Goal: Contribute content: Contribute content

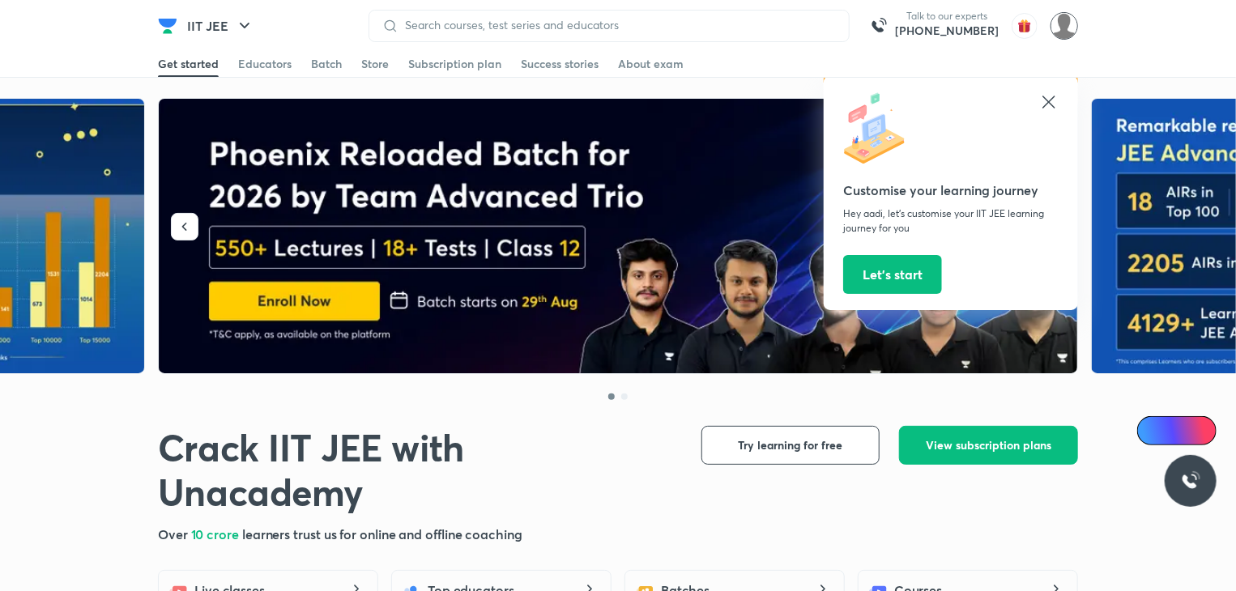
click at [1060, 36] on img at bounding box center [1065, 26] width 28 height 28
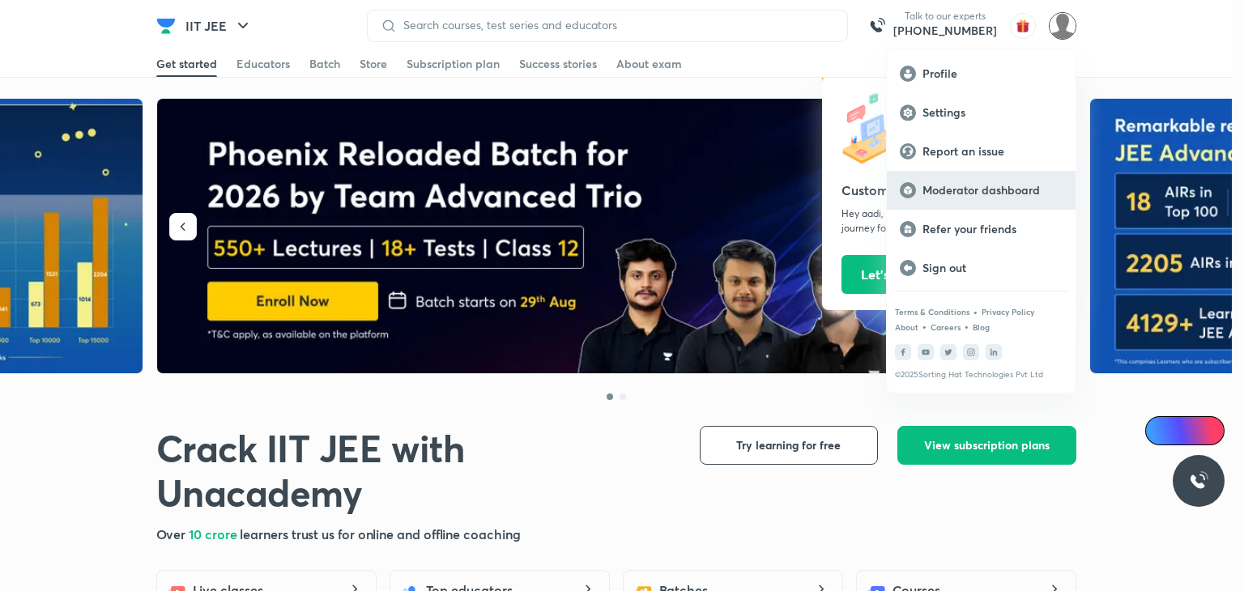
click at [1021, 189] on p "Moderator dashboard" at bounding box center [993, 190] width 140 height 15
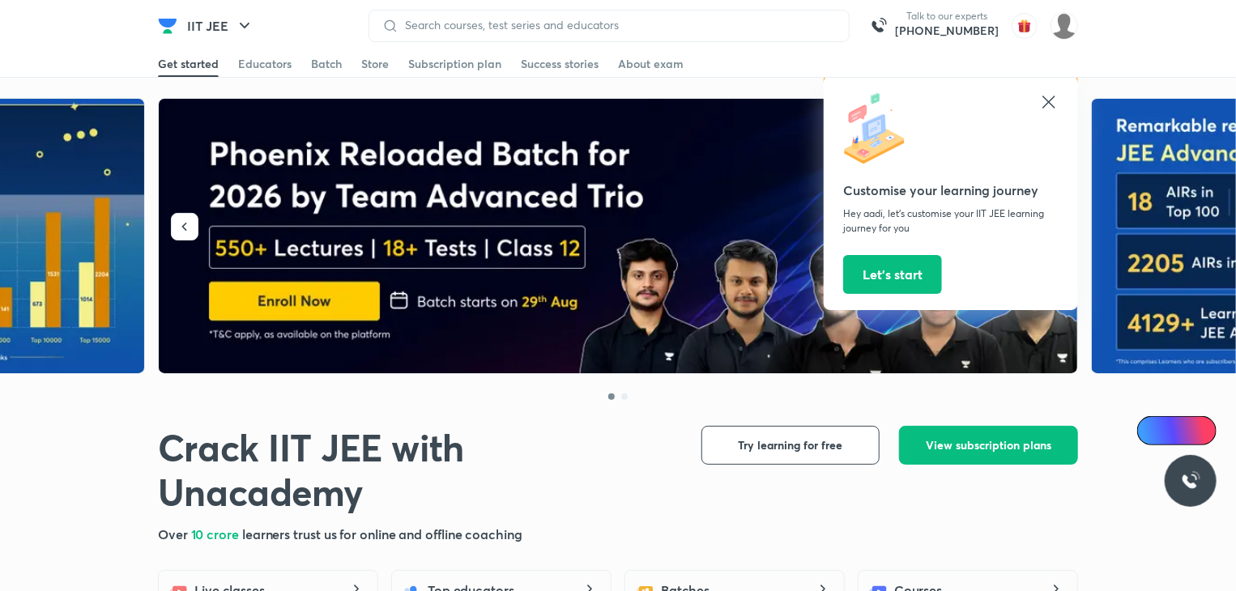
click at [1051, 112] on div at bounding box center [951, 129] width 216 height 75
click at [1047, 98] on icon at bounding box center [1048, 101] width 19 height 19
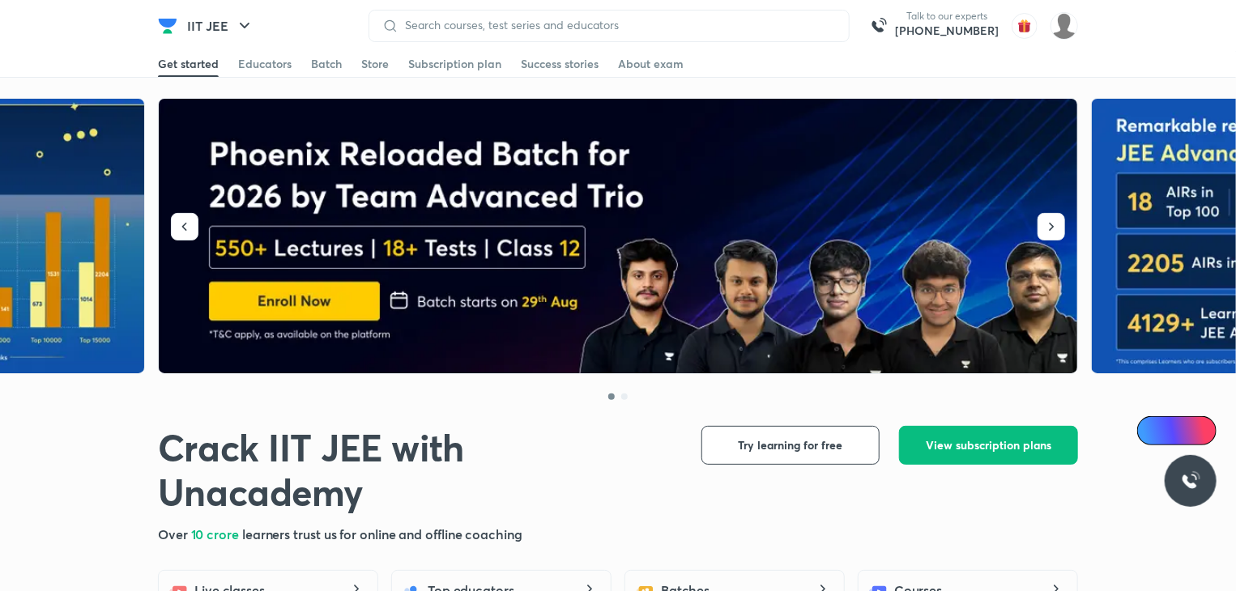
click at [841, 156] on img at bounding box center [619, 236] width 920 height 275
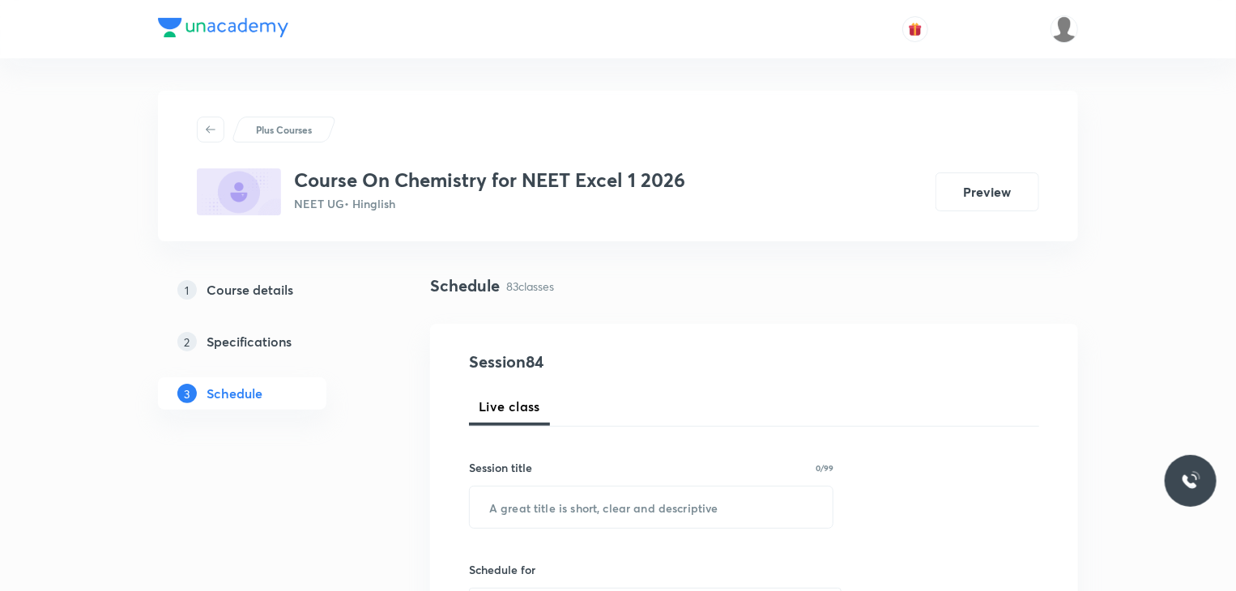
scroll to position [11120, 0]
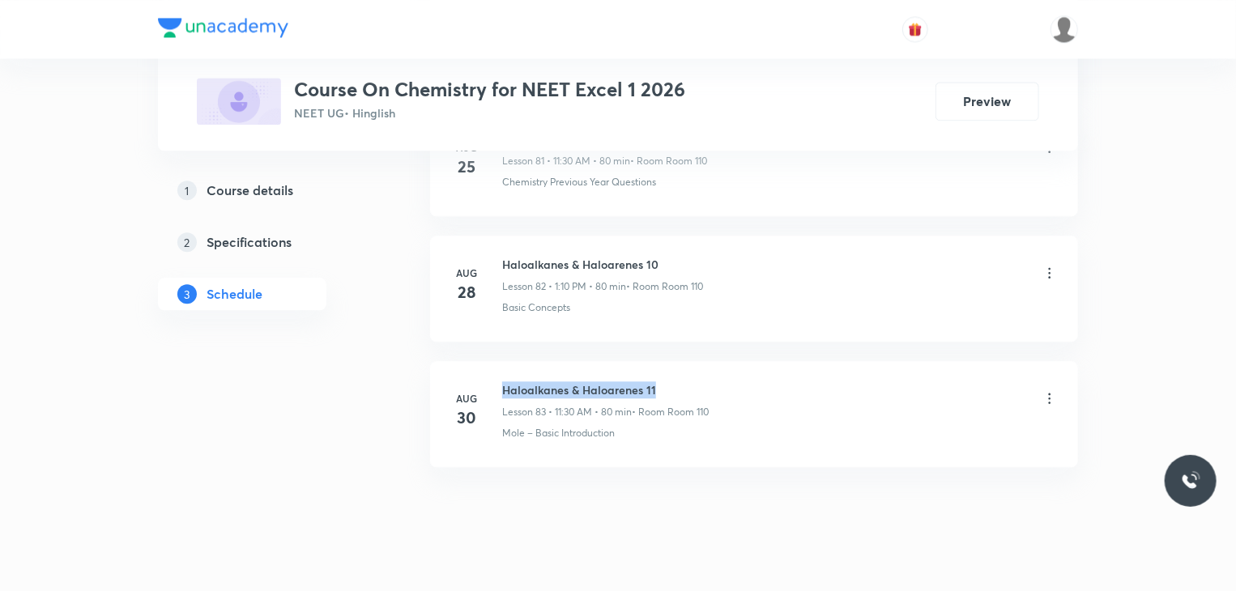
drag, startPoint x: 664, startPoint y: 344, endPoint x: 491, endPoint y: 321, distance: 174.2
copy h6 "Haloalkanes & Haloarenes 11"
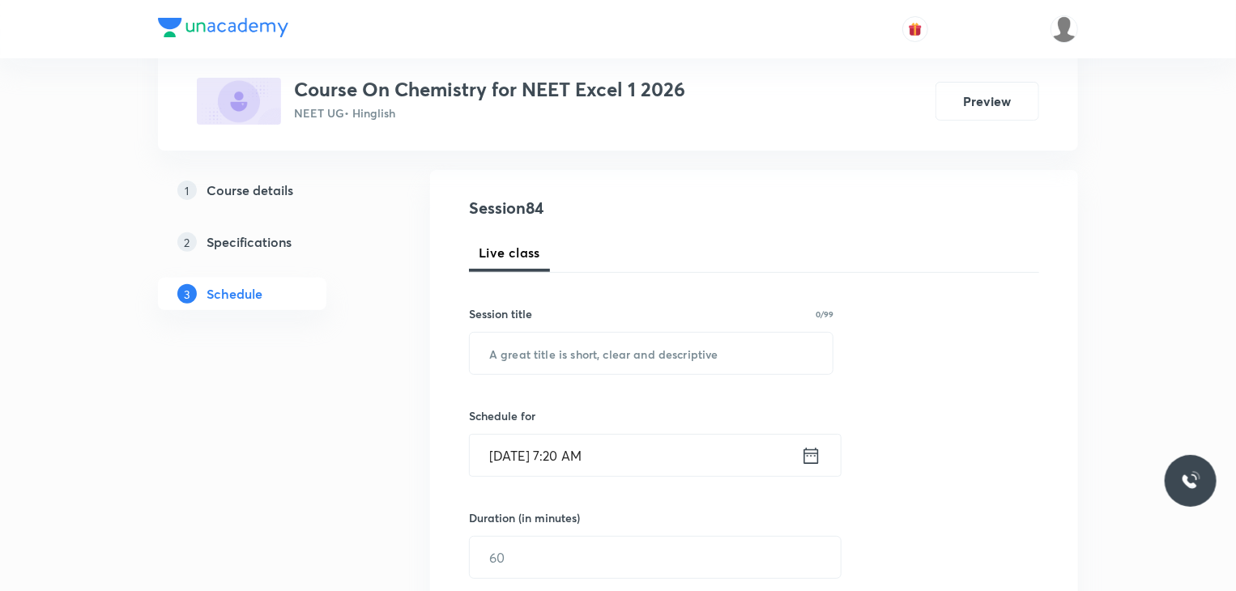
scroll to position [156, 0]
paste input "Haloalkanes & Haloarenes 11"
click at [721, 339] on input "text" at bounding box center [651, 351] width 363 height 41
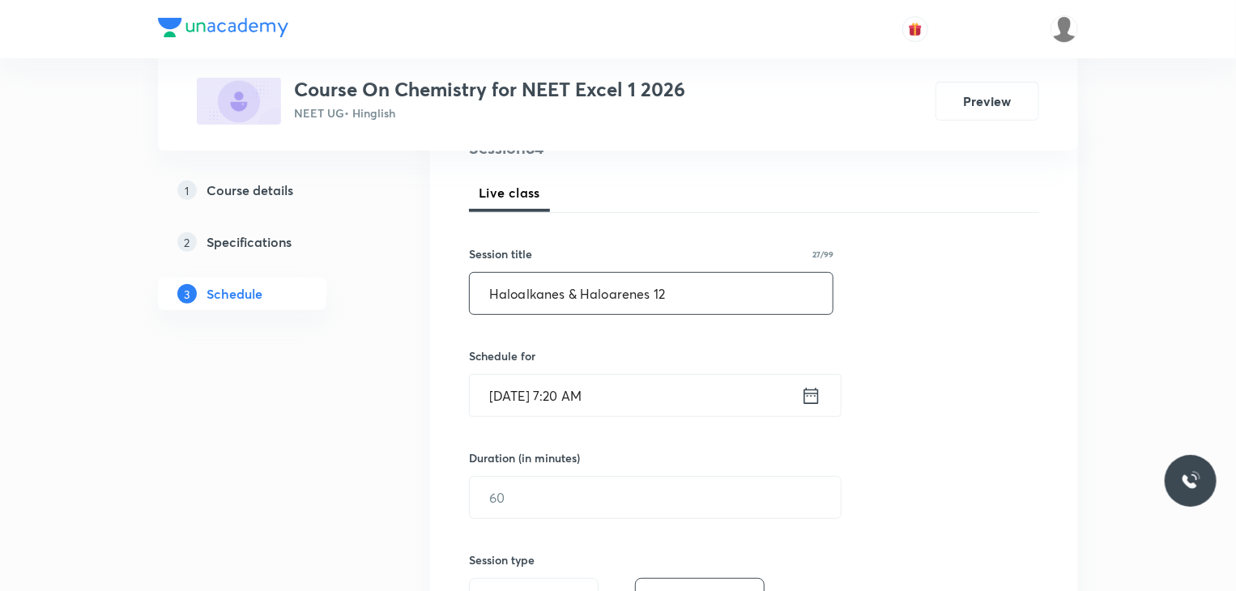
type input "Haloalkanes & Haloarenes 12"
click at [674, 386] on input "[DATE] 7:20 AM" at bounding box center [635, 395] width 331 height 41
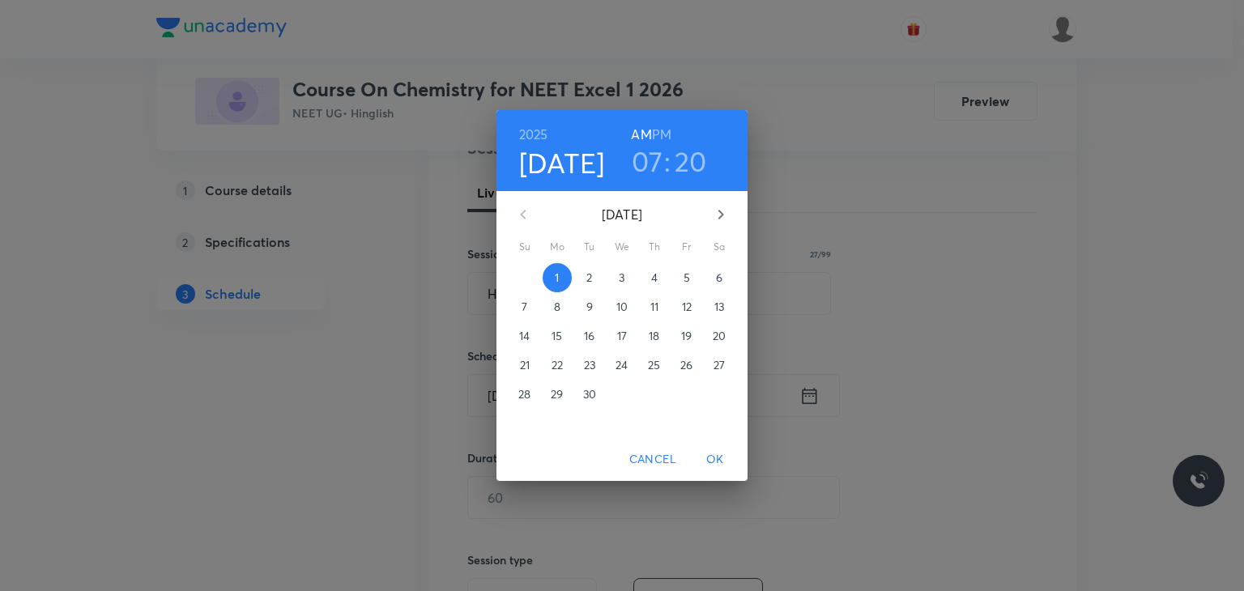
click at [642, 161] on h3 "07" at bounding box center [648, 161] width 32 height 34
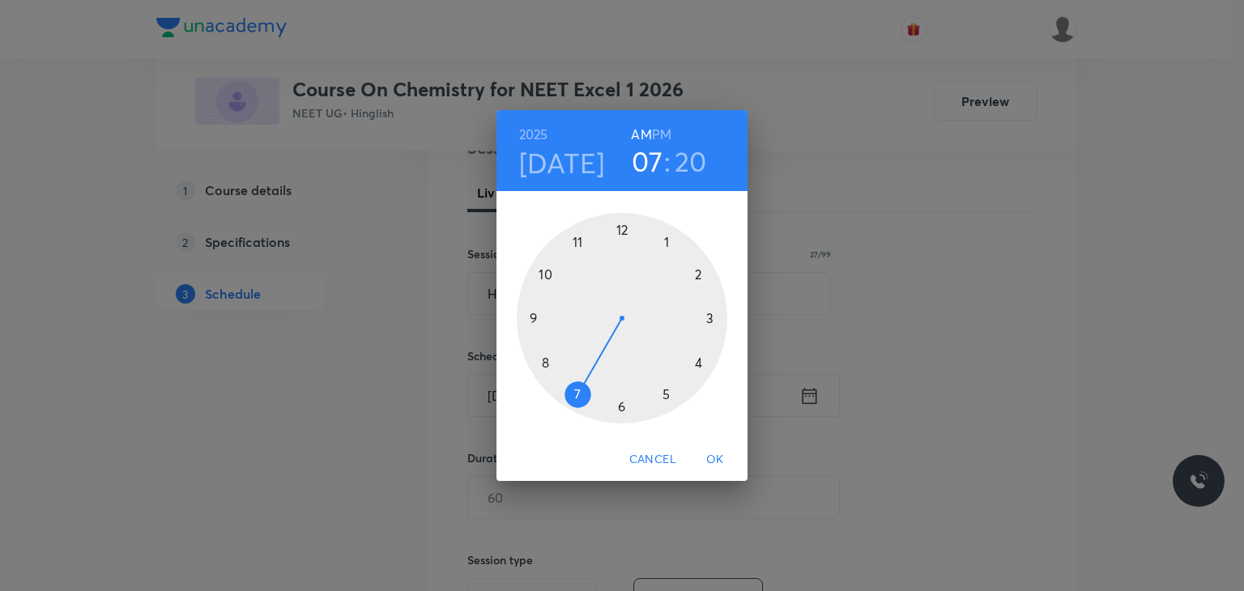
click at [544, 275] on div at bounding box center [622, 318] width 211 height 211
click at [620, 228] on div at bounding box center [622, 318] width 211 height 211
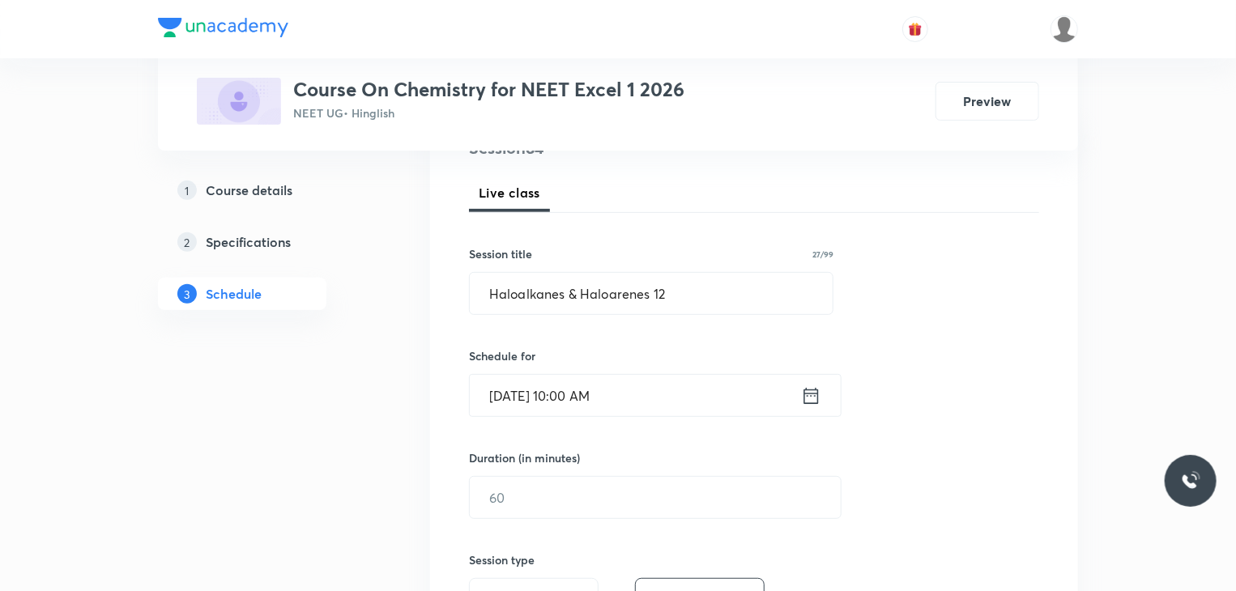
scroll to position [347, 0]
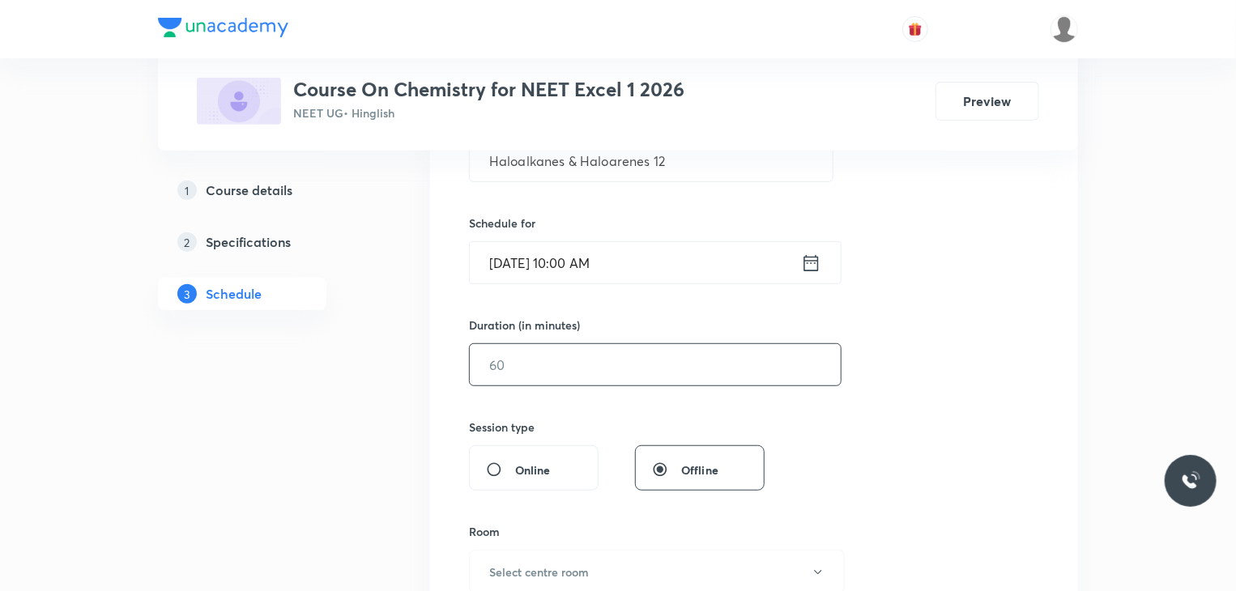
click at [595, 367] on input "text" at bounding box center [655, 364] width 371 height 41
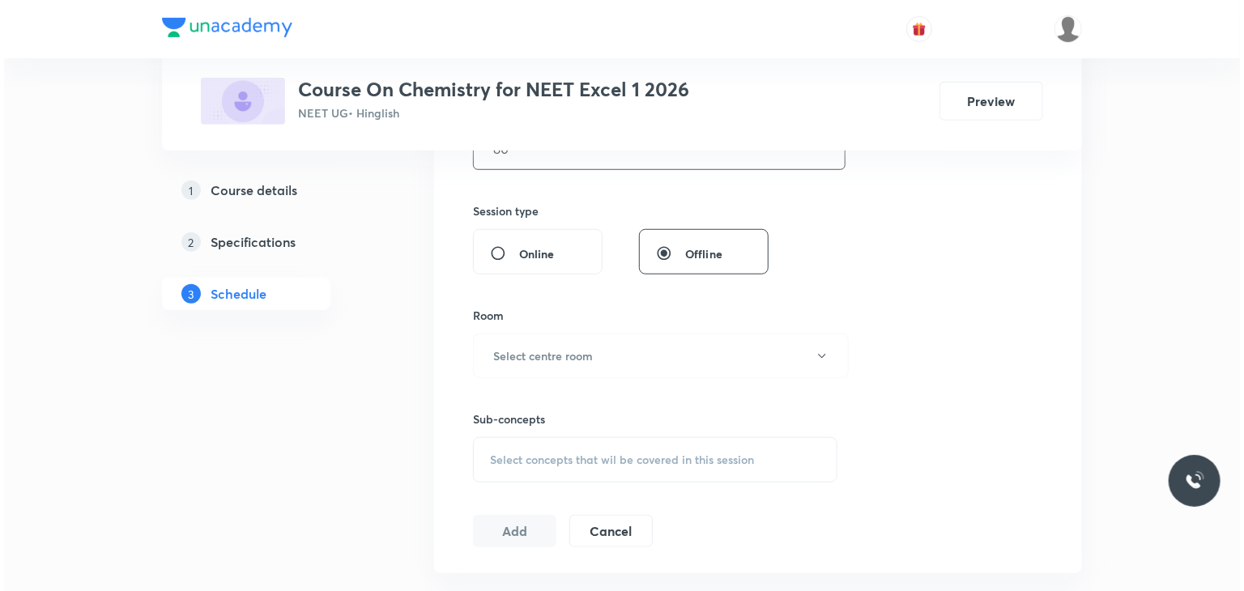
scroll to position [575, 0]
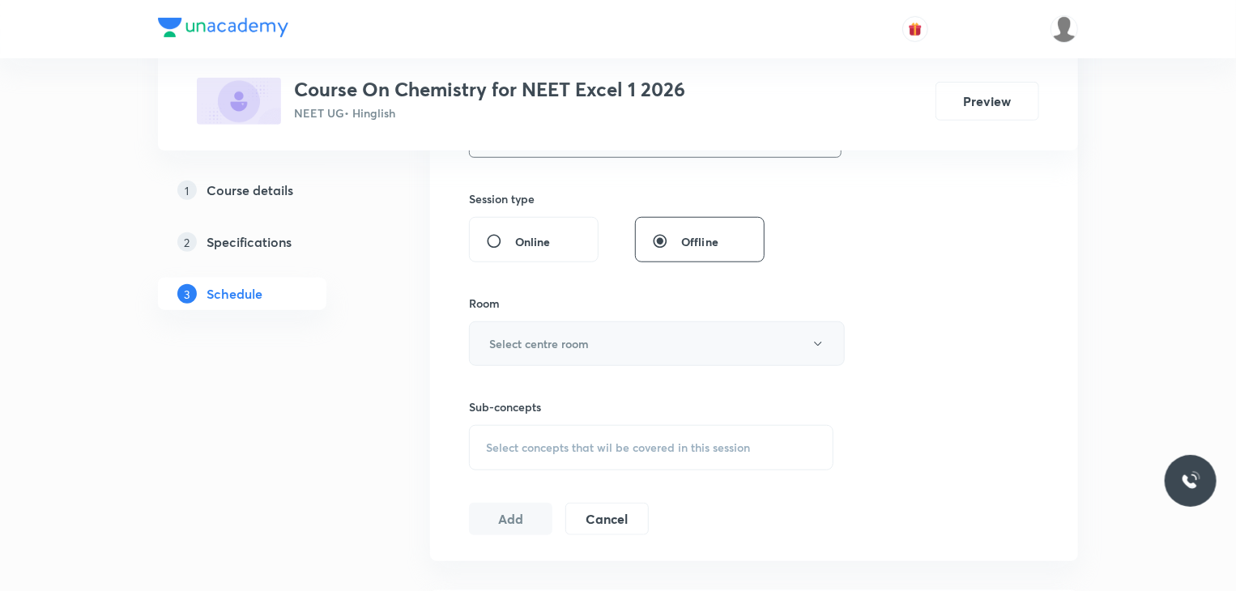
type input "80"
click at [595, 356] on button "Select centre room" at bounding box center [657, 344] width 376 height 45
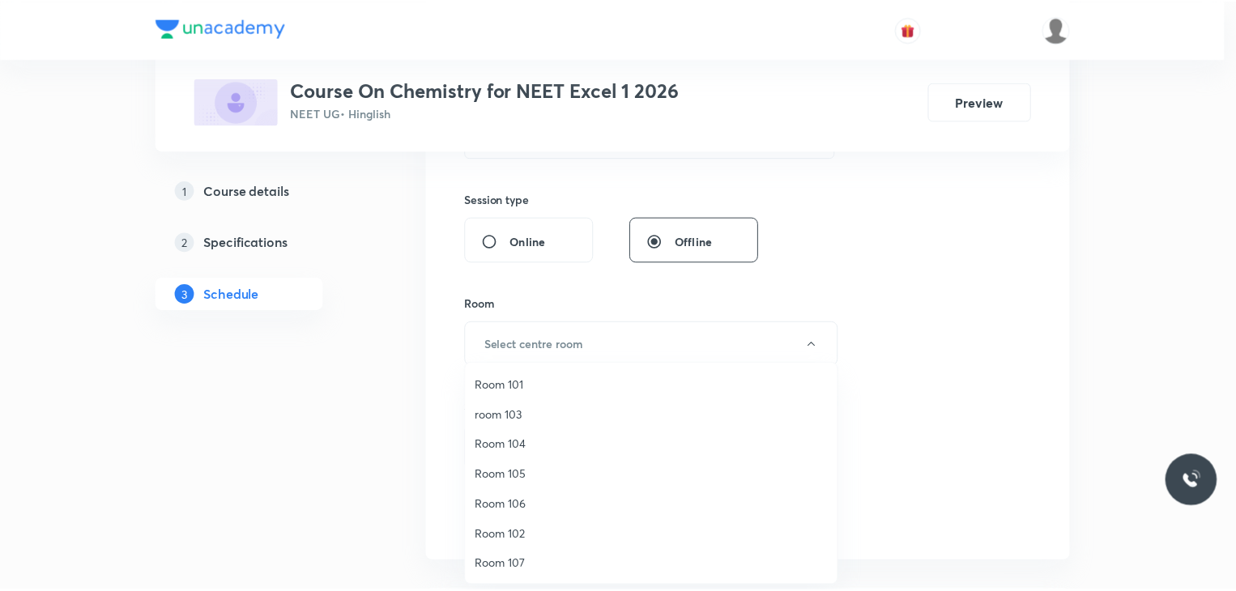
scroll to position [120, 0]
click at [513, 566] on span "Room 110" at bounding box center [655, 565] width 355 height 17
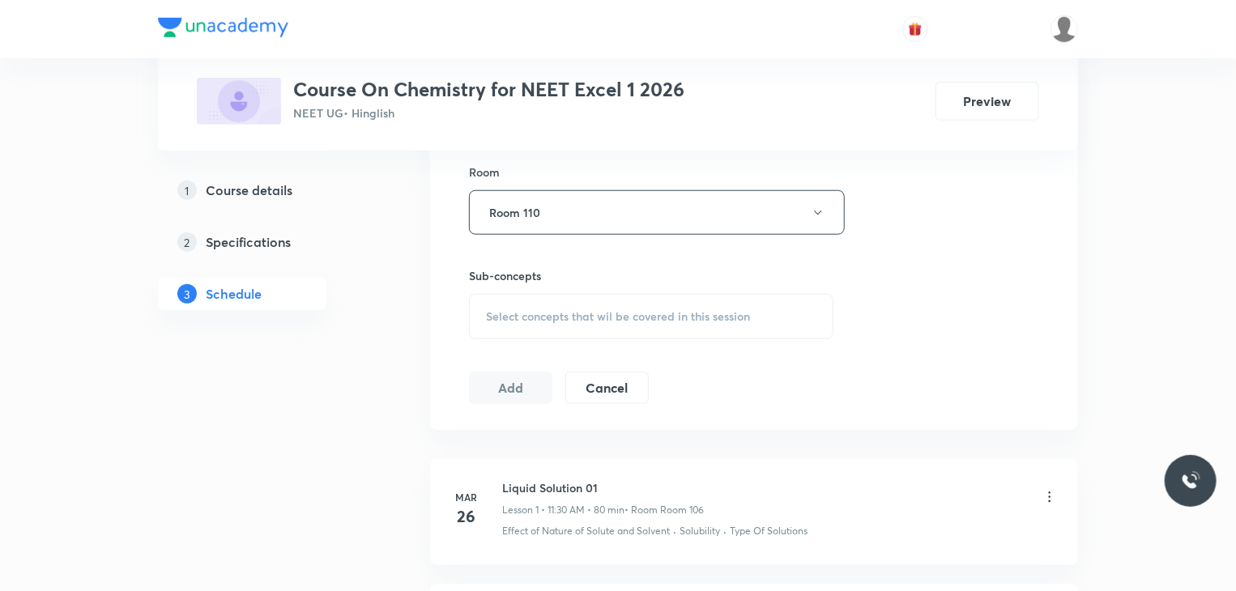
scroll to position [708, 0]
click at [662, 309] on span "Select concepts that wil be covered in this session" at bounding box center [618, 315] width 264 height 13
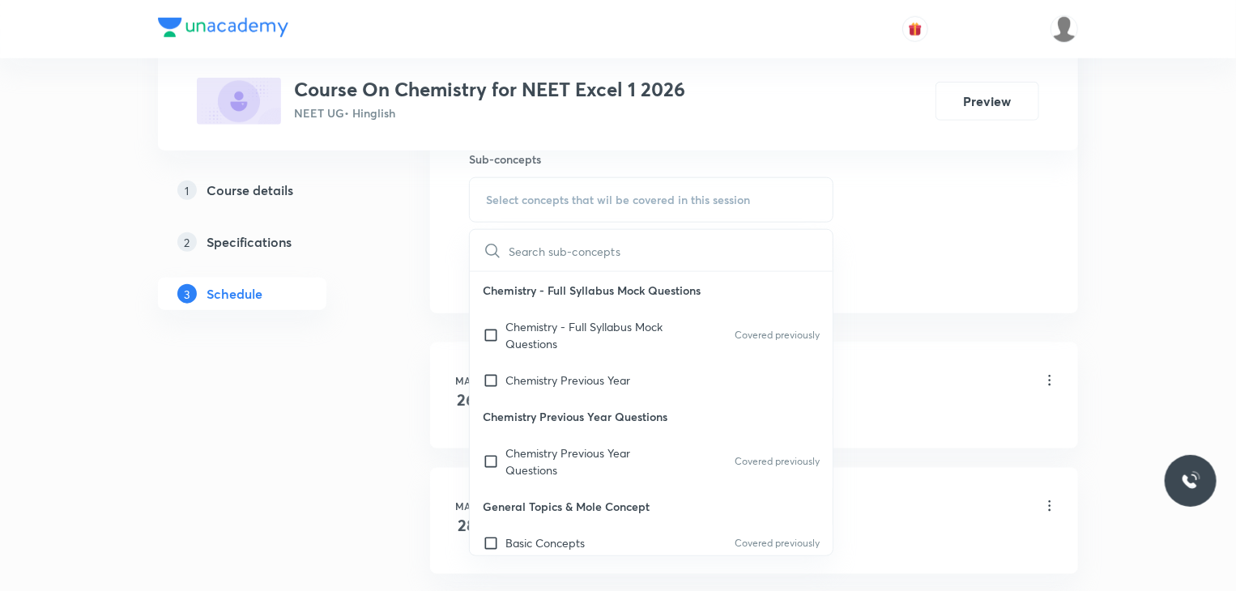
scroll to position [146, 0]
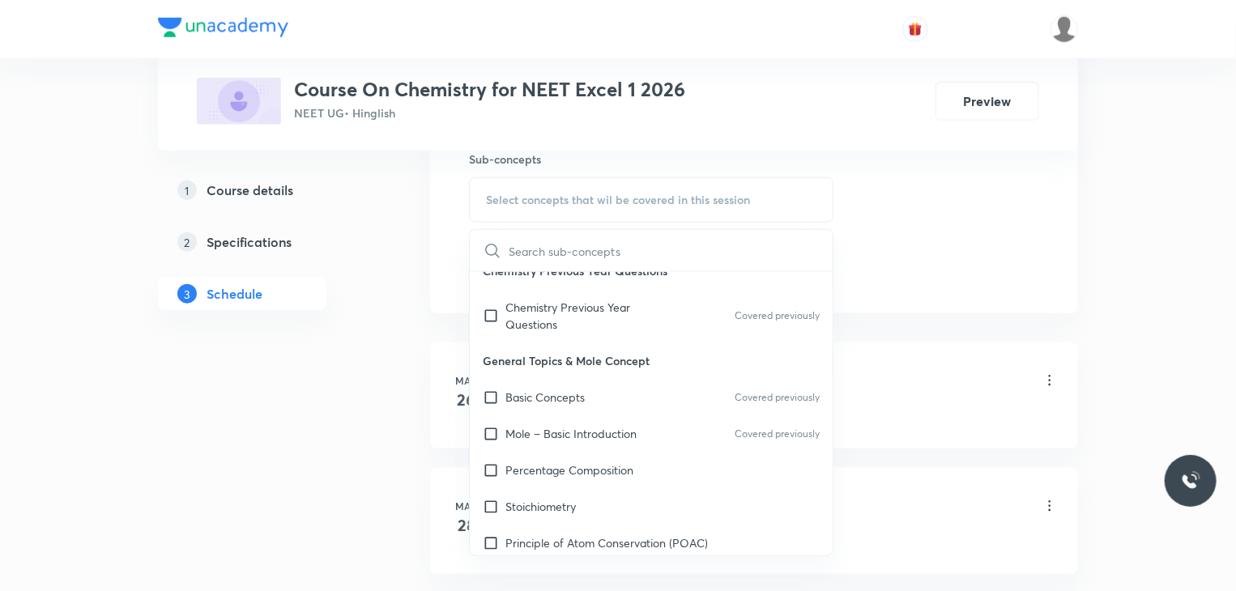
click at [690, 416] on div "Mole – Basic Introduction Covered previously" at bounding box center [651, 434] width 363 height 36
checkbox input "true"
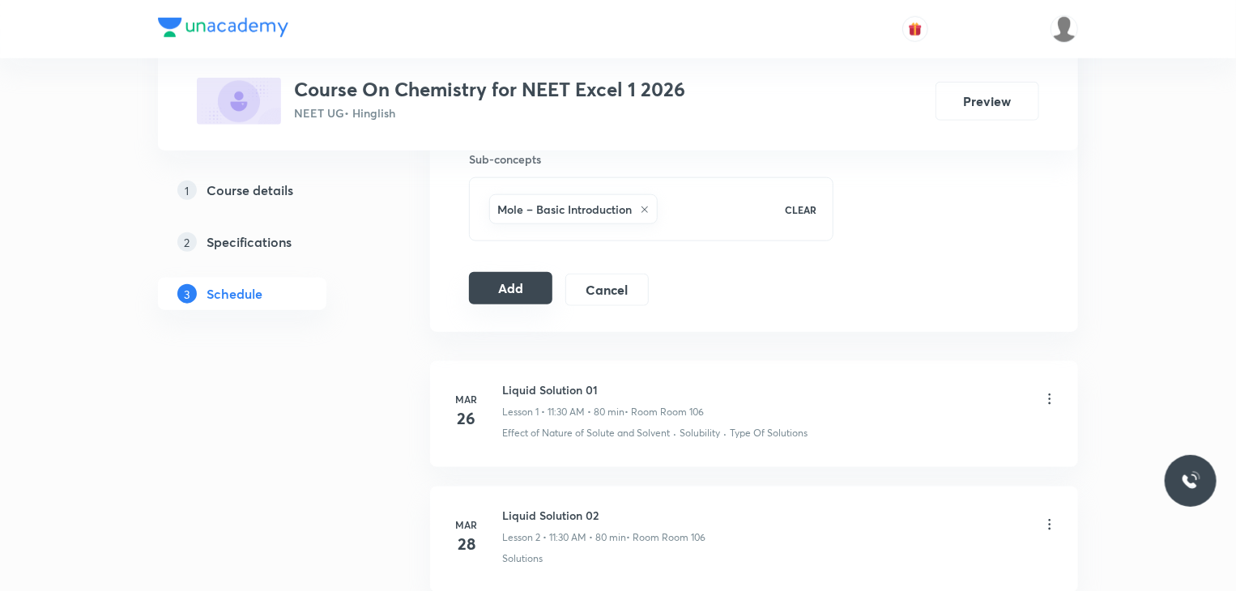
click at [538, 292] on button "Add" at bounding box center [510, 288] width 83 height 32
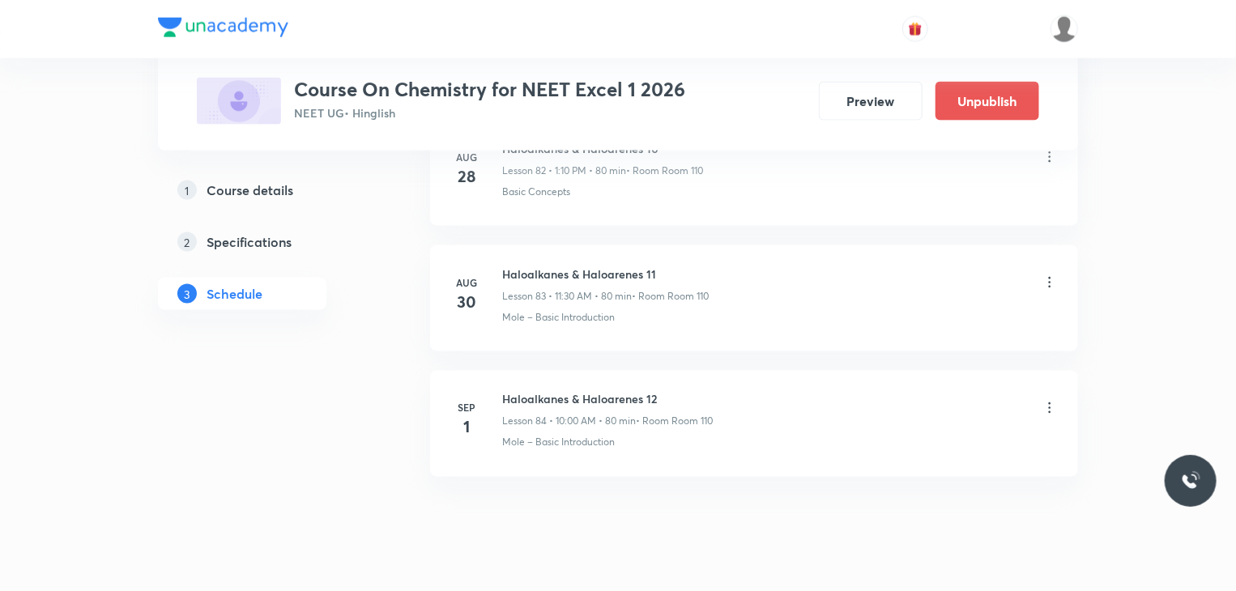
scroll to position [10503, 0]
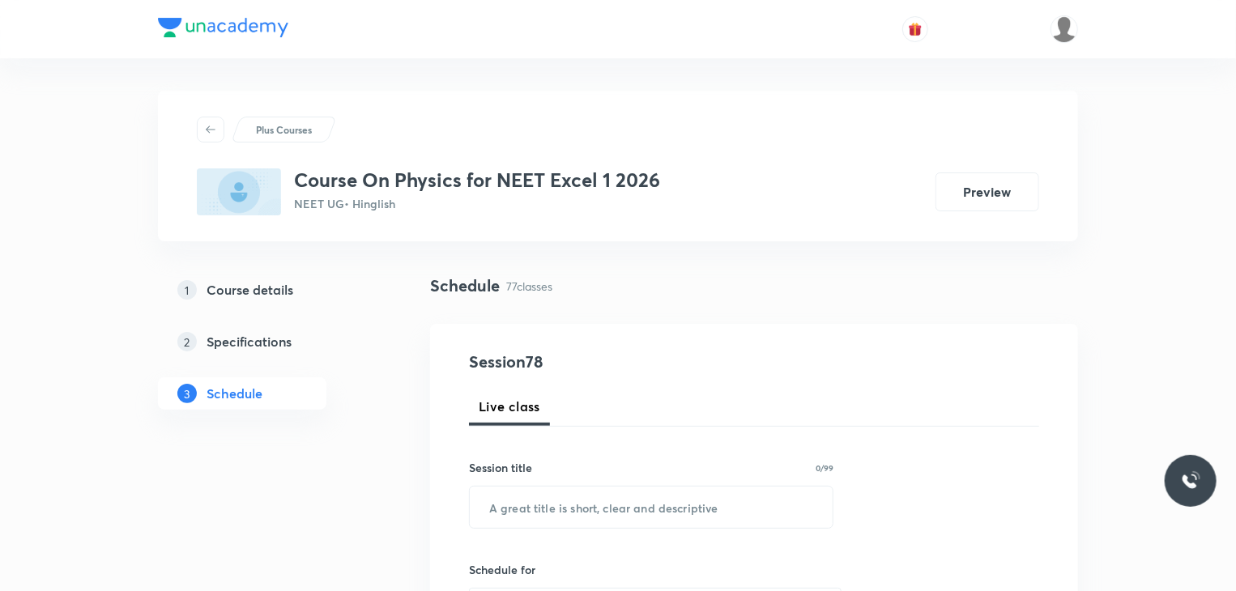
scroll to position [10350, 0]
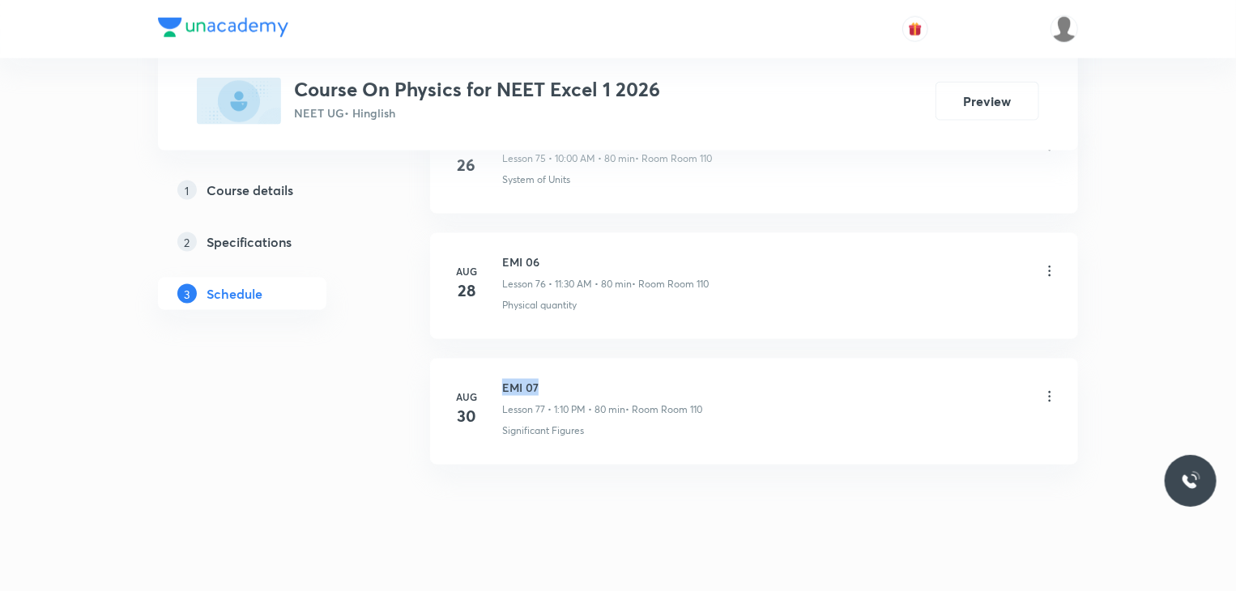
drag, startPoint x: 553, startPoint y: 357, endPoint x: 490, endPoint y: 331, distance: 67.9
copy h6 "EMI 07"
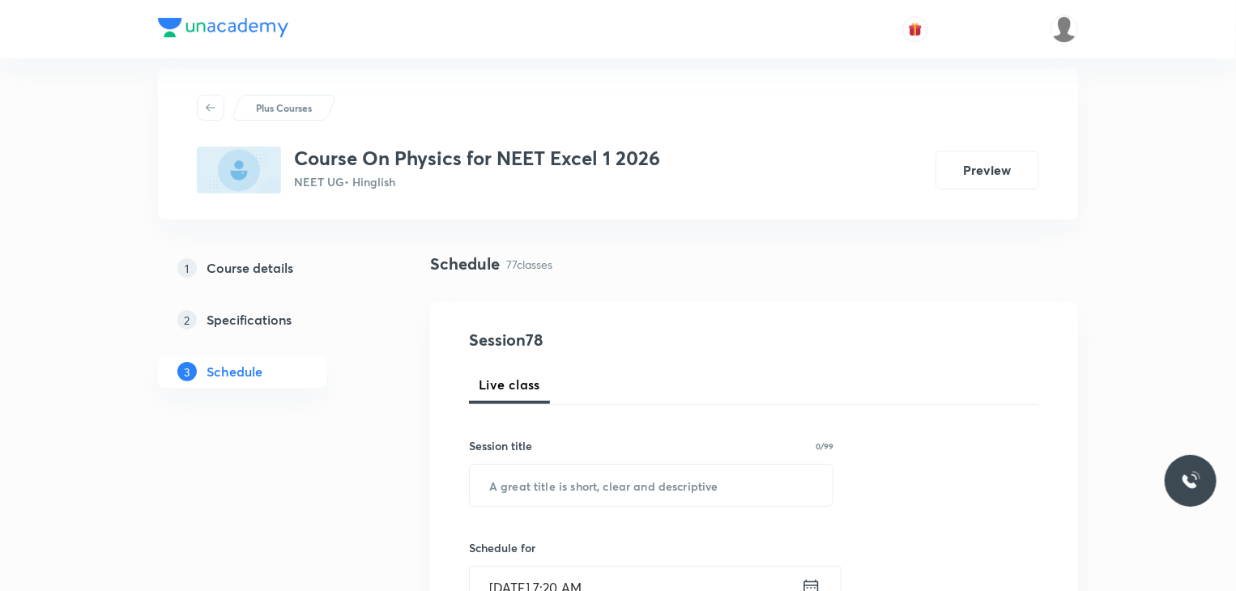
scroll to position [0, 0]
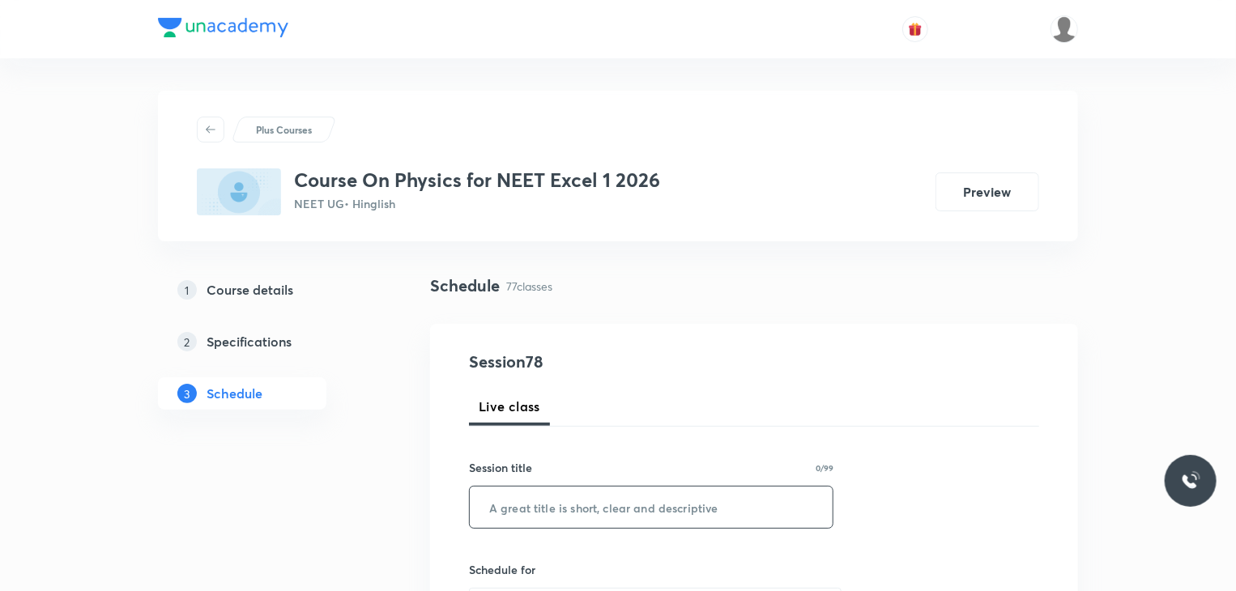
click at [629, 510] on input "text" at bounding box center [651, 507] width 363 height 41
paste input "EMI 07"
click at [629, 510] on input "EMI 07" at bounding box center [651, 507] width 363 height 41
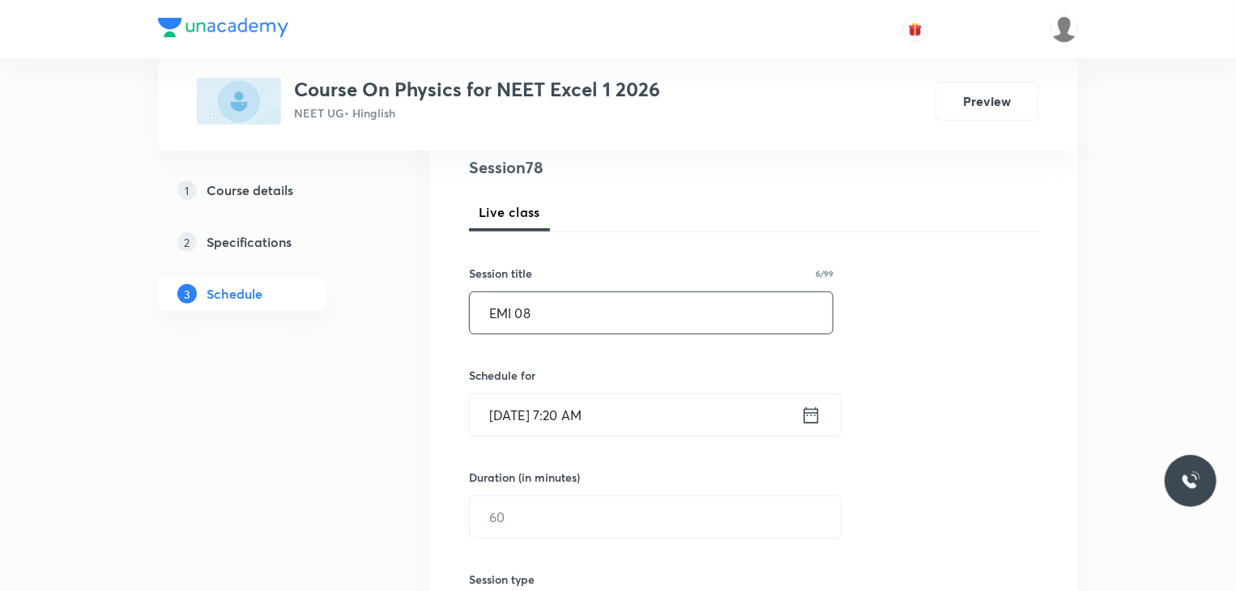
scroll to position [203, 0]
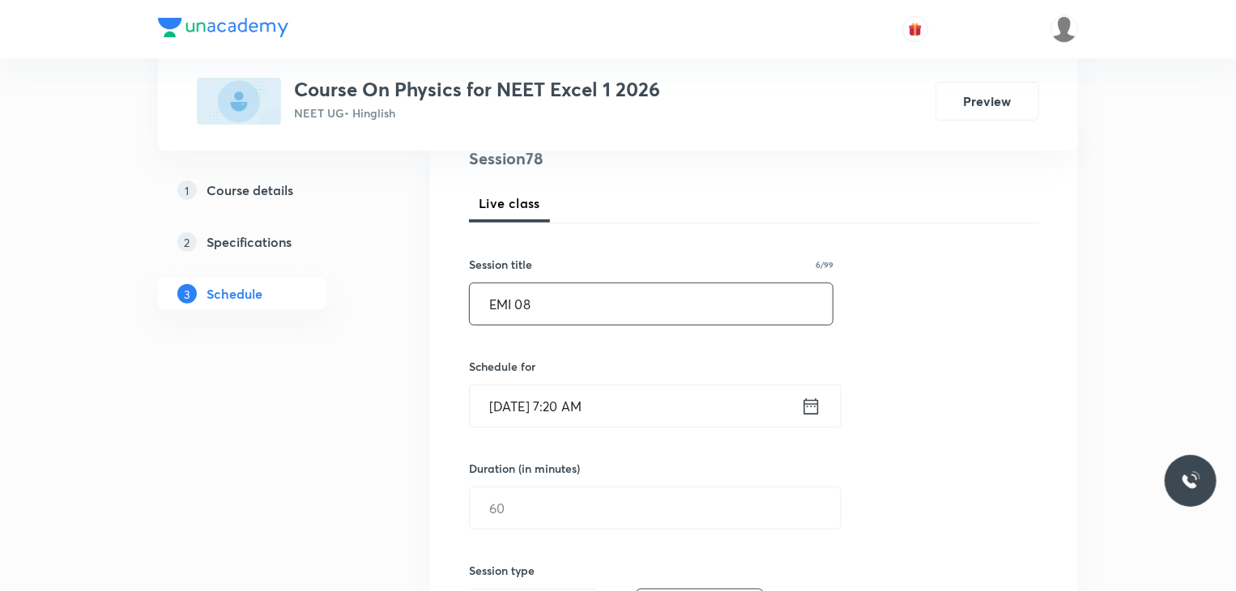
type input "EMI 08"
click at [638, 420] on input "[DATE] 7:20 AM" at bounding box center [635, 406] width 331 height 41
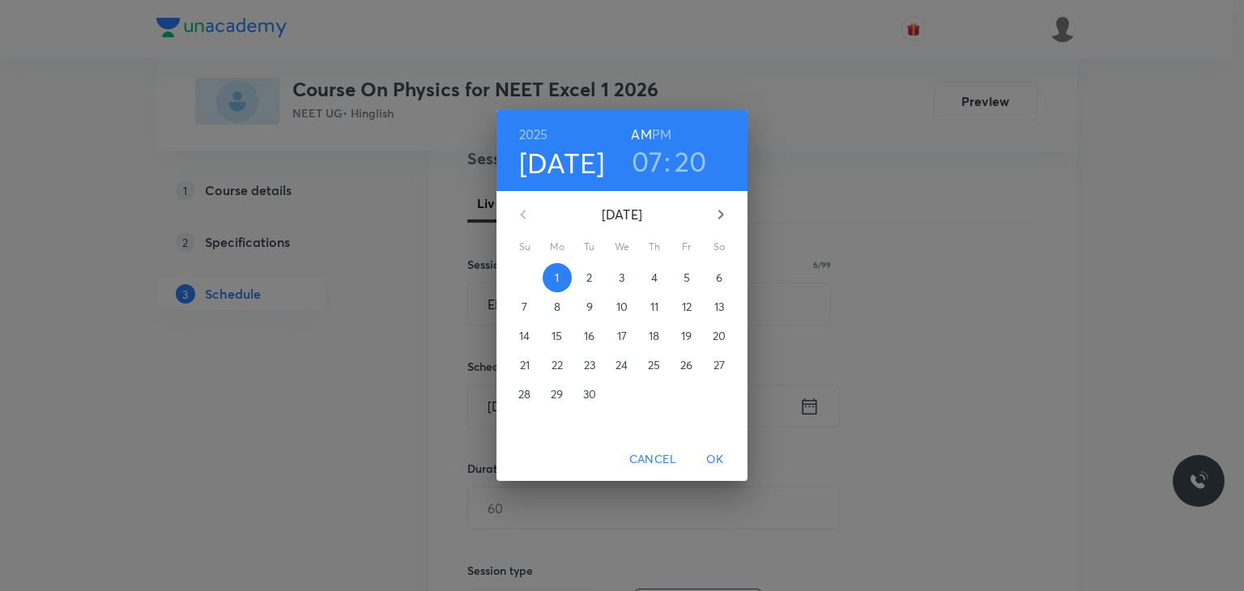
click at [652, 154] on h3 "07" at bounding box center [648, 161] width 32 height 34
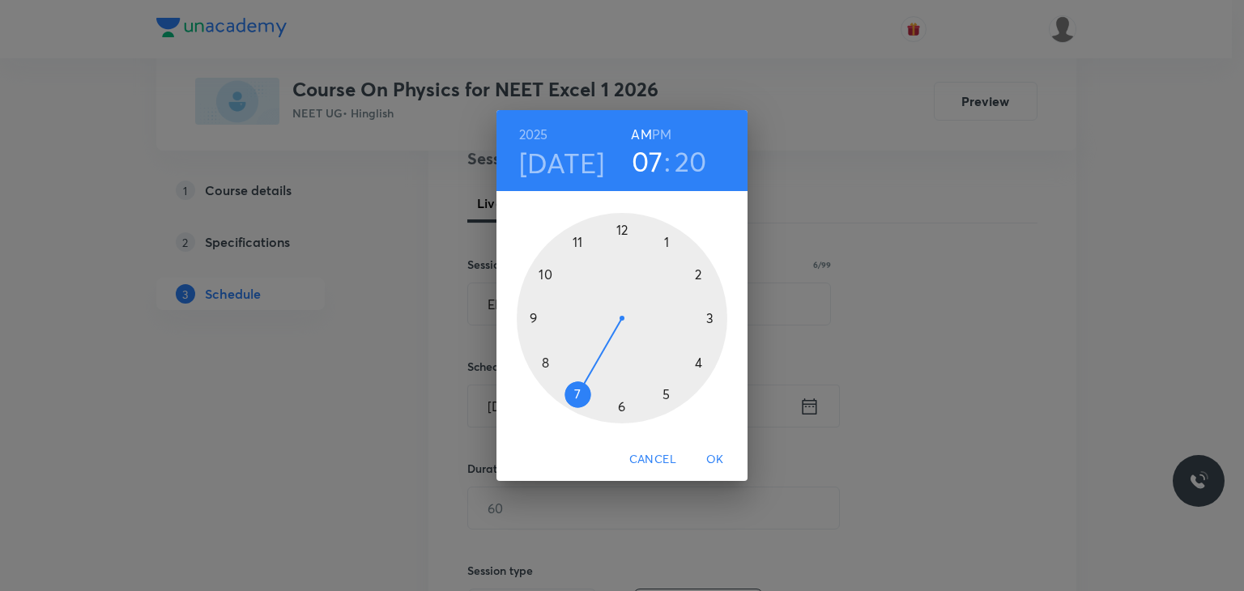
click at [577, 238] on div at bounding box center [622, 318] width 211 height 211
click at [620, 408] on div at bounding box center [622, 318] width 211 height 211
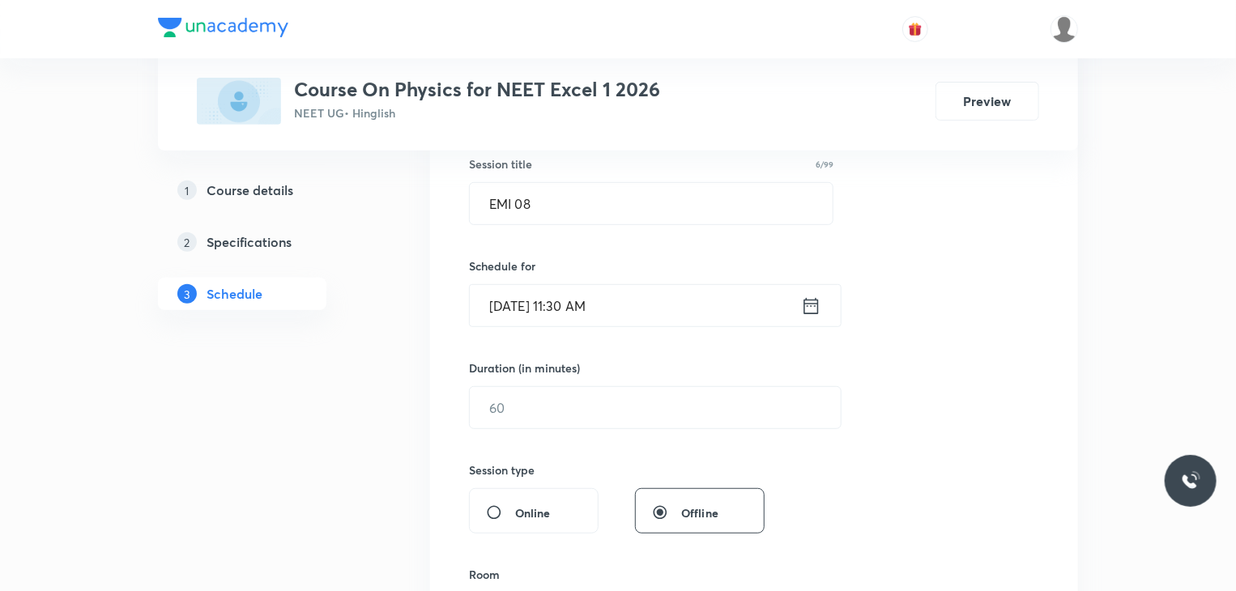
scroll to position [305, 0]
click at [565, 409] on input "text" at bounding box center [655, 406] width 371 height 41
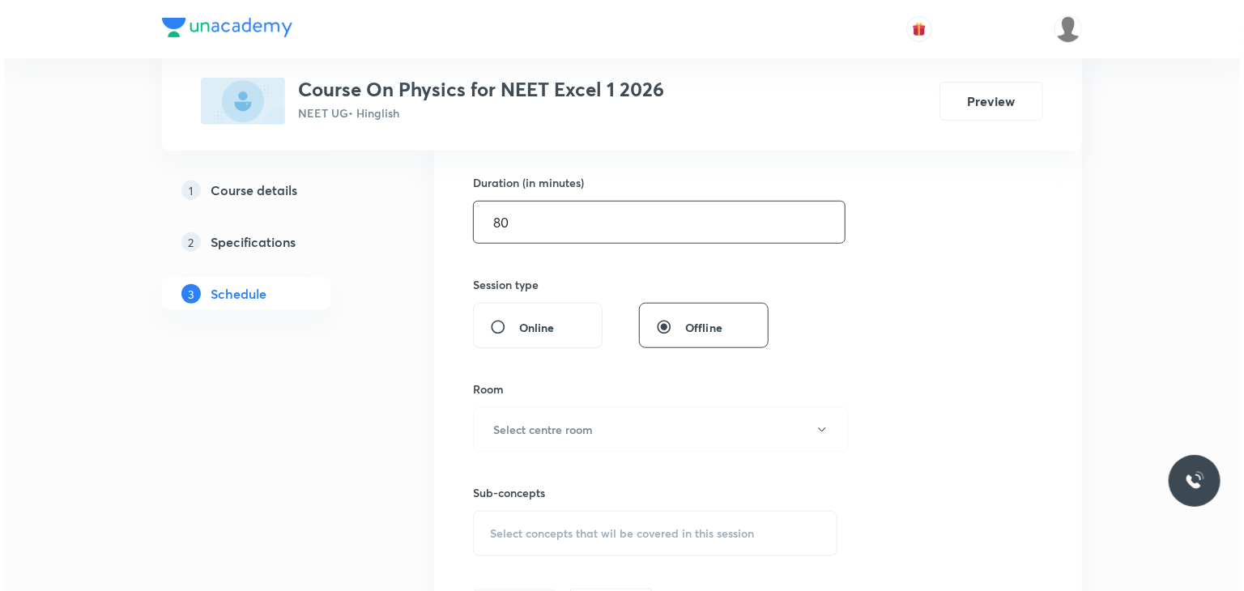
scroll to position [515, 0]
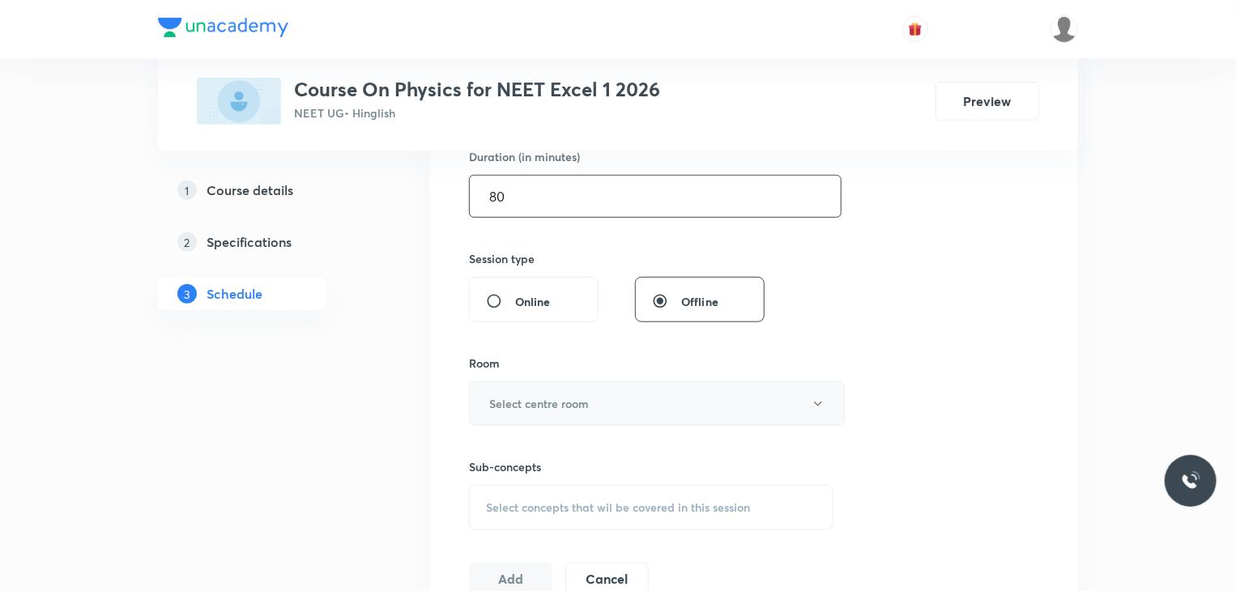
type input "80"
click at [576, 386] on button "Select centre room" at bounding box center [657, 404] width 376 height 45
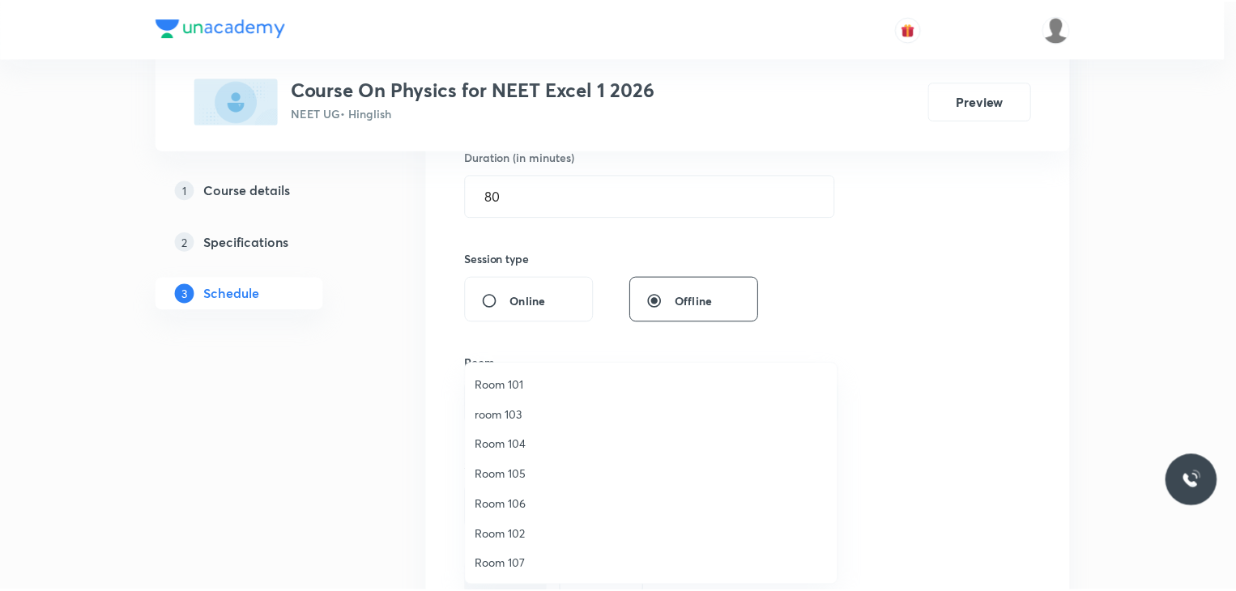
scroll to position [120, 0]
click at [518, 561] on span "Room 110" at bounding box center [655, 565] width 355 height 17
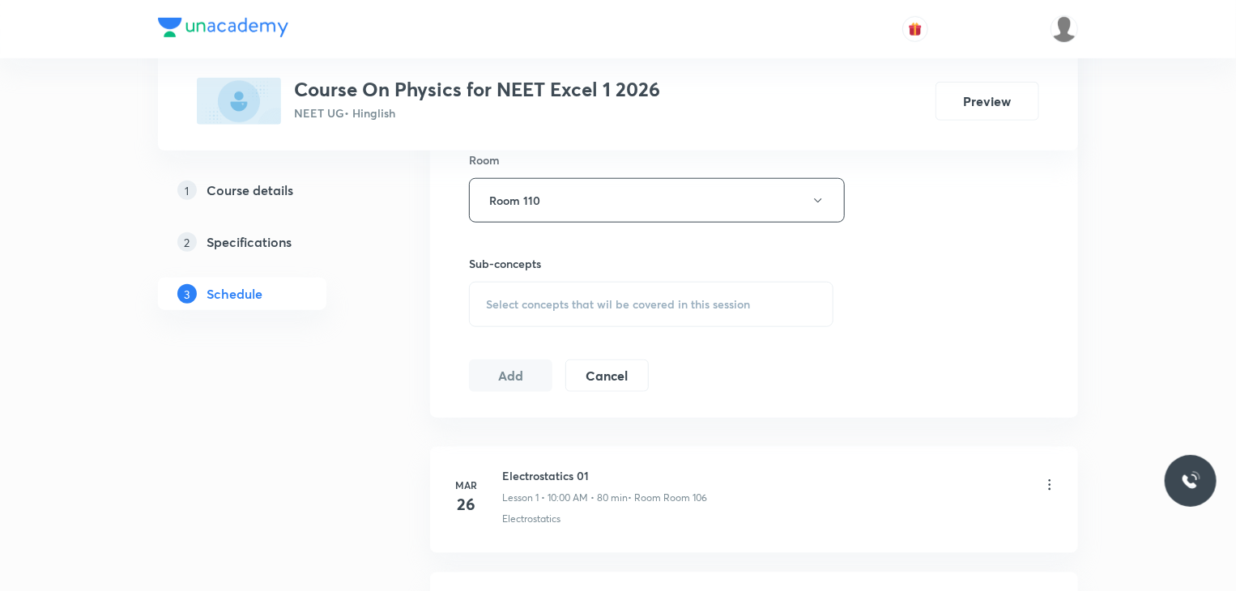
scroll to position [719, 0]
click at [754, 305] on div "Select concepts that wil be covered in this session" at bounding box center [651, 303] width 365 height 45
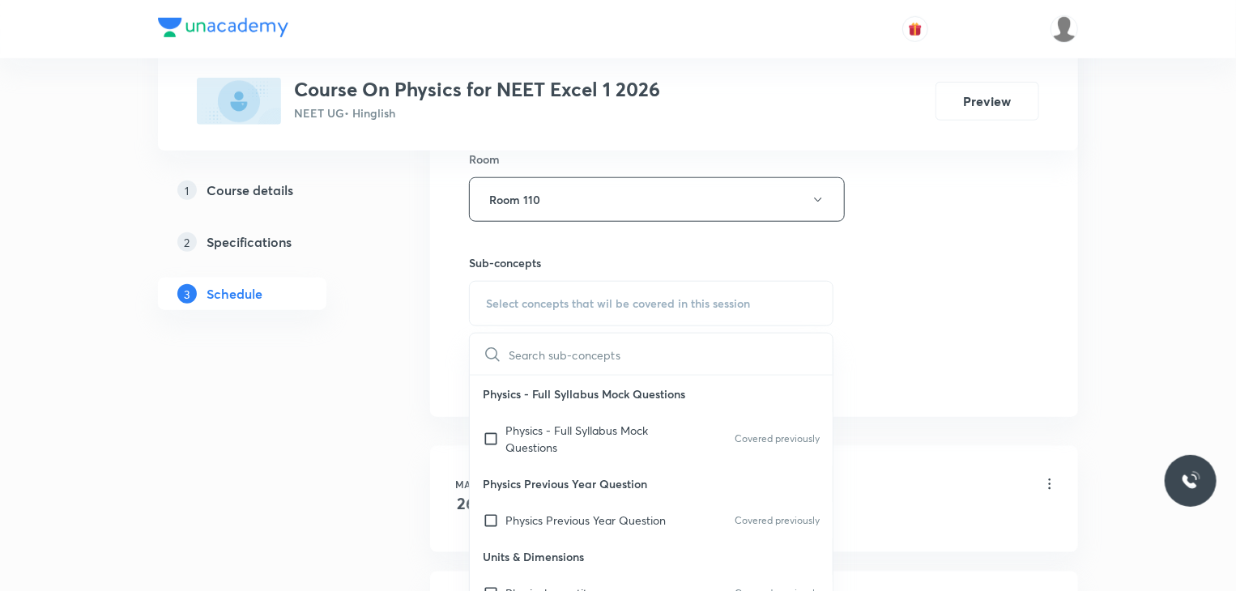
scroll to position [100, 0]
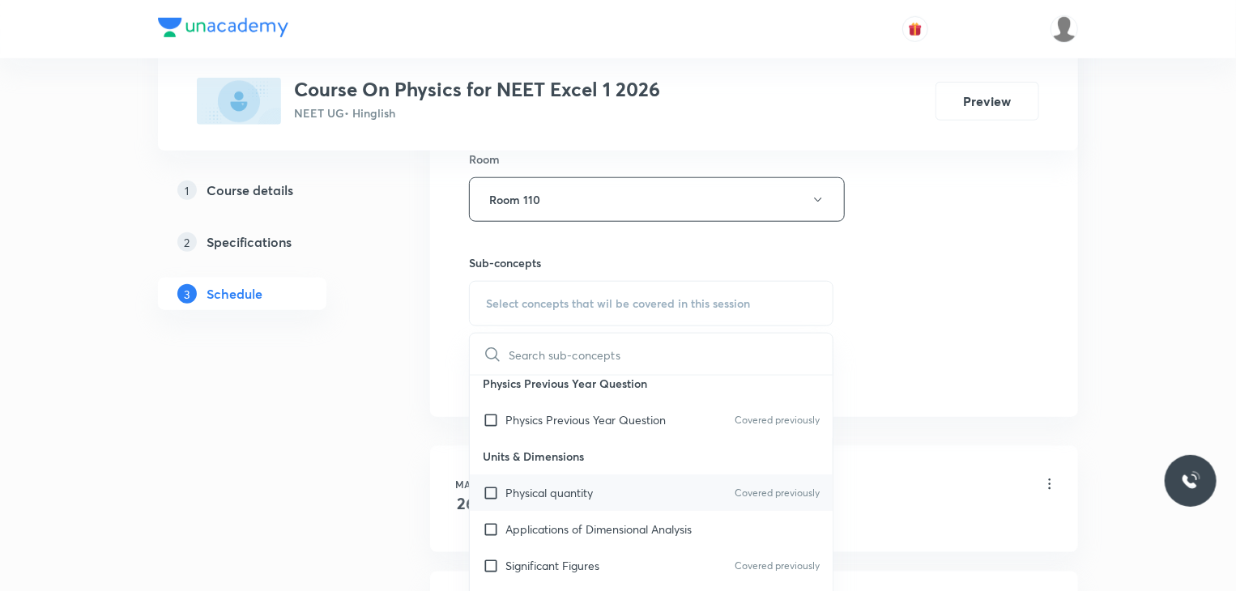
click at [658, 493] on div "Physical quantity Covered previously" at bounding box center [651, 493] width 363 height 36
checkbox input "true"
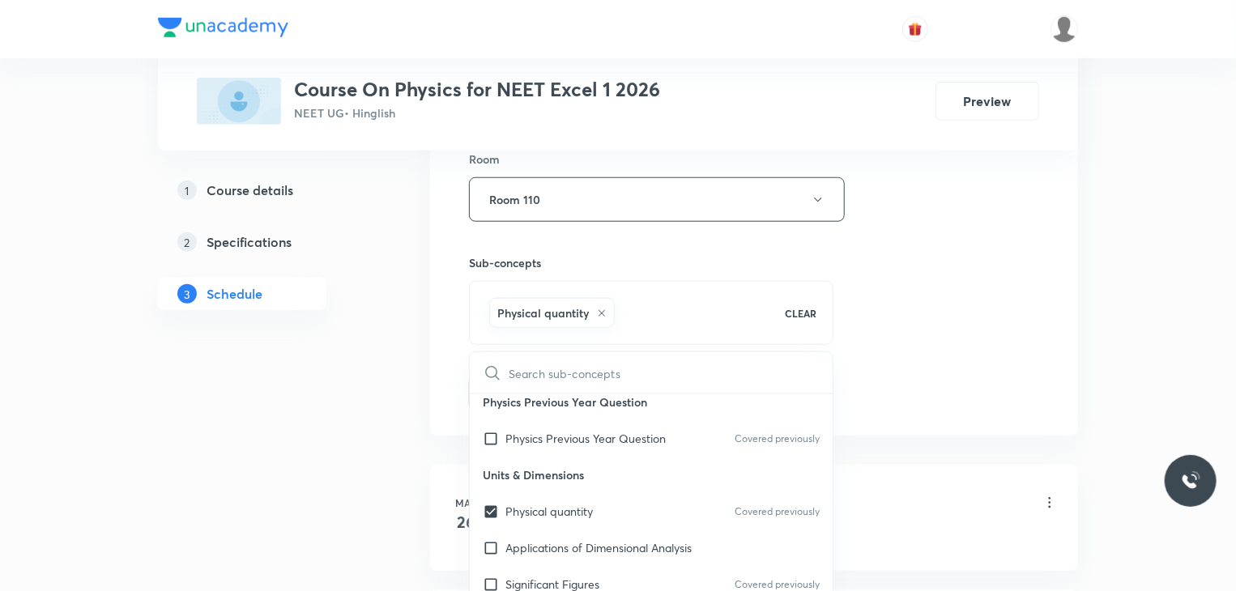
click at [1000, 237] on div "Session 78 Live class Session title 6/99 EMI 08 ​ Schedule for Sep 1, 2025, 11:…" at bounding box center [754, 20] width 570 height 779
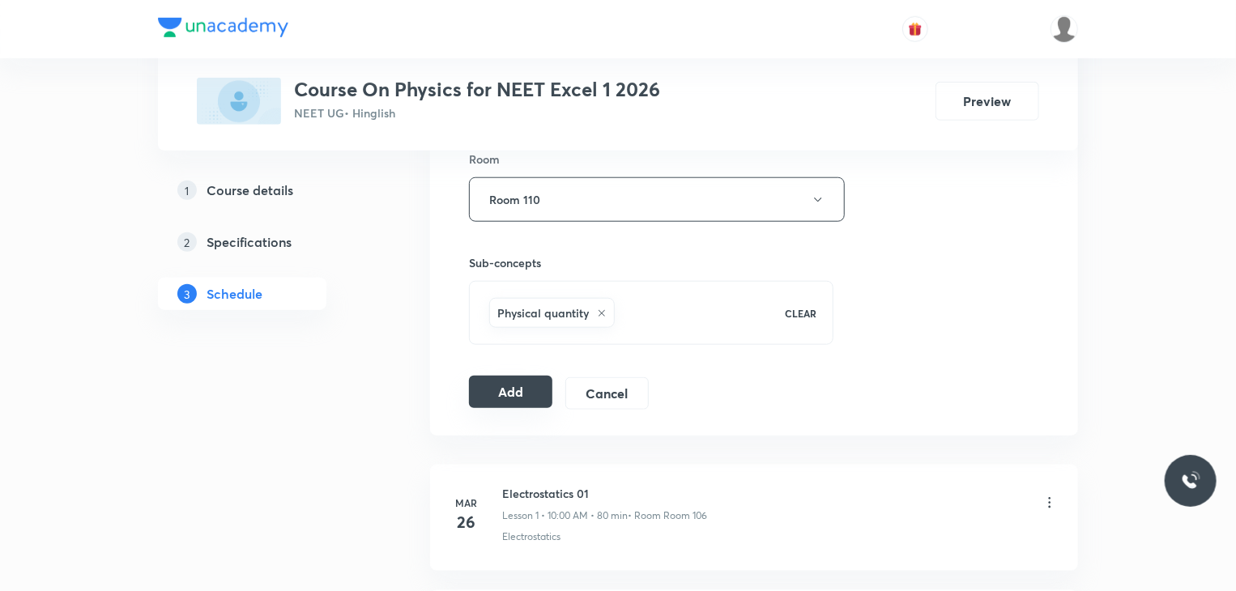
click at [534, 385] on button "Add" at bounding box center [510, 392] width 83 height 32
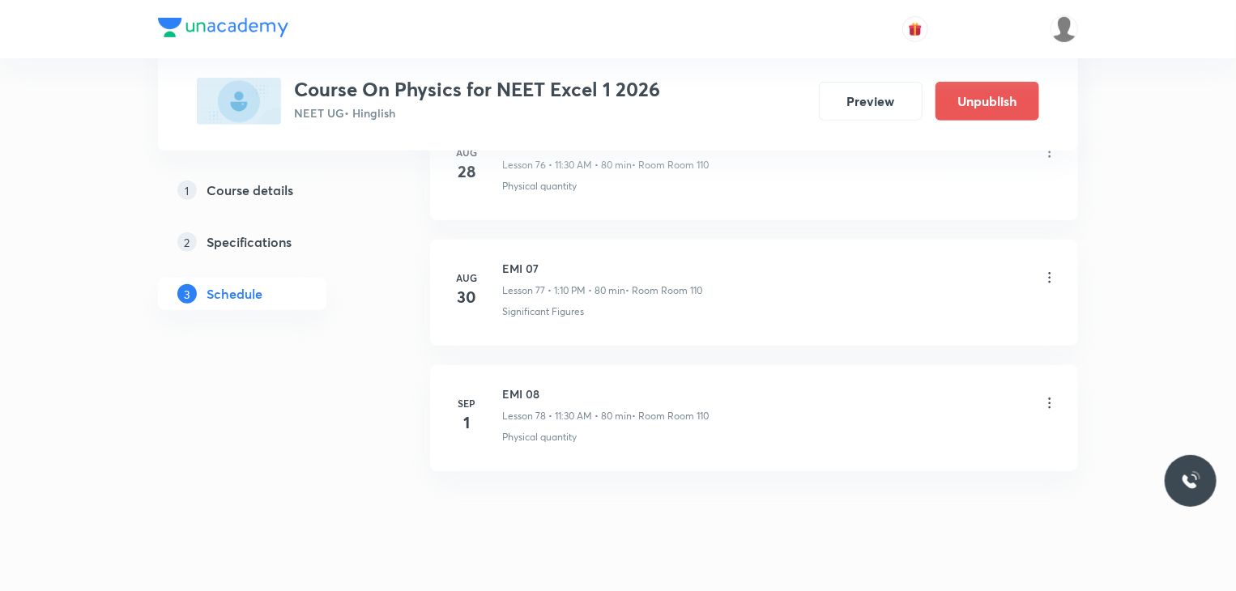
scroll to position [9732, 0]
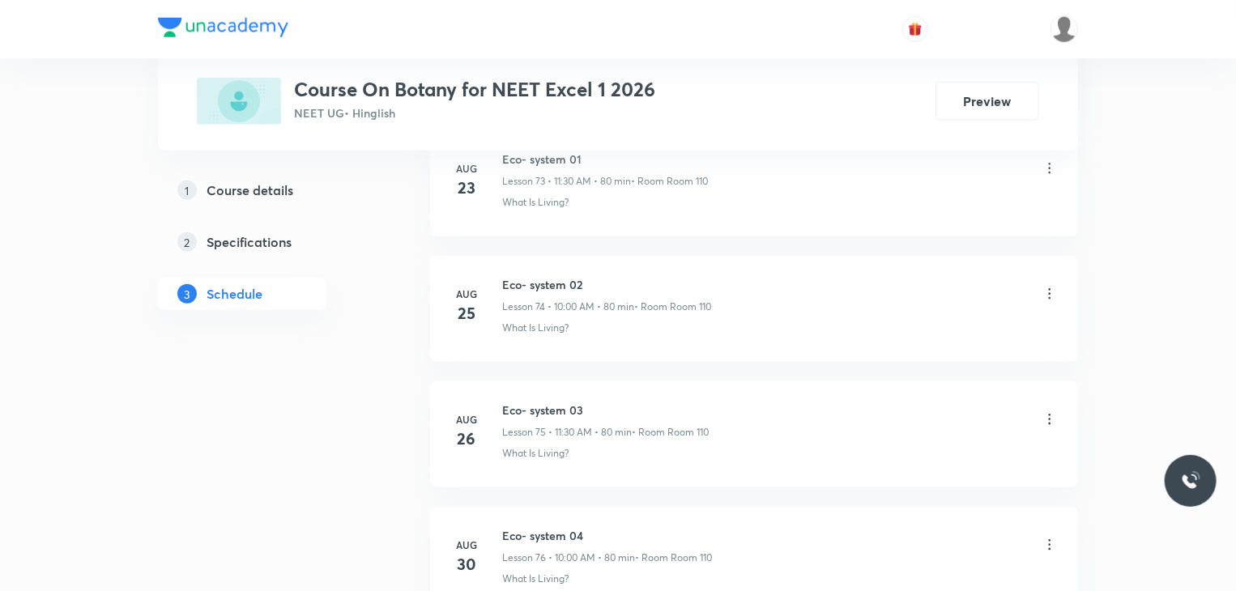
scroll to position [10227, 0]
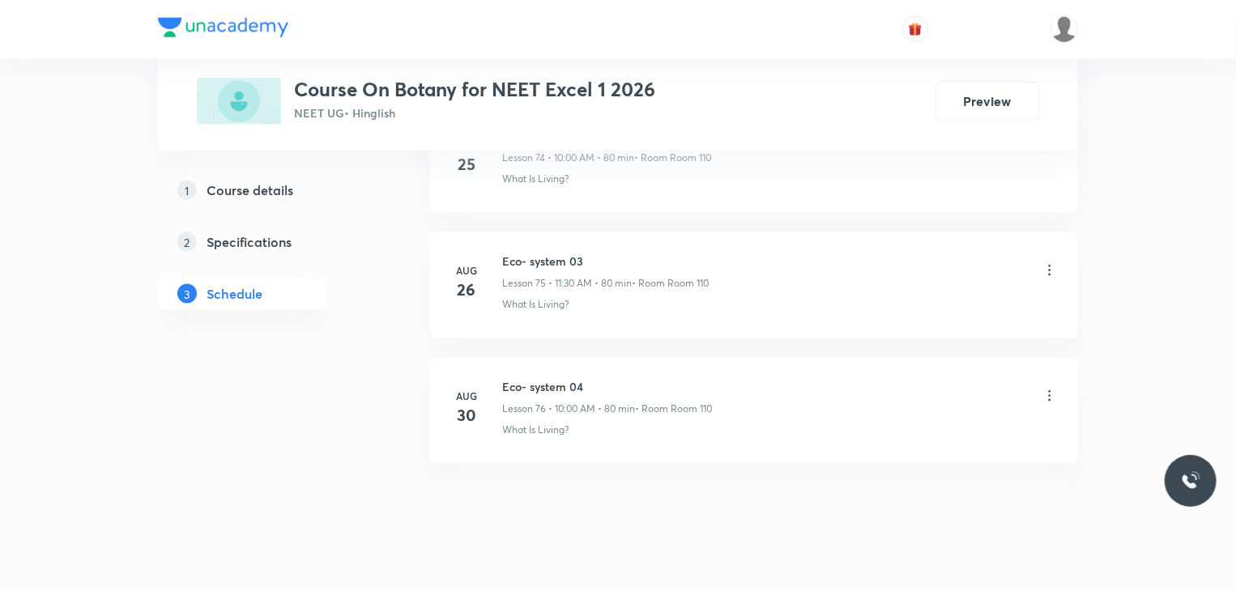
click at [595, 358] on li "[DATE] Eco- system 04 Lesson 76 • 10:00 AM • 80 min • Room Room 110 What Is Liv…" at bounding box center [754, 411] width 648 height 106
drag, startPoint x: 594, startPoint y: 342, endPoint x: 489, endPoint y: 335, distance: 104.8
click at [489, 358] on li "[DATE] Eco- system 04 Lesson 76 • 10:00 AM • 80 min • Room Room 110 What Is Liv…" at bounding box center [754, 411] width 648 height 106
copy h6 "Eco- system 04"
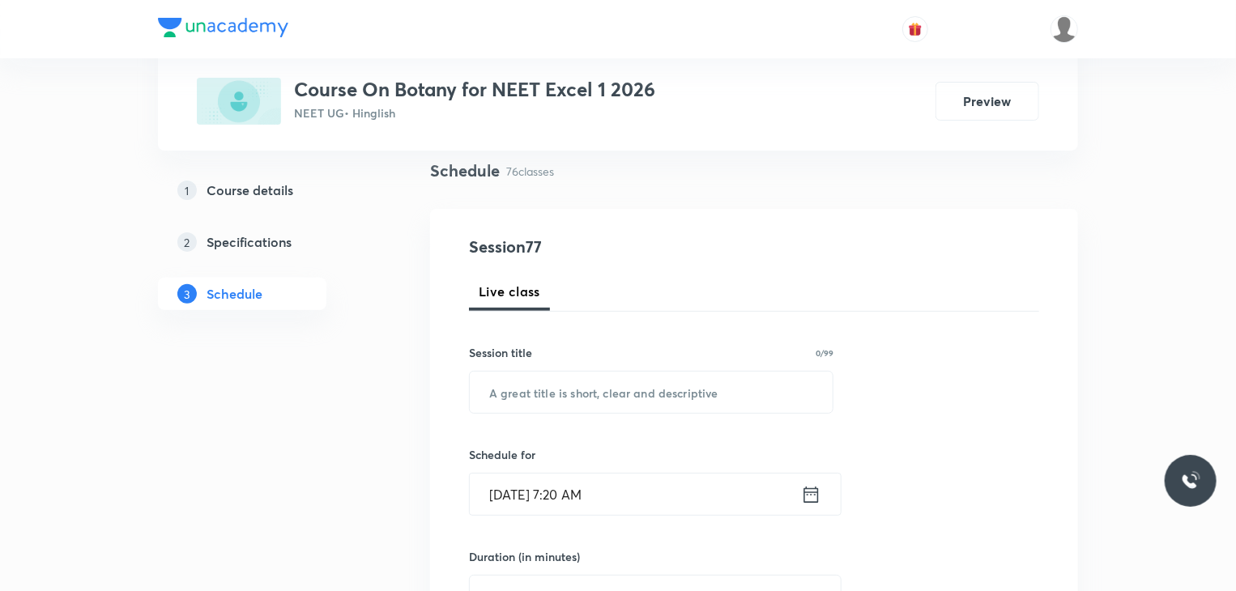
scroll to position [116, 0]
paste input "Eco- system 04"
click at [625, 396] on input "Eco- system 04" at bounding box center [651, 391] width 363 height 41
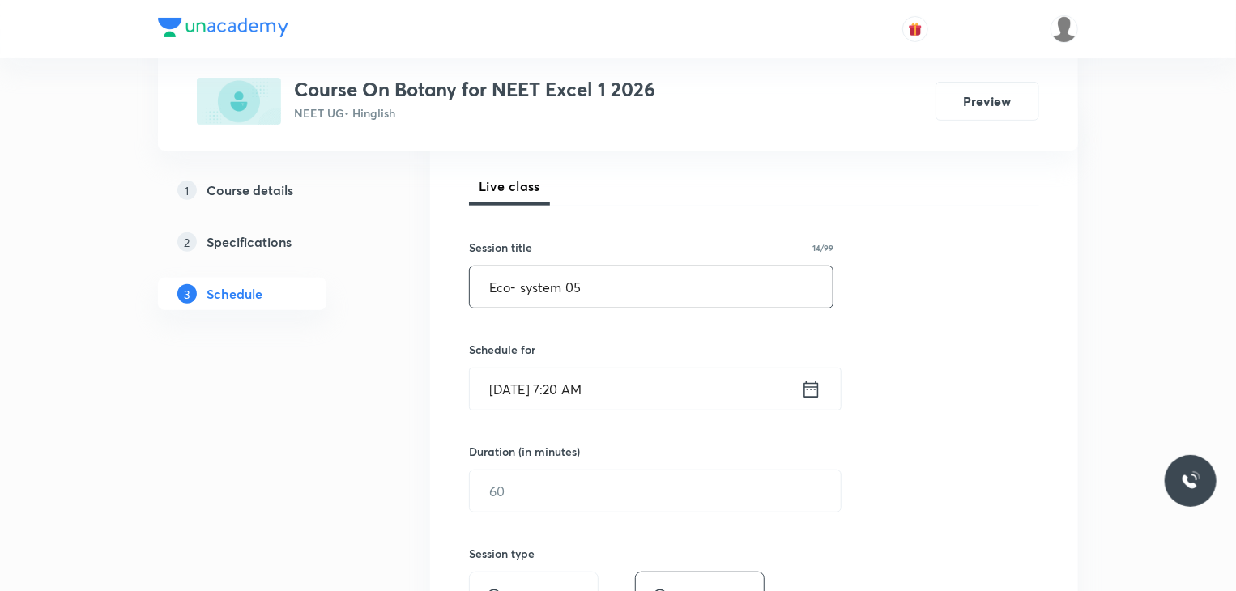
type input "Eco- system 05"
click at [661, 403] on input "[DATE] 7:20 AM" at bounding box center [635, 389] width 331 height 41
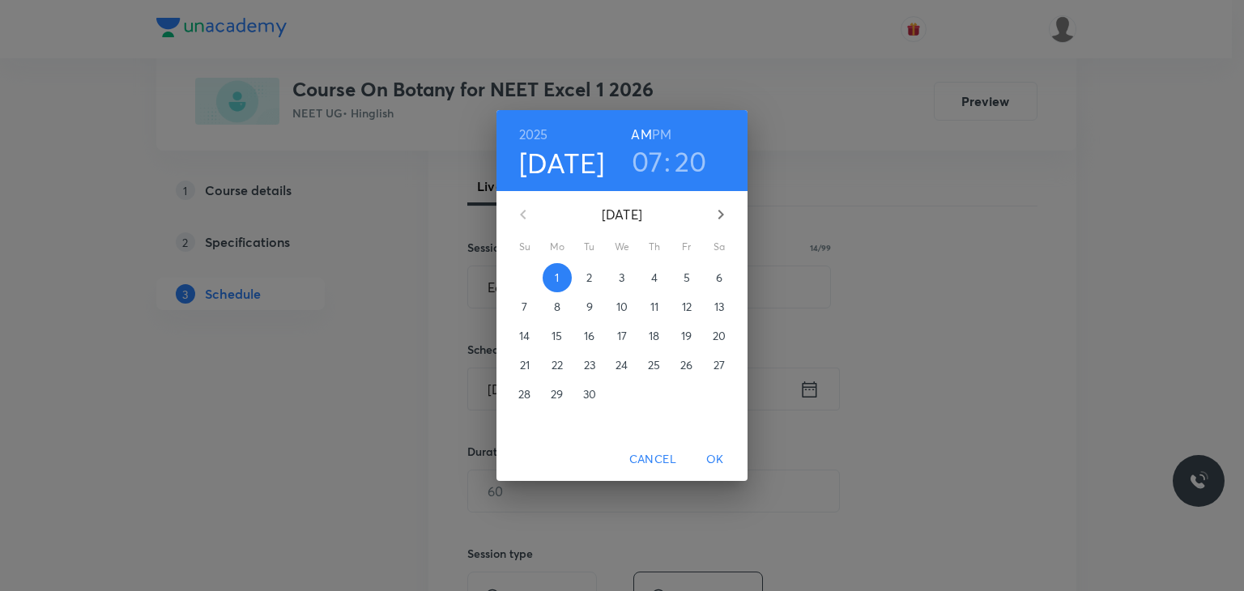
click at [669, 135] on h6 "PM" at bounding box center [661, 134] width 19 height 23
click at [652, 156] on h3 "07" at bounding box center [648, 161] width 32 height 34
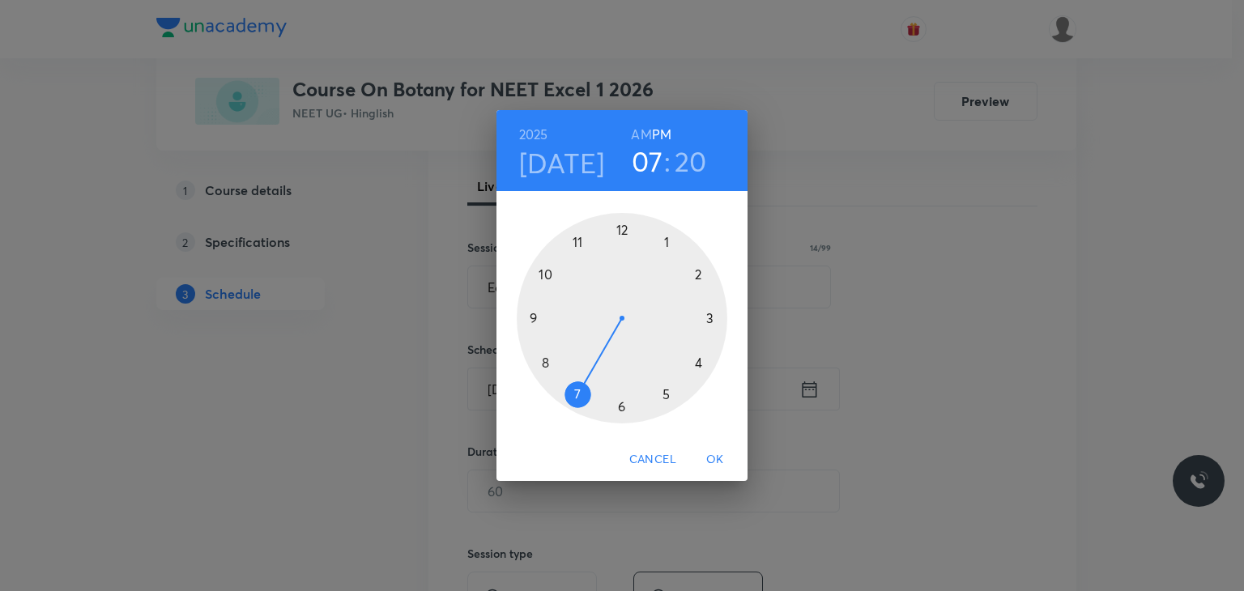
click at [665, 237] on div at bounding box center [622, 318] width 211 height 211
click at [703, 273] on div at bounding box center [622, 318] width 211 height 211
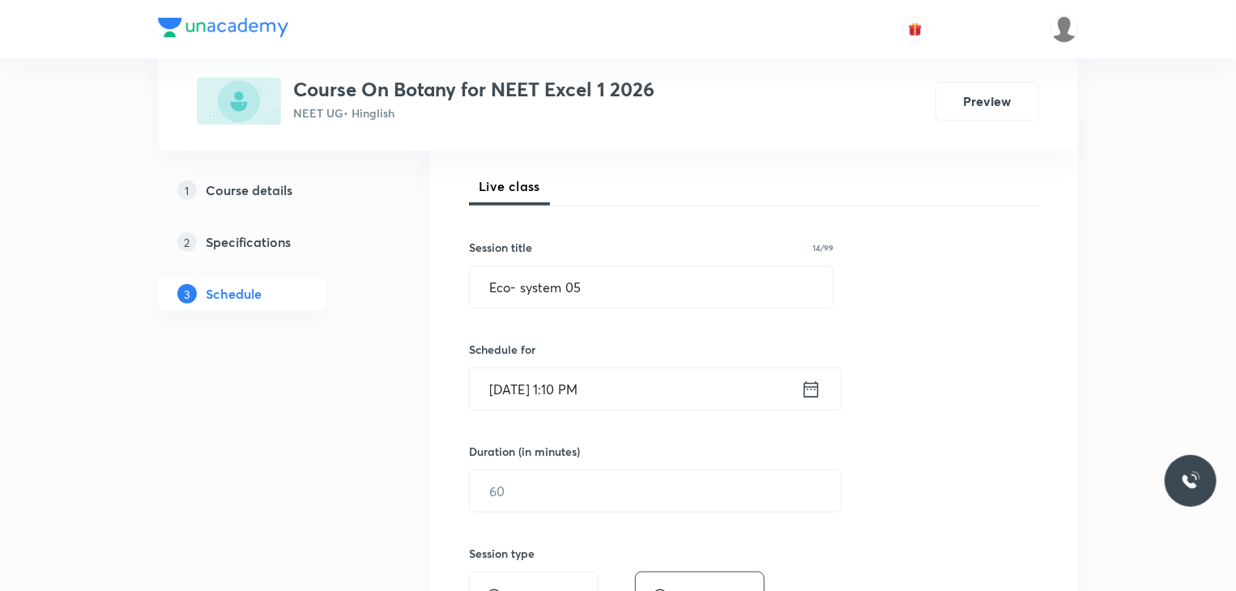
scroll to position [386, 0]
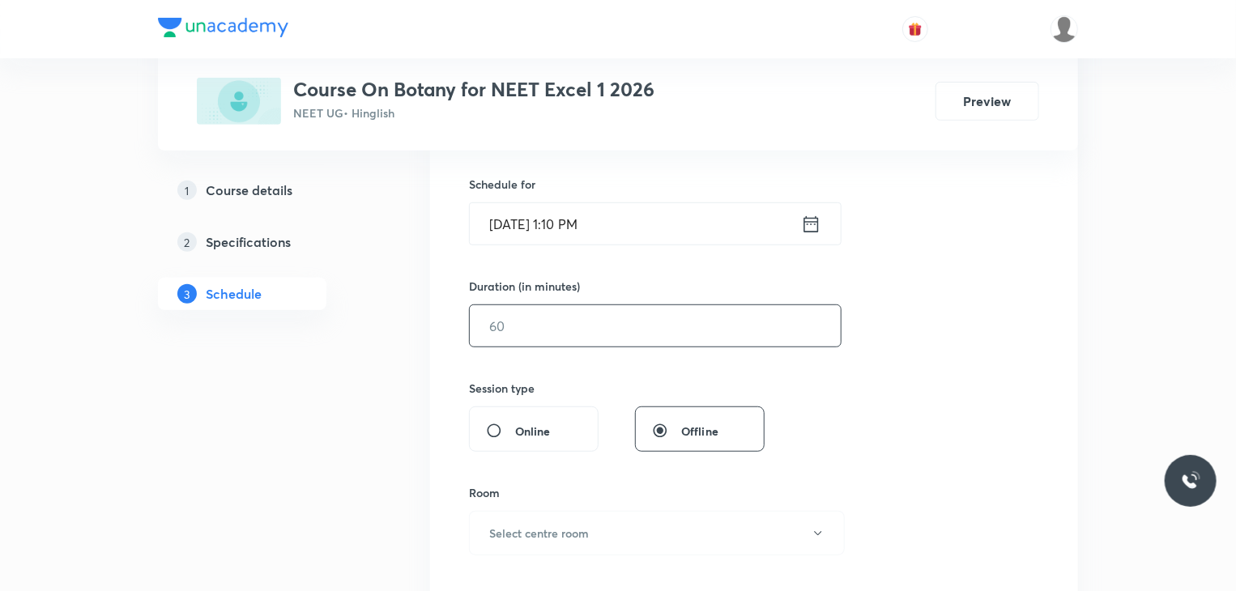
click at [599, 331] on input "text" at bounding box center [655, 325] width 371 height 41
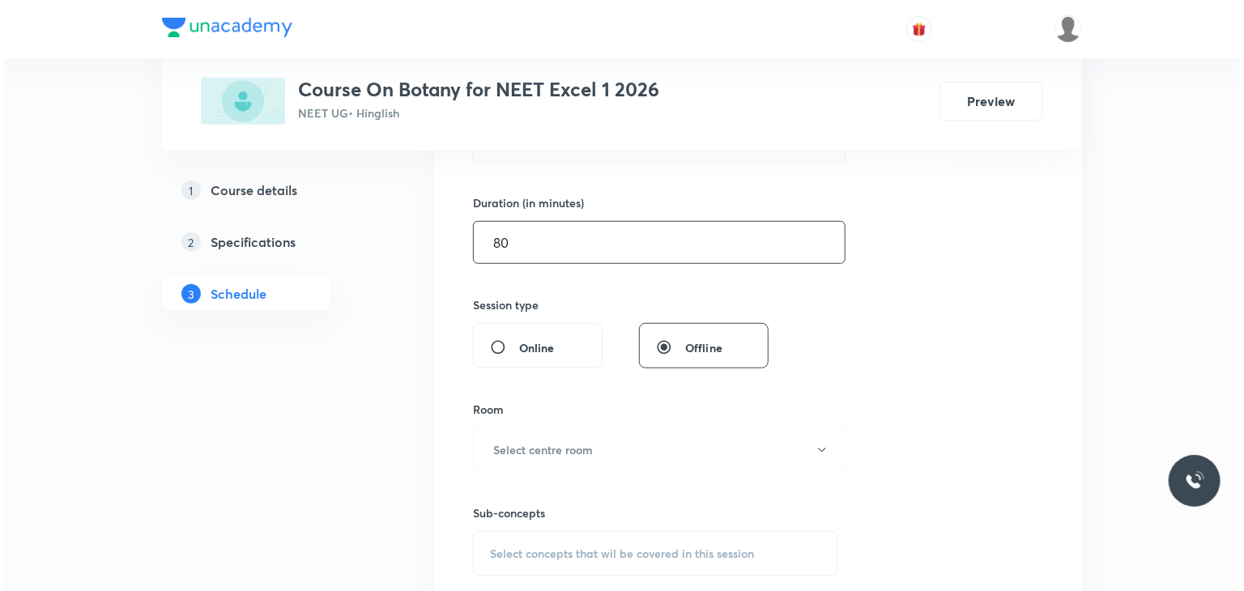
scroll to position [499, 0]
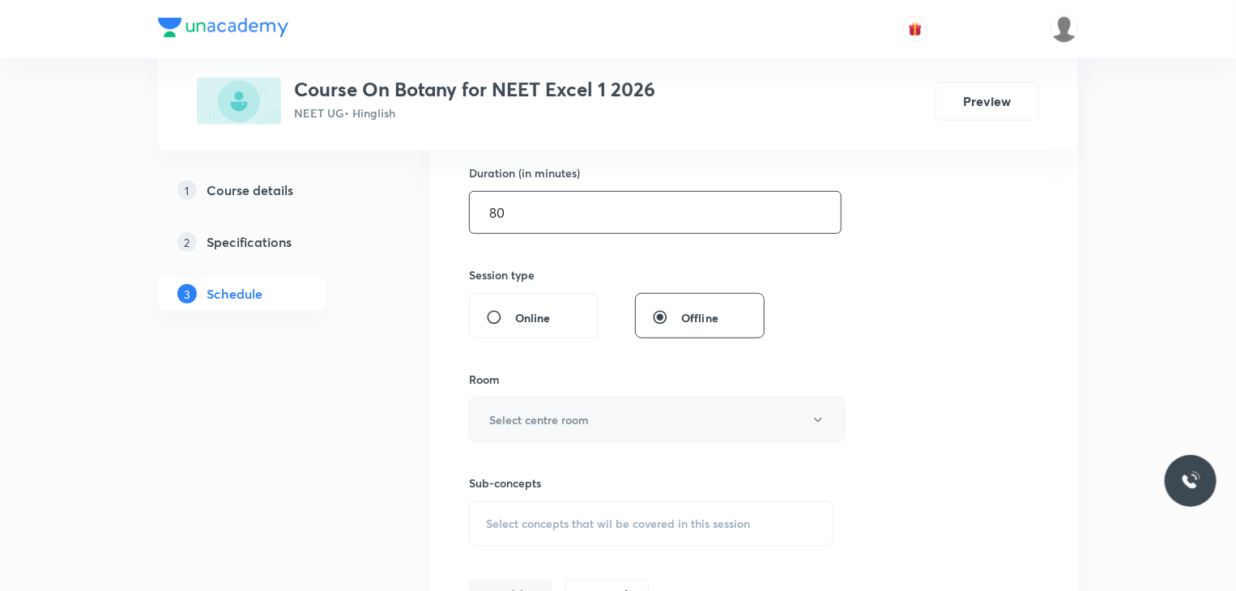
type input "80"
click at [587, 416] on h6 "Select centre room" at bounding box center [539, 420] width 100 height 17
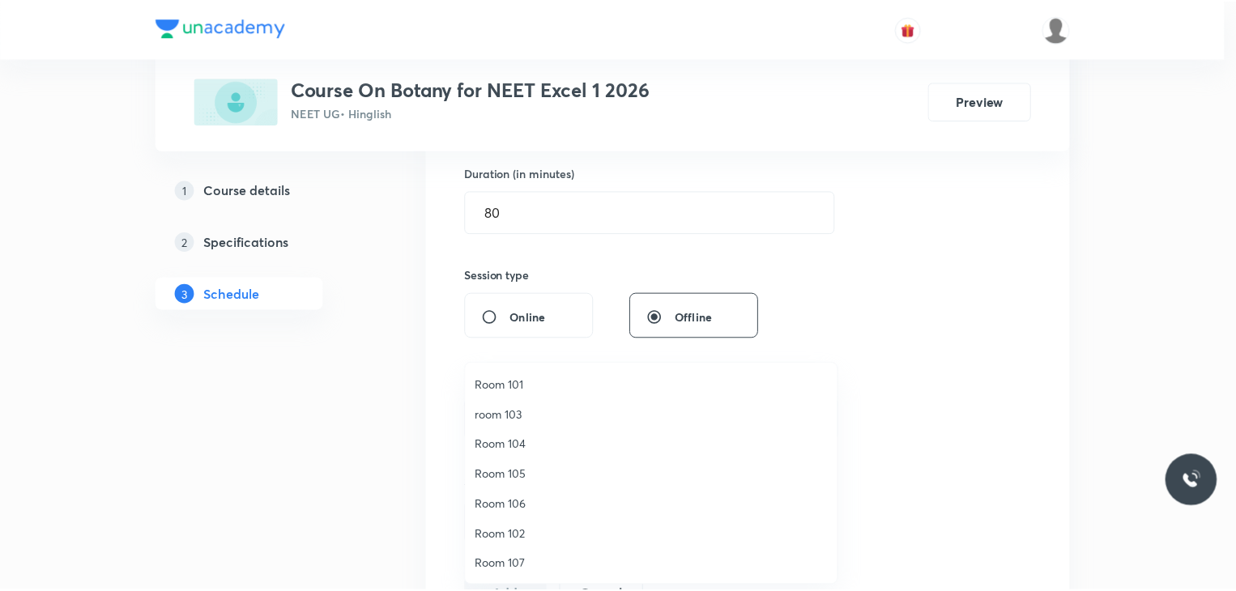
scroll to position [120, 0]
click at [518, 565] on span "Room 110" at bounding box center [655, 565] width 355 height 17
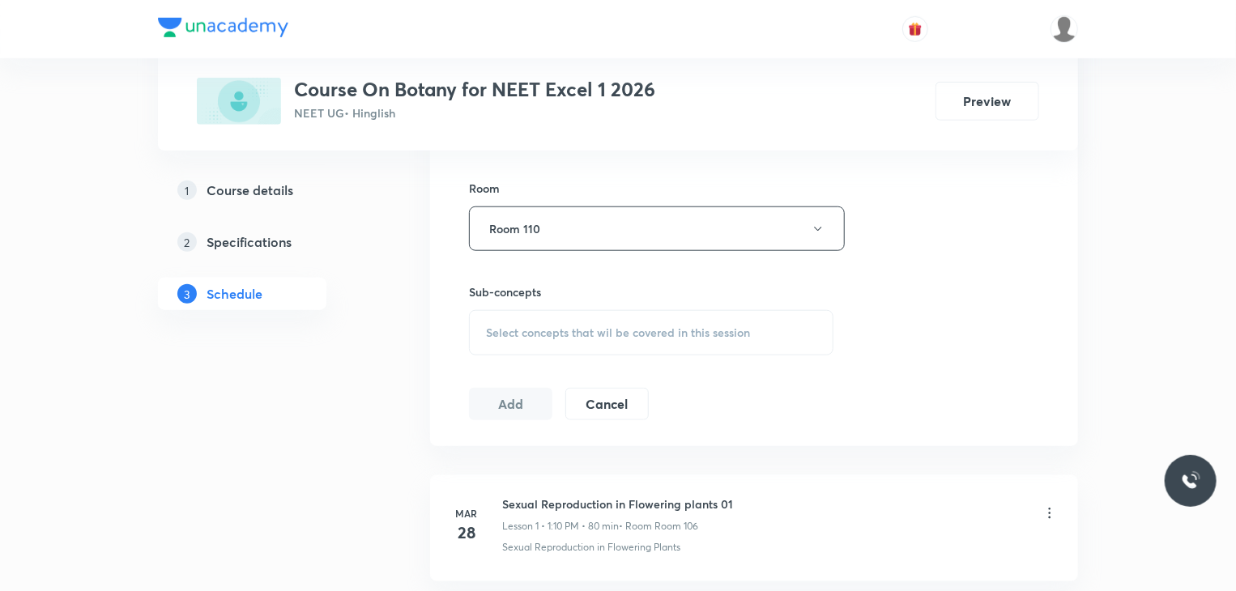
scroll to position [690, 0]
click at [802, 321] on div "Select concepts that wil be covered in this session" at bounding box center [651, 332] width 365 height 45
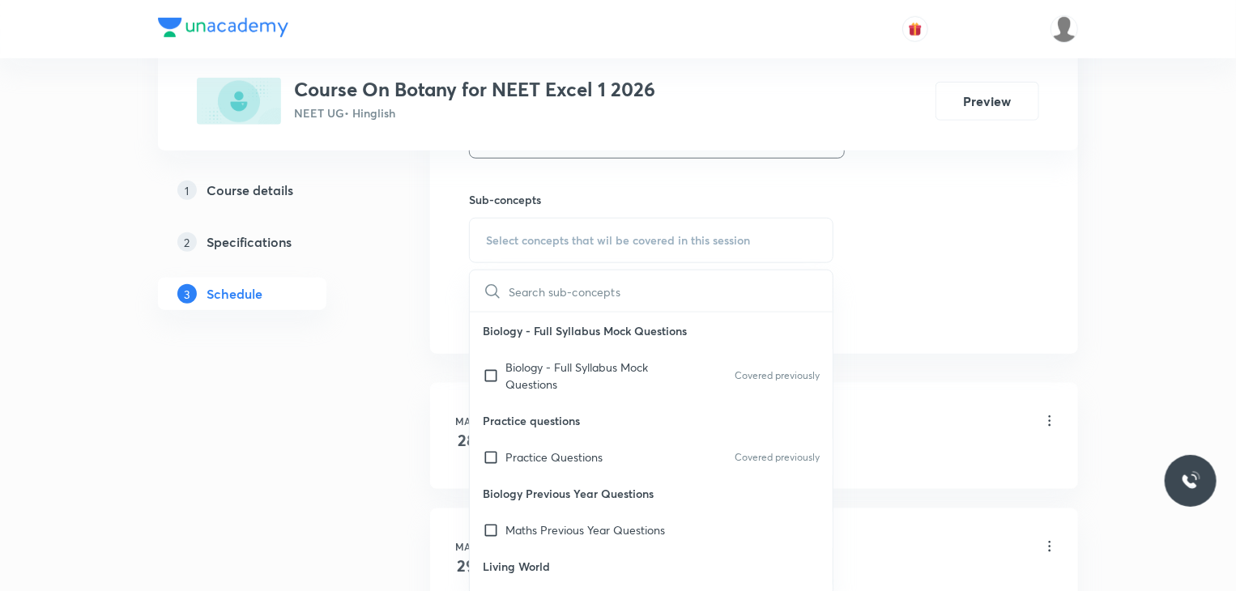
scroll to position [188, 0]
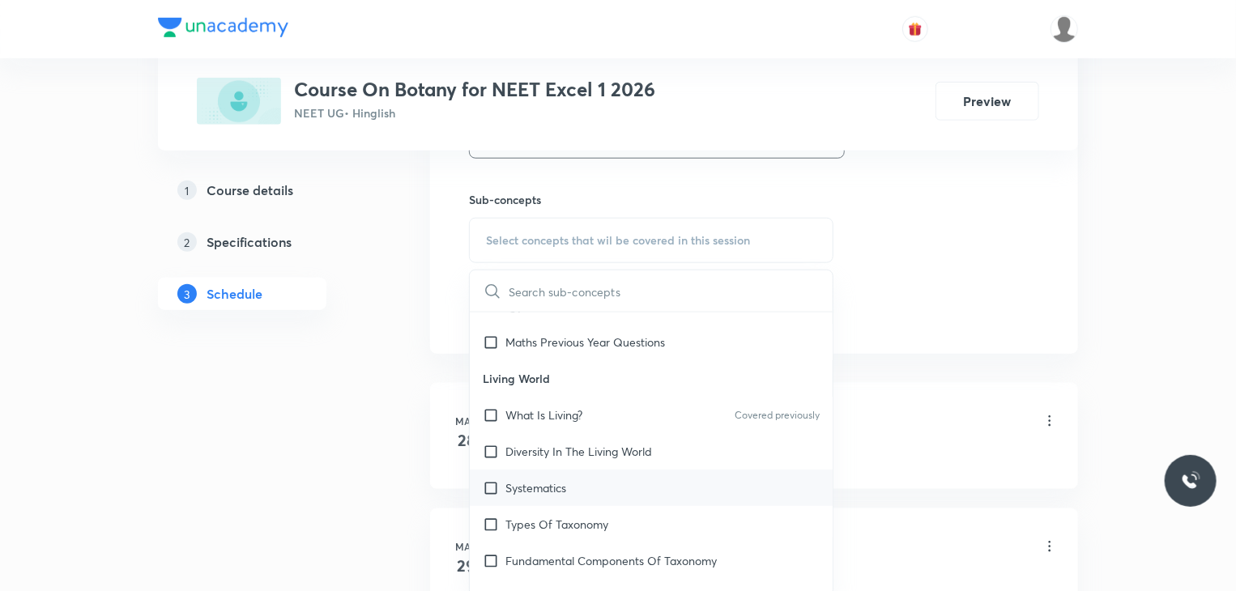
click at [653, 477] on div "Systematics" at bounding box center [651, 488] width 363 height 36
checkbox input "true"
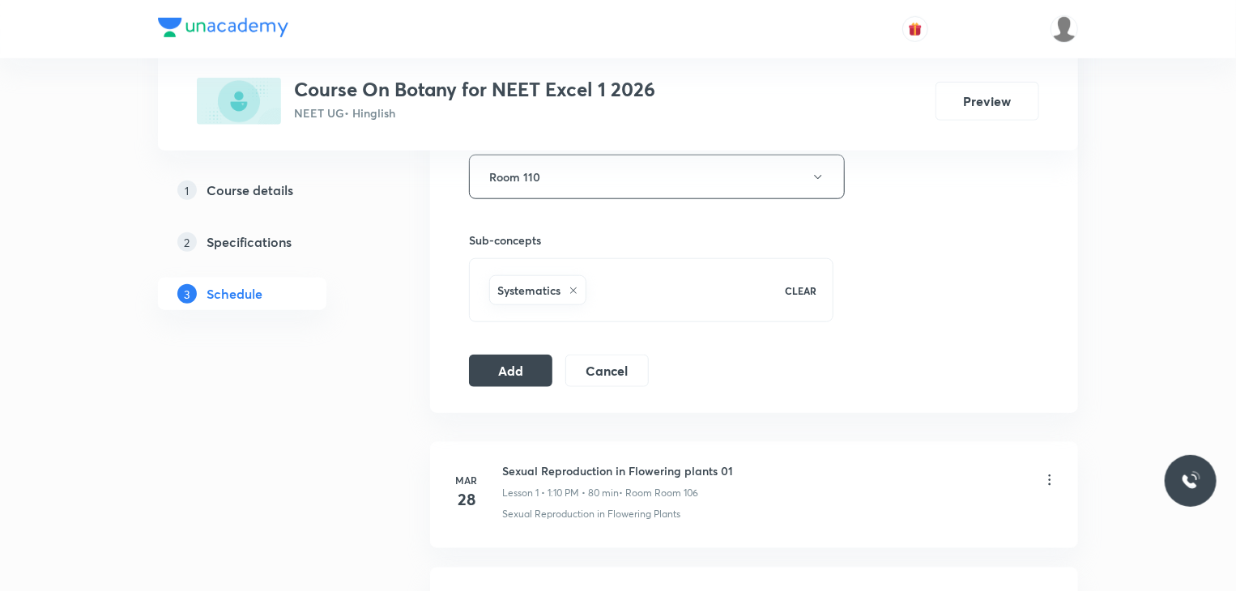
scroll to position [736, 0]
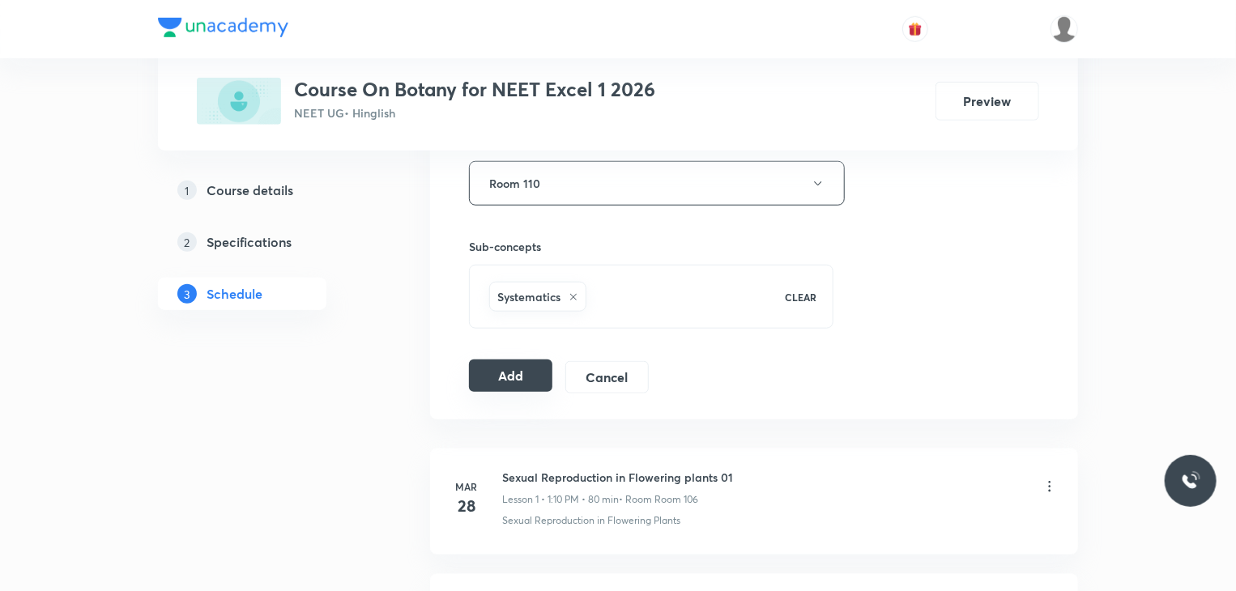
click at [522, 373] on button "Add" at bounding box center [510, 376] width 83 height 32
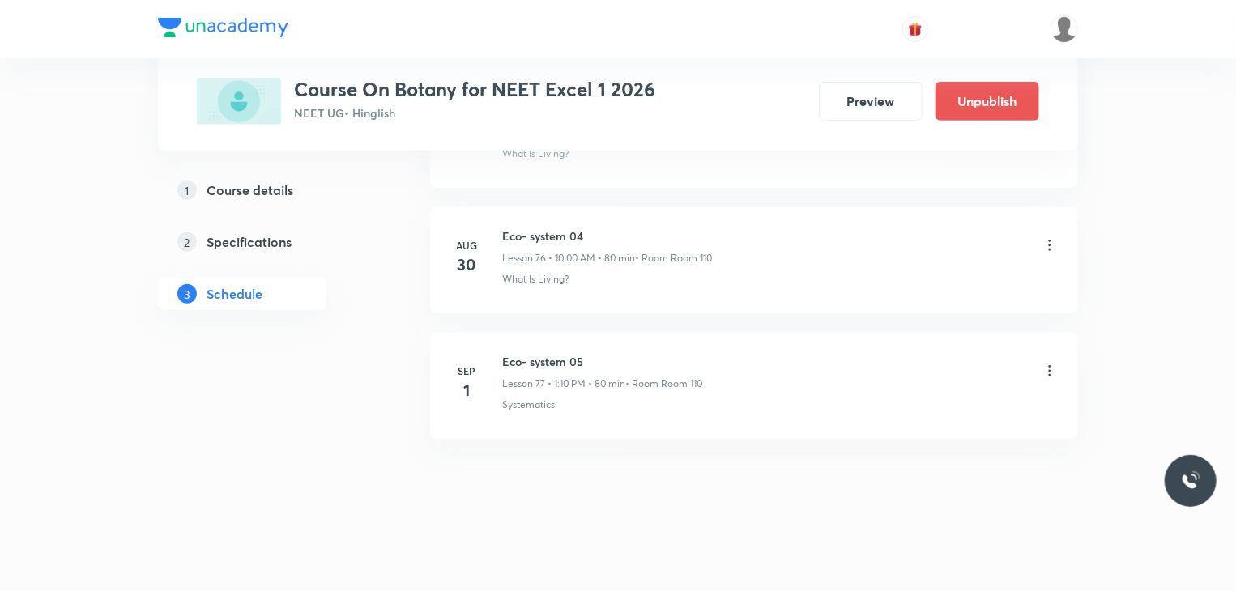
scroll to position [9443, 0]
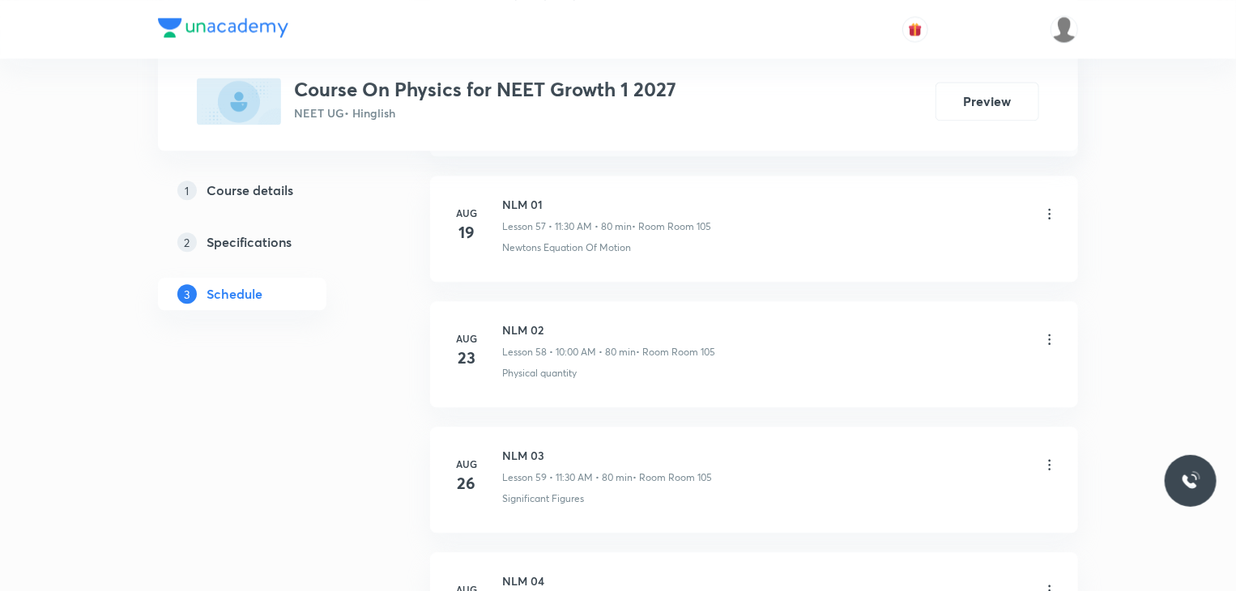
scroll to position [8347, 0]
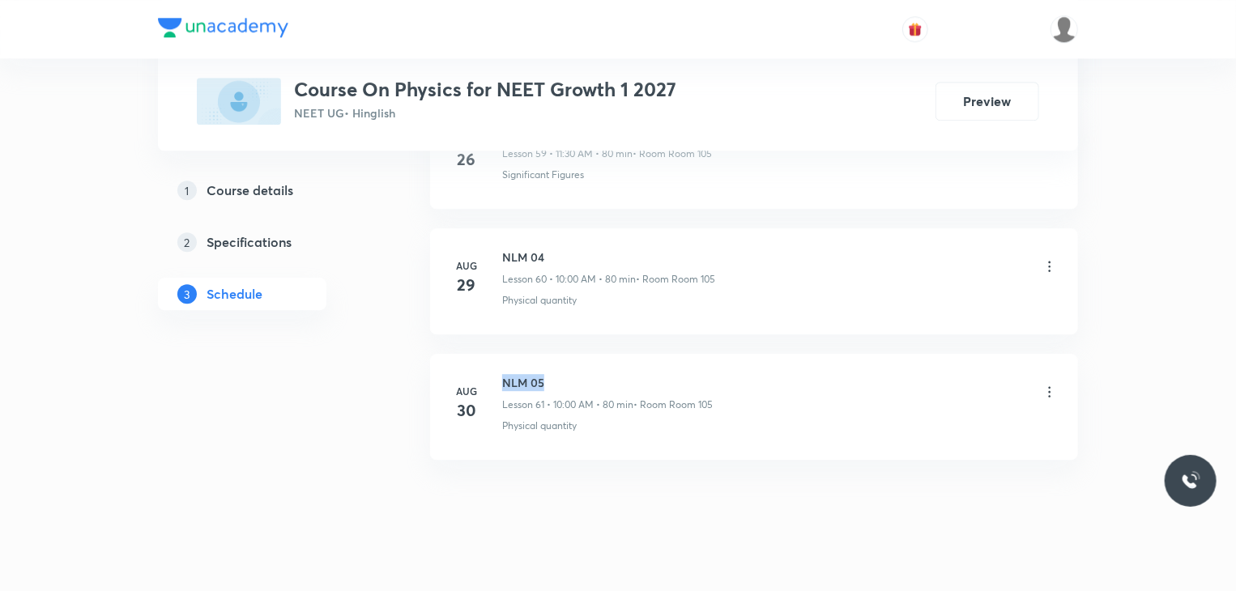
drag, startPoint x: 572, startPoint y: 359, endPoint x: 493, endPoint y: 341, distance: 81.4
click at [493, 354] on li "[DATE] NLM 05 Lesson 61 • 10:00 AM • 80 min • Room Room 105 Physical quantity" at bounding box center [754, 407] width 648 height 106
copy h6 "NLM 05"
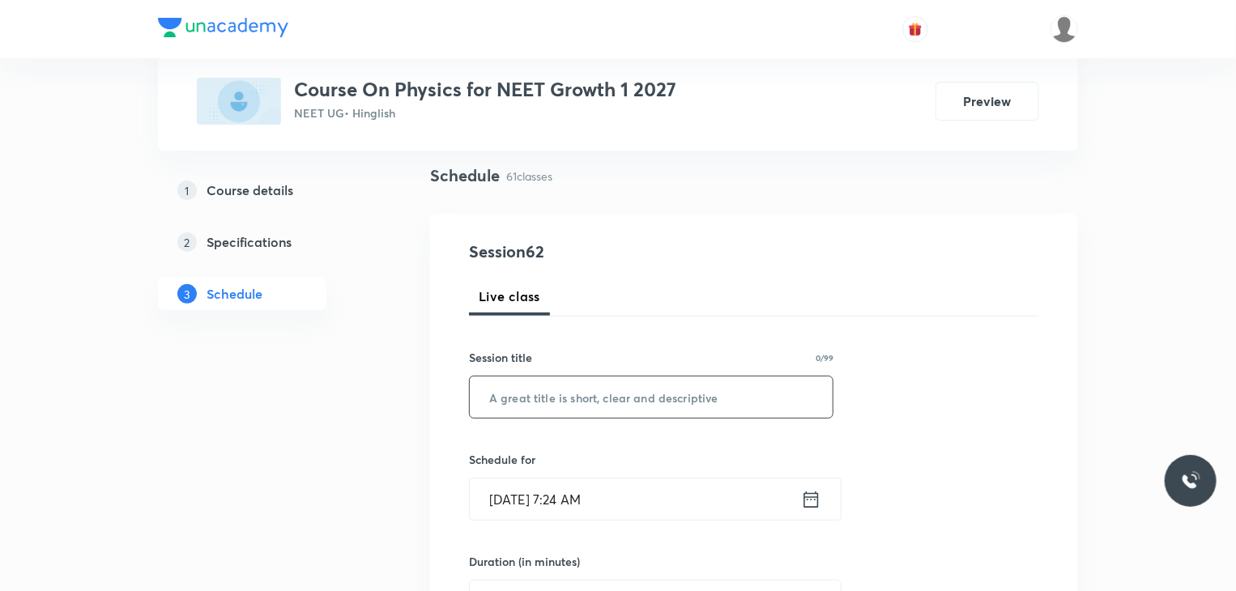
scroll to position [113, 0]
paste input "NLM 05"
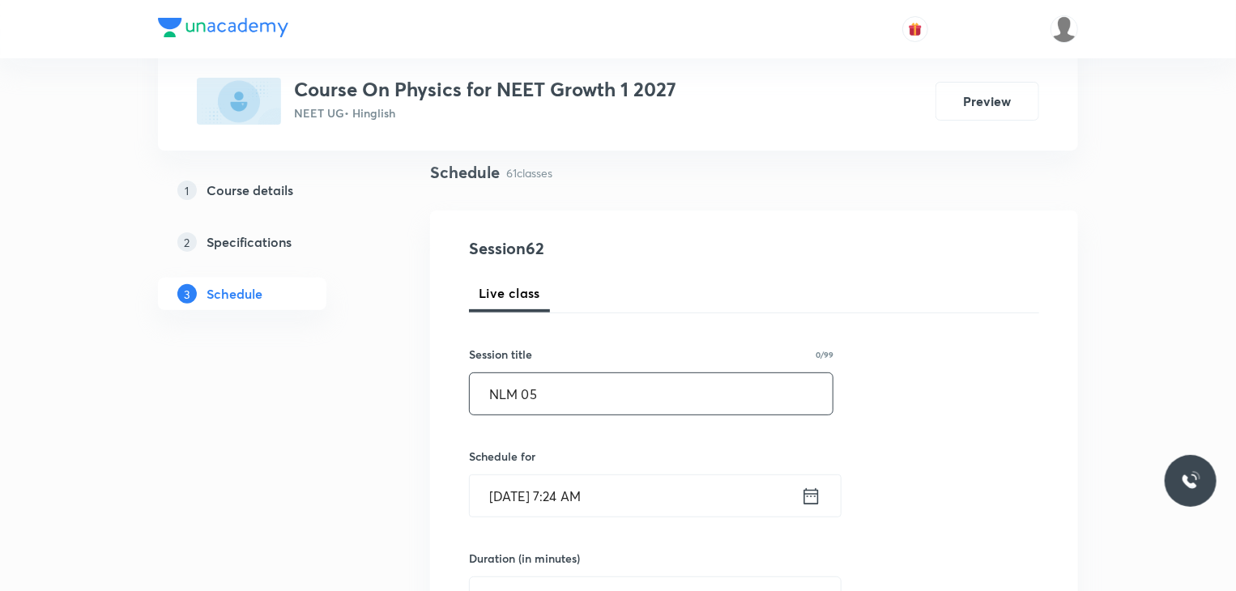
click at [587, 393] on input "NLM 05" at bounding box center [651, 393] width 363 height 41
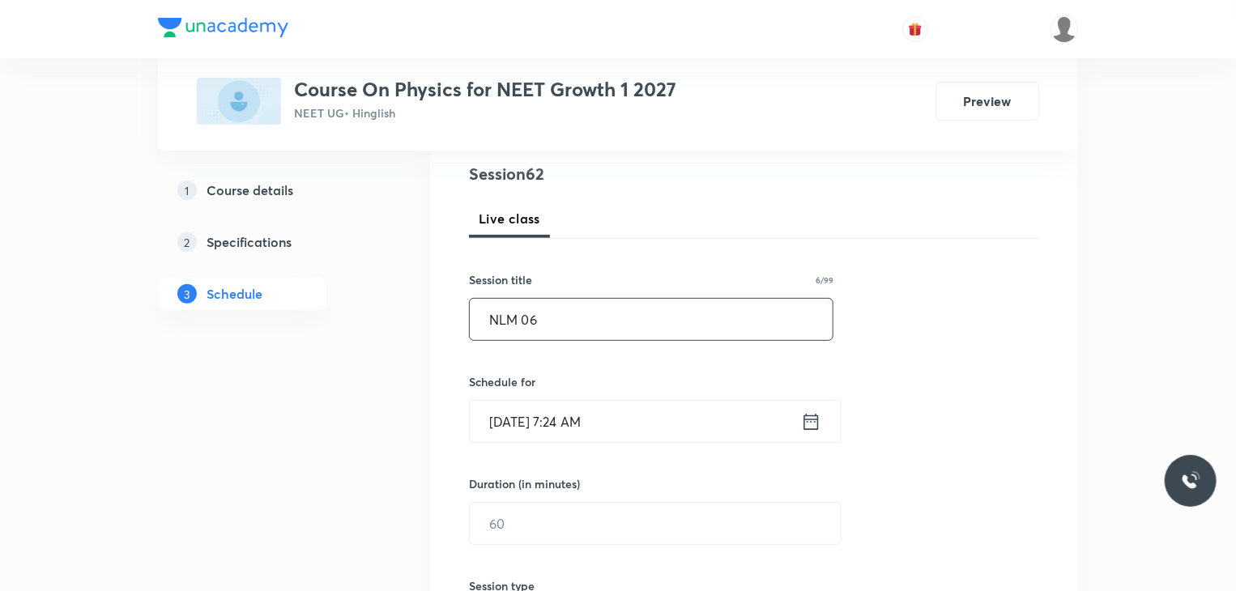
type input "NLM 06"
click at [641, 429] on input "Sep 1, 2025, 7:24 AM" at bounding box center [635, 421] width 331 height 41
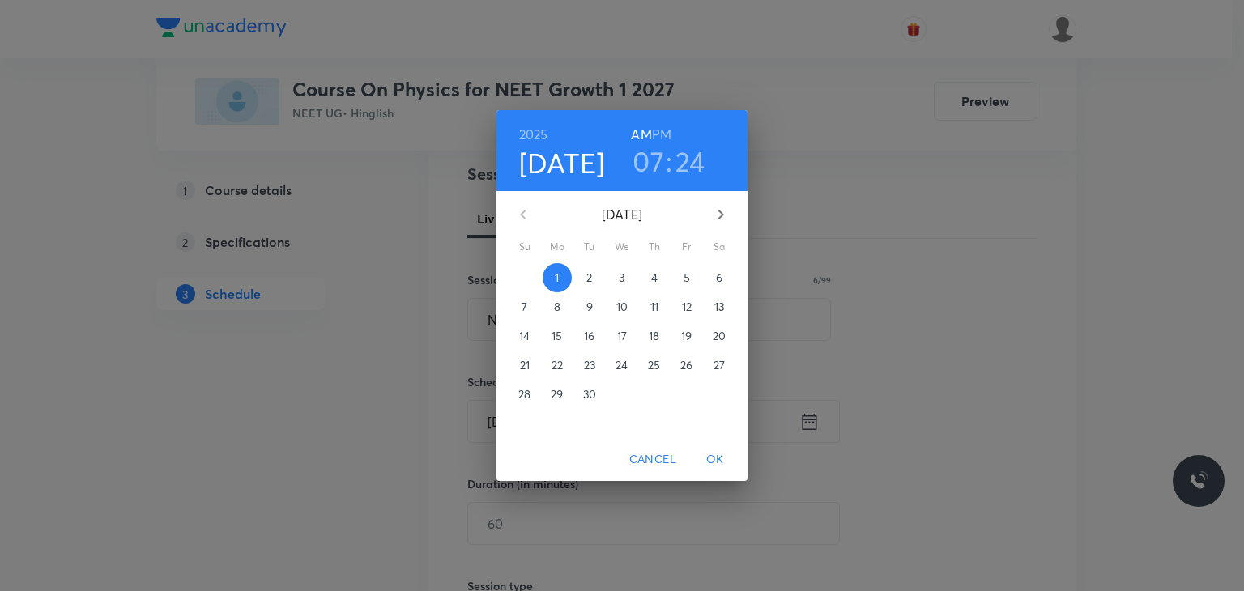
click at [654, 164] on h3 "07" at bounding box center [649, 161] width 32 height 34
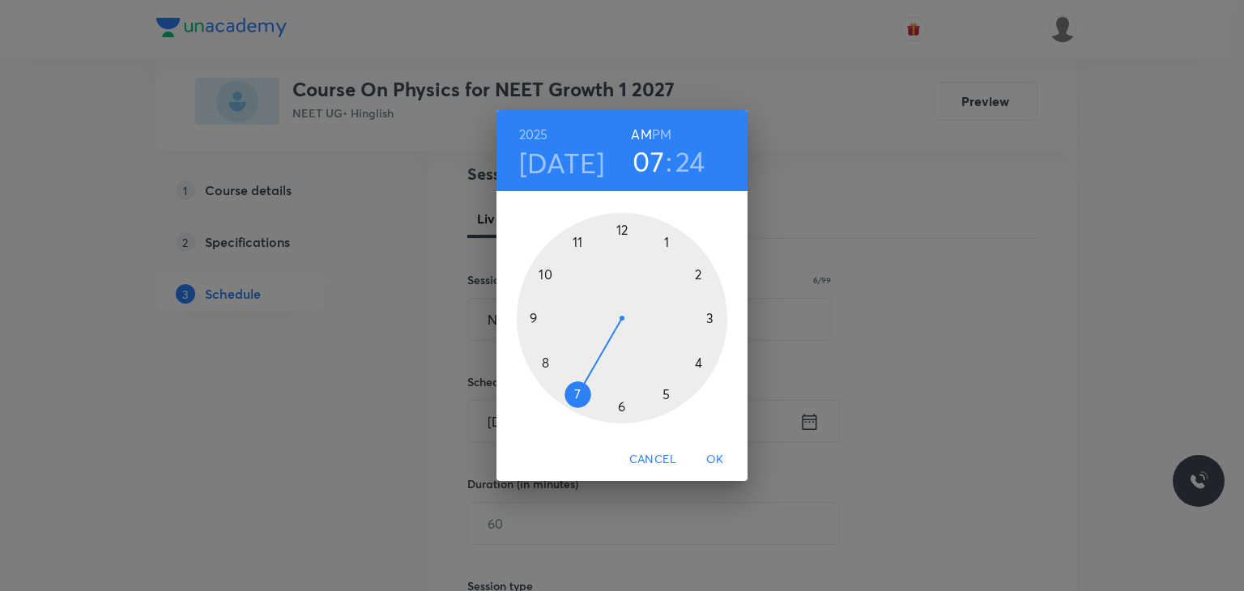
click at [548, 270] on div at bounding box center [622, 318] width 211 height 211
click at [623, 224] on div at bounding box center [622, 318] width 211 height 211
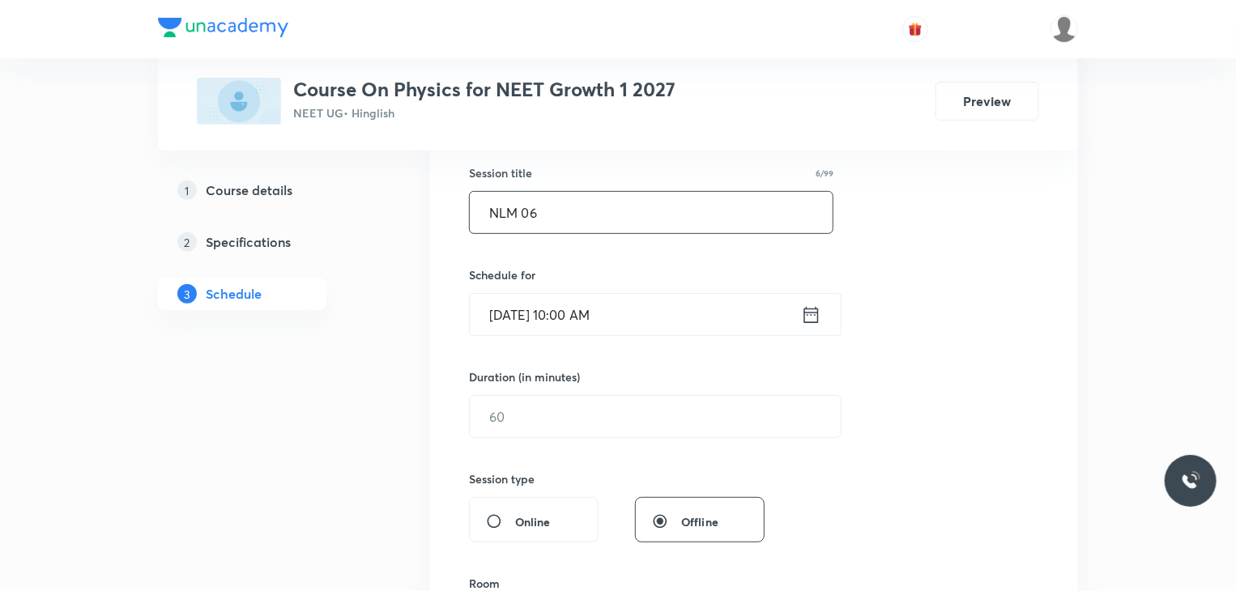
scroll to position [300, 0]
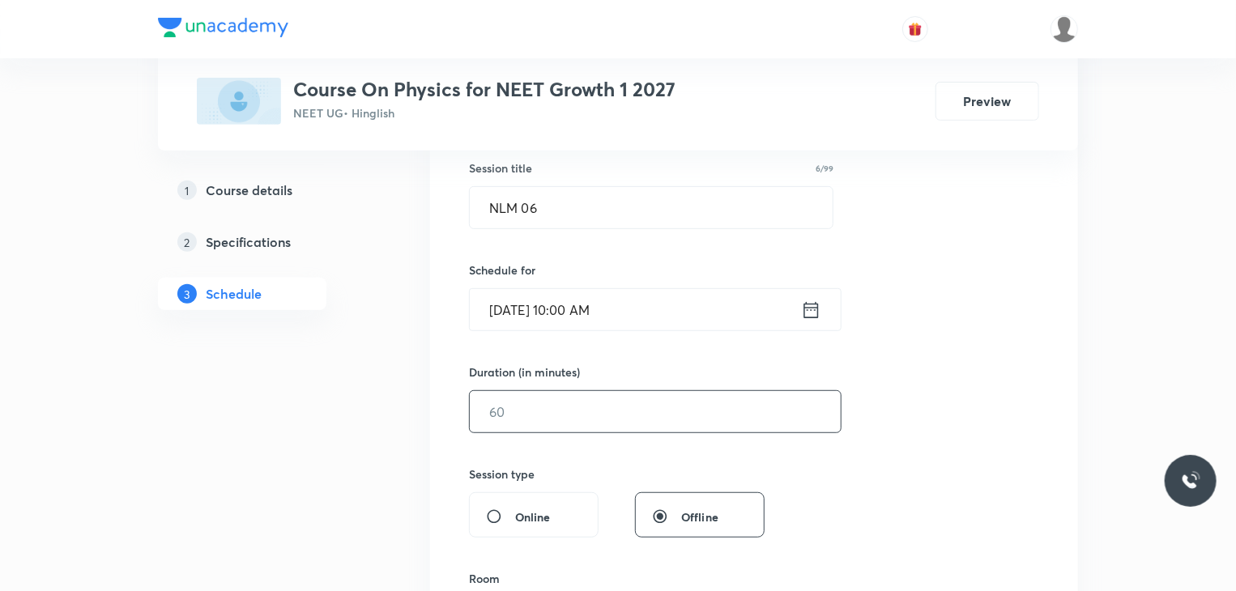
click at [597, 397] on input "text" at bounding box center [655, 411] width 371 height 41
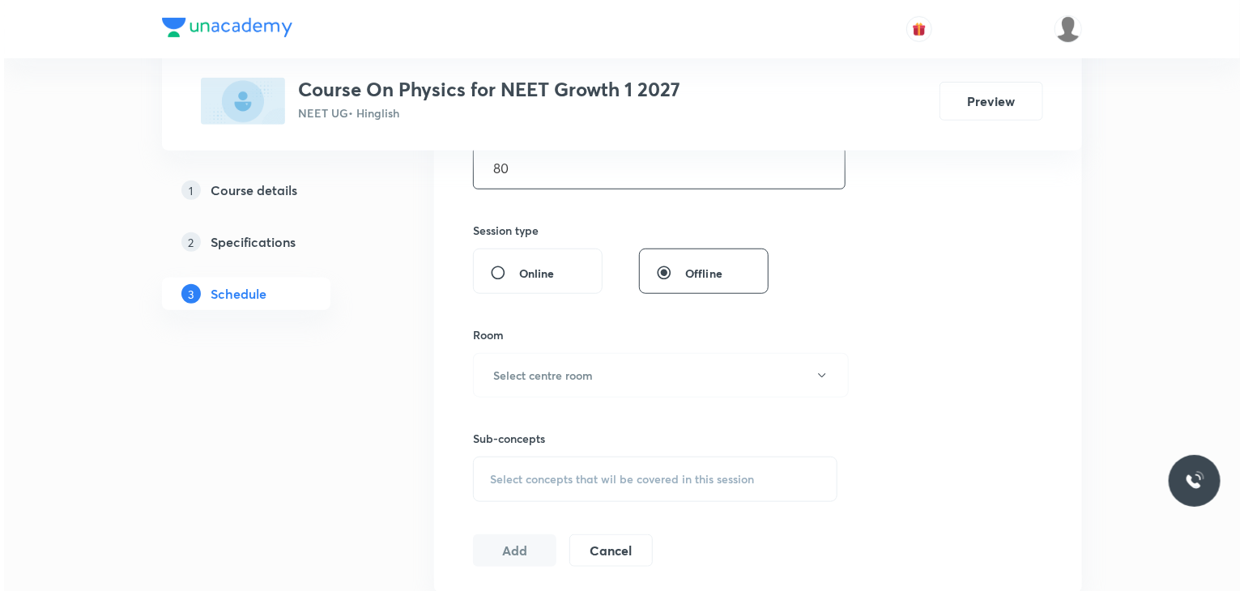
scroll to position [541, 0]
type input "80"
click at [597, 397] on button "Select centre room" at bounding box center [657, 378] width 376 height 45
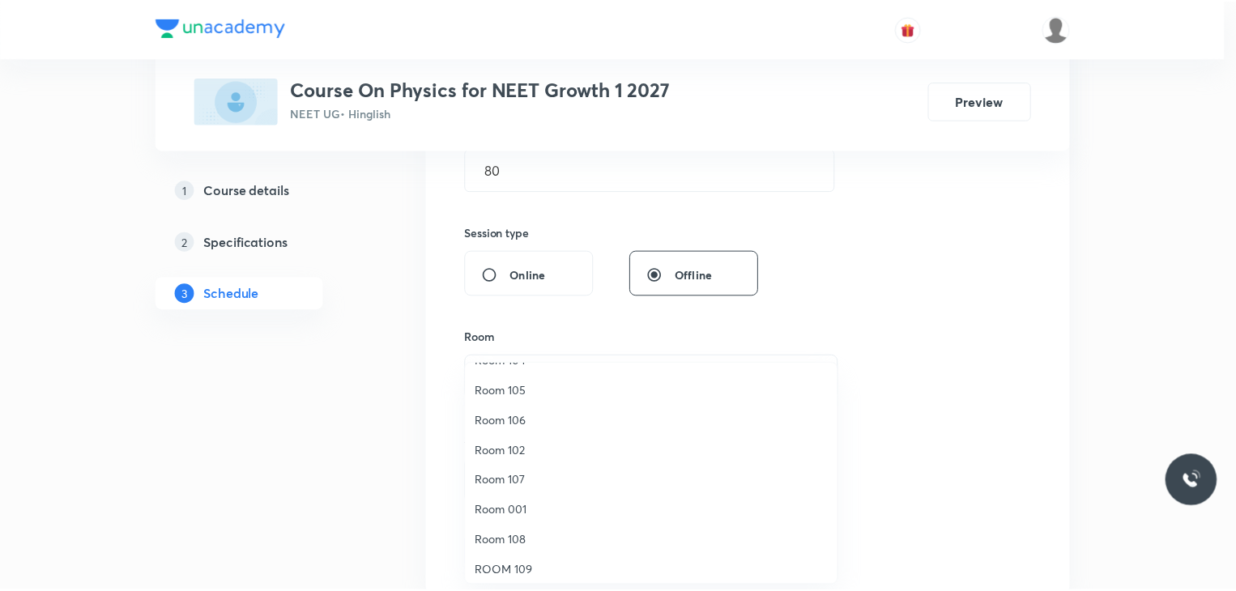
scroll to position [87, 0]
click at [539, 383] on span "Room 105" at bounding box center [655, 387] width 355 height 17
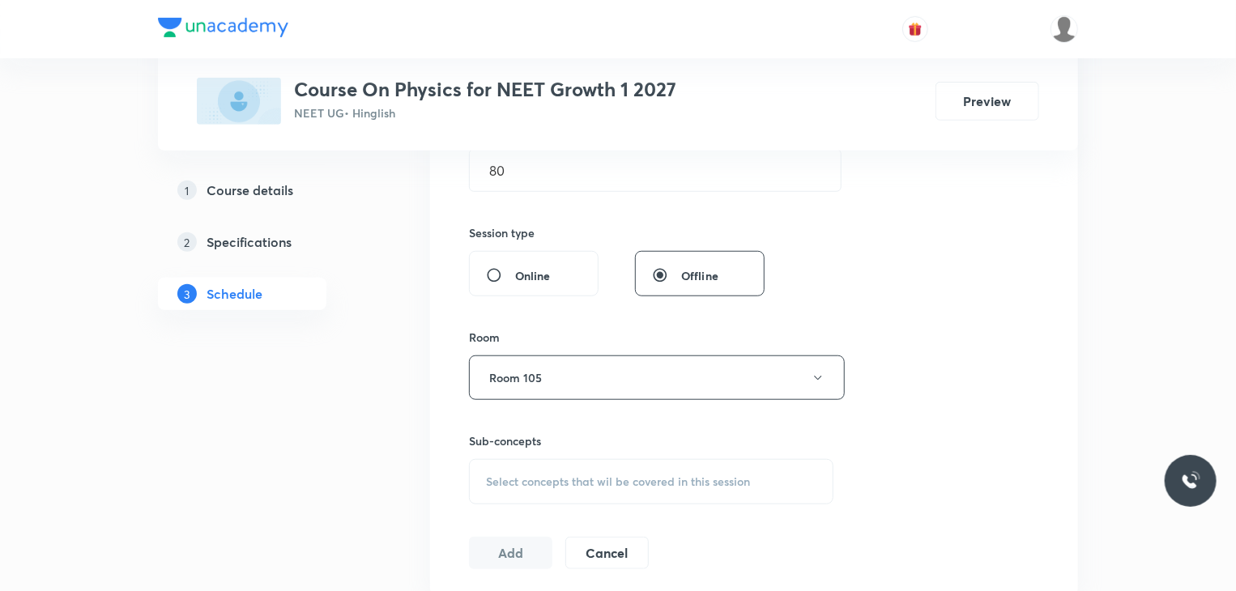
scroll to position [557, 0]
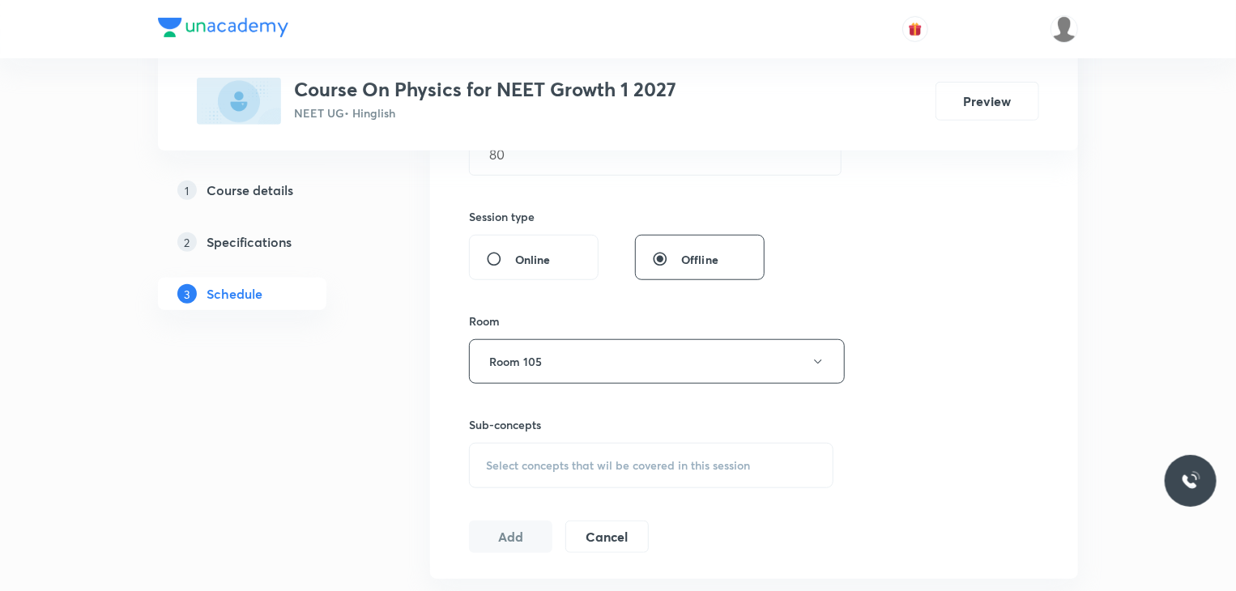
click at [625, 459] on span "Select concepts that wil be covered in this session" at bounding box center [618, 465] width 264 height 13
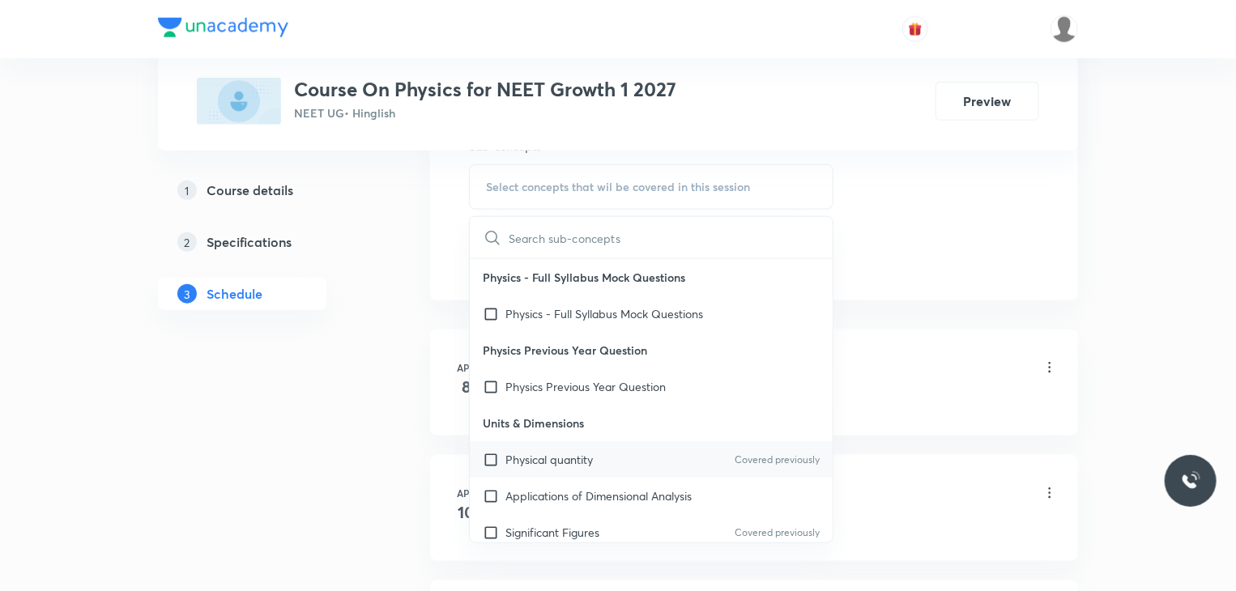
click at [669, 460] on div "Physical quantity Covered previously" at bounding box center [651, 460] width 363 height 36
checkbox input "true"
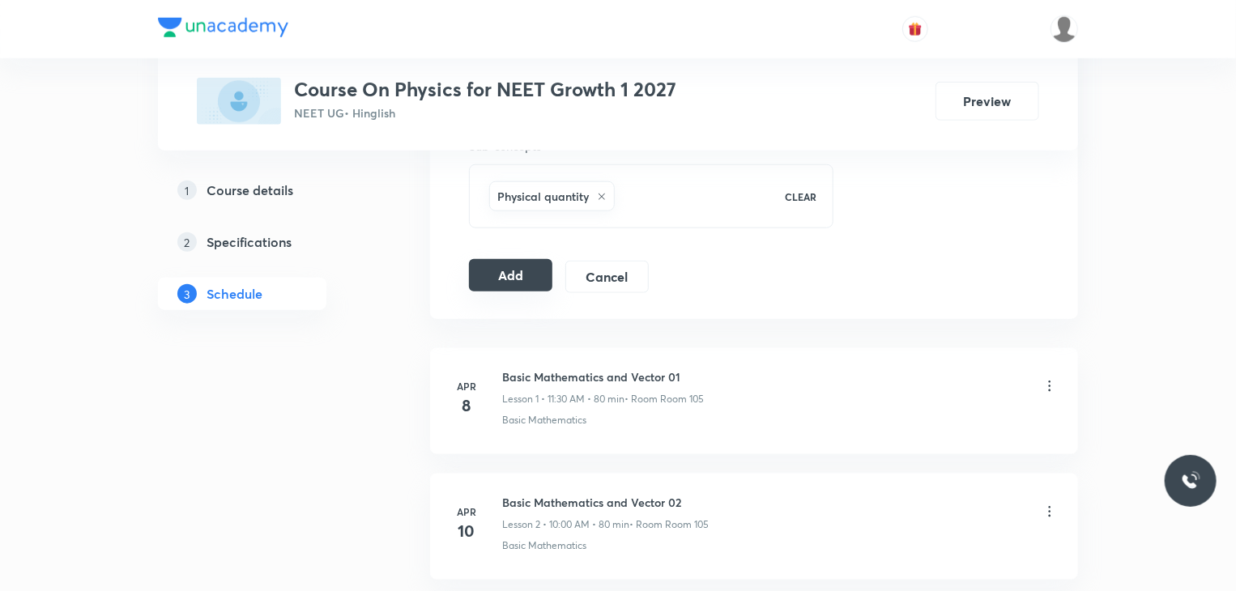
click at [526, 283] on button "Add" at bounding box center [510, 275] width 83 height 32
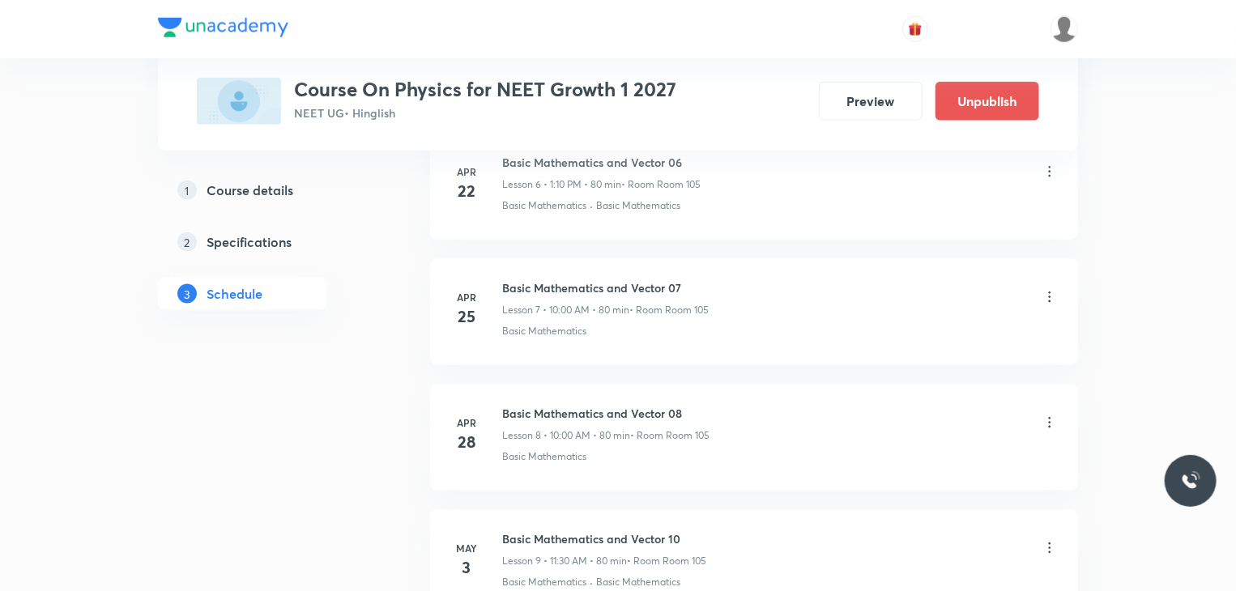
scroll to position [7729, 0]
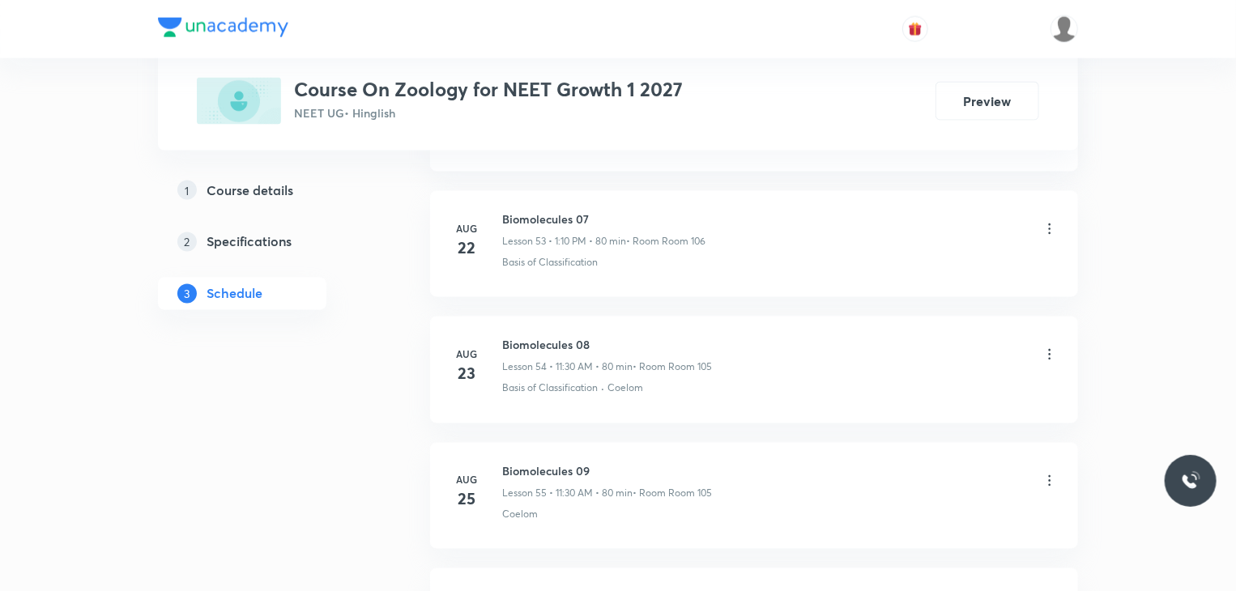
scroll to position [7848, 0]
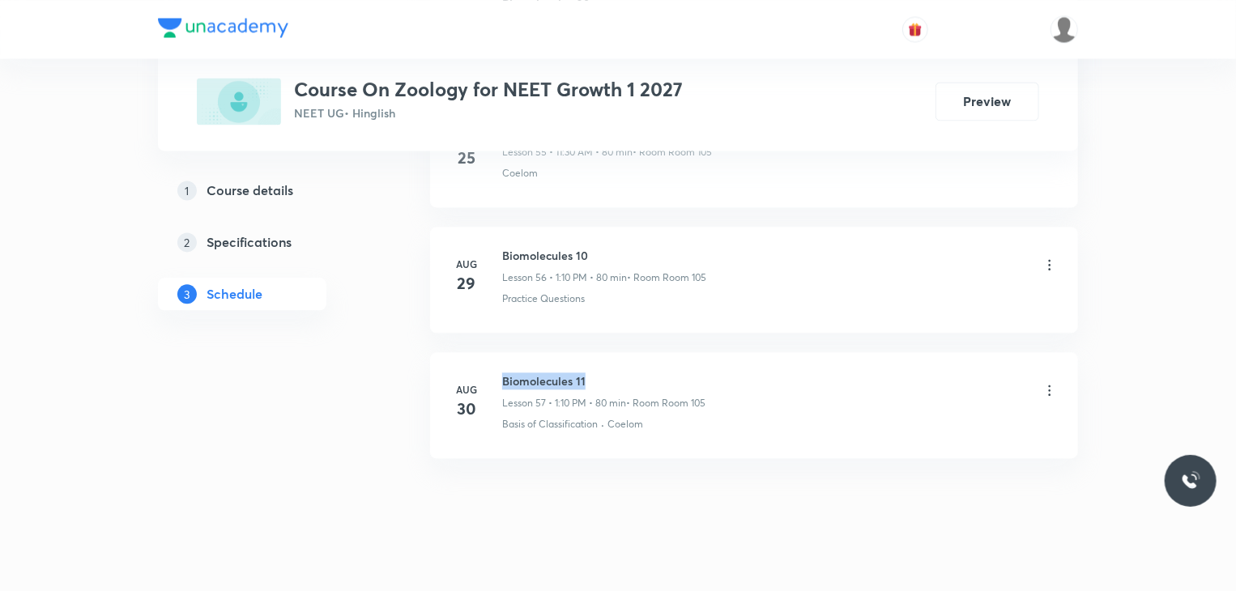
drag, startPoint x: 593, startPoint y: 344, endPoint x: 494, endPoint y: 328, distance: 100.2
copy h6 "Biomolecules 11"
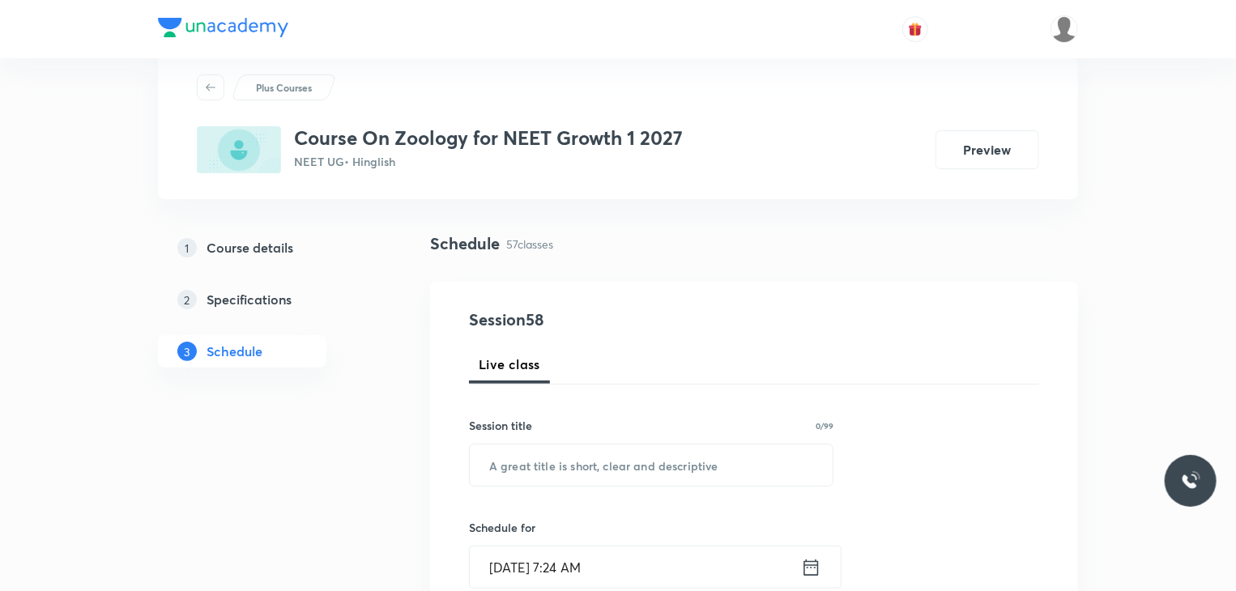
scroll to position [0, 0]
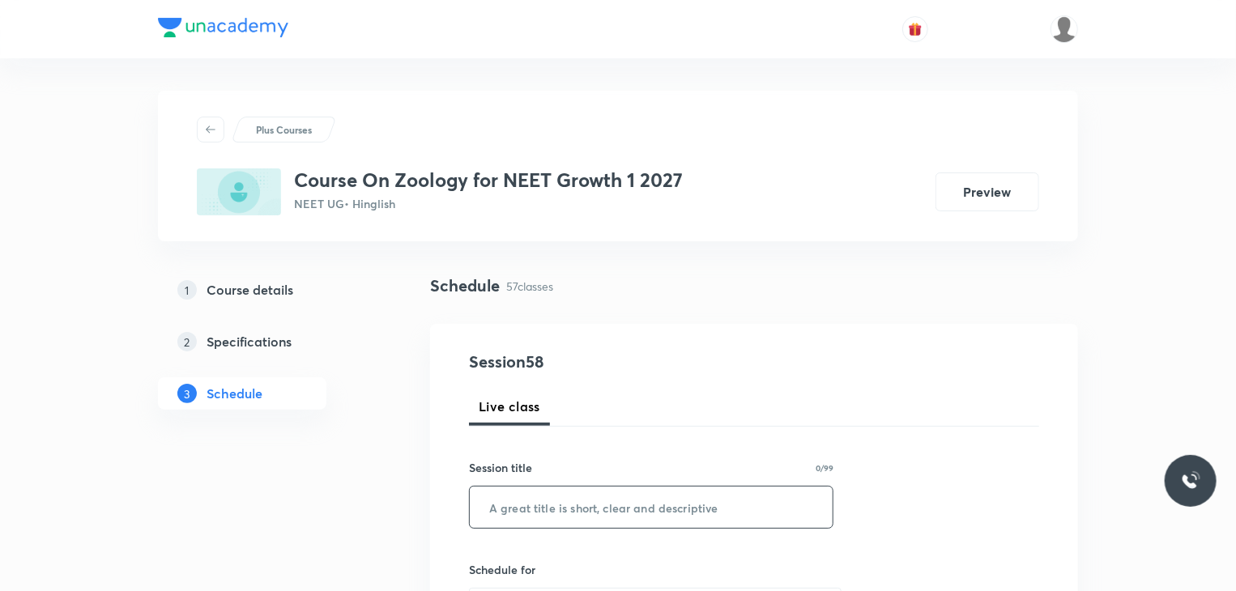
click at [642, 513] on input "text" at bounding box center [651, 507] width 363 height 41
paste input "Biomolecules 11"
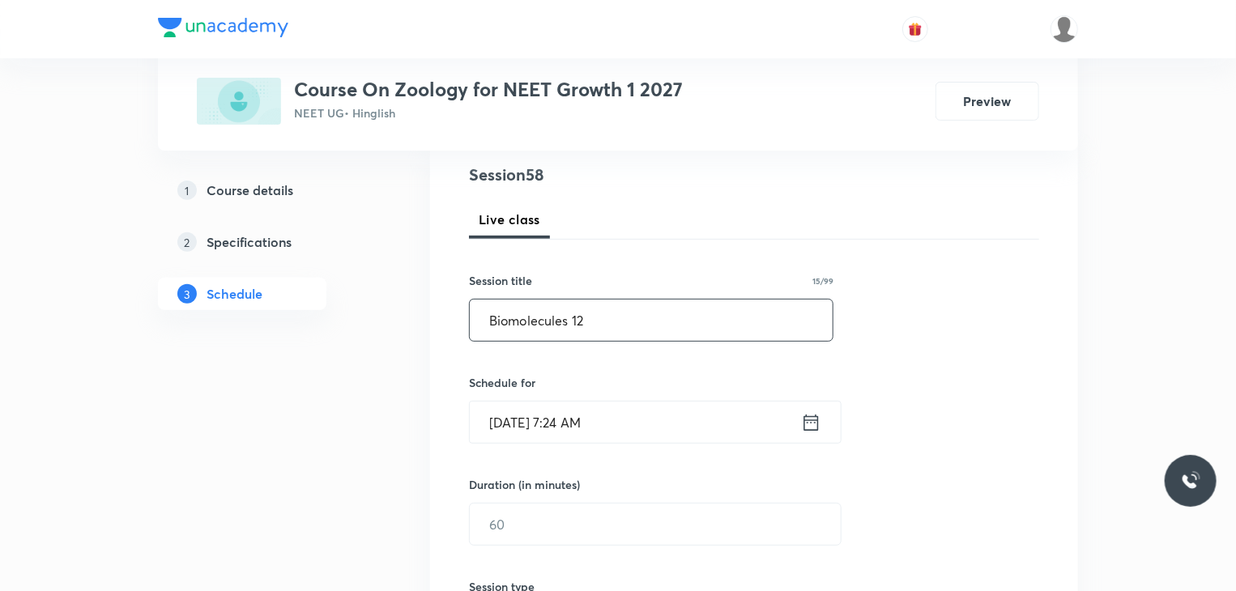
scroll to position [188, 0]
type input "Biomolecules 12"
click at [660, 431] on input "[DATE] 7:24 AM" at bounding box center [635, 421] width 331 height 41
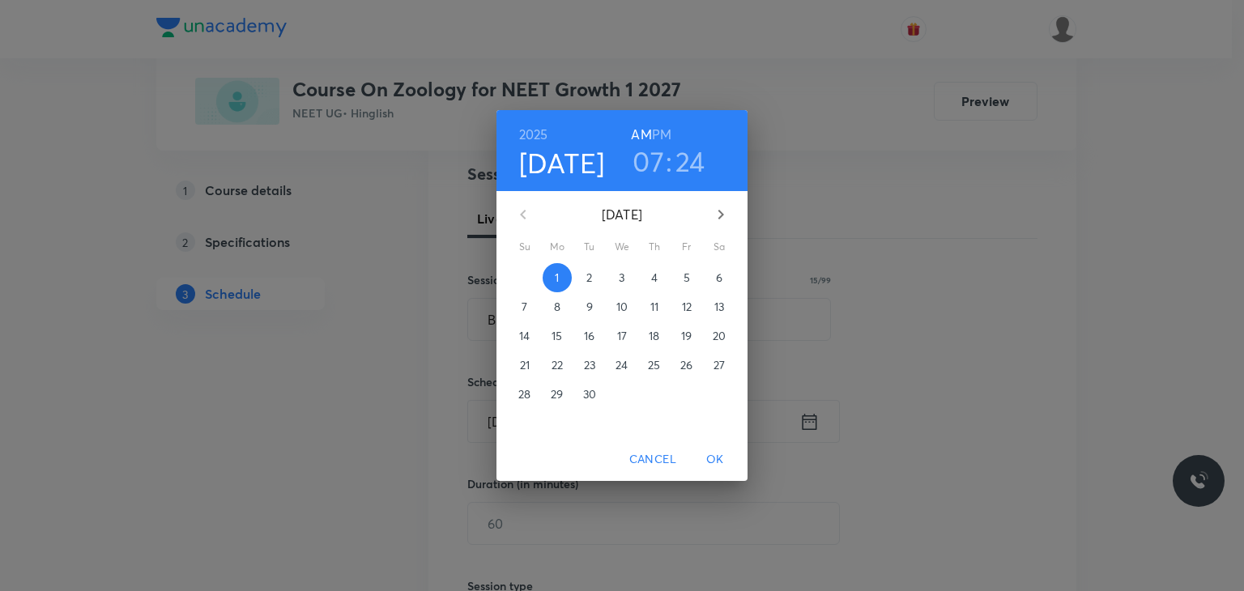
click at [648, 160] on h3 "07" at bounding box center [649, 161] width 32 height 34
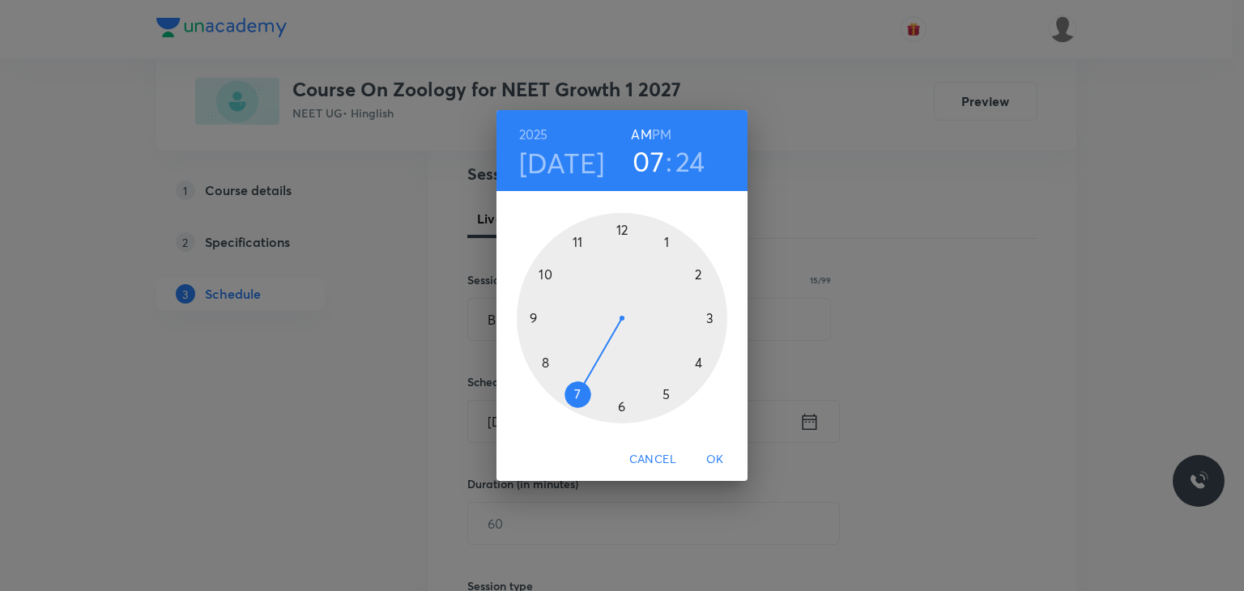
click at [579, 240] on div at bounding box center [622, 318] width 211 height 211
click at [623, 403] on div at bounding box center [622, 318] width 211 height 211
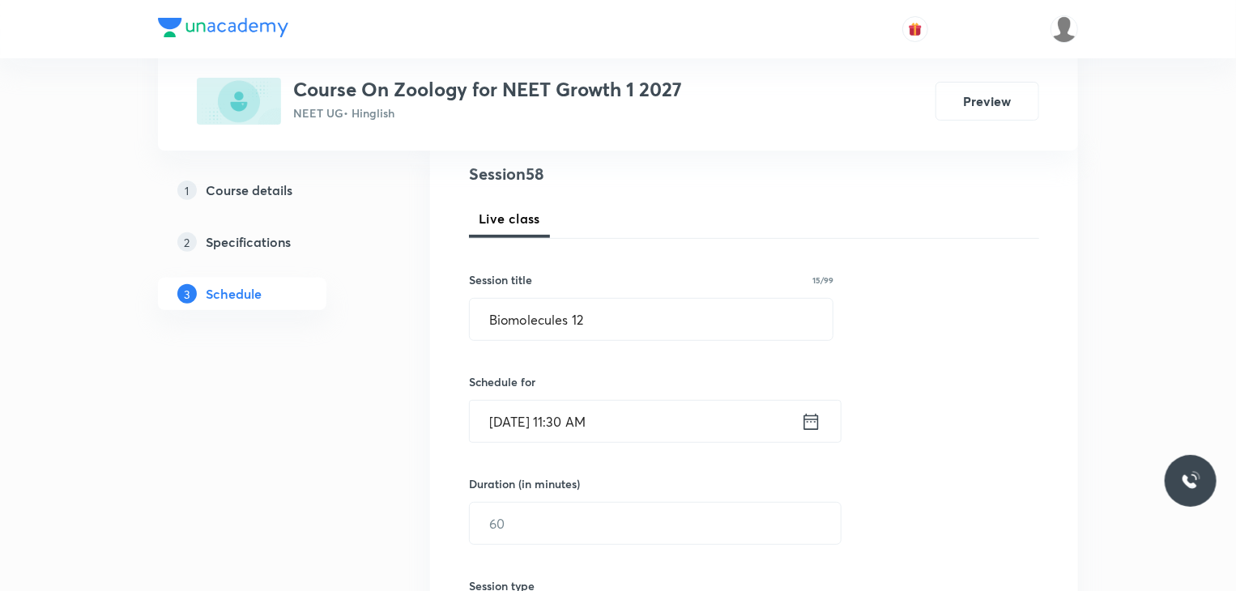
scroll to position [324, 0]
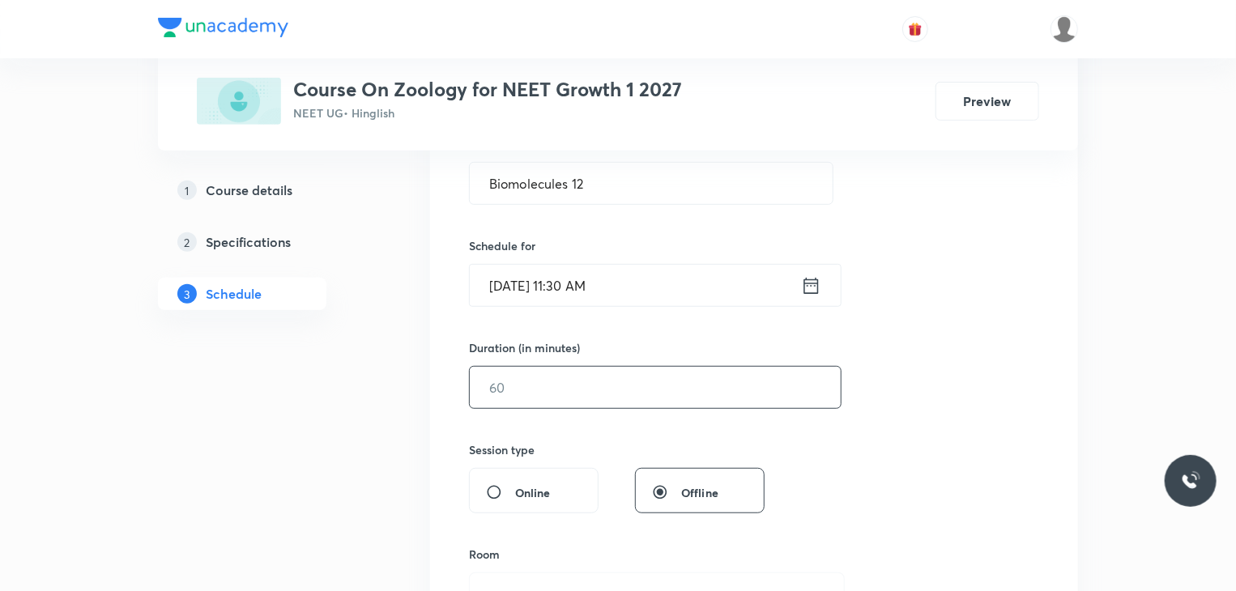
click at [602, 393] on input "text" at bounding box center [655, 387] width 371 height 41
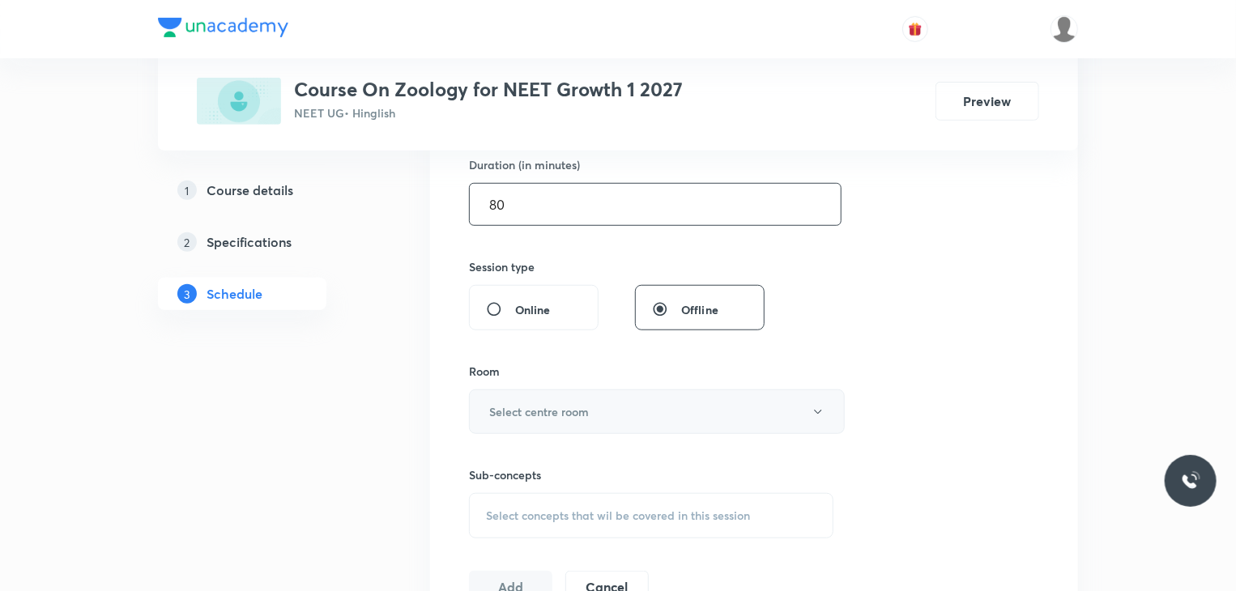
type input "80"
click at [640, 390] on button "Select centre room" at bounding box center [657, 412] width 376 height 45
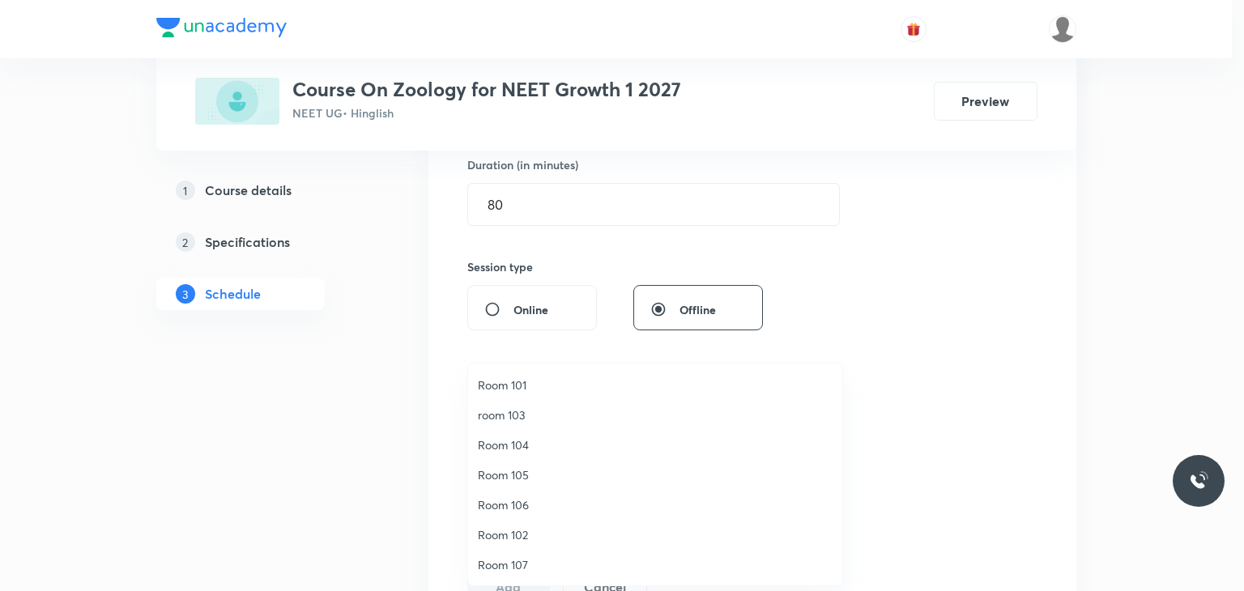
click at [542, 467] on span "Room 105" at bounding box center [655, 475] width 355 height 17
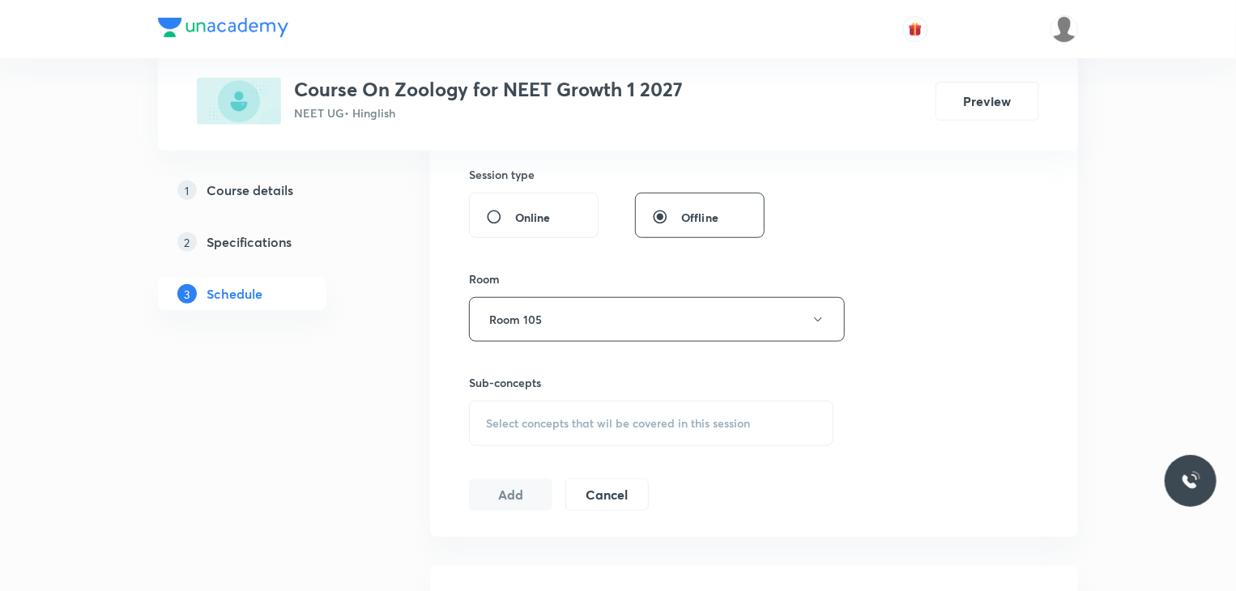
scroll to position [601, 0]
click at [690, 421] on span "Select concepts that wil be covered in this session" at bounding box center [618, 422] width 264 height 13
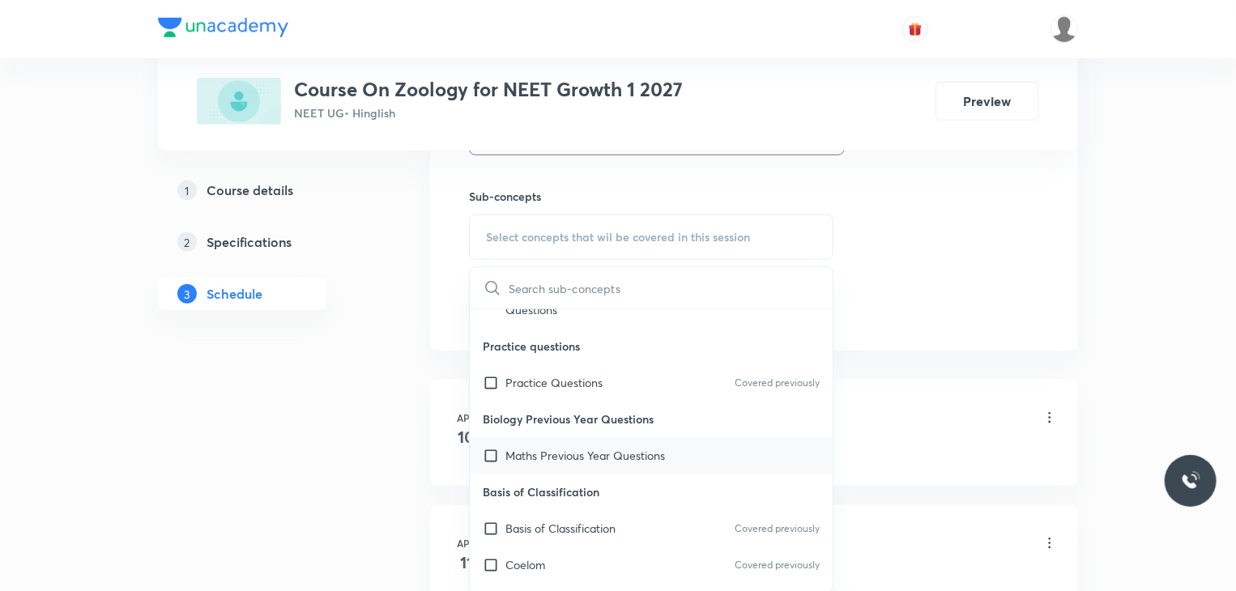
scroll to position [71, 0]
click at [674, 538] on div "Basis of Classification Covered previously" at bounding box center [651, 528] width 363 height 36
checkbox input "true"
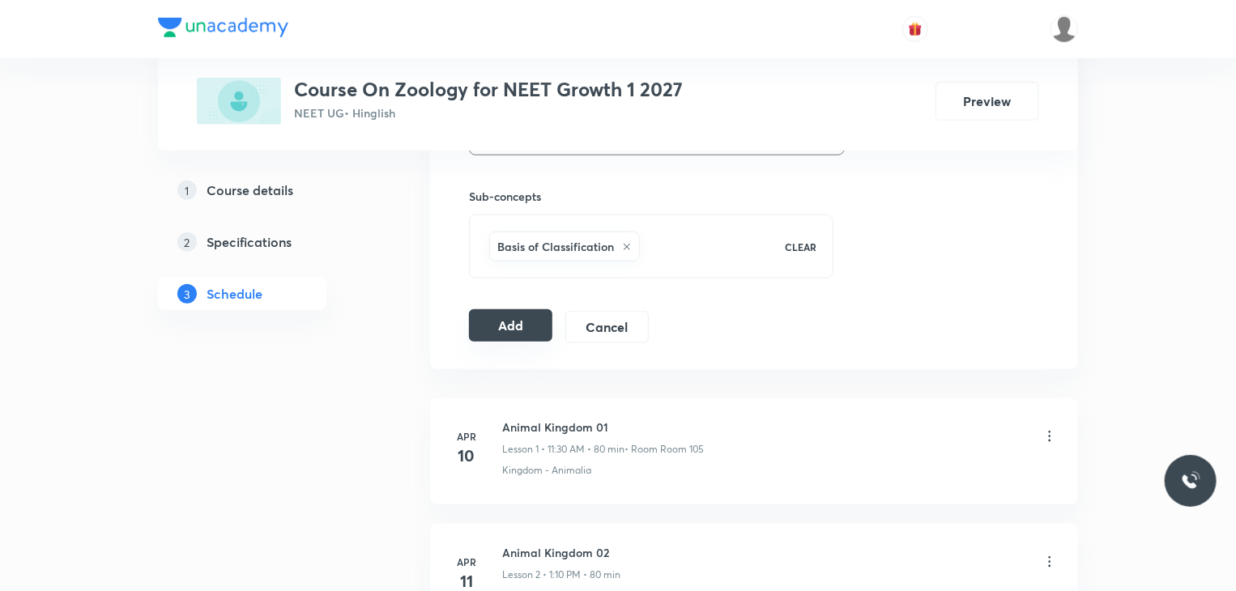
click at [538, 320] on button "Add" at bounding box center [510, 325] width 83 height 32
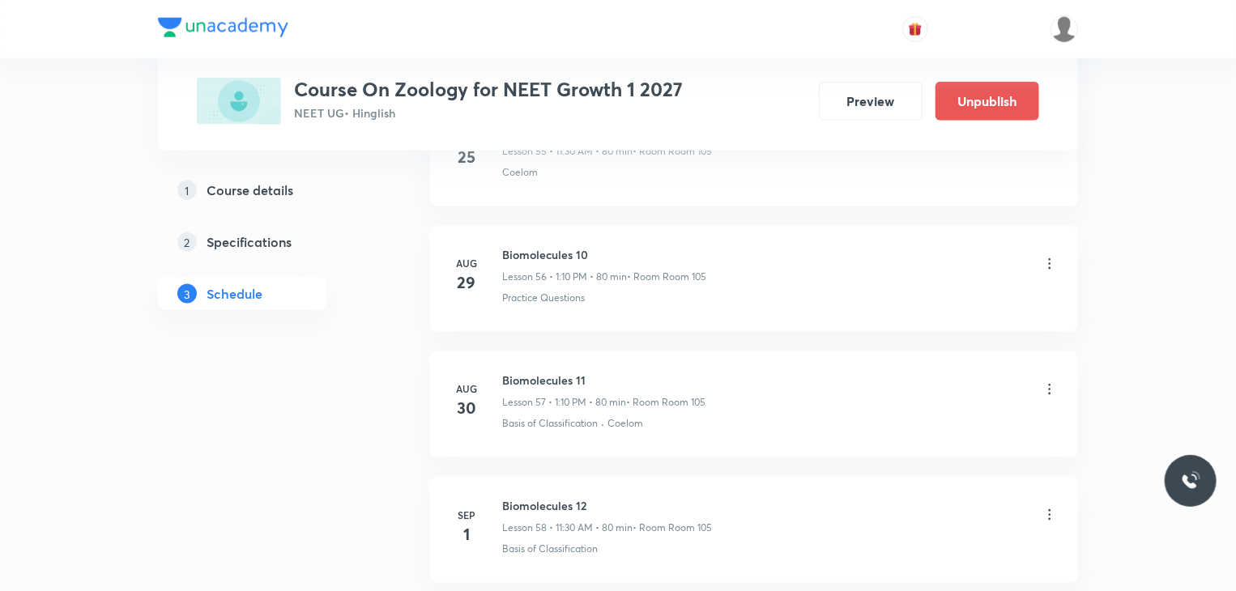
scroll to position [7230, 0]
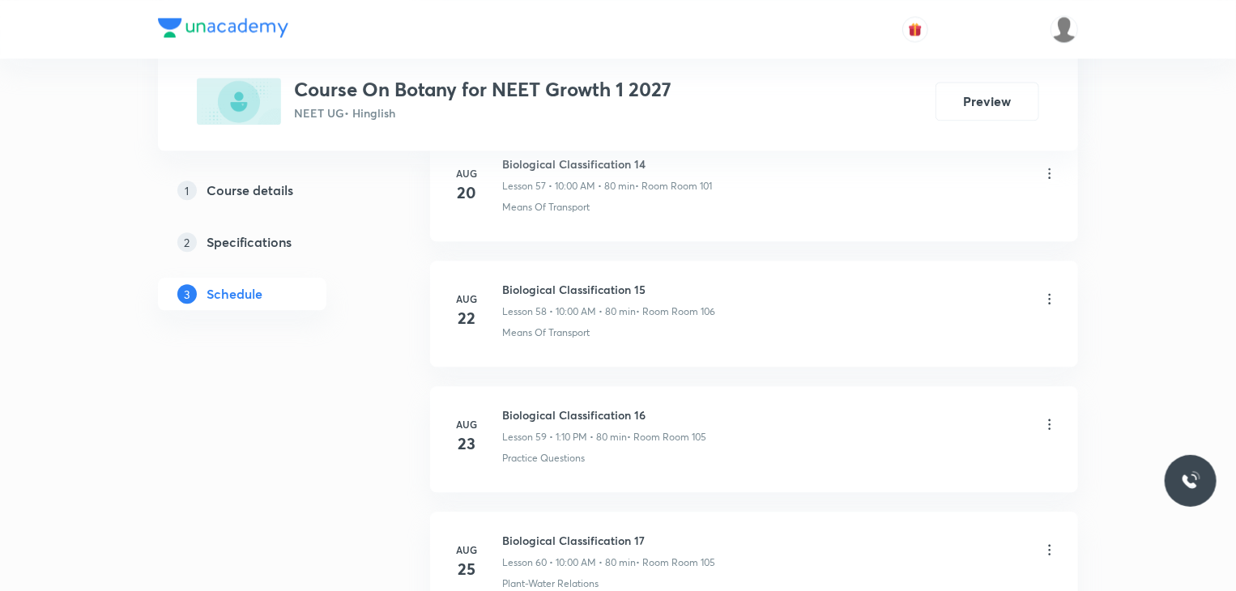
scroll to position [8472, 0]
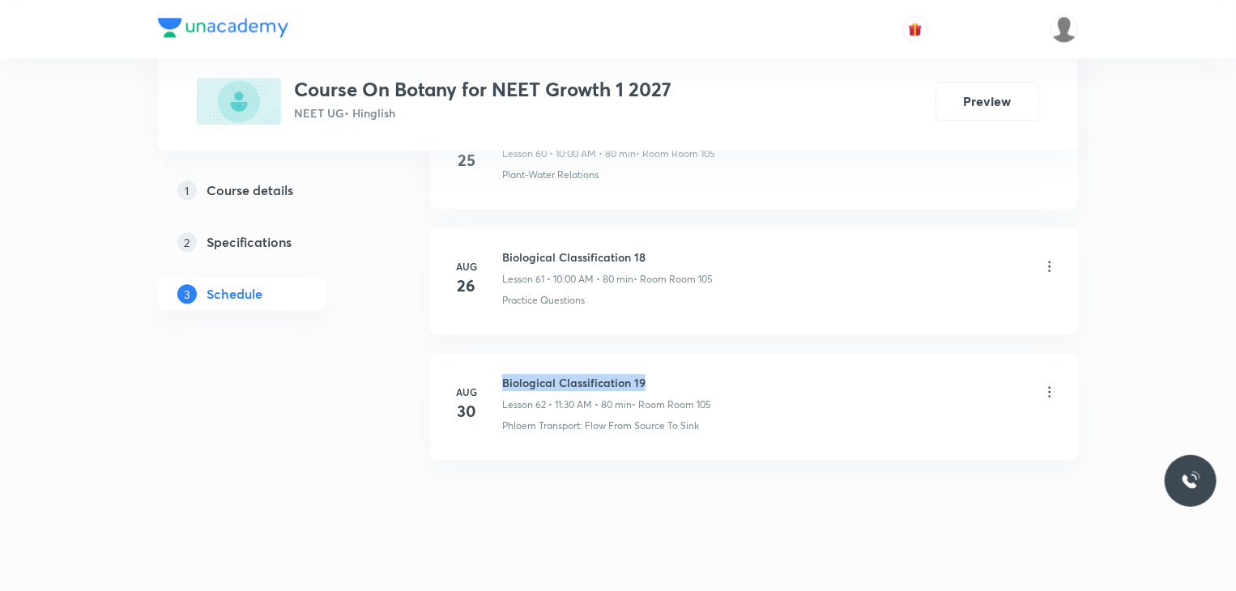
drag, startPoint x: 647, startPoint y: 351, endPoint x: 503, endPoint y: 331, distance: 144.7
copy h6 "Biological Classification 19"
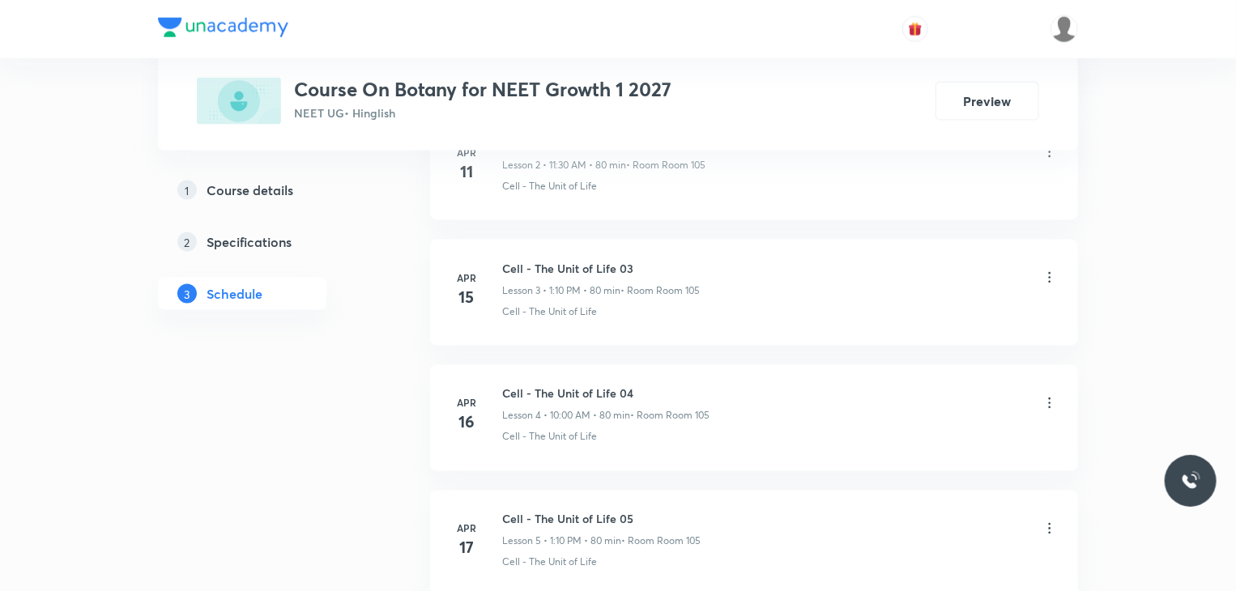
scroll to position [0, 0]
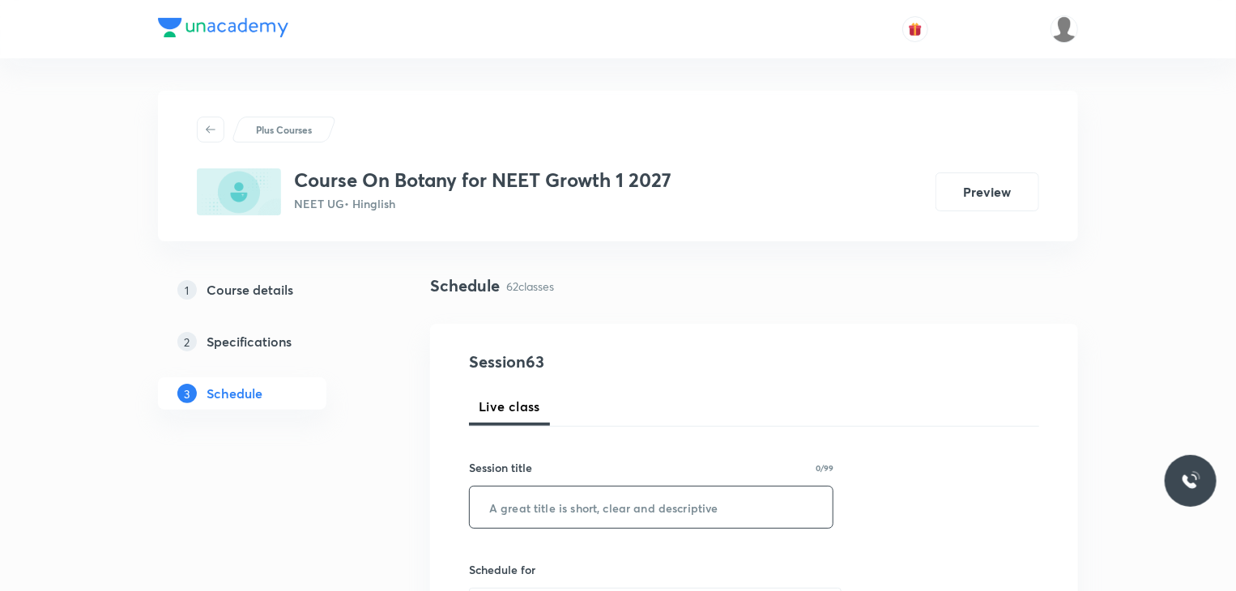
click at [633, 500] on input "text" at bounding box center [651, 507] width 363 height 41
paste input "Biological Classification 19"
click at [633, 500] on input "Biological Classification 19" at bounding box center [651, 507] width 363 height 41
type input "Biological Classification 20"
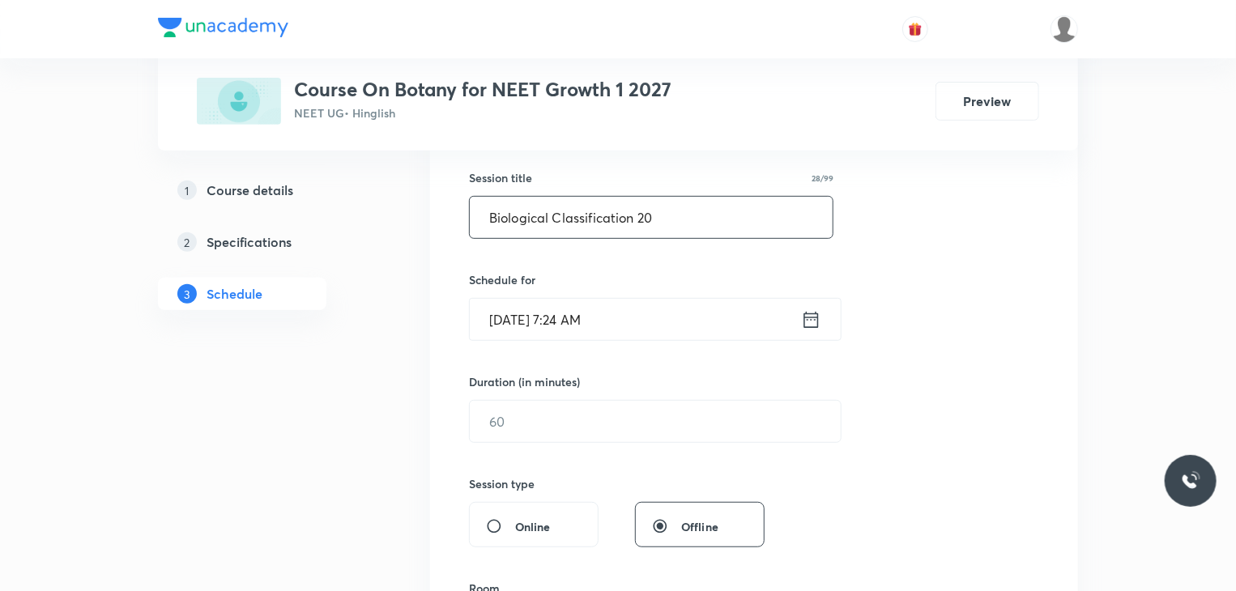
scroll to position [291, 0]
click at [675, 312] on input "[DATE] 7:24 AM" at bounding box center [635, 318] width 331 height 41
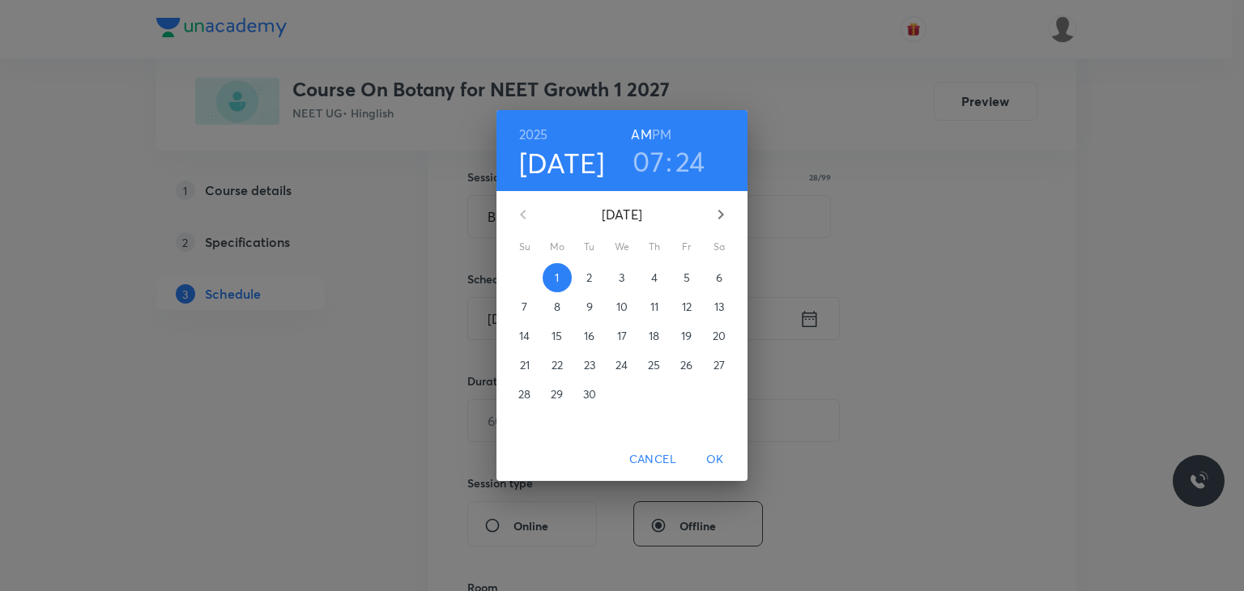
click at [663, 134] on h6 "PM" at bounding box center [661, 134] width 19 height 23
click at [657, 162] on h3 "07" at bounding box center [649, 161] width 32 height 34
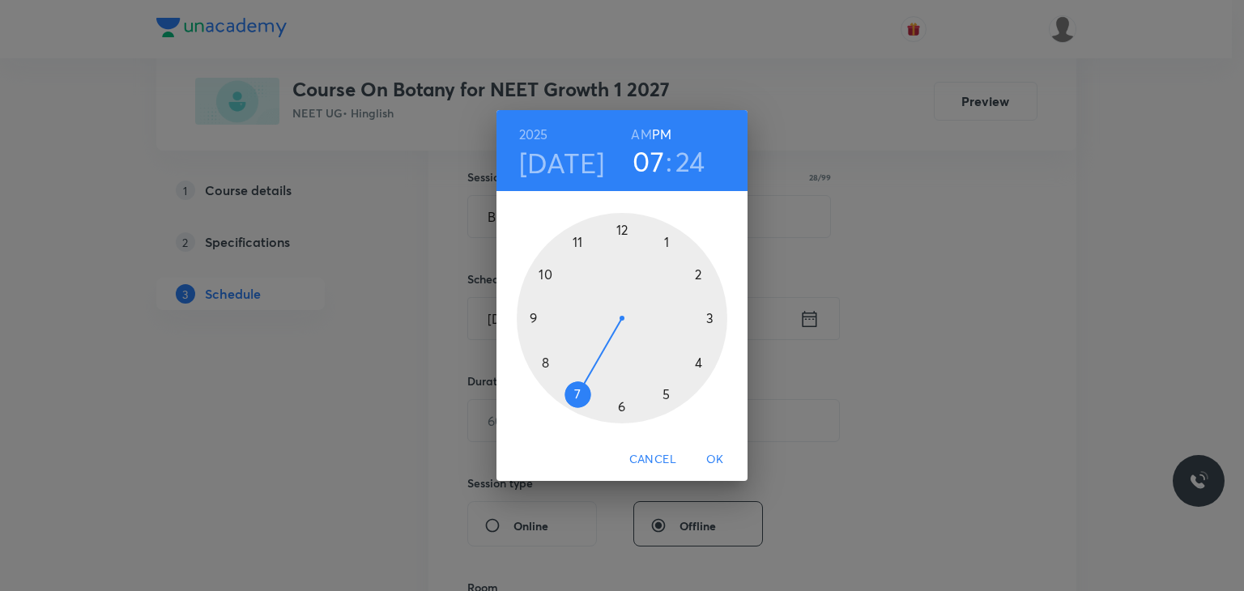
click at [668, 238] on div at bounding box center [622, 318] width 211 height 211
click at [703, 271] on div at bounding box center [622, 318] width 211 height 211
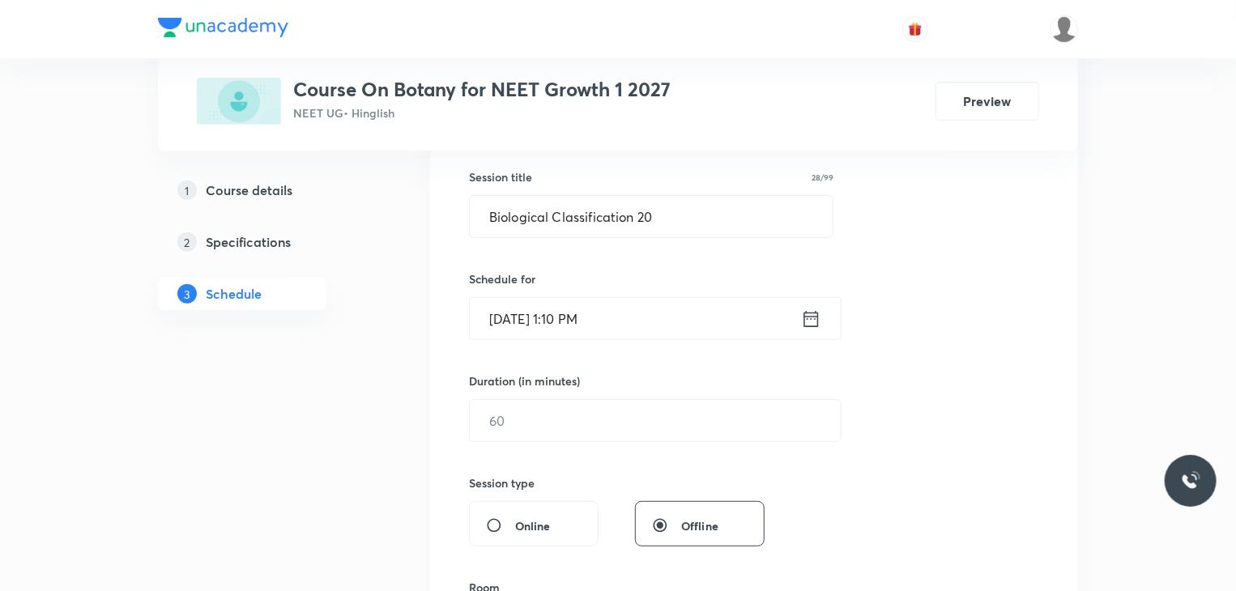
scroll to position [386, 0]
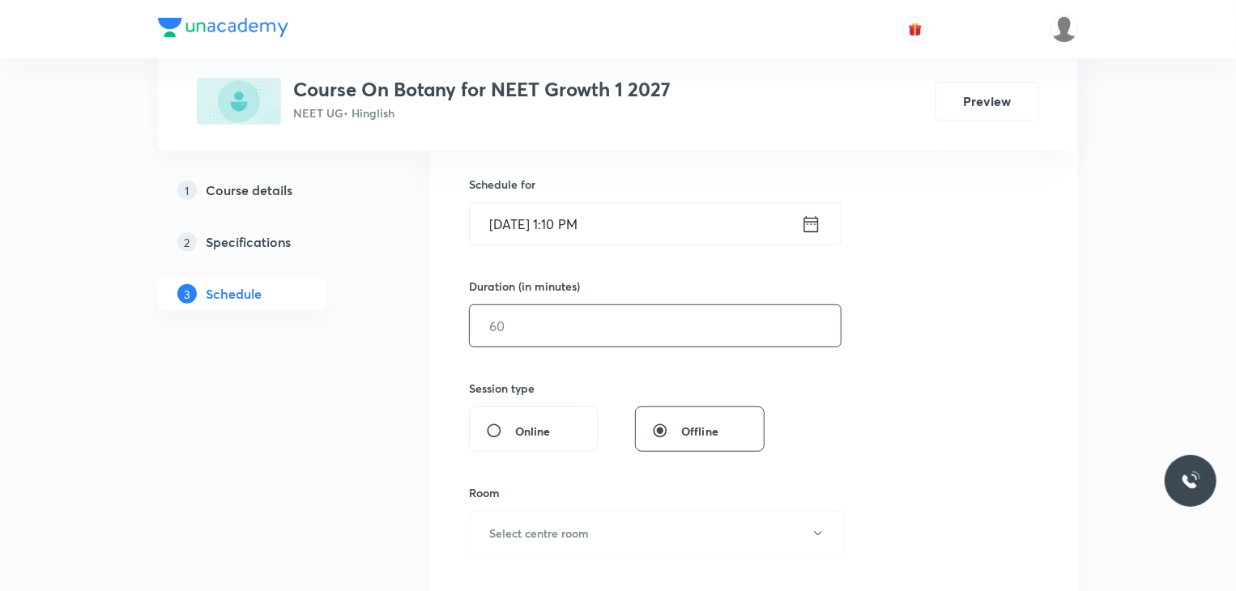
click at [624, 314] on input "text" at bounding box center [655, 325] width 371 height 41
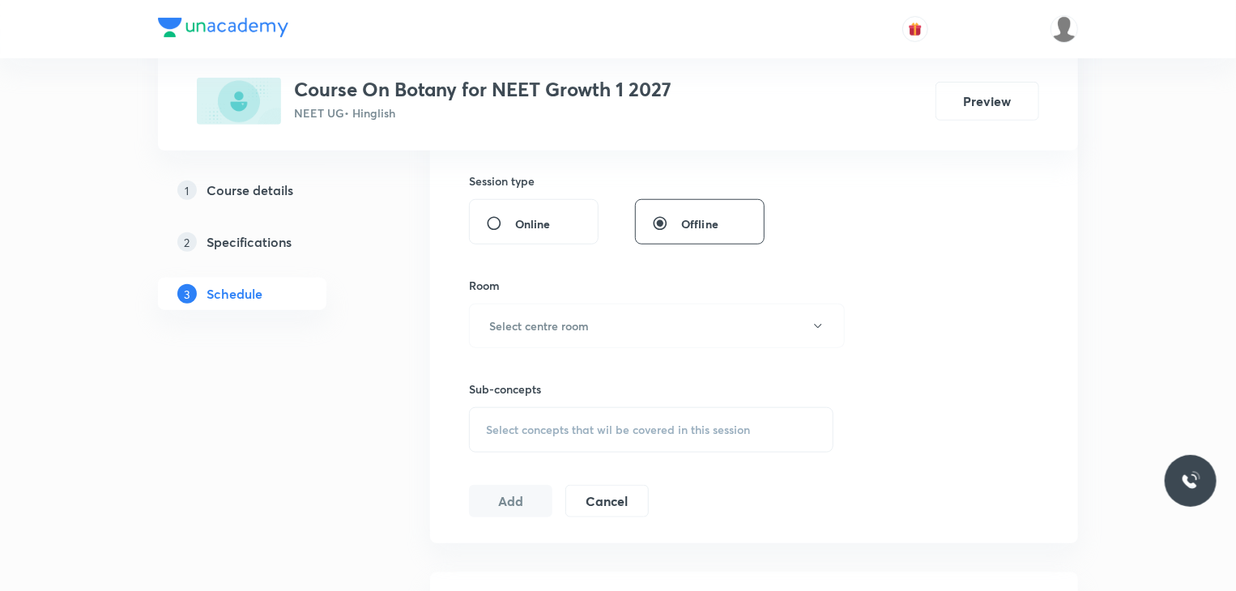
scroll to position [593, 0]
type input "80"
click at [621, 317] on button "Select centre room" at bounding box center [657, 326] width 376 height 45
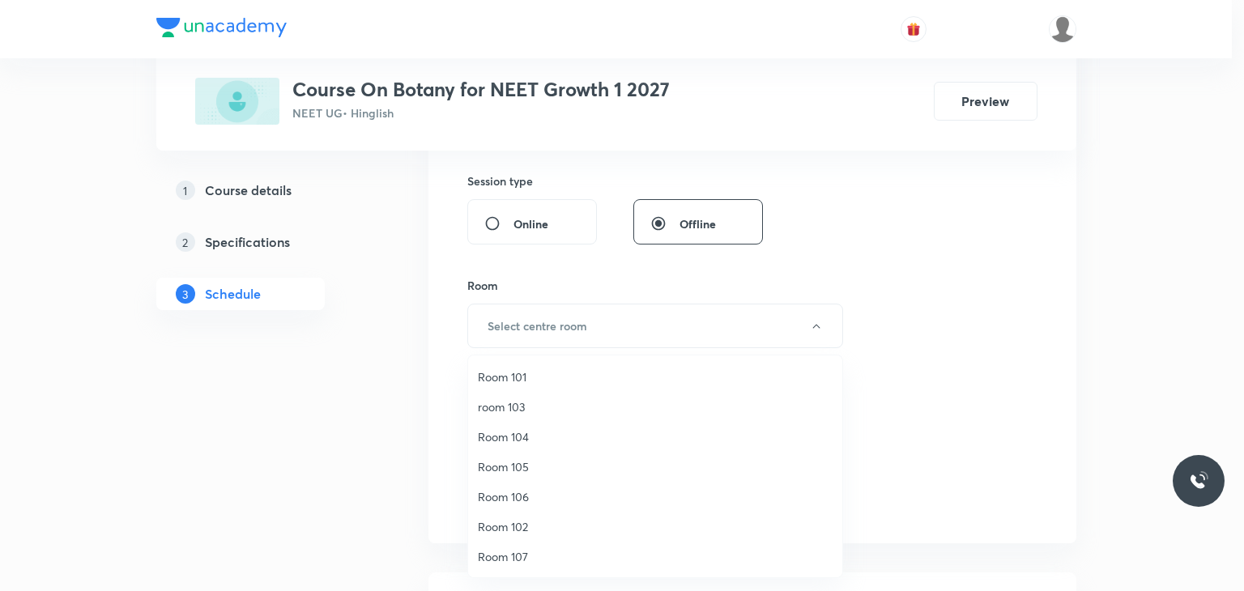
click at [521, 466] on span "Room 105" at bounding box center [655, 467] width 355 height 17
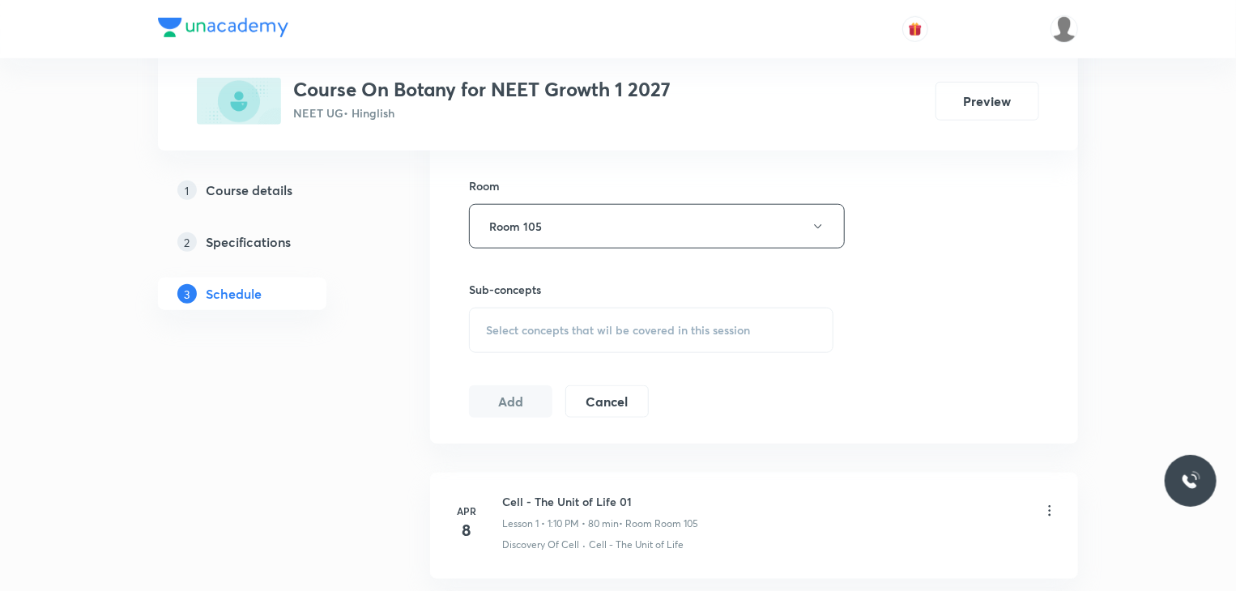
scroll to position [697, 0]
click at [664, 327] on span "Select concepts that wil be covered in this session" at bounding box center [618, 326] width 264 height 13
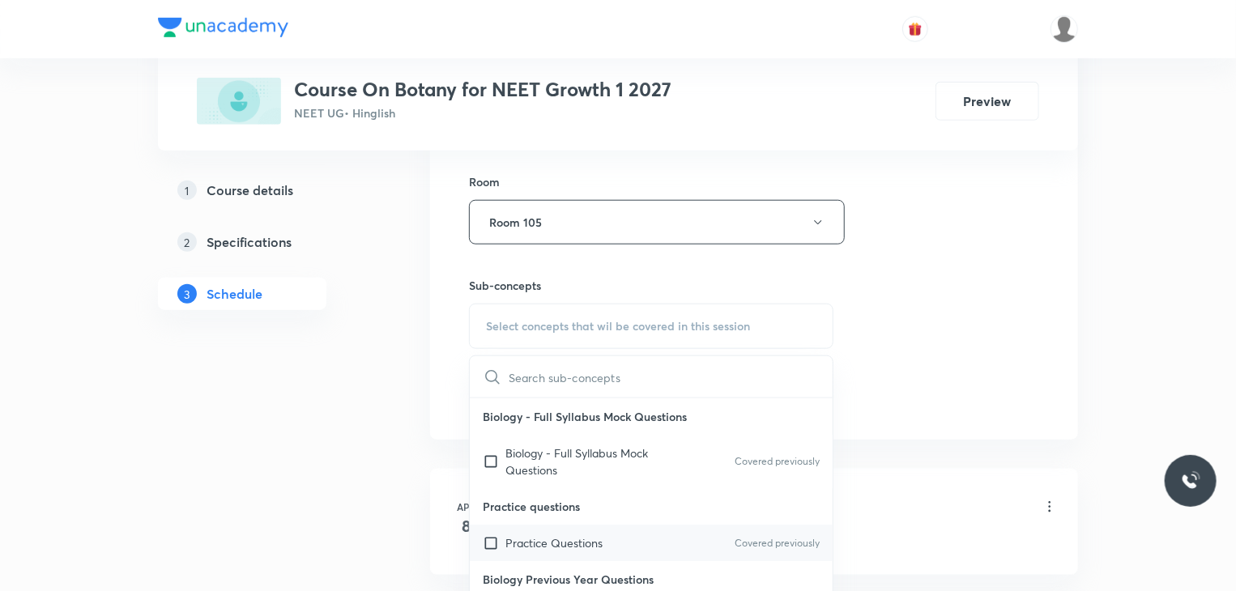
click at [643, 537] on div "Practice Questions Covered previously" at bounding box center [651, 543] width 363 height 36
checkbox input "true"
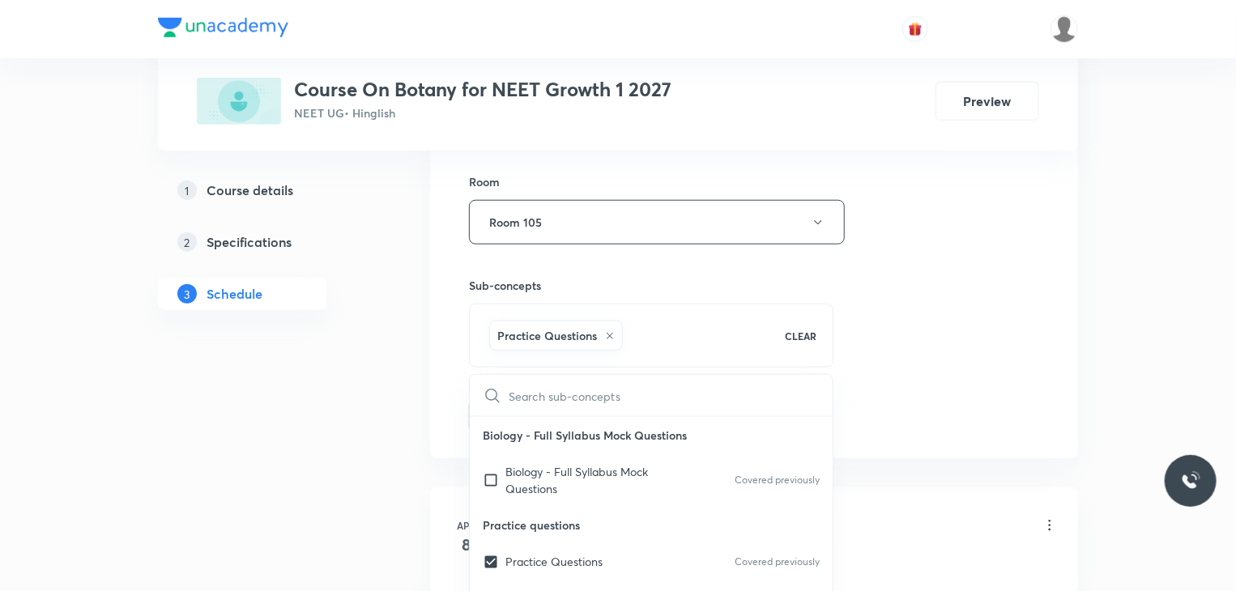
click at [882, 280] on div "Session 63 Live class Session title 28/99 Biological Classification 20 ​ Schedu…" at bounding box center [754, 42] width 570 height 779
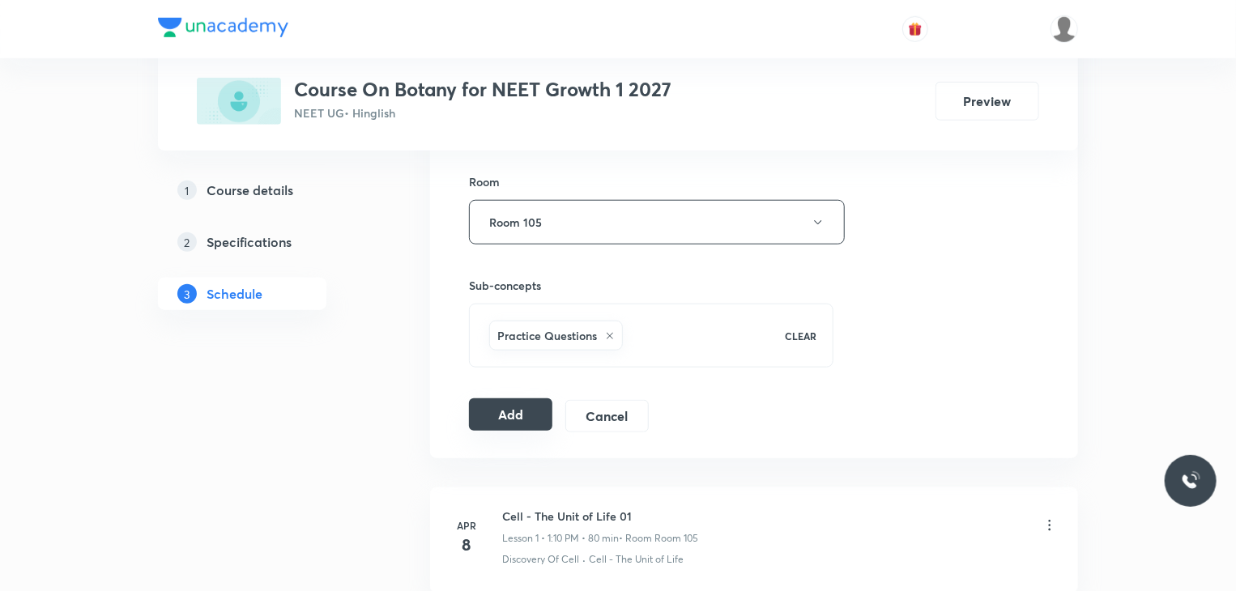
click at [520, 427] on button "Add" at bounding box center [510, 415] width 83 height 32
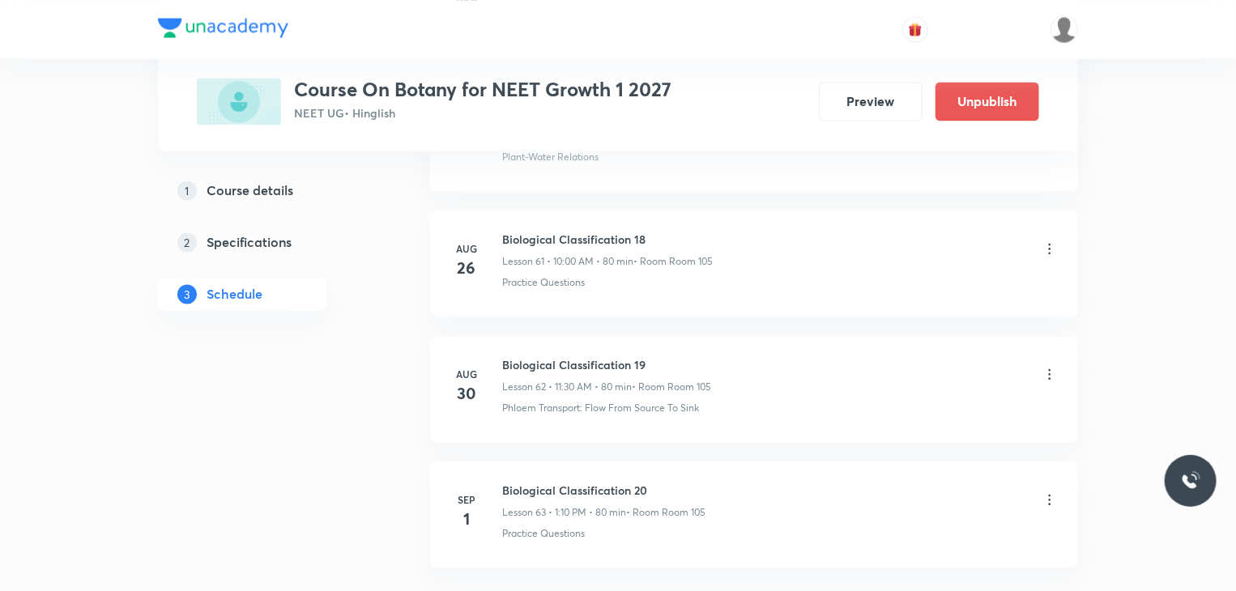
scroll to position [7747, 0]
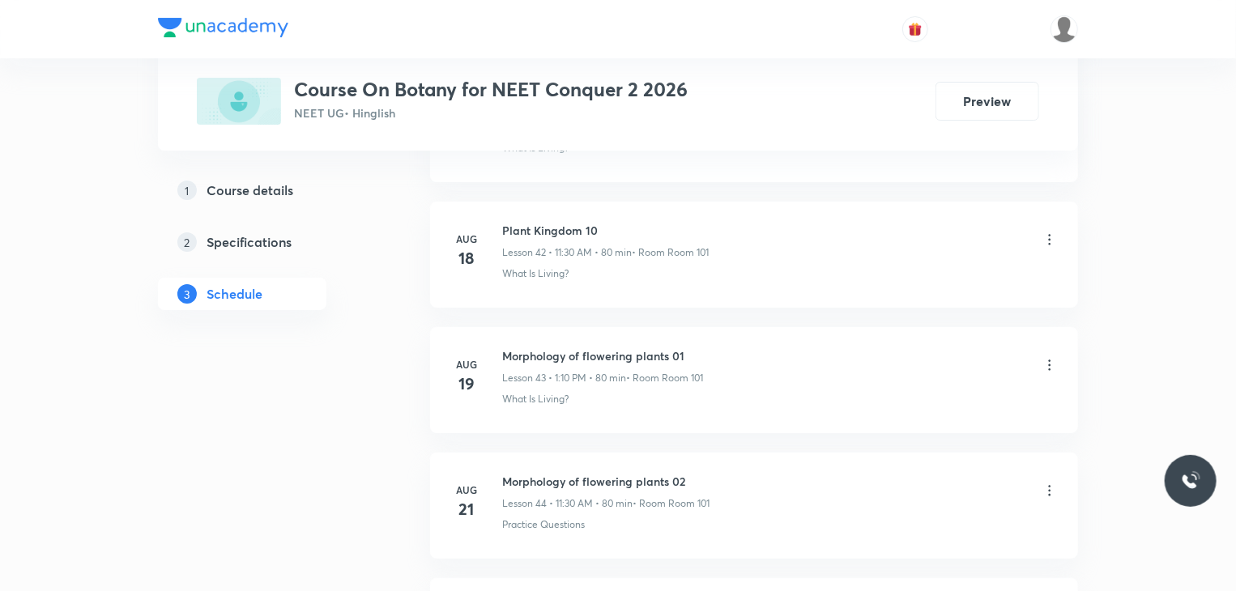
scroll to position [6595, 0]
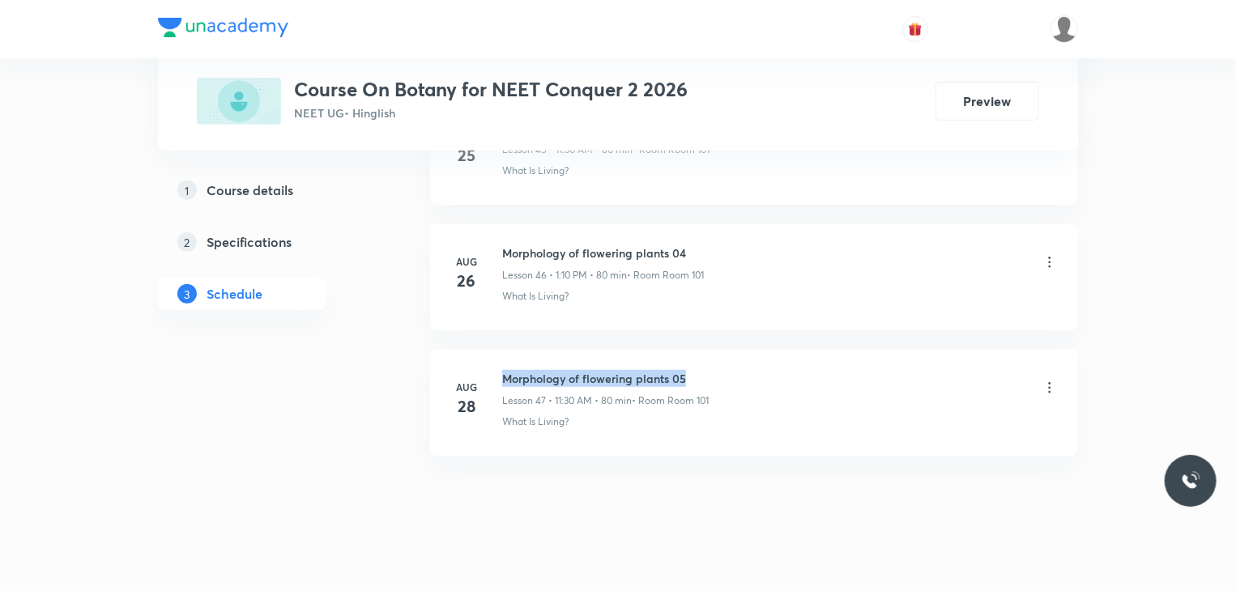
drag, startPoint x: 712, startPoint y: 341, endPoint x: 499, endPoint y: 331, distance: 213.3
copy h6 "Morphology of flowering plants 05"
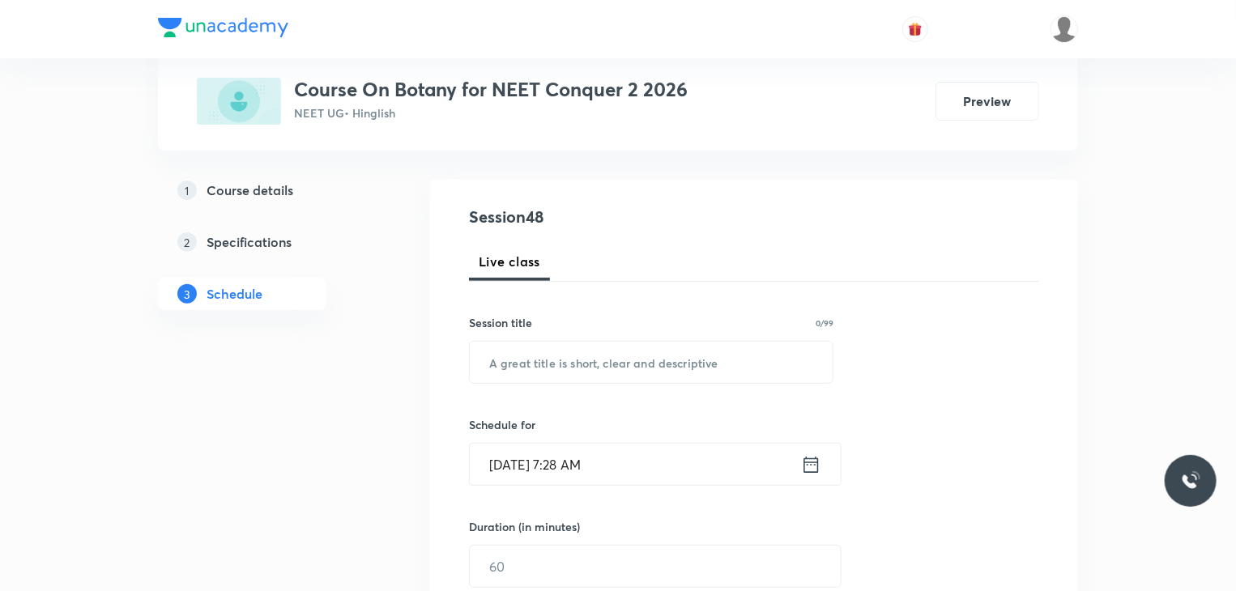
scroll to position [148, 0]
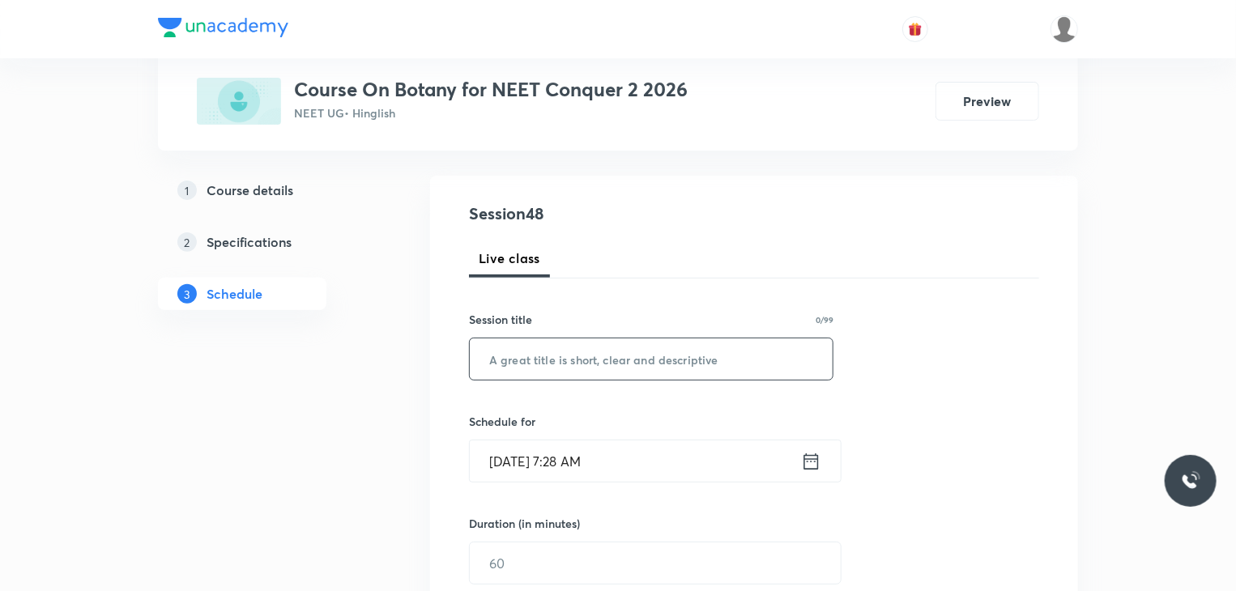
click at [749, 352] on input "text" at bounding box center [651, 359] width 363 height 41
paste input "Morphology of flowering plants 05"
type input "Morphology of flowering plants 06"
click at [686, 461] on input "Sep 1, 2025, 7:28 AM" at bounding box center [635, 461] width 331 height 41
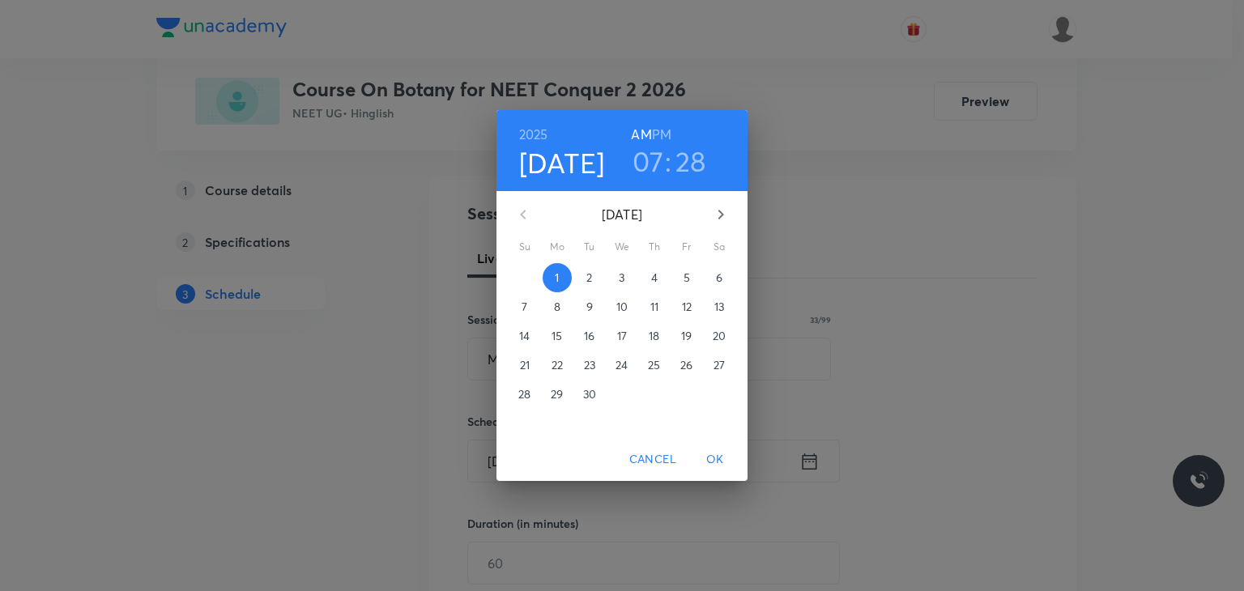
click at [650, 164] on h3 "07" at bounding box center [649, 161] width 32 height 34
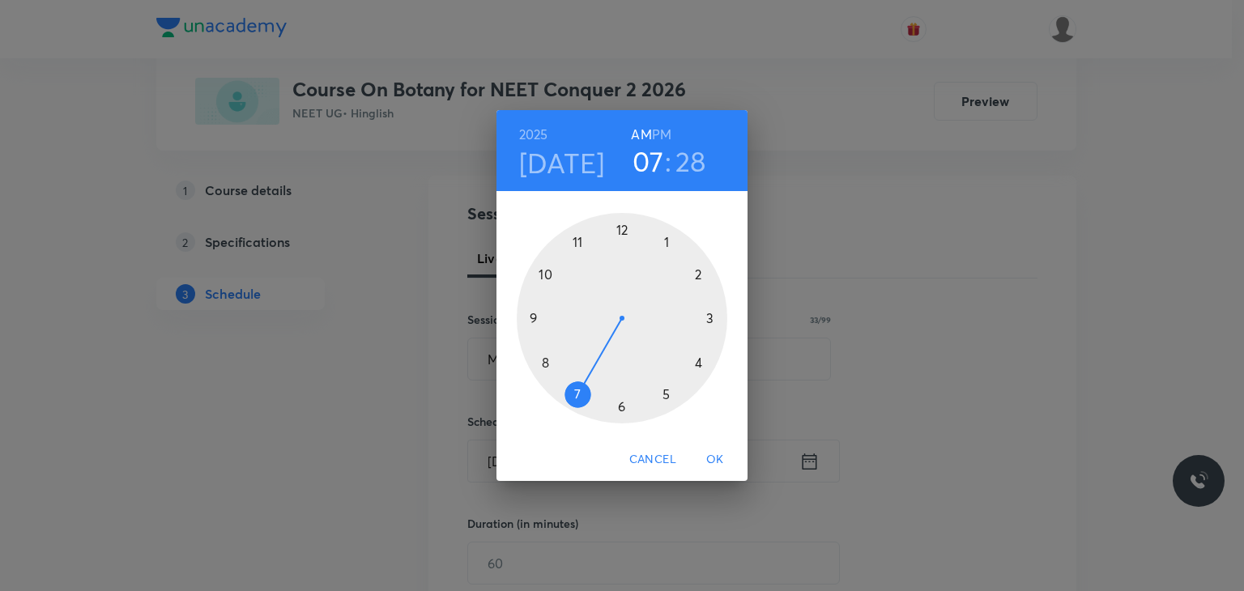
click at [544, 275] on div at bounding box center [622, 318] width 211 height 211
click at [620, 230] on div at bounding box center [622, 318] width 211 height 211
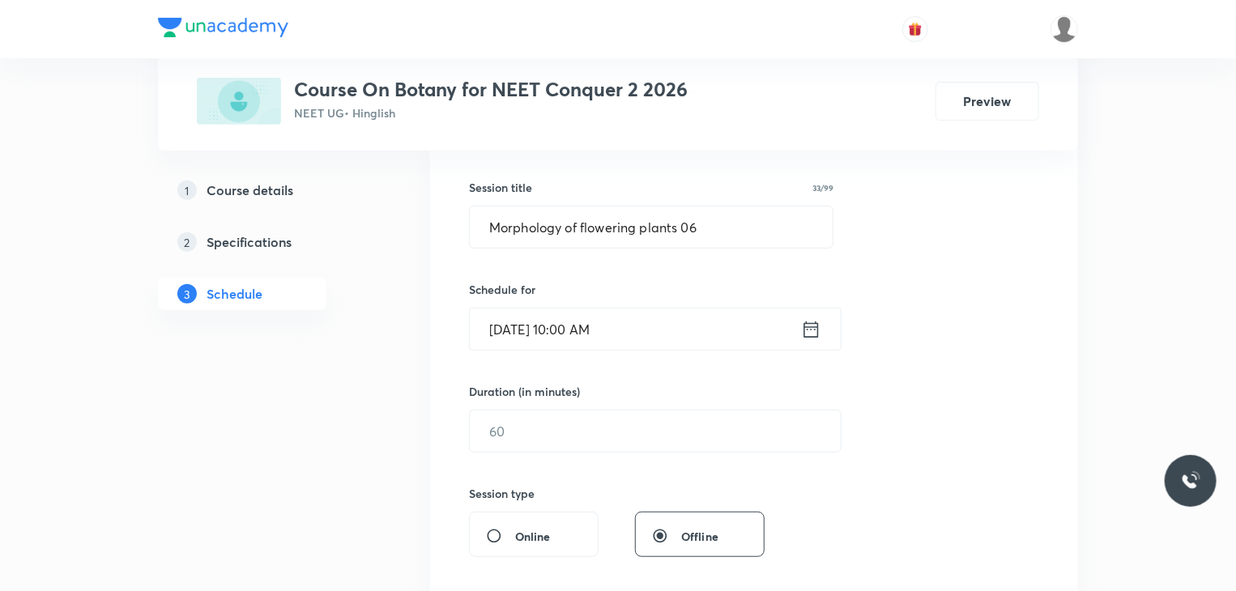
scroll to position [281, 0]
click at [581, 433] on input "text" at bounding box center [655, 430] width 371 height 41
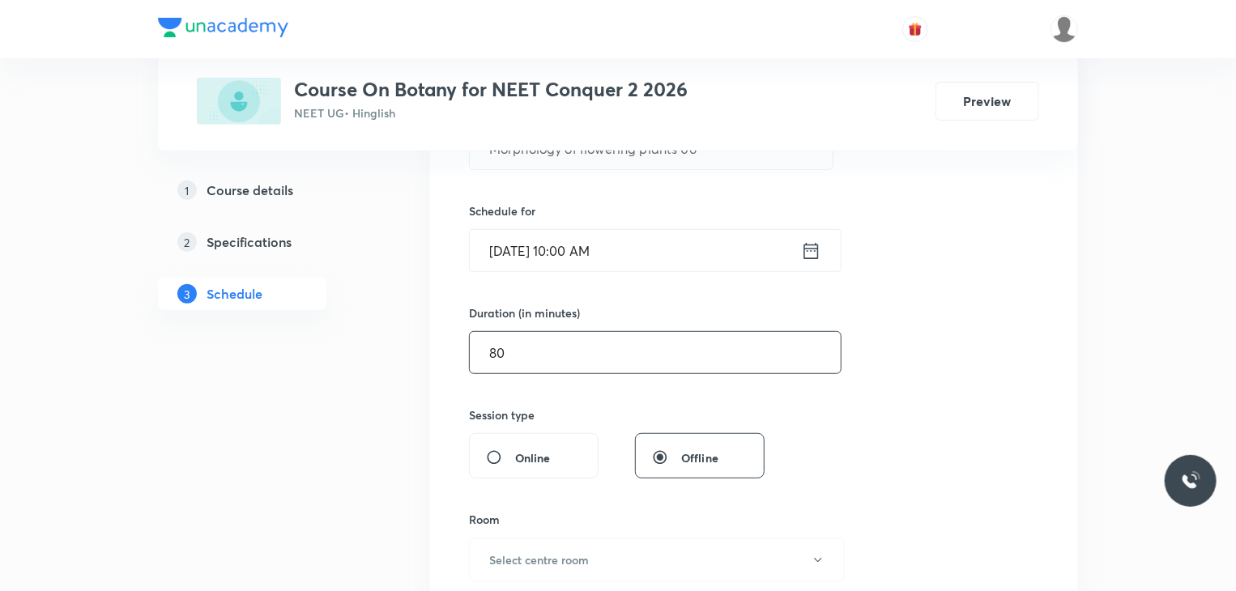
scroll to position [533, 0]
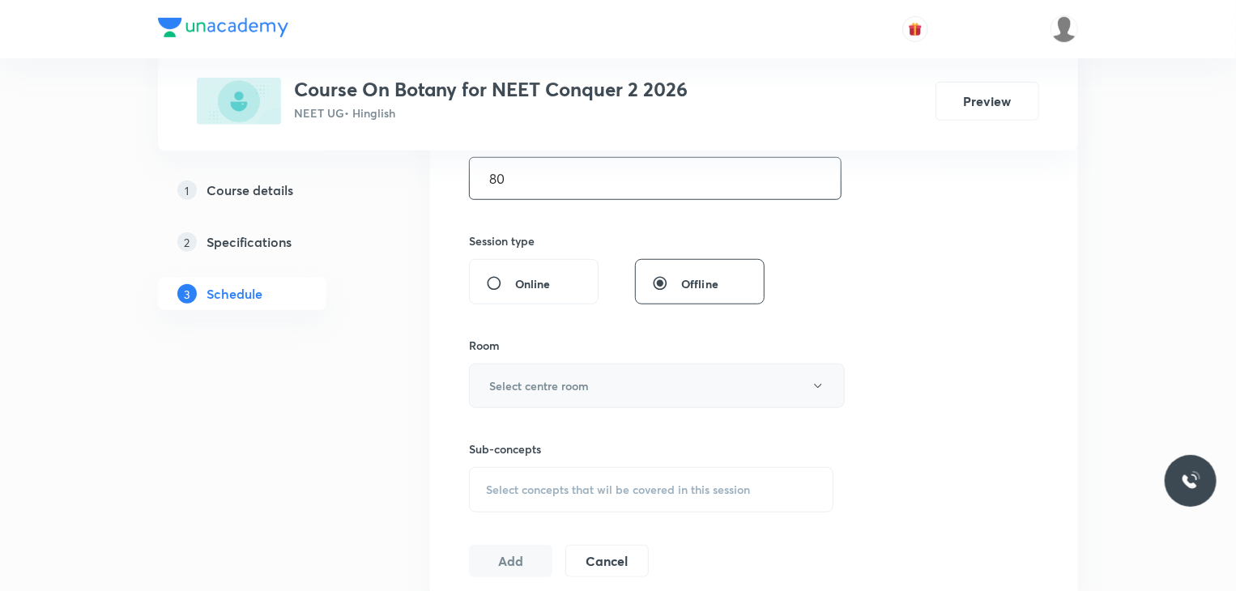
type input "80"
click at [585, 399] on button "Select centre room" at bounding box center [657, 386] width 376 height 45
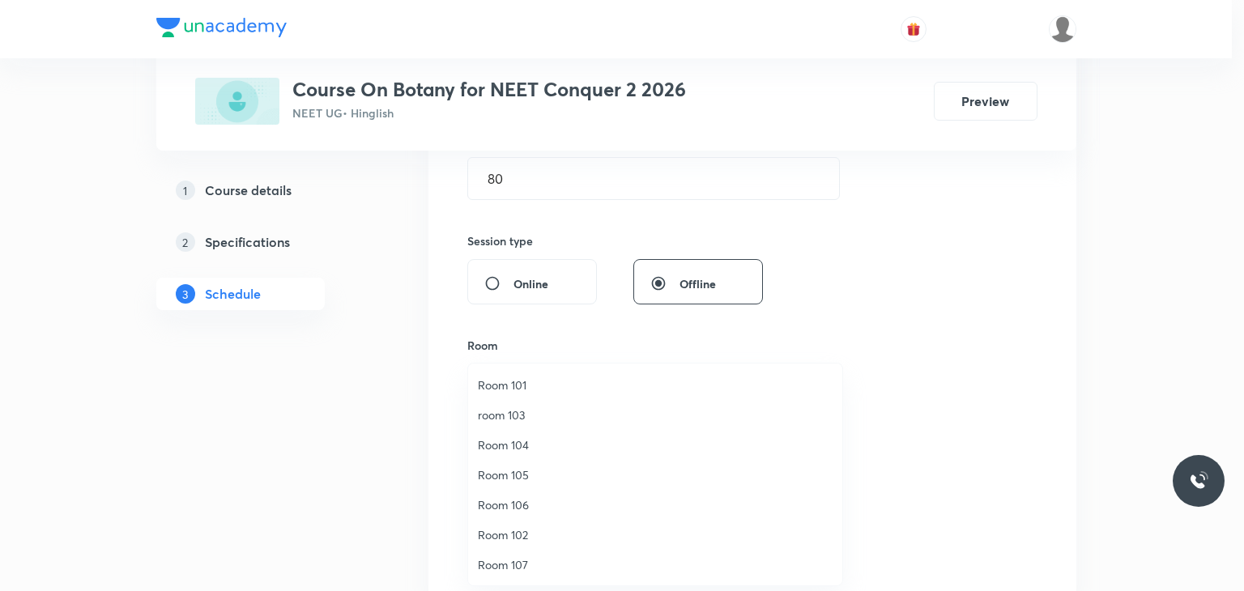
click at [544, 378] on span "Room 101" at bounding box center [655, 385] width 355 height 17
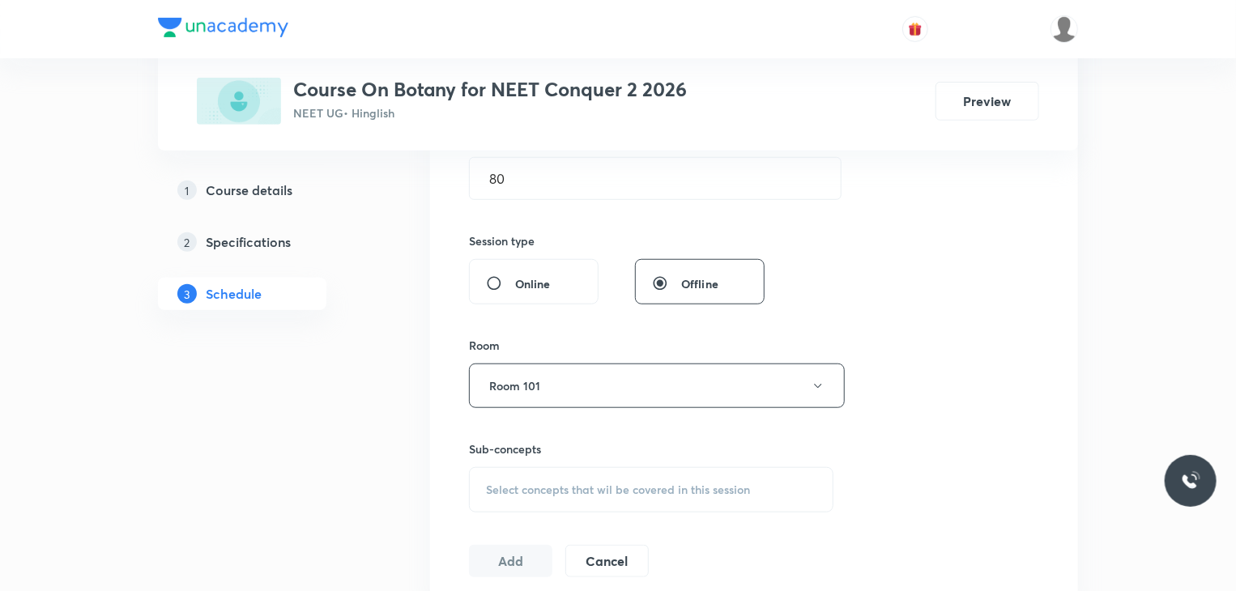
scroll to position [719, 0]
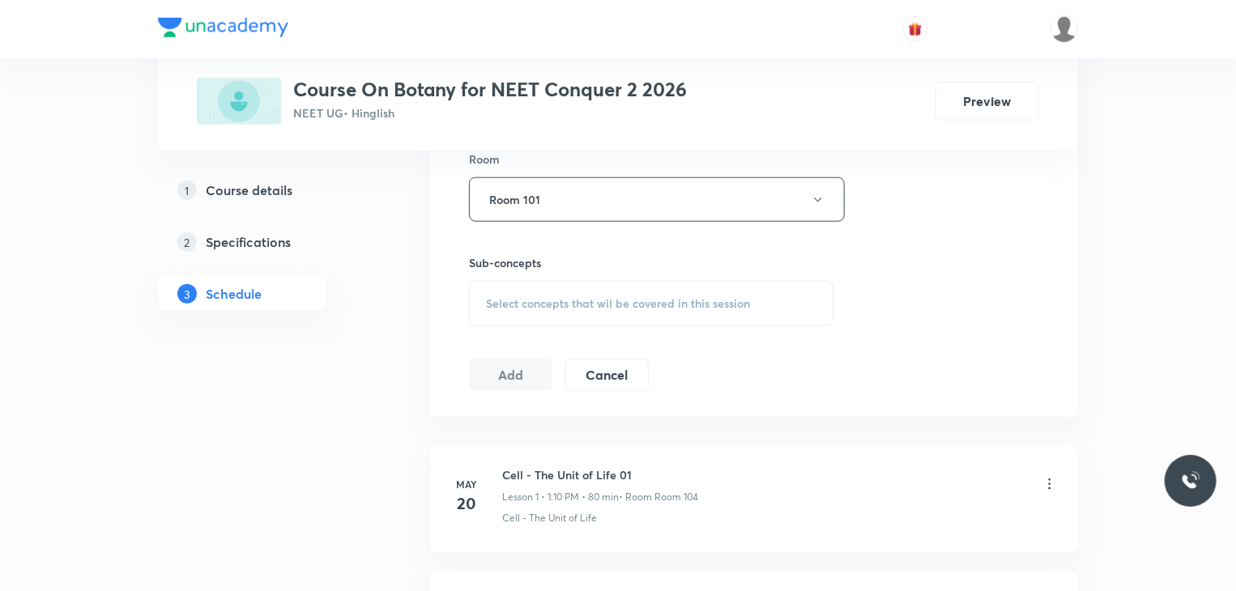
click at [639, 305] on span "Select concepts that wil be covered in this session" at bounding box center [618, 303] width 264 height 13
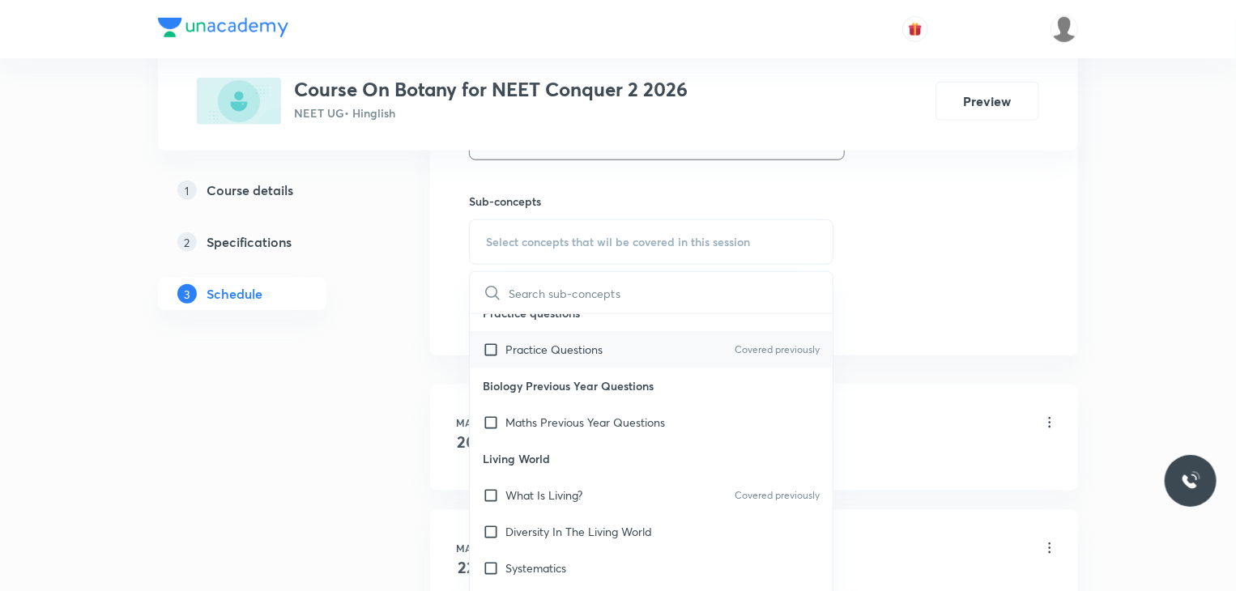
scroll to position [110, 0]
click at [654, 500] on div "What Is Living? Covered previously" at bounding box center [651, 494] width 363 height 36
checkbox input "true"
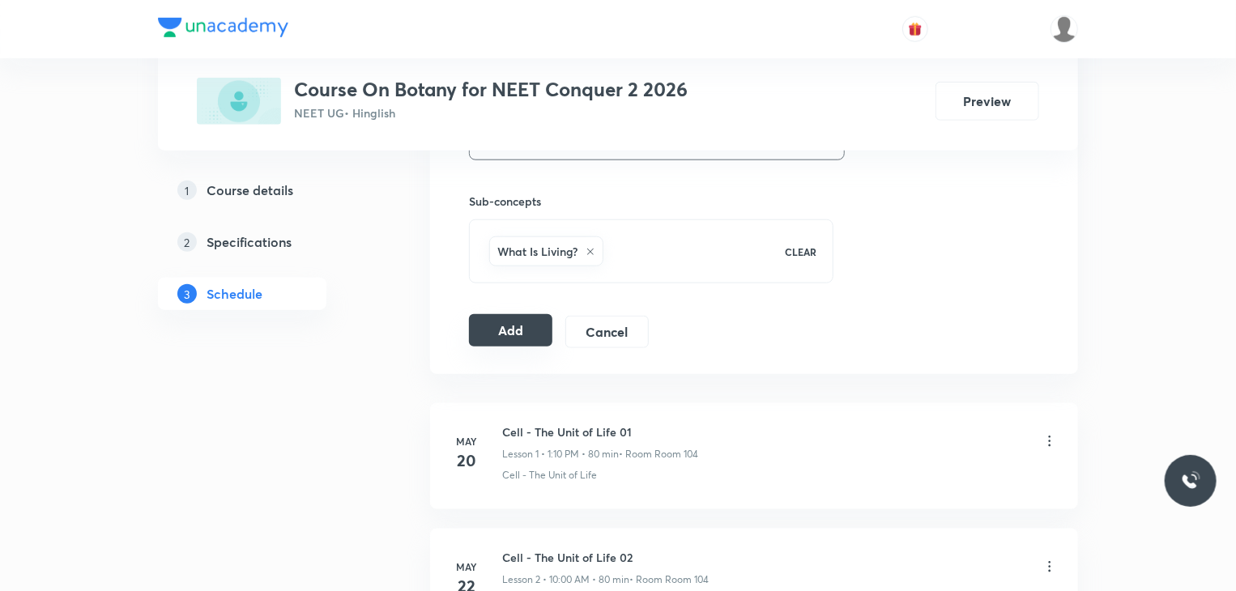
click at [504, 318] on button "Add" at bounding box center [510, 330] width 83 height 32
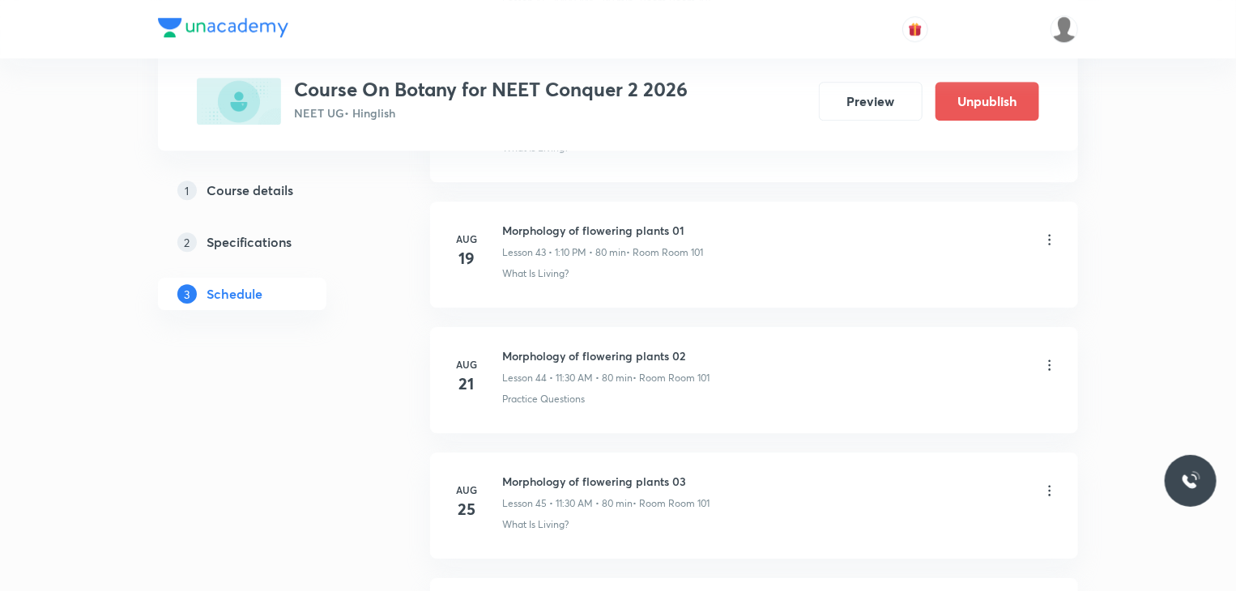
scroll to position [5977, 0]
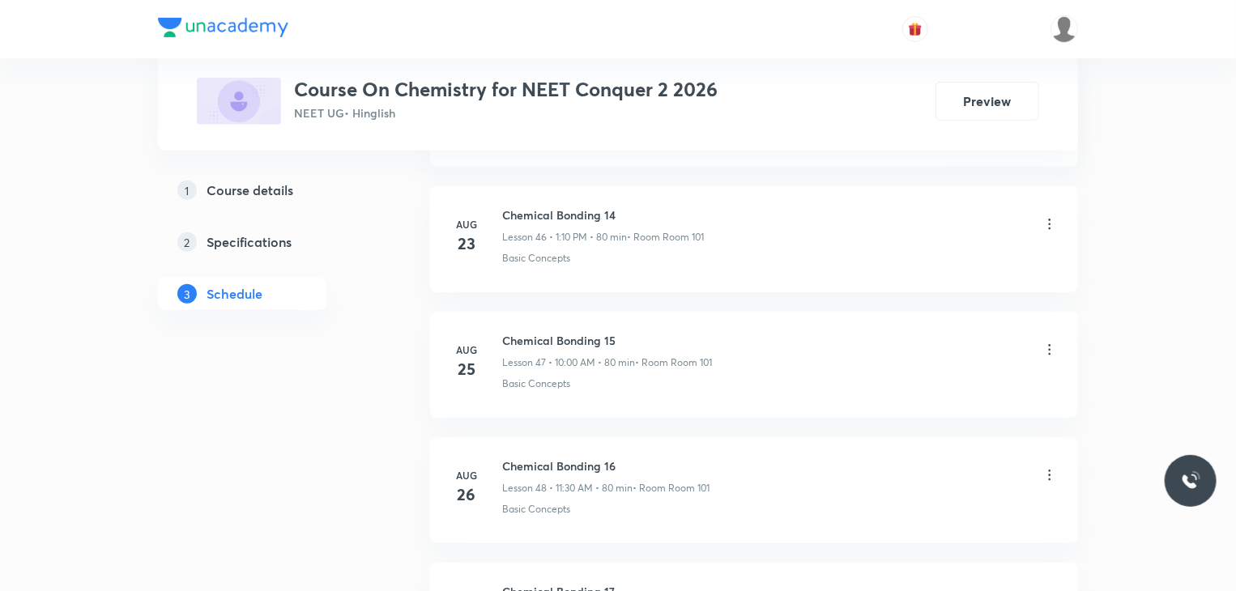
scroll to position [6969, 0]
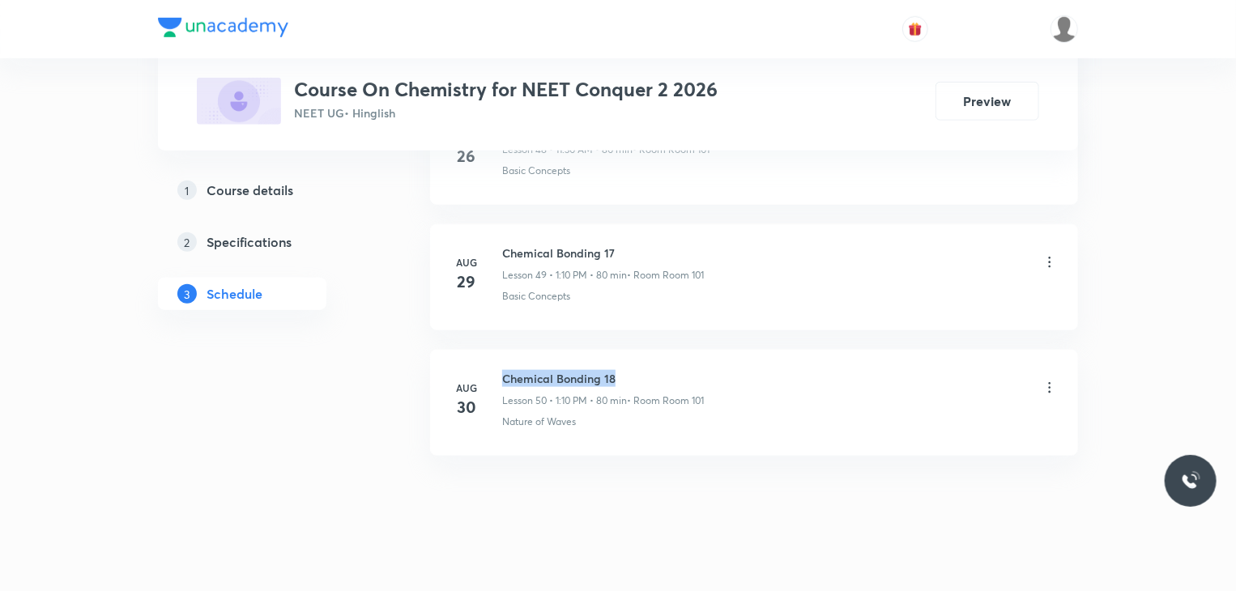
drag, startPoint x: 616, startPoint y: 343, endPoint x: 493, endPoint y: 329, distance: 123.9
copy h6 "Chemical Bonding 18"
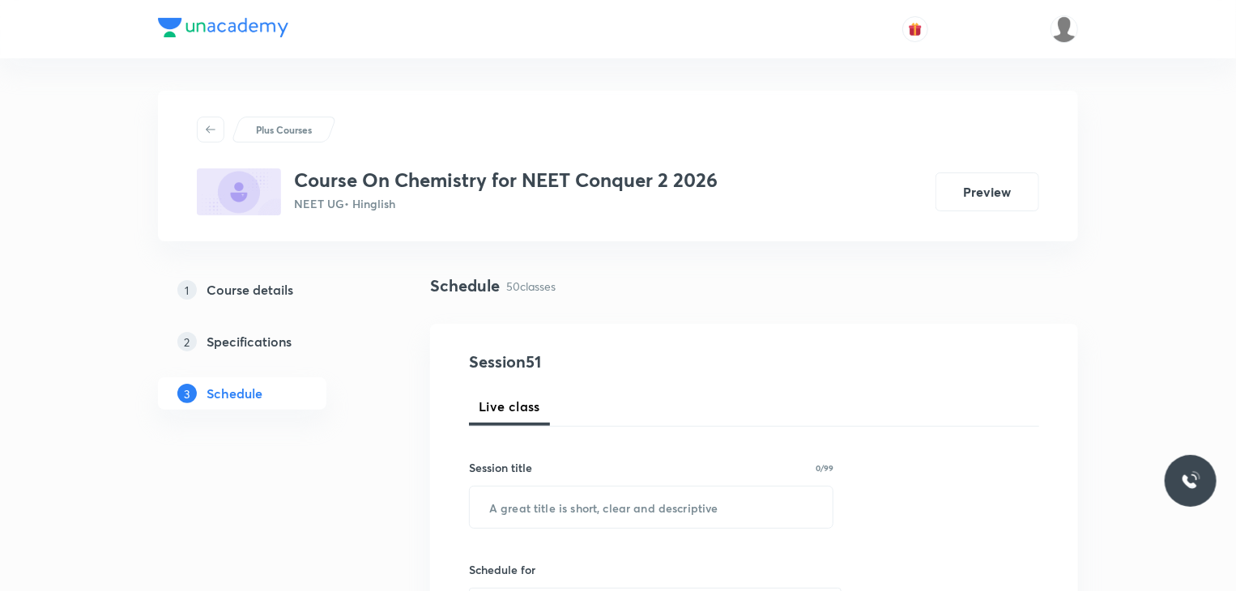
scroll to position [169, 0]
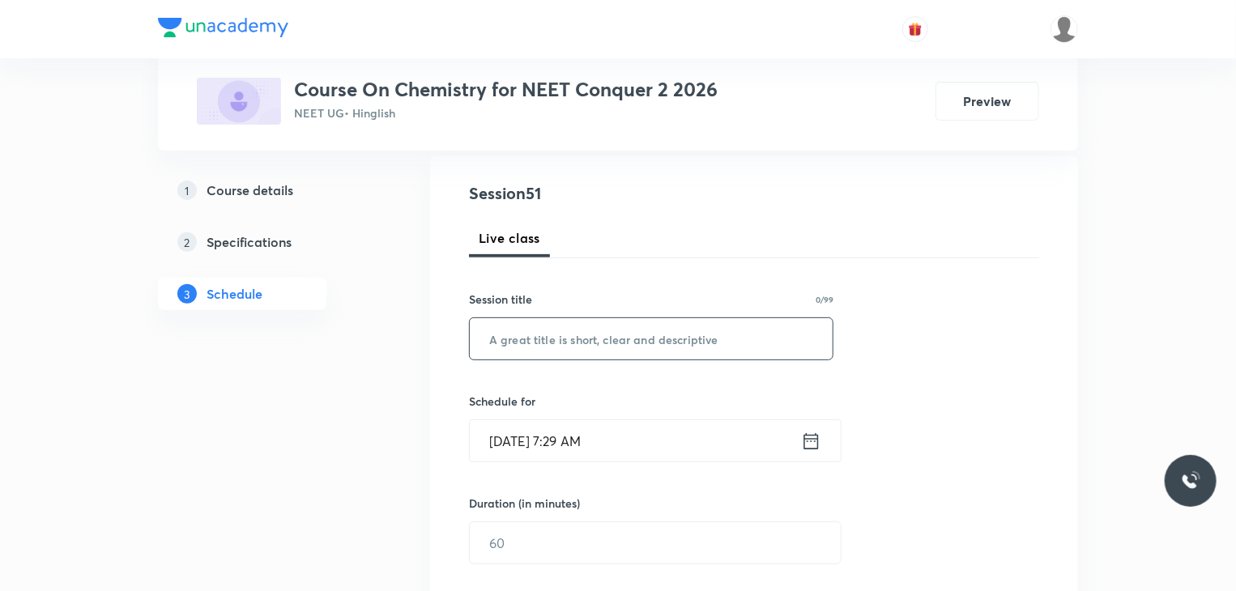
click at [684, 344] on input "text" at bounding box center [651, 338] width 363 height 41
paste input "Chemical Bonding 18"
type input "Chemical Bonding 19"
click at [674, 420] on input "[DATE] 7:29 AM" at bounding box center [635, 440] width 331 height 41
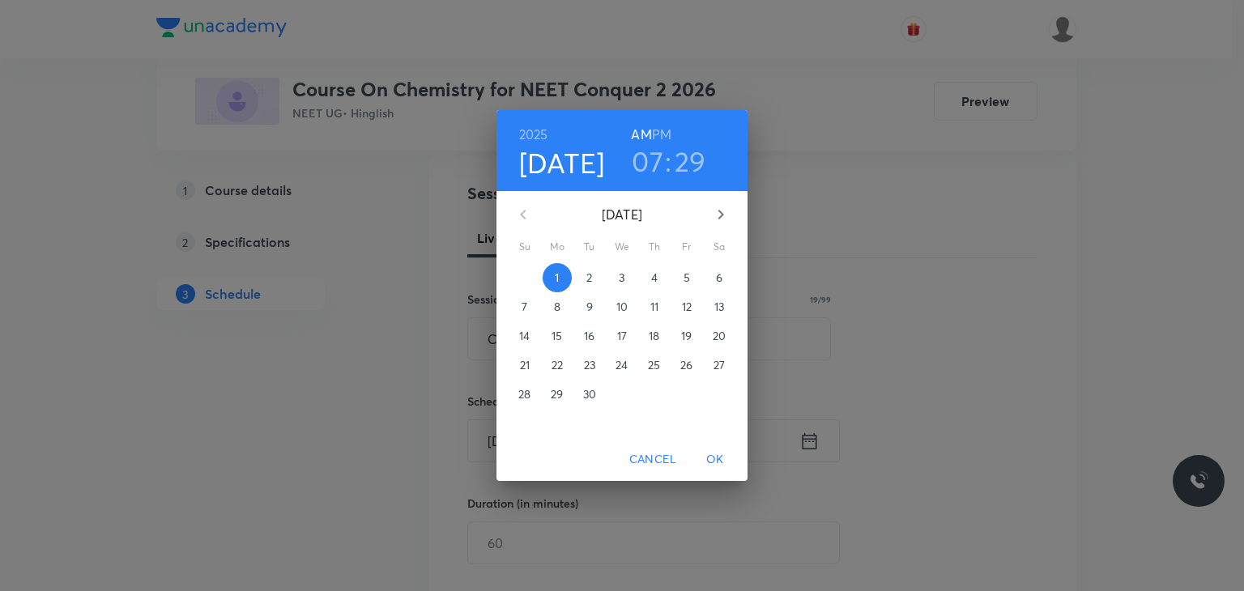
click at [651, 156] on h3 "07" at bounding box center [648, 161] width 32 height 34
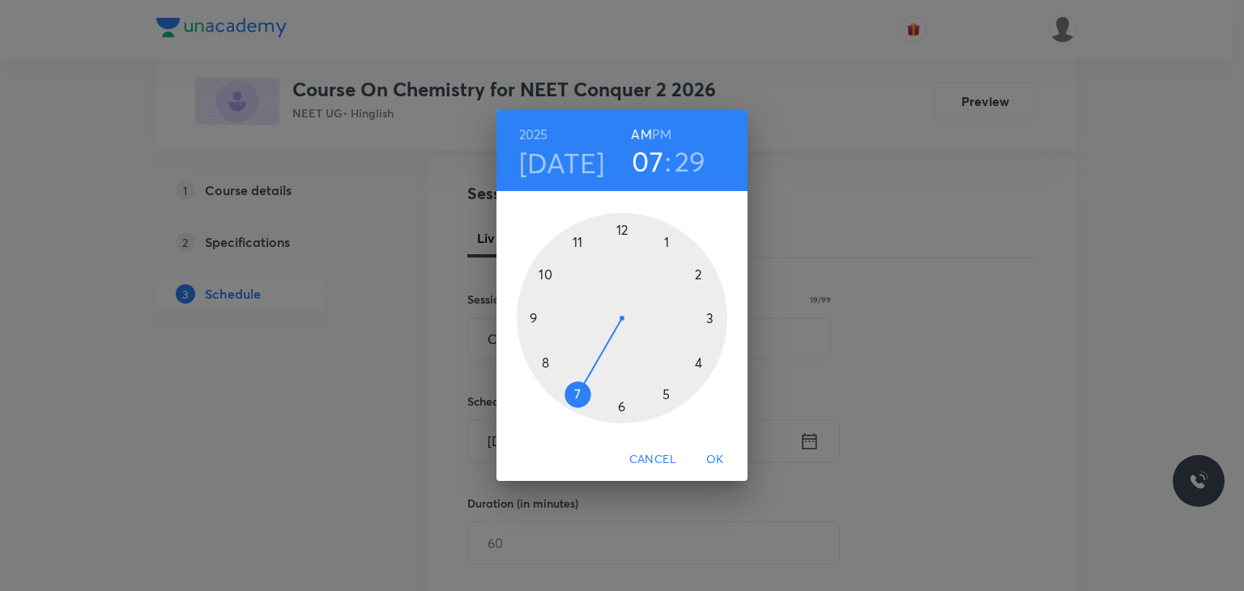
click at [574, 241] on div at bounding box center [622, 318] width 211 height 211
click at [619, 403] on div at bounding box center [622, 318] width 211 height 211
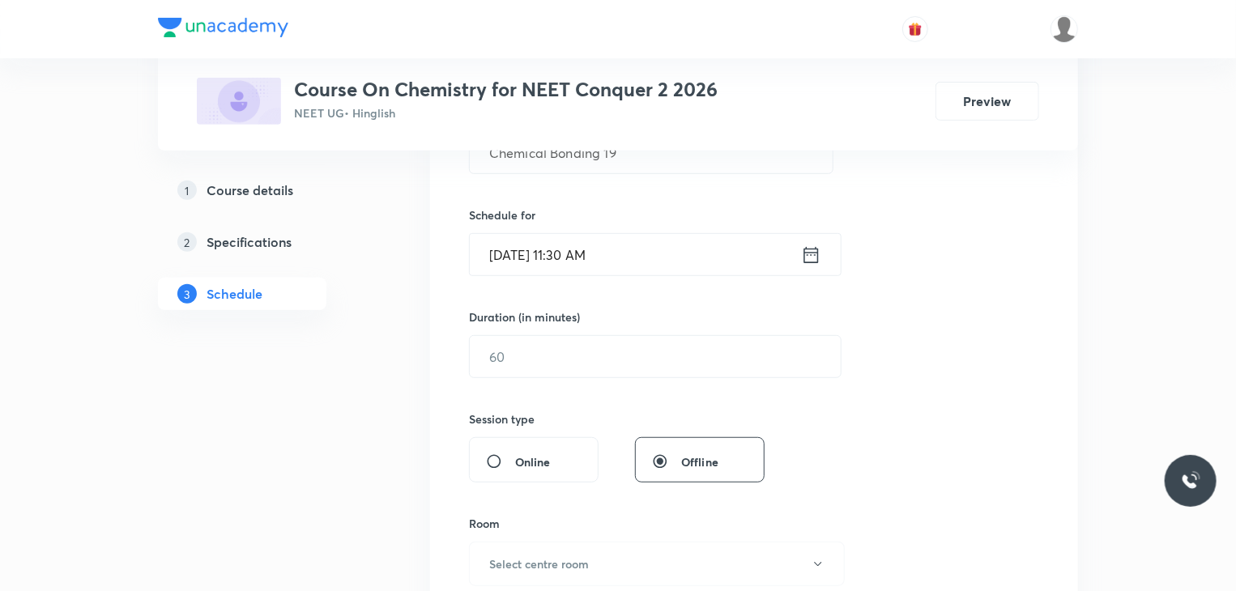
scroll to position [356, 0]
click at [585, 372] on input "text" at bounding box center [655, 355] width 371 height 41
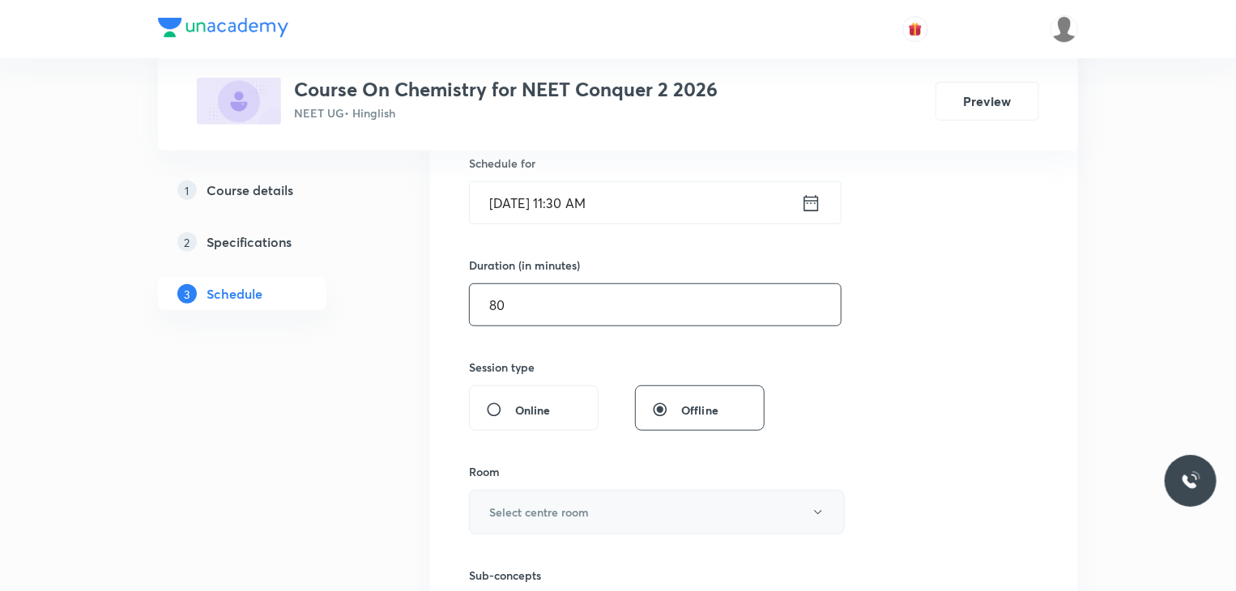
type input "80"
click at [577, 504] on h6 "Select centre room" at bounding box center [539, 512] width 100 height 17
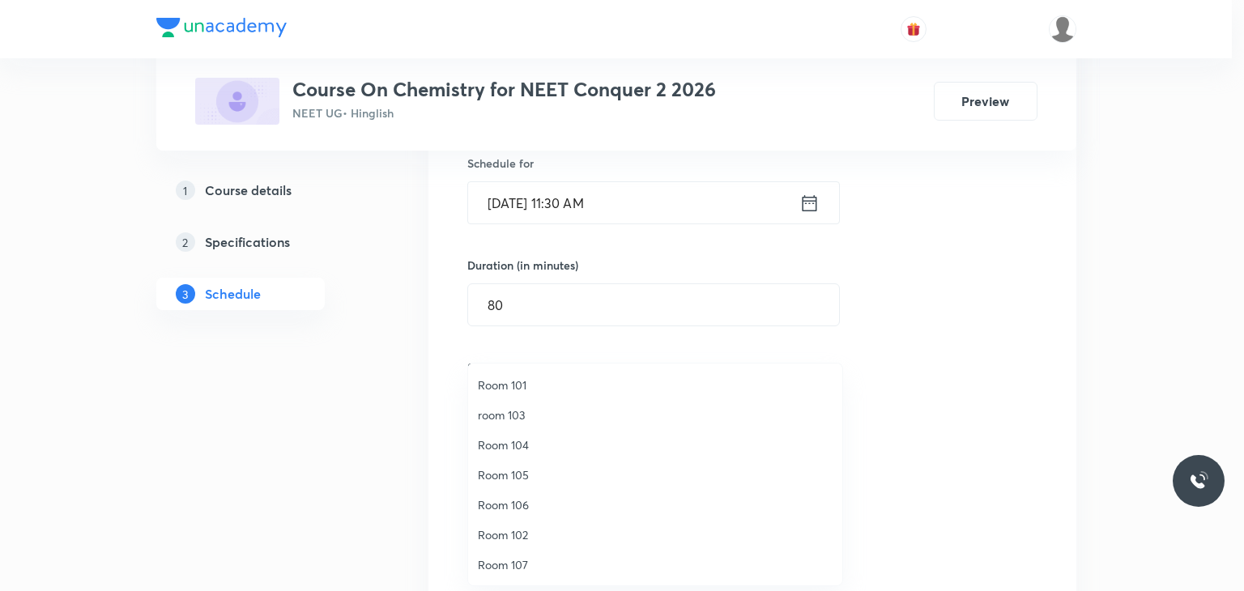
click at [540, 377] on span "Room 101" at bounding box center [655, 385] width 355 height 17
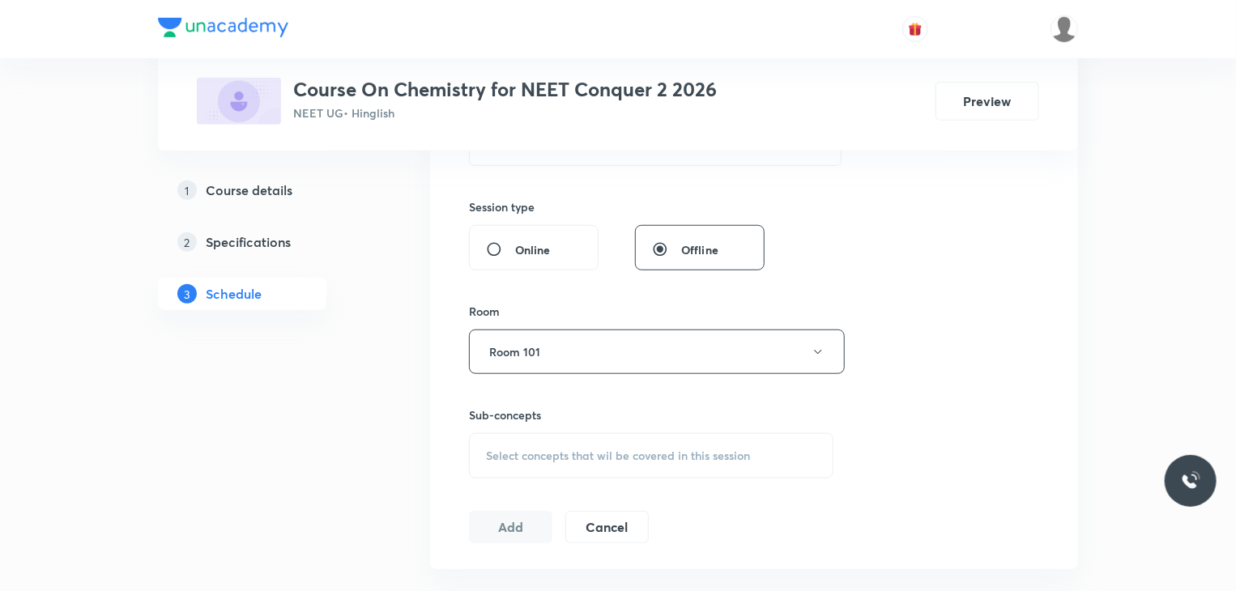
scroll to position [569, 0]
click at [581, 439] on div "Select concepts that wil be covered in this session" at bounding box center [651, 454] width 365 height 45
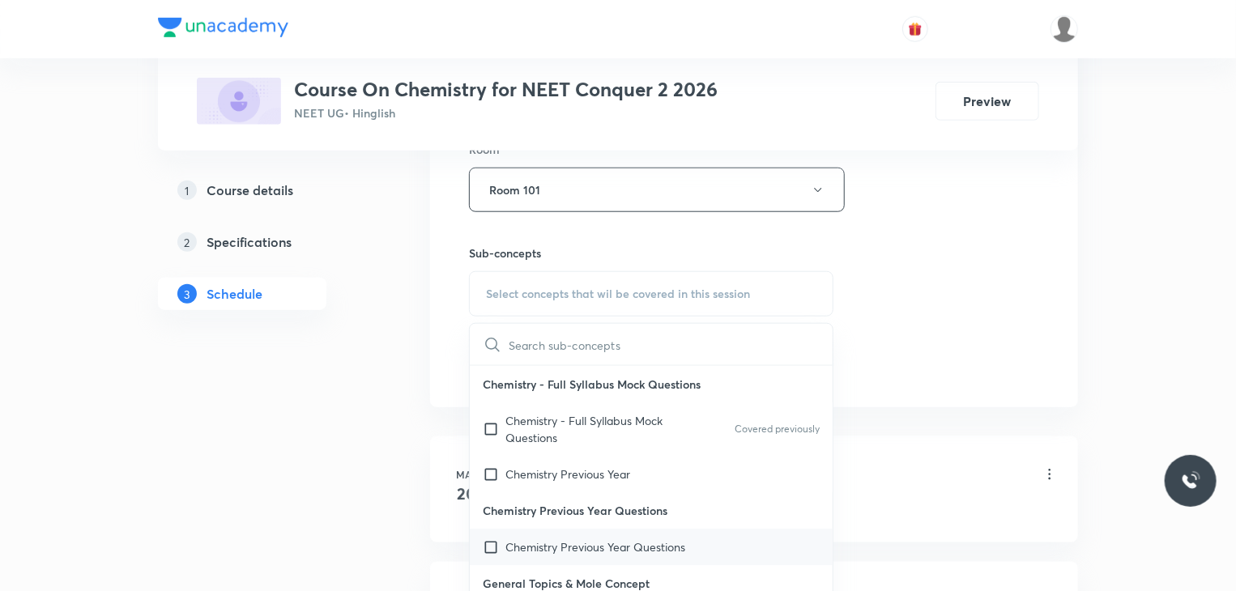
scroll to position [229, 0]
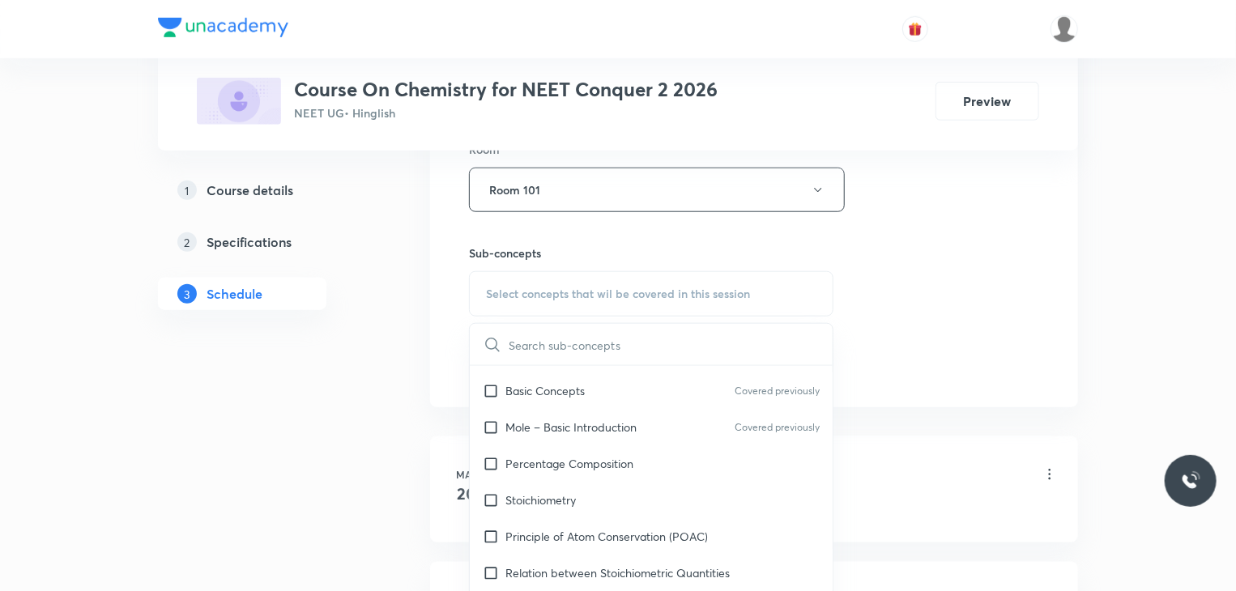
click at [626, 548] on div "Principle of Atom Conservation (POAC)" at bounding box center [651, 536] width 363 height 36
checkbox input "true"
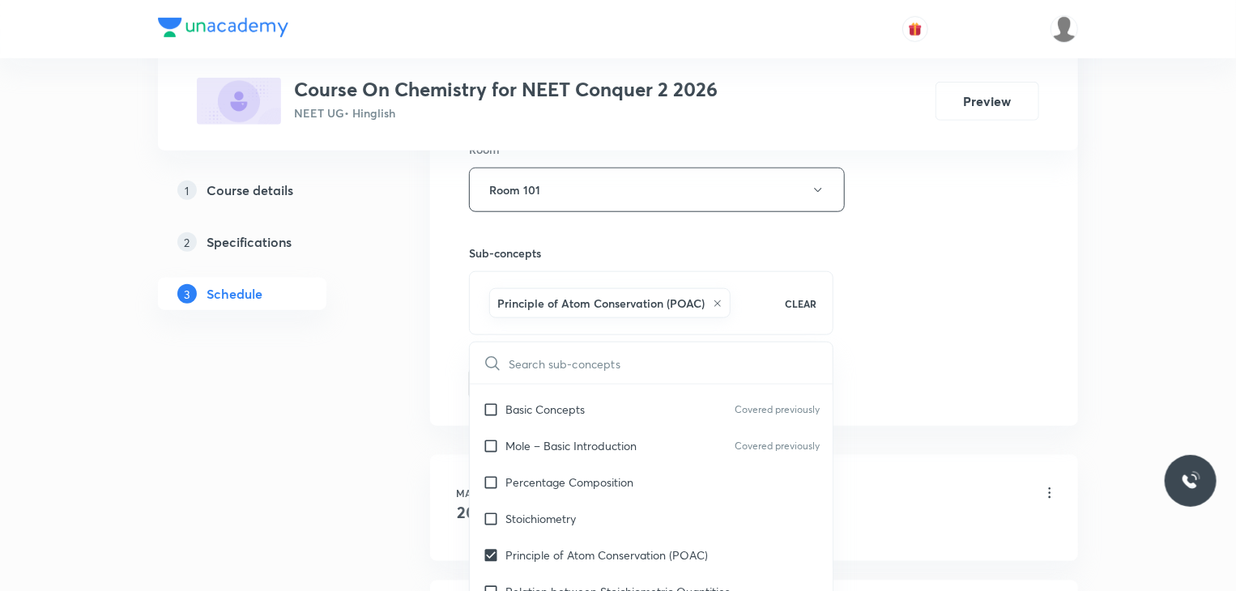
click at [977, 258] on div "Session 51 Live class Session title 19/99 Chemical Bonding 19 ​ Schedule for Se…" at bounding box center [754, 10] width 570 height 779
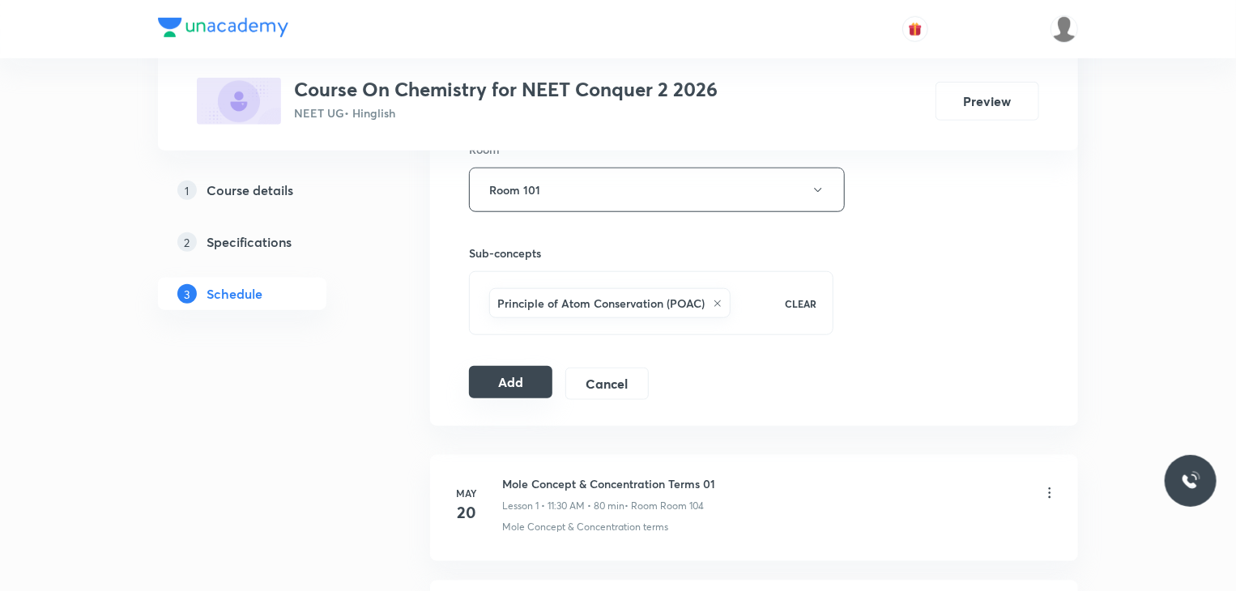
click at [535, 384] on button "Add" at bounding box center [510, 382] width 83 height 32
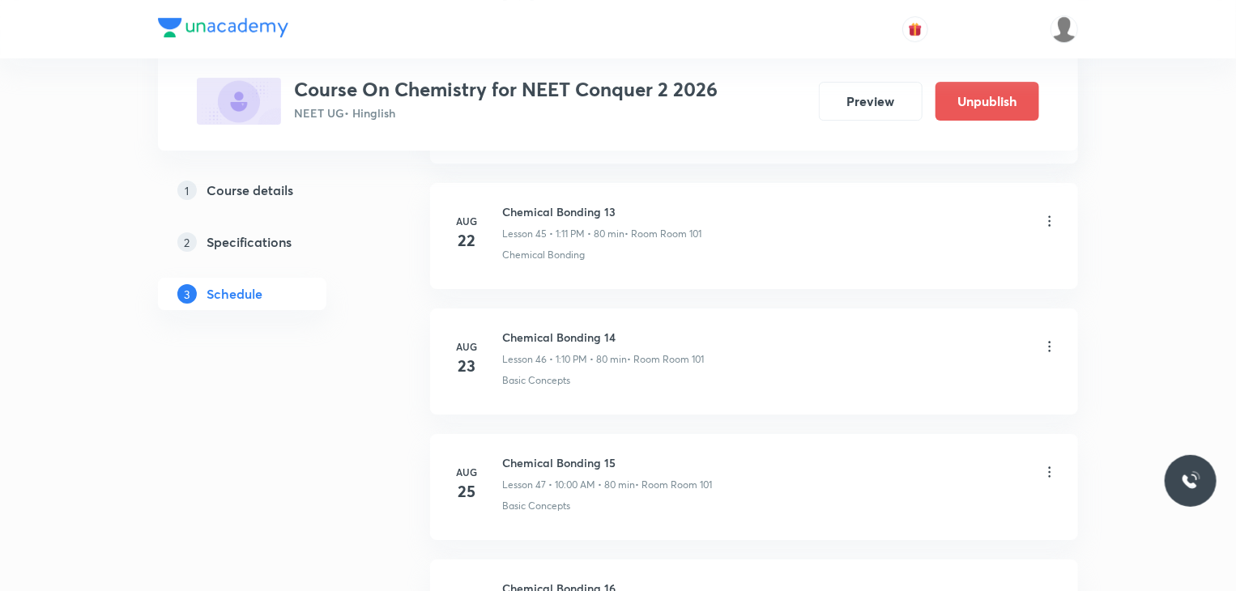
scroll to position [6351, 0]
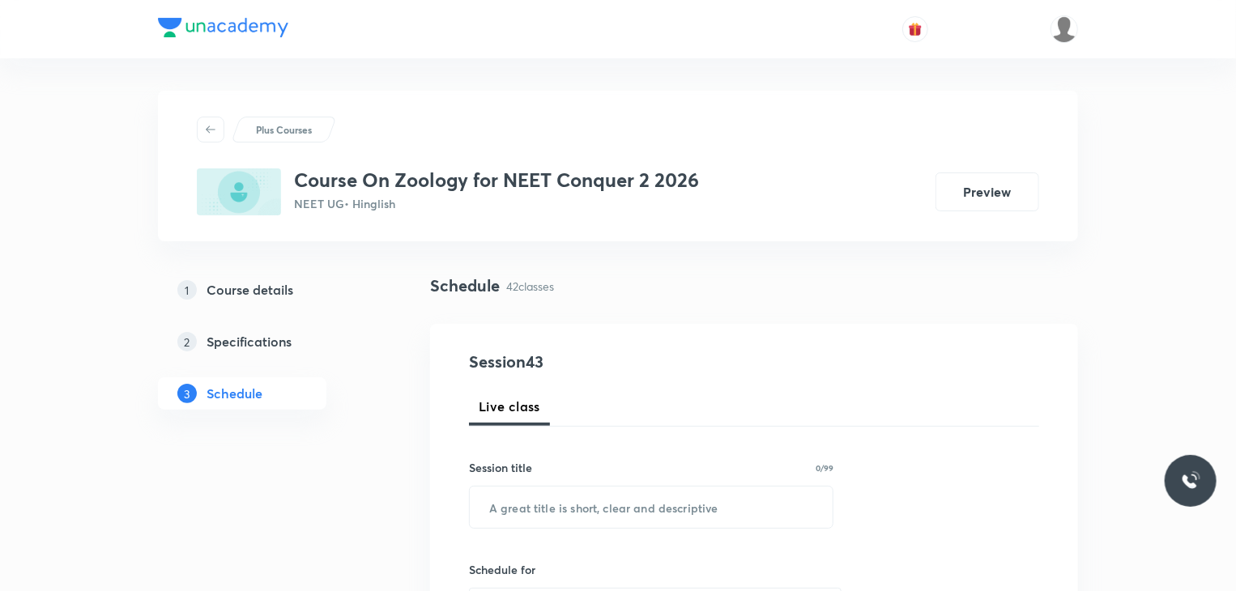
scroll to position [5968, 0]
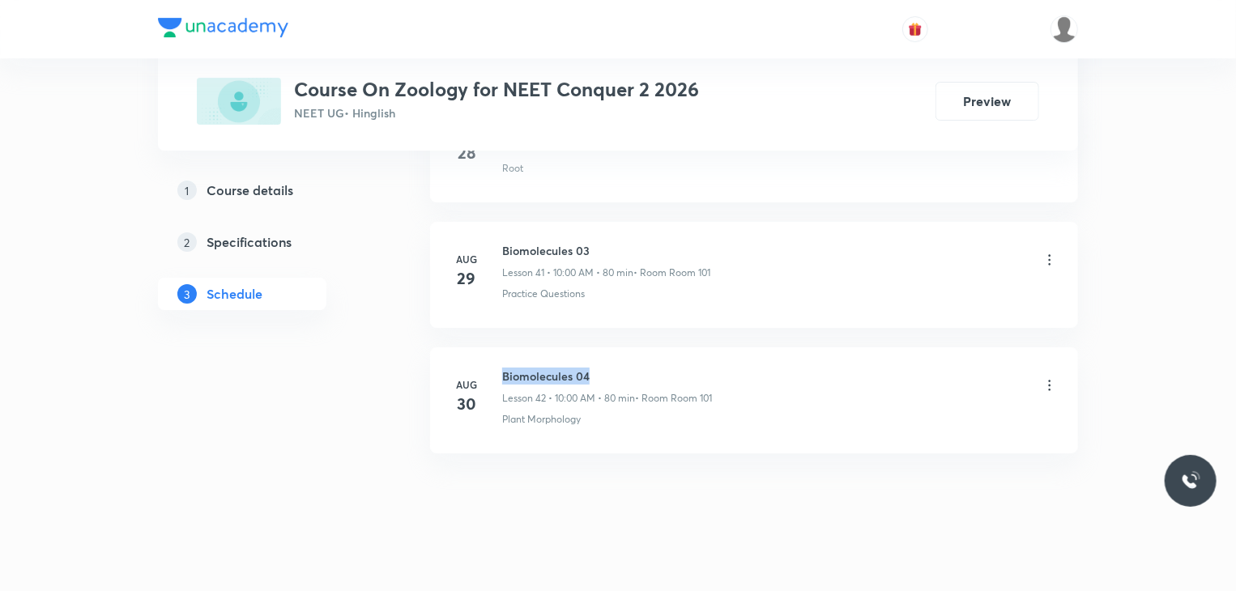
drag, startPoint x: 595, startPoint y: 334, endPoint x: 486, endPoint y: 322, distance: 109.2
copy h6 "Biomolecules 04"
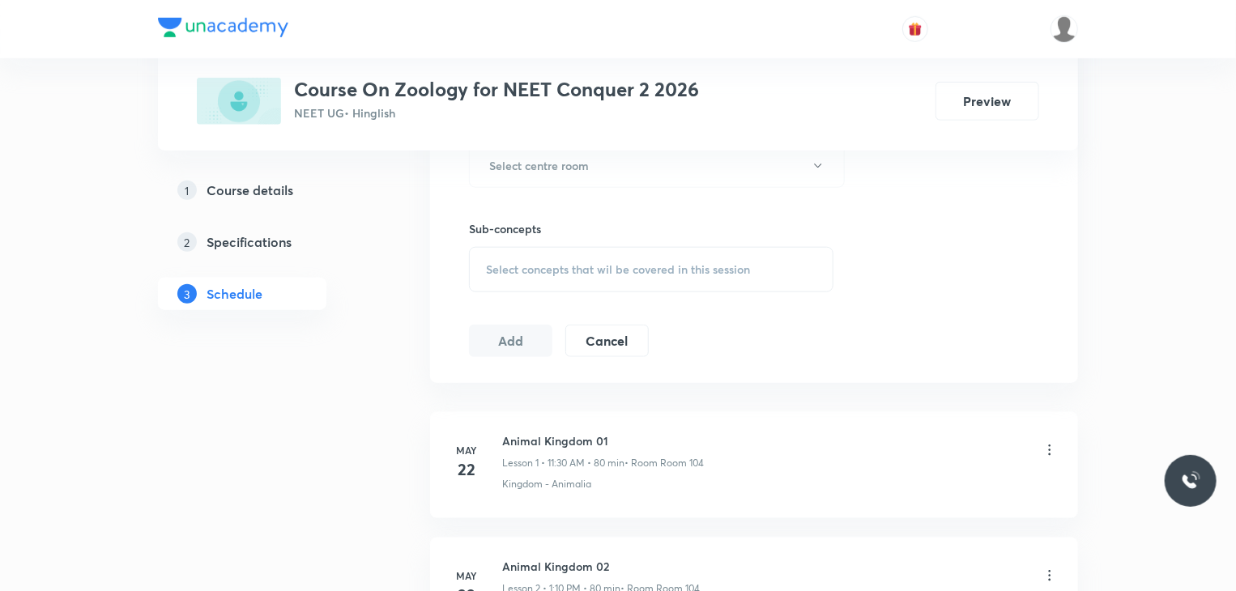
scroll to position [0, 0]
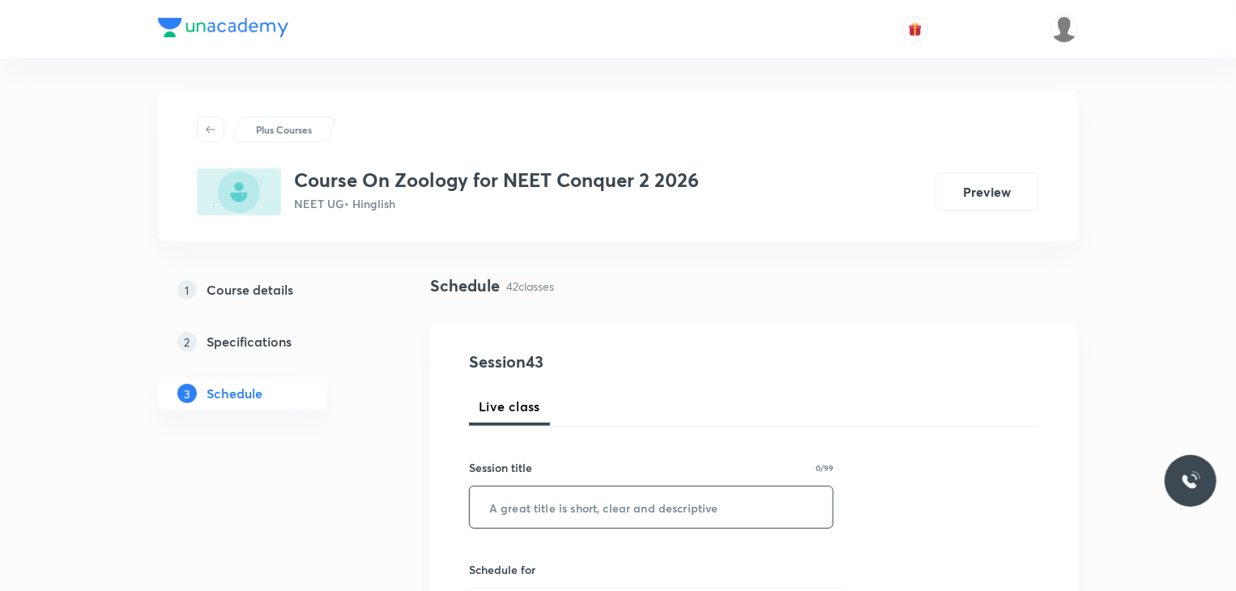
click at [668, 497] on input "text" at bounding box center [651, 507] width 363 height 41
paste input "Biomolecules 04"
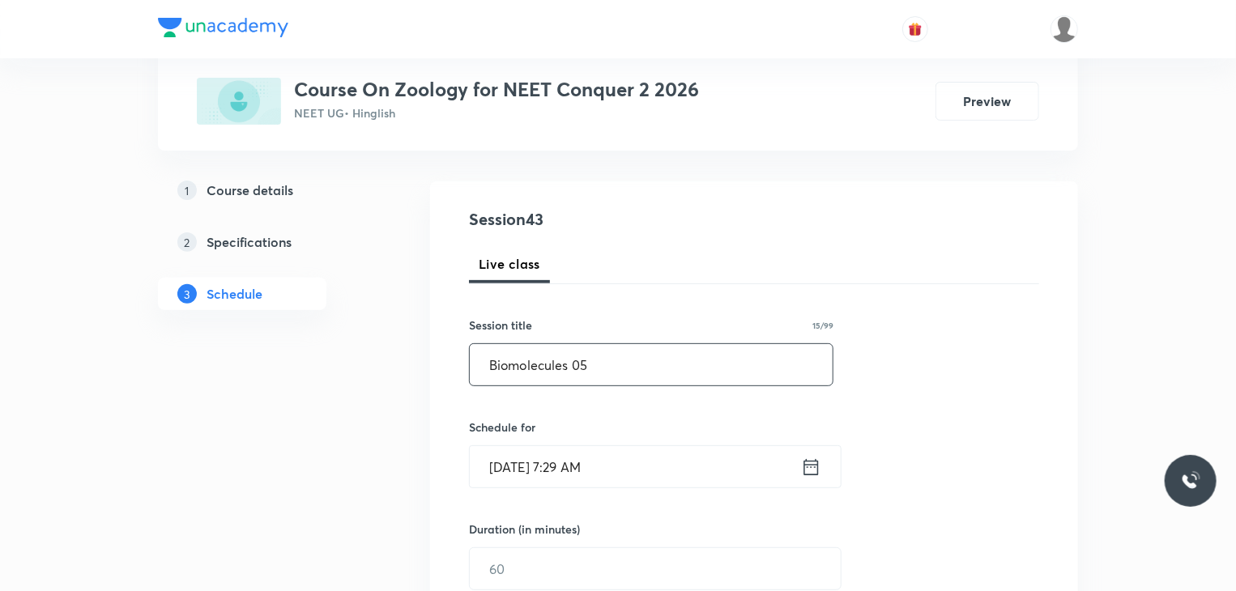
scroll to position [144, 0]
type input "Biomolecules 05"
click at [669, 466] on input "[DATE] 7:29 AM" at bounding box center [635, 465] width 331 height 41
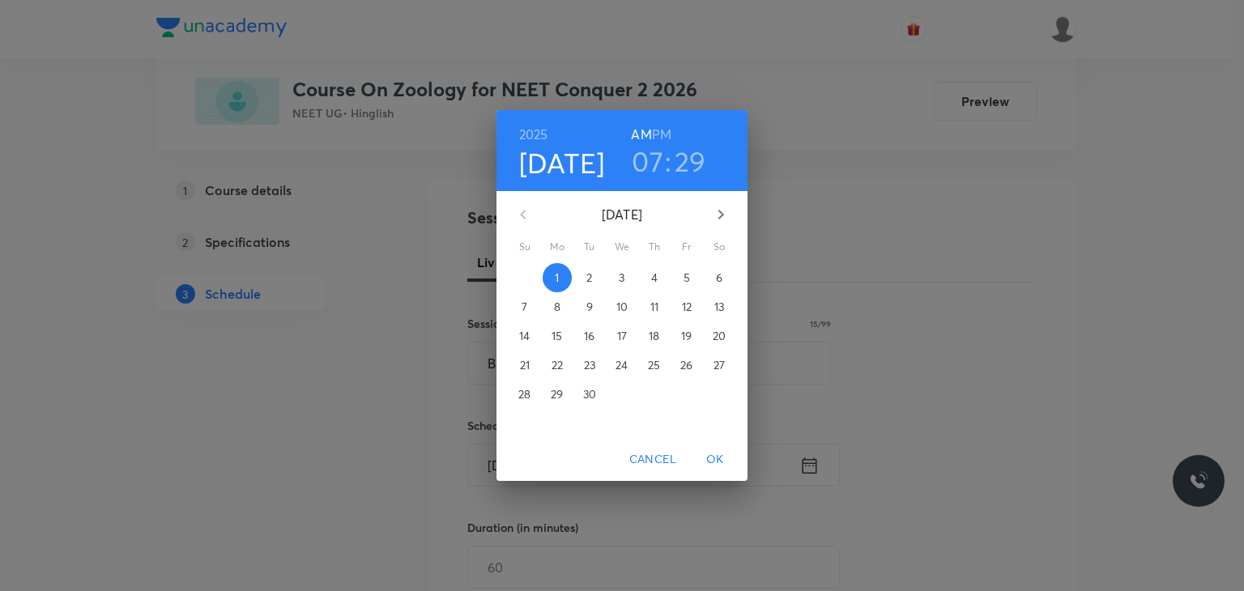
click at [664, 131] on h6 "PM" at bounding box center [661, 134] width 19 height 23
click at [652, 156] on h3 "07" at bounding box center [648, 161] width 32 height 34
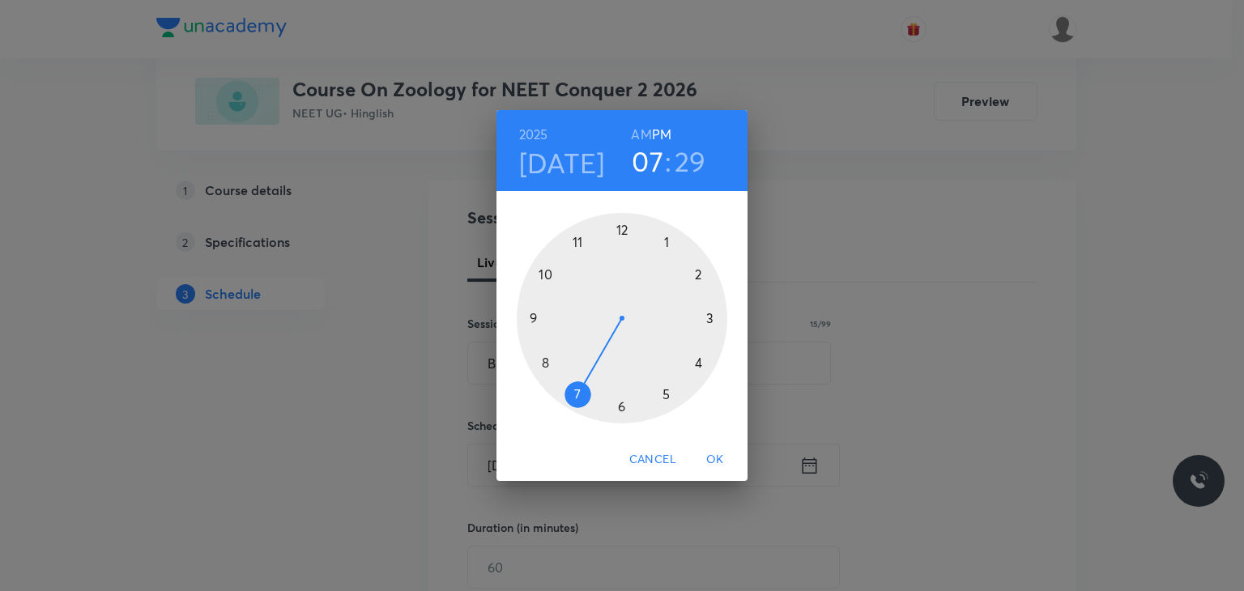
click at [665, 240] on div at bounding box center [622, 318] width 211 height 211
click at [701, 274] on div at bounding box center [622, 318] width 211 height 211
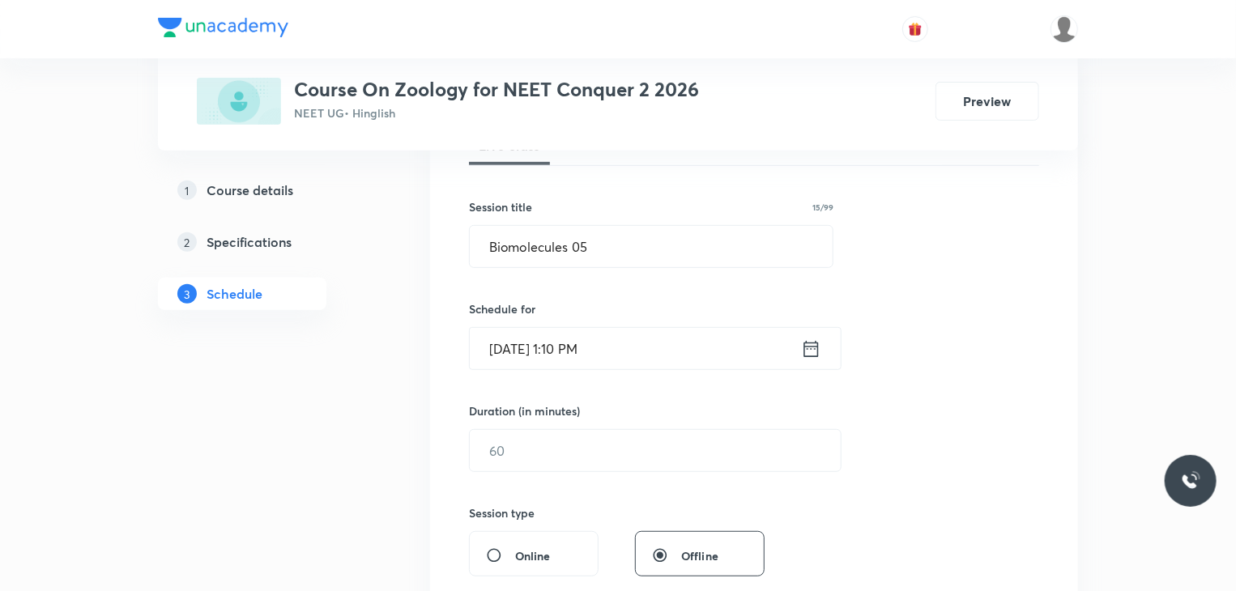
scroll to position [262, 0]
click at [634, 436] on input "text" at bounding box center [655, 449] width 371 height 41
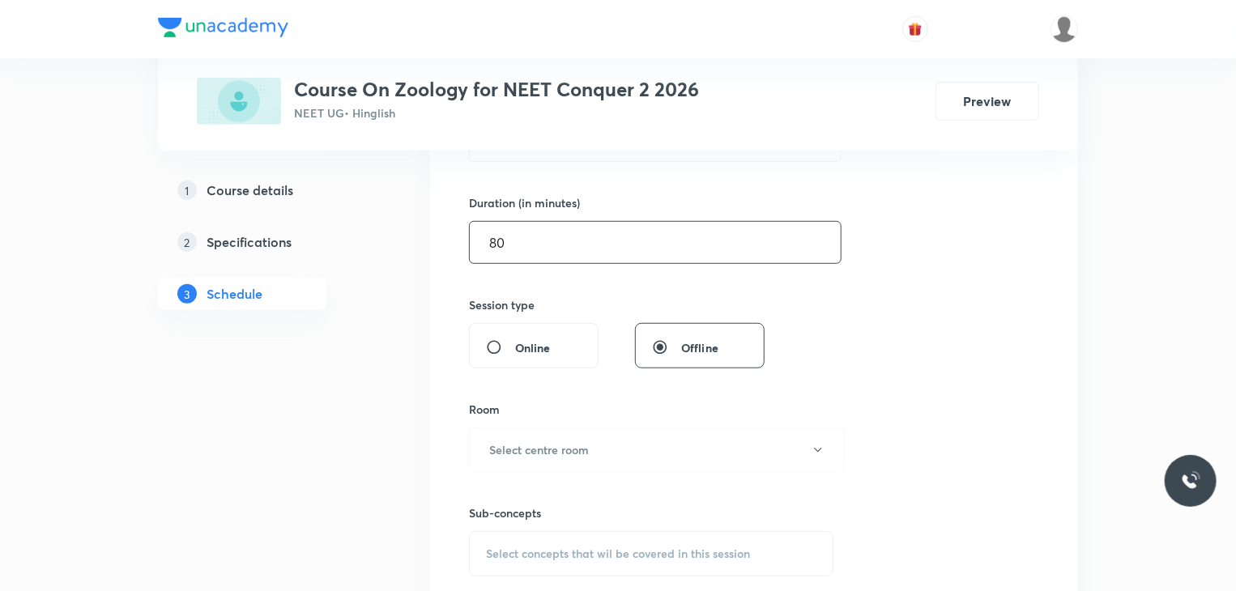
scroll to position [476, 0]
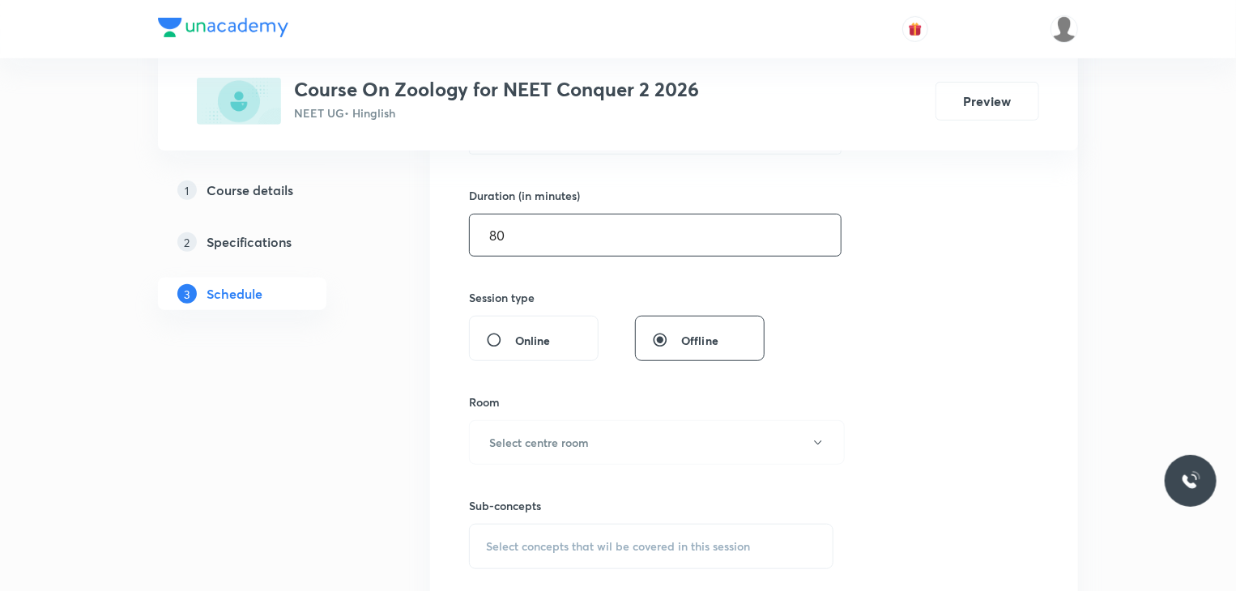
type input "80"
click at [634, 436] on button "Select centre room" at bounding box center [657, 442] width 376 height 45
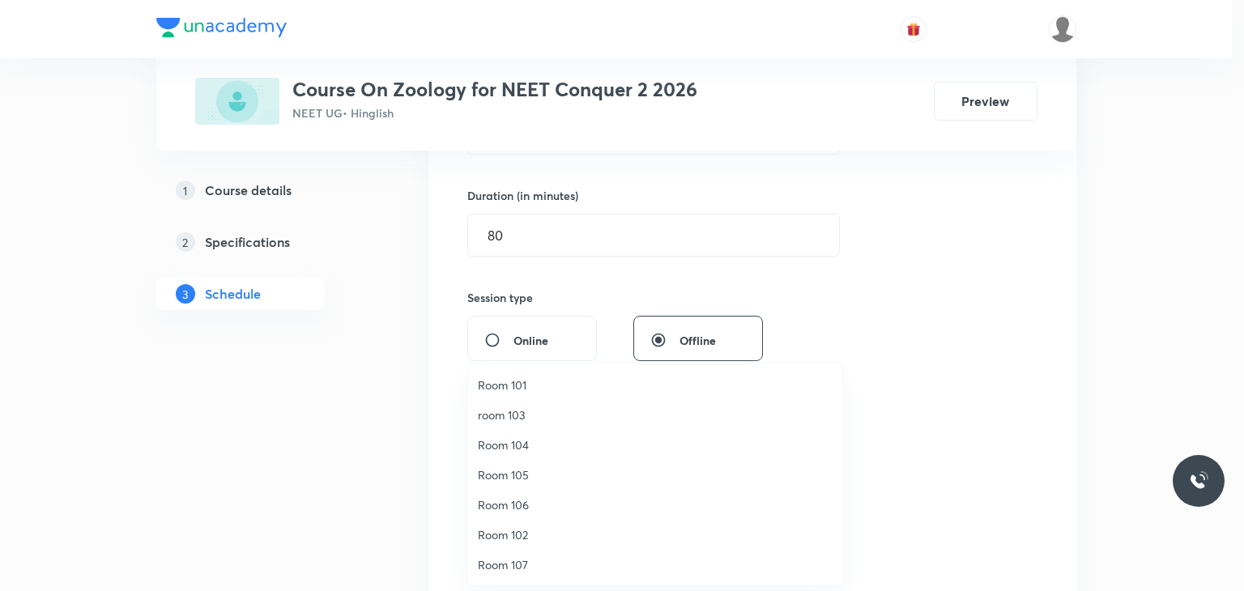
click at [564, 386] on span "Room 101" at bounding box center [655, 385] width 355 height 17
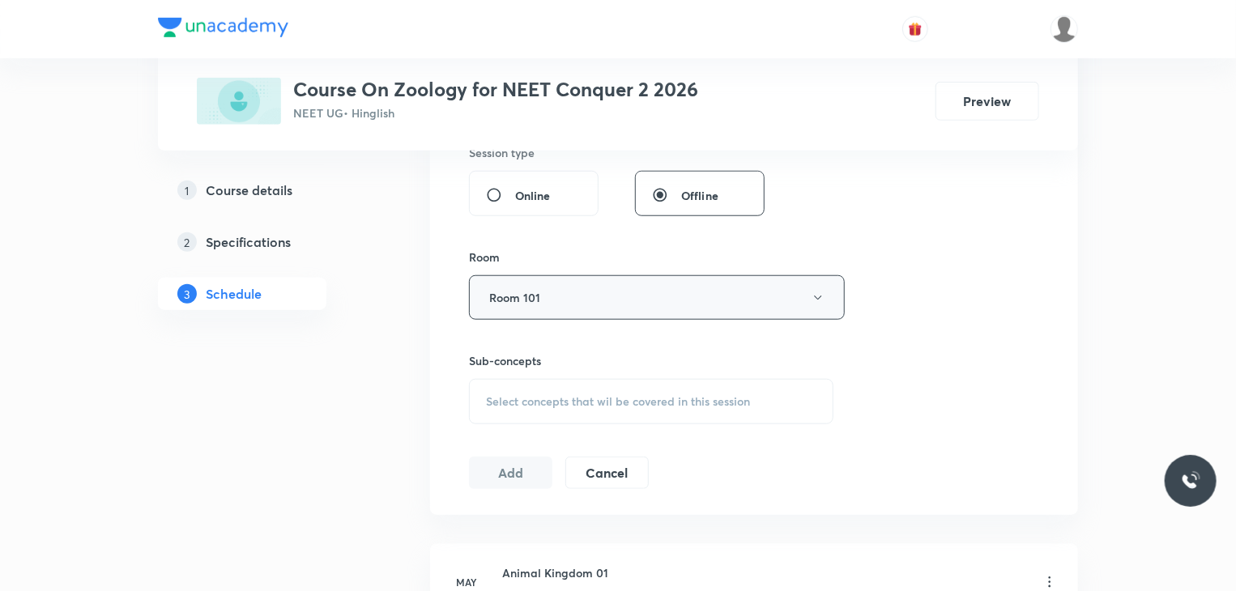
scroll to position [625, 0]
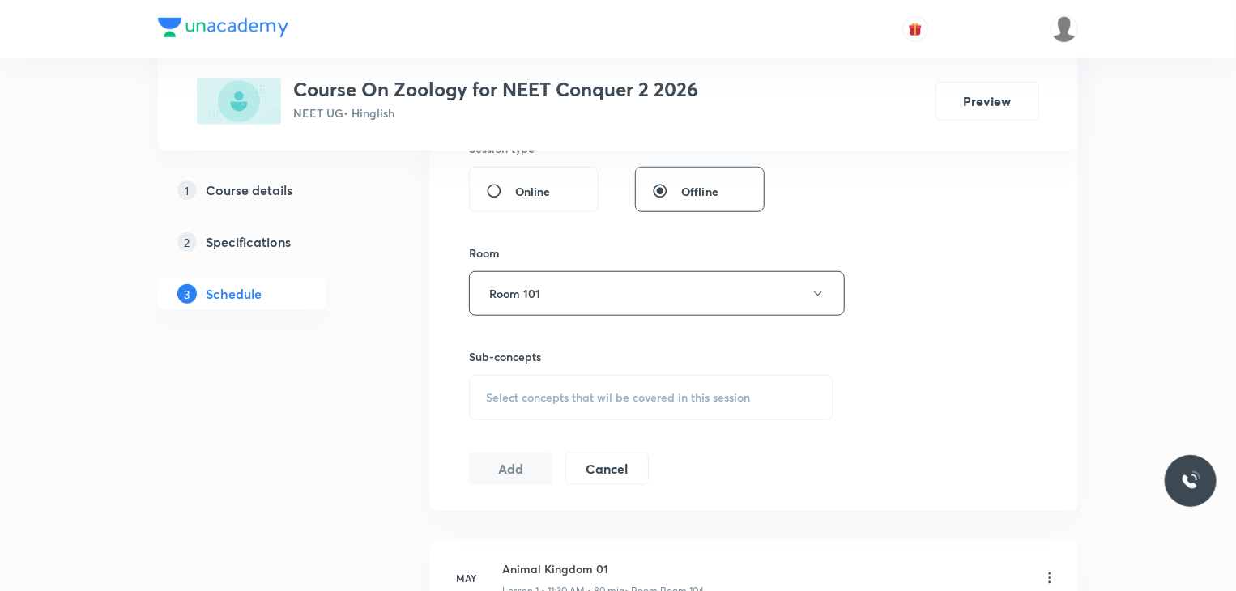
click at [638, 403] on div "Select concepts that wil be covered in this session" at bounding box center [651, 397] width 365 height 45
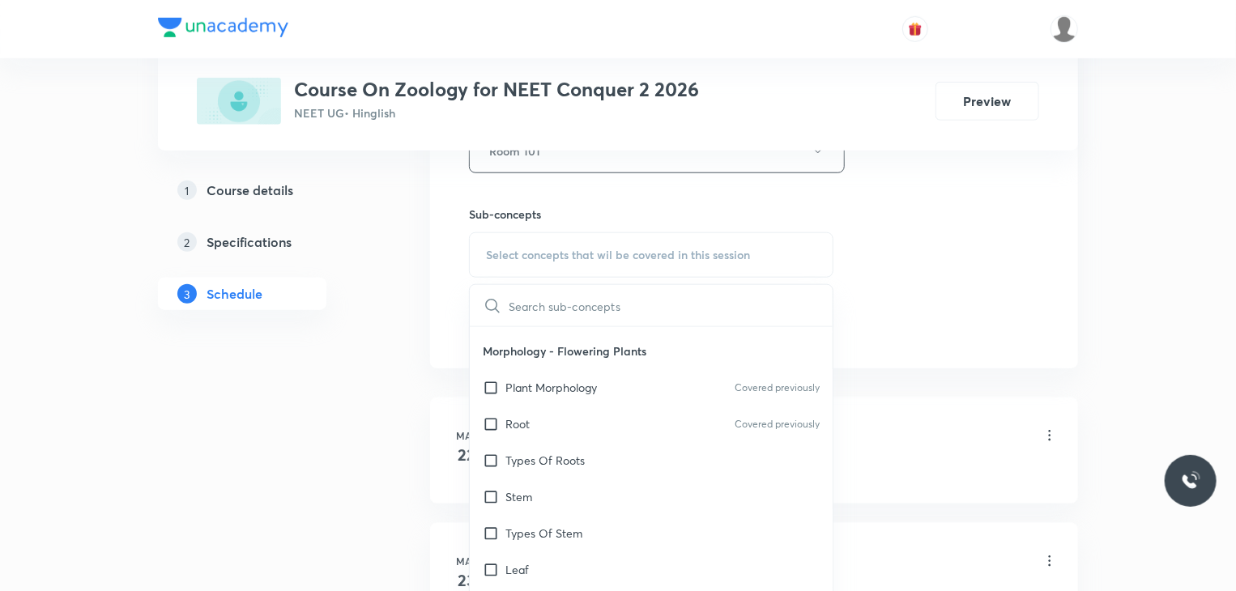
scroll to position [233, 0]
click at [638, 403] on div "Root Covered previously" at bounding box center [651, 421] width 363 height 36
checkbox input "true"
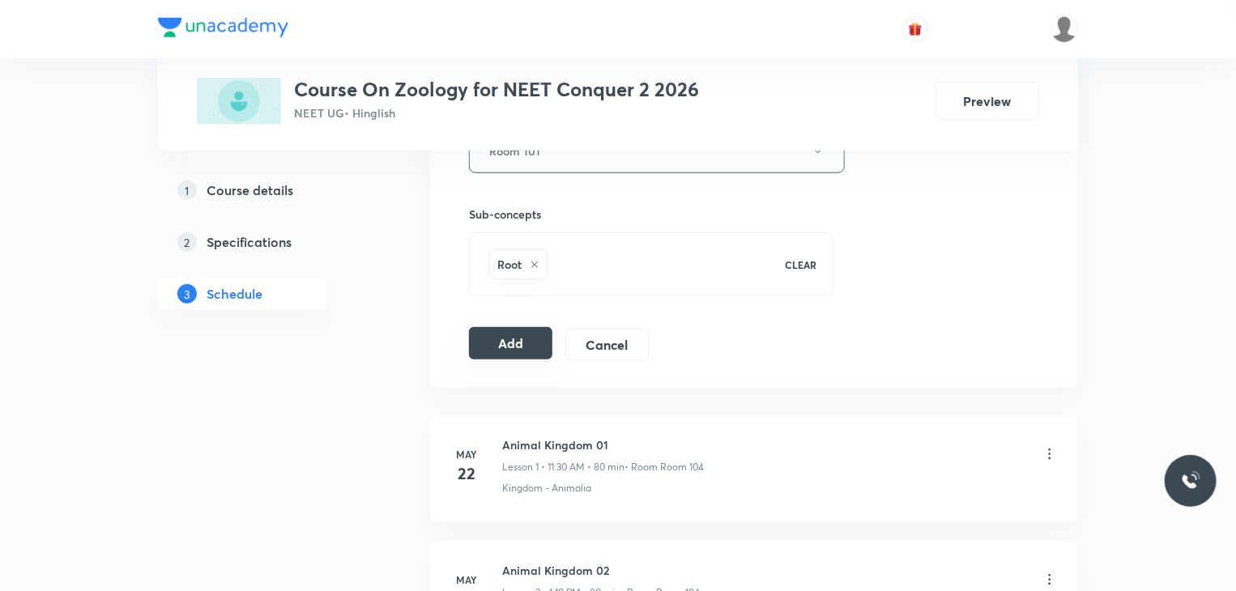
click at [539, 339] on button "Add" at bounding box center [510, 343] width 83 height 32
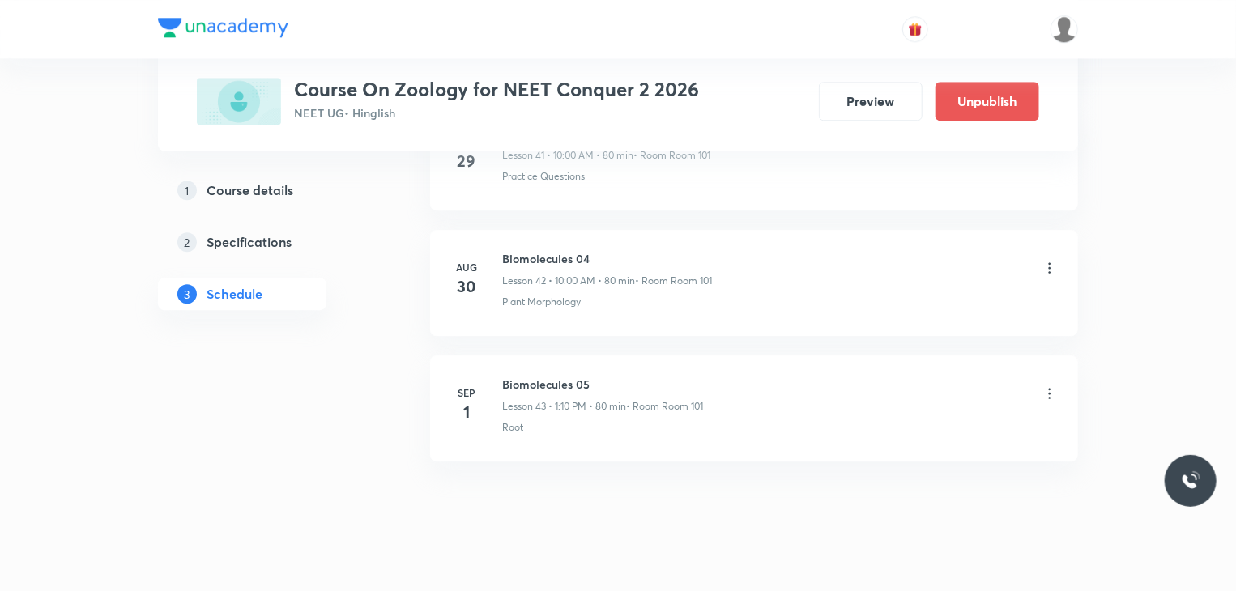
scroll to position [5350, 0]
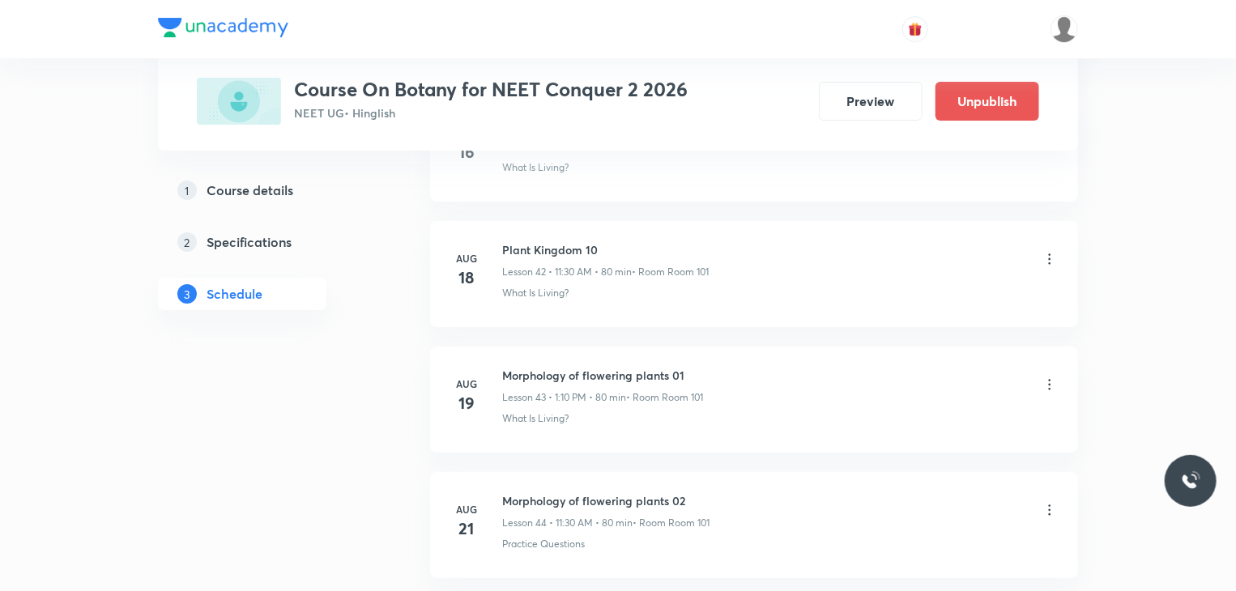
scroll to position [6720, 0]
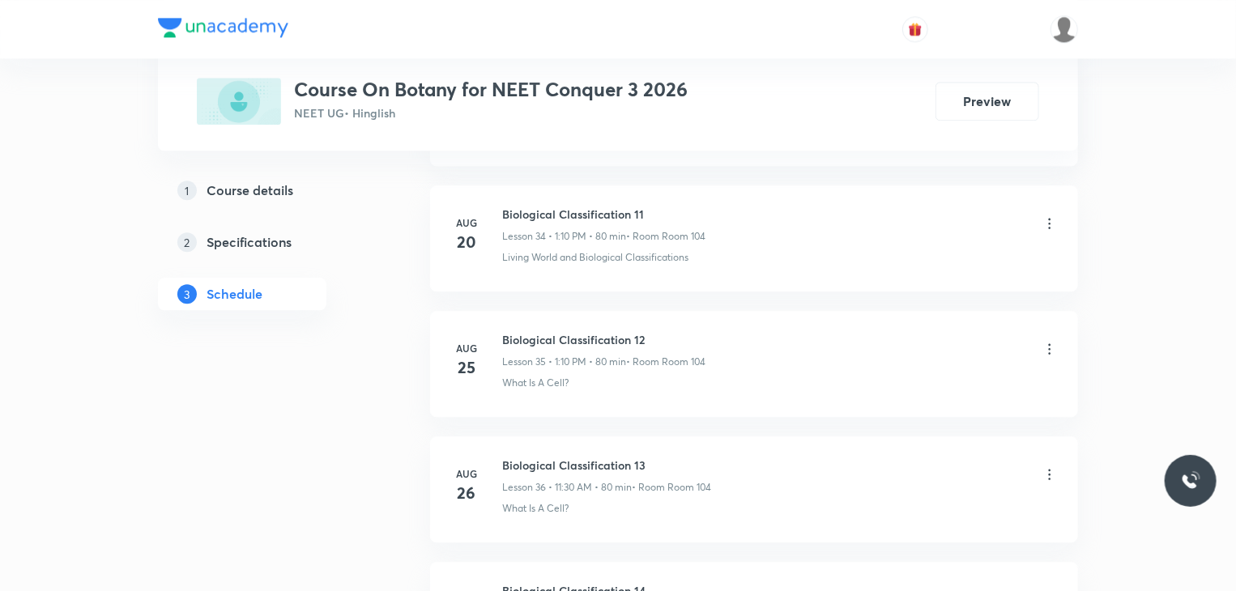
scroll to position [5467, 0]
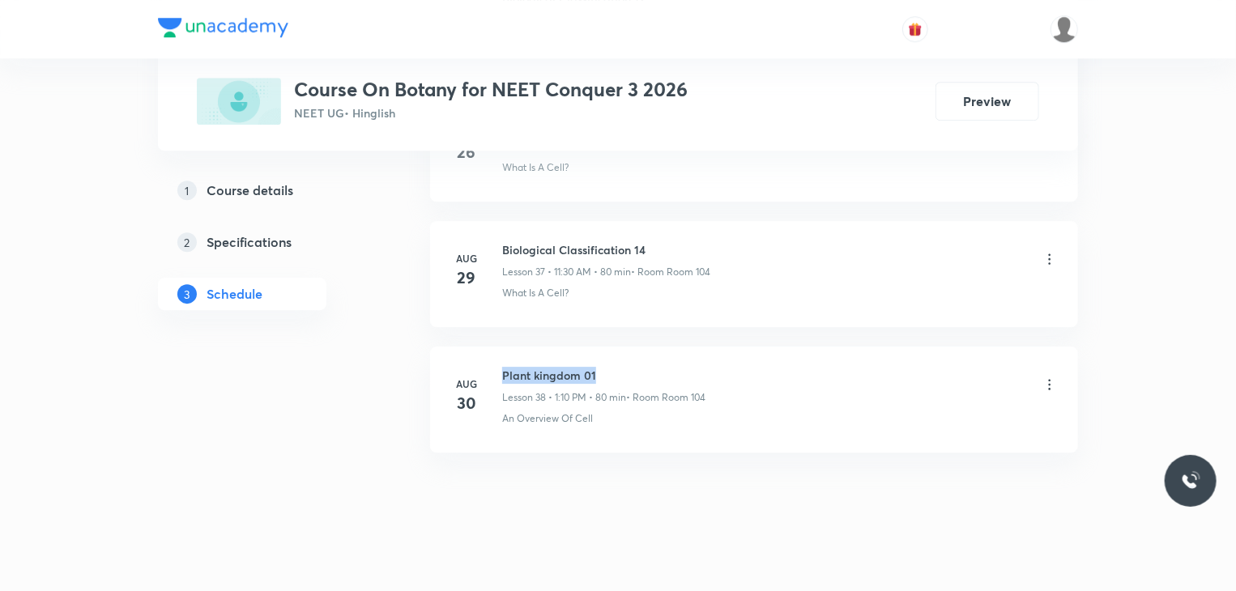
drag, startPoint x: 640, startPoint y: 354, endPoint x: 500, endPoint y: 348, distance: 140.3
click at [500, 348] on li "Aug 30 Plant kingdom 01 Lesson 38 • 1:10 PM • 80 min • Room Room 104 An Overvie…" at bounding box center [754, 400] width 648 height 106
copy h6 "Plant kingdom 01"
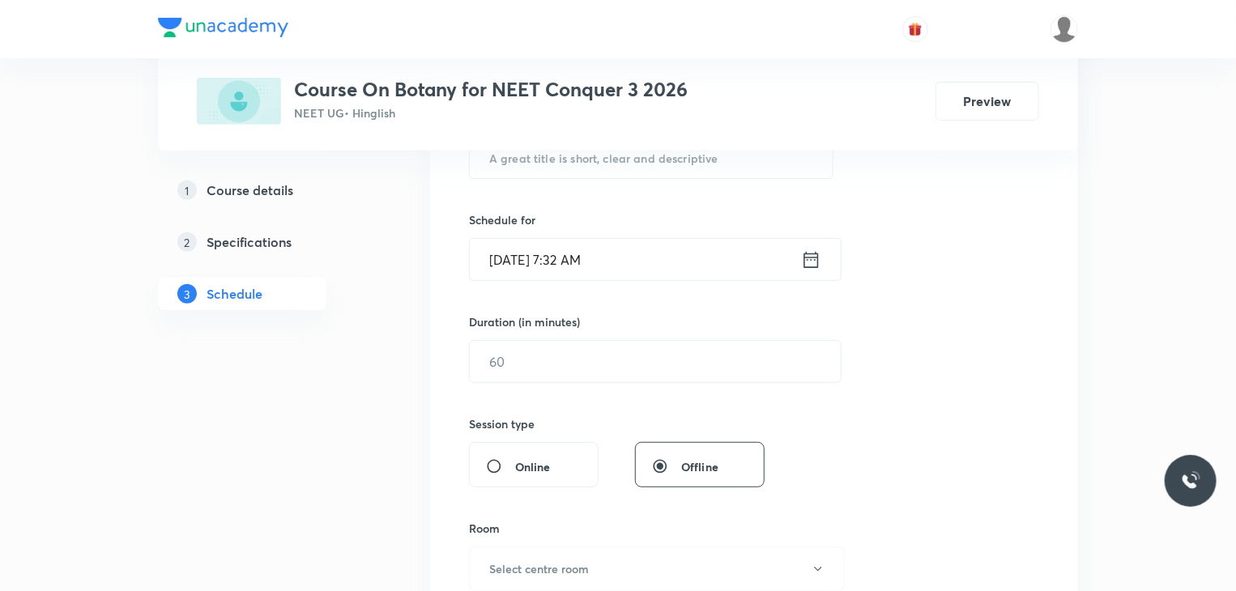
scroll to position [0, 0]
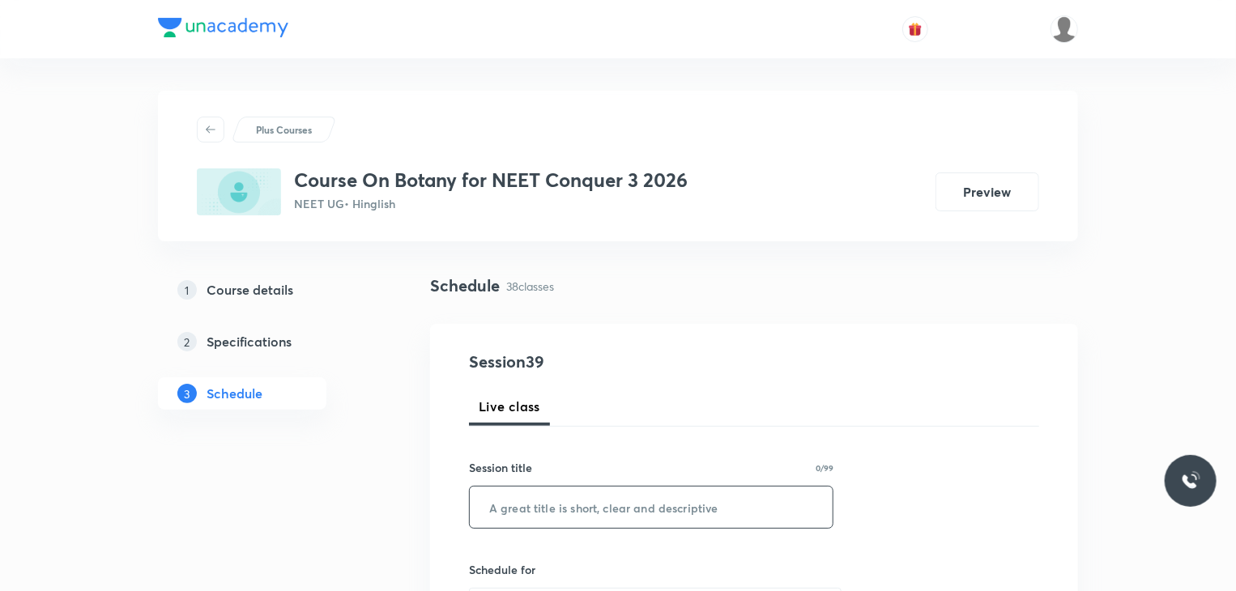
click at [646, 516] on input "text" at bounding box center [651, 507] width 363 height 41
paste input "Plant kingdom 01"
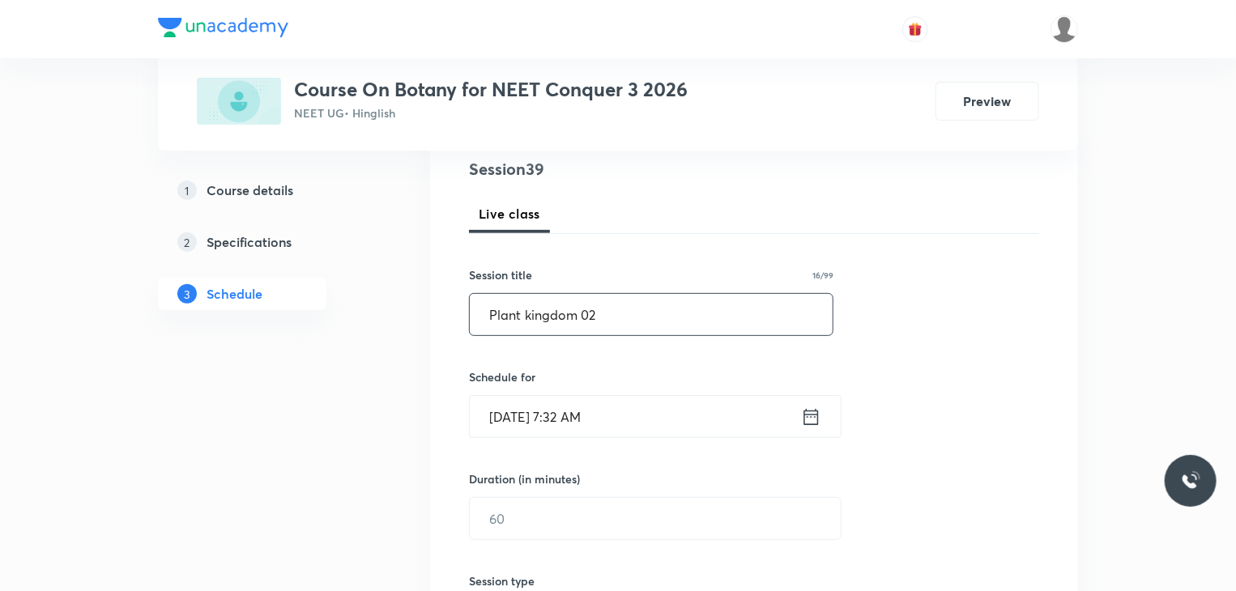
scroll to position [230, 0]
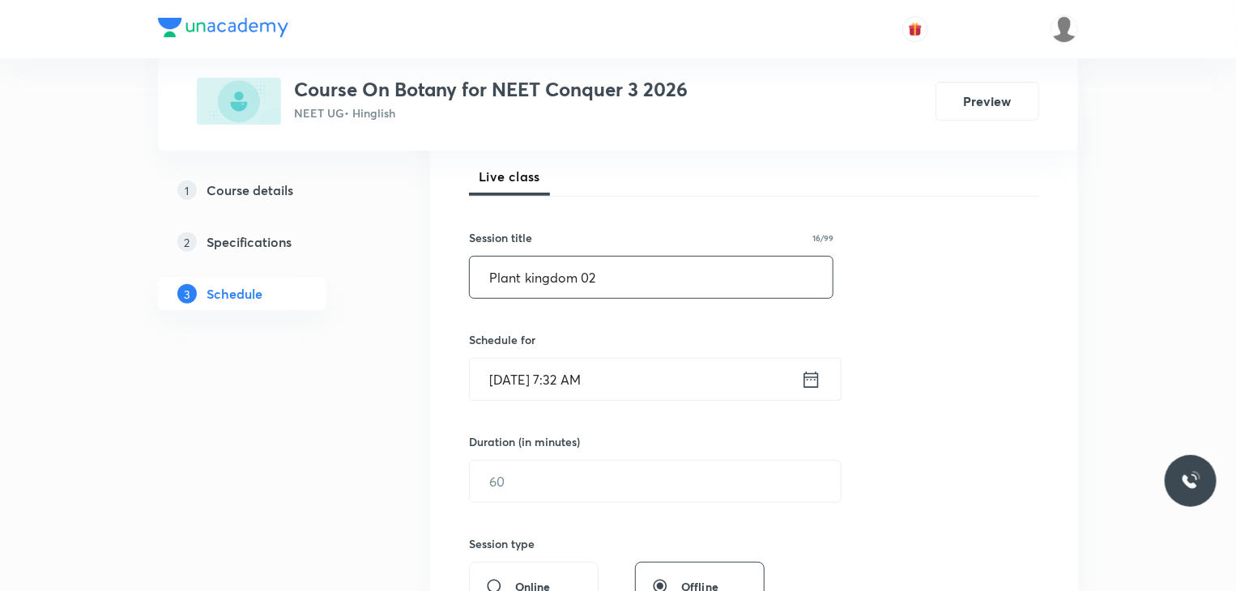
type input "Plant kingdom 02"
click at [665, 377] on input "[DATE] 7:32 AM" at bounding box center [635, 379] width 331 height 41
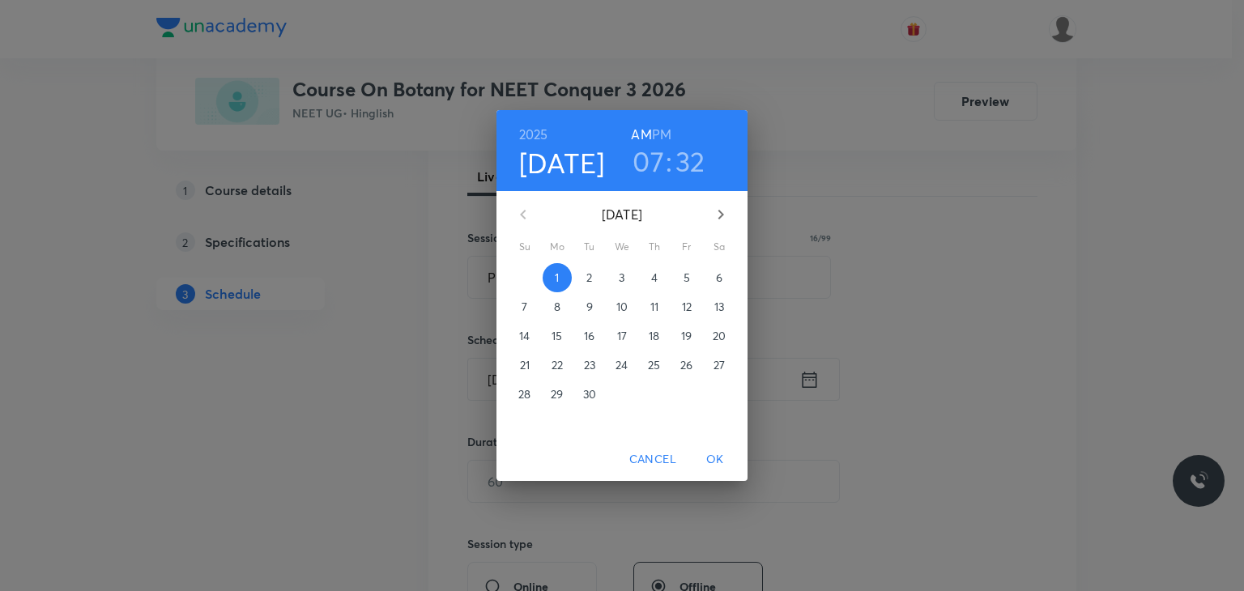
click at [654, 160] on h3 "07" at bounding box center [649, 161] width 32 height 34
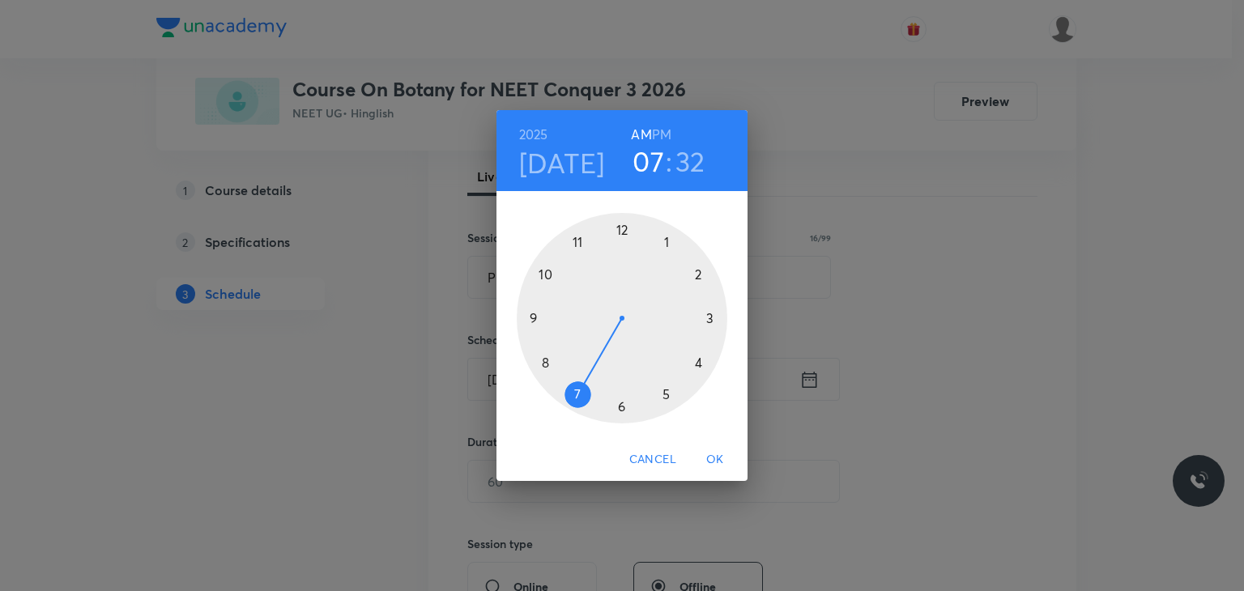
click at [577, 237] on div at bounding box center [622, 318] width 211 height 211
click at [621, 403] on div at bounding box center [622, 318] width 211 height 211
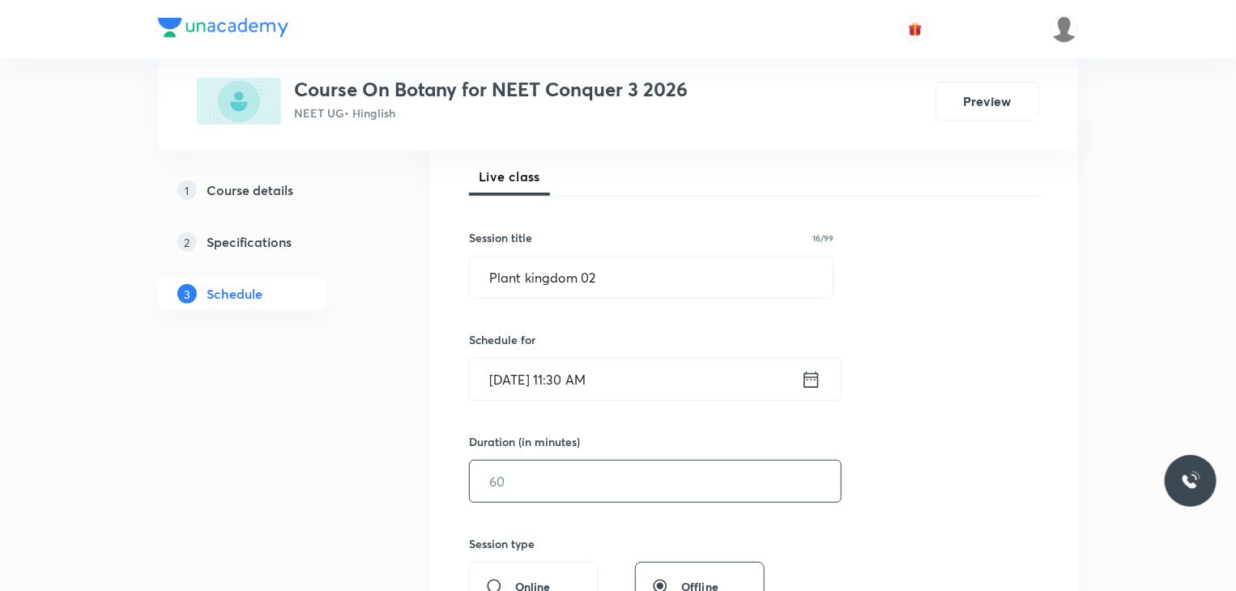
click at [587, 469] on input "text" at bounding box center [655, 481] width 371 height 41
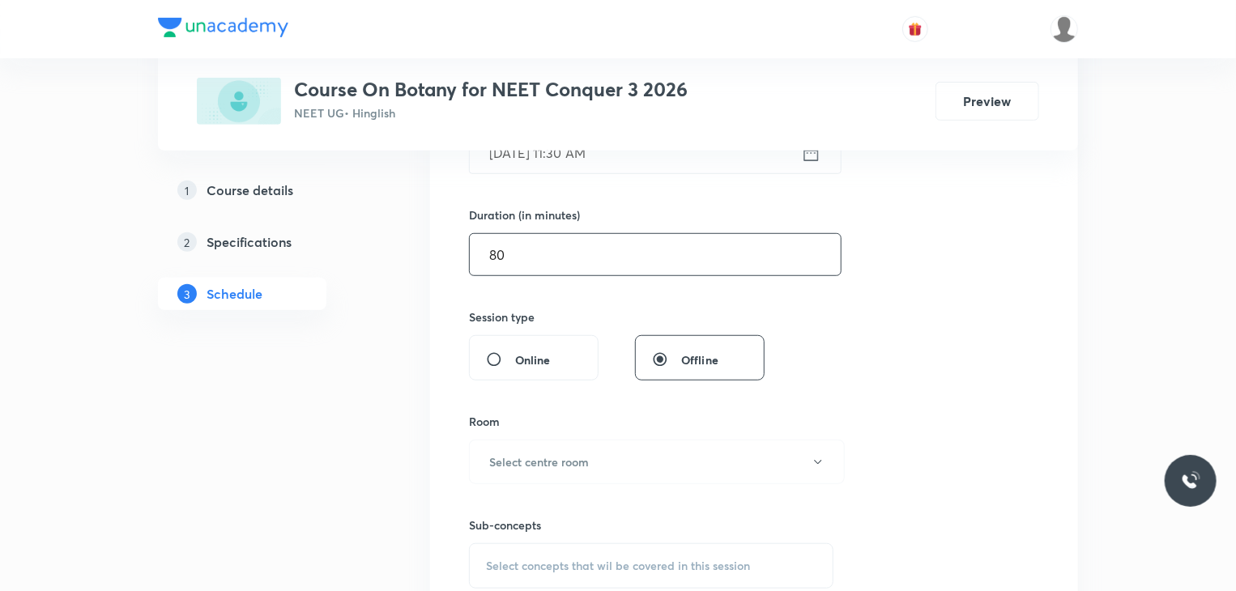
scroll to position [459, 0]
type input "80"
click at [587, 469] on button "Select centre room" at bounding box center [657, 460] width 376 height 45
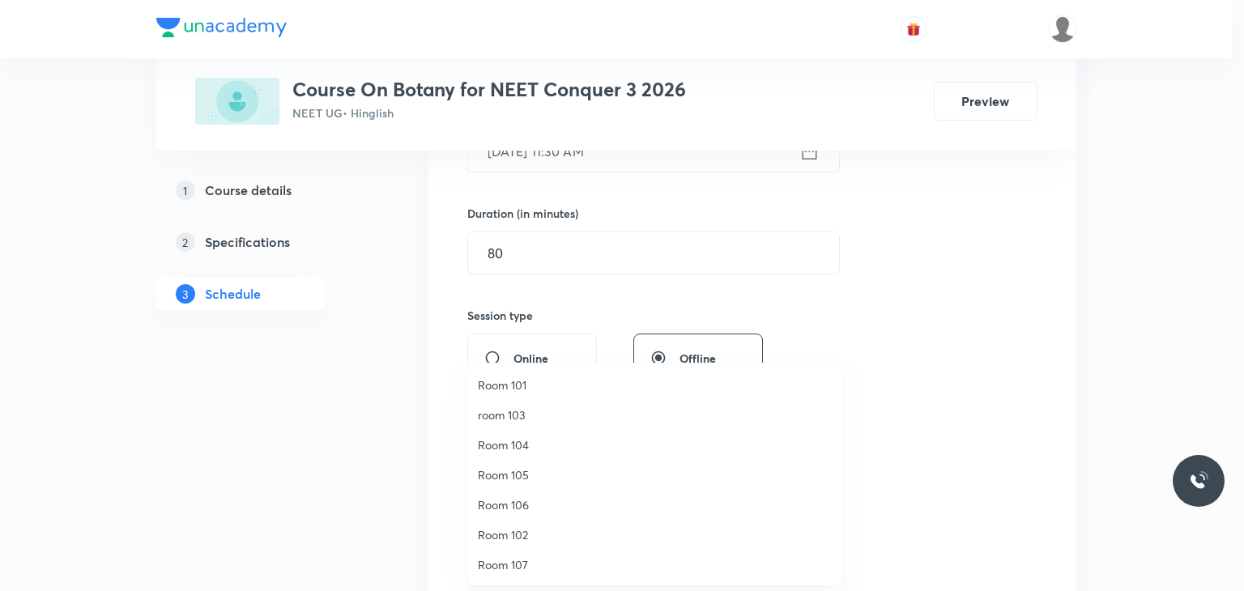
click at [534, 446] on span "Room 104" at bounding box center [655, 445] width 355 height 17
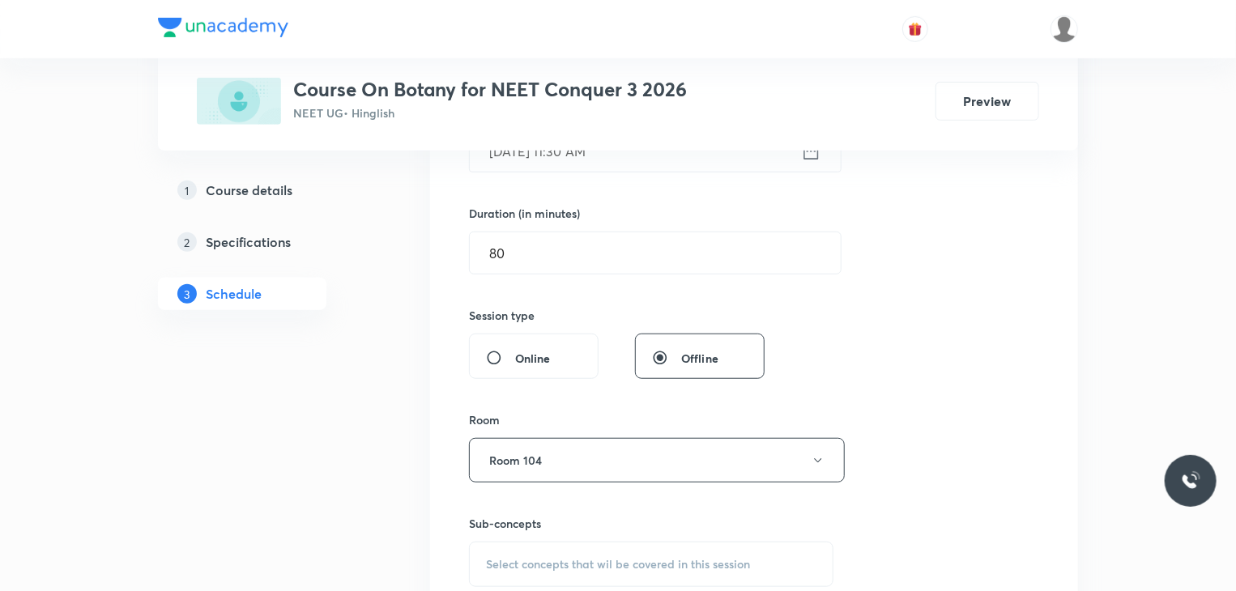
scroll to position [596, 0]
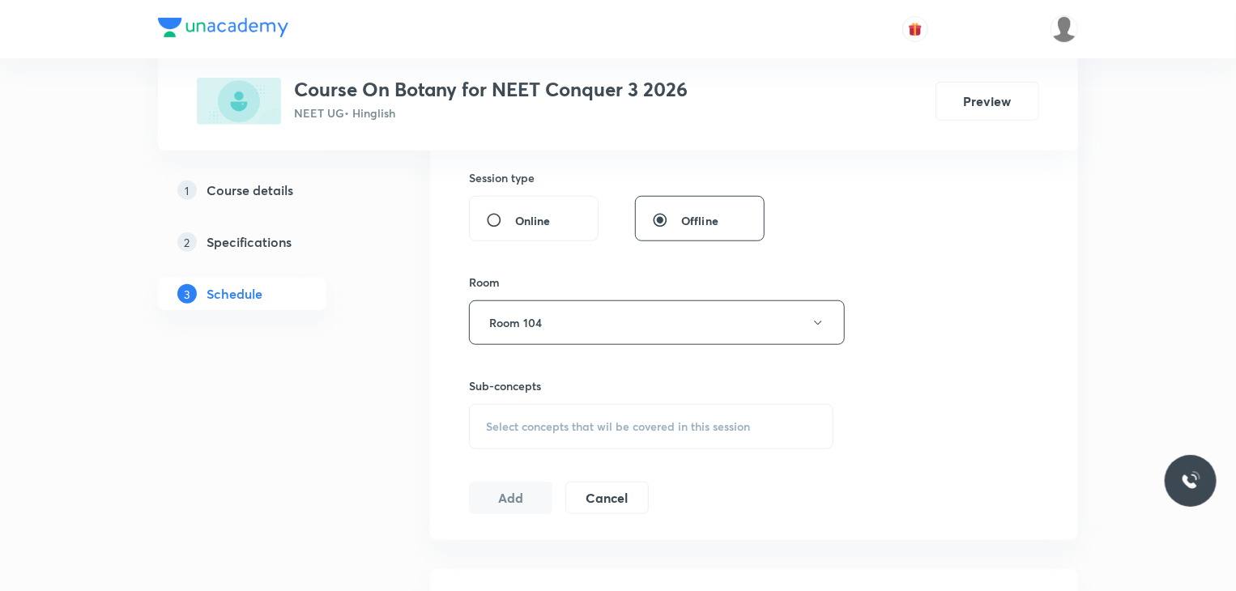
click at [742, 409] on div "Select concepts that wil be covered in this session" at bounding box center [651, 426] width 365 height 45
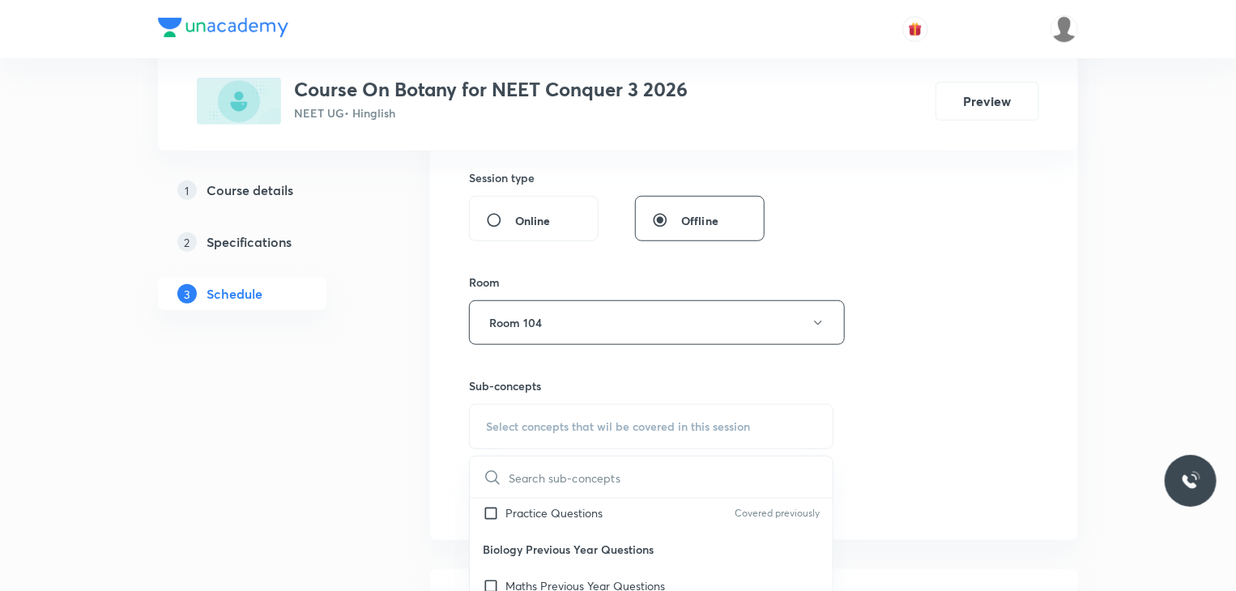
scroll to position [130, 0]
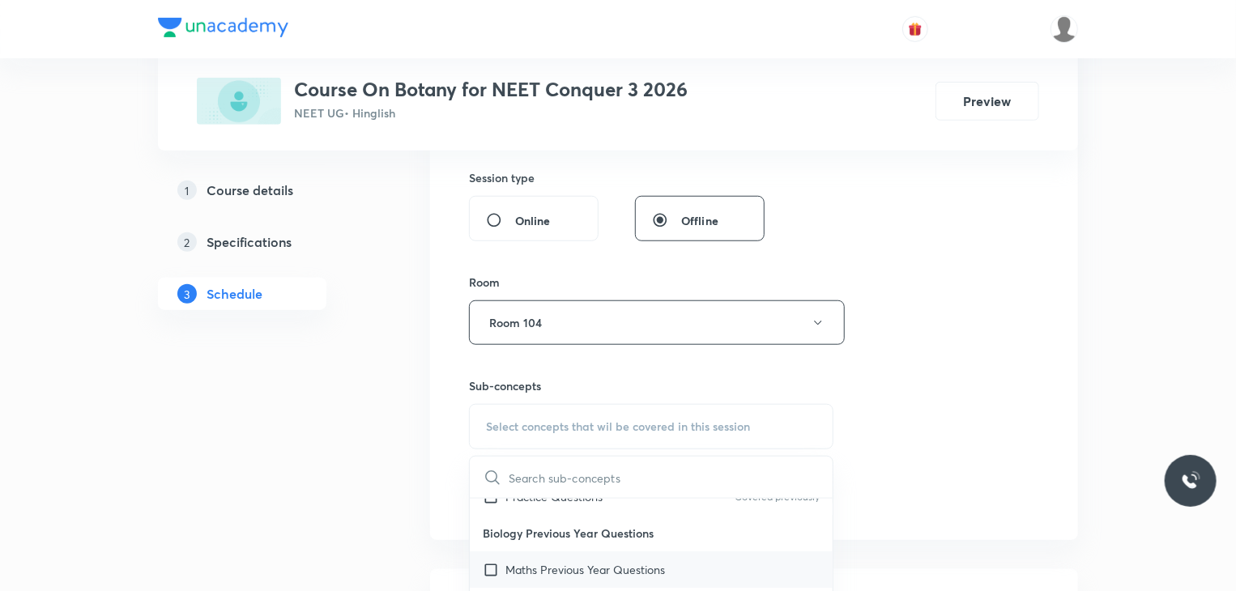
click at [659, 569] on p "Maths Previous Year Questions" at bounding box center [586, 569] width 160 height 17
checkbox input "true"
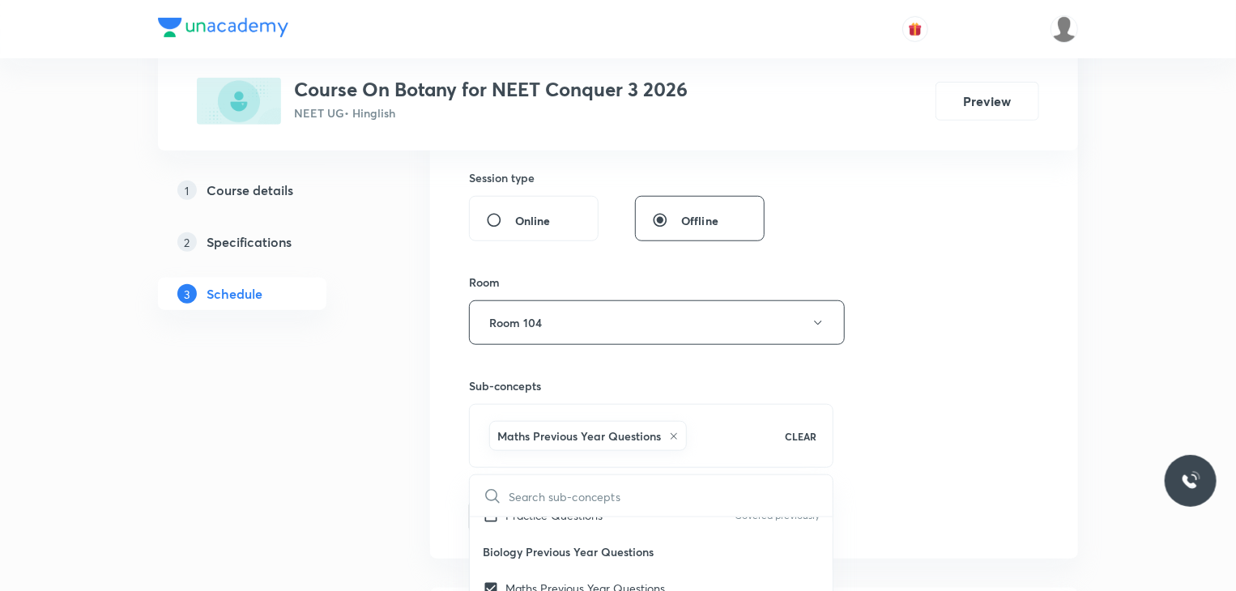
click at [965, 400] on div "Session 39 Live class Session title 16/99 Plant kingdom 02 ​ Schedule for Sep 1…" at bounding box center [754, 143] width 570 height 779
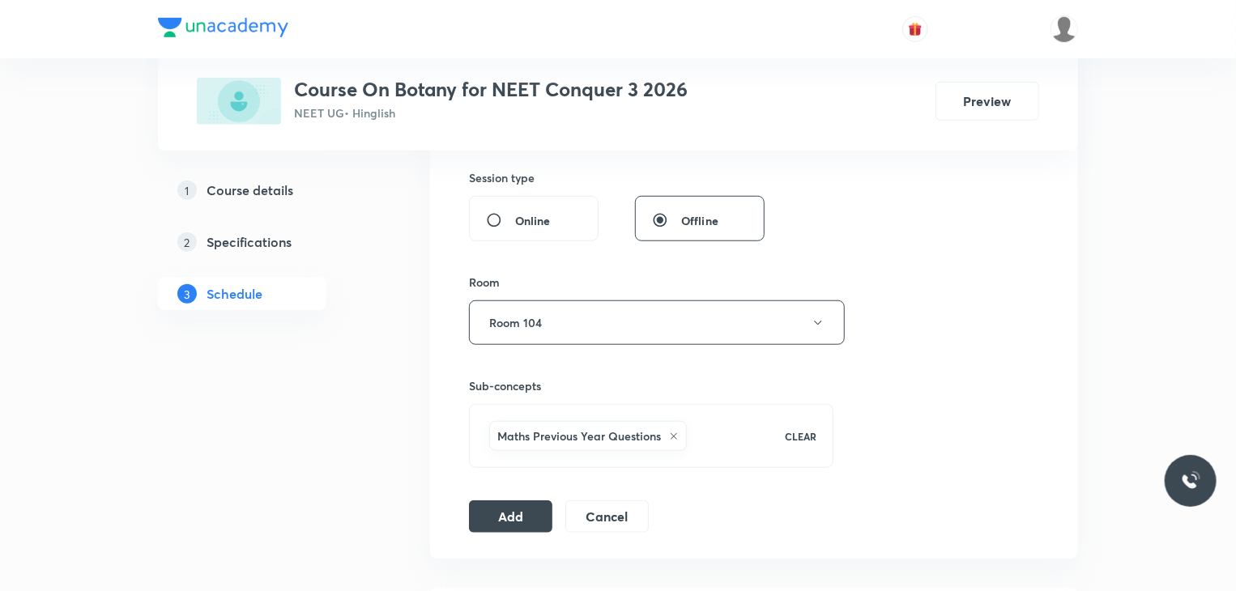
click at [676, 432] on icon at bounding box center [674, 437] width 10 height 10
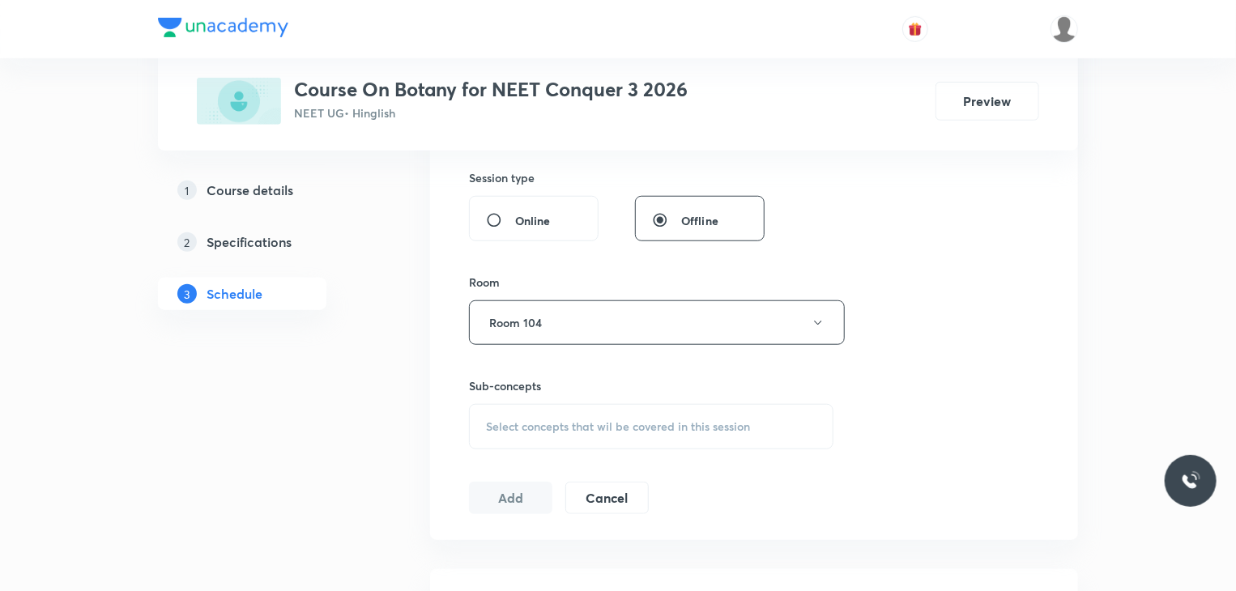
click at [676, 429] on span "Select concepts that wil be covered in this session" at bounding box center [618, 426] width 264 height 13
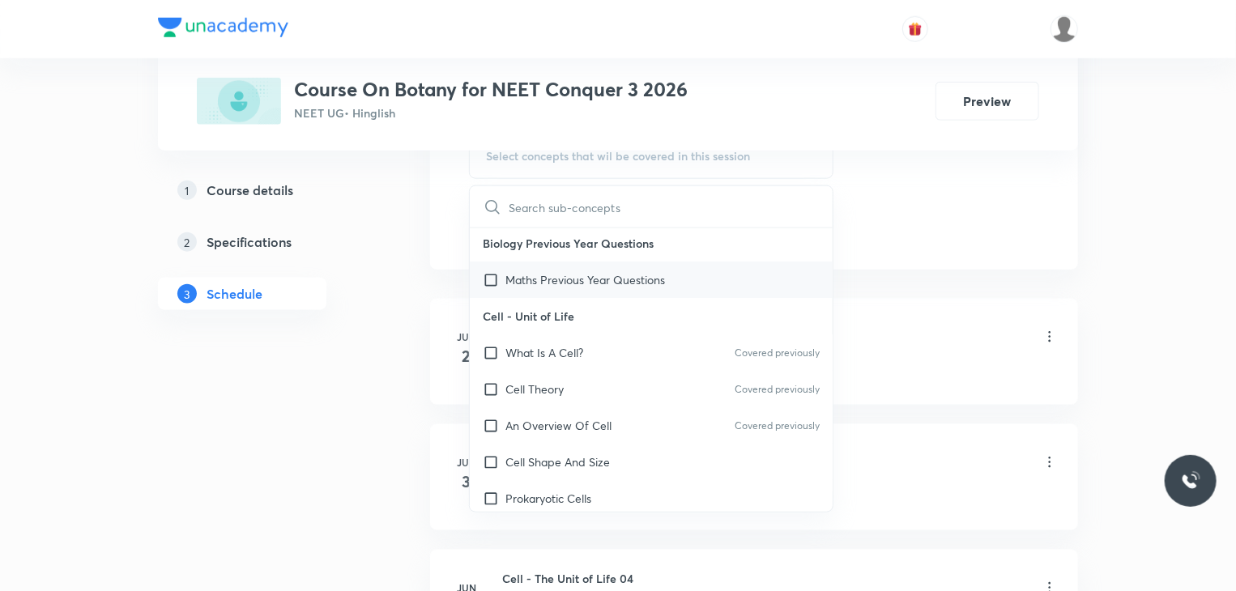
scroll to position [162, 0]
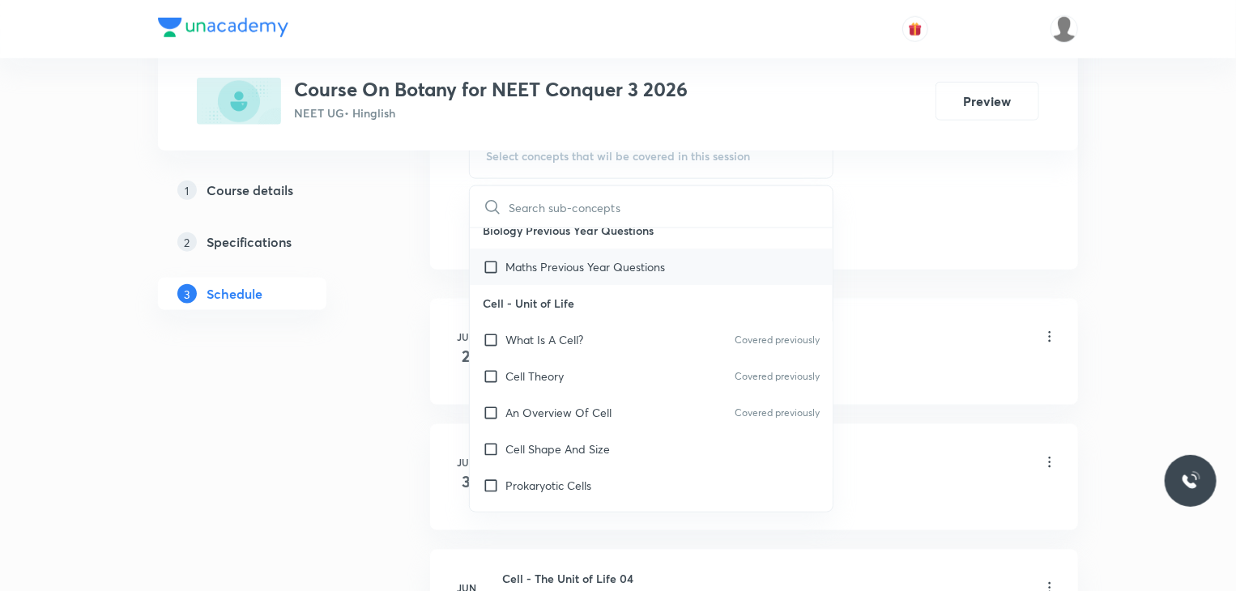
click at [659, 433] on div "Cell Shape And Size" at bounding box center [651, 449] width 363 height 36
checkbox input "true"
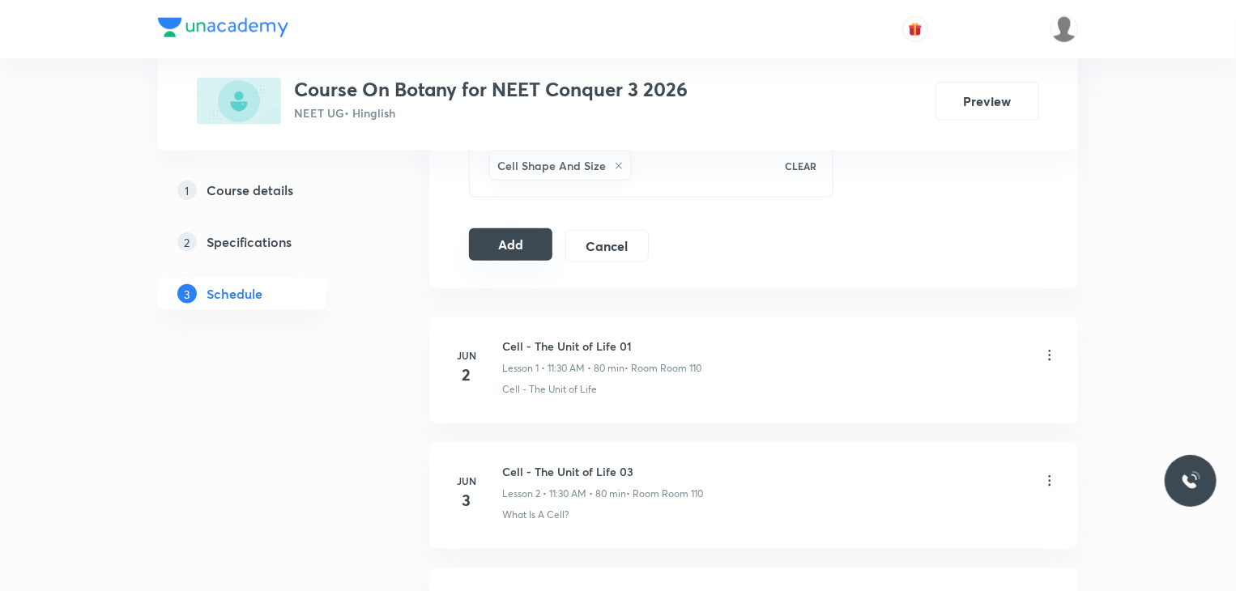
click at [518, 234] on button "Add" at bounding box center [510, 244] width 83 height 32
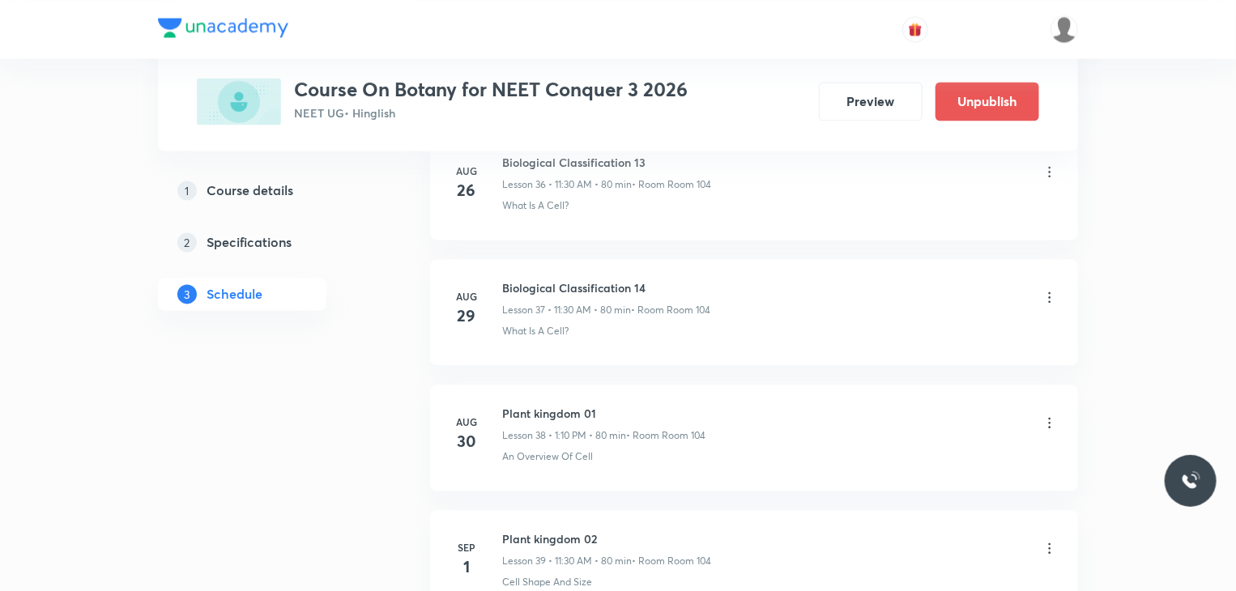
scroll to position [4849, 0]
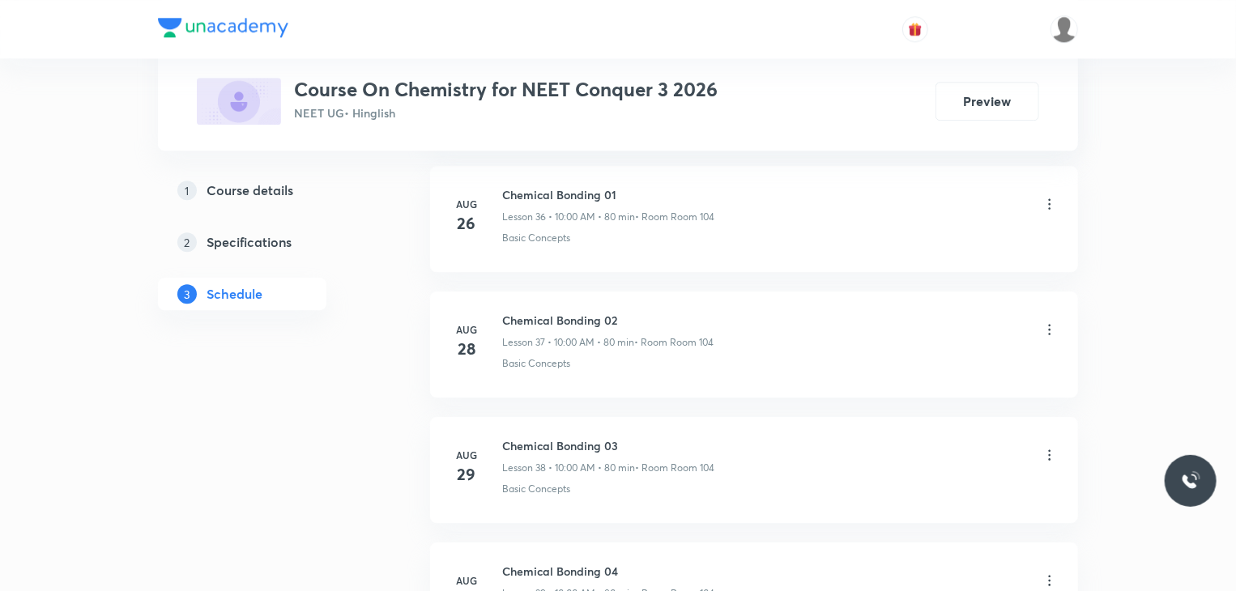
scroll to position [5590, 0]
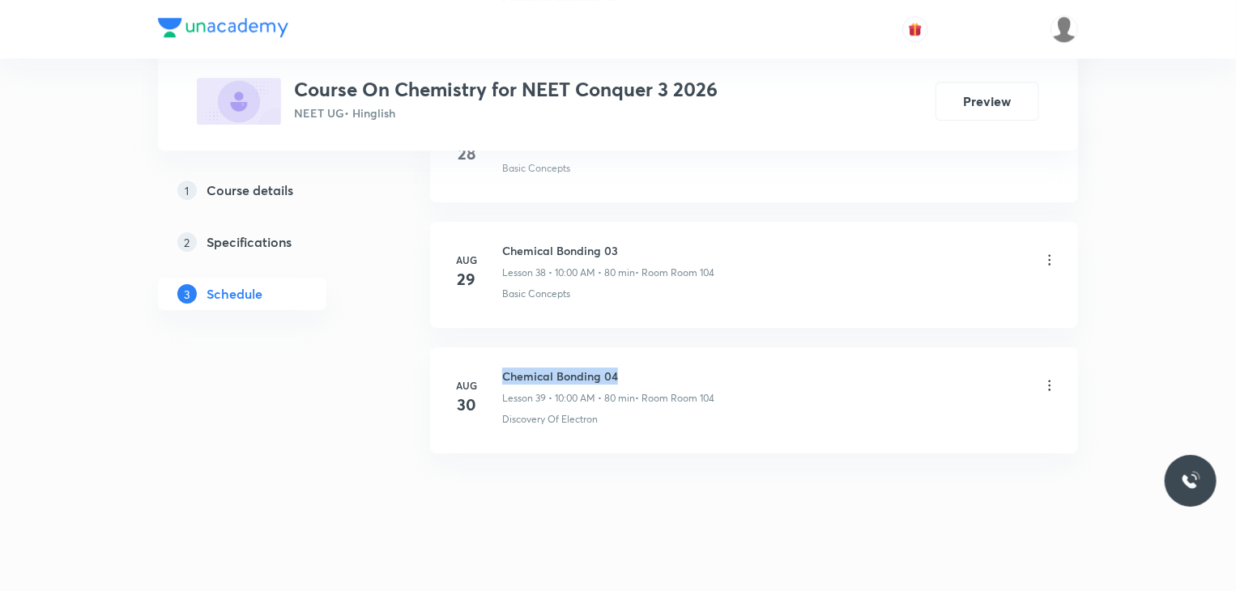
drag, startPoint x: 648, startPoint y: 332, endPoint x: 493, endPoint y: 333, distance: 155.6
click at [493, 348] on li "[DATE] Chemical Bonding 04 Lesson 39 • 10:00 AM • 80 min • Room Room 104 Discov…" at bounding box center [754, 401] width 648 height 106
copy h6 "Chemical Bonding 04"
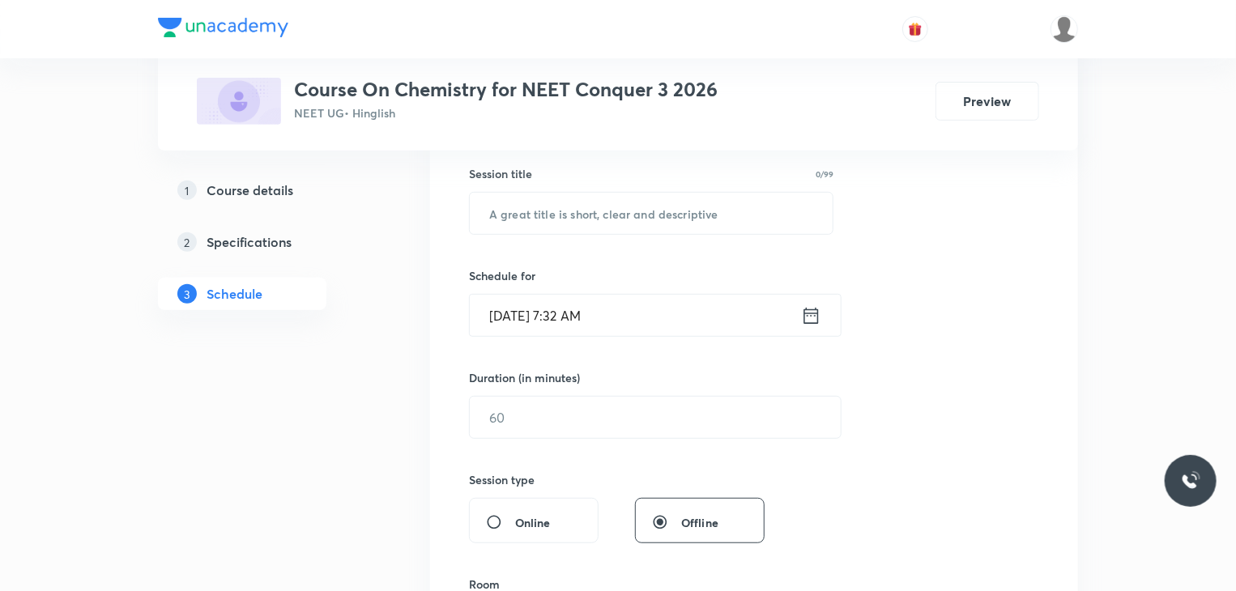
scroll to position [0, 0]
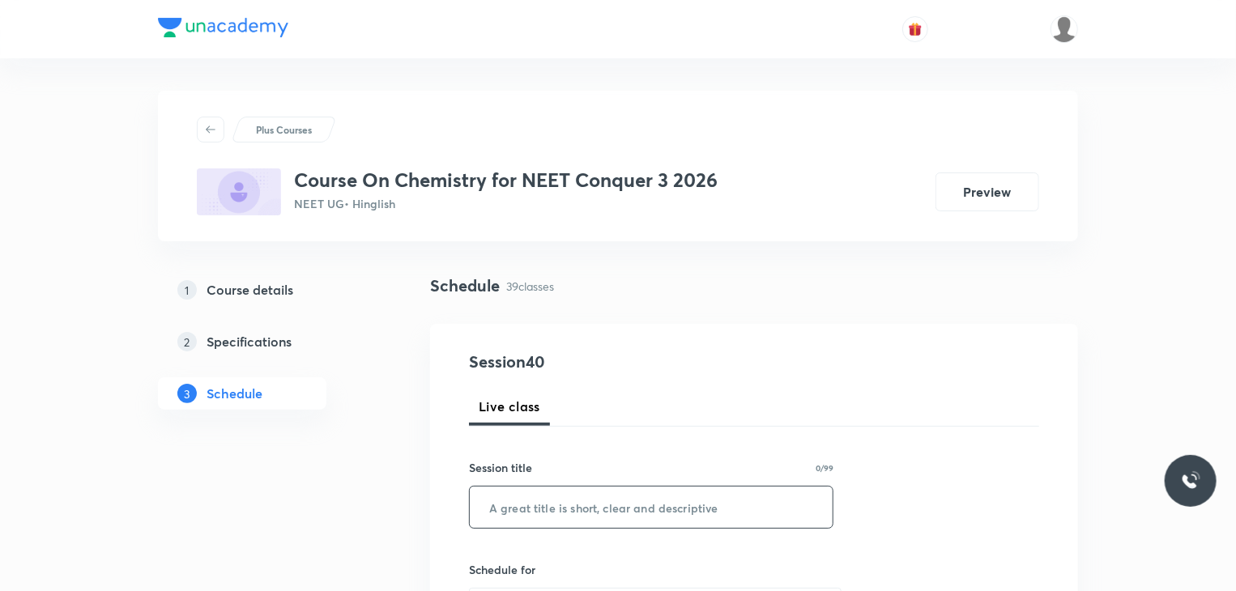
click at [725, 514] on input "text" at bounding box center [651, 507] width 363 height 41
paste input "Chemical Bonding 04"
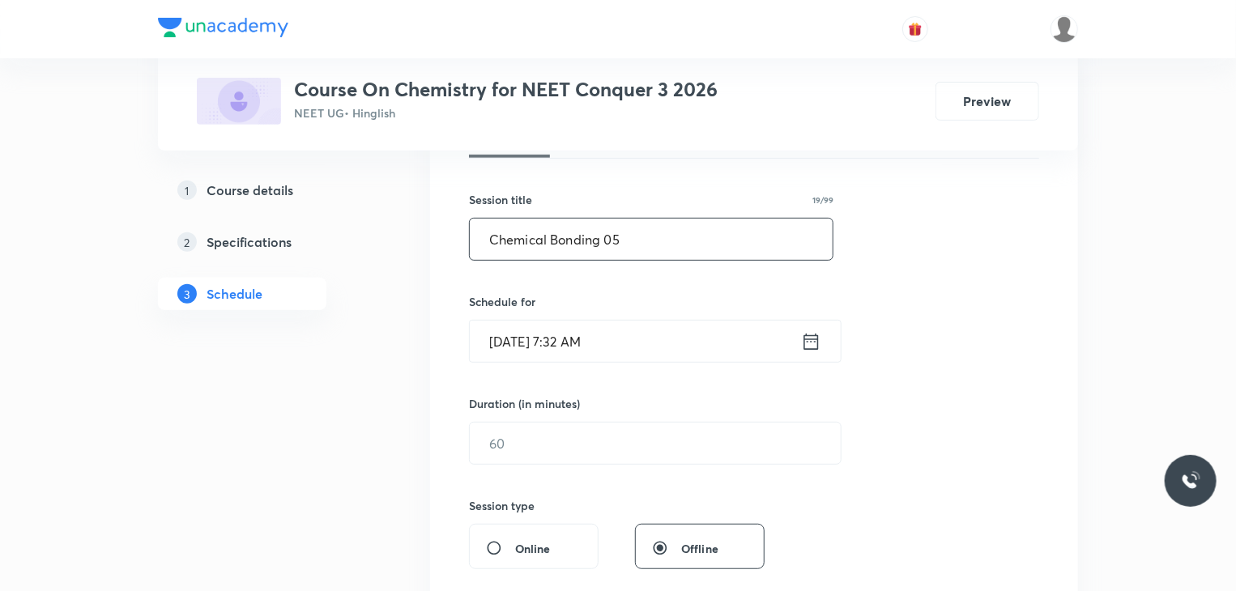
scroll to position [269, 0]
type input "Chemical Bonding 05"
click at [669, 334] on input "[DATE] 7:32 AM" at bounding box center [635, 340] width 331 height 41
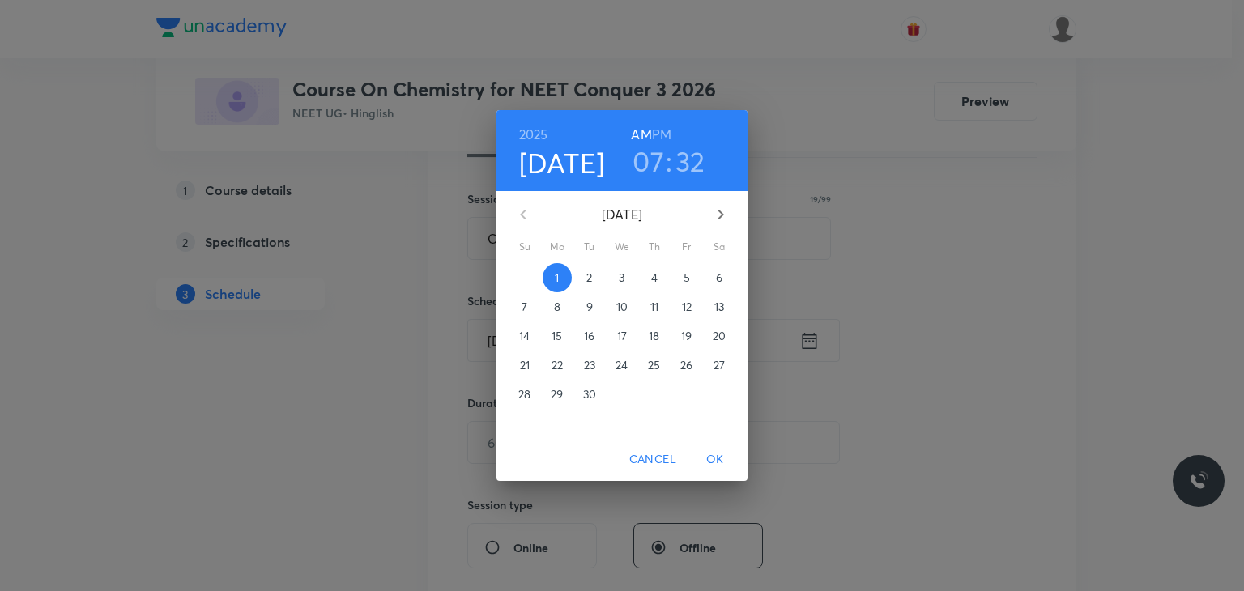
click at [655, 173] on h3 "07" at bounding box center [649, 161] width 32 height 34
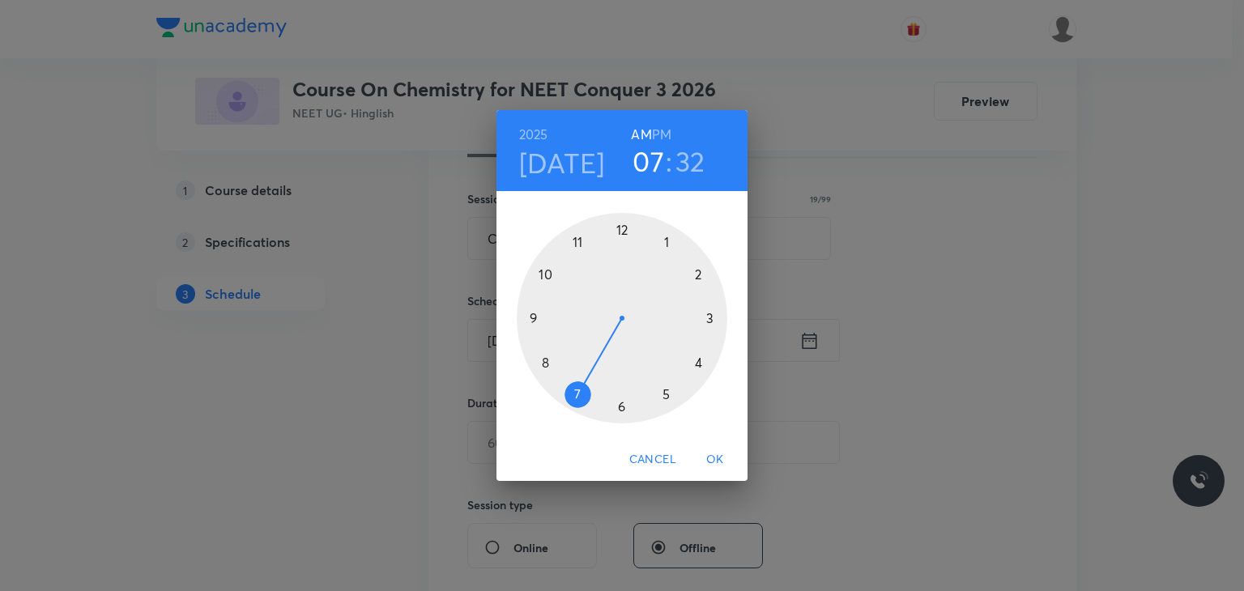
click at [668, 127] on h6 "PM" at bounding box center [661, 134] width 19 height 23
click at [669, 237] on div at bounding box center [622, 318] width 211 height 211
click at [698, 274] on div at bounding box center [622, 318] width 211 height 211
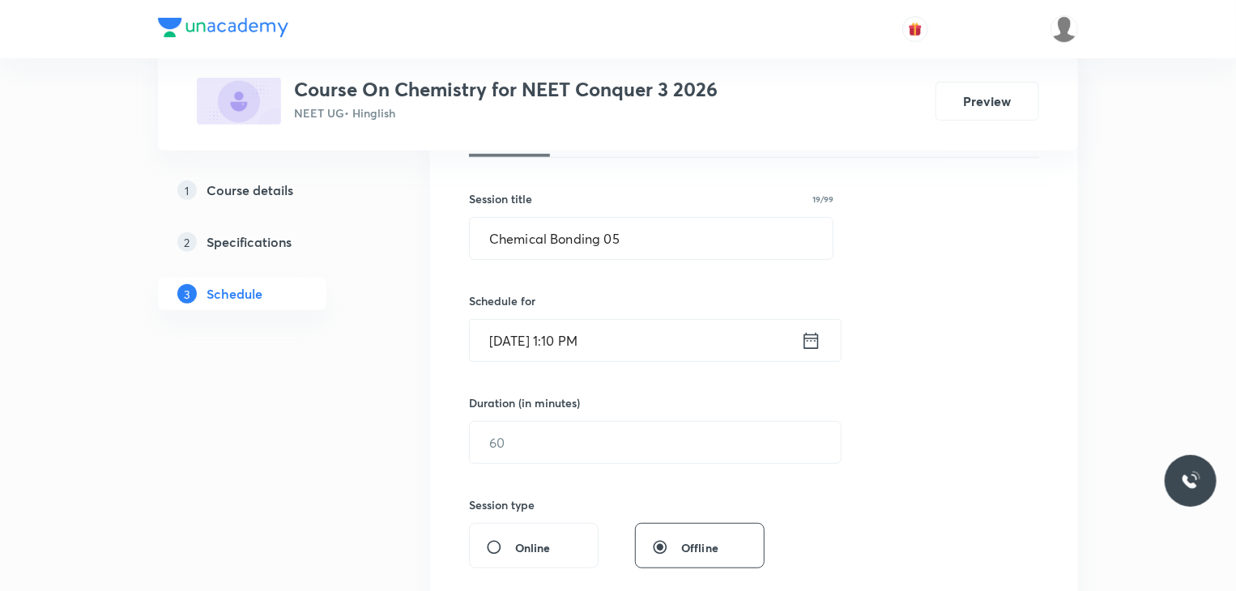
scroll to position [353, 0]
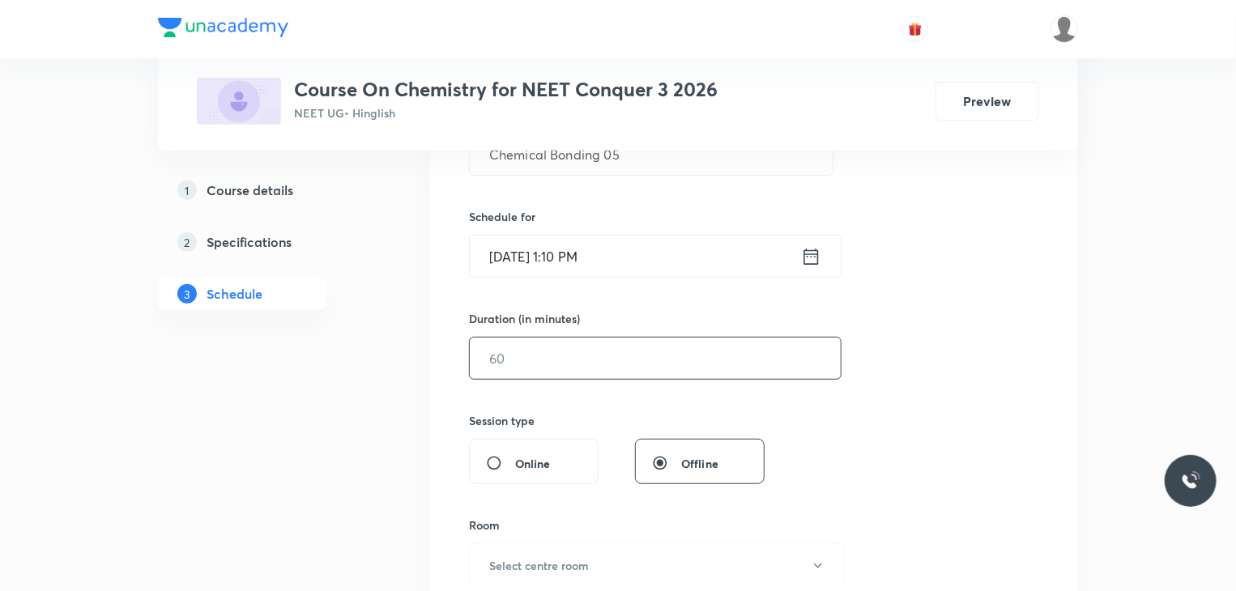
click at [629, 377] on input "text" at bounding box center [655, 358] width 371 height 41
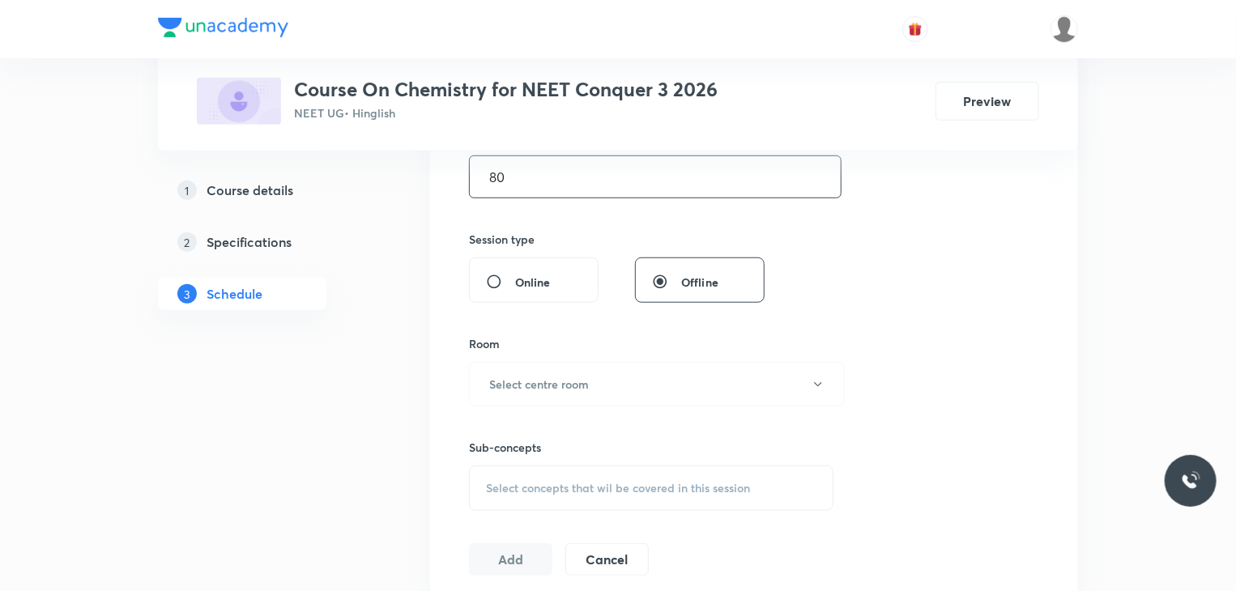
scroll to position [536, 0]
type input "80"
click at [629, 377] on button "Select centre room" at bounding box center [657, 383] width 376 height 45
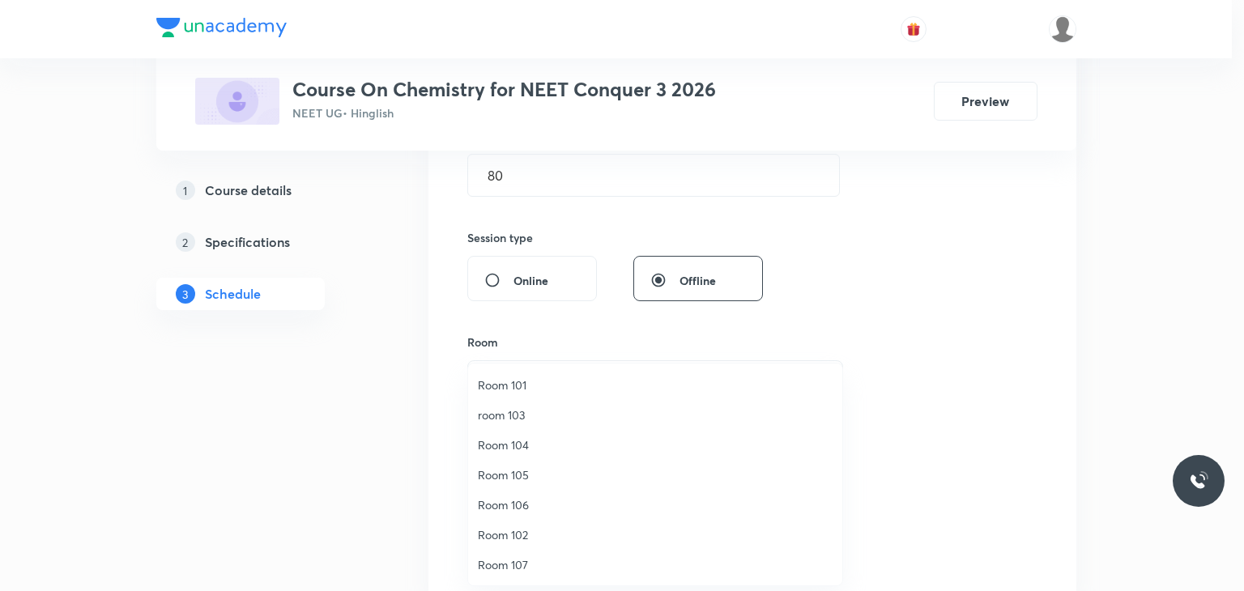
click at [522, 437] on span "Room 104" at bounding box center [655, 445] width 355 height 17
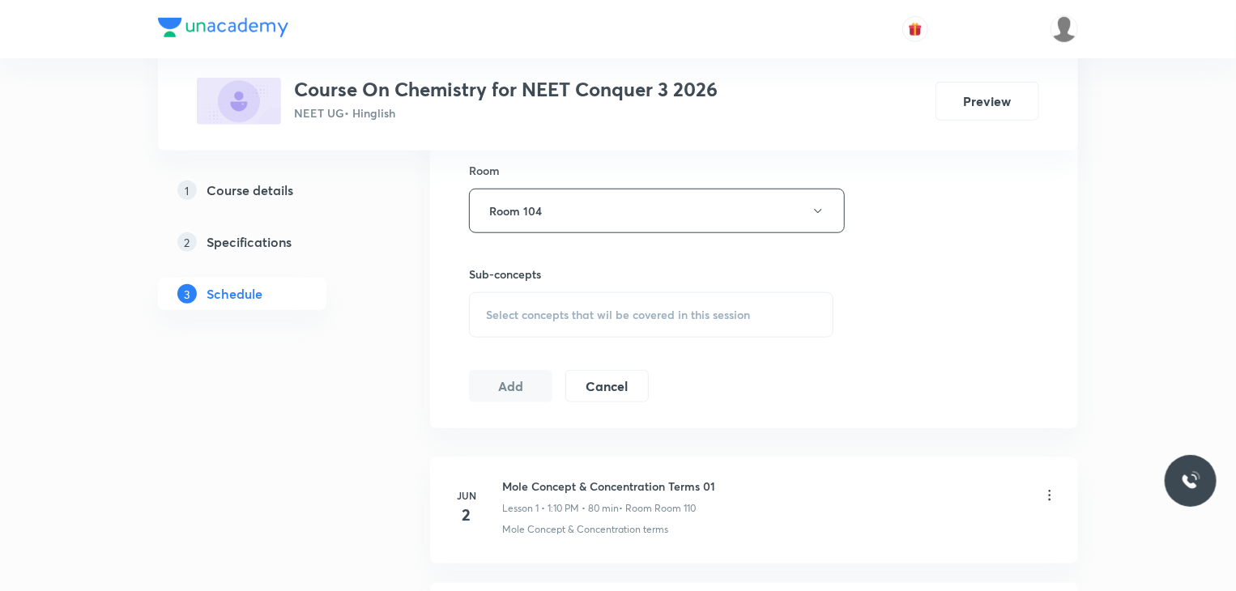
scroll to position [712, 0]
click at [677, 307] on span "Select concepts that wil be covered in this session" at bounding box center [618, 311] width 264 height 13
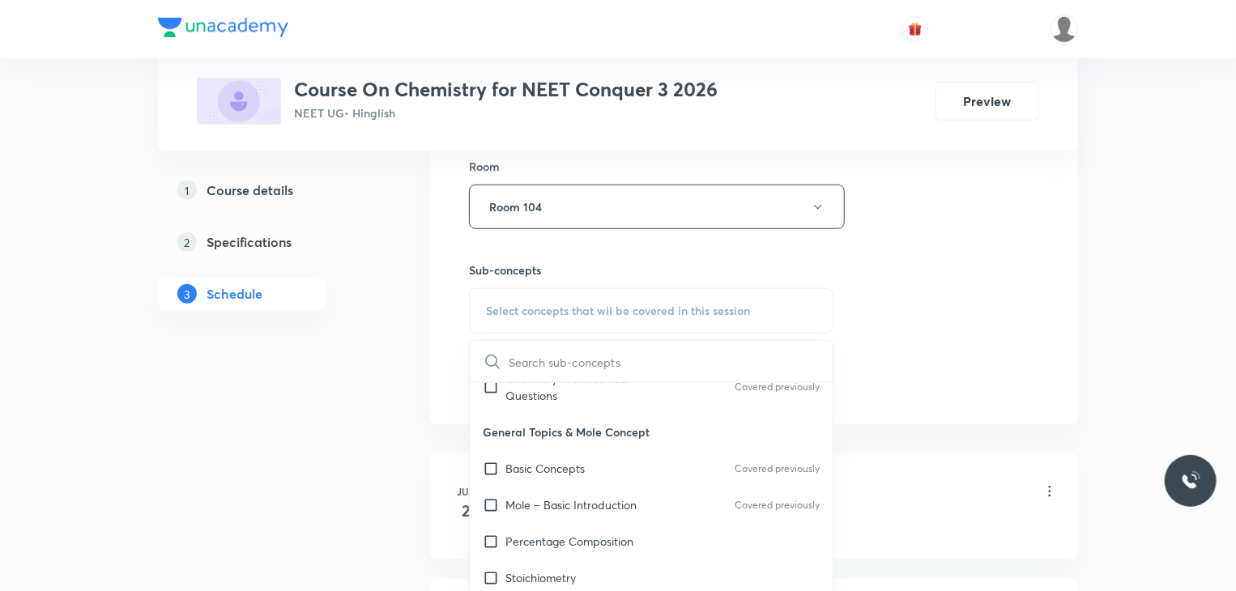
scroll to position [194, 0]
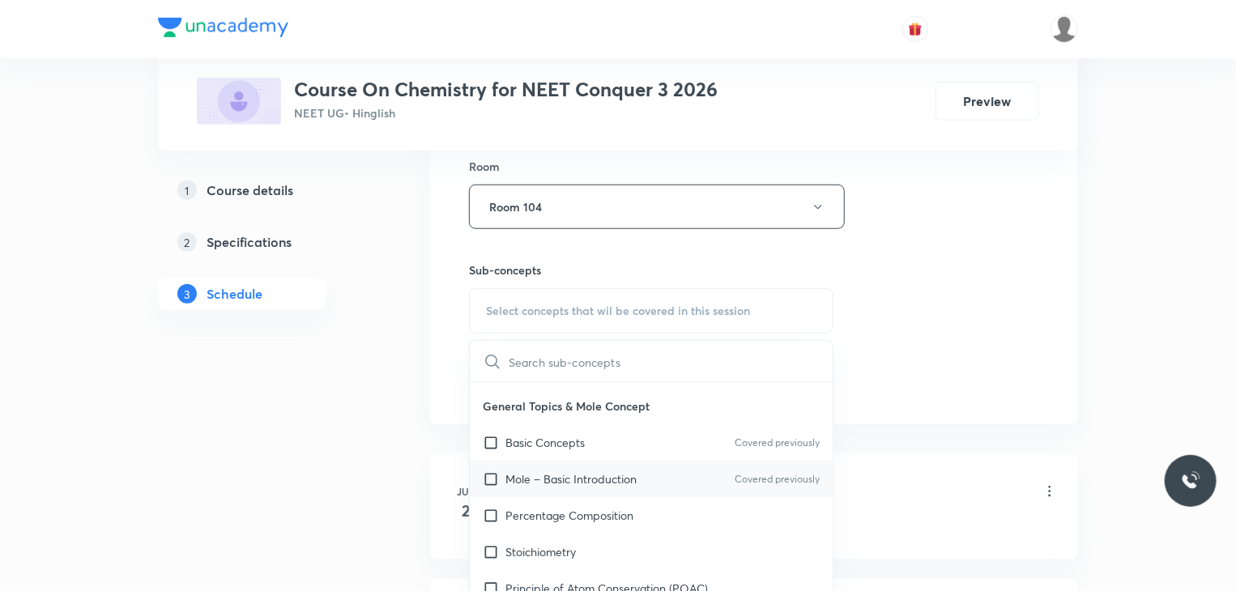
click at [644, 493] on div "Mole – Basic Introduction Covered previously" at bounding box center [651, 479] width 363 height 36
checkbox input "true"
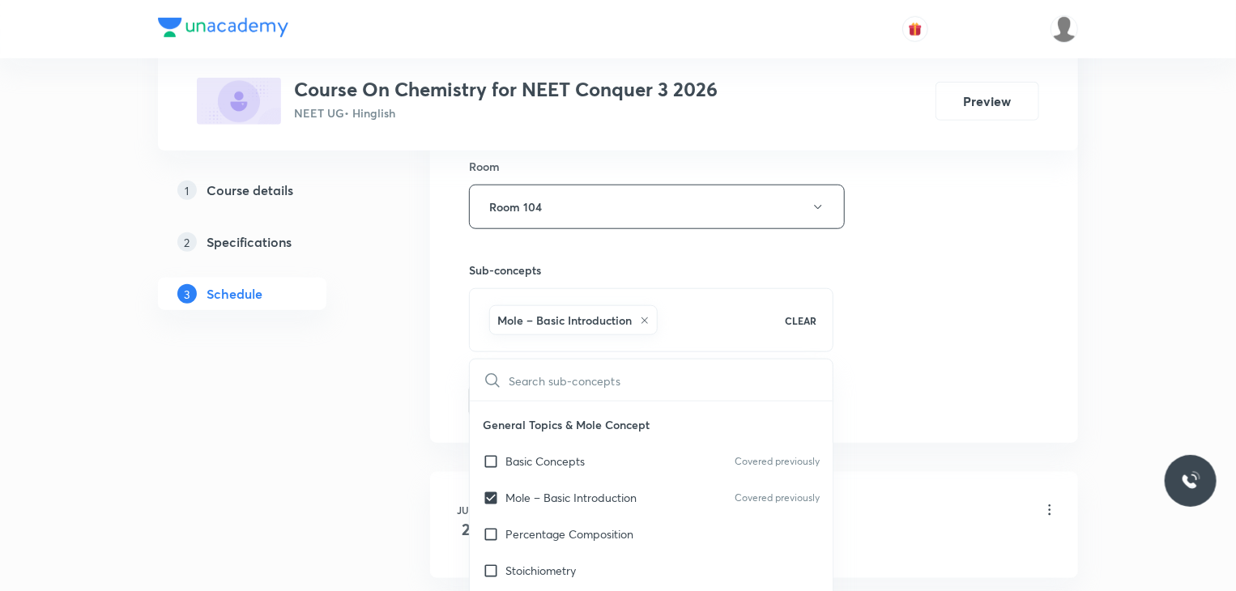
click at [938, 312] on div "Session 40 Live class Session title 19/99 Chemical Bonding 05 ​ Schedule for Se…" at bounding box center [754, 27] width 570 height 779
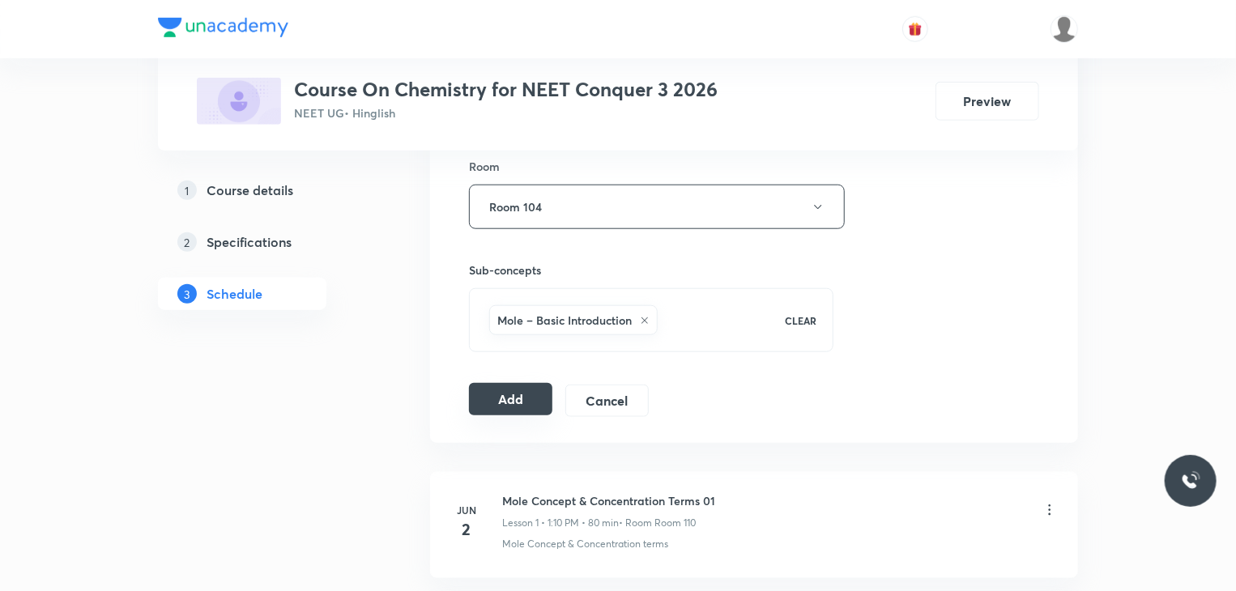
click at [539, 384] on button "Add" at bounding box center [510, 399] width 83 height 32
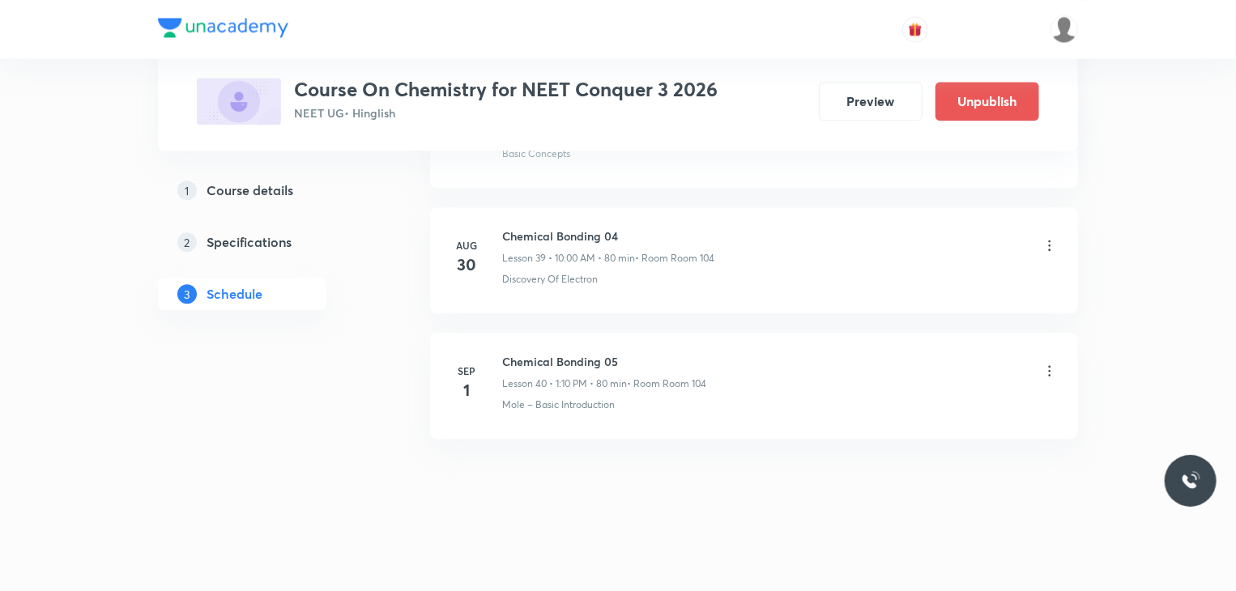
scroll to position [4807, 0]
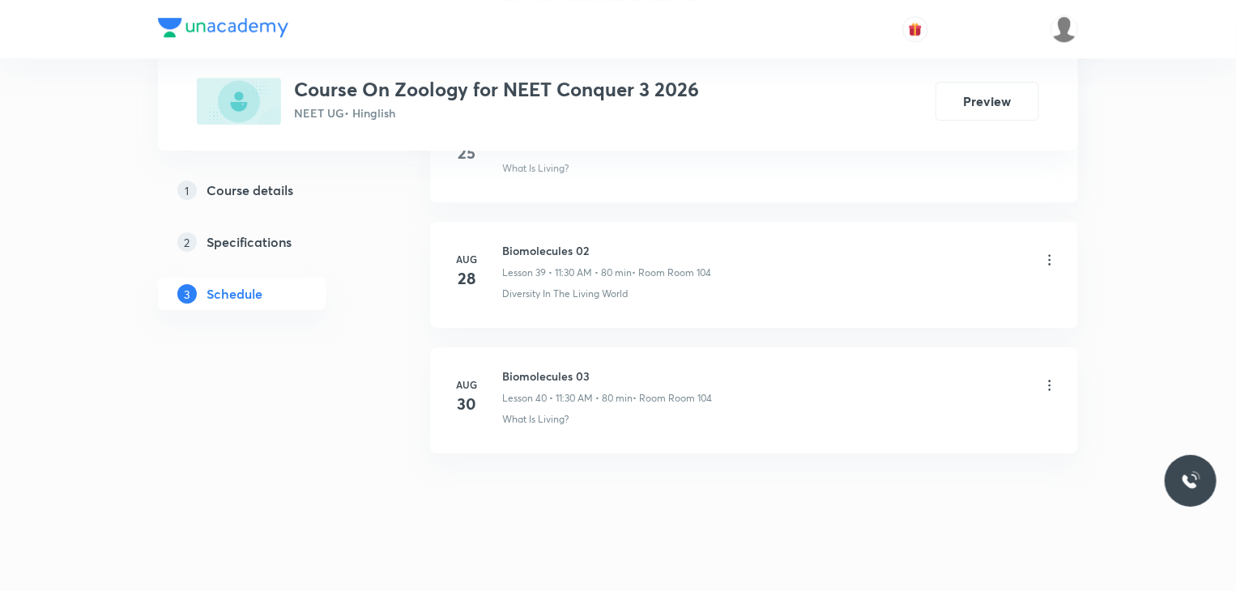
drag, startPoint x: 625, startPoint y: 334, endPoint x: 612, endPoint y: 343, distance: 15.7
click at [612, 348] on li "[DATE] Biomolecules 03 Lesson 40 • 11:30 AM • 80 min • Room Room 104 What Is Li…" at bounding box center [754, 401] width 648 height 106
drag, startPoint x: 612, startPoint y: 343, endPoint x: 501, endPoint y: 321, distance: 113.9
copy h6 "Biomolecules 03"
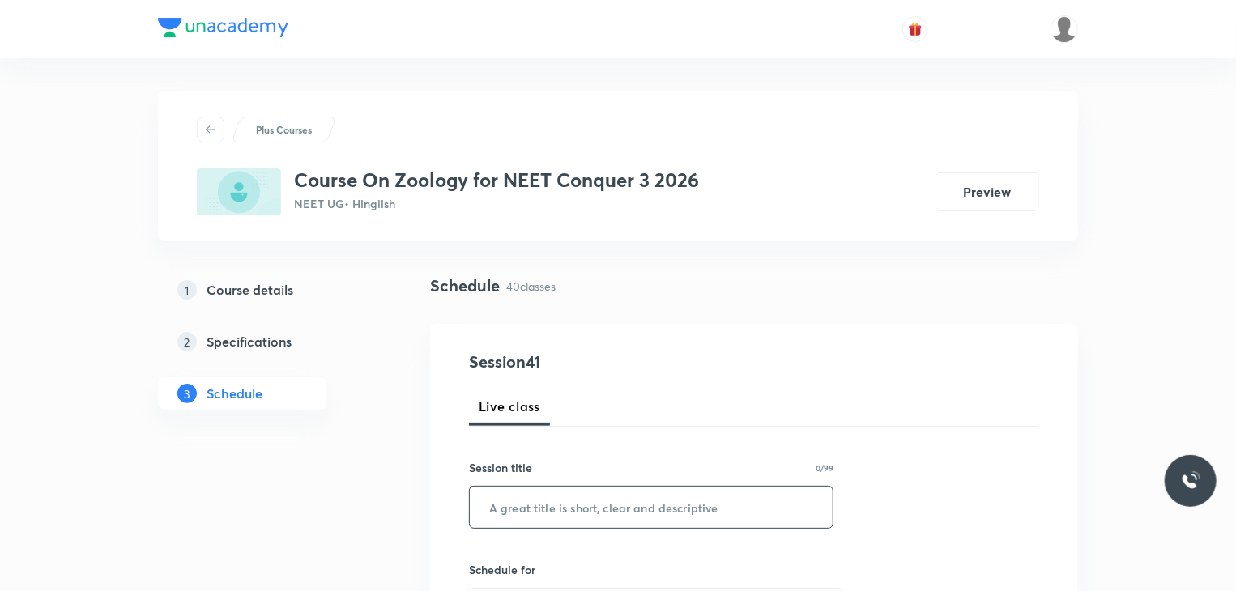
click at [687, 498] on input "text" at bounding box center [651, 507] width 363 height 41
paste input "Biomolecules 03"
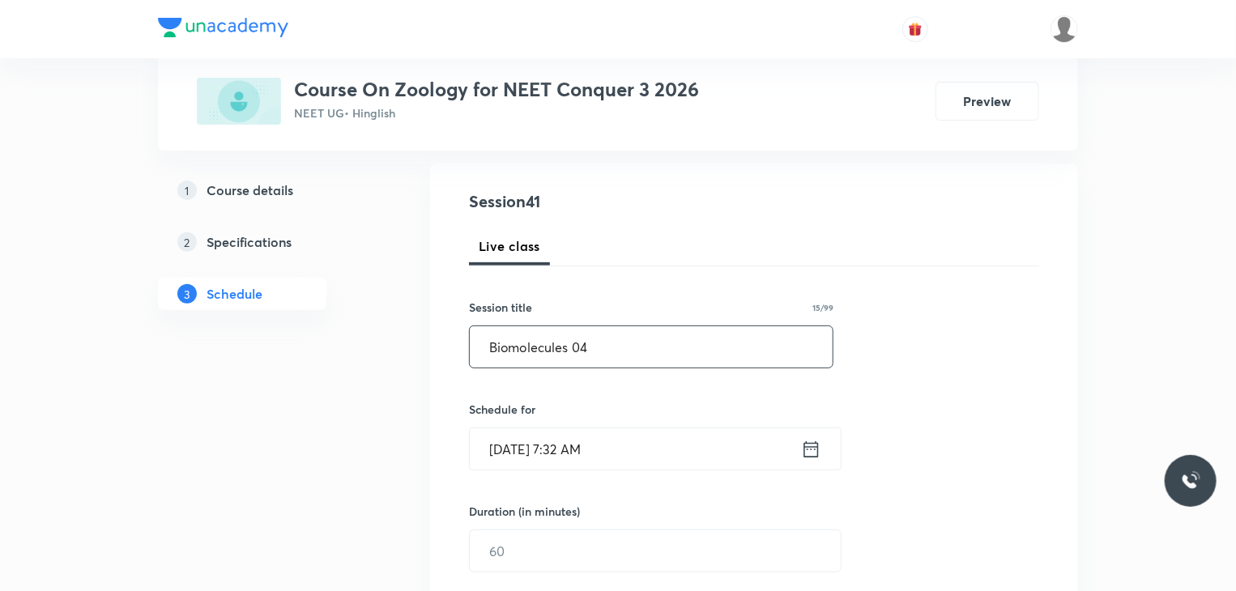
scroll to position [169, 0]
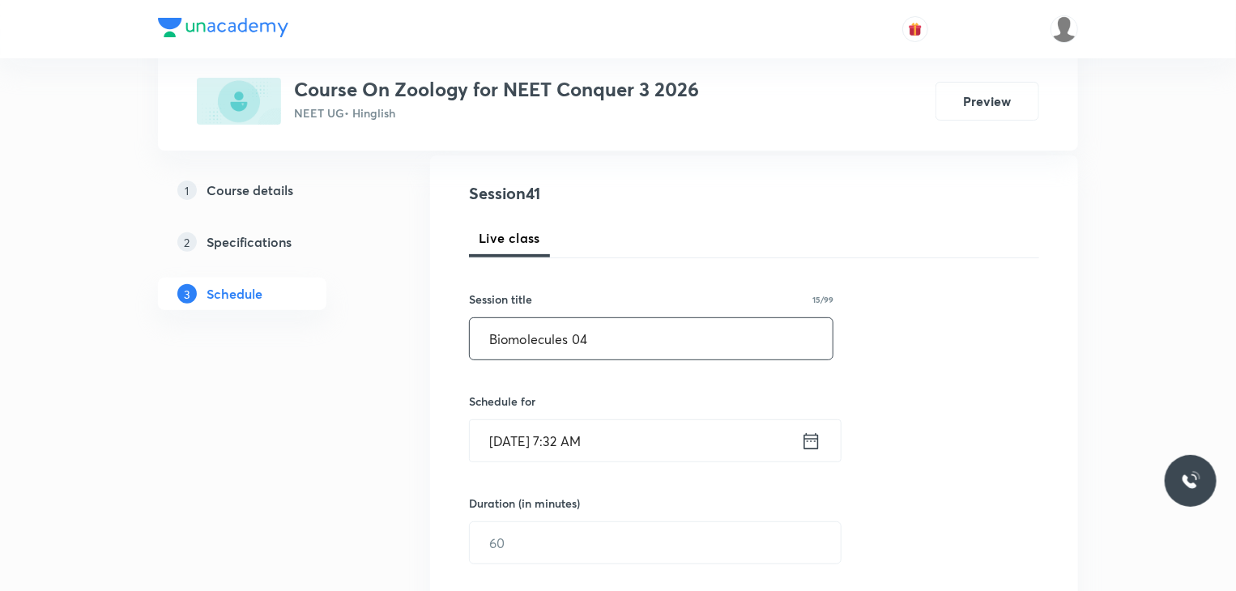
type input "Biomolecules 04"
drag, startPoint x: 600, startPoint y: 432, endPoint x: 817, endPoint y: 447, distance: 217.7
click at [817, 447] on icon at bounding box center [811, 441] width 20 height 23
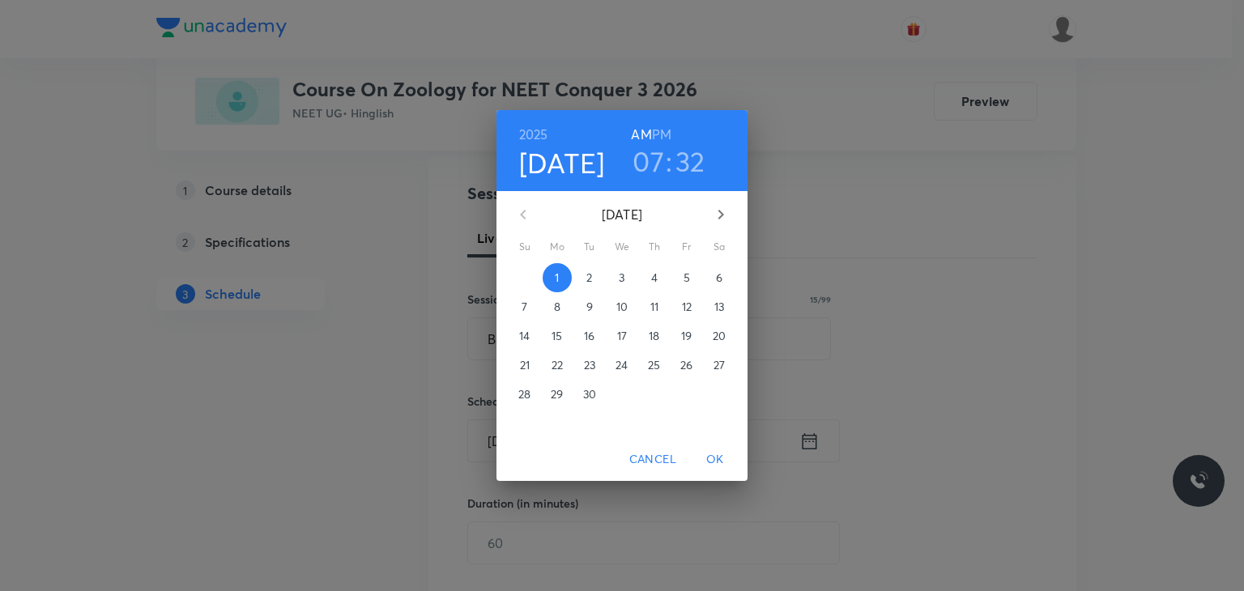
click at [653, 165] on h3 "07" at bounding box center [649, 161] width 32 height 34
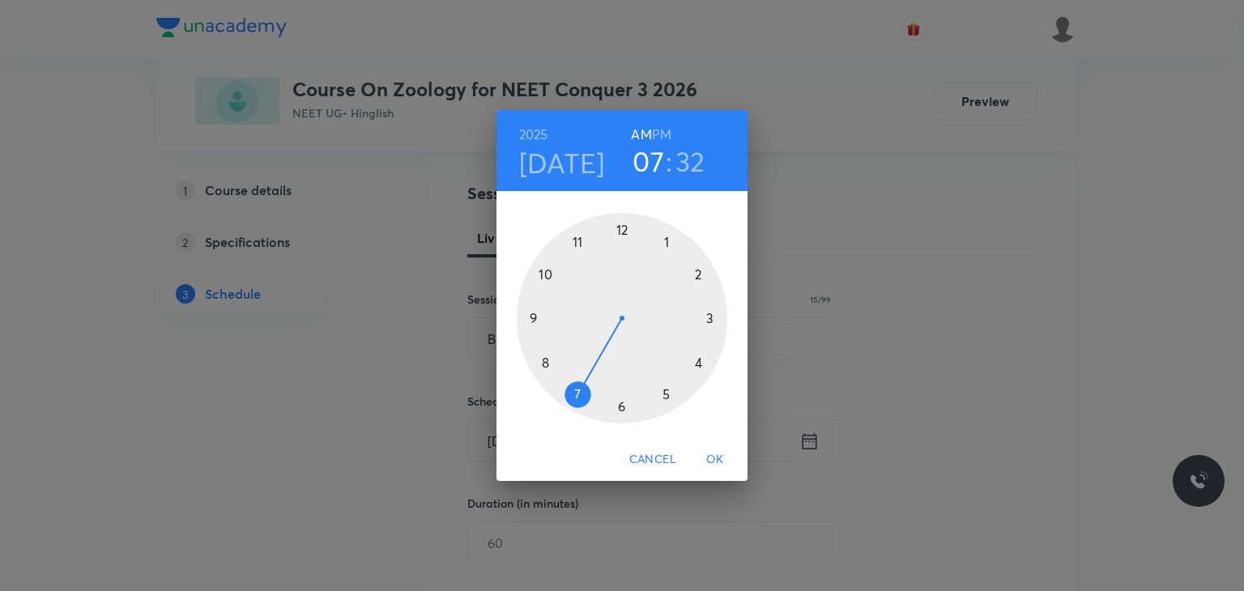
click at [546, 272] on div at bounding box center [622, 318] width 211 height 211
click at [622, 226] on div at bounding box center [622, 318] width 211 height 211
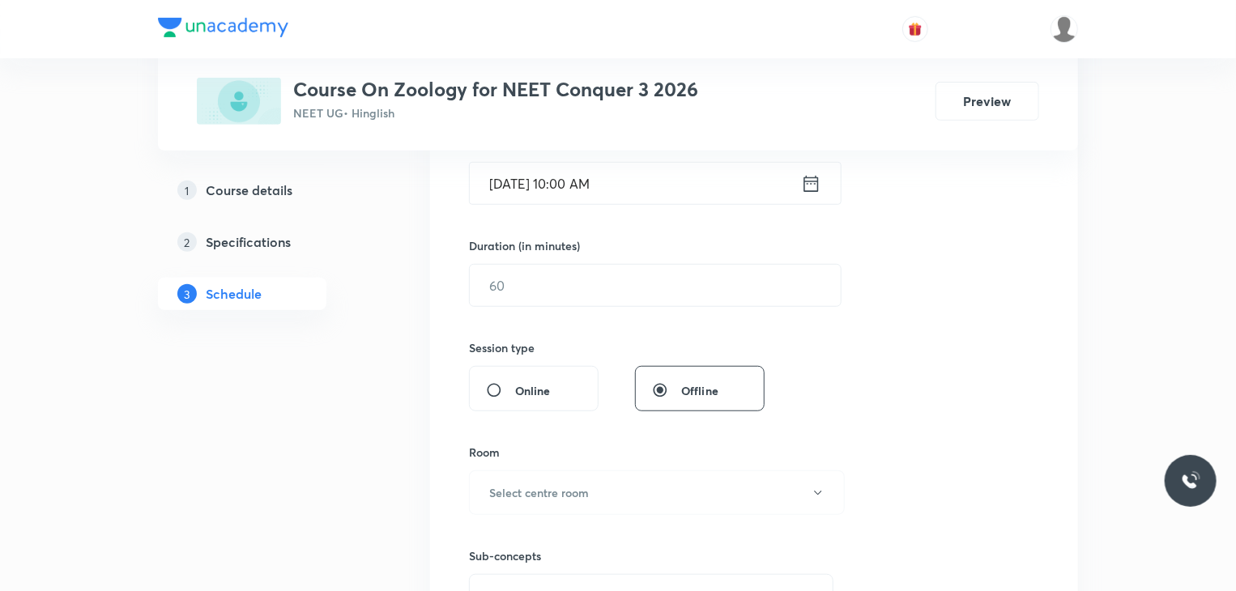
scroll to position [427, 0]
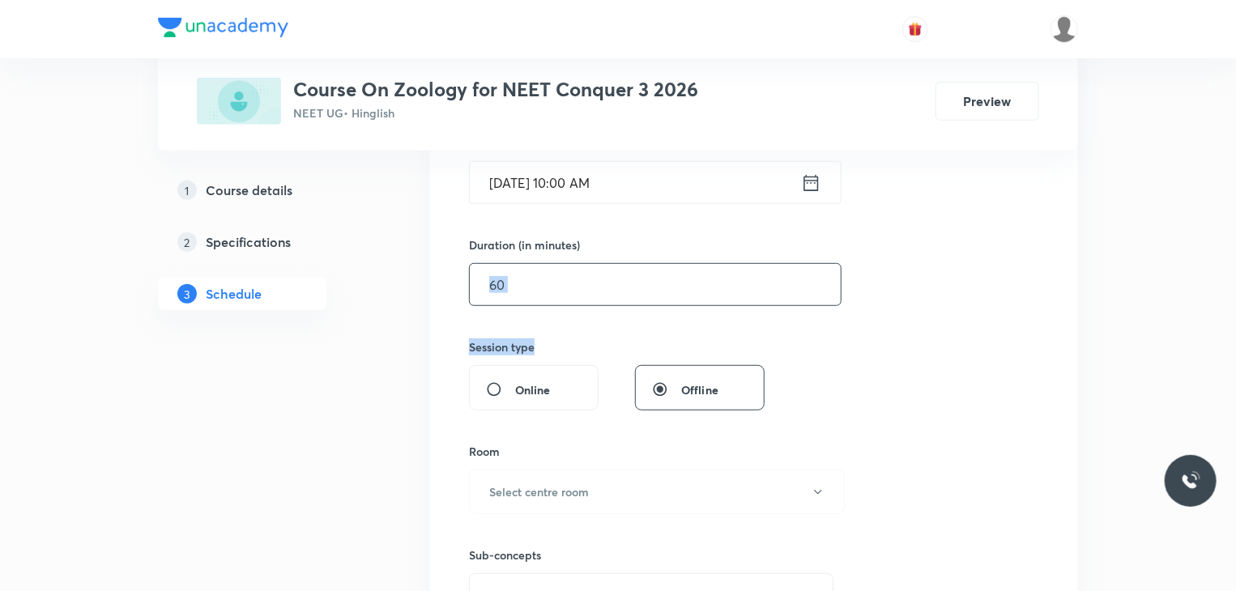
drag, startPoint x: 598, startPoint y: 327, endPoint x: 600, endPoint y: 297, distance: 30.8
click at [600, 297] on div "Session 41 Live class Session title 15/99 Biomolecules 04 ​ Schedule for [DATE]…" at bounding box center [754, 303] width 570 height 761
click at [600, 297] on input "text" at bounding box center [655, 284] width 371 height 41
type input "80"
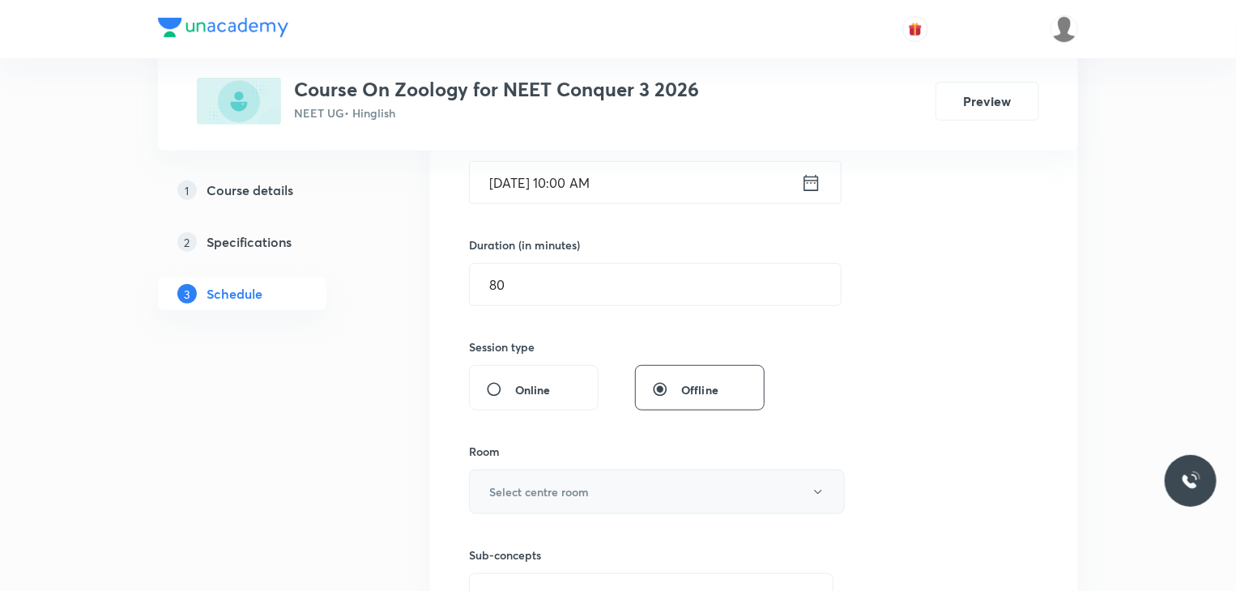
click at [645, 509] on button "Select centre room" at bounding box center [657, 492] width 376 height 45
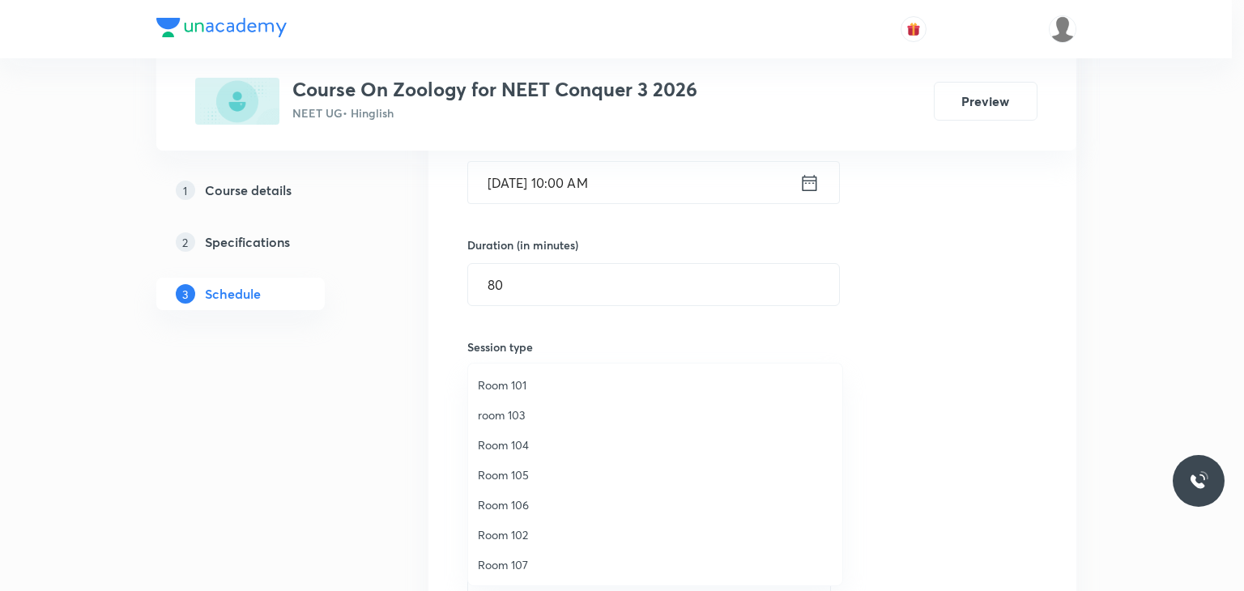
click at [534, 437] on span "Room 104" at bounding box center [655, 445] width 355 height 17
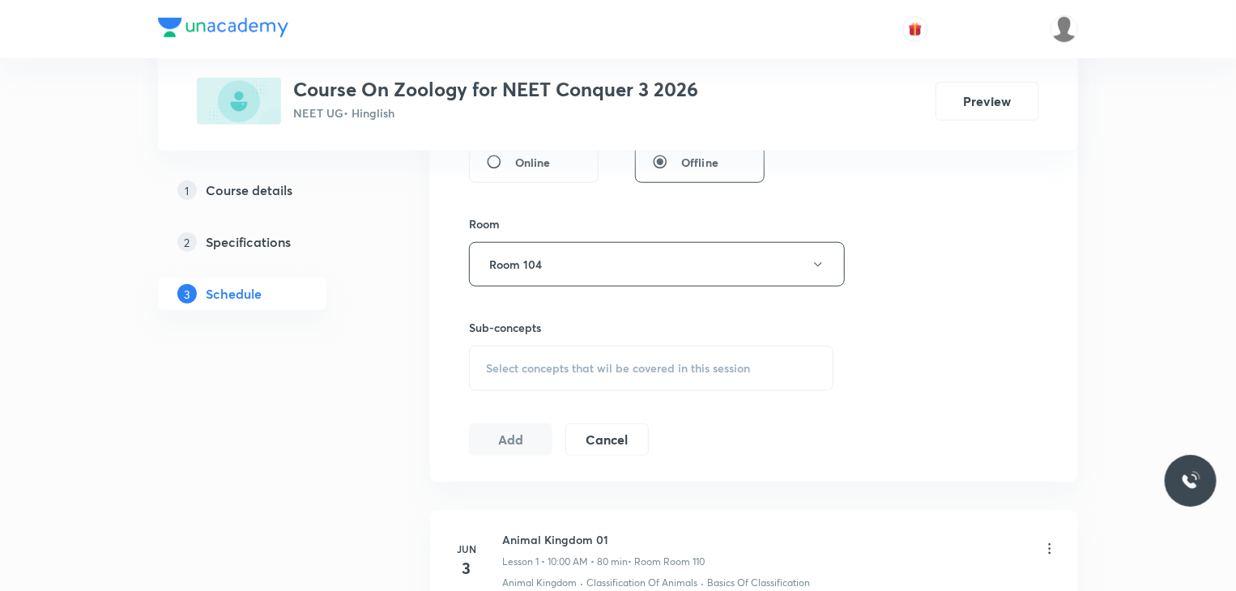
scroll to position [655, 0]
click at [693, 369] on span "Select concepts that wil be covered in this session" at bounding box center [618, 368] width 264 height 13
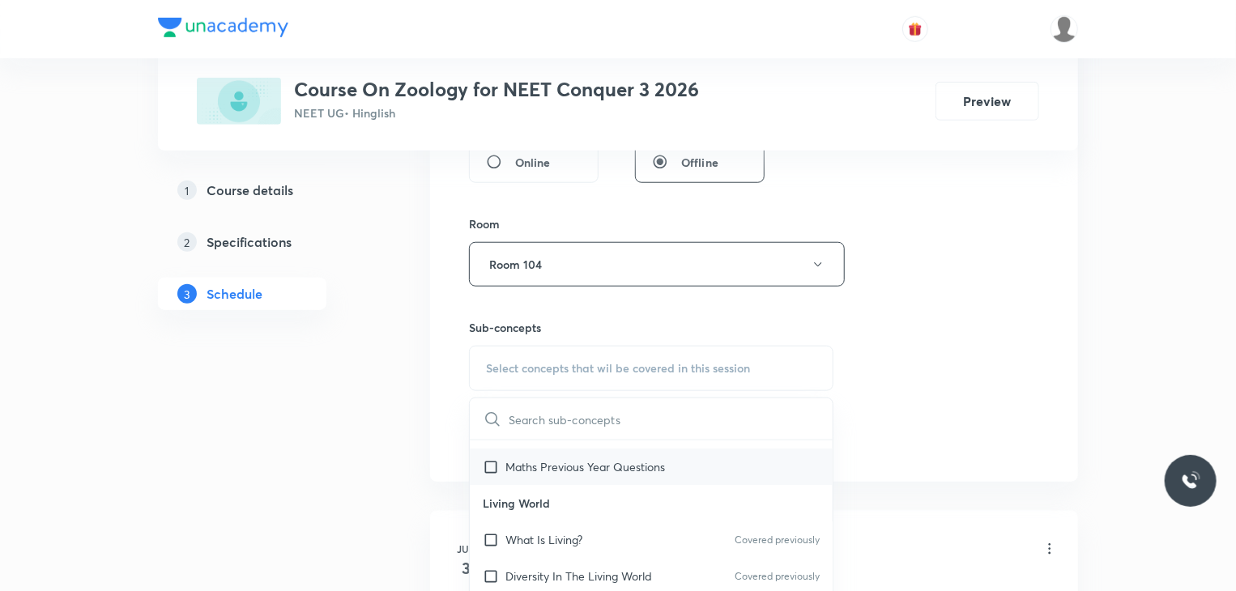
scroll to position [198, 0]
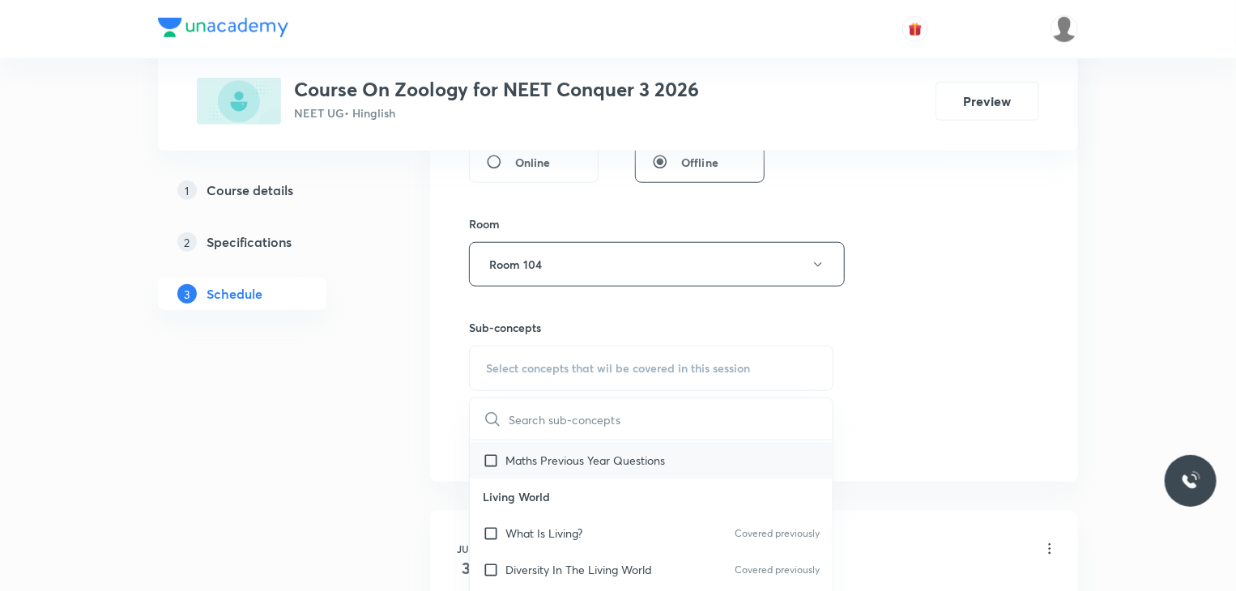
click at [649, 545] on div "What Is Living? Covered previously" at bounding box center [651, 533] width 363 height 36
checkbox input "true"
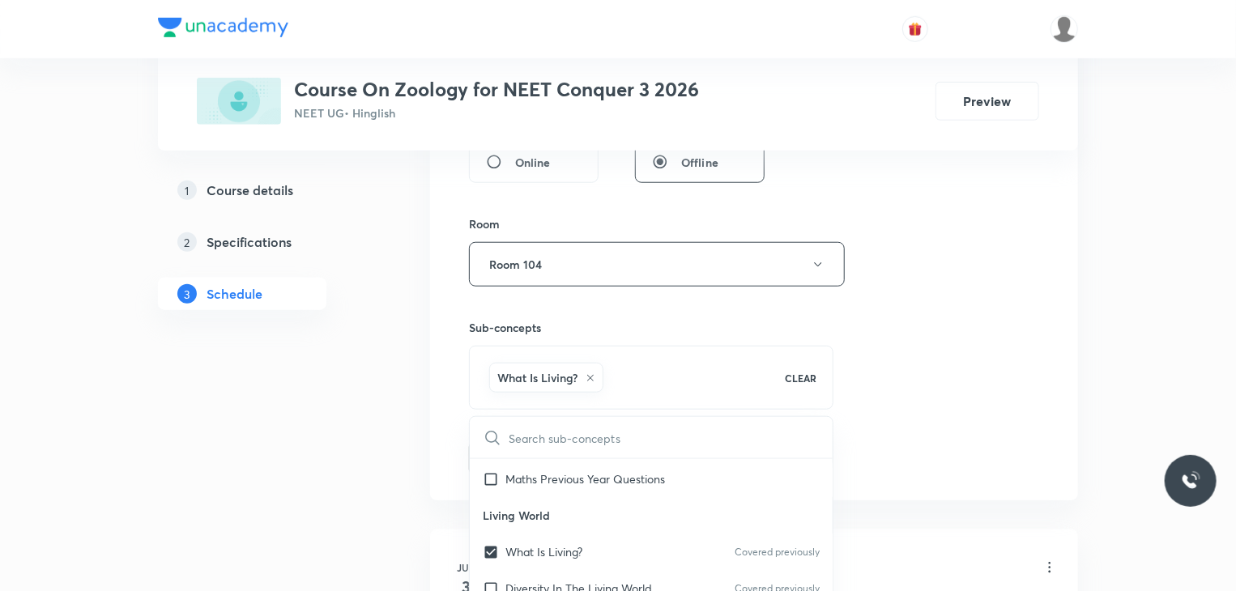
click at [868, 362] on div "Session 41 Live class Session title 15/99 Biomolecules 04 ​ Schedule for [DATE]…" at bounding box center [754, 84] width 570 height 779
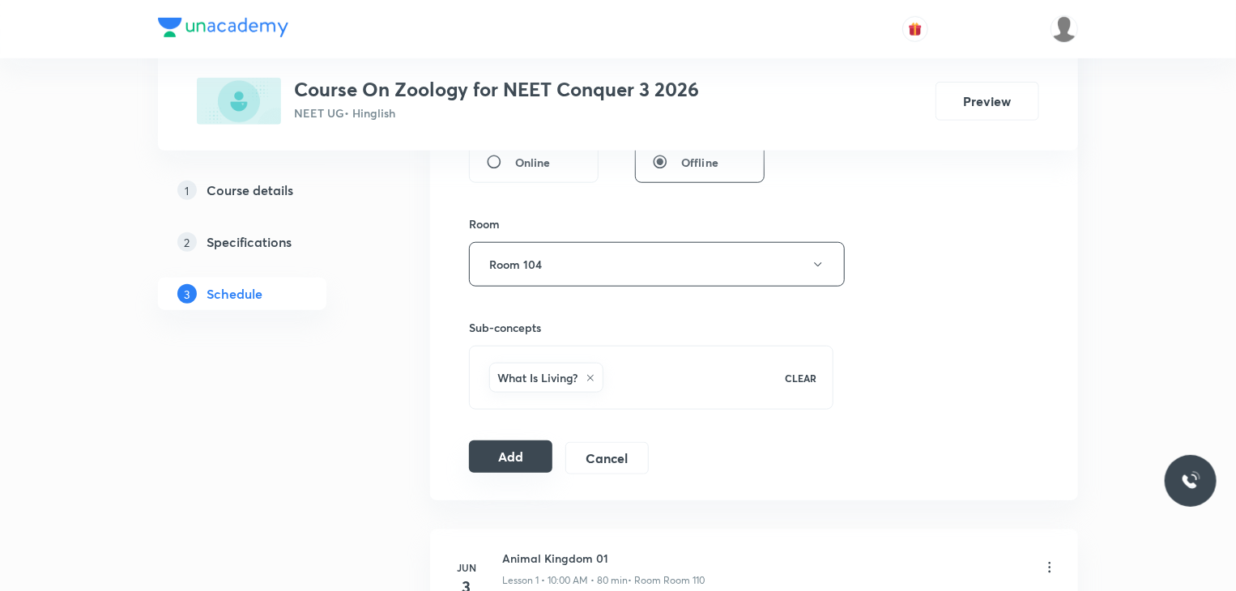
click at [518, 445] on button "Add" at bounding box center [510, 457] width 83 height 32
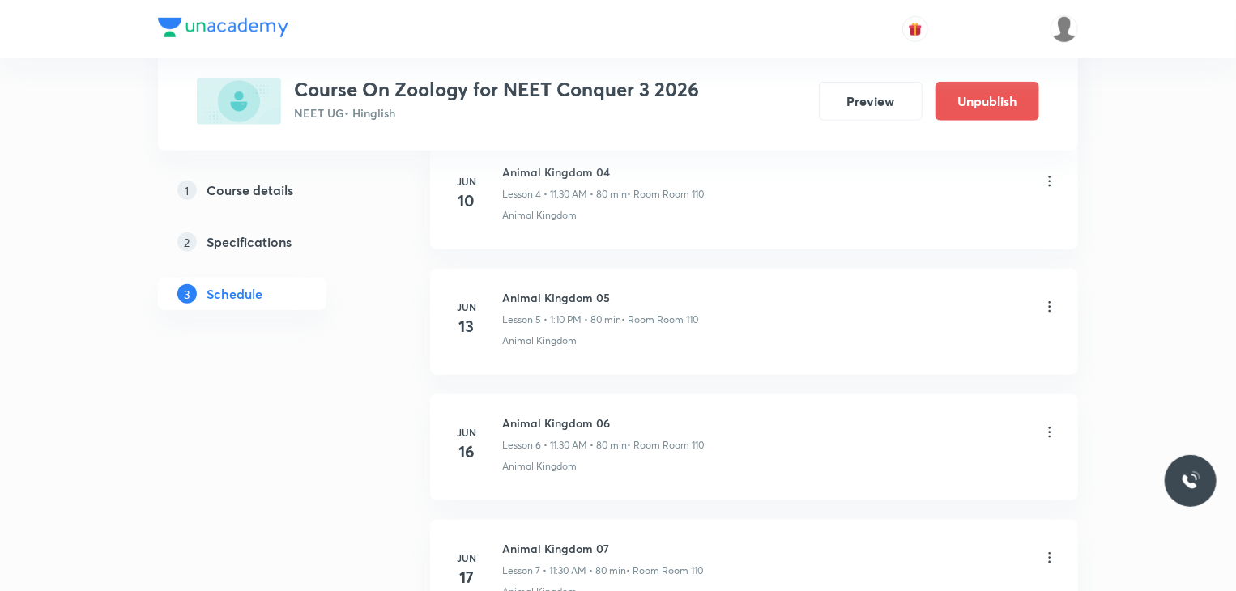
scroll to position [5100, 0]
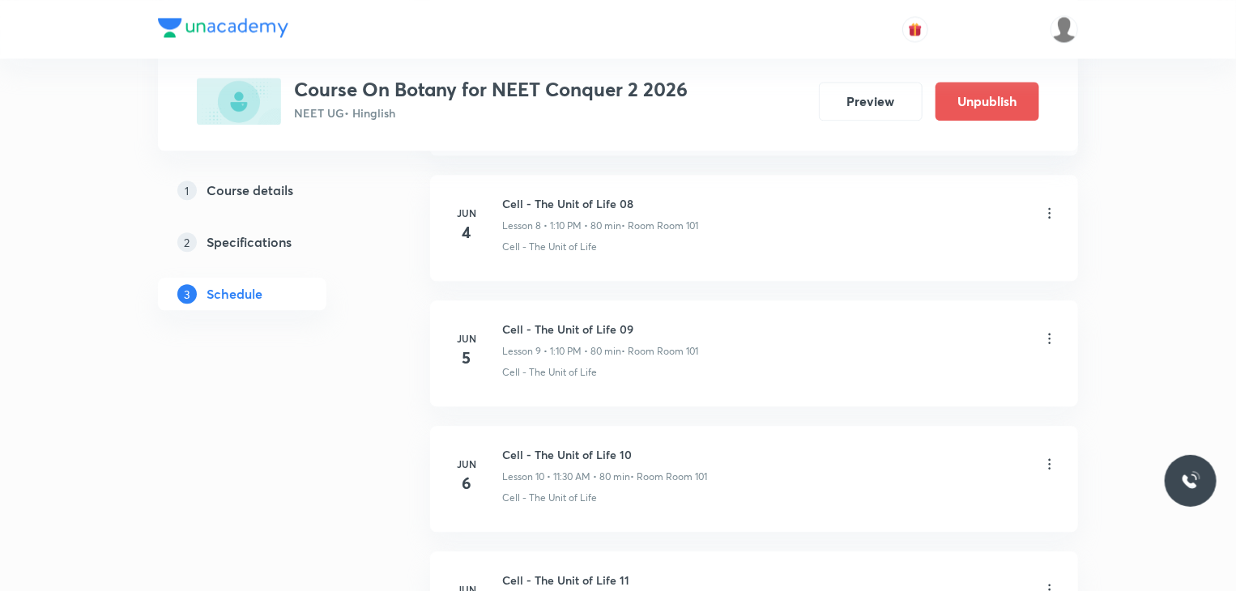
scroll to position [6720, 0]
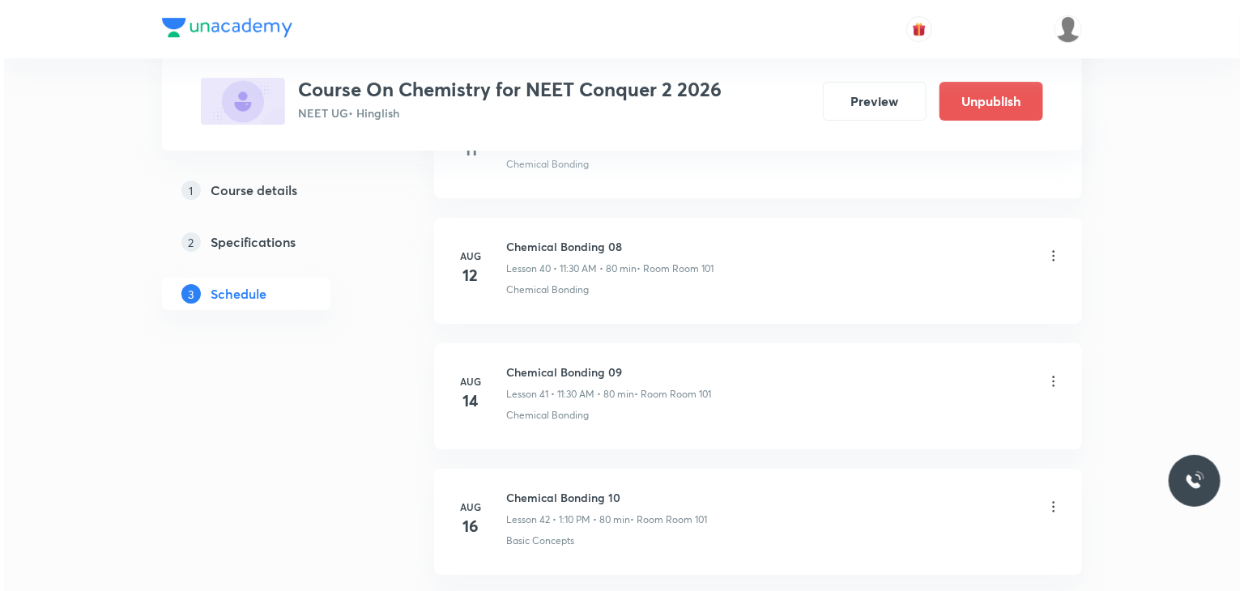
scroll to position [7094, 0]
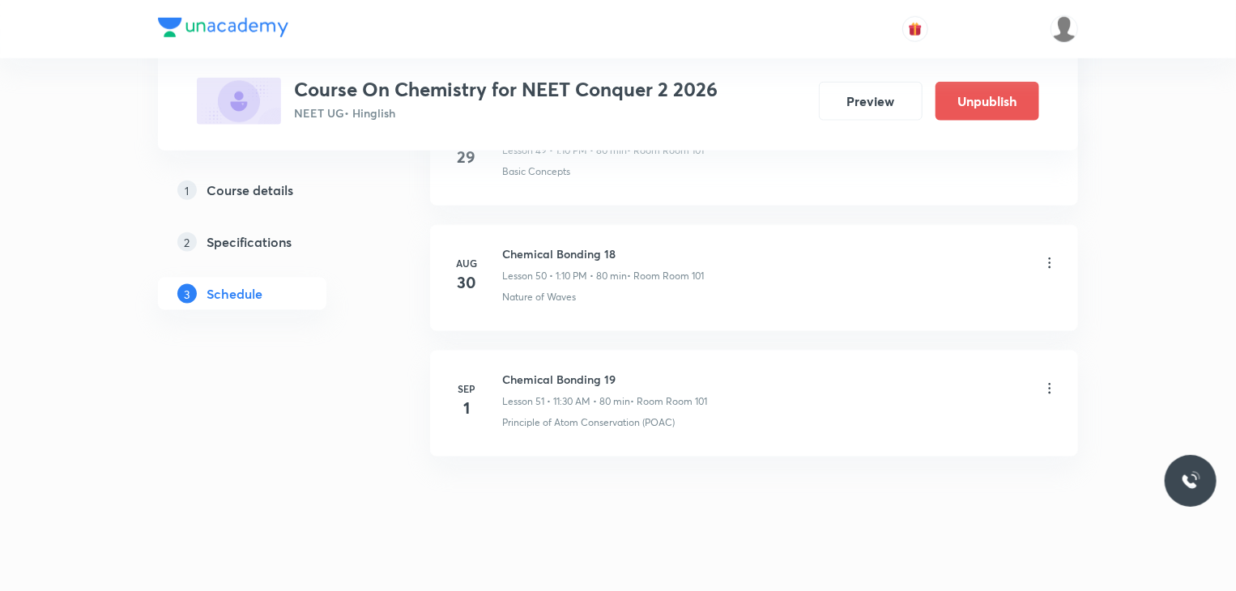
click at [1048, 381] on icon at bounding box center [1050, 389] width 16 height 16
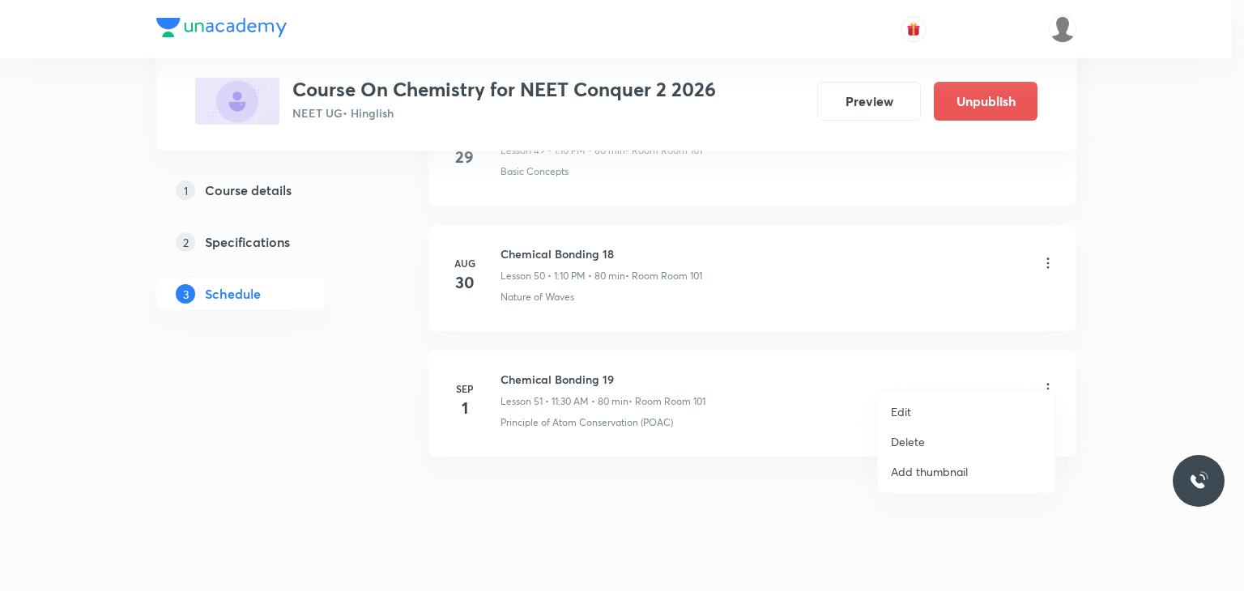
click at [975, 403] on li "Edit" at bounding box center [966, 412] width 177 height 30
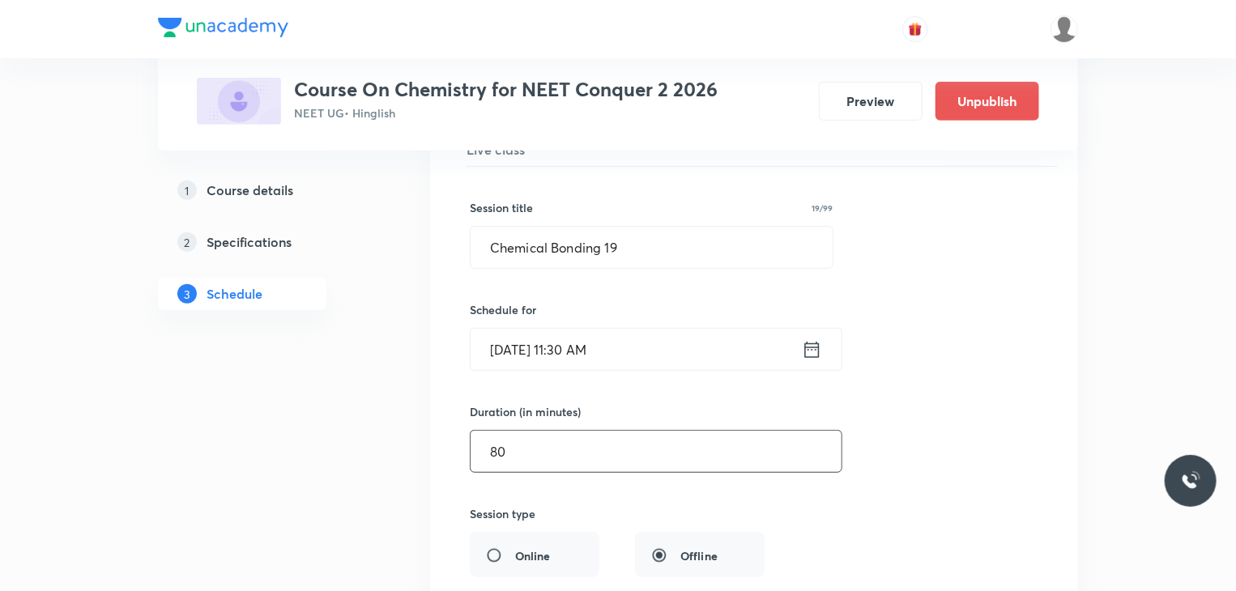
scroll to position [6535, 0]
click at [721, 228] on input "Chemical Bonding 19" at bounding box center [652, 248] width 362 height 41
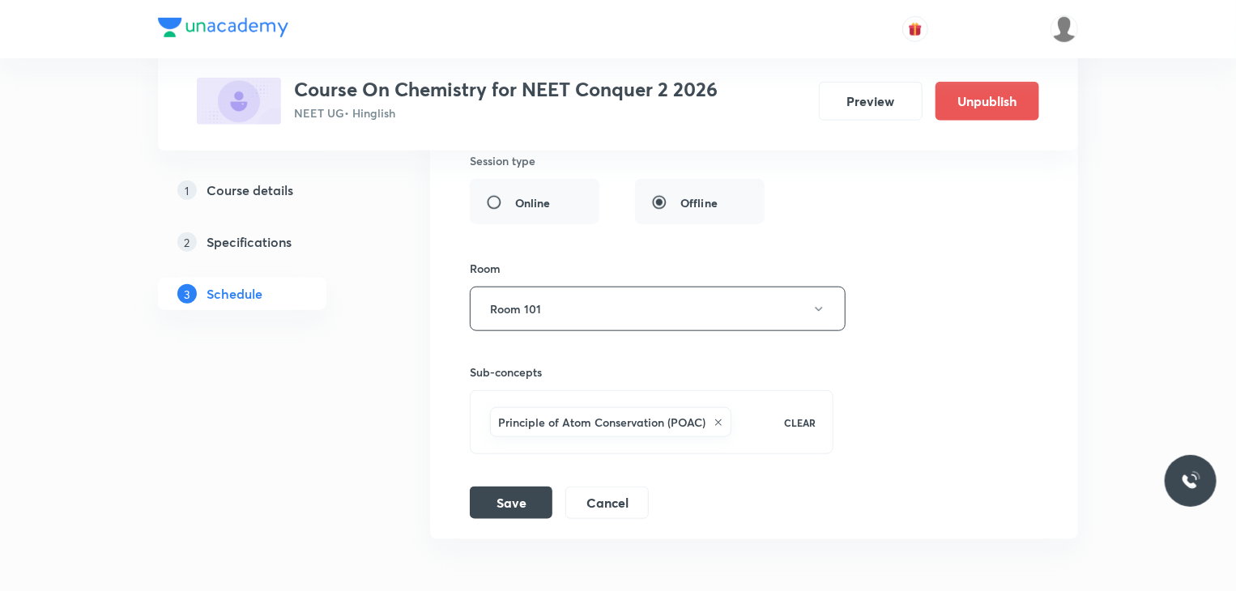
scroll to position [6935, 0]
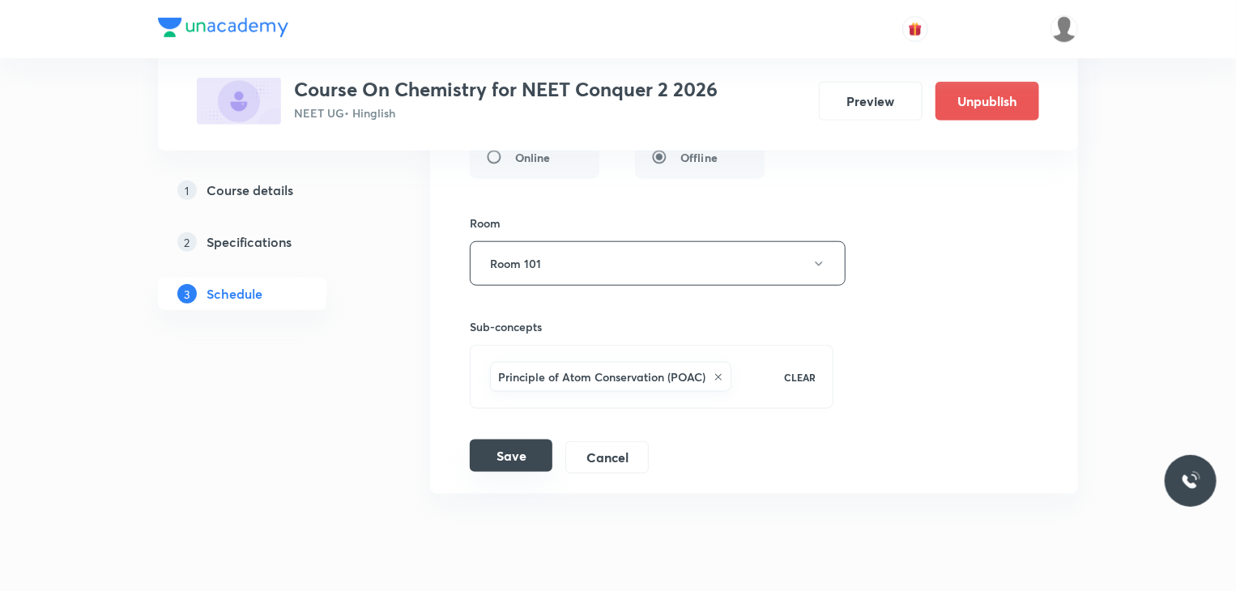
type input "Redox Reaction 01"
click at [497, 440] on button "Save" at bounding box center [511, 456] width 83 height 32
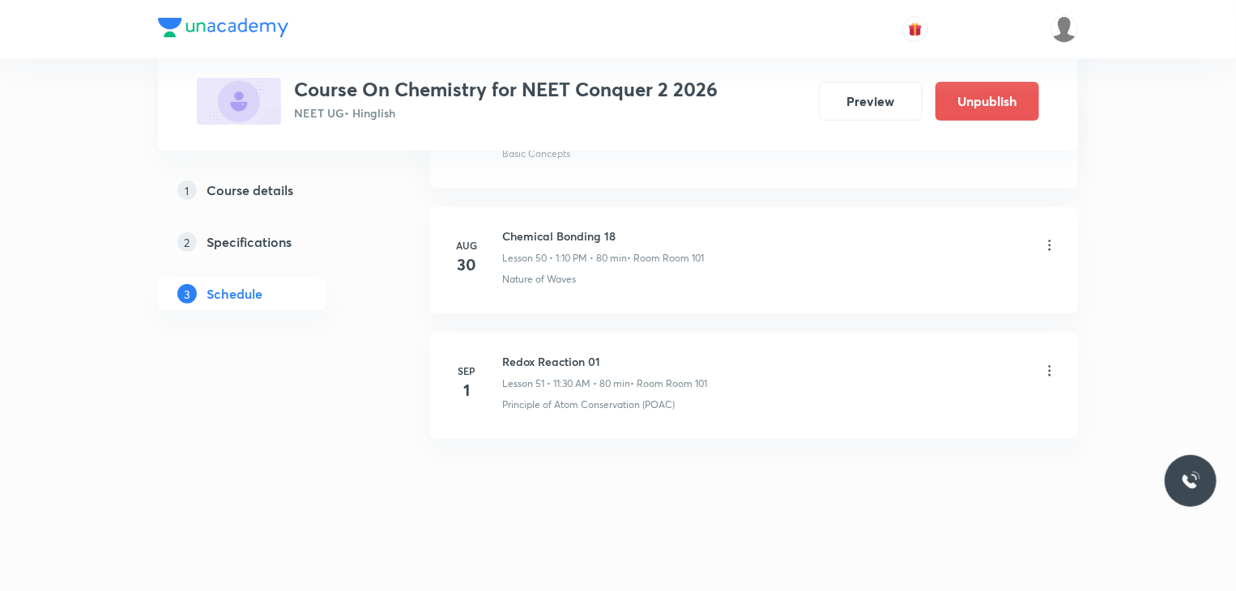
scroll to position [6351, 0]
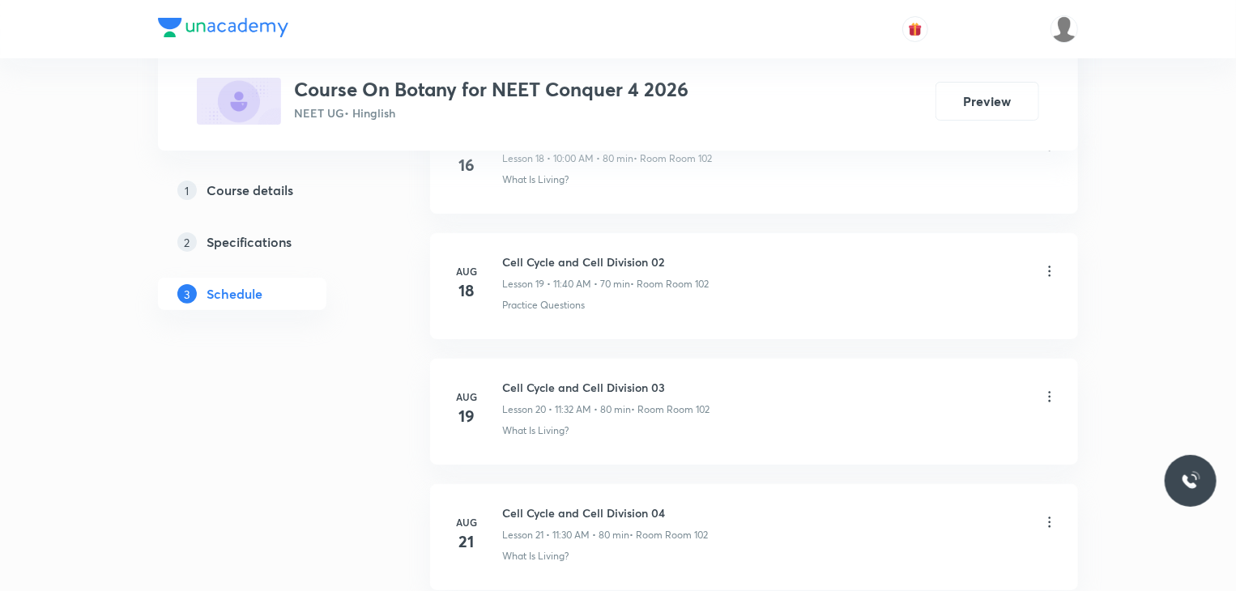
scroll to position [4087, 0]
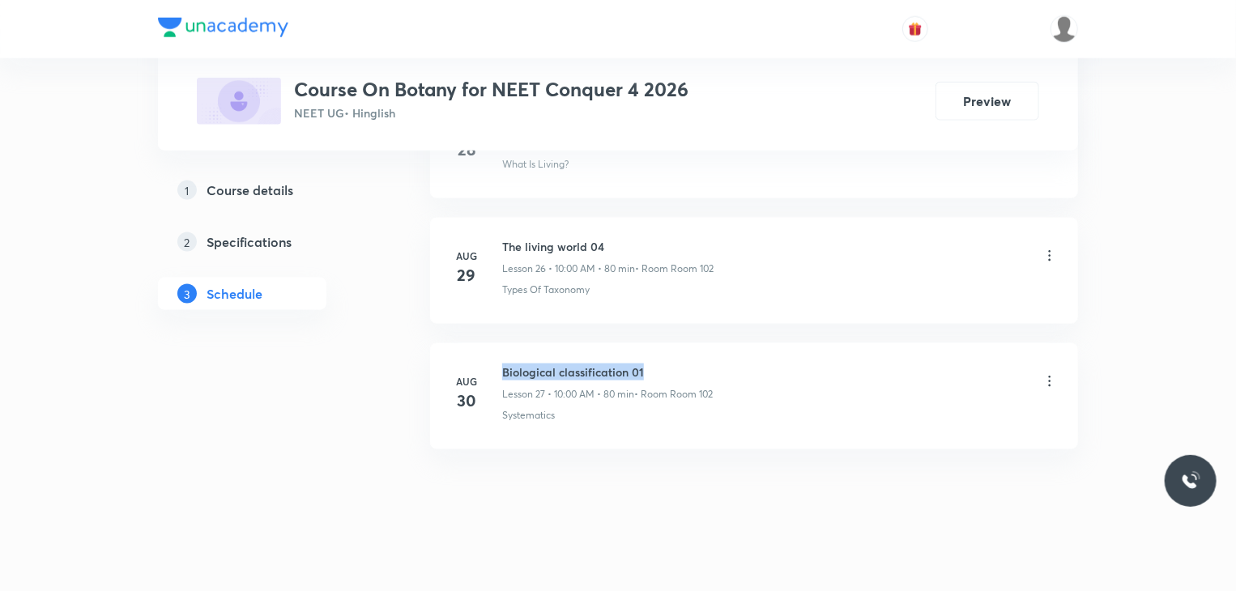
drag, startPoint x: 669, startPoint y: 352, endPoint x: 502, endPoint y: 359, distance: 167.0
click at [502, 364] on h6 "Biological classification 01" at bounding box center [607, 372] width 211 height 17
copy h6 "Biological classification 01"
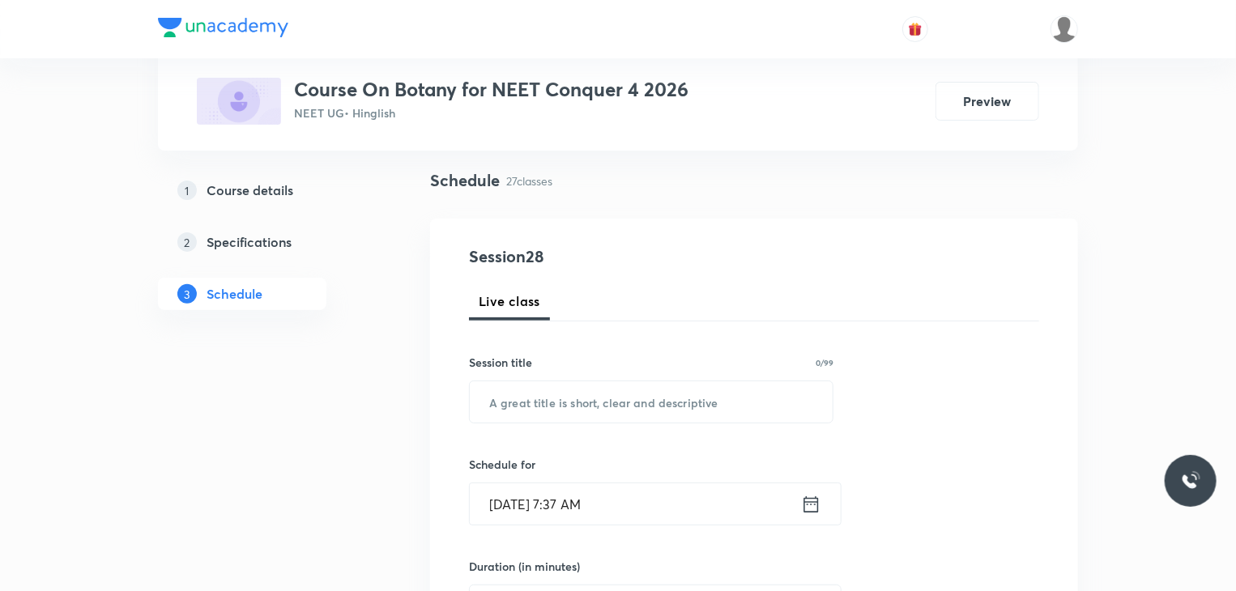
scroll to position [107, 0]
paste input "Biological classification 01"
click at [578, 400] on input "text" at bounding box center [651, 400] width 363 height 41
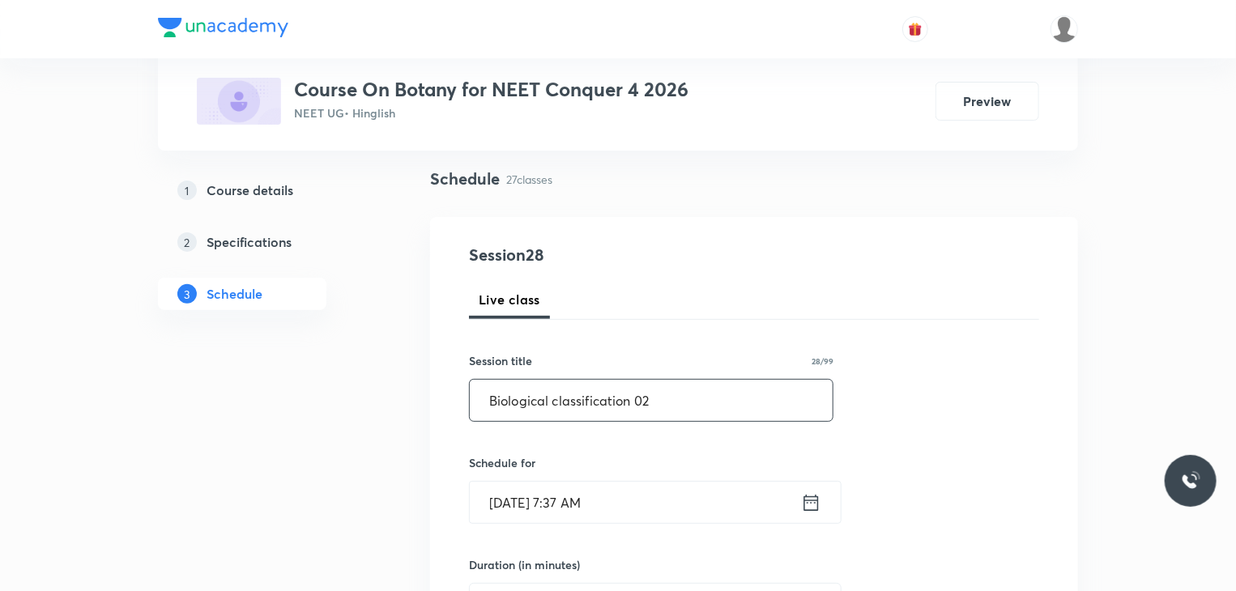
scroll to position [254, 0]
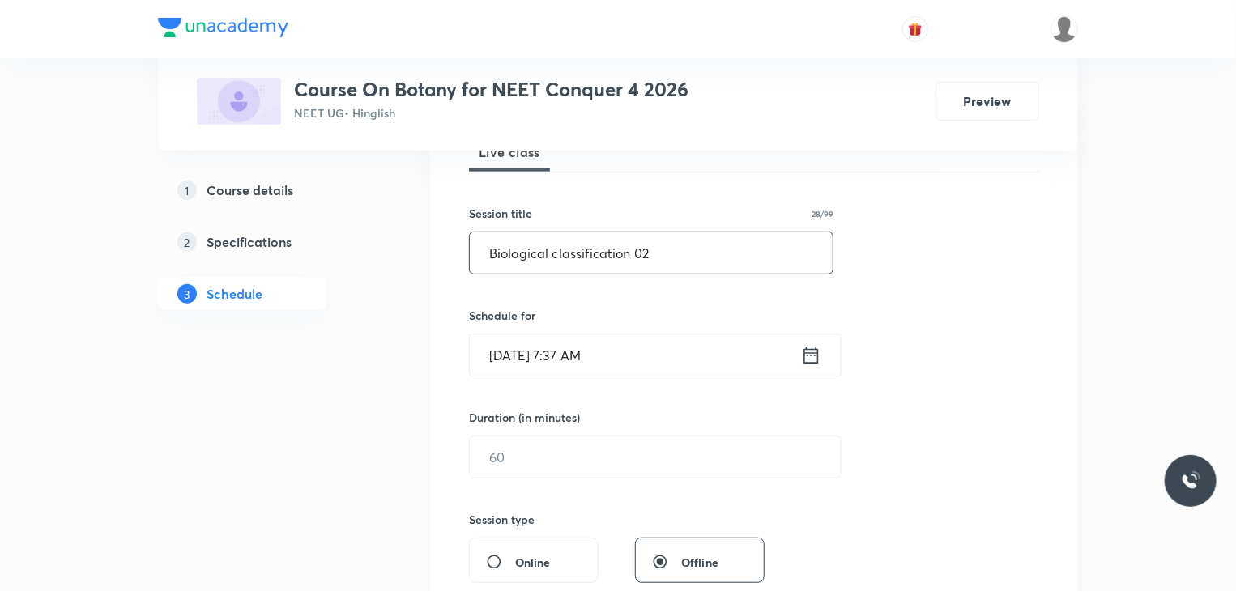
type input "Biological classification 02"
click at [658, 362] on input "[DATE] 7:37 AM" at bounding box center [635, 355] width 331 height 41
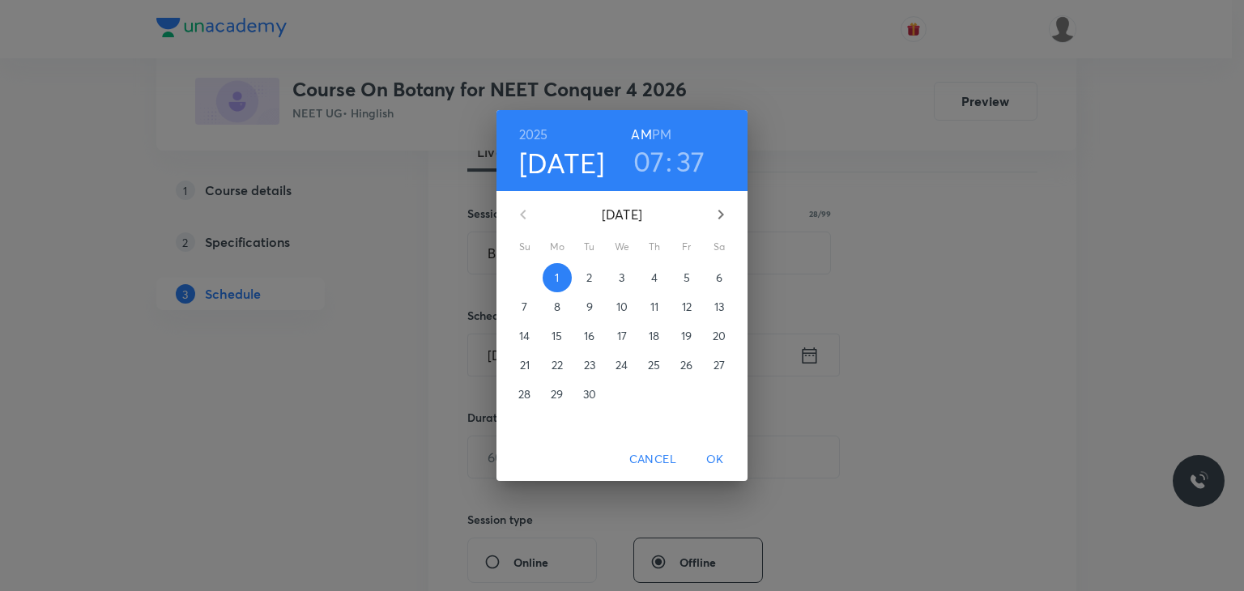
click at [650, 158] on h3 "07" at bounding box center [650, 161] width 32 height 34
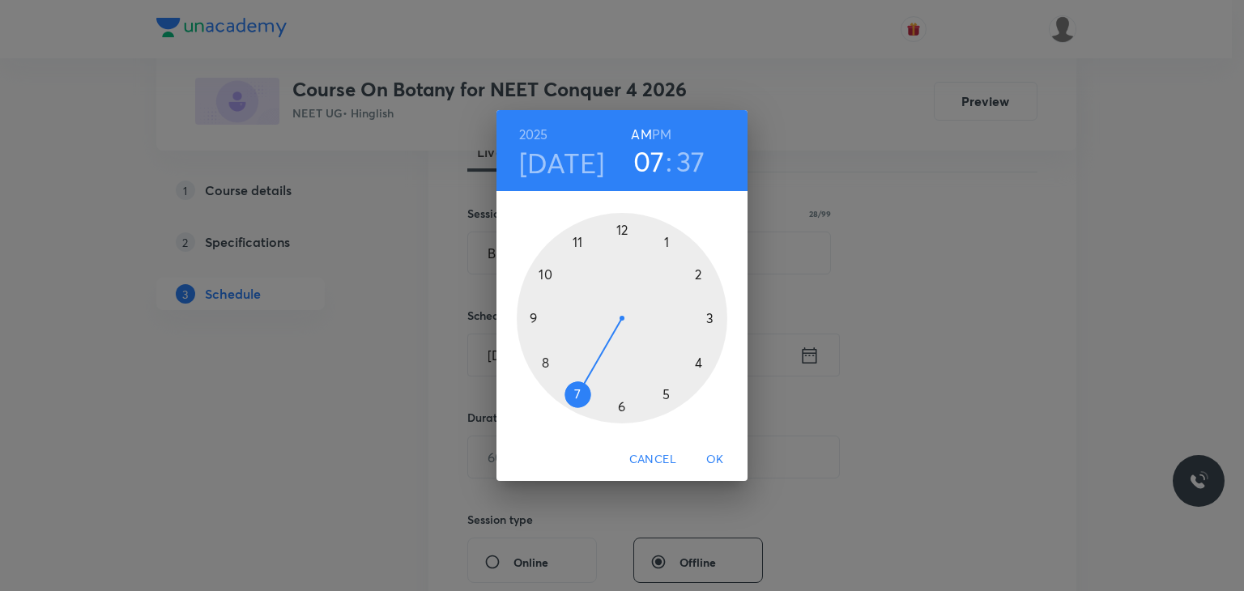
click at [548, 273] on div at bounding box center [622, 318] width 211 height 211
click at [622, 228] on div at bounding box center [622, 318] width 211 height 211
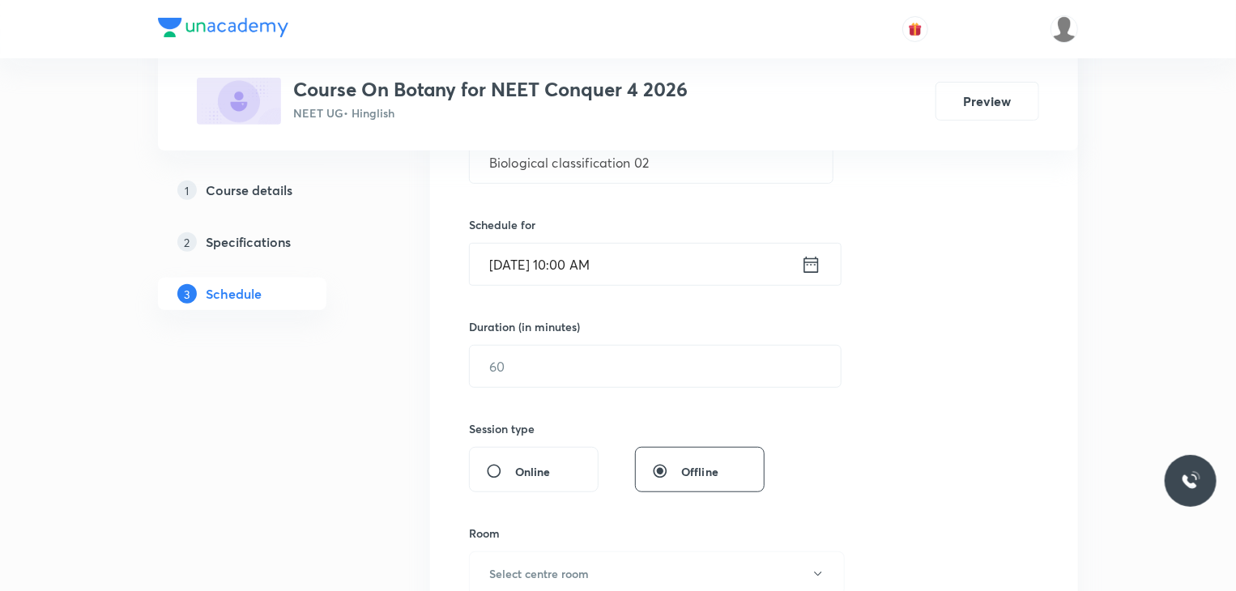
scroll to position [347, 0]
click at [612, 365] on input "text" at bounding box center [655, 364] width 371 height 41
type input "9"
type input "0"
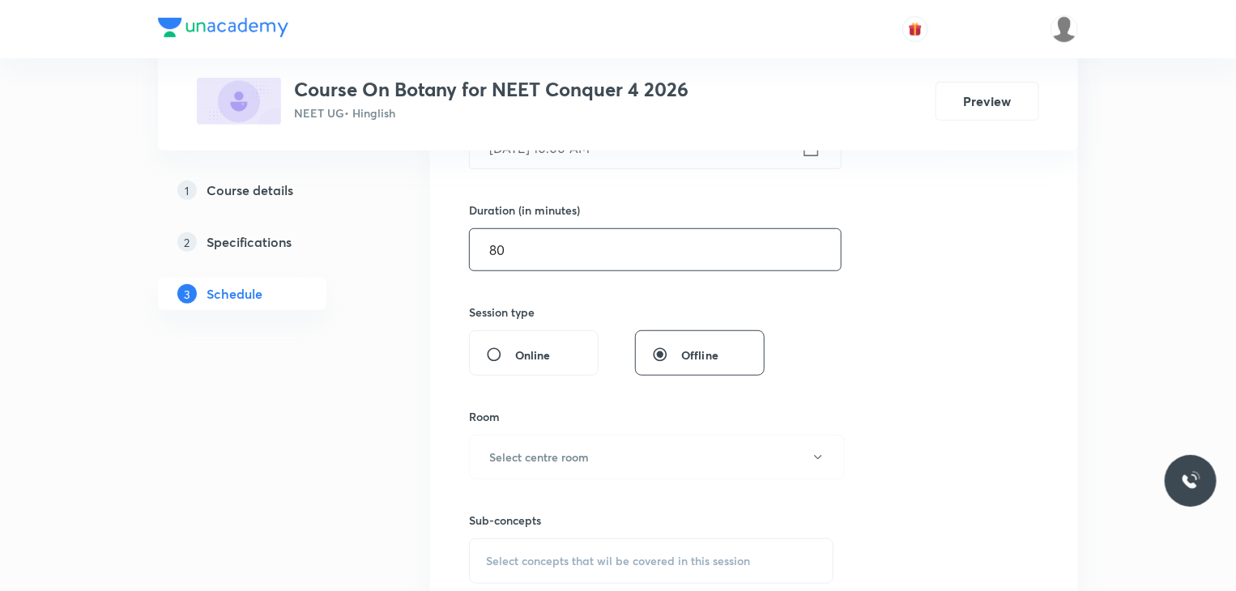
scroll to position [473, 0]
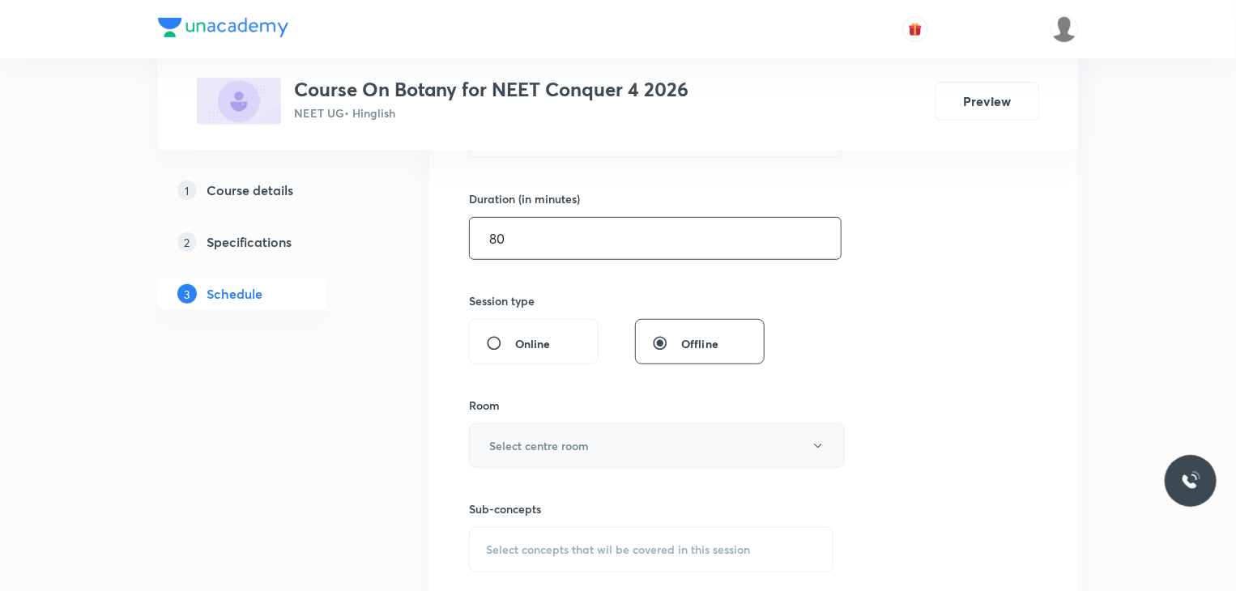
type input "80"
click at [625, 450] on button "Select centre room" at bounding box center [657, 446] width 376 height 45
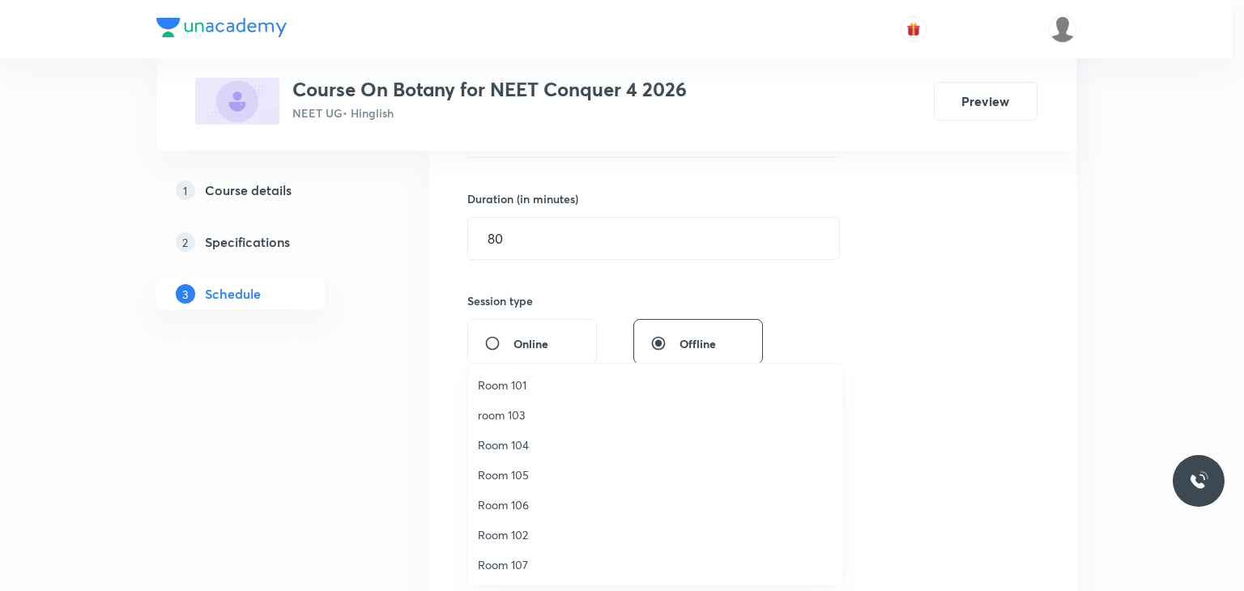
click at [531, 530] on span "Room 102" at bounding box center [655, 535] width 355 height 17
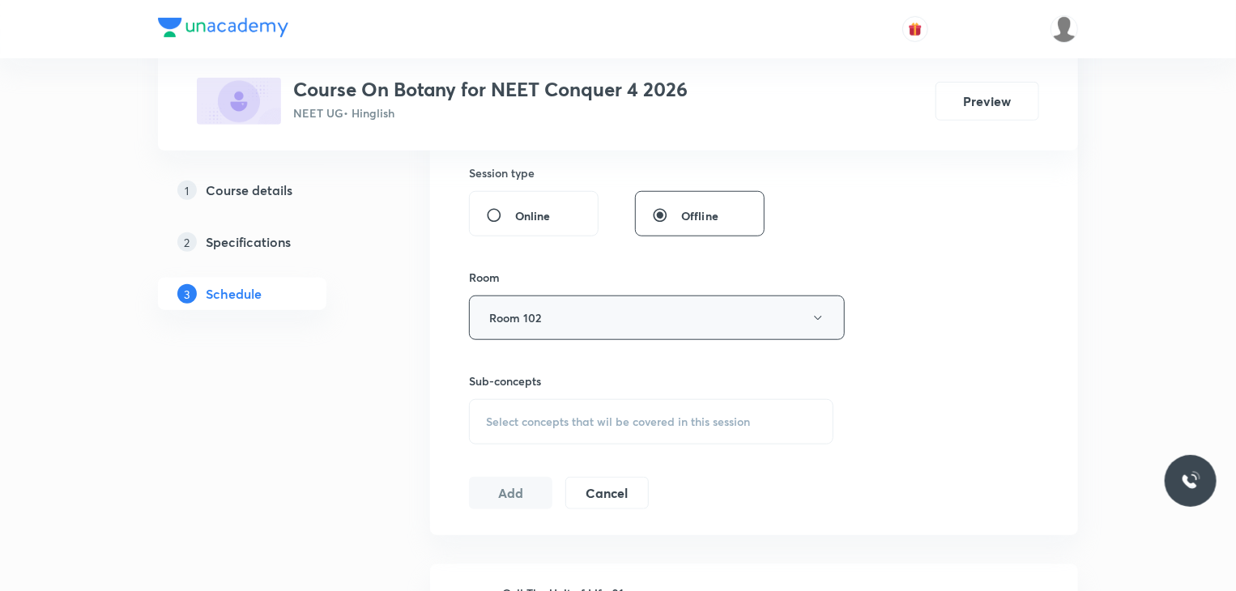
scroll to position [606, 0]
click at [701, 422] on span "Select concepts that wil be covered in this session" at bounding box center [618, 417] width 264 height 13
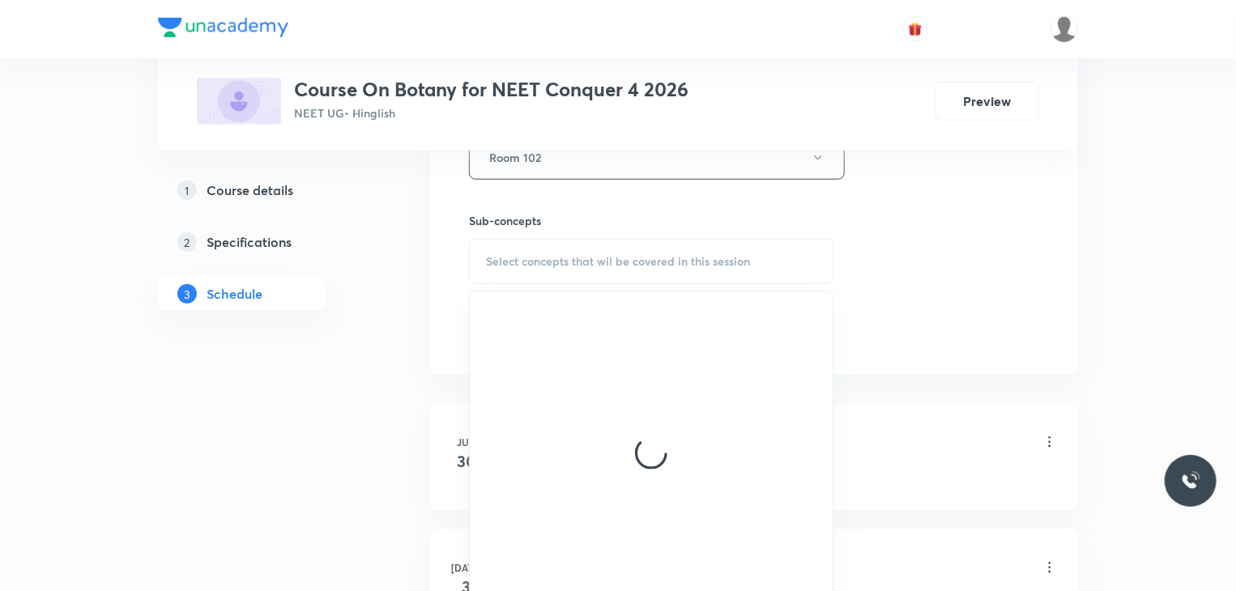
scroll to position [764, 0]
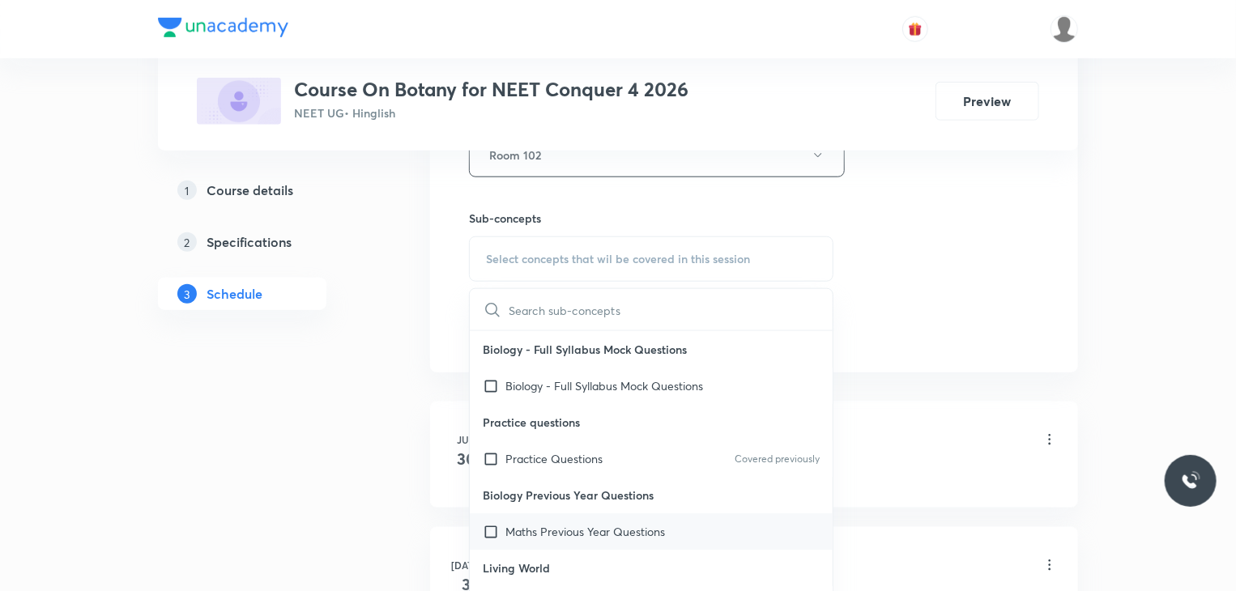
click at [604, 539] on div "Maths Previous Year Questions" at bounding box center [651, 532] width 363 height 36
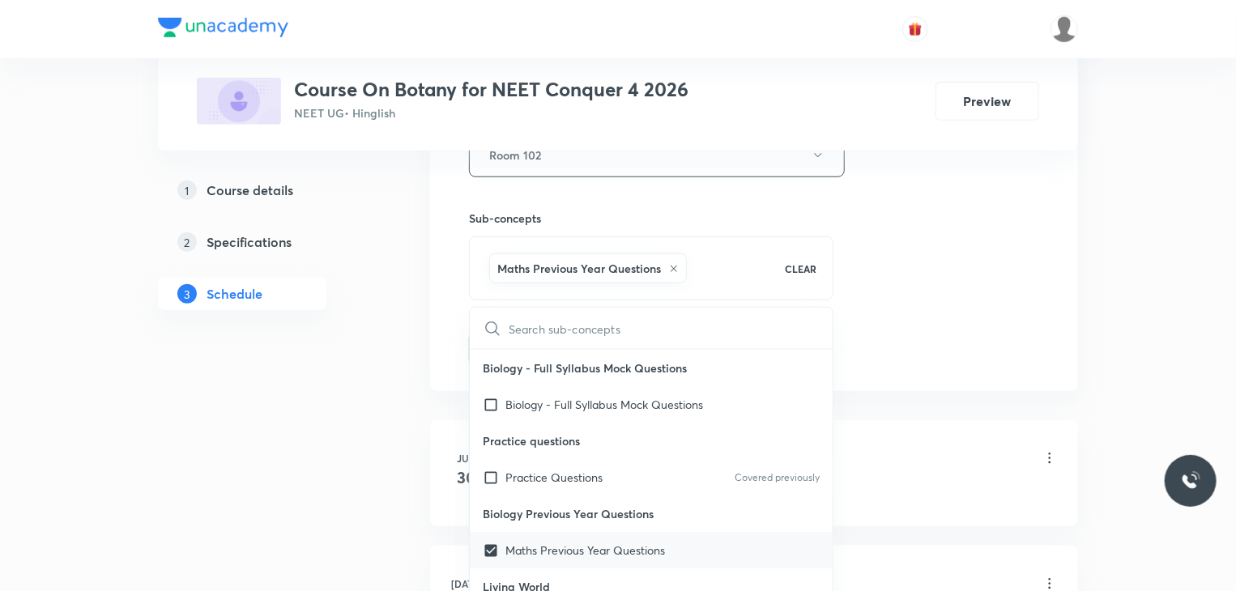
click at [697, 540] on div "Maths Previous Year Questions" at bounding box center [651, 550] width 363 height 36
checkbox input "false"
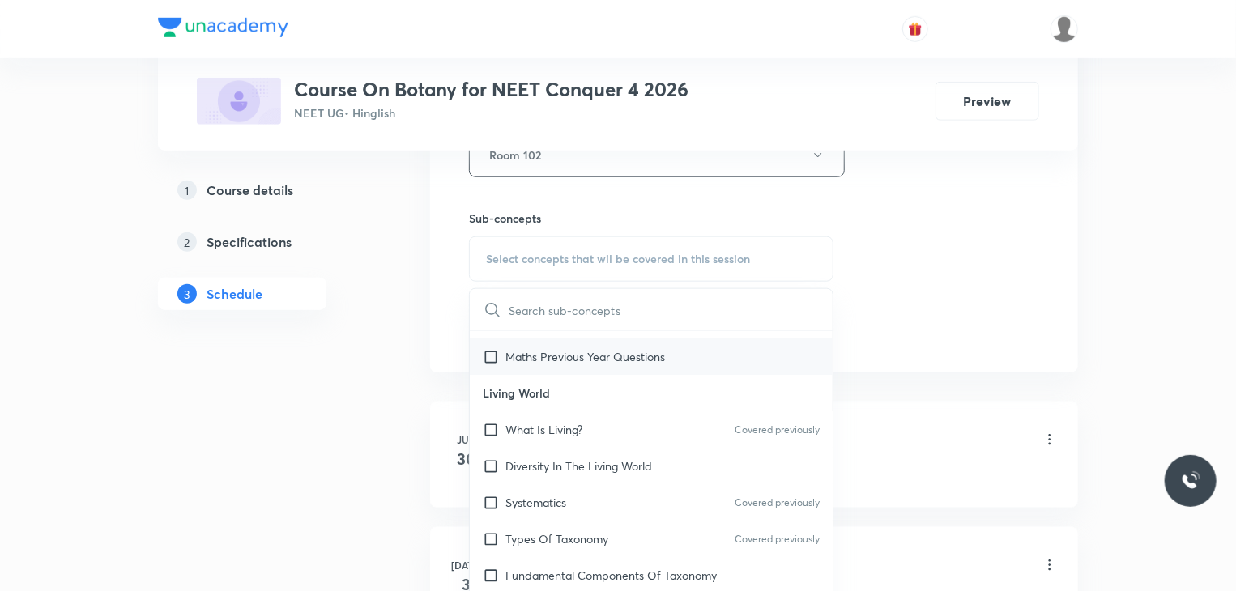
scroll to position [177, 0]
click at [697, 540] on div "Types Of Taxonomy Covered previously" at bounding box center [651, 537] width 363 height 36
checkbox input "true"
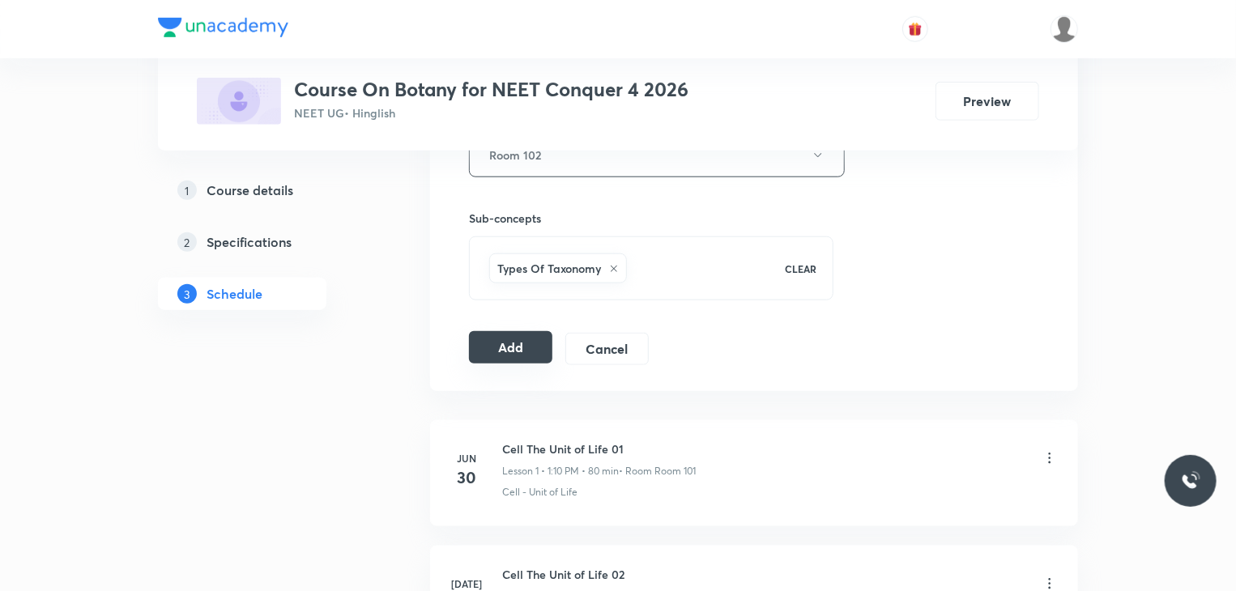
click at [514, 343] on button "Add" at bounding box center [510, 347] width 83 height 32
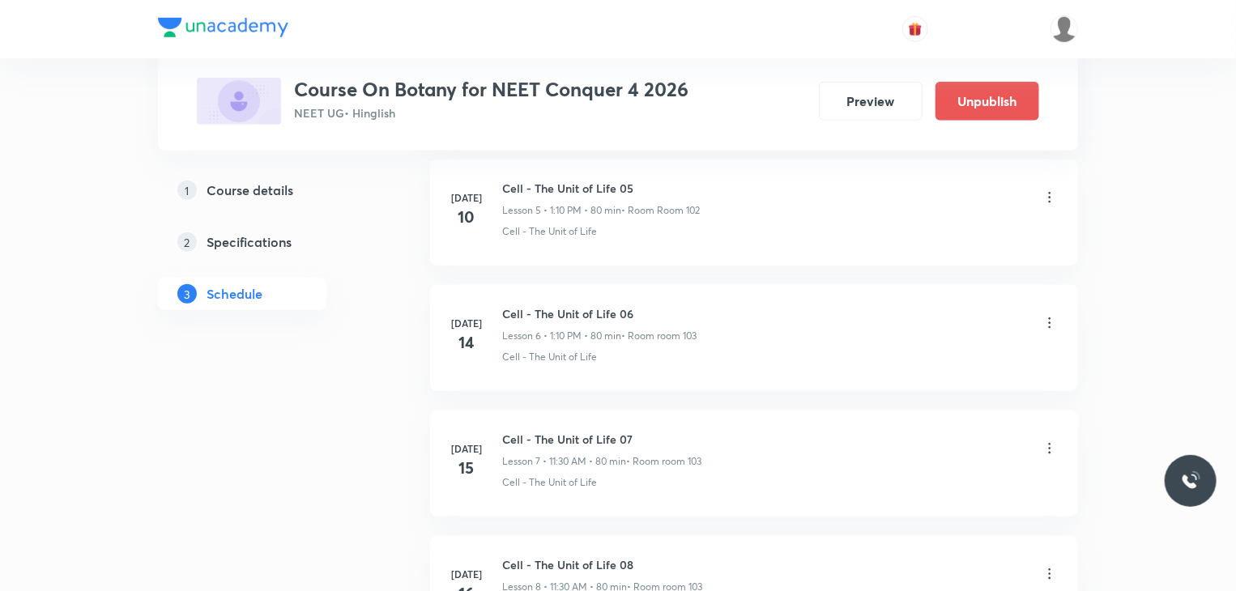
scroll to position [3470, 0]
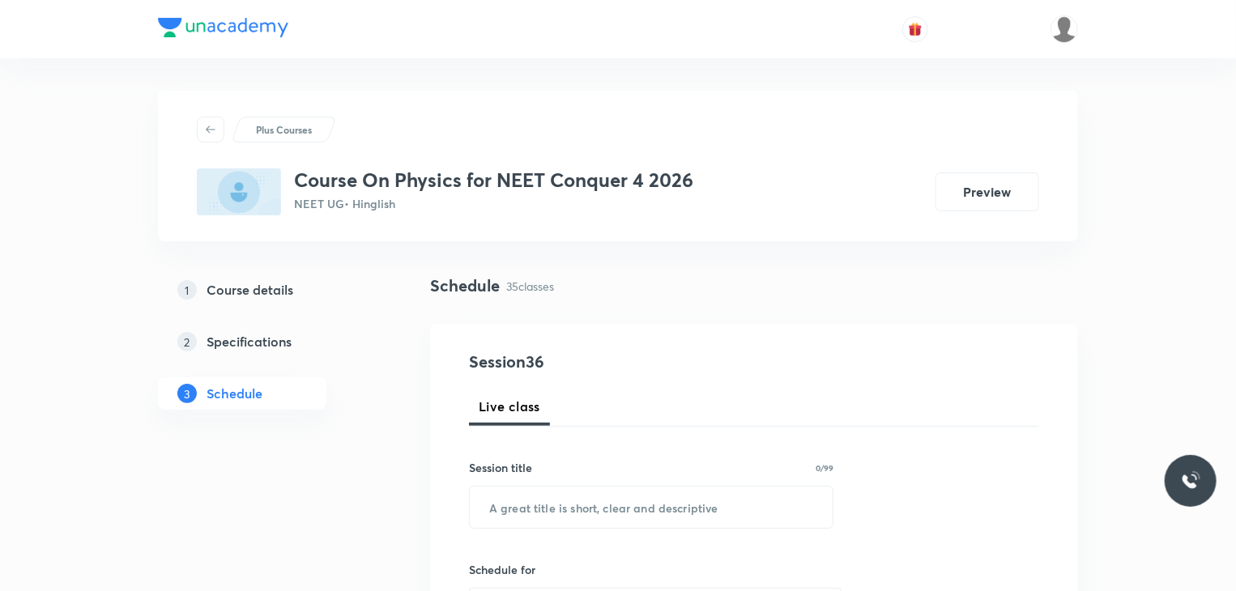
scroll to position [90, 0]
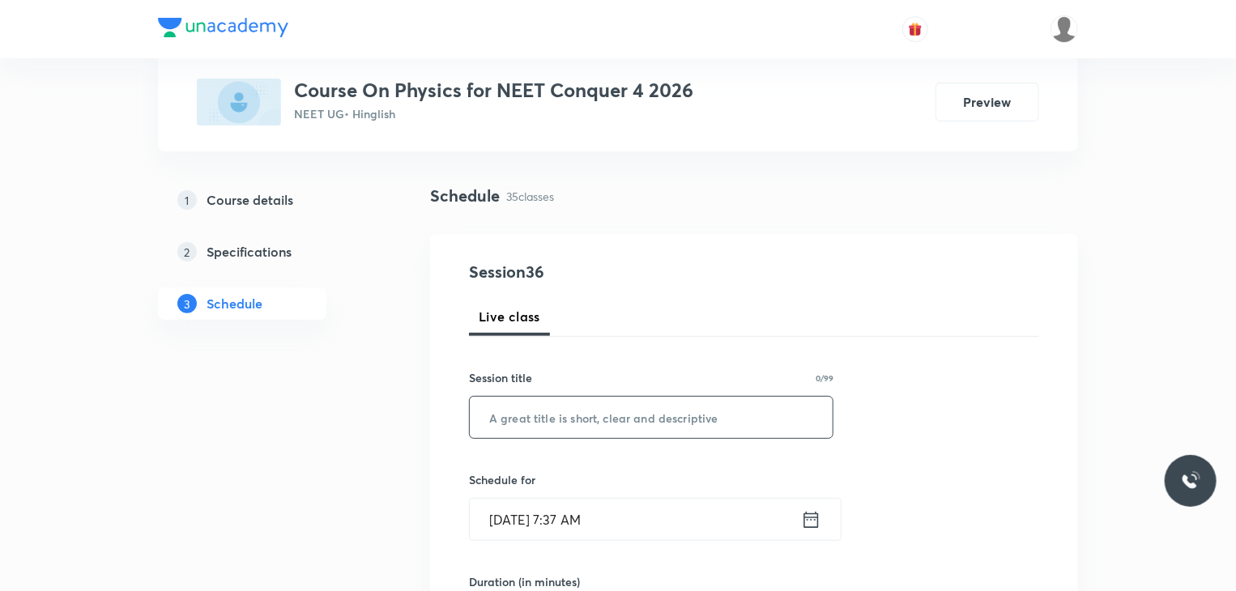
click at [643, 408] on input "text" at bounding box center [651, 417] width 363 height 41
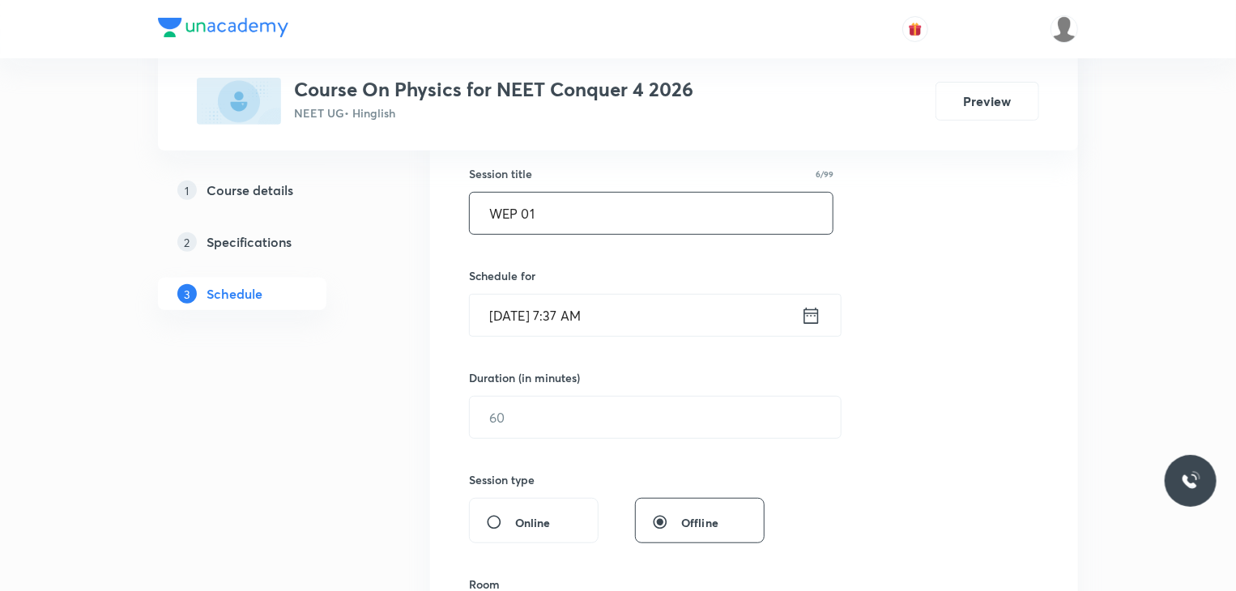
type input "WEP 01"
click at [661, 314] on input "[DATE] 7:37 AM" at bounding box center [635, 315] width 331 height 41
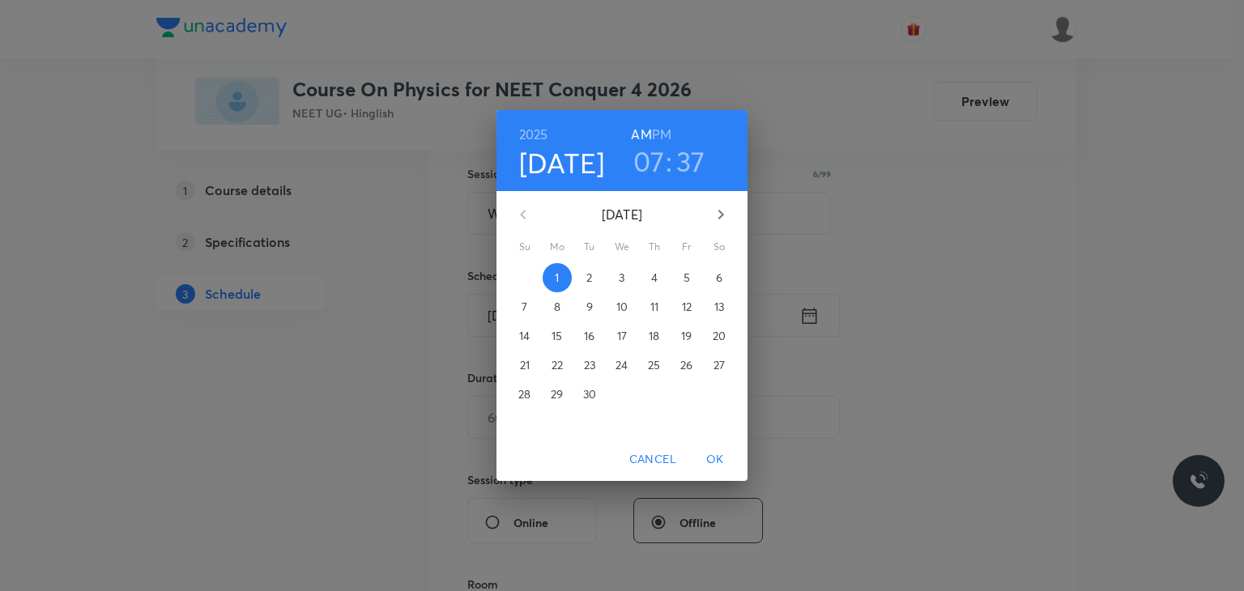
click at [647, 167] on h3 "07" at bounding box center [650, 161] width 32 height 34
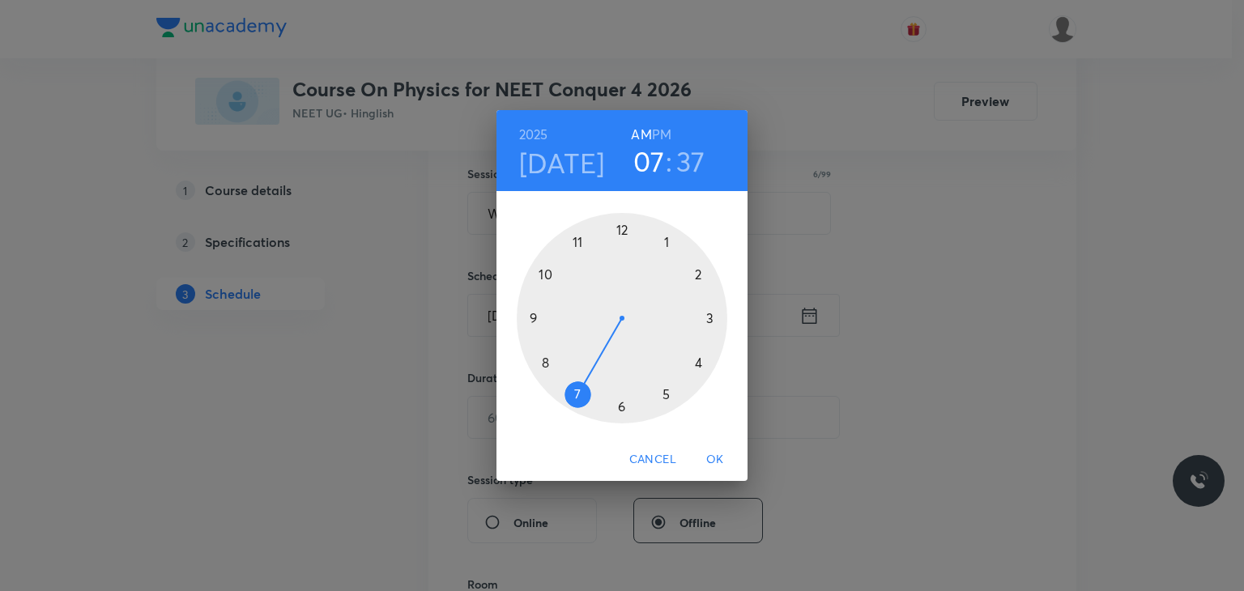
click at [582, 237] on div at bounding box center [622, 318] width 211 height 211
click at [621, 403] on div at bounding box center [622, 318] width 211 height 211
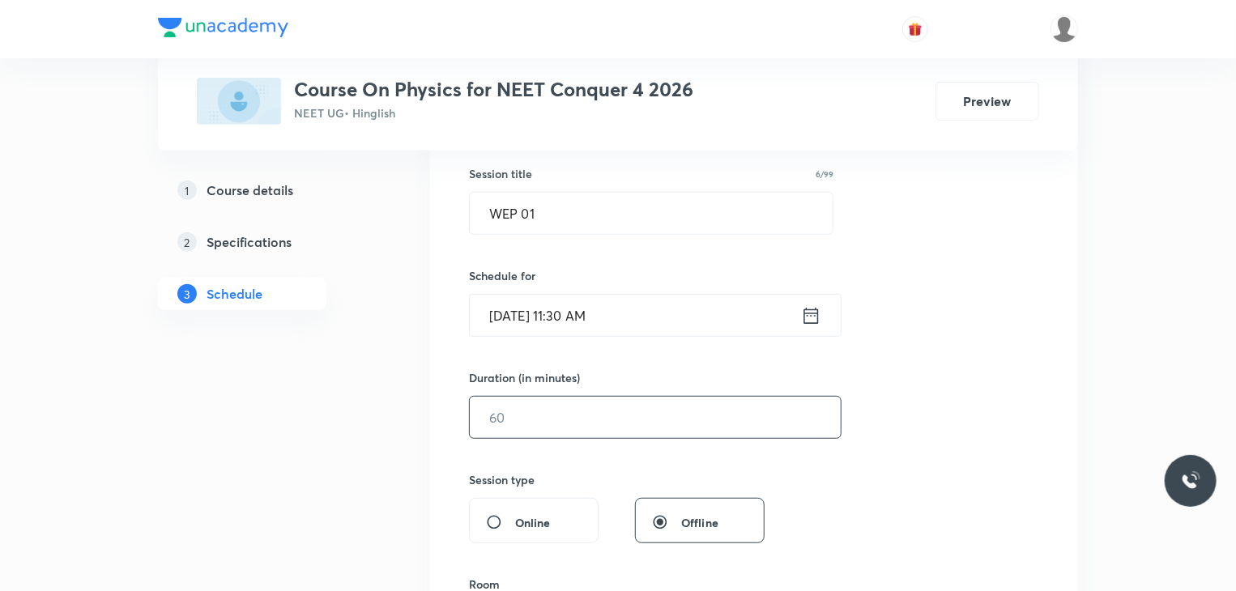
click at [668, 403] on input "text" at bounding box center [655, 417] width 371 height 41
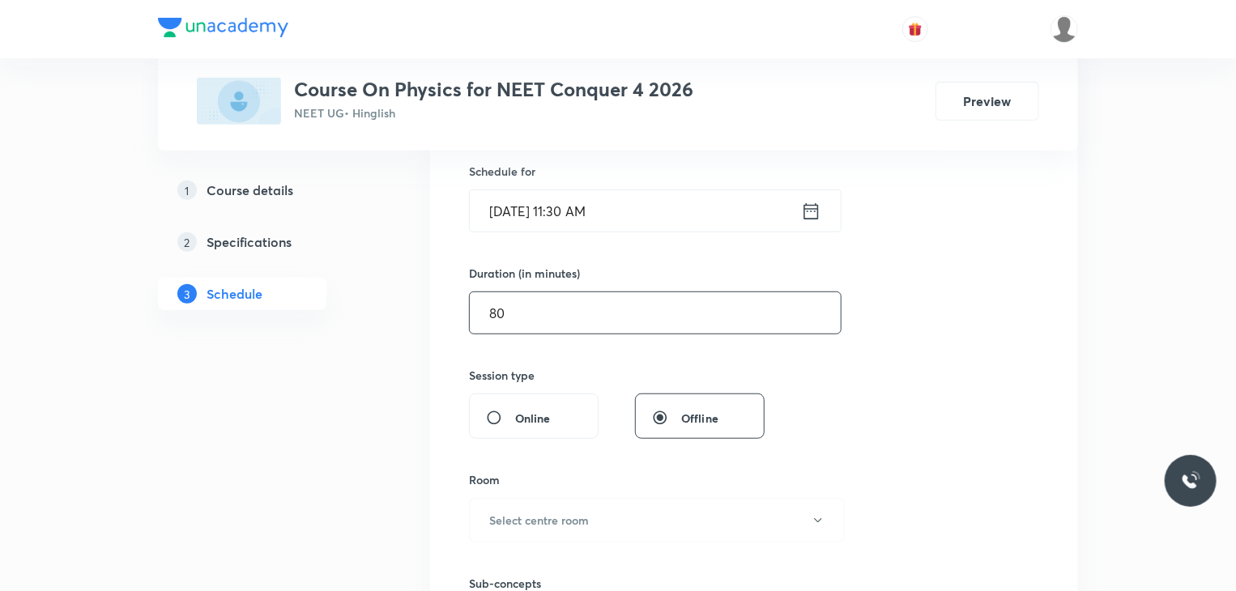
scroll to position [486, 0]
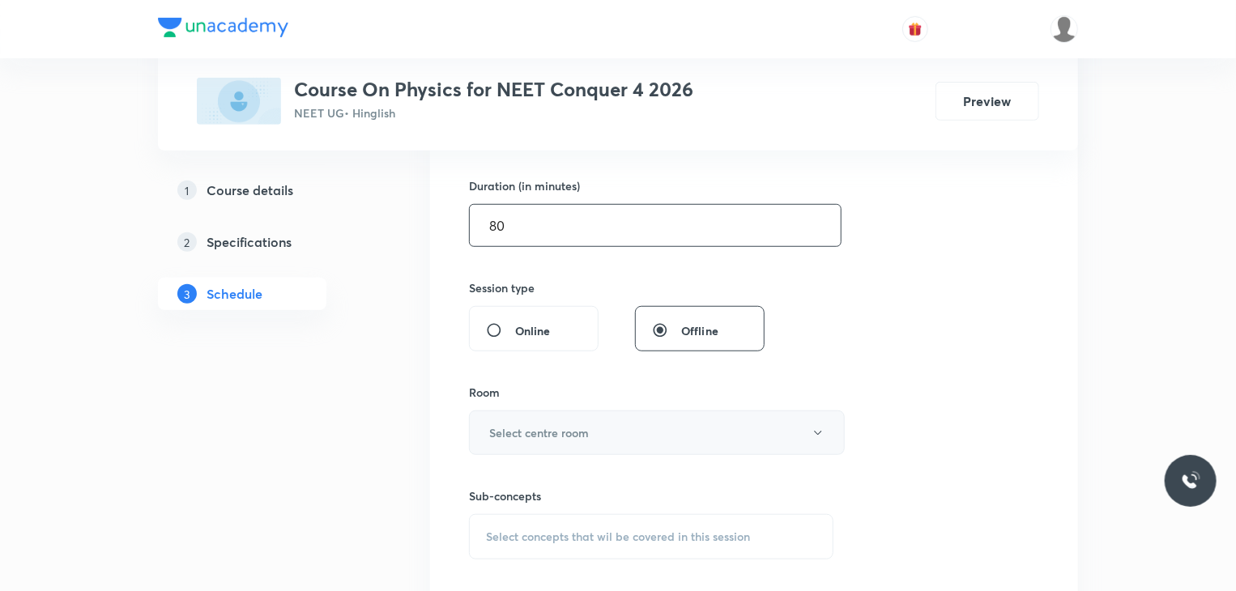
type input "80"
click at [629, 437] on button "Select centre room" at bounding box center [657, 433] width 376 height 45
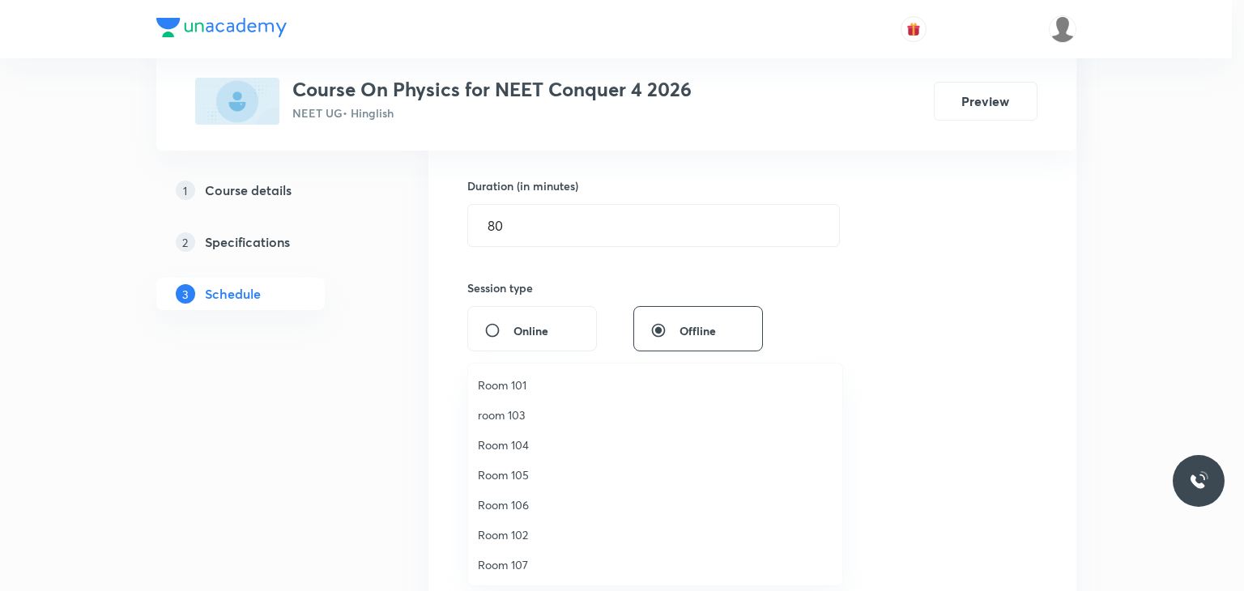
click at [533, 527] on span "Room 102" at bounding box center [655, 535] width 355 height 17
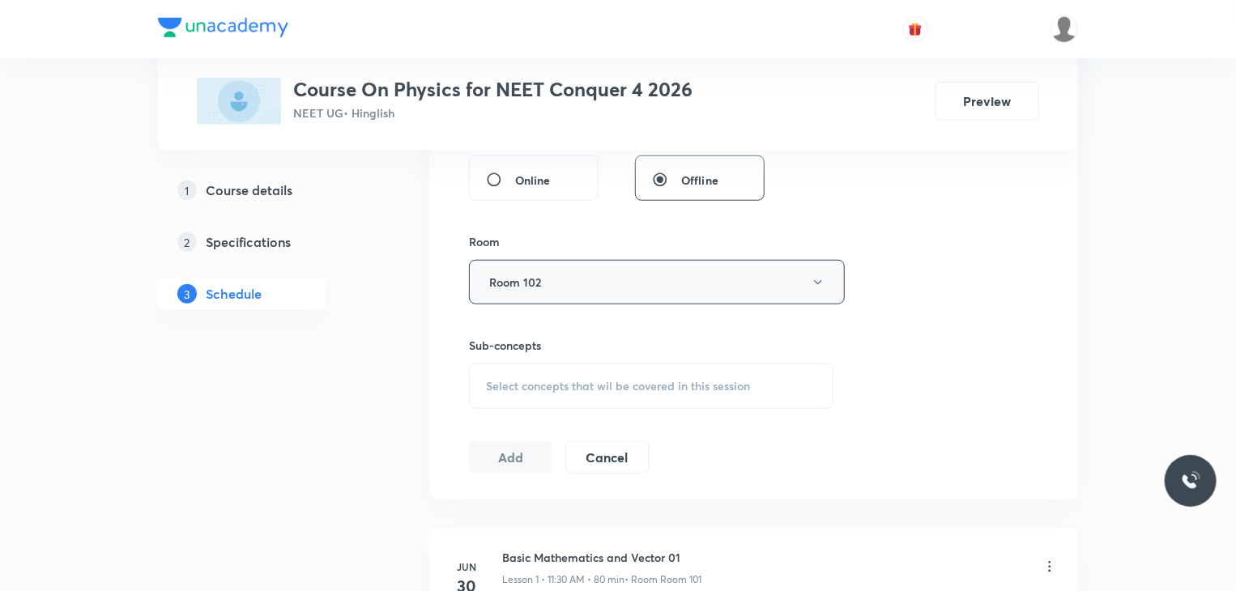
scroll to position [638, 0]
click at [634, 378] on span "Select concepts that wil be covered in this session" at bounding box center [618, 384] width 264 height 13
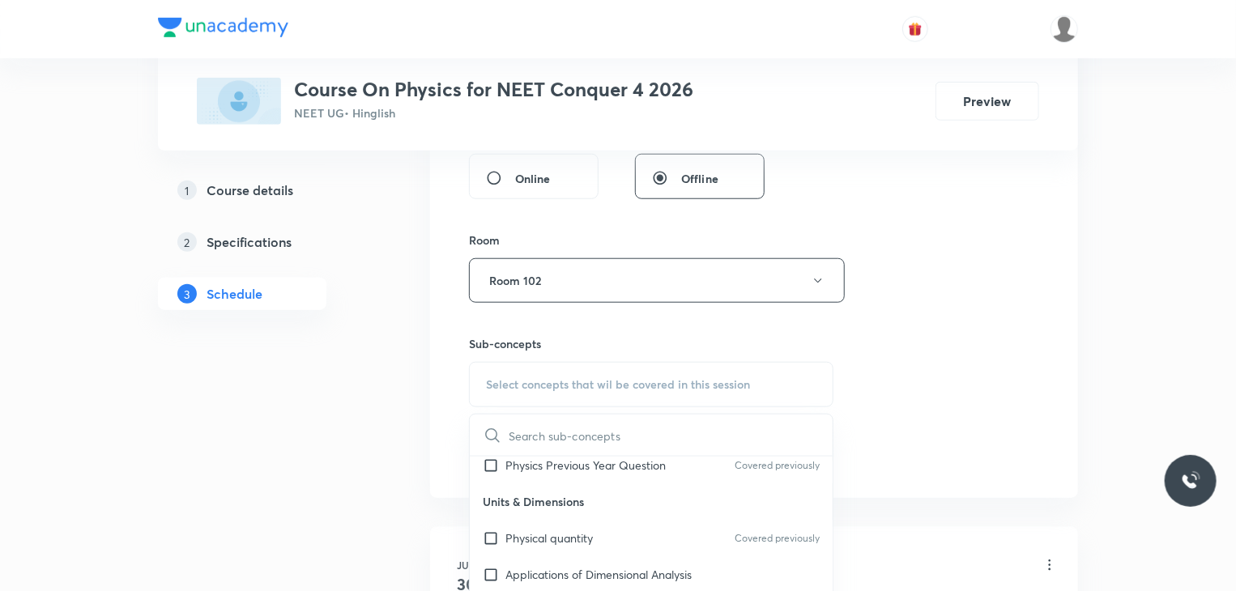
scroll to position [136, 0]
click at [627, 539] on div "Physical quantity Covered previously" at bounding box center [651, 538] width 363 height 36
checkbox input "true"
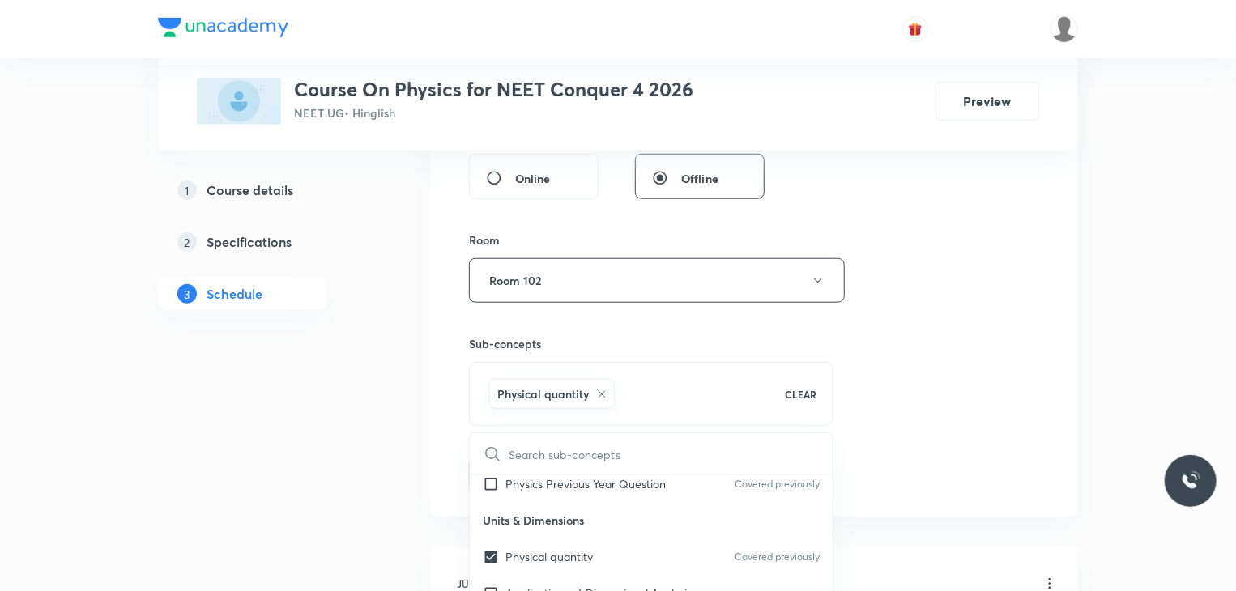
click at [902, 355] on div "Session 36 Live class Session title 6/99 WEP 01 ​ Schedule for Sep 1, 2025, 11:…" at bounding box center [754, 101] width 570 height 779
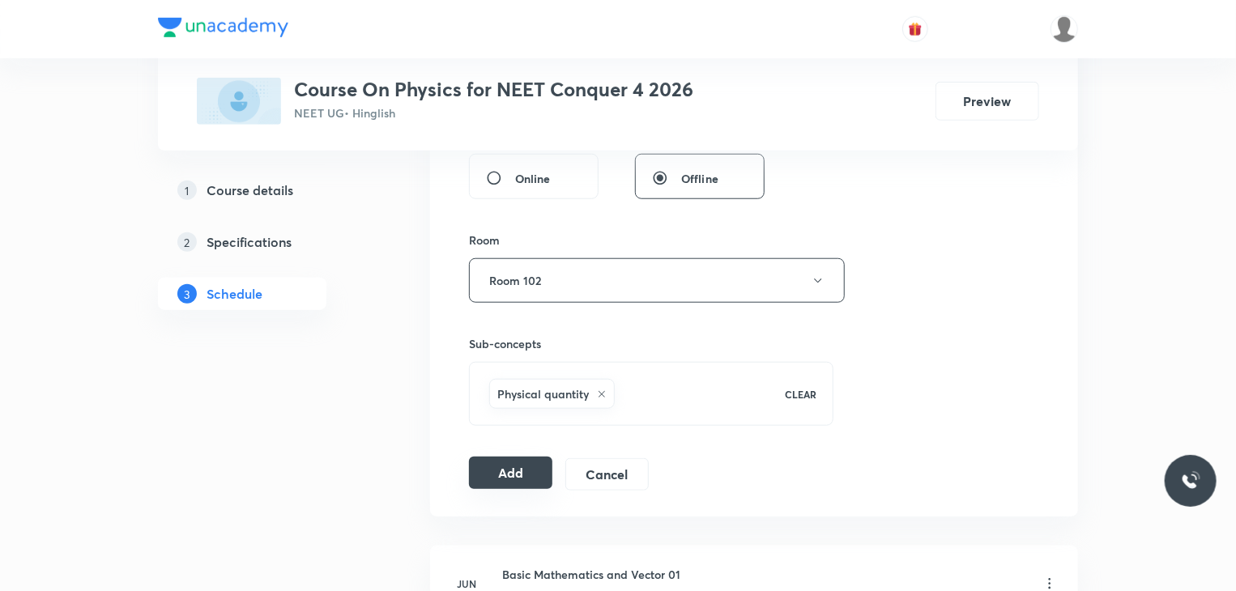
click at [527, 466] on button "Add" at bounding box center [510, 473] width 83 height 32
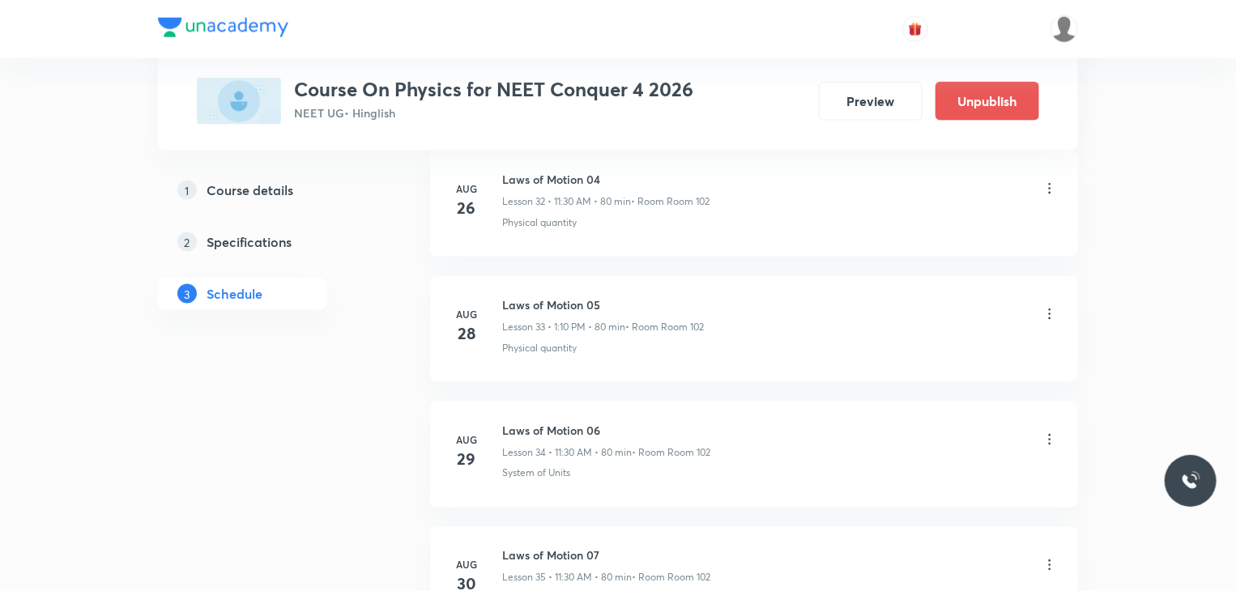
scroll to position [4472, 0]
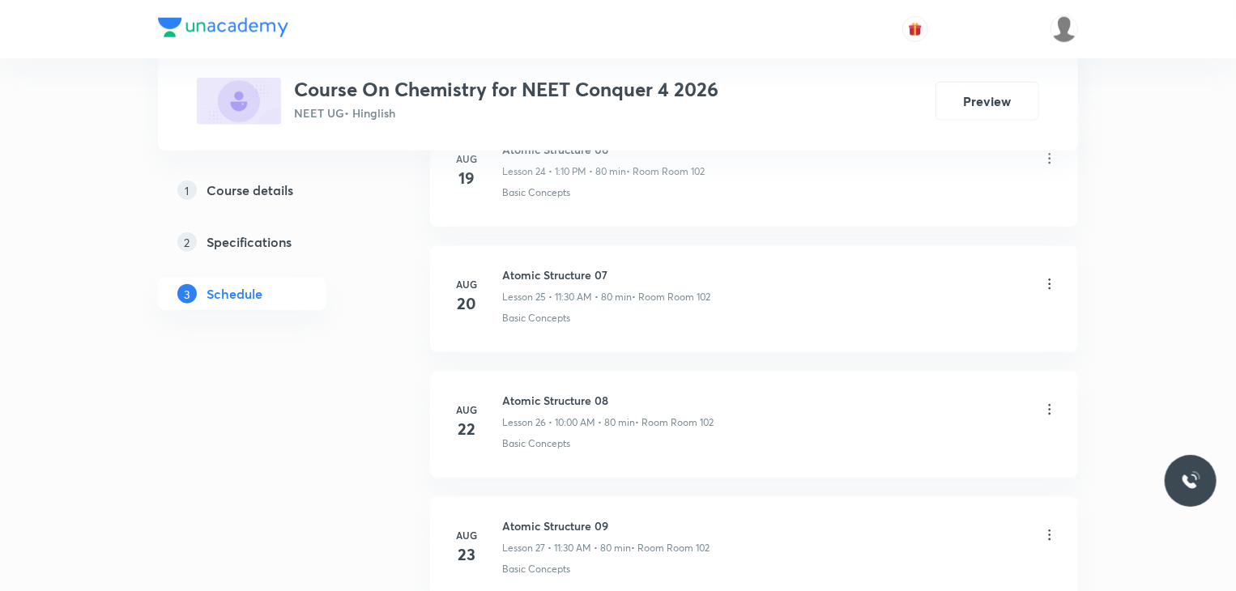
scroll to position [4089, 0]
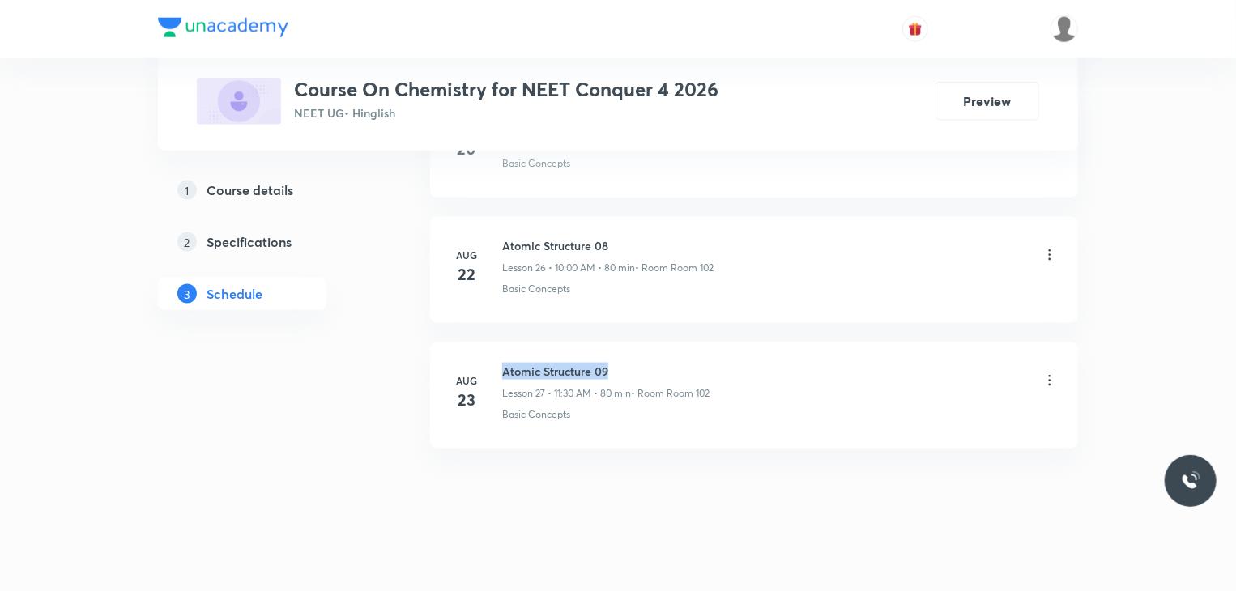
drag, startPoint x: 617, startPoint y: 359, endPoint x: 499, endPoint y: 345, distance: 118.3
click at [499, 345] on li "Aug 23 Atomic Structure 09 Lesson 27 • 11:30 AM • 80 min • Room Room 102 Basic …" at bounding box center [754, 396] width 648 height 106
copy h6 "Atomic Structure 09"
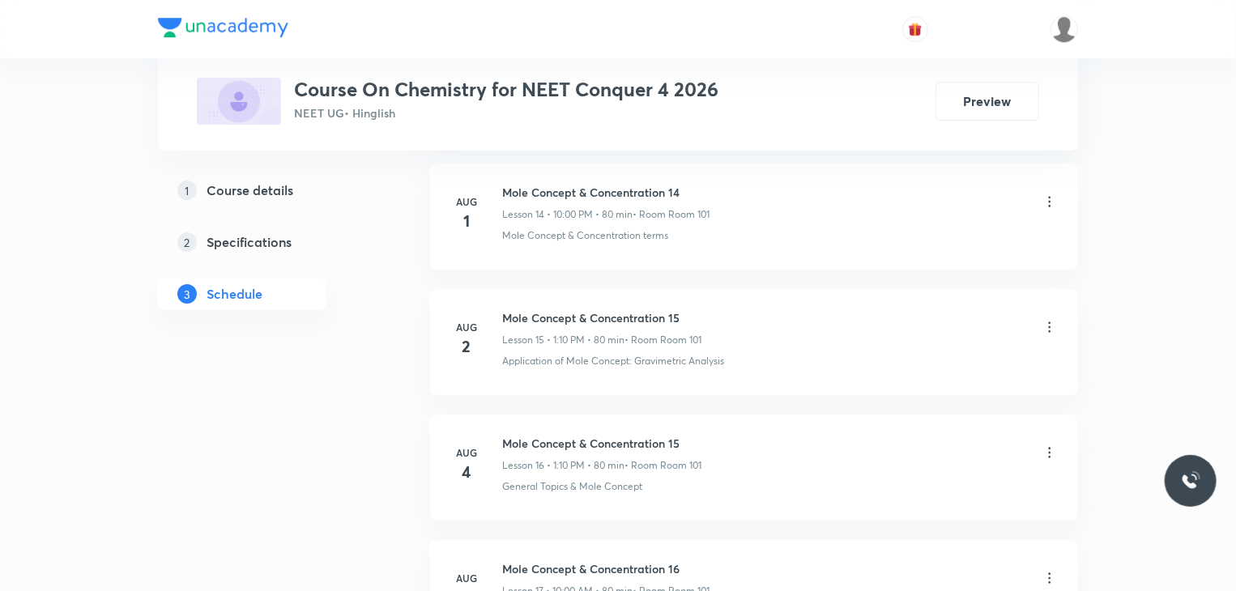
scroll to position [0, 0]
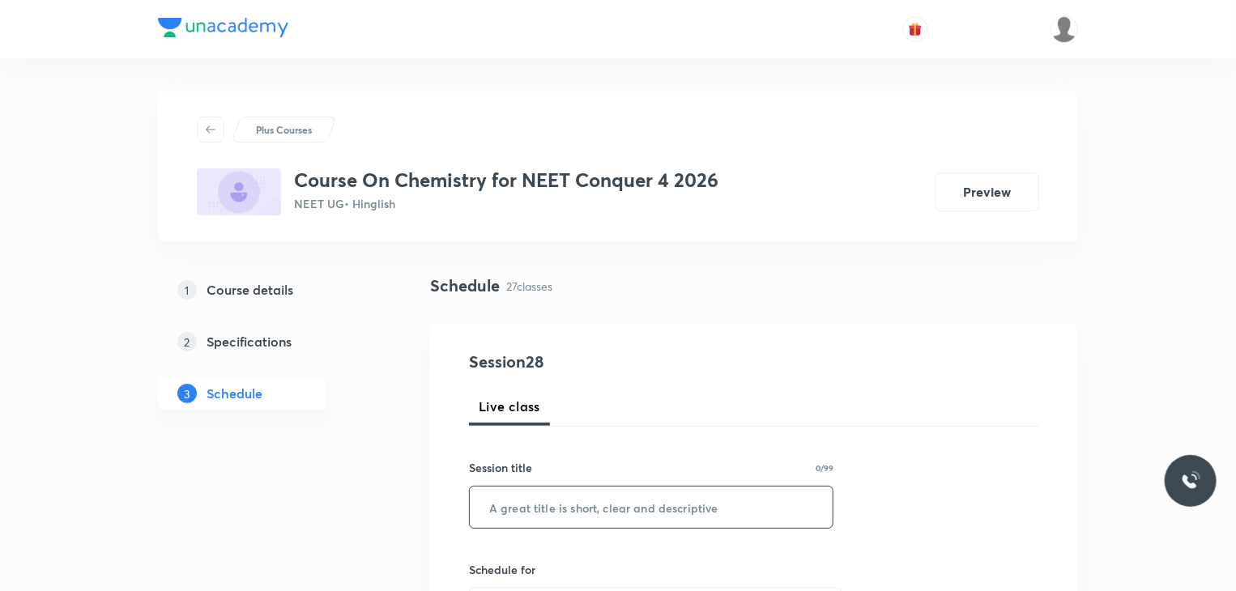
paste input "Atomic Structure 09"
click at [651, 496] on input "Atomic Structure 09" at bounding box center [651, 507] width 363 height 41
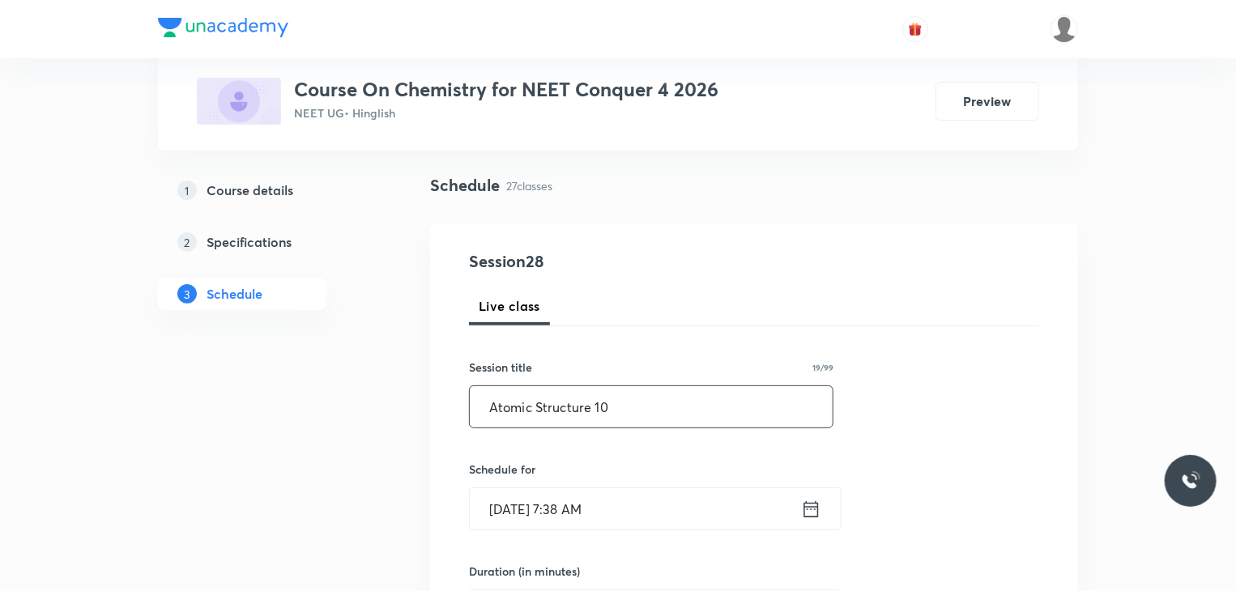
scroll to position [102, 0]
type input "Atomic Structure 10"
click at [655, 497] on input "Sep 1, 2025, 7:38 AM" at bounding box center [635, 507] width 331 height 41
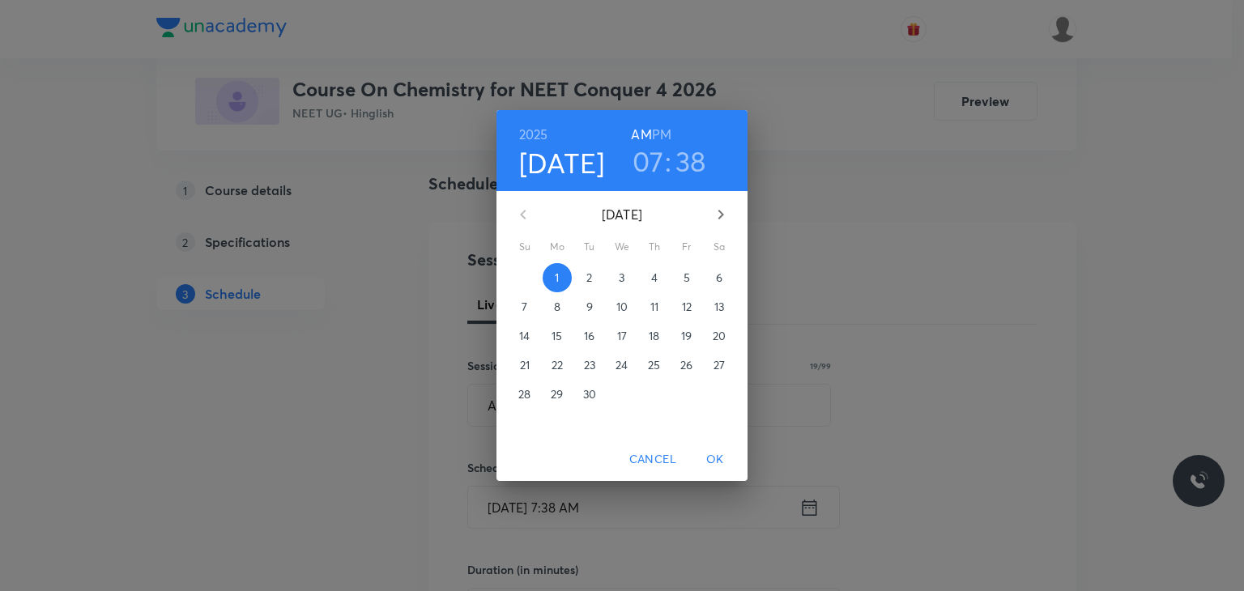
click at [651, 164] on h3 "07" at bounding box center [649, 161] width 32 height 34
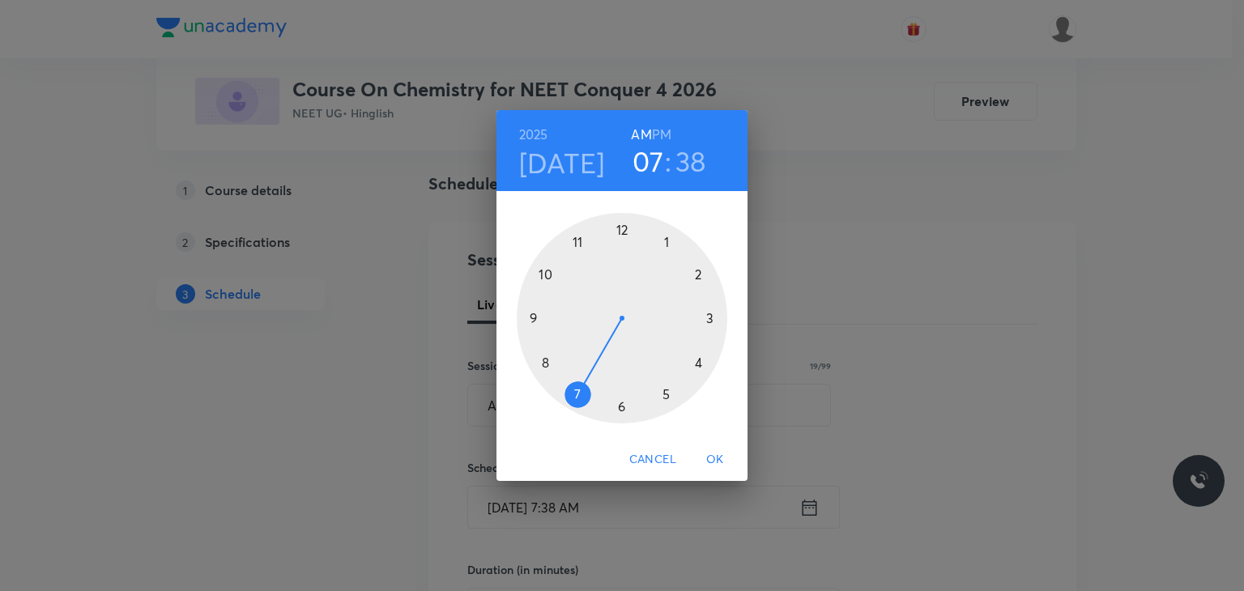
click at [664, 127] on h6 "PM" at bounding box center [661, 134] width 19 height 23
click at [669, 237] on div at bounding box center [622, 318] width 211 height 211
click at [696, 270] on div at bounding box center [622, 318] width 211 height 211
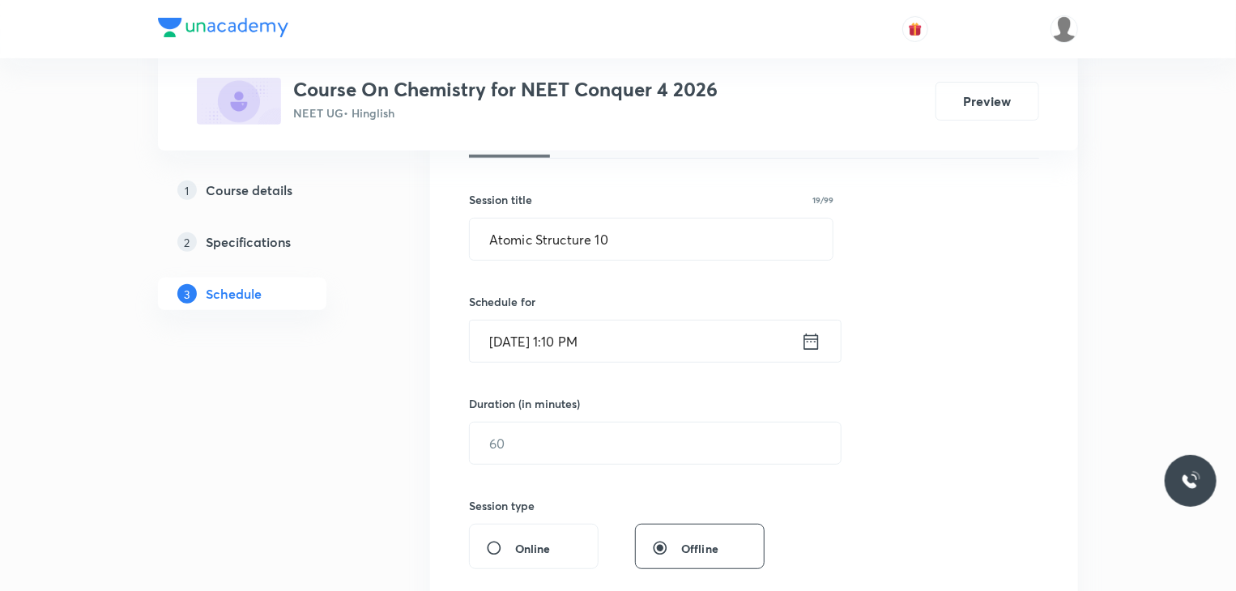
scroll to position [271, 0]
click at [582, 424] on input "text" at bounding box center [655, 440] width 371 height 41
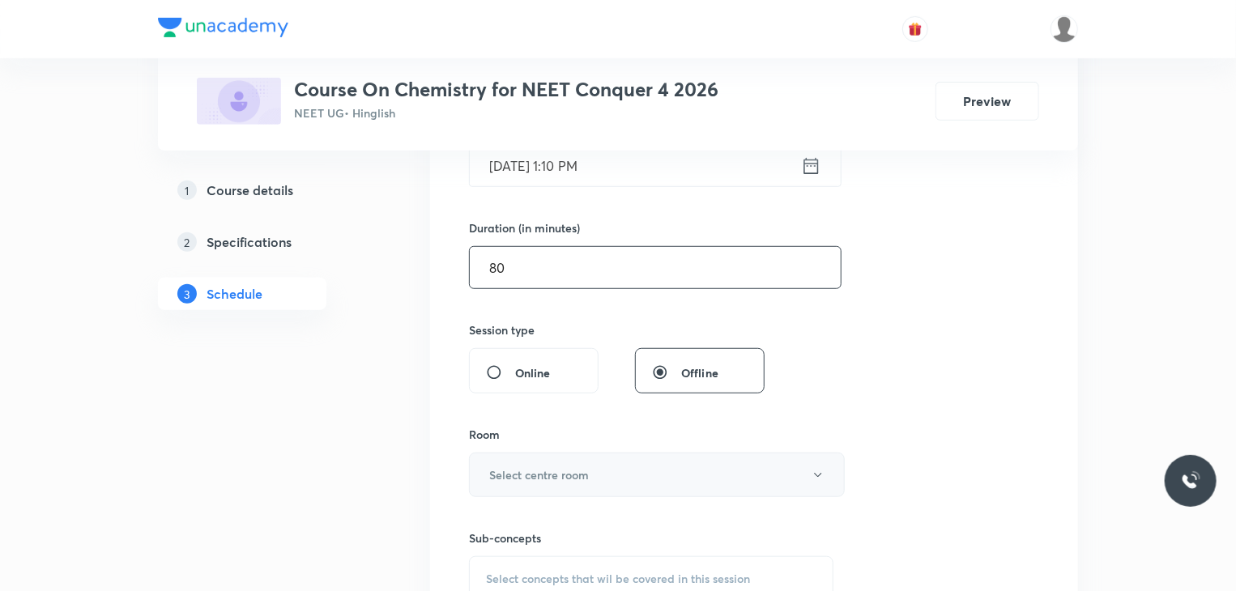
type input "80"
click at [584, 467] on h6 "Select centre room" at bounding box center [539, 475] width 100 height 17
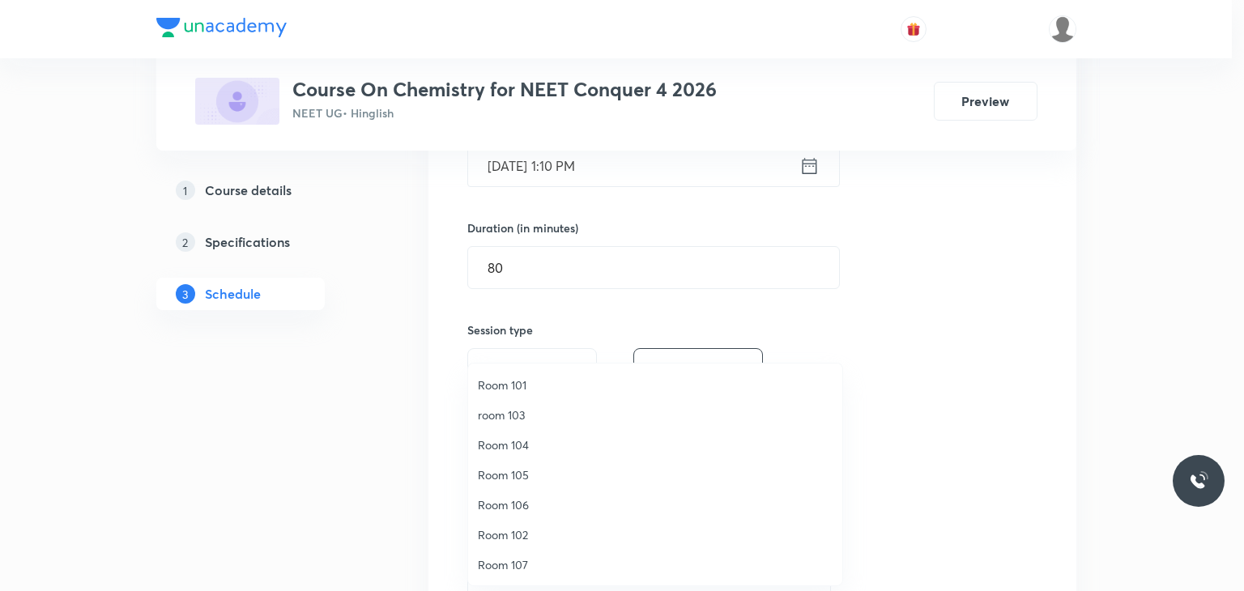
click at [553, 528] on span "Room 102" at bounding box center [655, 535] width 355 height 17
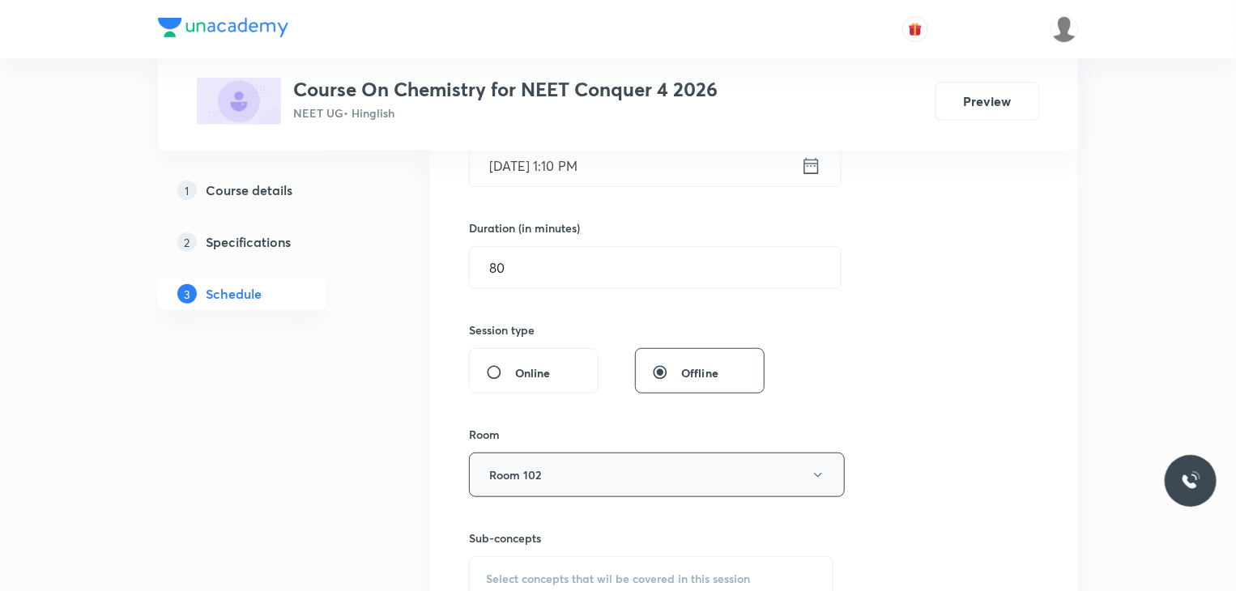
scroll to position [664, 0]
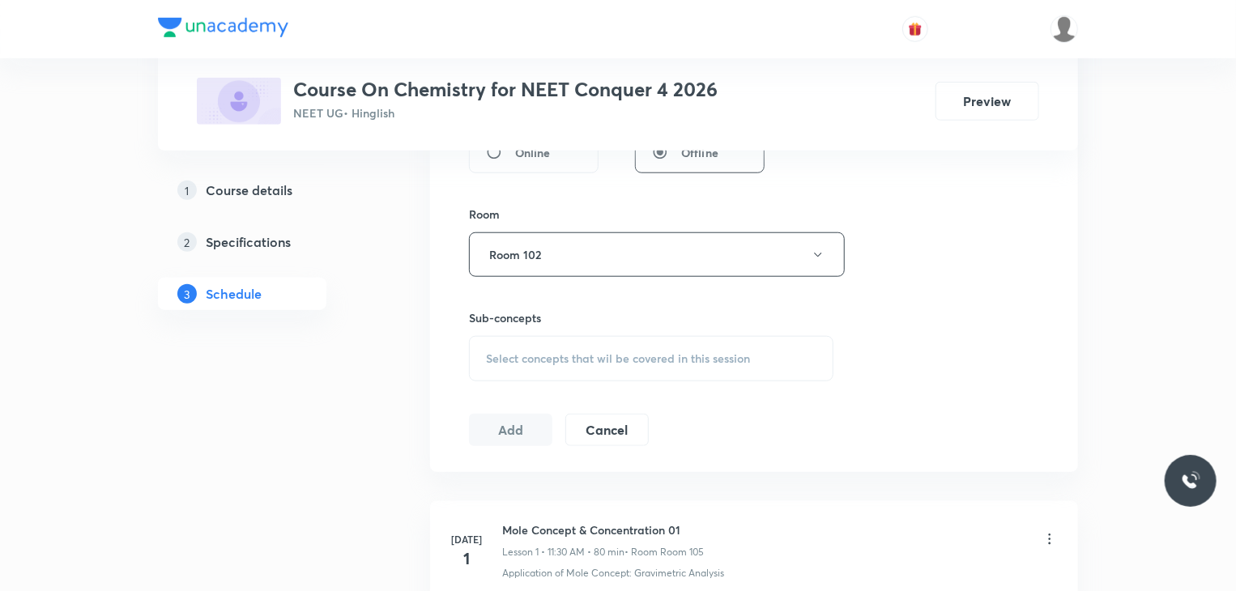
click at [732, 352] on span "Select concepts that wil be covered in this session" at bounding box center [618, 358] width 264 height 13
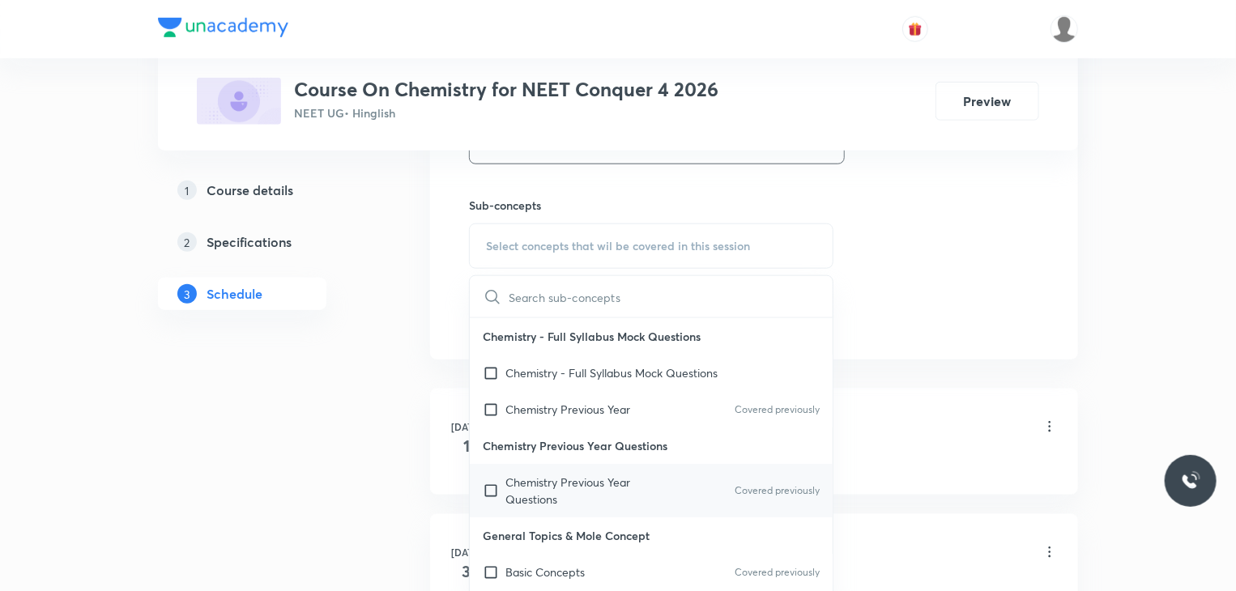
scroll to position [100, 0]
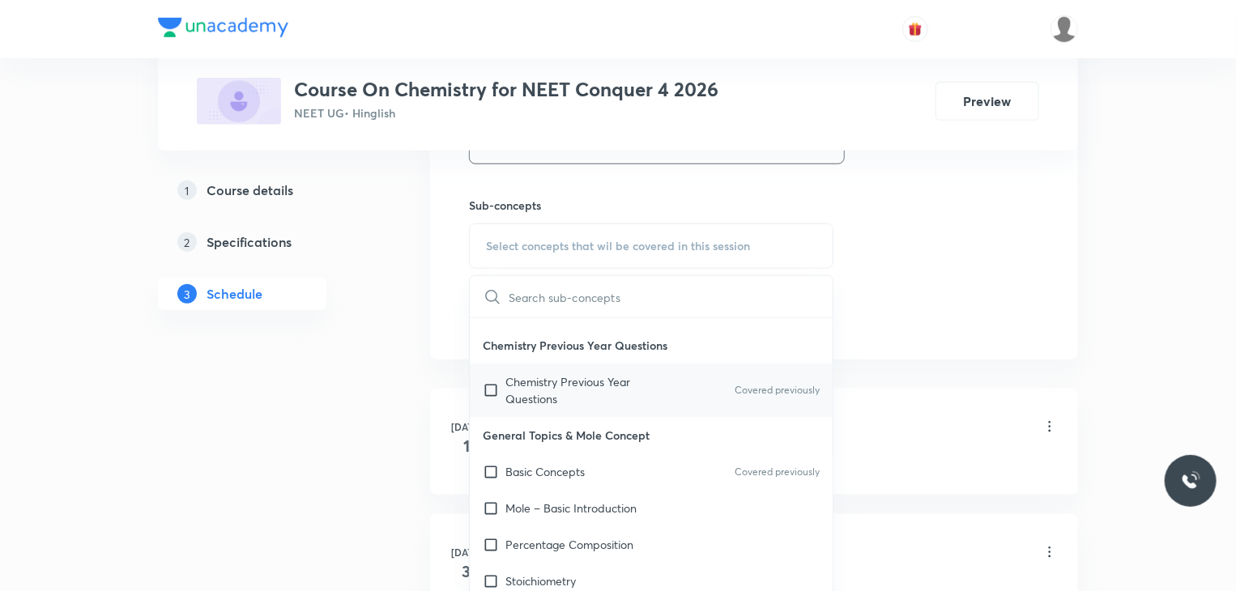
click at [686, 511] on div "Mole – Basic Introduction" at bounding box center [651, 508] width 363 height 36
checkbox input "true"
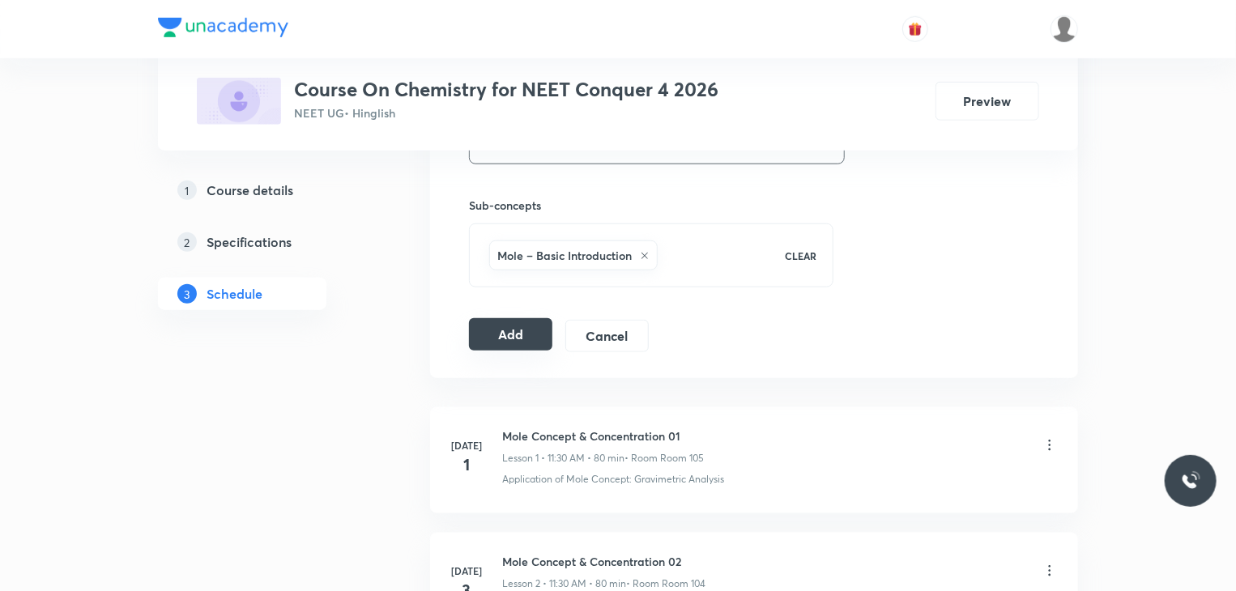
click at [524, 343] on button "Add" at bounding box center [510, 334] width 83 height 32
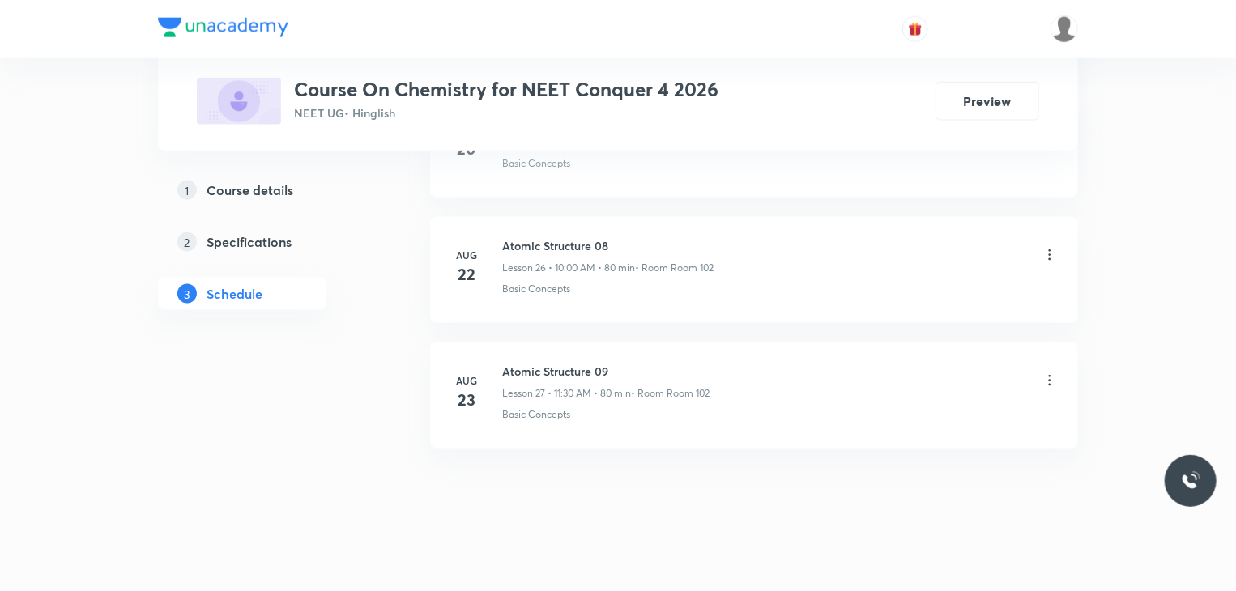
scroll to position [3345, 0]
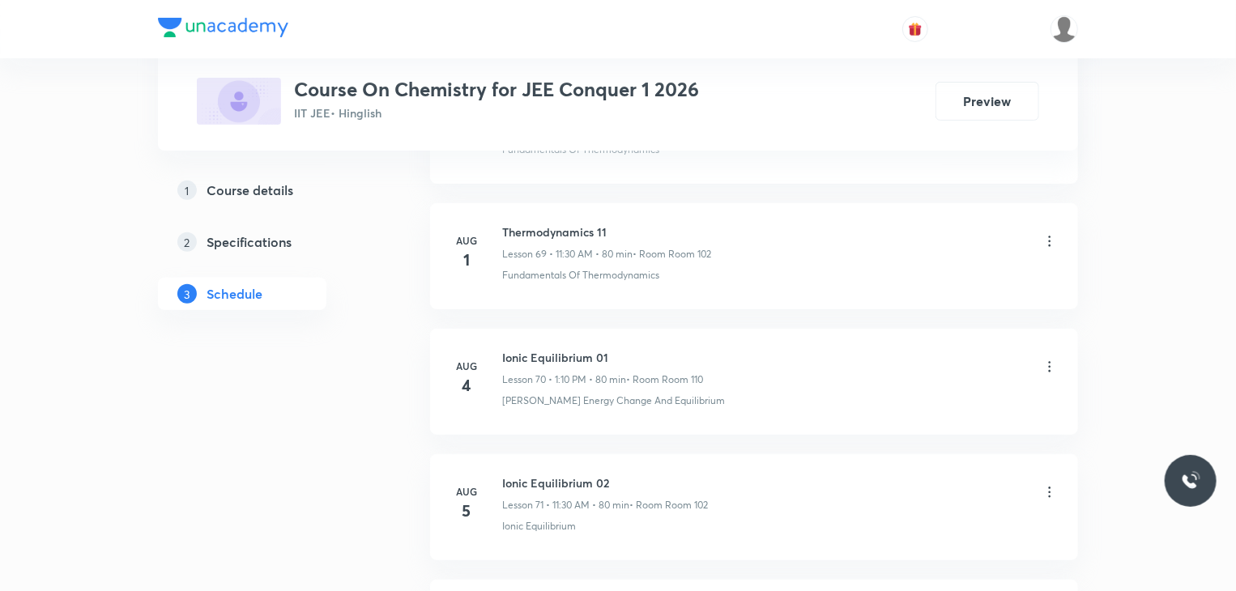
scroll to position [11730, 0]
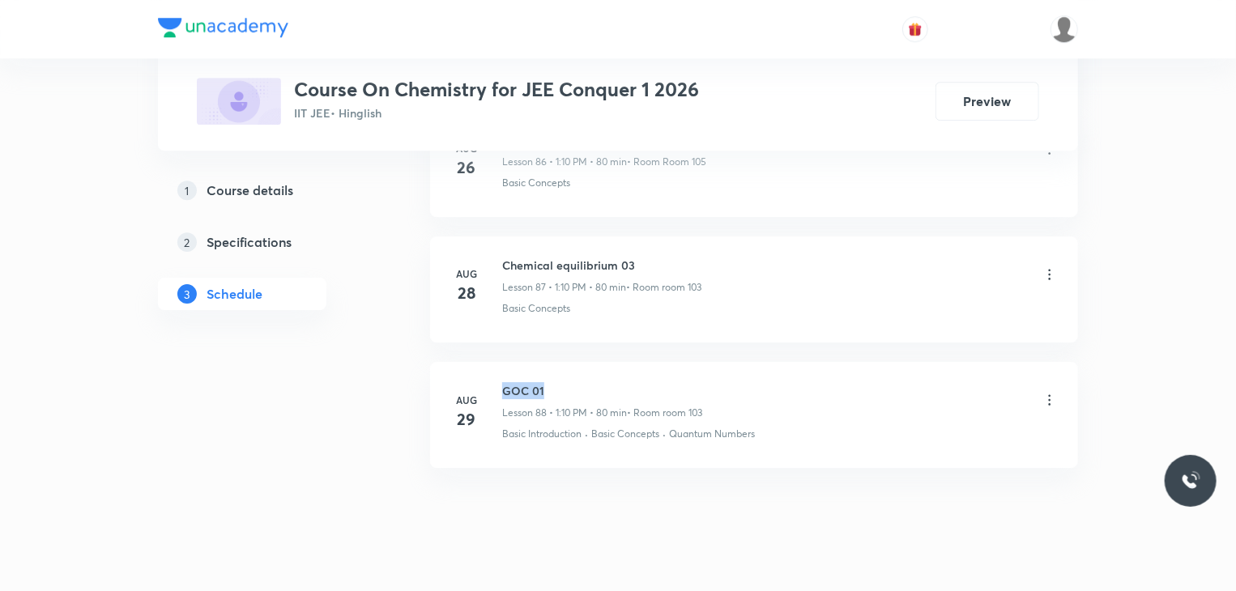
drag, startPoint x: 557, startPoint y: 354, endPoint x: 501, endPoint y: 338, distance: 57.4
click at [501, 362] on li "[DATE] GOC 01 Lesson 88 • 1:10 PM • 80 min • Room room 103 Basic Introduction ·…" at bounding box center [754, 415] width 648 height 106
copy h6 "GOC 01"
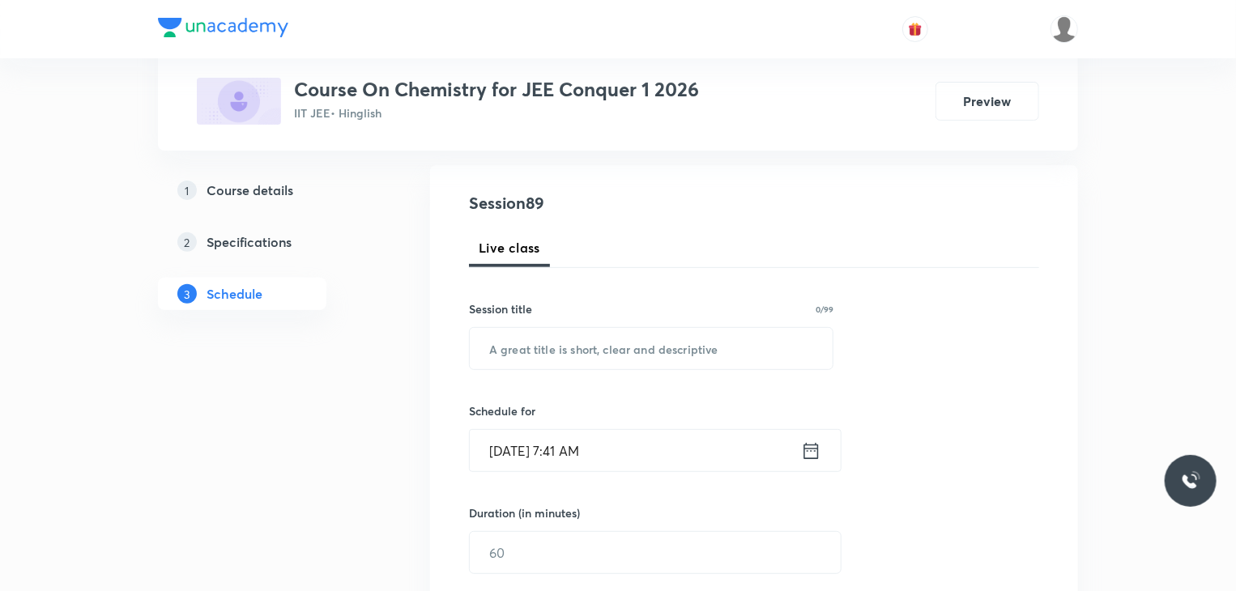
scroll to position [164, 0]
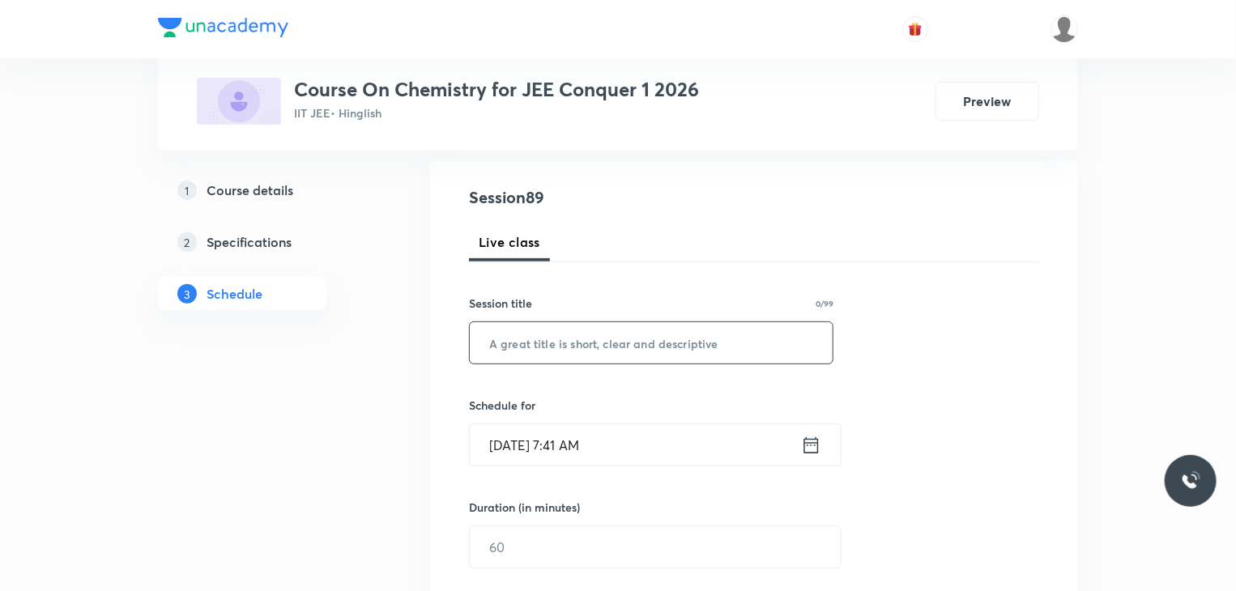
click at [647, 331] on input "text" at bounding box center [651, 342] width 363 height 41
paste input "GOC 01"
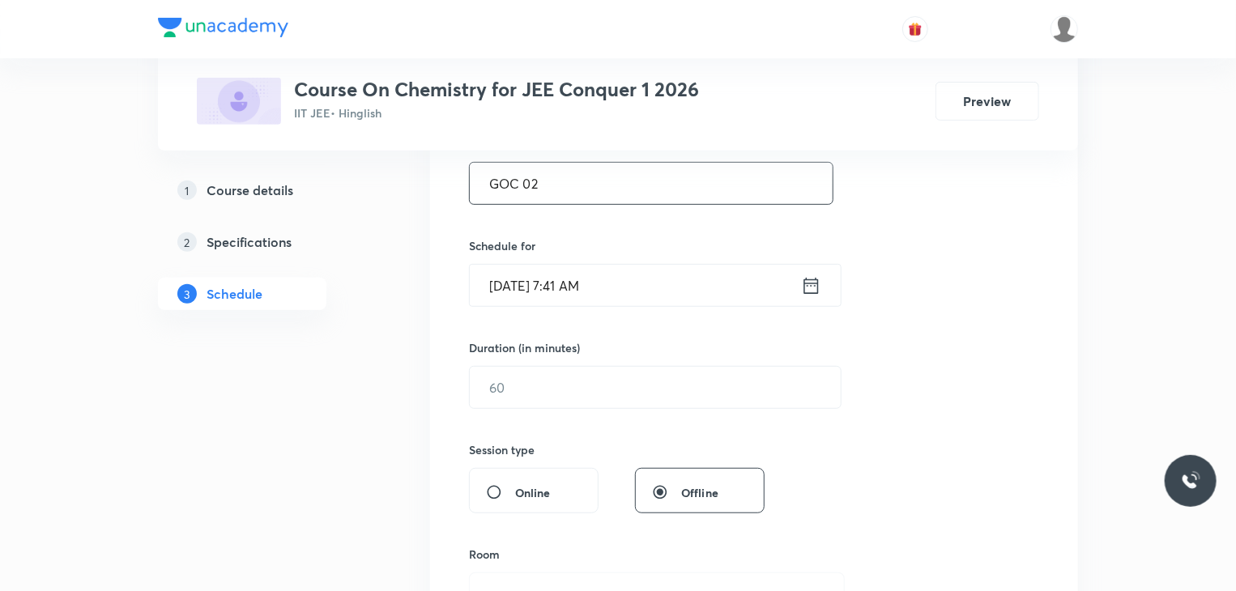
scroll to position [324, 0]
type input "GOC 02"
click at [654, 283] on input "[DATE] 7:41 AM" at bounding box center [635, 285] width 331 height 41
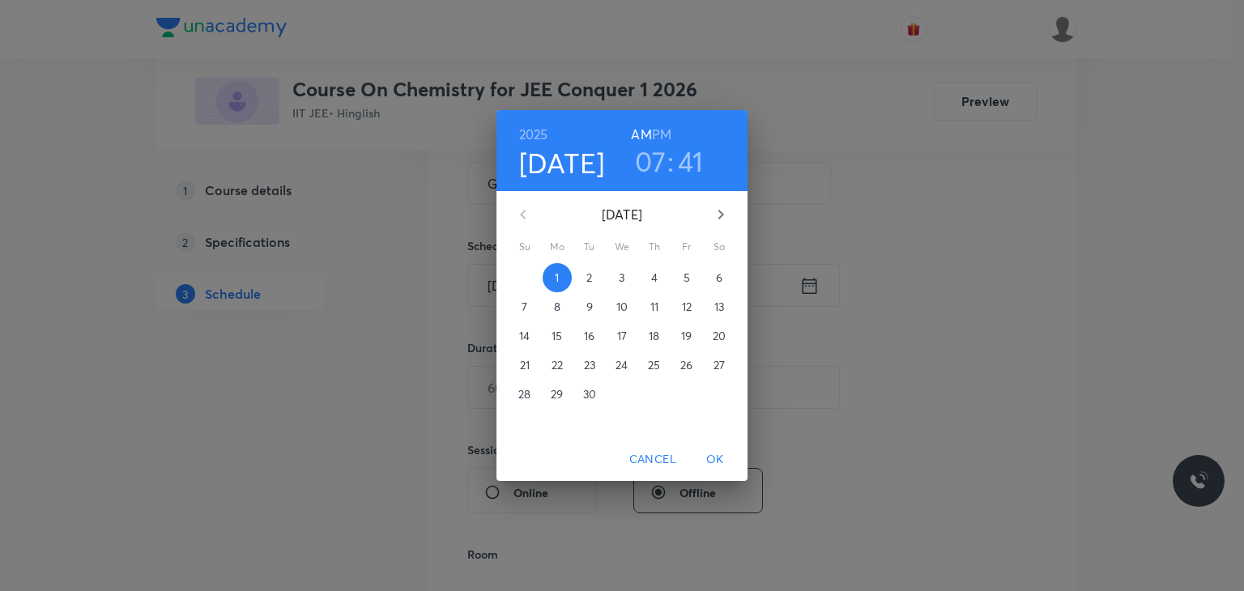
click at [658, 173] on h3 "07" at bounding box center [651, 161] width 32 height 34
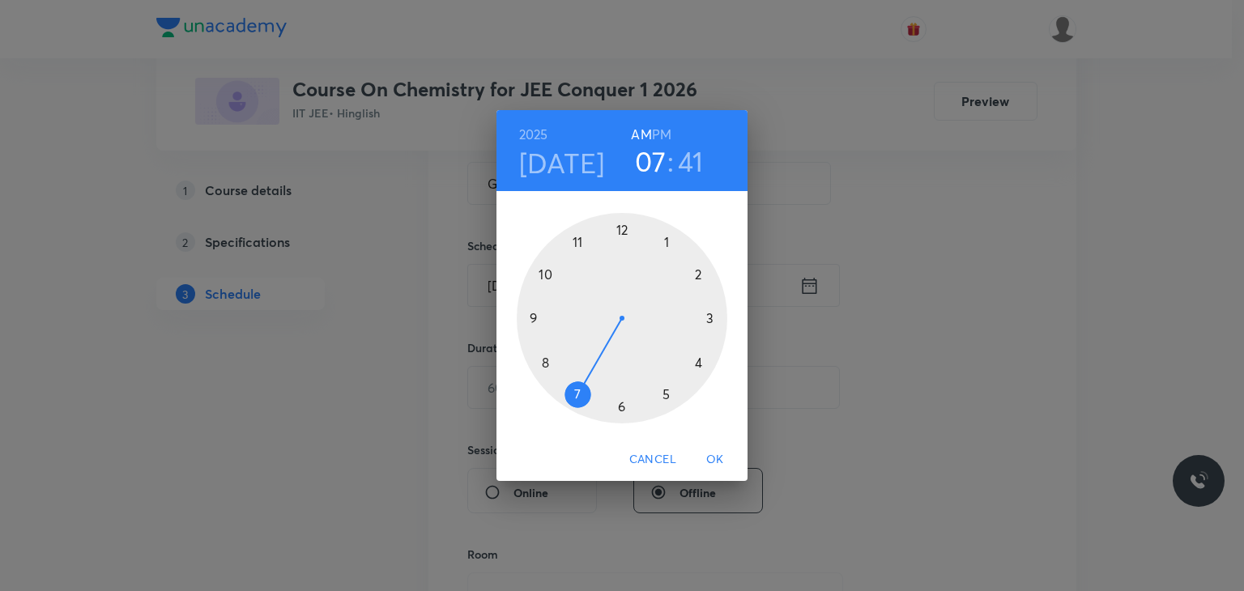
click at [540, 275] on div at bounding box center [622, 318] width 211 height 211
click at [625, 224] on div at bounding box center [622, 318] width 211 height 211
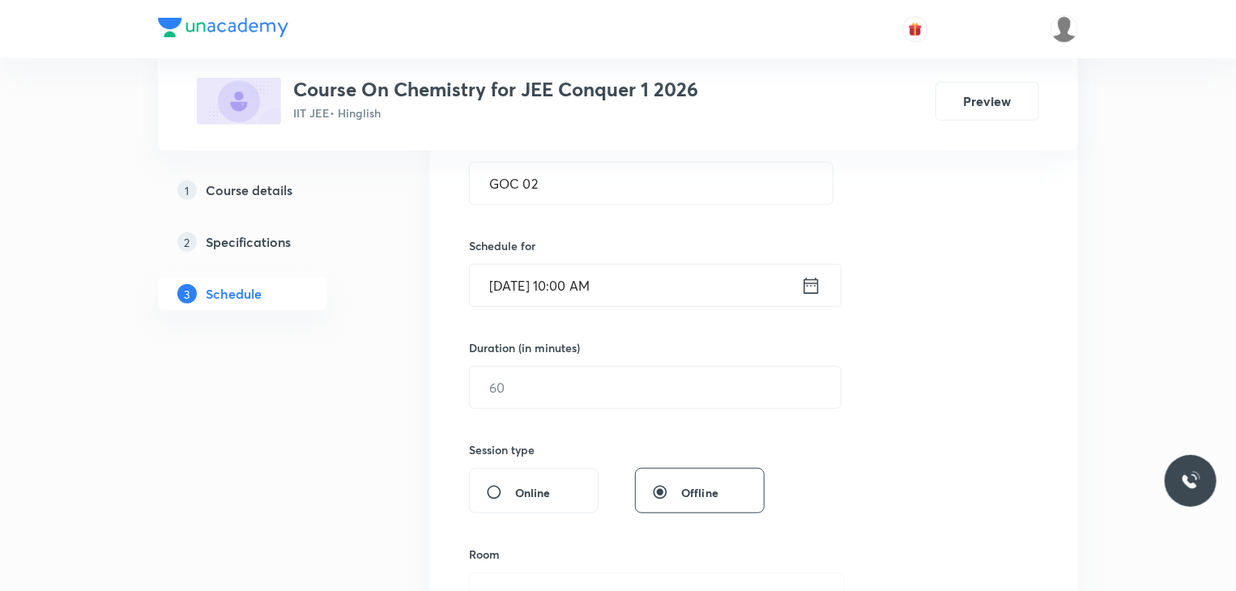
scroll to position [369, 0]
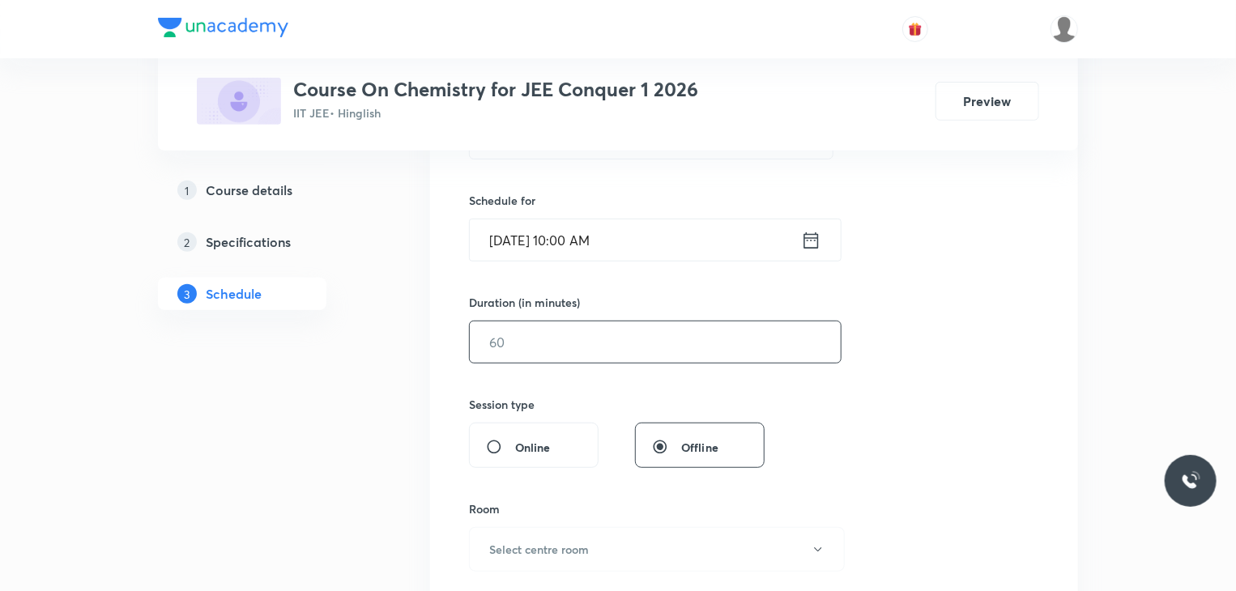
click at [612, 328] on input "text" at bounding box center [655, 342] width 371 height 41
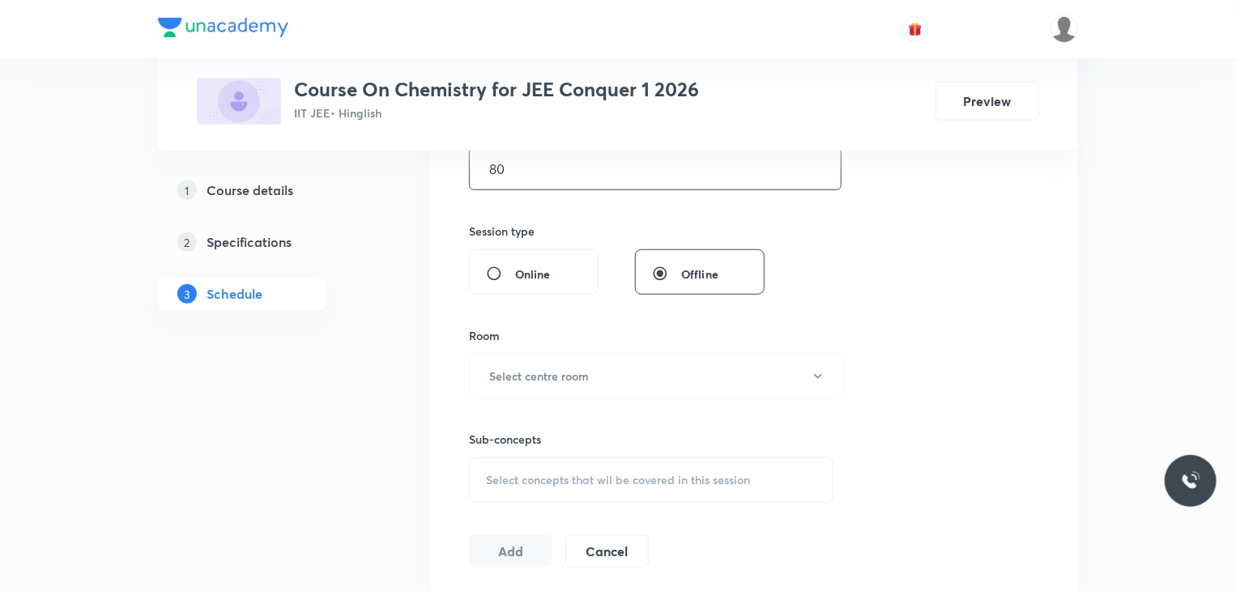
scroll to position [544, 0]
type input "80"
click at [587, 373] on h6 "Select centre room" at bounding box center [539, 375] width 100 height 17
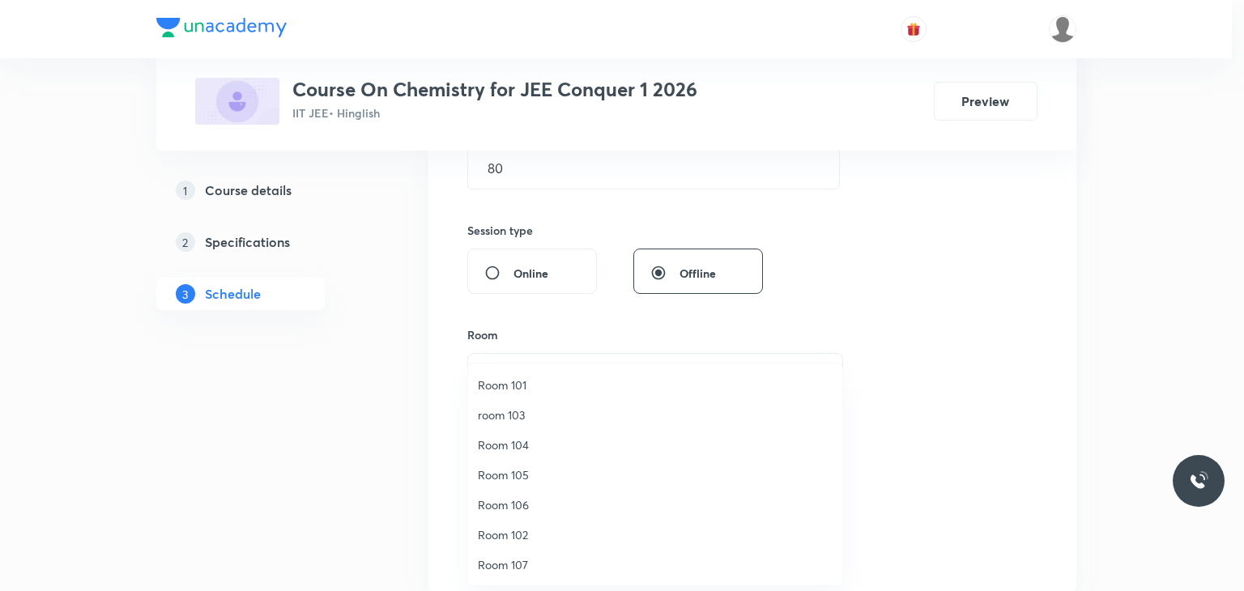
click at [510, 407] on span "room 103" at bounding box center [655, 415] width 355 height 17
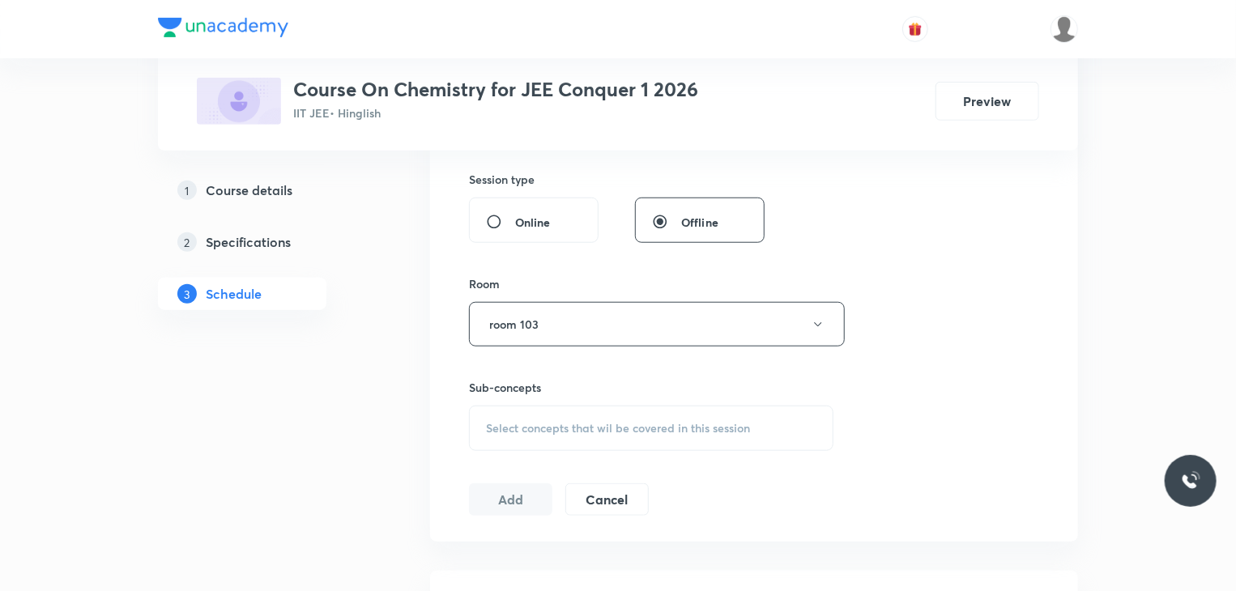
scroll to position [595, 0]
click at [646, 413] on div "Select concepts that wil be covered in this session" at bounding box center [651, 427] width 365 height 45
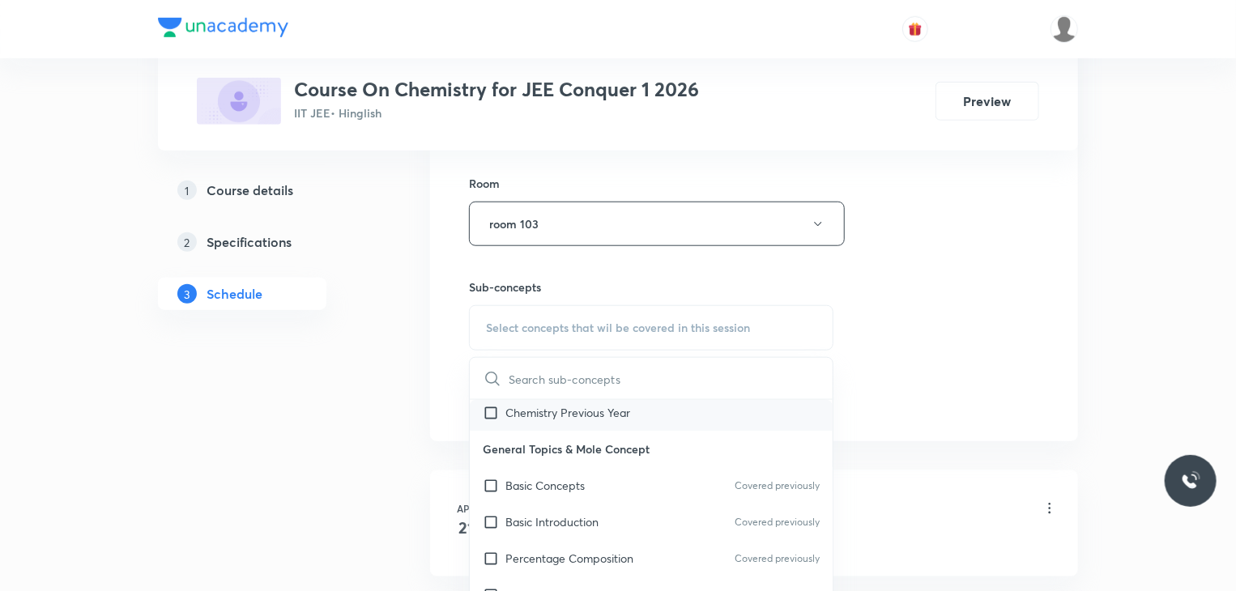
scroll to position [123, 0]
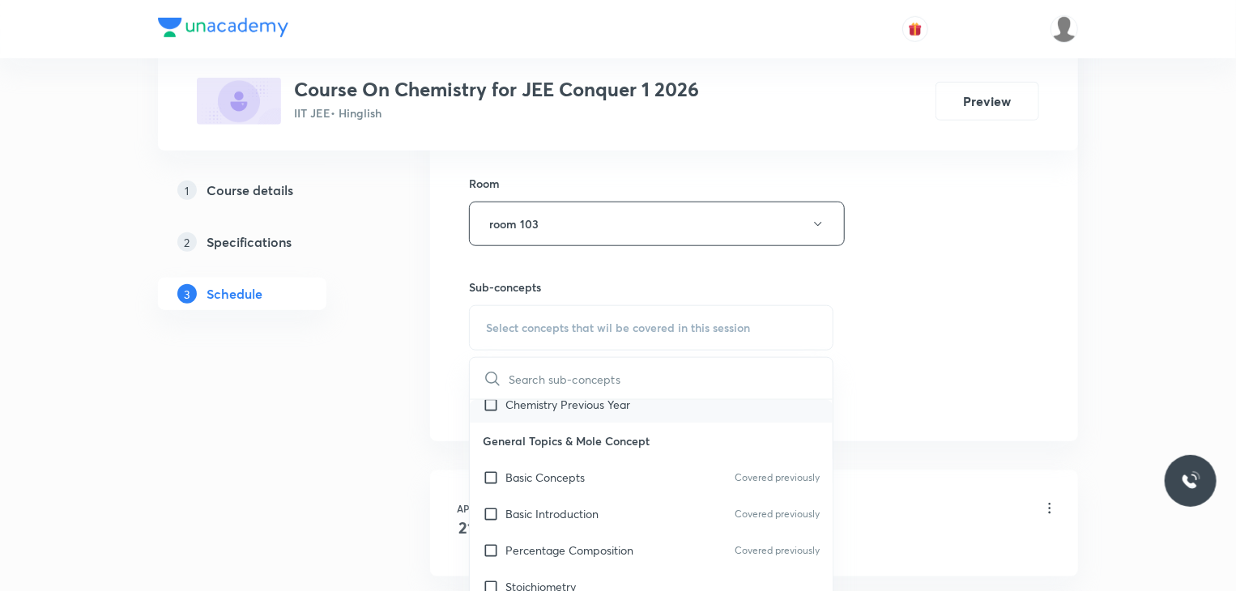
click at [590, 534] on div "Percentage Composition Covered previously" at bounding box center [651, 550] width 363 height 36
checkbox input "true"
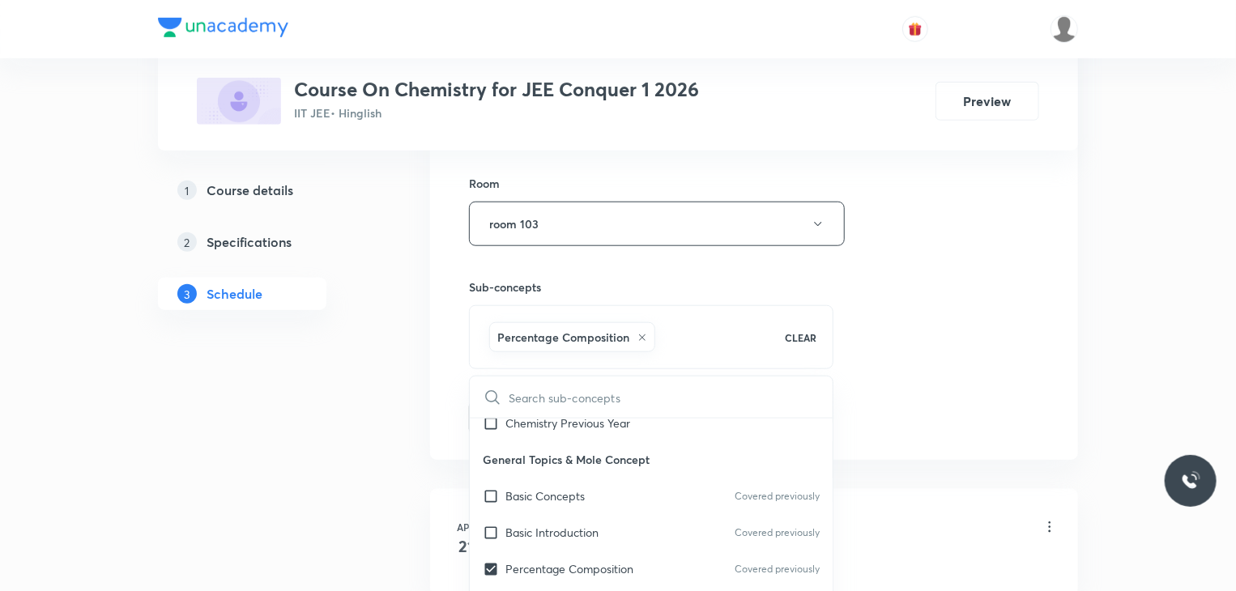
click at [949, 305] on div "Session 89 Live class Session title 6/99 GOC 02 ​ Schedule for [DATE] 10:00 AM …" at bounding box center [754, 44] width 570 height 779
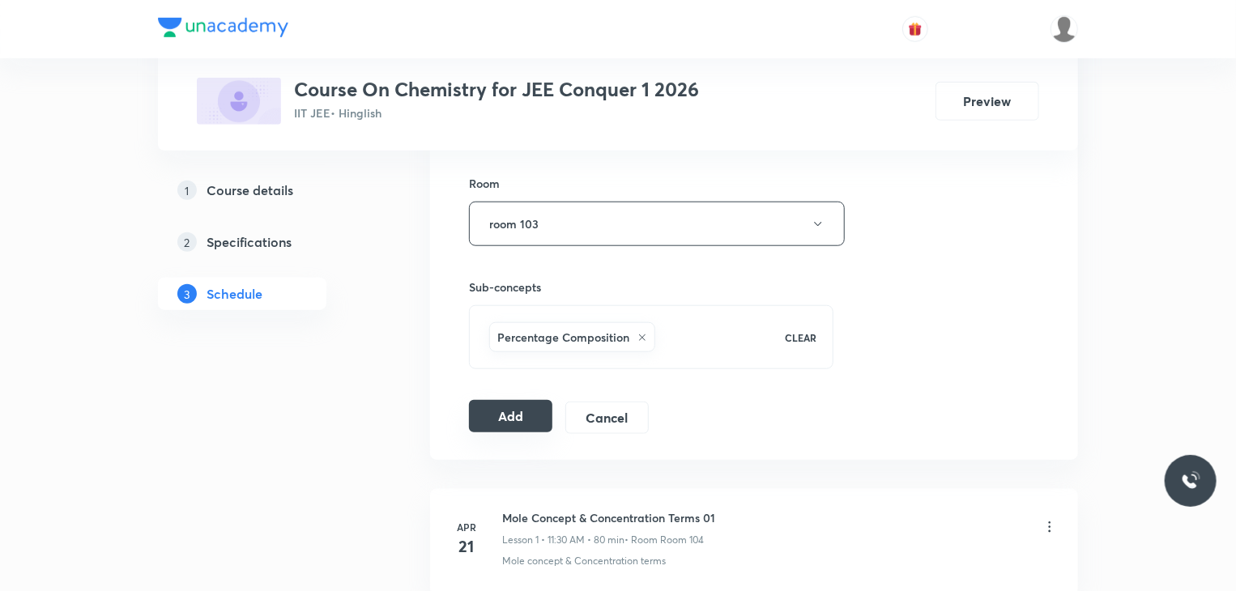
click at [525, 403] on button "Add" at bounding box center [510, 416] width 83 height 32
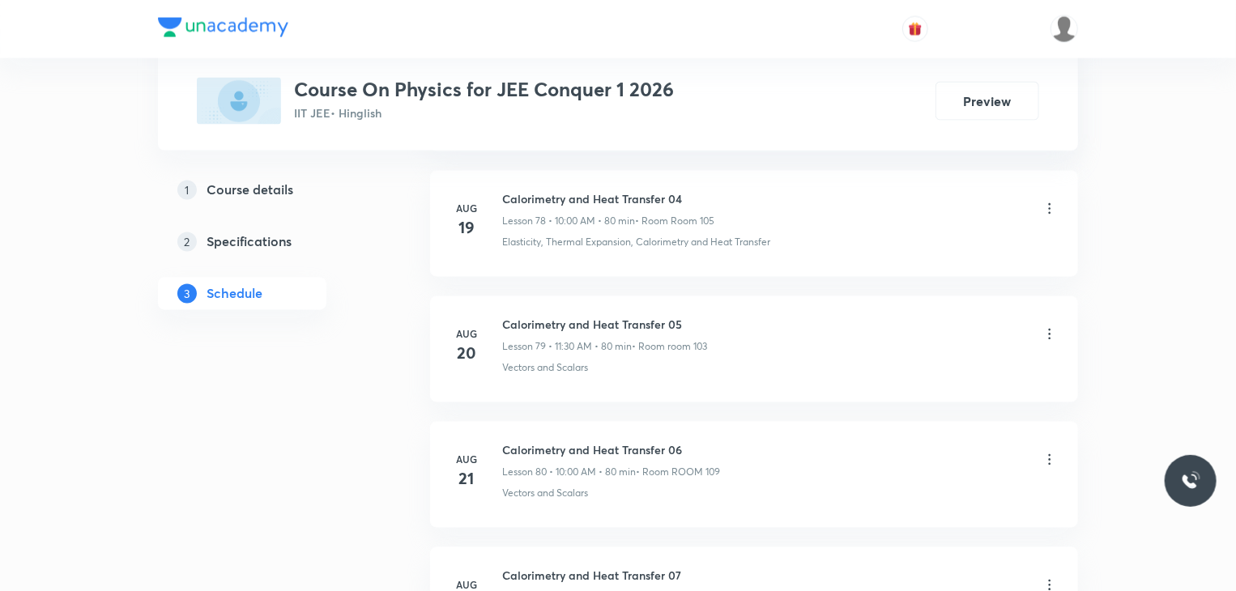
scroll to position [11355, 0]
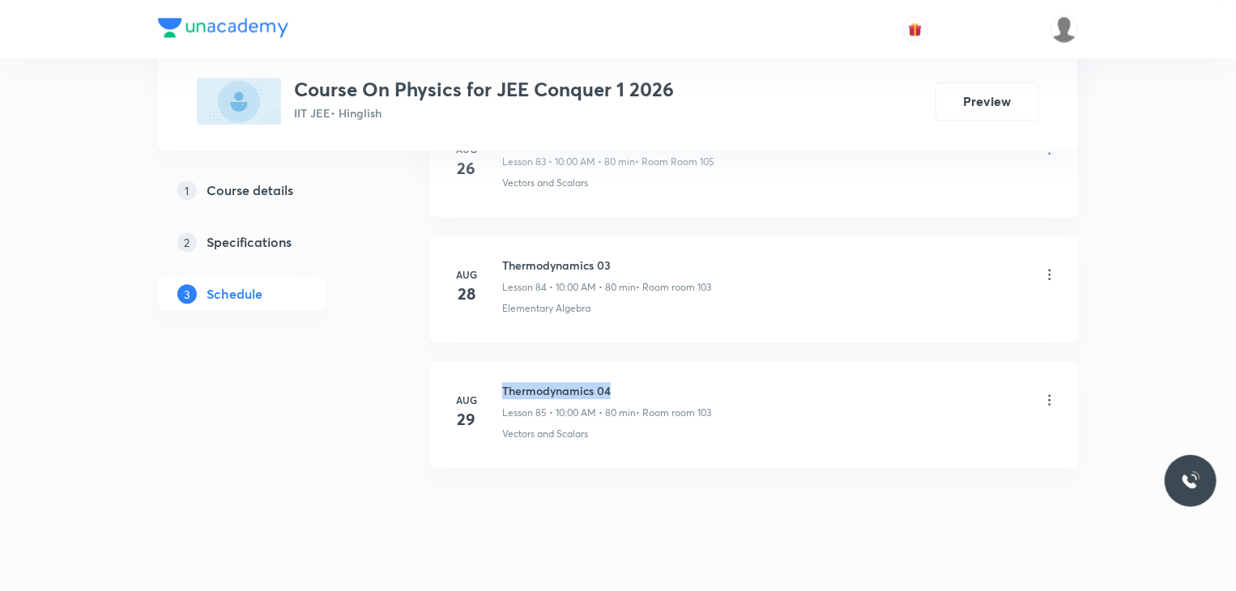
drag, startPoint x: 622, startPoint y: 344, endPoint x: 505, endPoint y: 327, distance: 118.6
copy h6 "Thermodynamics 04"
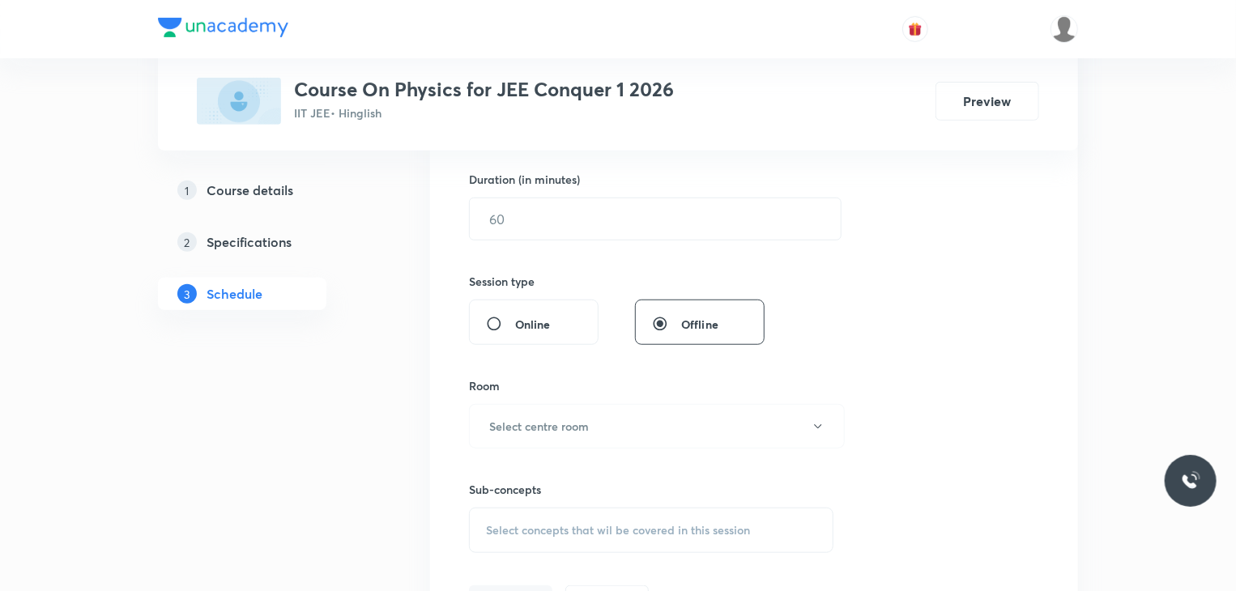
scroll to position [0, 0]
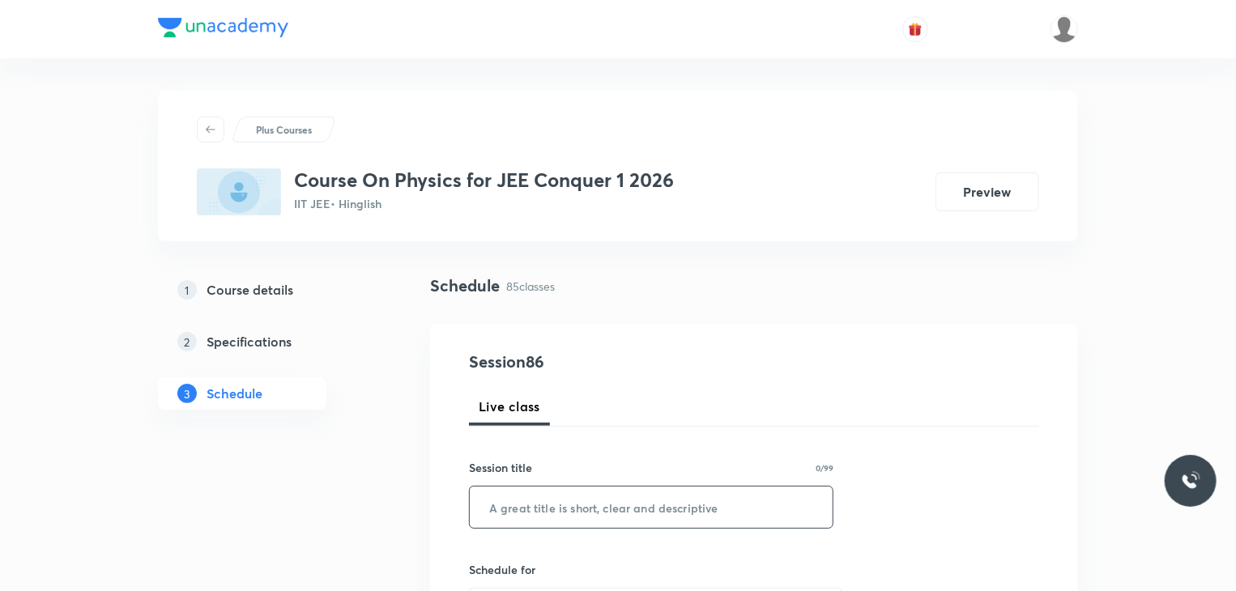
paste input "Thermodynamics 04"
click at [640, 510] on input "Thermodynamics 04" at bounding box center [651, 507] width 363 height 41
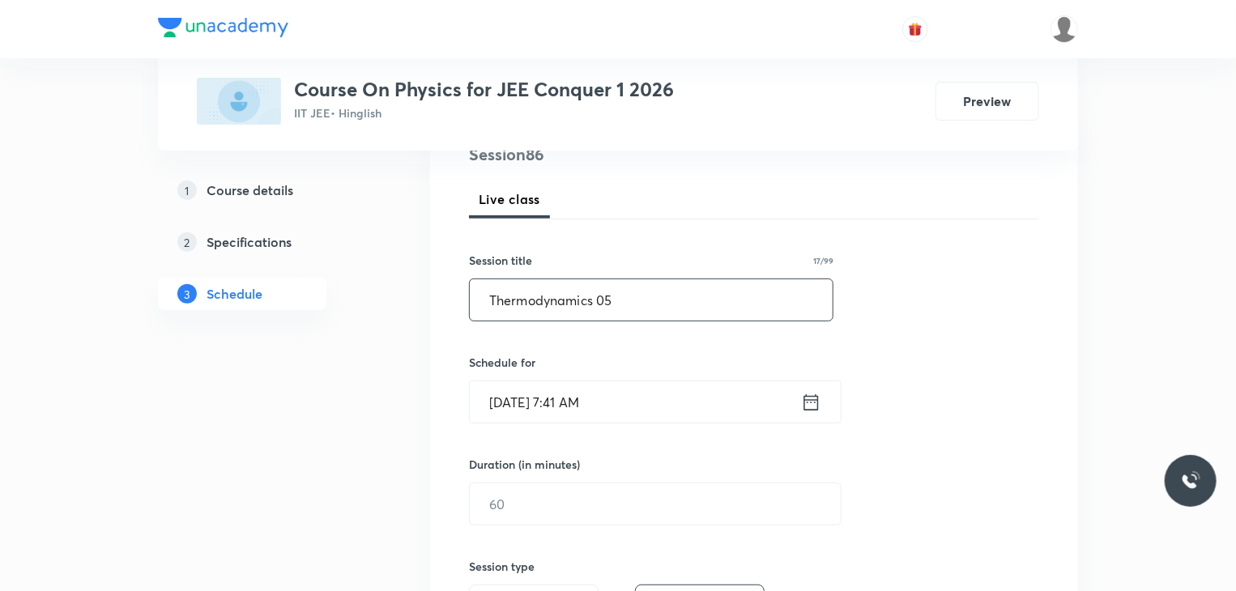
scroll to position [211, 0]
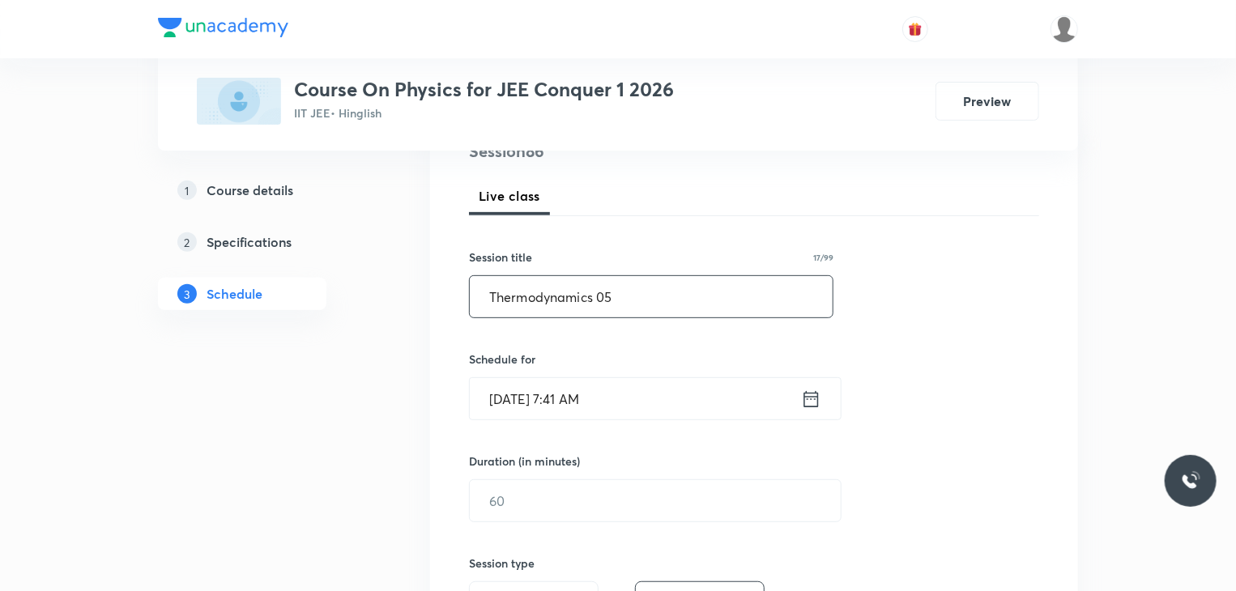
type input "Thermodynamics 05"
click at [685, 388] on input "[DATE] 7:41 AM" at bounding box center [635, 398] width 331 height 41
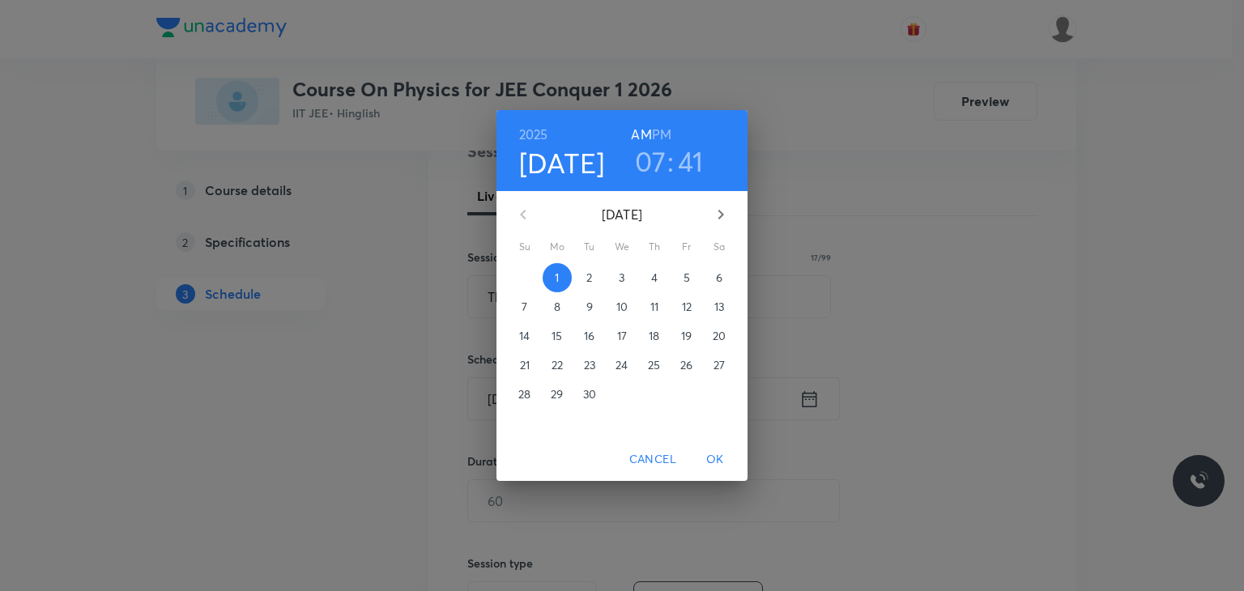
click at [655, 173] on h3 "07" at bounding box center [651, 161] width 32 height 34
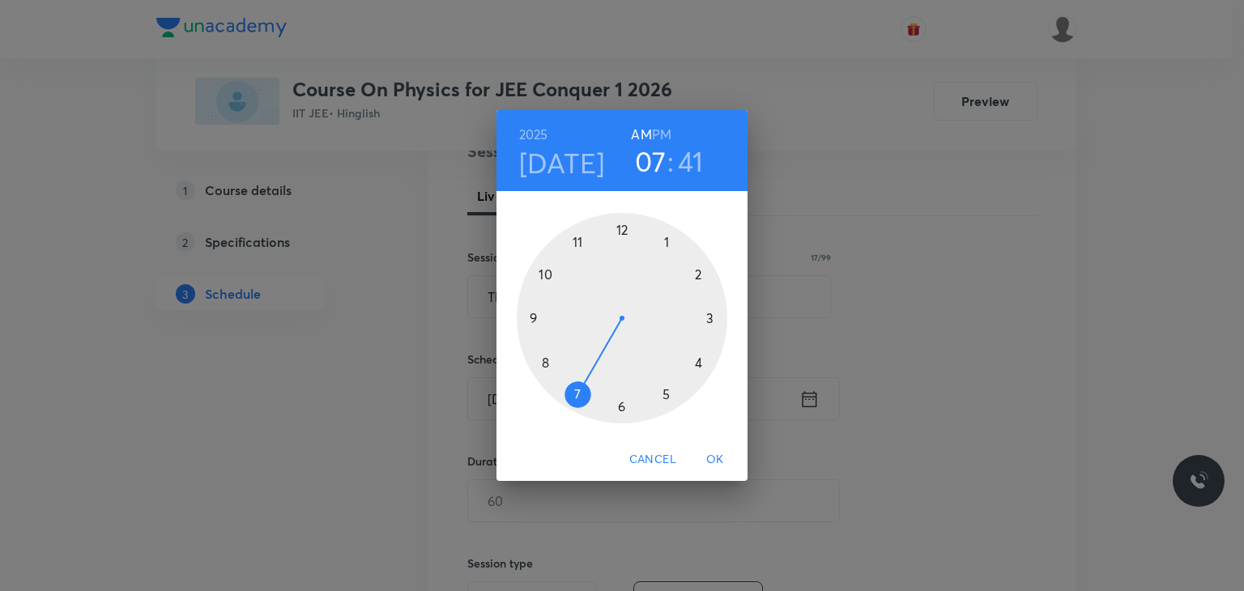
click at [577, 238] on div at bounding box center [622, 318] width 211 height 211
click at [623, 401] on div at bounding box center [622, 318] width 211 height 211
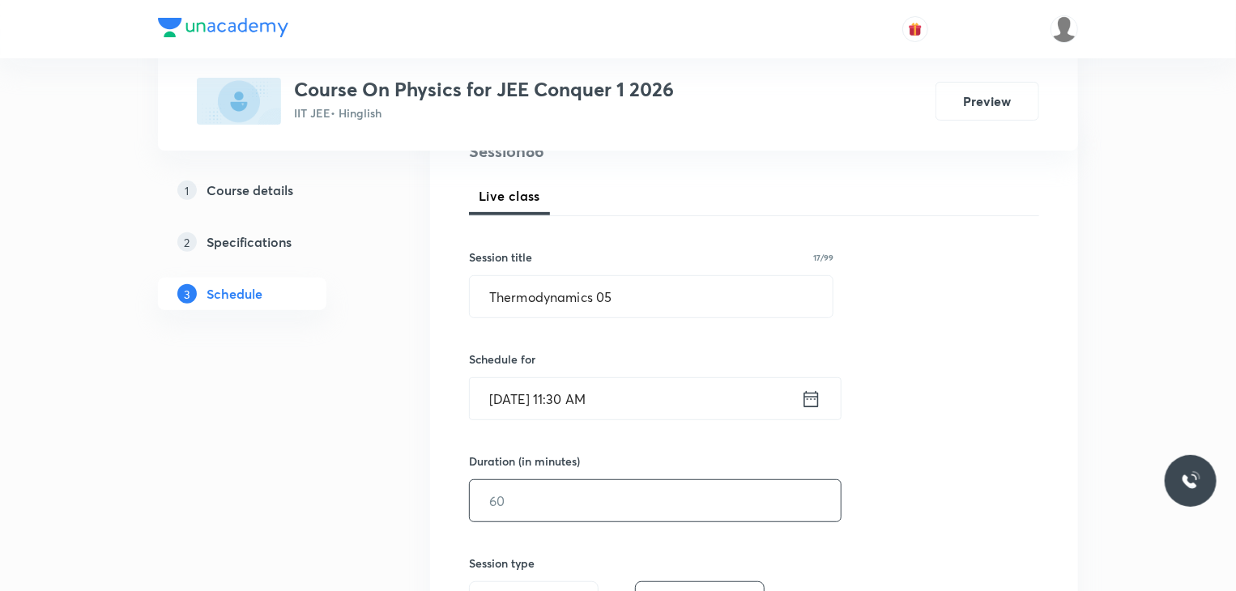
click at [565, 509] on input "text" at bounding box center [655, 500] width 371 height 41
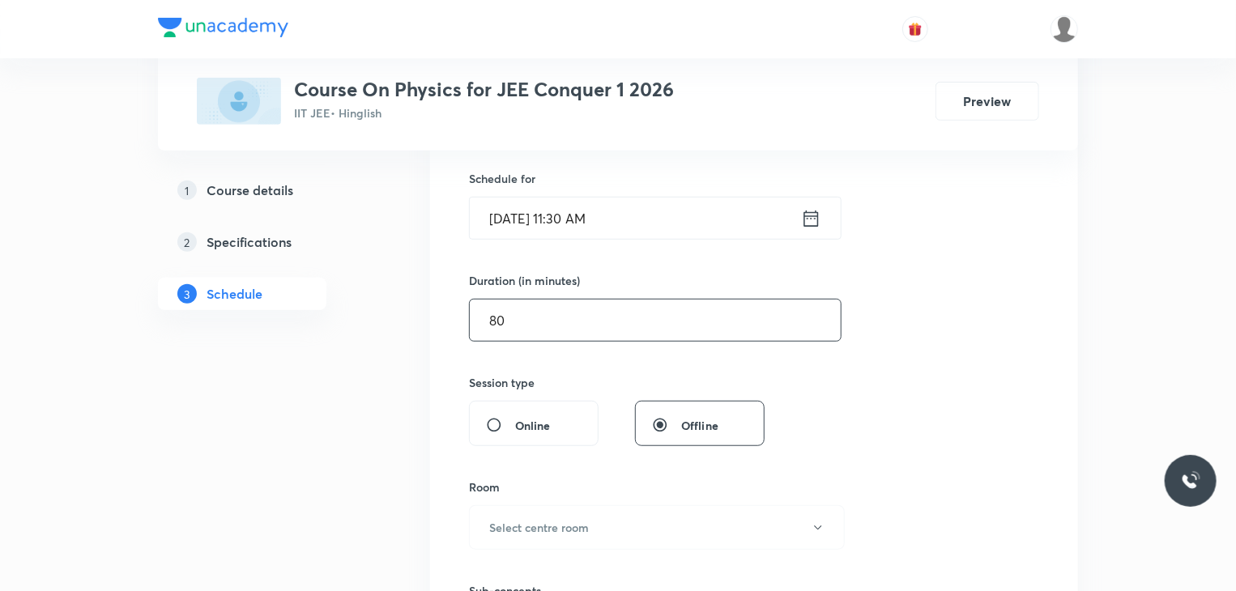
type input "80"
click at [565, 509] on button "Select centre room" at bounding box center [657, 528] width 376 height 45
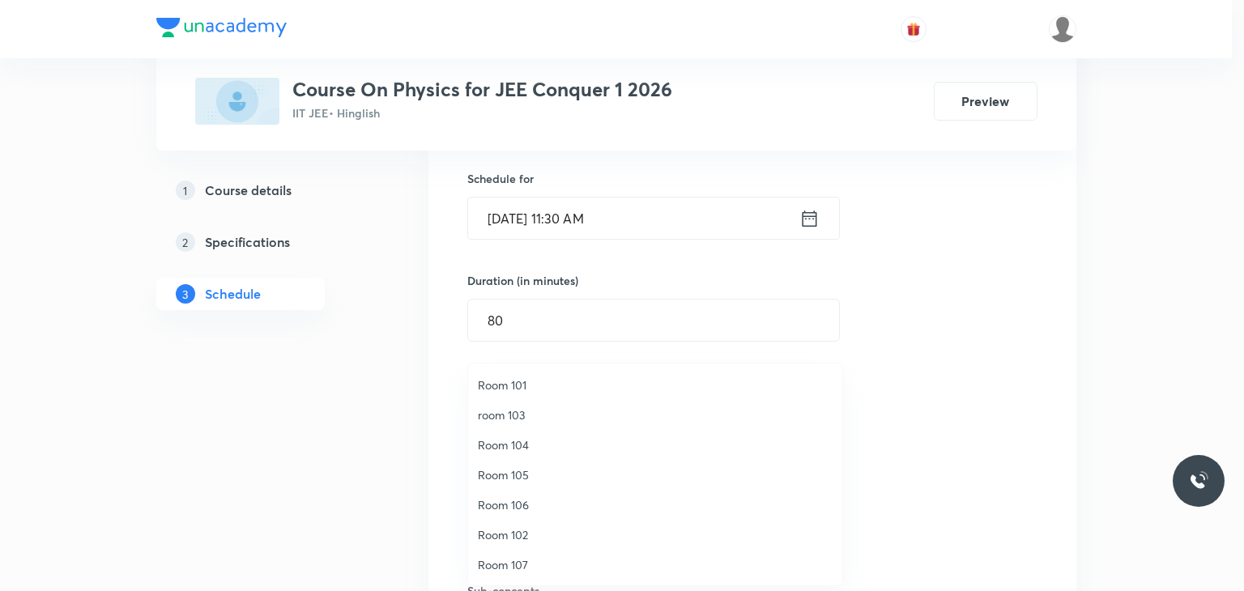
click at [540, 418] on span "room 103" at bounding box center [655, 415] width 355 height 17
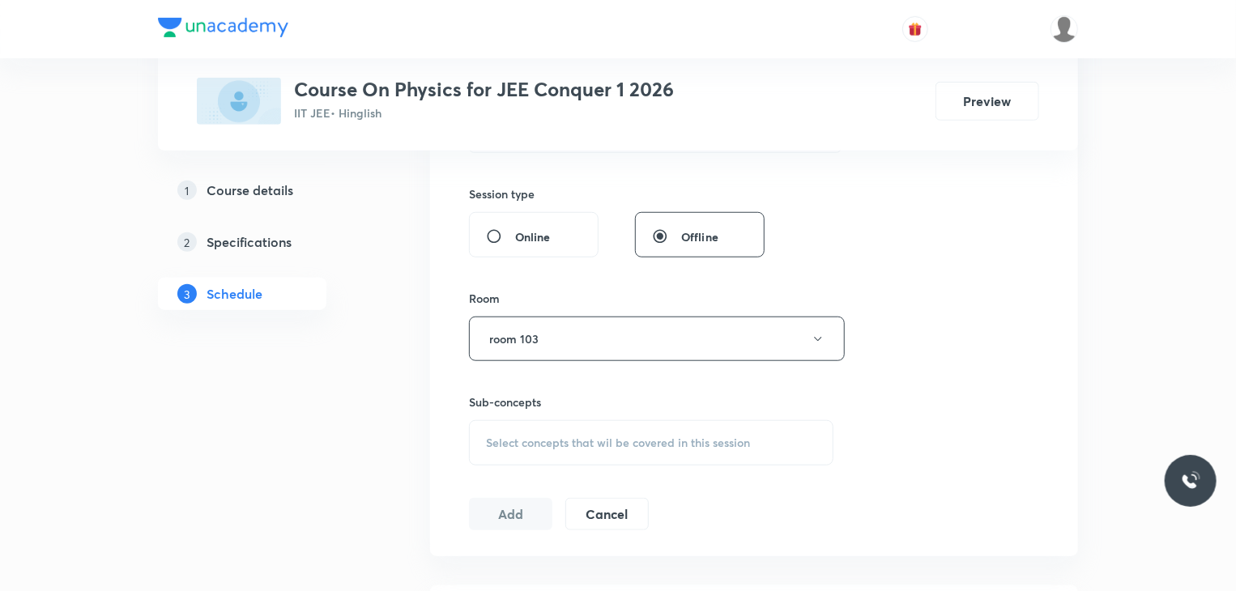
scroll to position [583, 0]
click at [611, 443] on span "Select concepts that wil be covered in this session" at bounding box center [618, 439] width 264 height 13
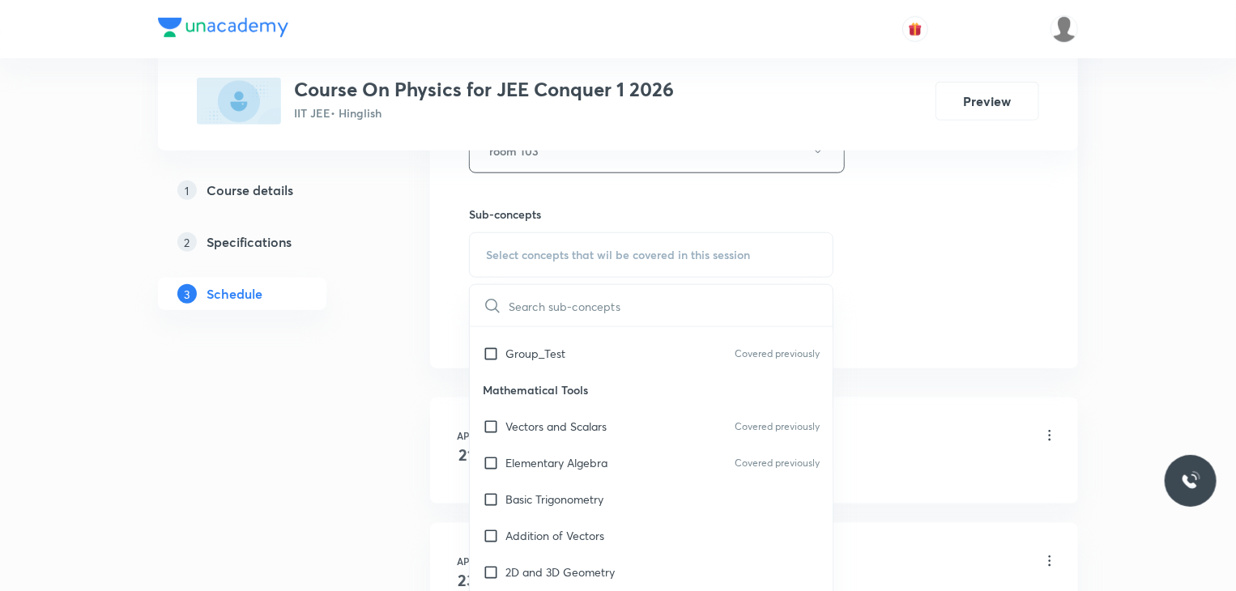
scroll to position [65, 0]
click at [661, 523] on div "Addition of Vectors" at bounding box center [651, 536] width 363 height 36
checkbox input "true"
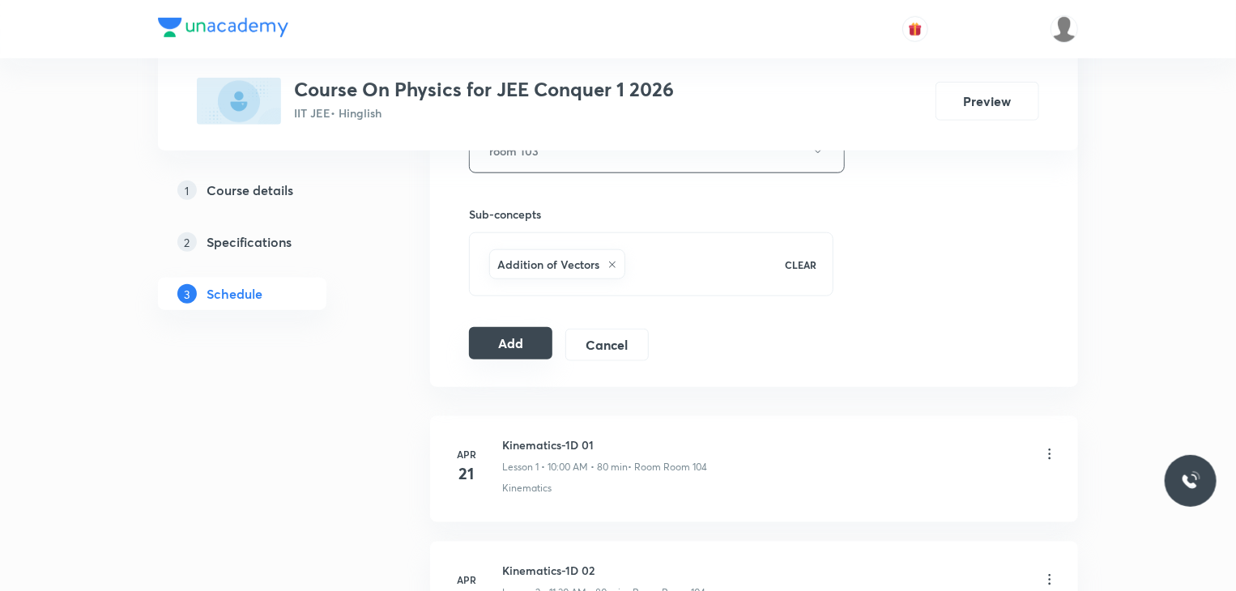
click at [538, 341] on button "Add" at bounding box center [510, 343] width 83 height 32
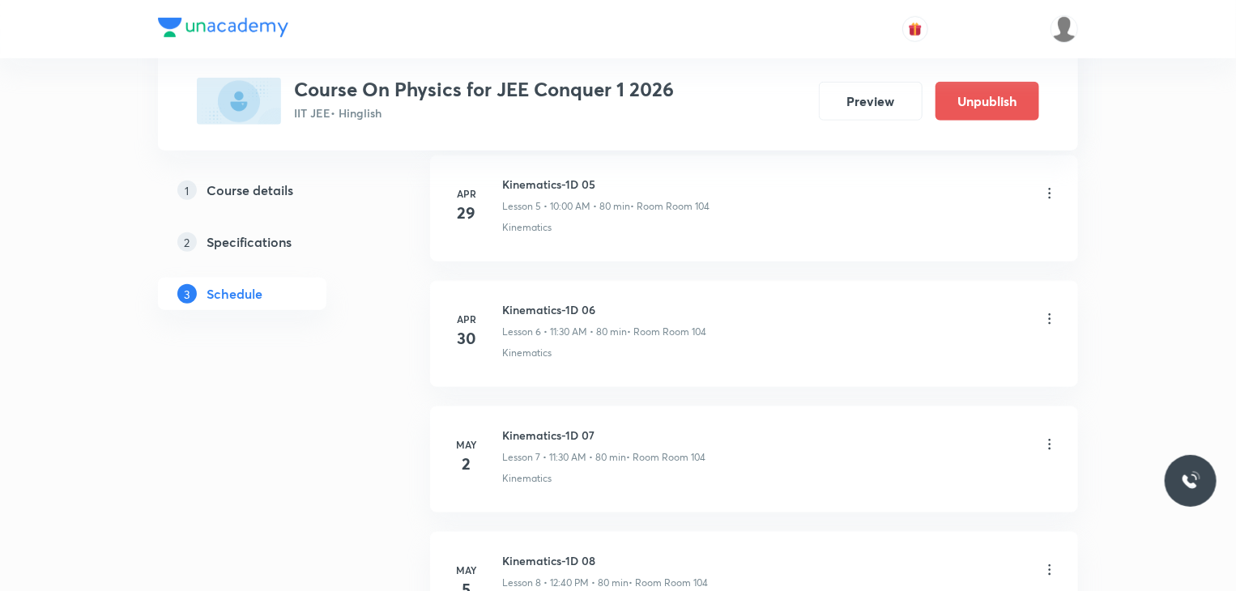
scroll to position [10738, 0]
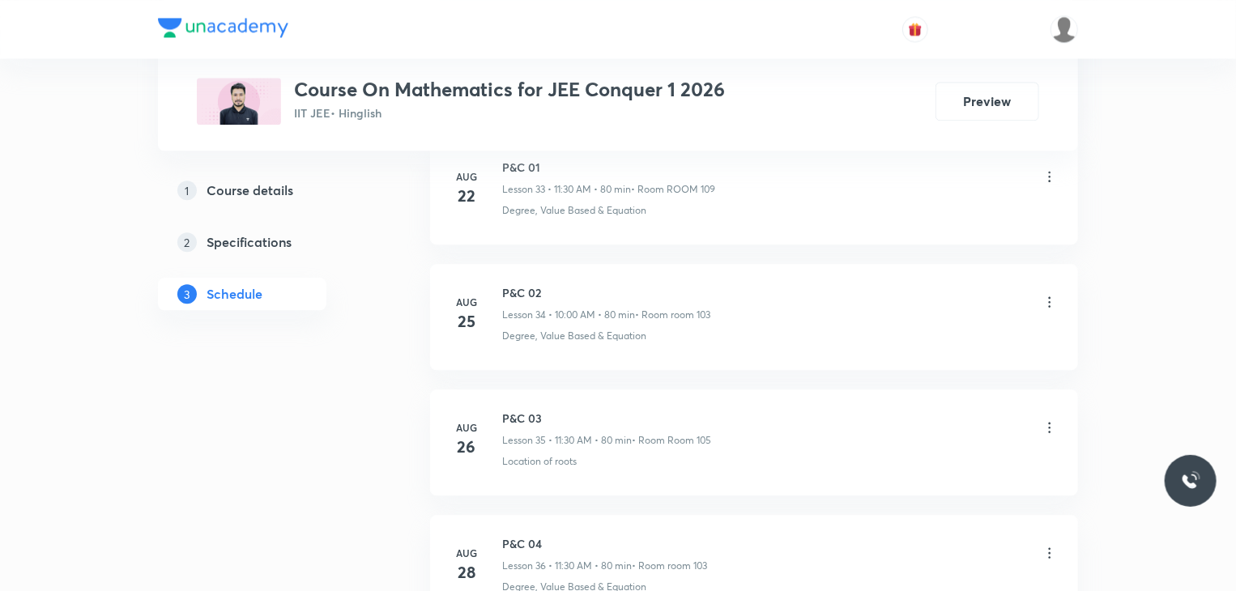
scroll to position [5341, 0]
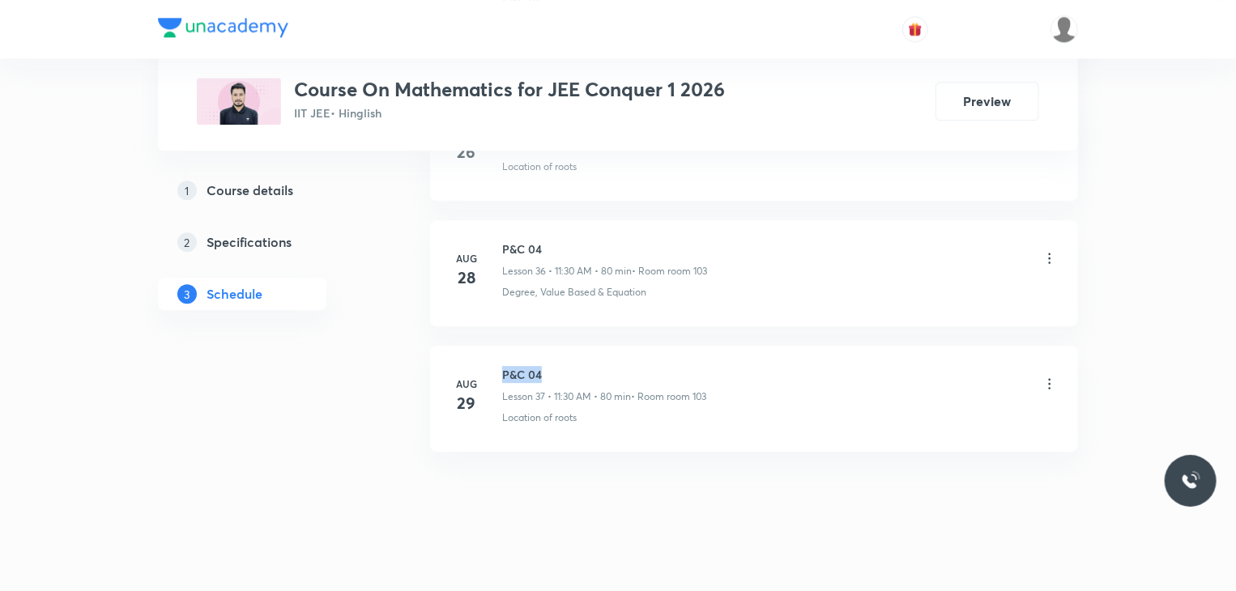
drag, startPoint x: 567, startPoint y: 352, endPoint x: 487, endPoint y: 315, distance: 88.1
copy h6 "P&C 04"
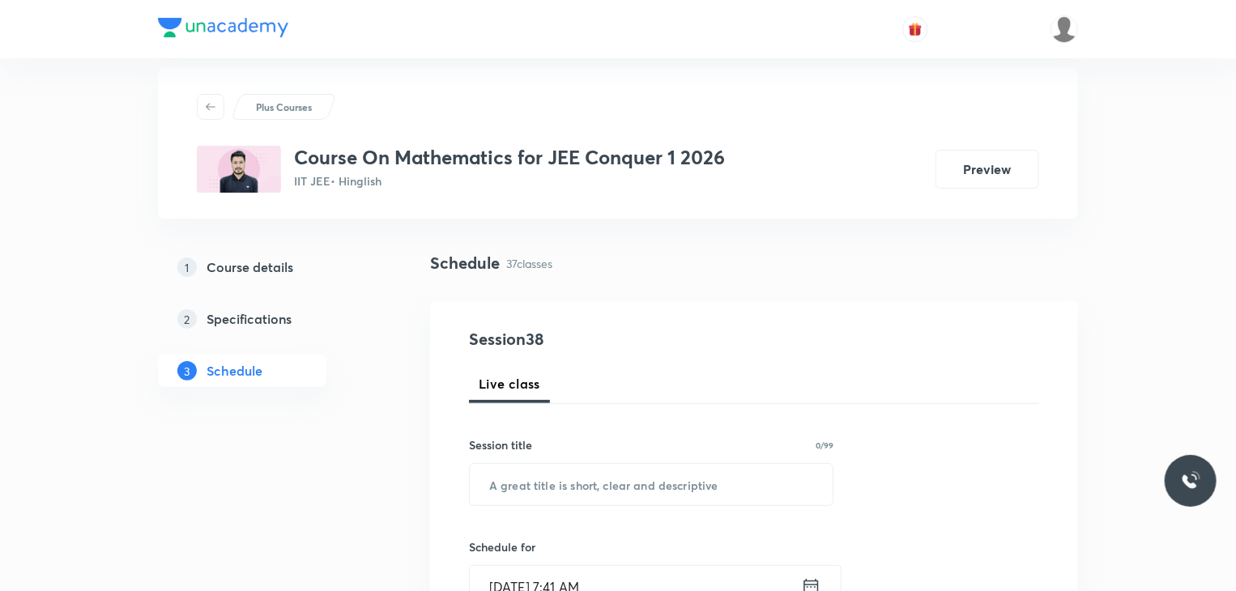
scroll to position [0, 0]
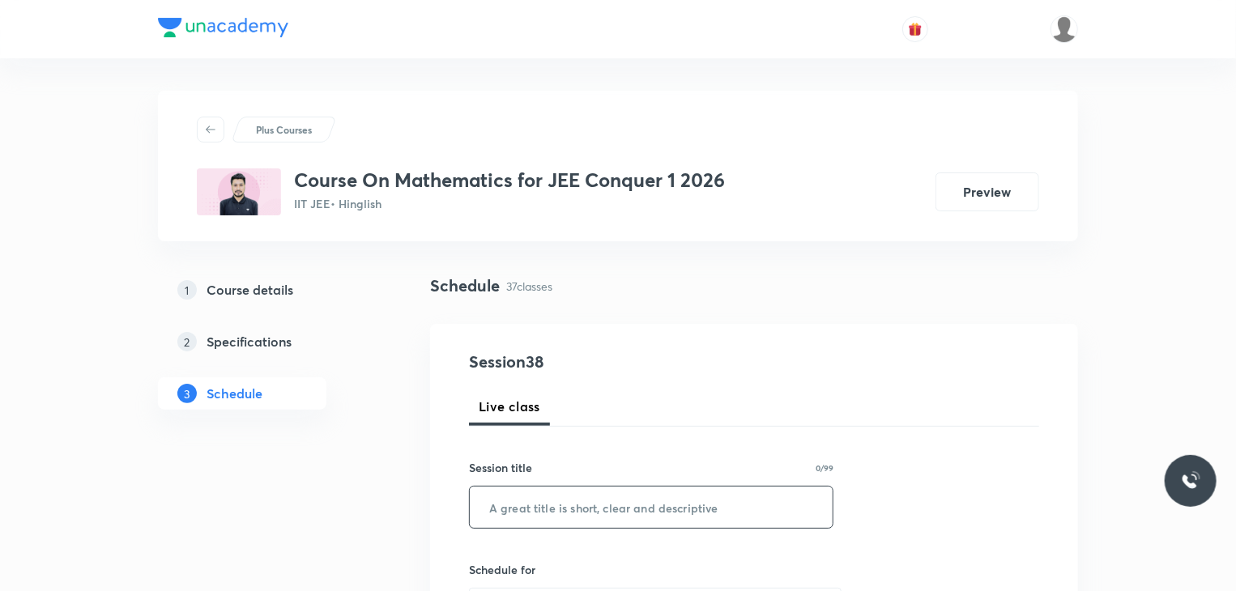
paste input "P&C 04"
click at [704, 503] on input "P&C 04" at bounding box center [651, 507] width 363 height 41
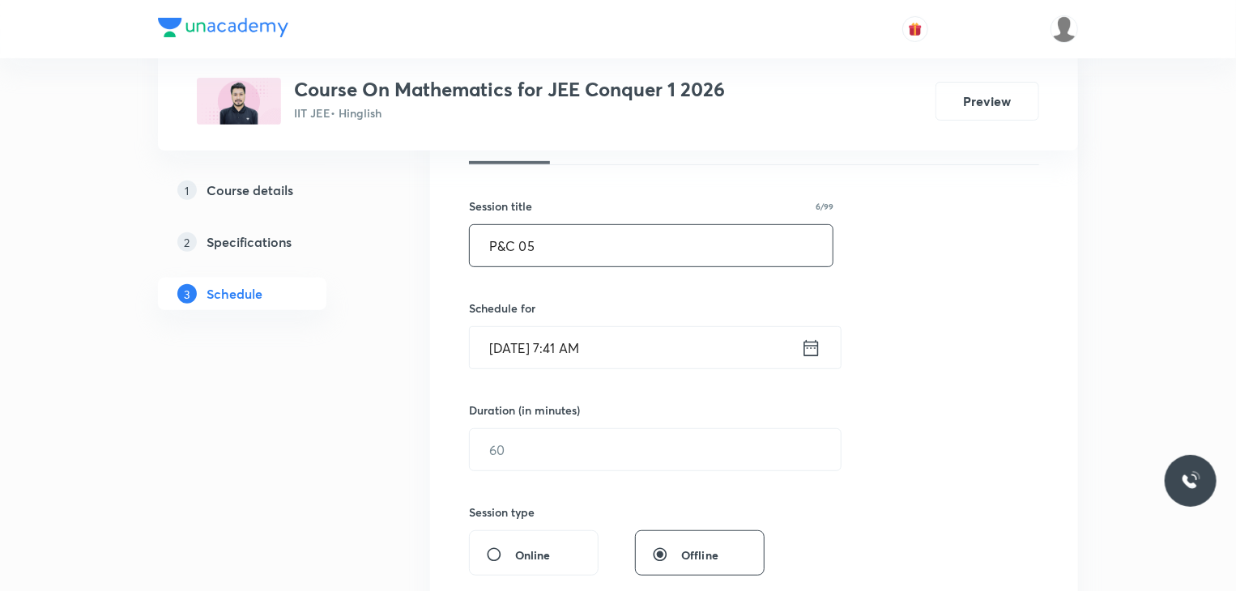
scroll to position [262, 0]
type input "P&C 05"
click at [652, 335] on input "[DATE] 7:41 AM" at bounding box center [635, 346] width 331 height 41
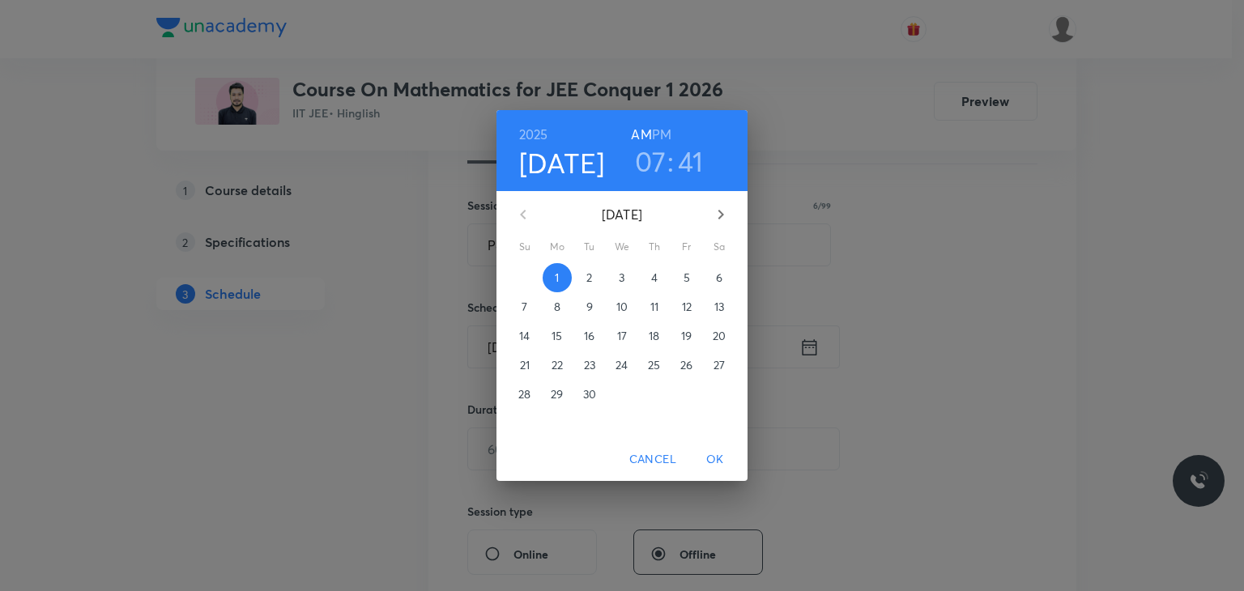
click at [671, 130] on h6 "PM" at bounding box center [661, 134] width 19 height 23
click at [658, 160] on h3 "07" at bounding box center [651, 161] width 32 height 34
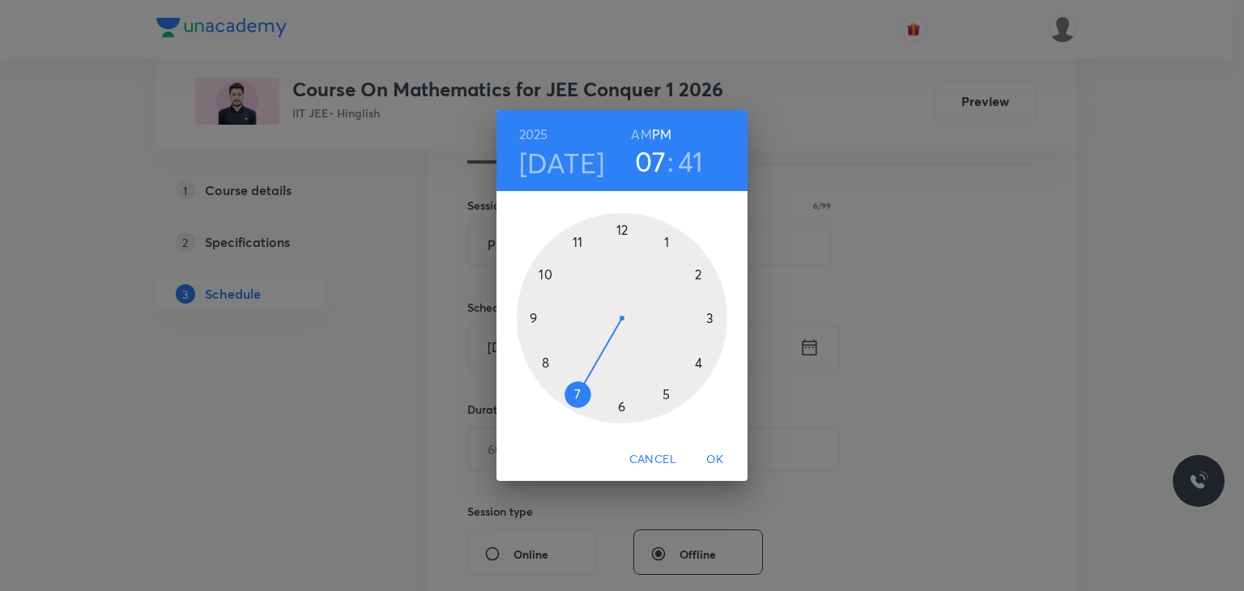
click at [664, 233] on div at bounding box center [622, 318] width 211 height 211
click at [698, 278] on div at bounding box center [622, 318] width 211 height 211
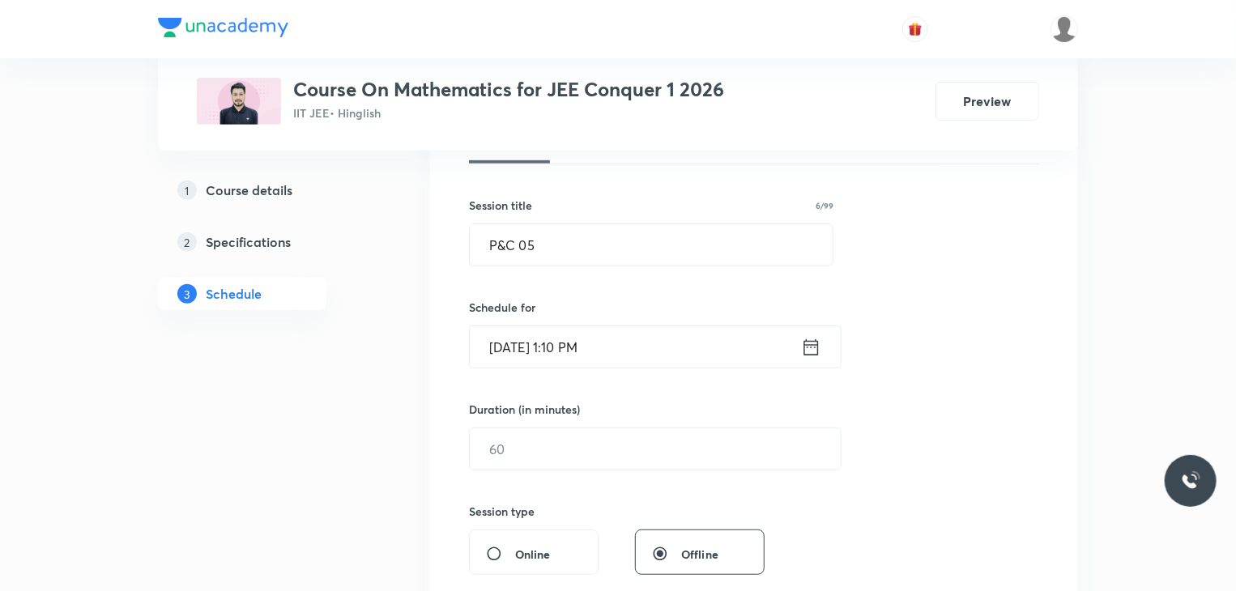
scroll to position [322, 0]
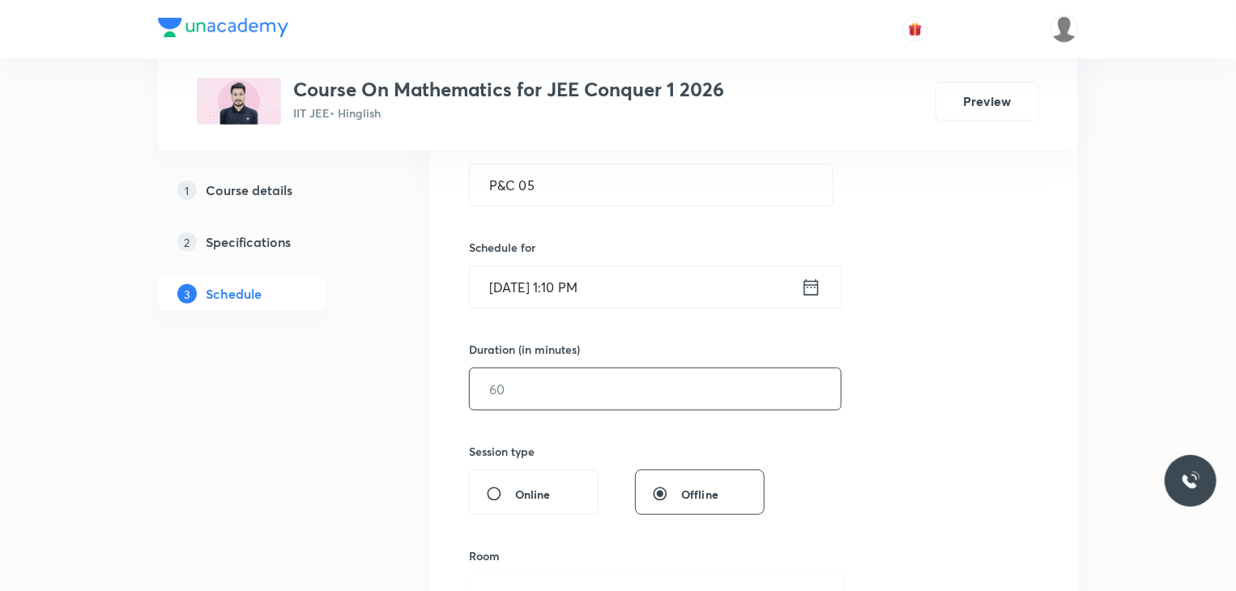
click at [570, 393] on input "text" at bounding box center [655, 389] width 371 height 41
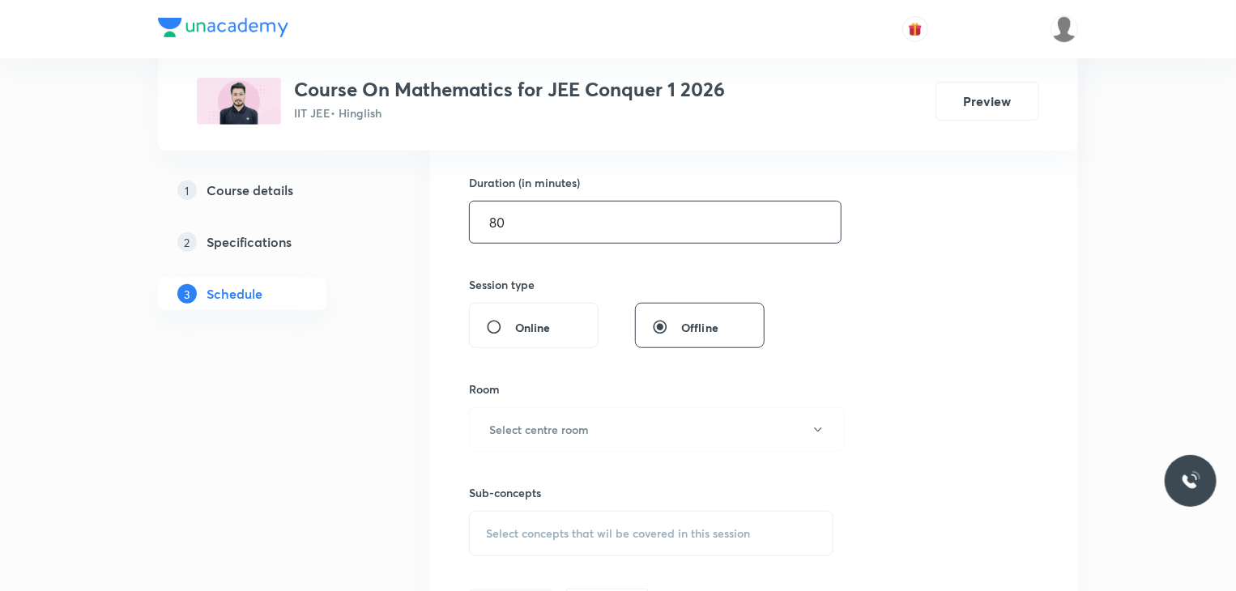
scroll to position [501, 0]
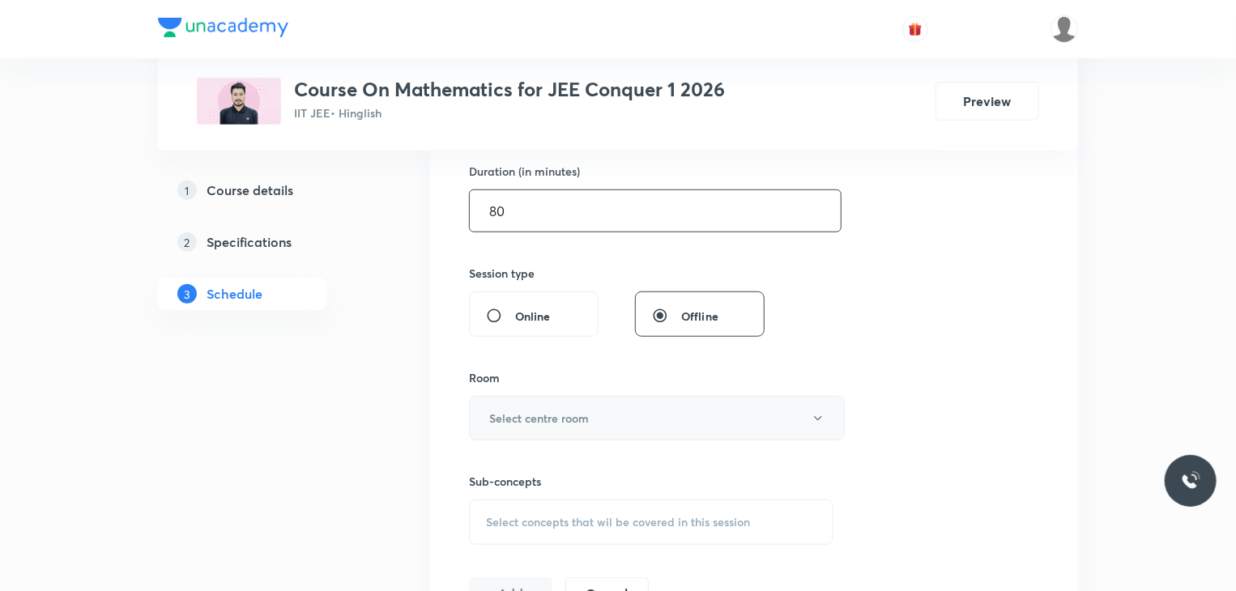
type input "80"
click at [565, 404] on button "Select centre room" at bounding box center [657, 418] width 376 height 45
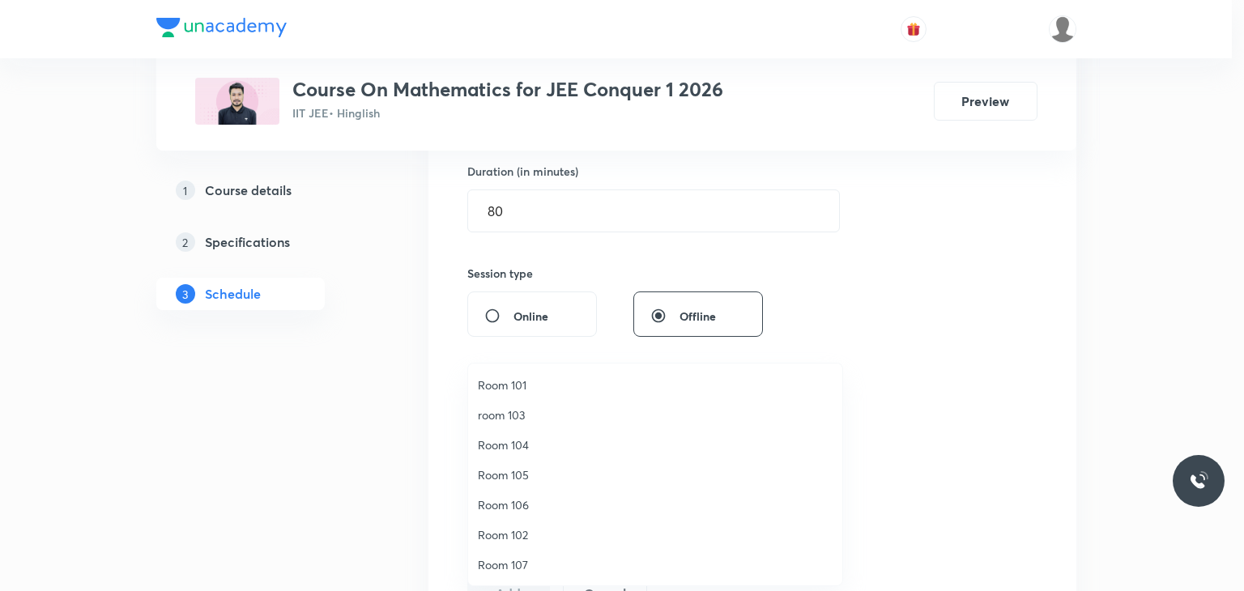
click at [535, 410] on span "room 103" at bounding box center [655, 415] width 355 height 17
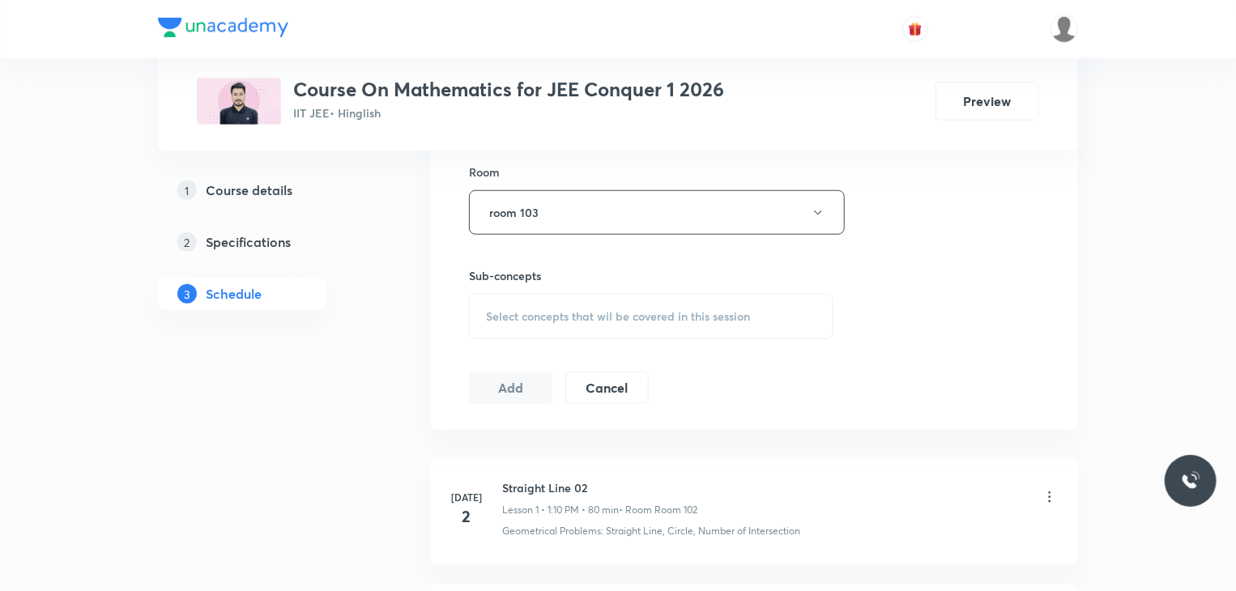
scroll to position [708, 0]
click at [672, 322] on div "Select concepts that wil be covered in this session" at bounding box center [651, 314] width 365 height 45
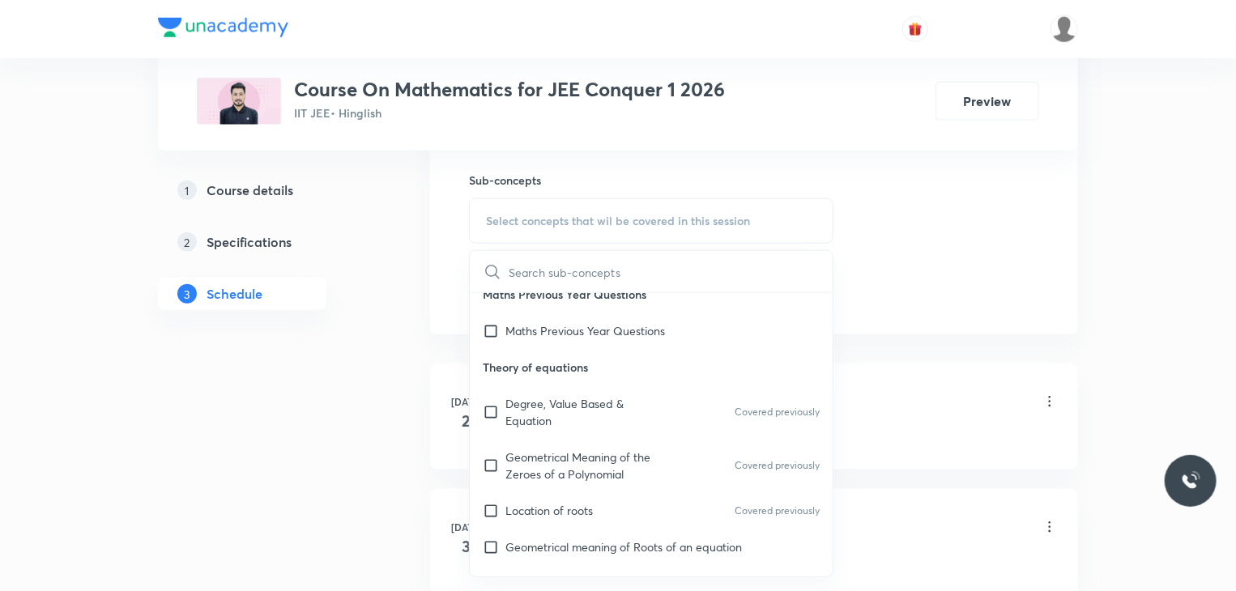
scroll to position [100, 0]
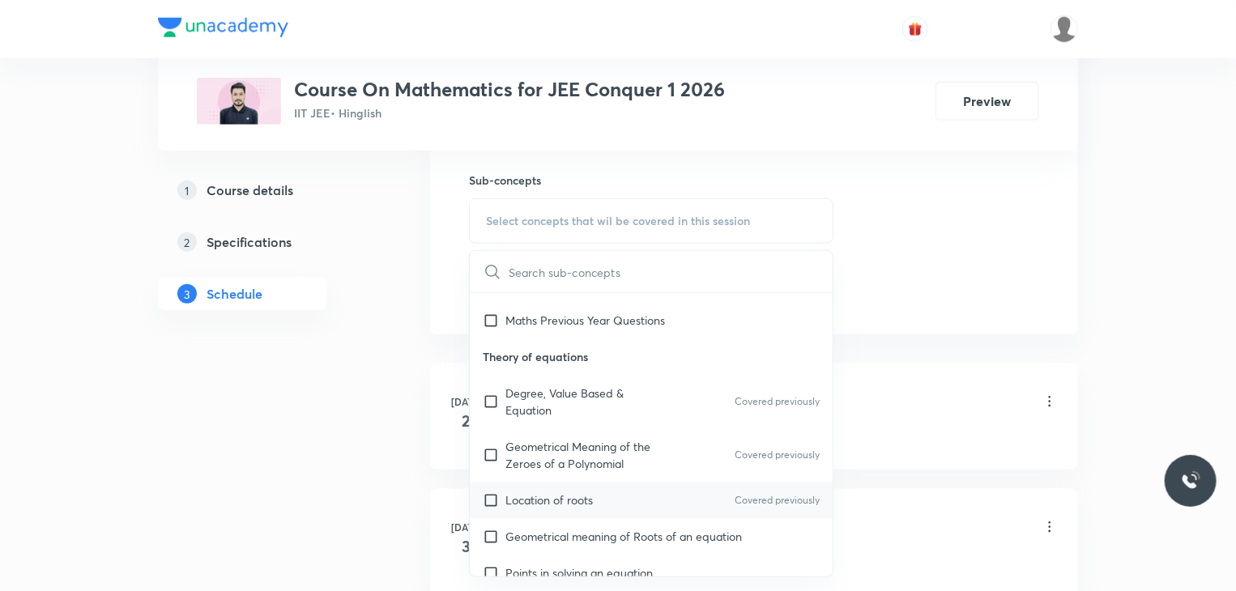
click at [612, 484] on div "Location of roots Covered previously" at bounding box center [651, 500] width 363 height 36
checkbox input "true"
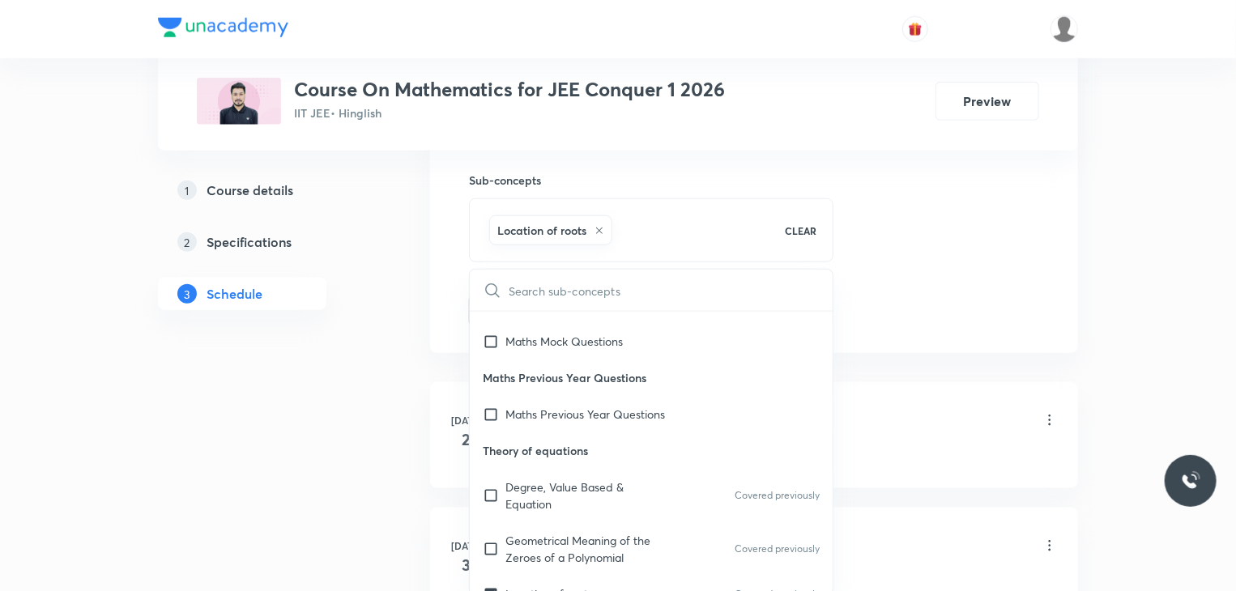
scroll to position [0, 0]
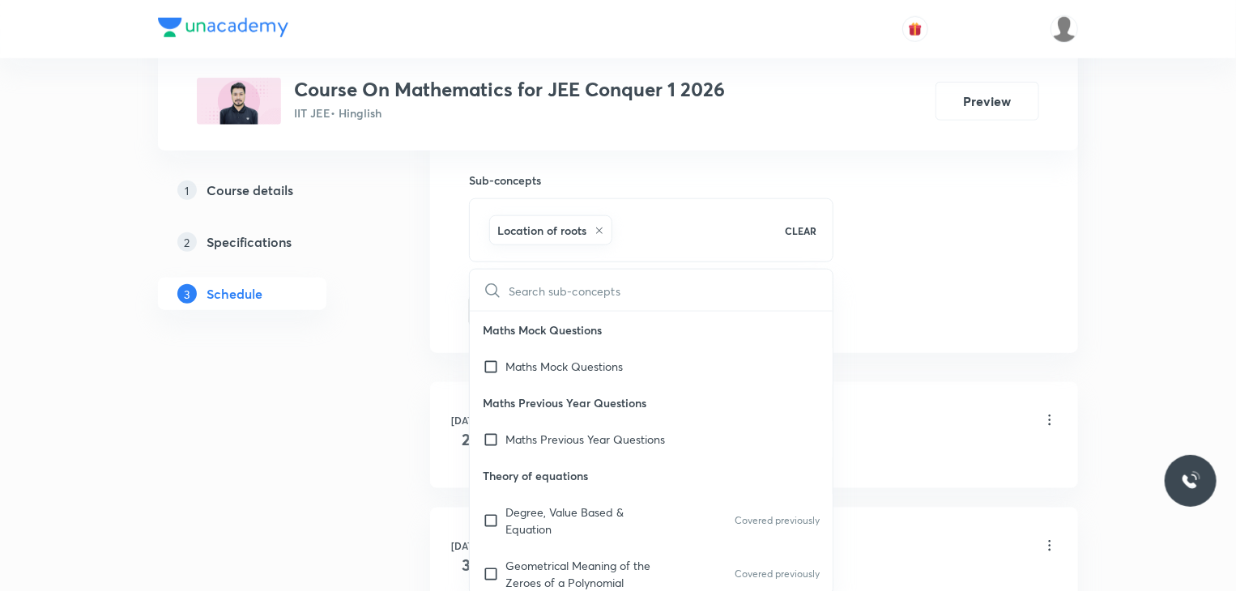
drag, startPoint x: 915, startPoint y: 275, endPoint x: 917, endPoint y: 245, distance: 30.0
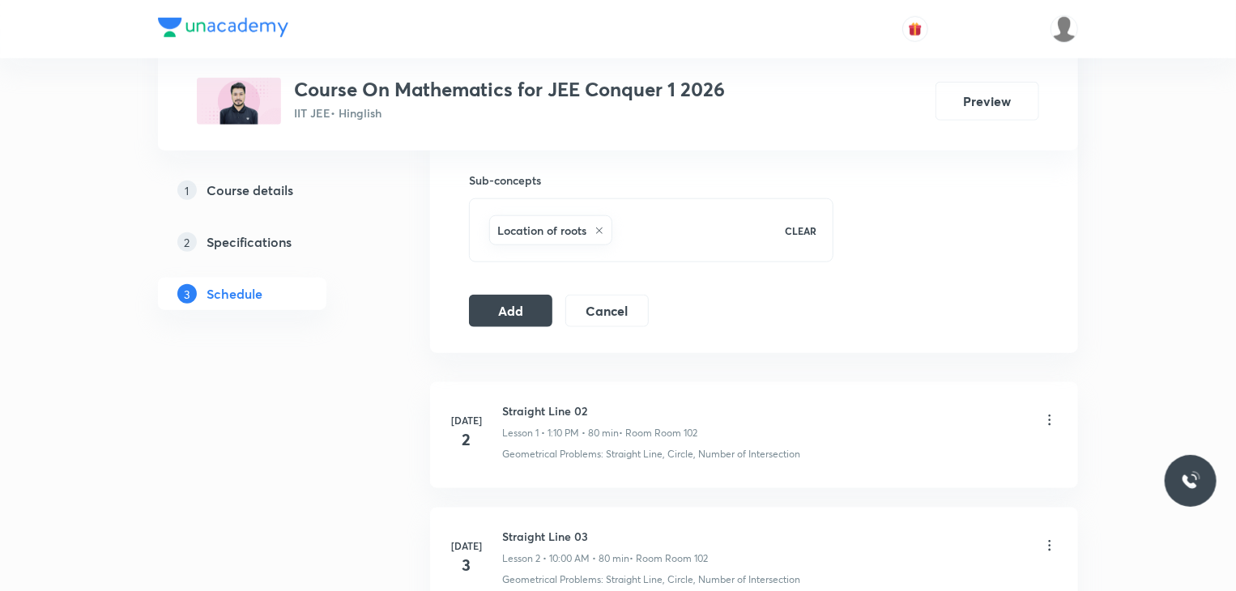
click at [535, 311] on button "Add" at bounding box center [510, 309] width 83 height 32
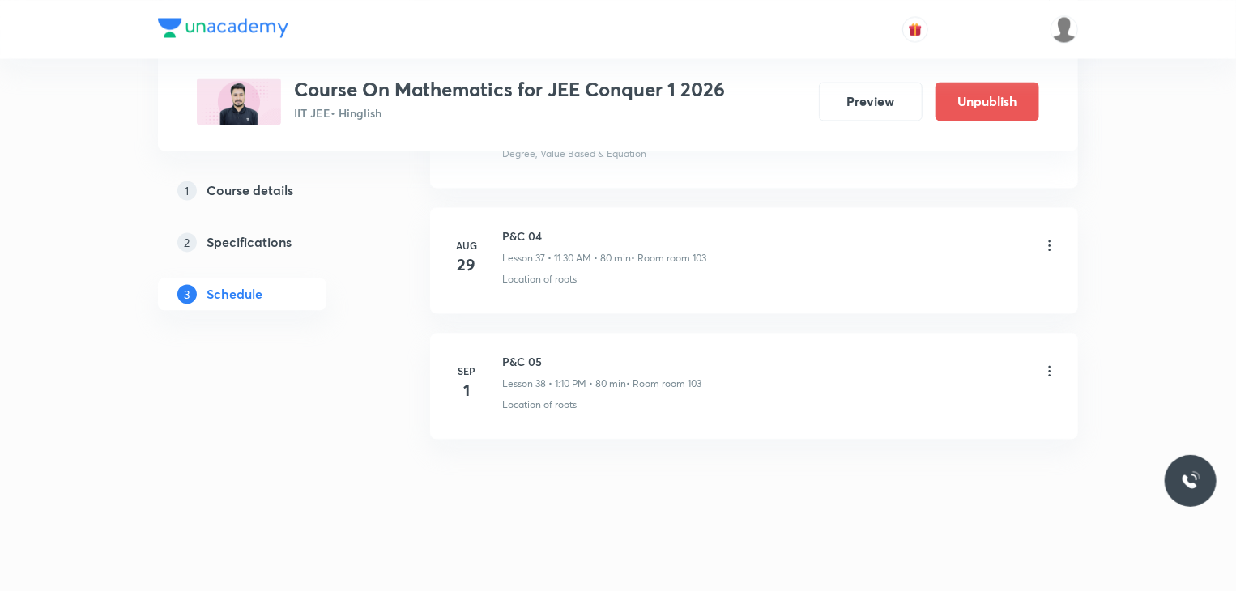
scroll to position [4556, 0]
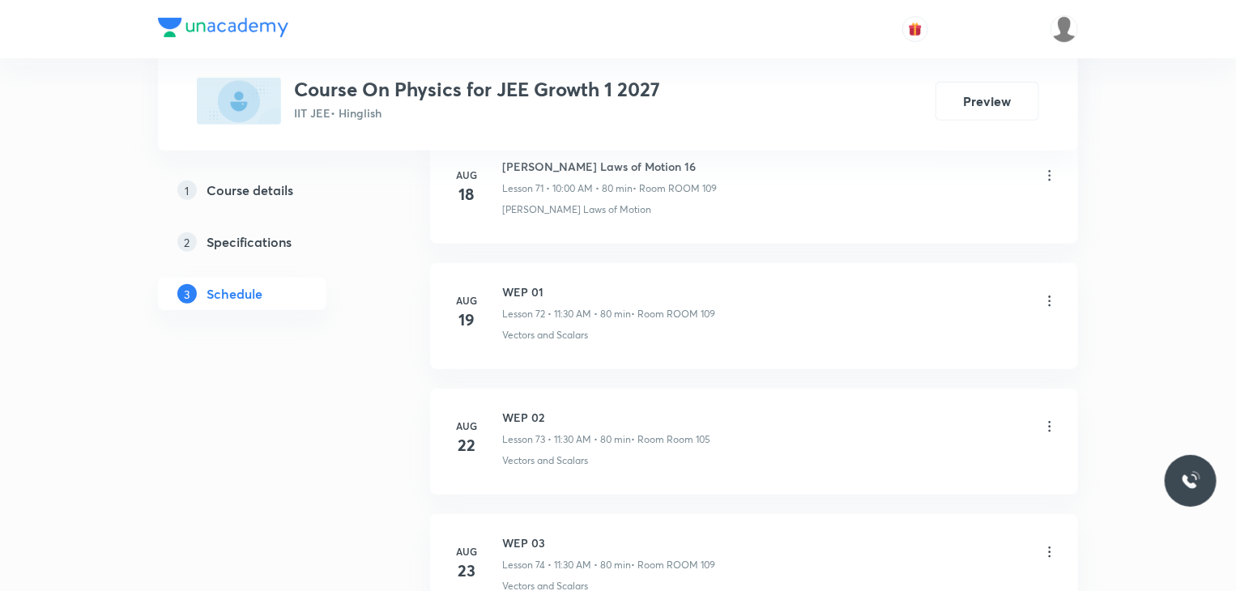
scroll to position [10476, 0]
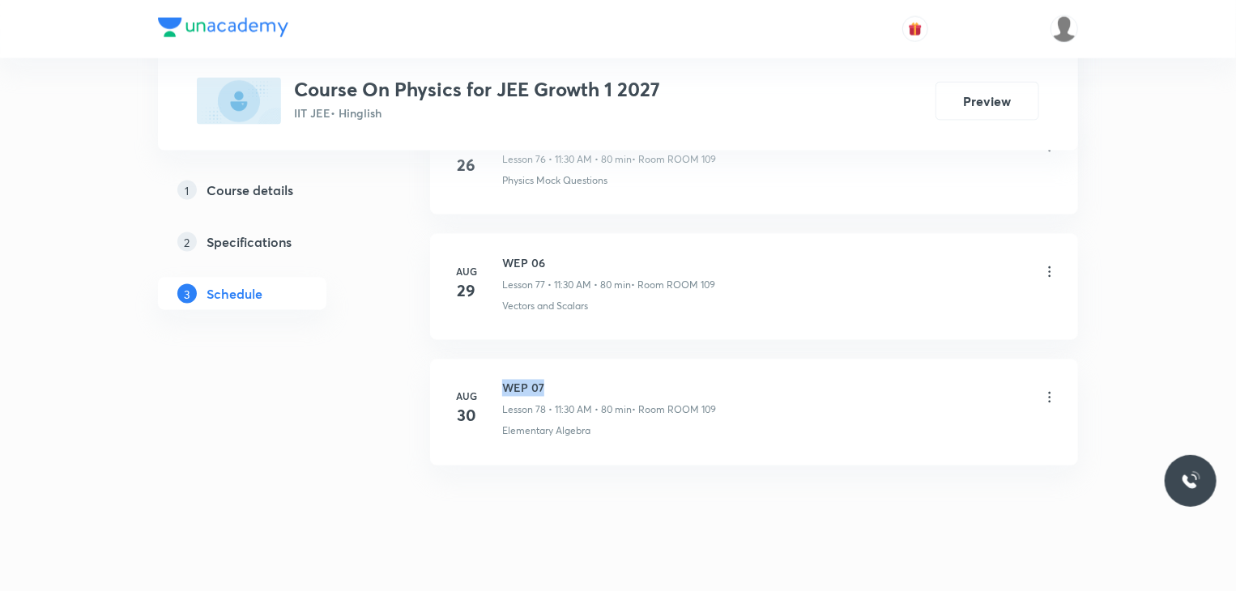
drag, startPoint x: 557, startPoint y: 350, endPoint x: 493, endPoint y: 335, distance: 65.0
click at [493, 360] on li "[DATE] WEP 07 Lesson 78 • 11:30 AM • 80 min • Room ROOM 109 Elementary Algebra" at bounding box center [754, 413] width 648 height 106
copy h6 "WEP 07"
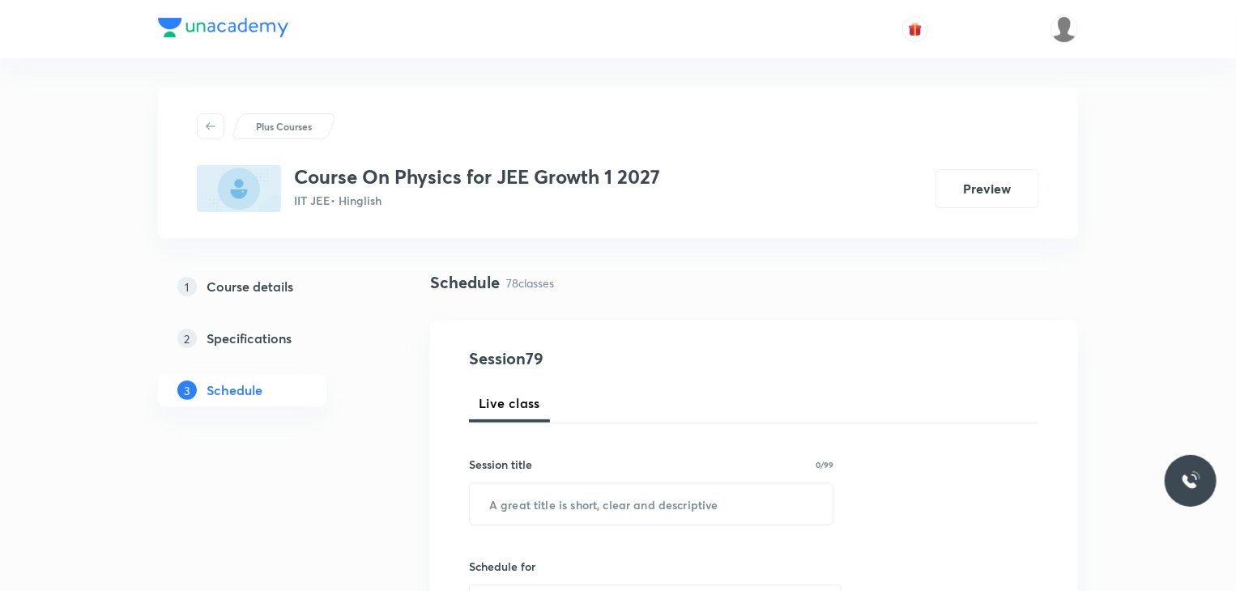
scroll to position [0, 0]
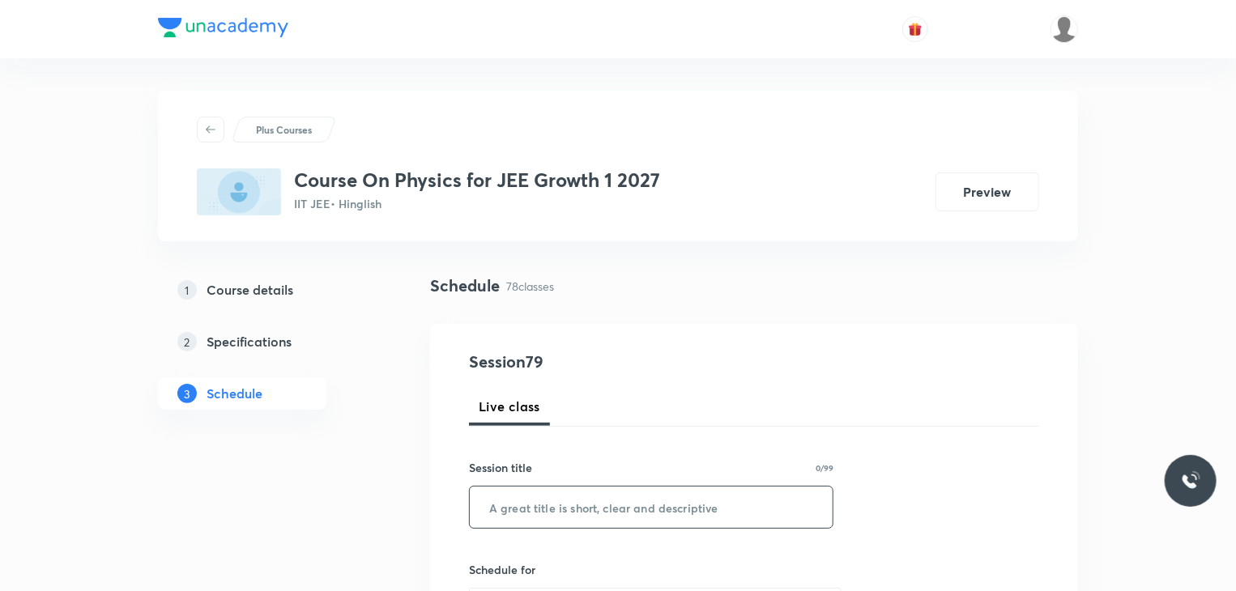
paste input "WEP 07"
click at [602, 500] on input "text" at bounding box center [651, 507] width 363 height 41
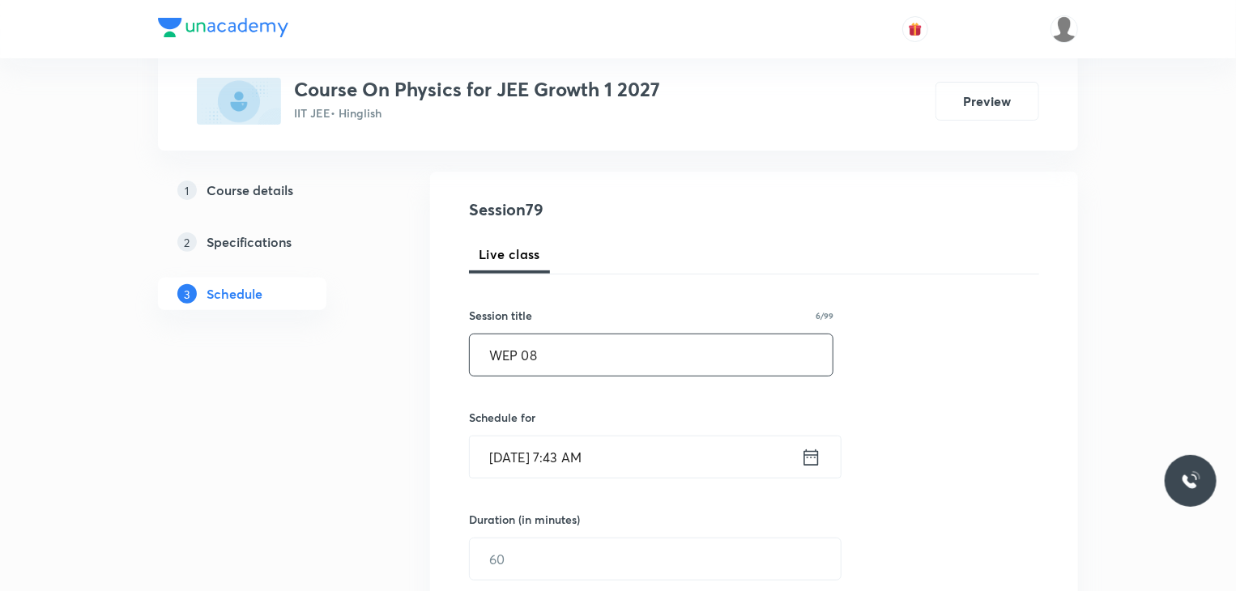
scroll to position [169, 0]
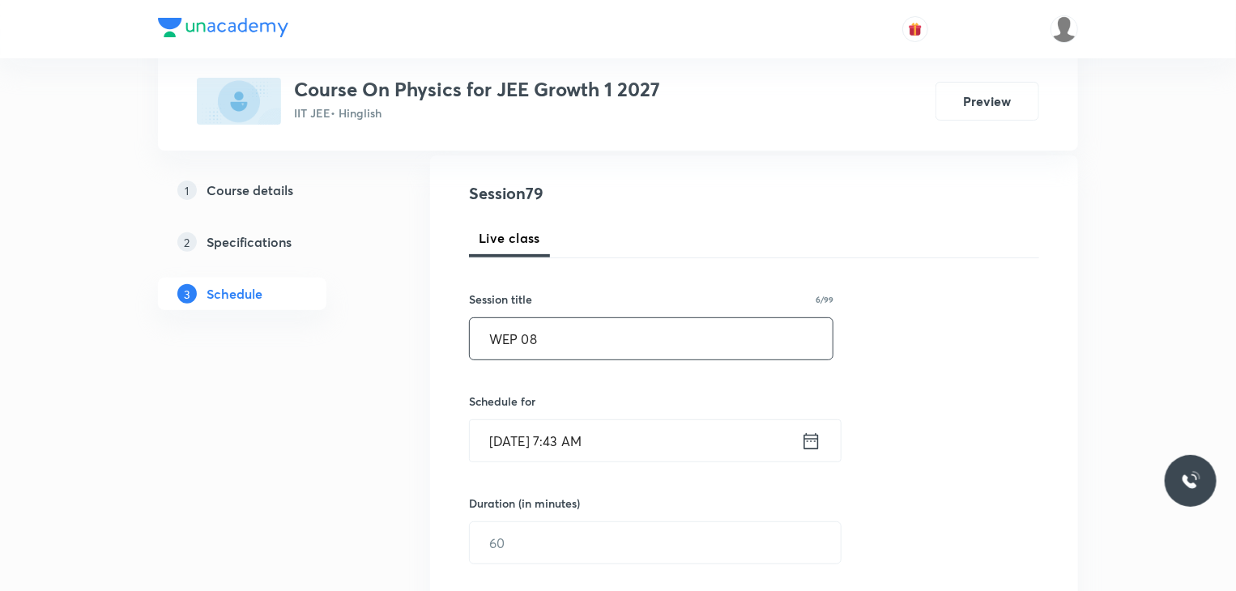
type input "WEP 08"
click at [647, 454] on input "[DATE] 7:43 AM" at bounding box center [635, 440] width 331 height 41
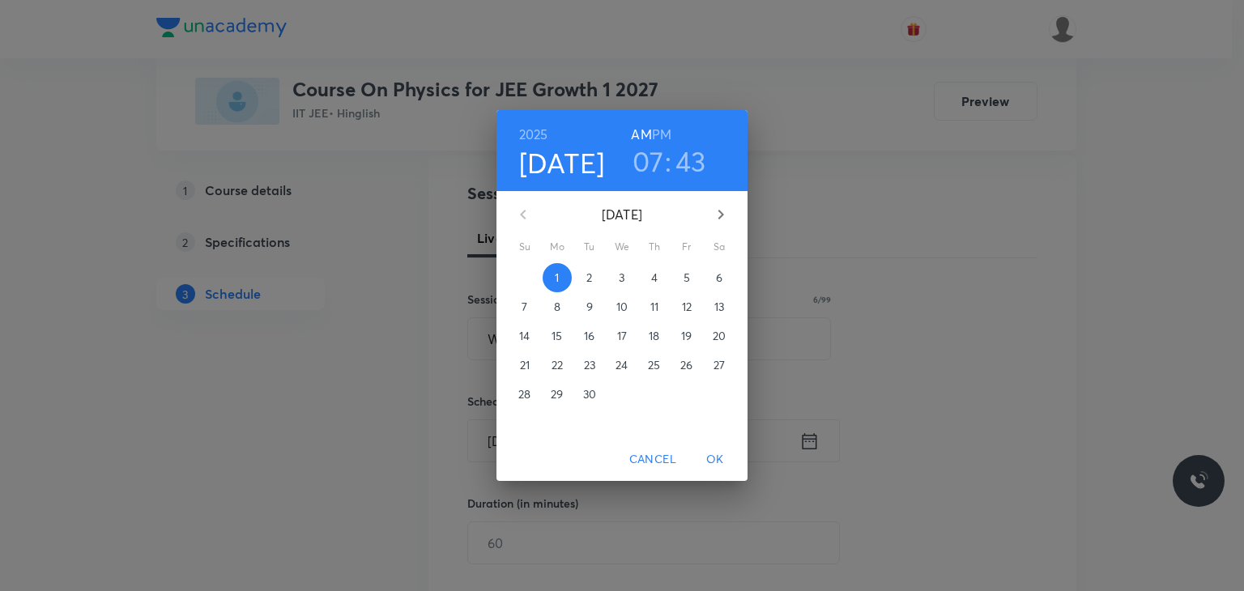
click at [646, 172] on h3 "07" at bounding box center [649, 161] width 32 height 34
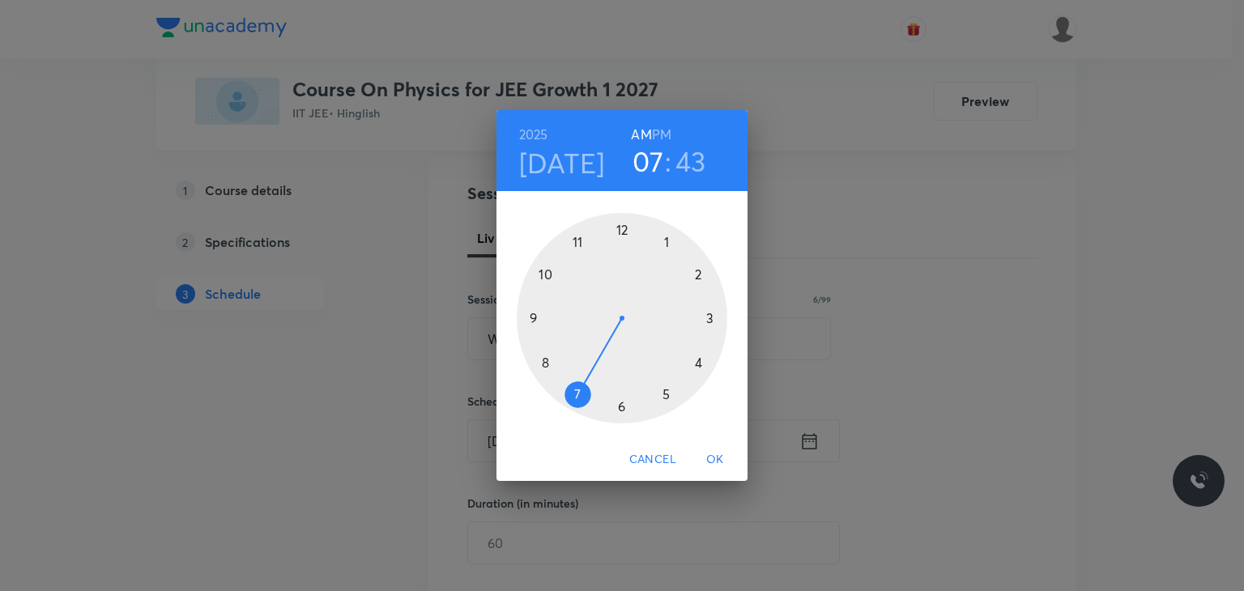
click at [551, 272] on div at bounding box center [622, 318] width 211 height 211
click at [623, 218] on div at bounding box center [622, 318] width 211 height 211
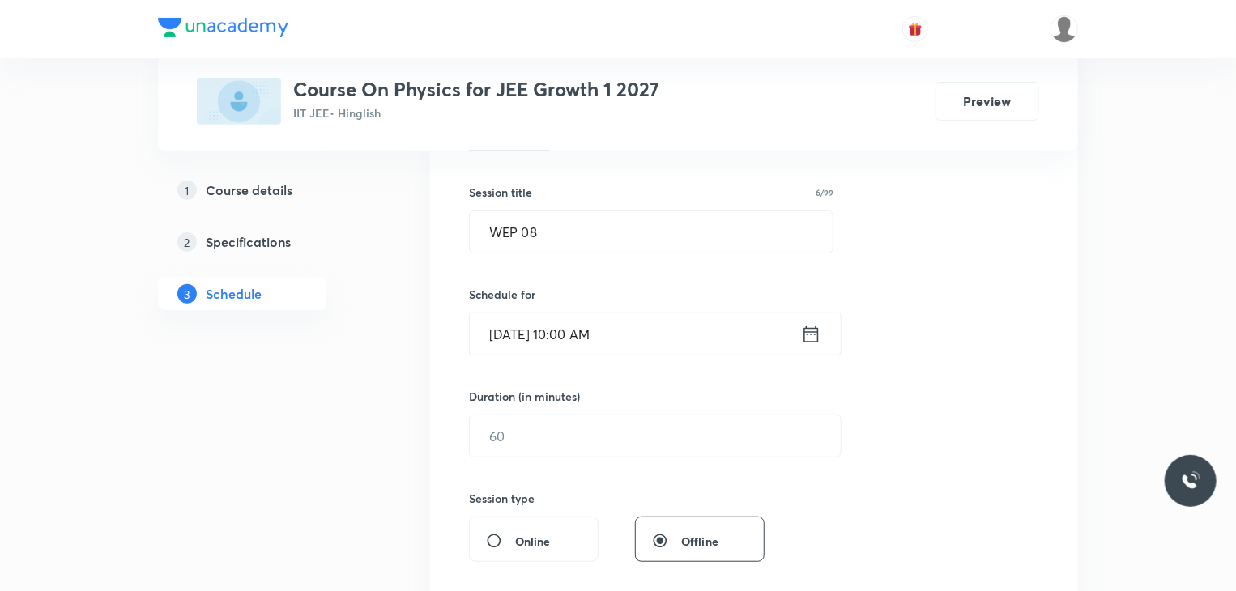
scroll to position [275, 0]
click at [598, 425] on input "text" at bounding box center [655, 436] width 371 height 41
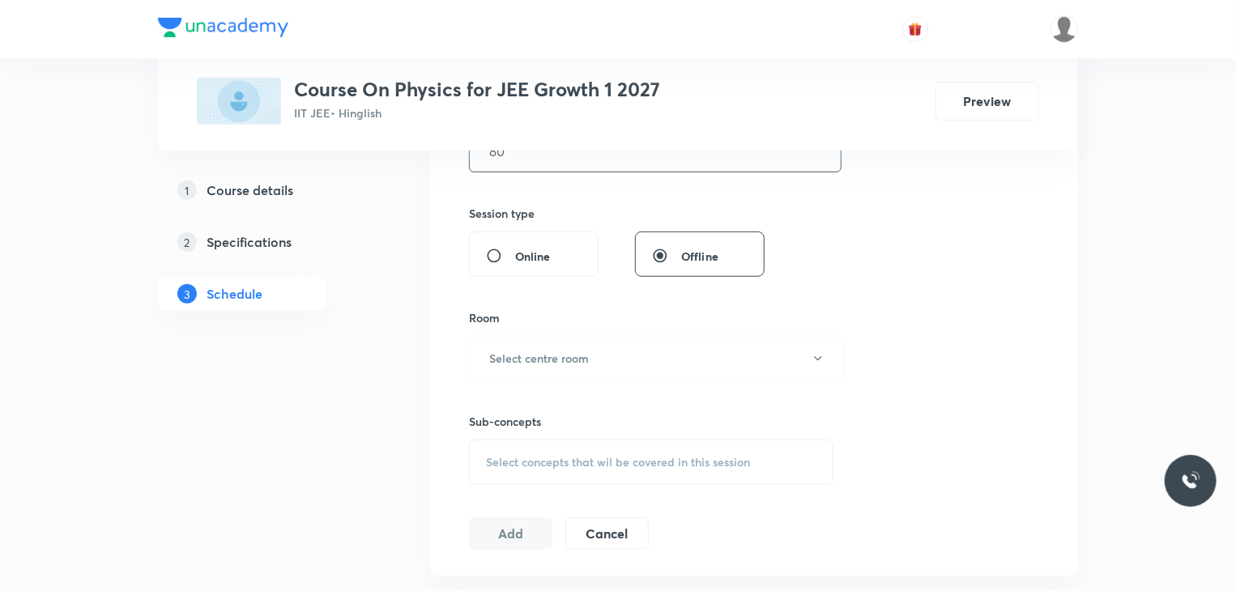
scroll to position [561, 0]
type input "80"
click at [591, 370] on button "Select centre room" at bounding box center [657, 358] width 376 height 45
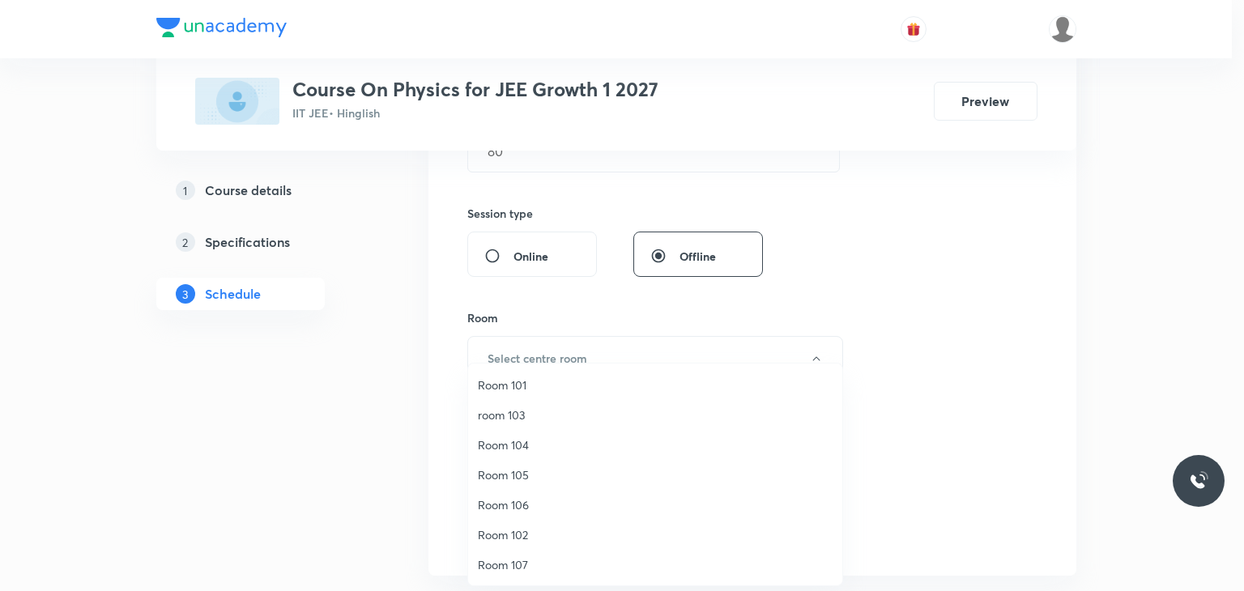
click at [538, 510] on span "Room 106" at bounding box center [655, 505] width 355 height 17
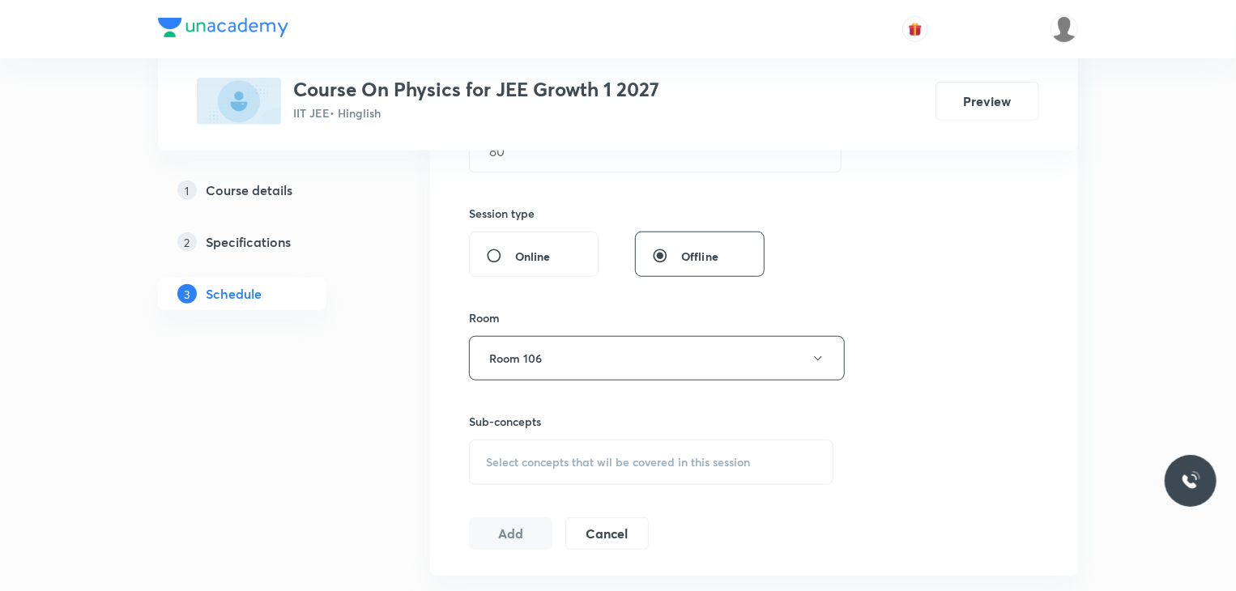
scroll to position [658, 0]
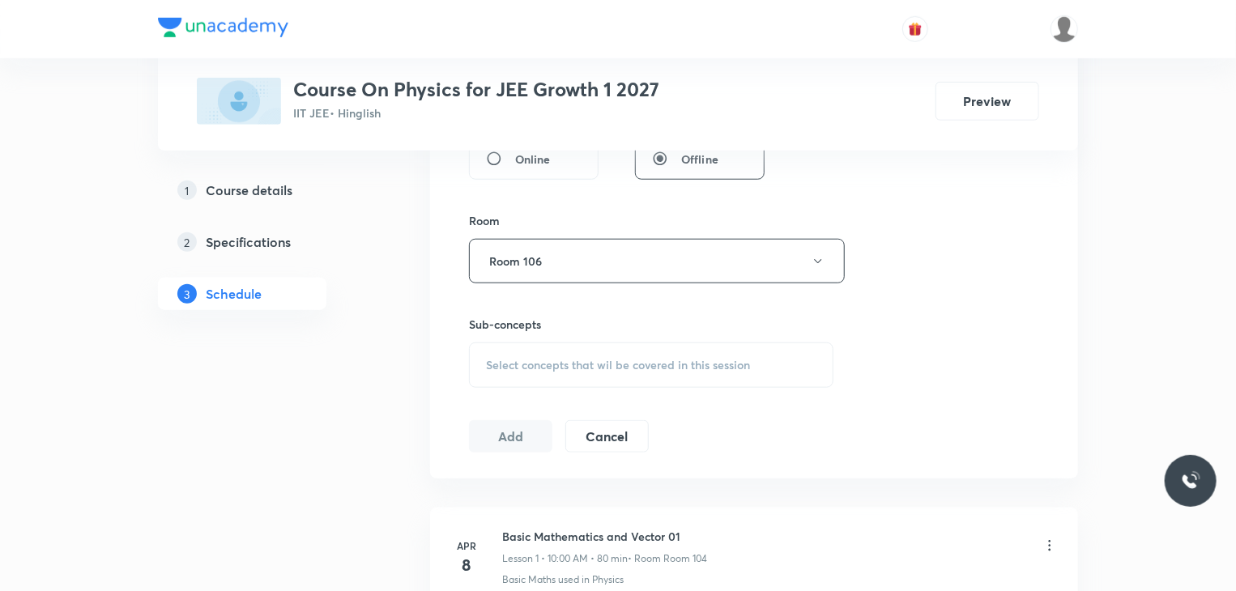
click at [738, 359] on span "Select concepts that wil be covered in this session" at bounding box center [618, 365] width 264 height 13
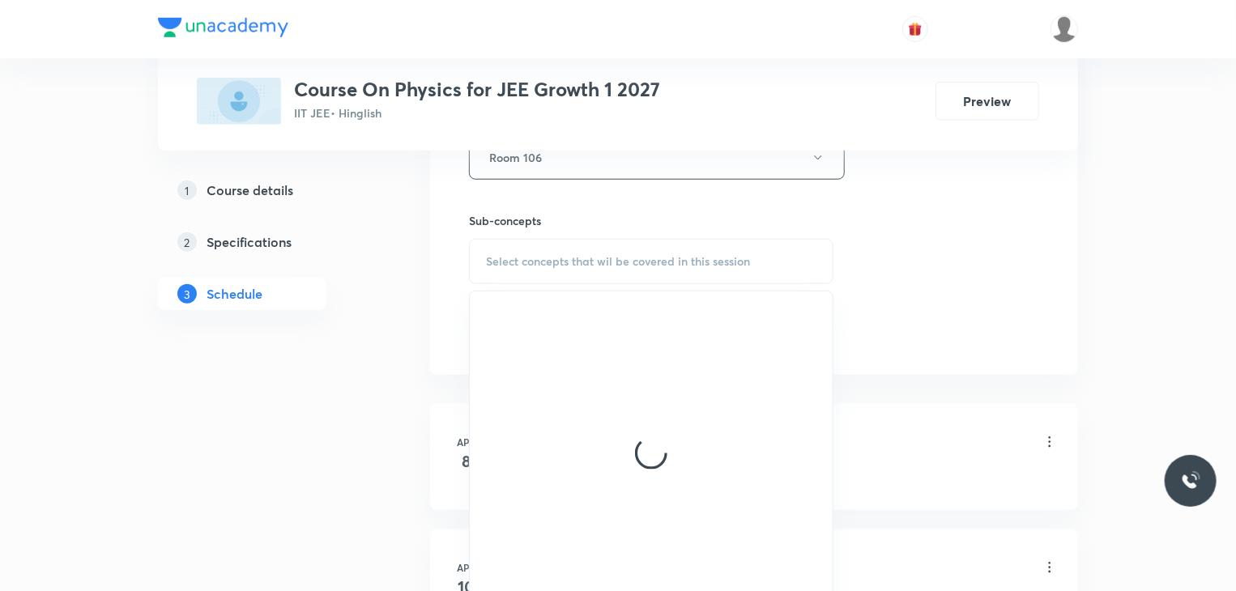
scroll to position [826, 0]
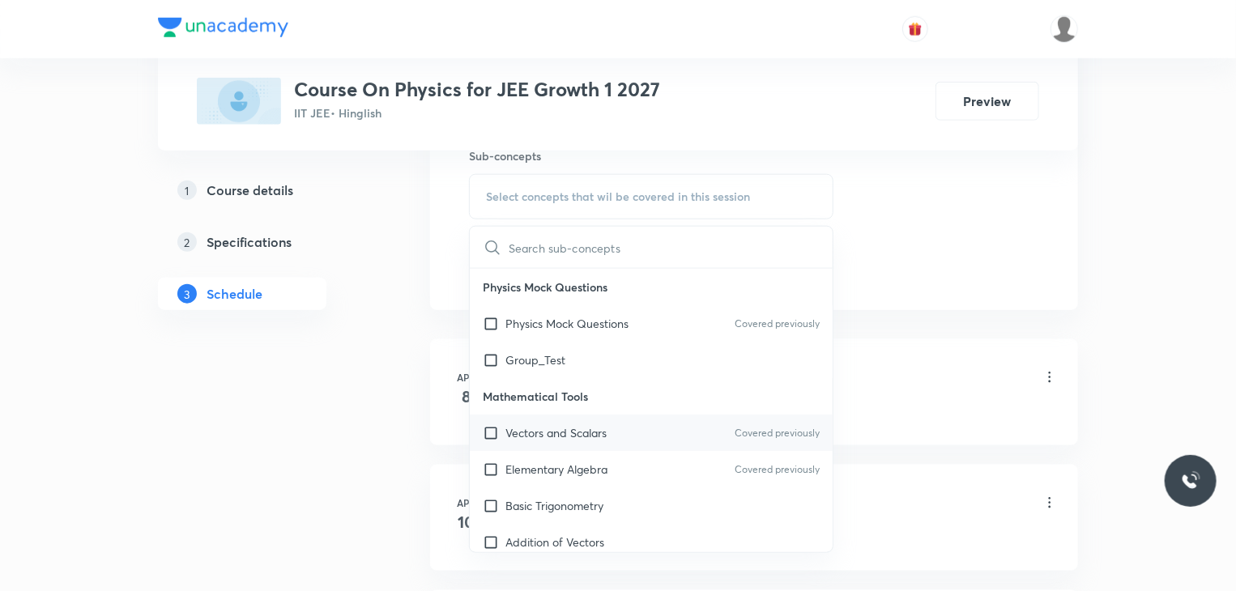
click at [682, 442] on div "Vectors and Scalars Covered previously" at bounding box center [651, 433] width 363 height 36
checkbox input "true"
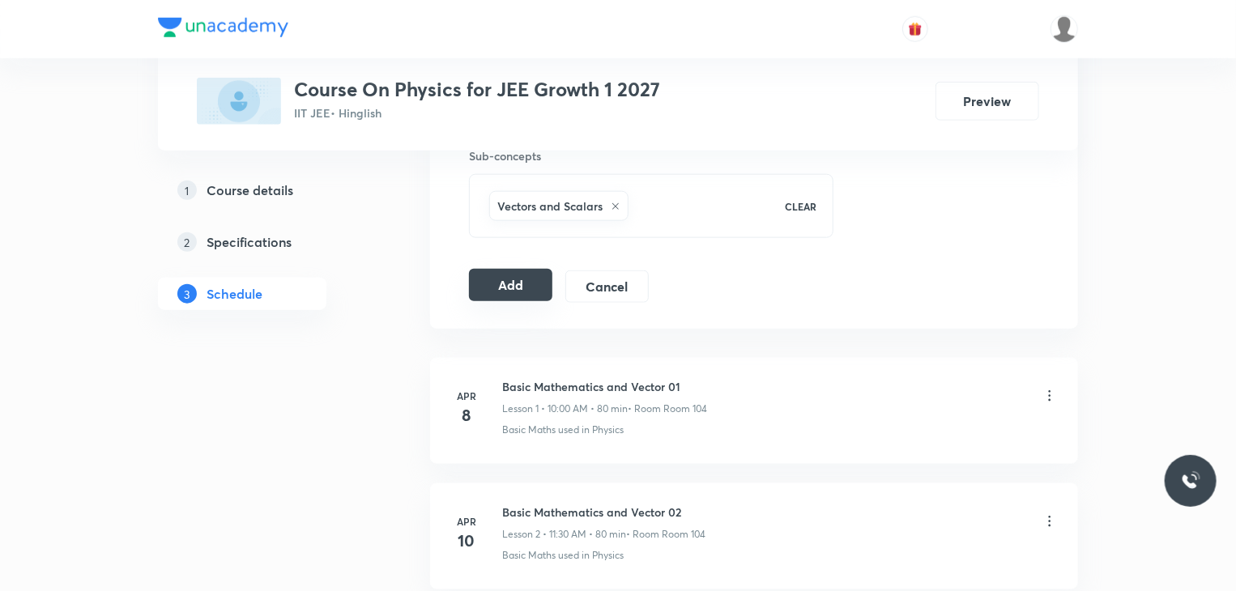
click at [490, 286] on button "Add" at bounding box center [510, 285] width 83 height 32
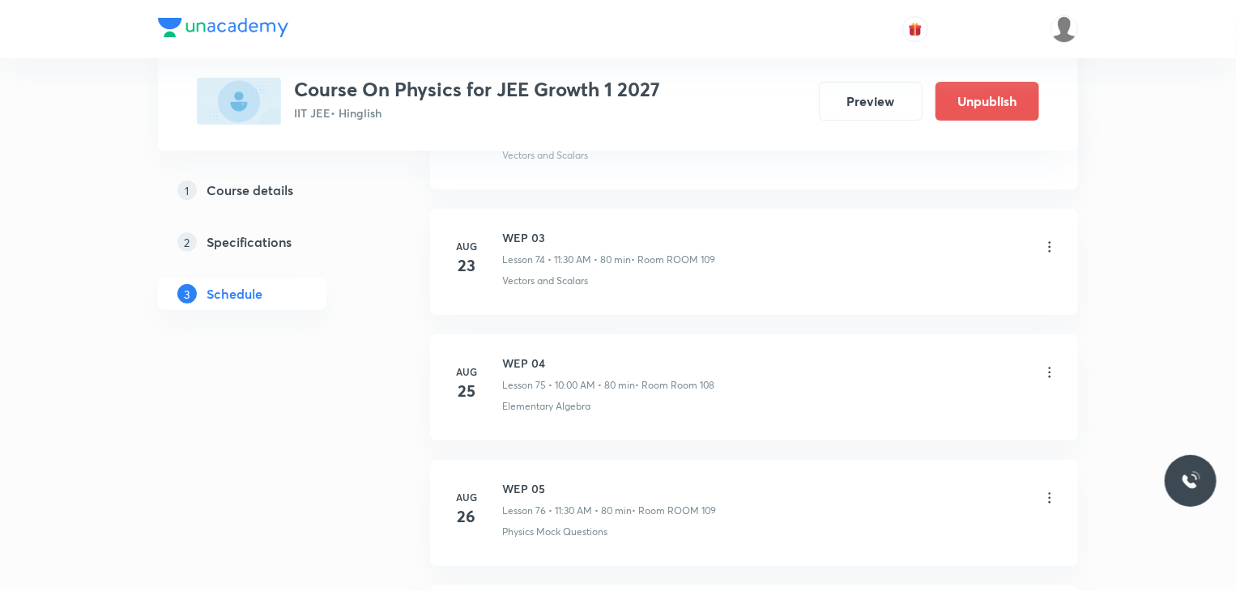
scroll to position [9858, 0]
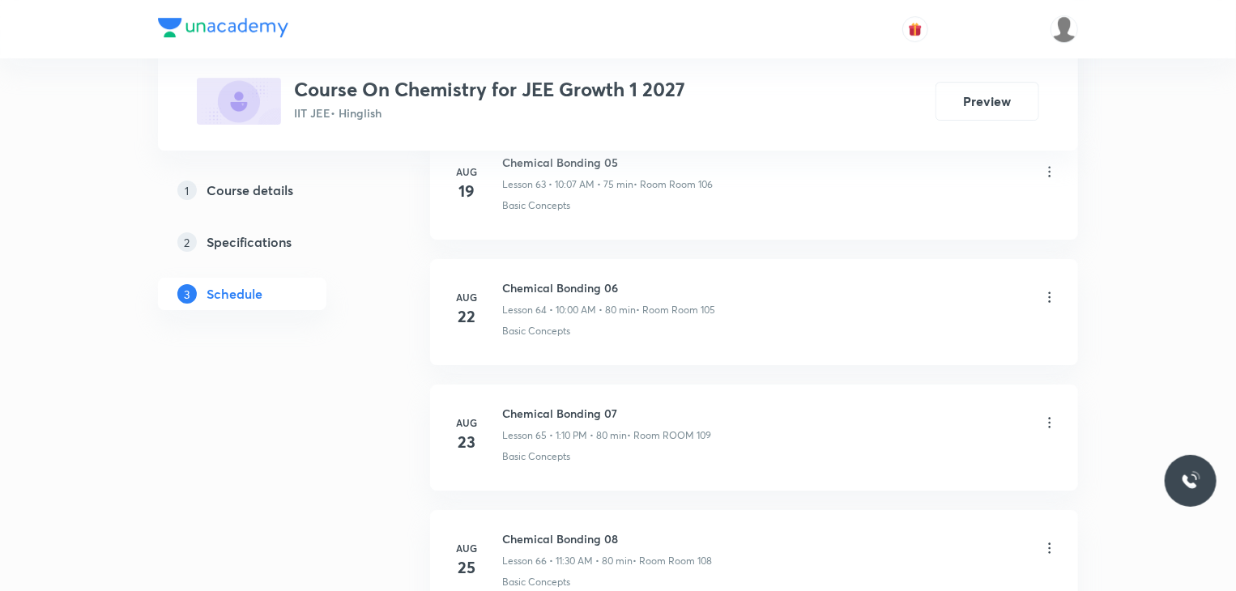
scroll to position [9223, 0]
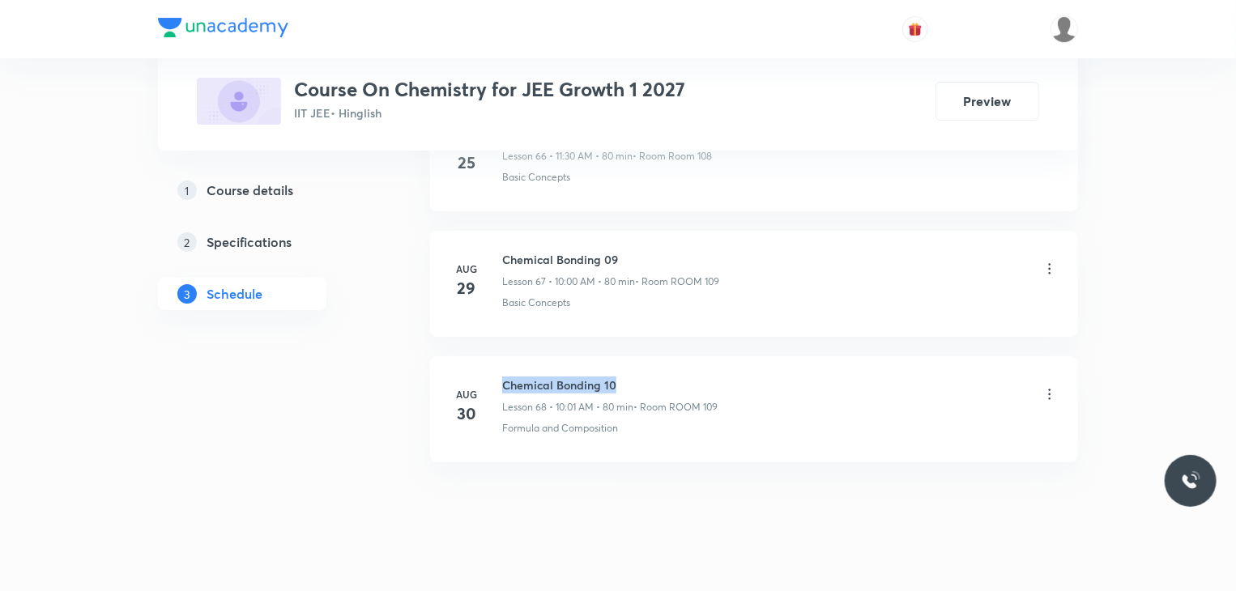
drag, startPoint x: 629, startPoint y: 354, endPoint x: 480, endPoint y: 326, distance: 151.6
copy h6 "Chemical Bonding 10"
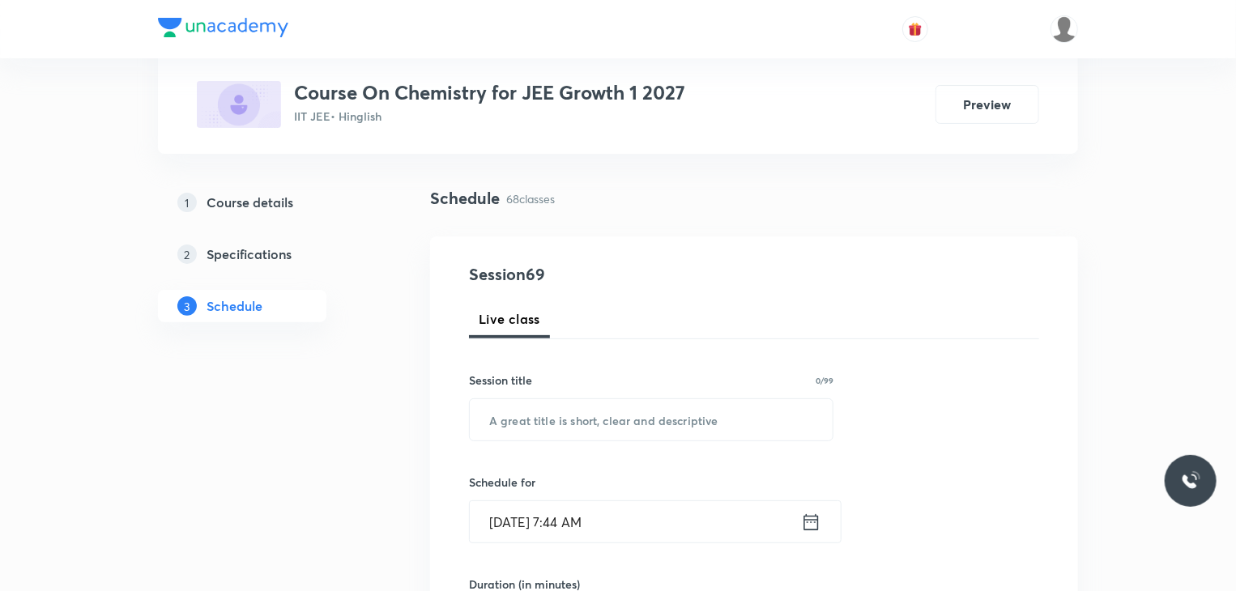
scroll to position [89, 0]
drag, startPoint x: 592, startPoint y: 393, endPoint x: 590, endPoint y: 424, distance: 30.9
click at [590, 424] on div "Session title 0/99 ​" at bounding box center [651, 405] width 365 height 70
click at [590, 424] on input "text" at bounding box center [651, 418] width 363 height 41
paste input "Chemical Bonding 10"
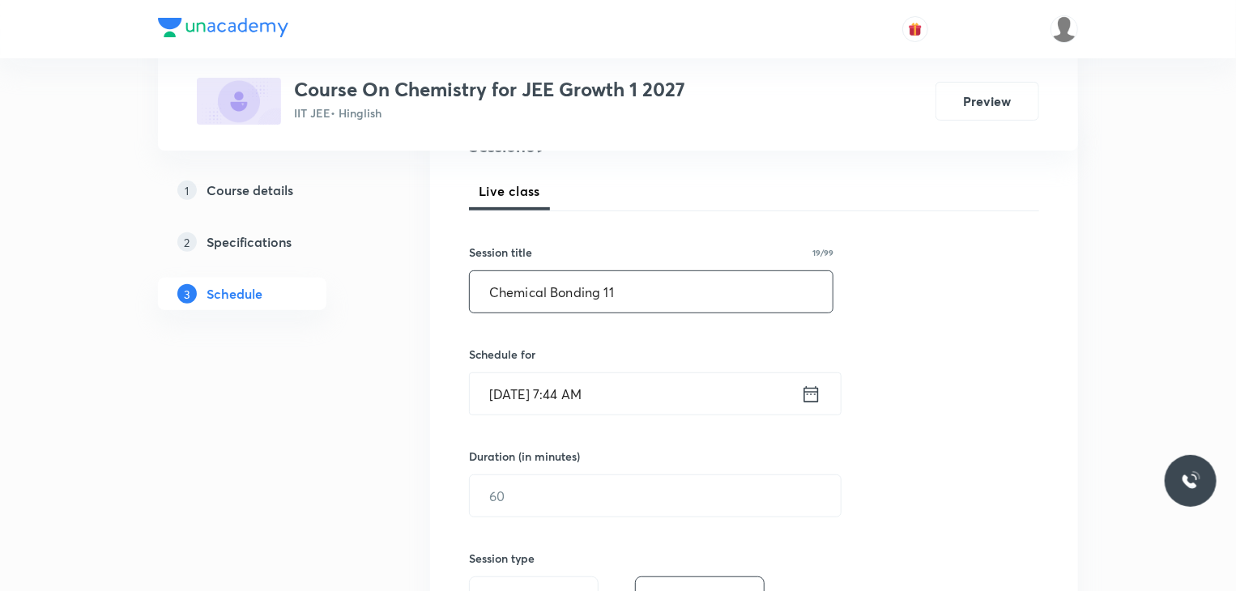
scroll to position [220, 0]
type input "Chemical Bonding 11"
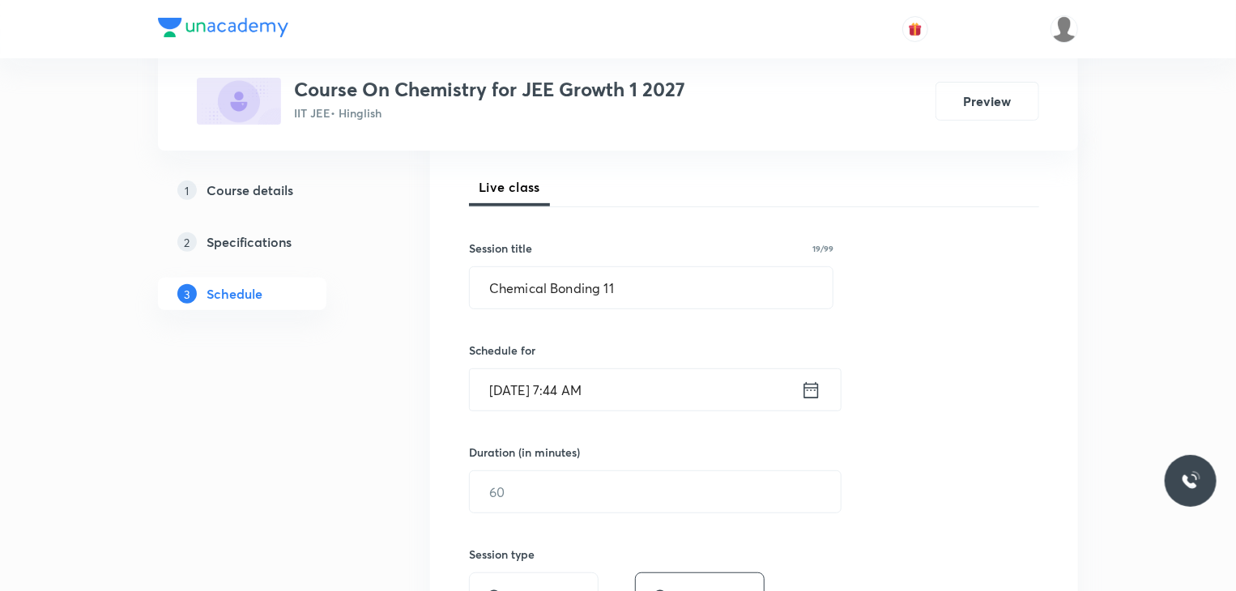
click at [655, 385] on input "[DATE] 7:44 AM" at bounding box center [635, 389] width 331 height 41
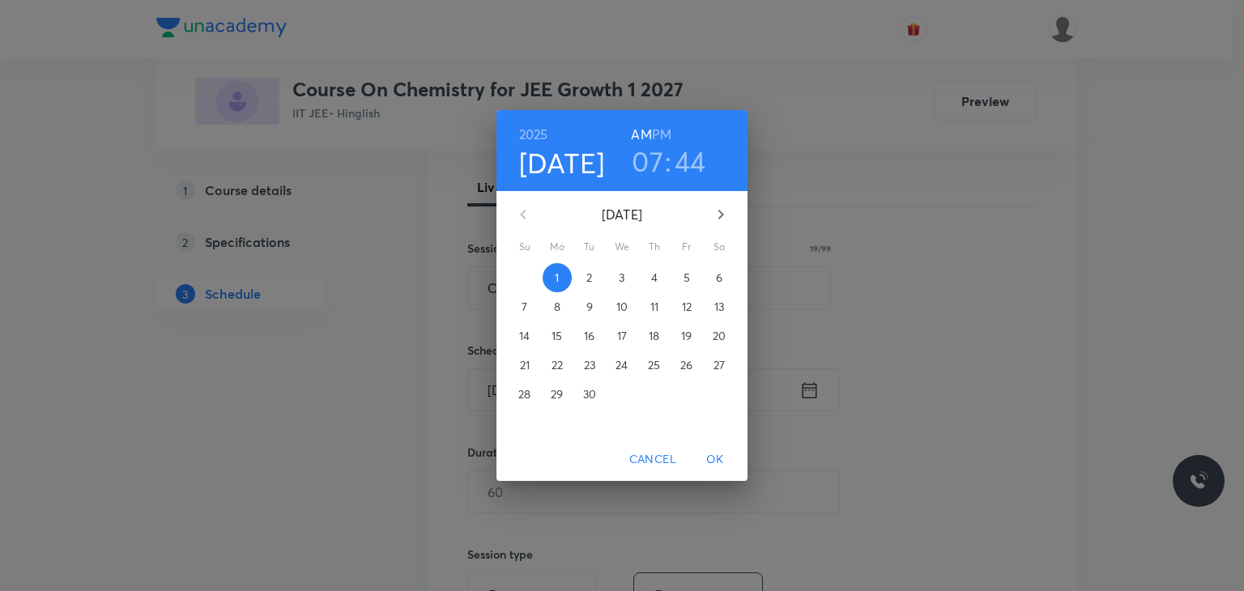
click at [658, 164] on h3 "07" at bounding box center [648, 161] width 32 height 34
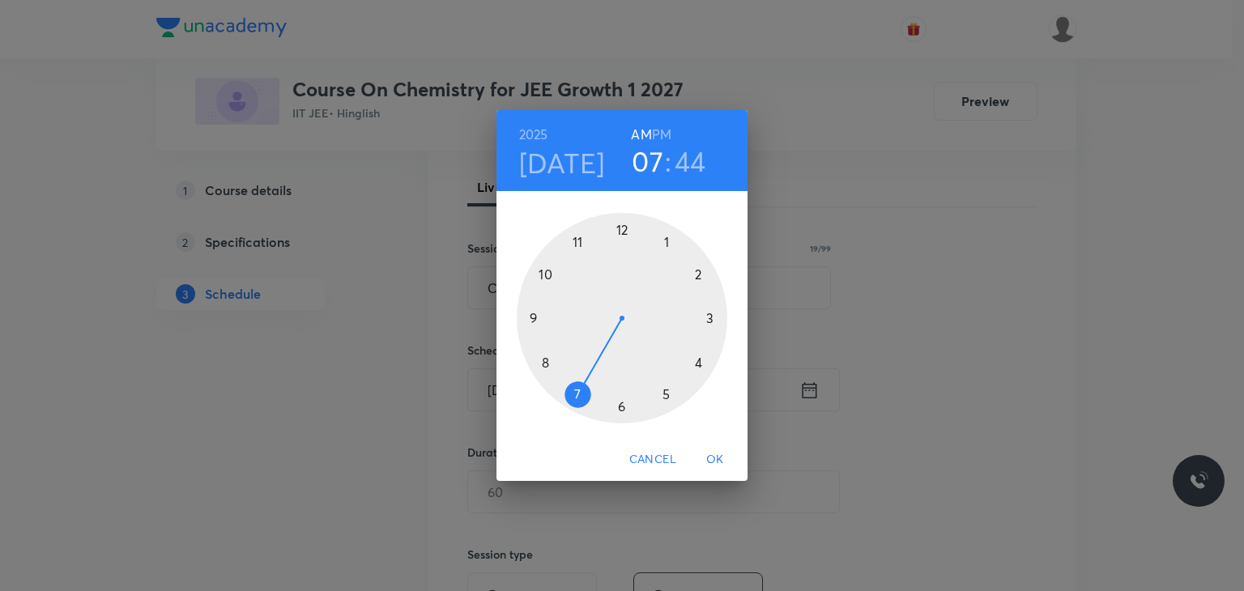
click at [580, 246] on div at bounding box center [622, 318] width 211 height 211
click at [622, 406] on div at bounding box center [622, 318] width 211 height 211
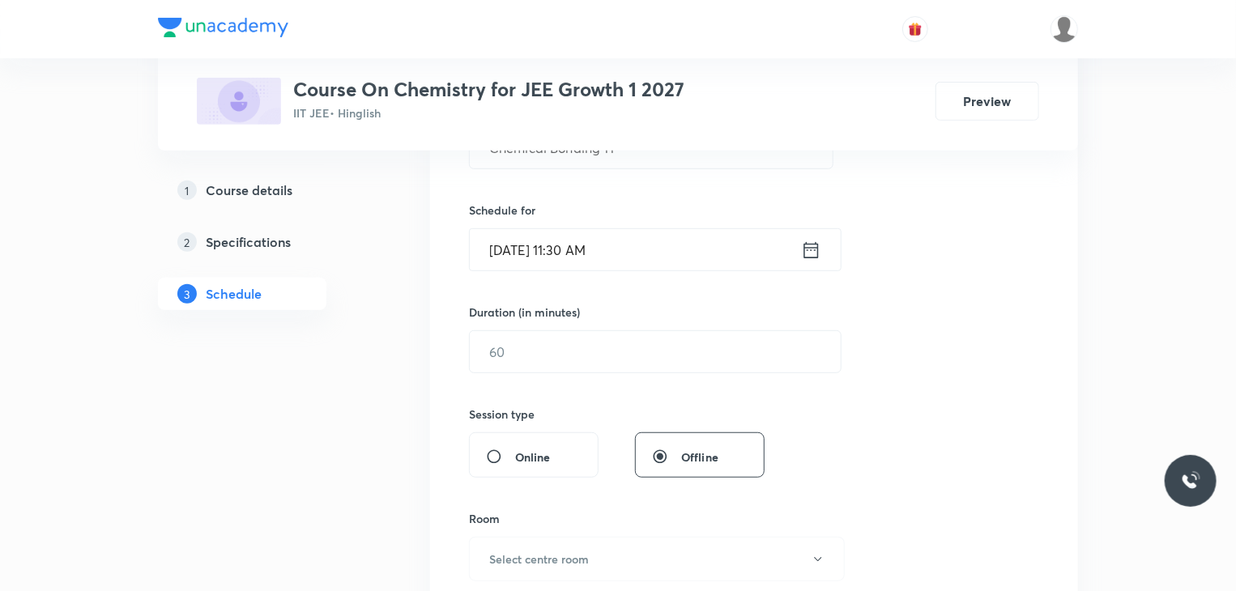
scroll to position [362, 0]
click at [638, 361] on input "text" at bounding box center [655, 349] width 371 height 41
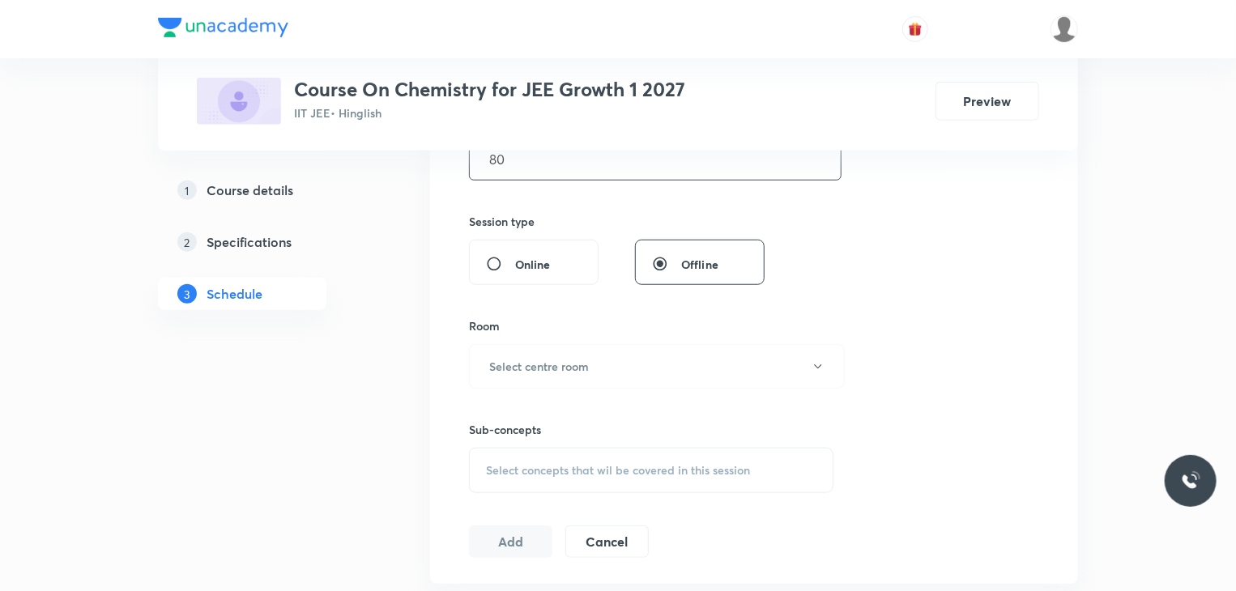
scroll to position [580, 0]
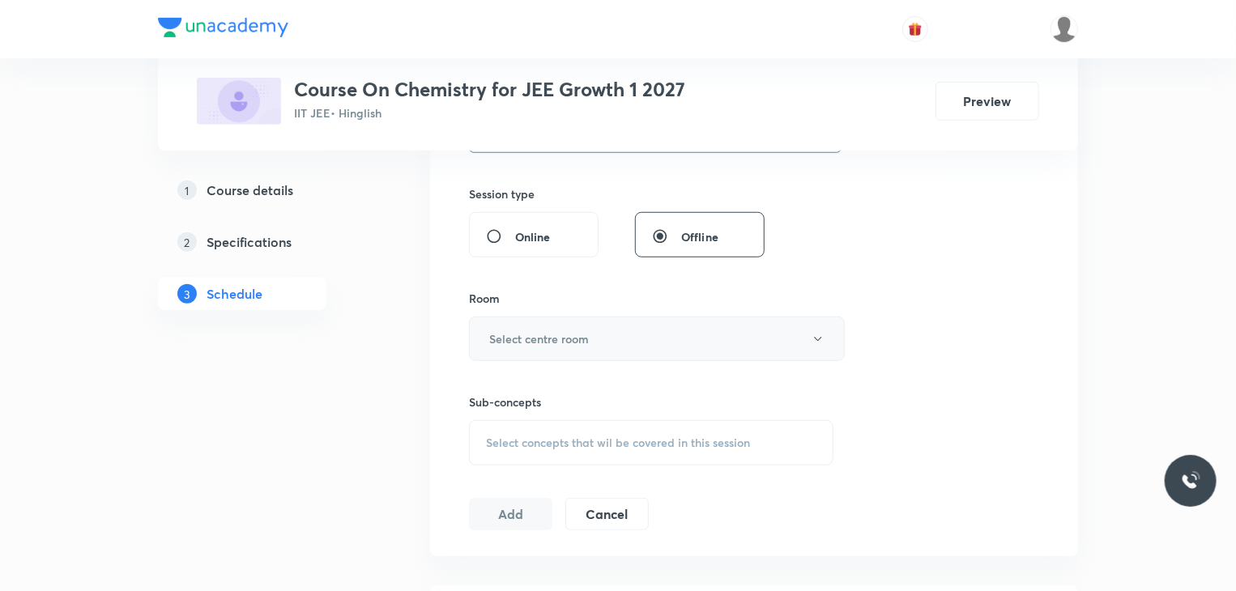
type input "80"
click at [639, 349] on button "Select centre room" at bounding box center [657, 339] width 376 height 45
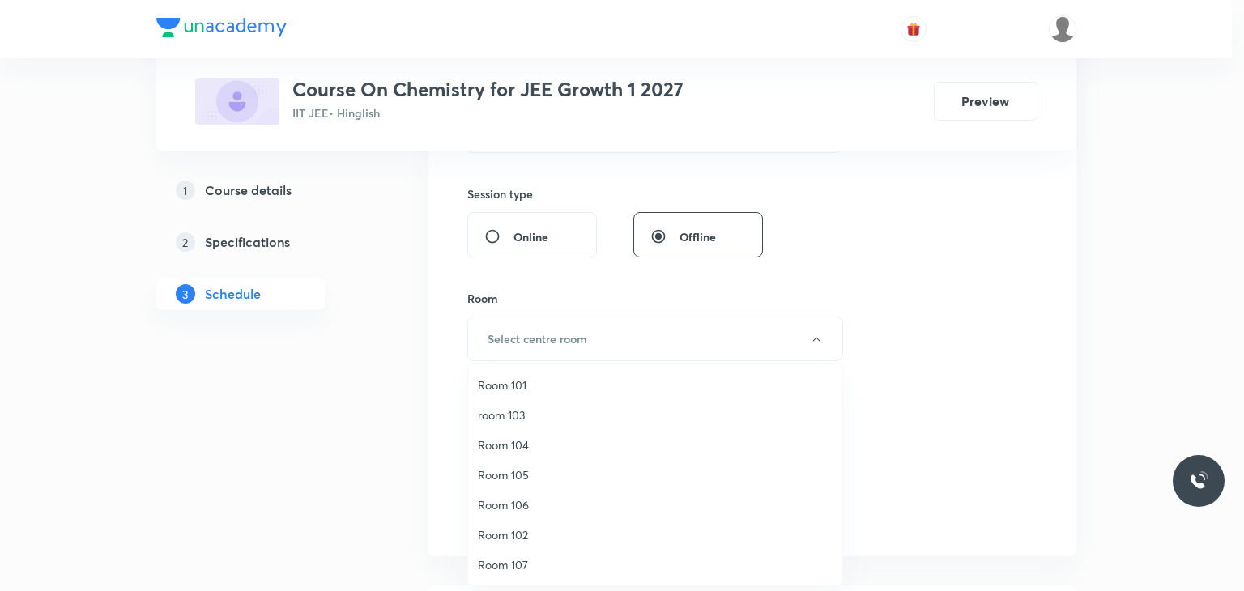
click at [542, 500] on span "Room 106" at bounding box center [655, 505] width 355 height 17
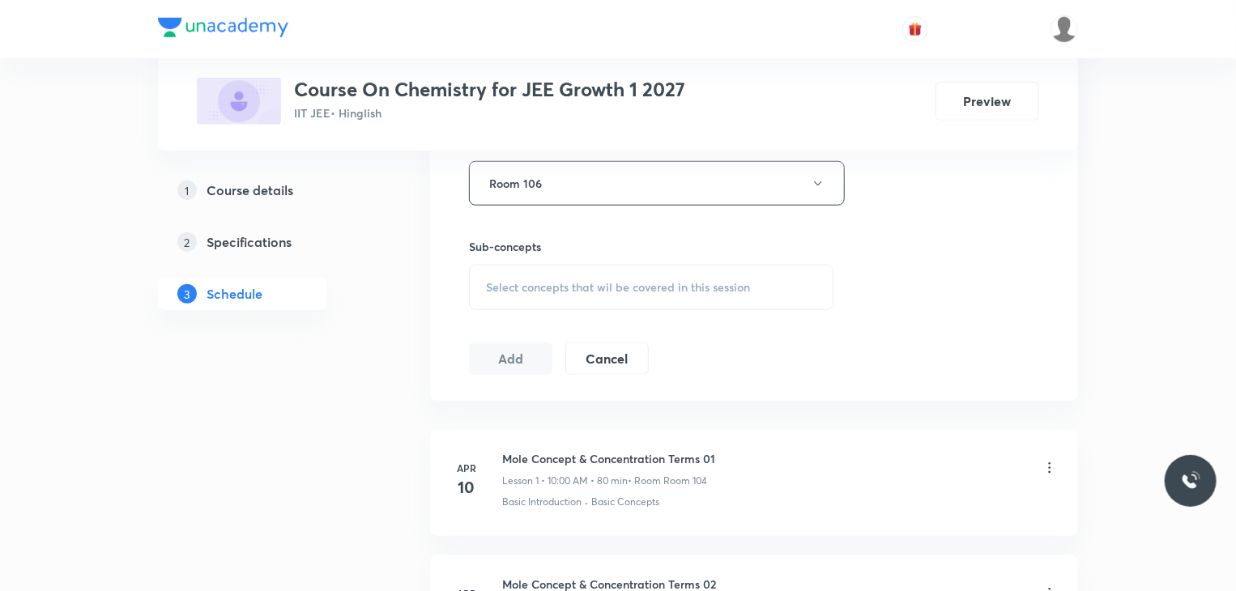
scroll to position [736, 0]
click at [651, 282] on span "Select concepts that wil be covered in this session" at bounding box center [618, 287] width 264 height 13
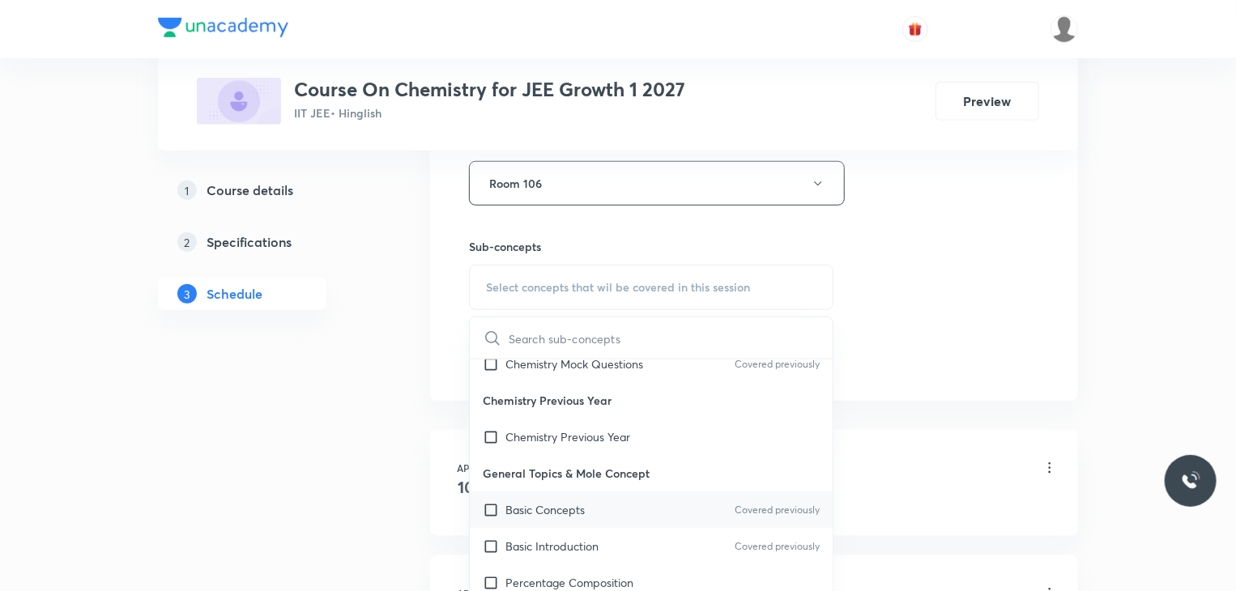
scroll to position [100, 0]
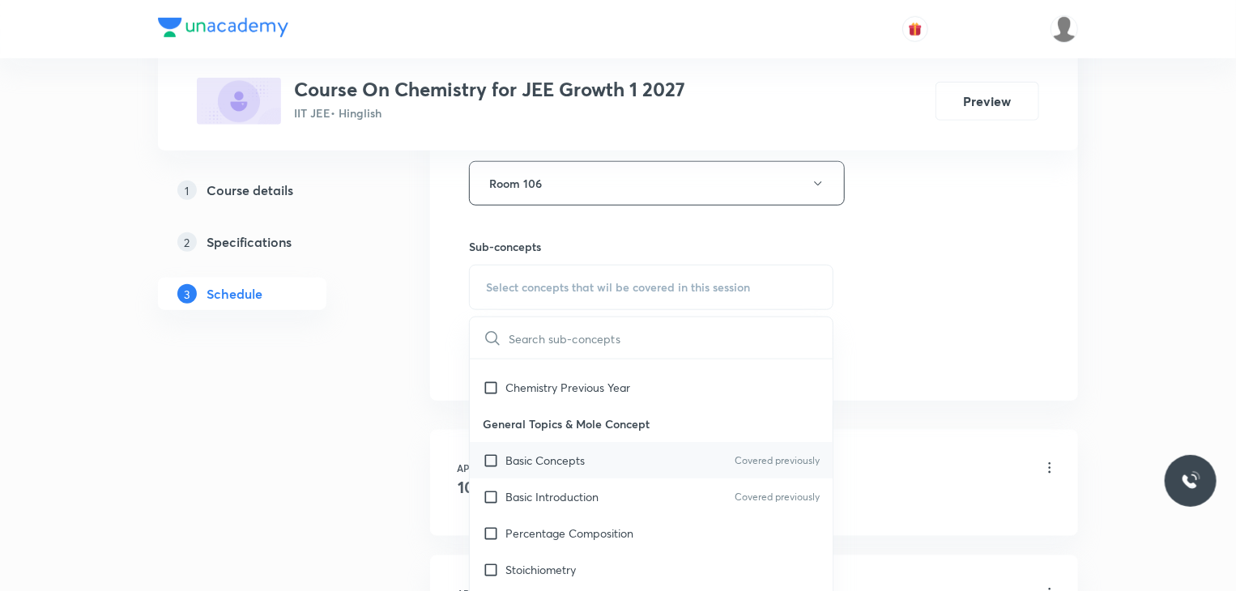
click at [706, 461] on div "Basic Concepts Covered previously" at bounding box center [651, 460] width 363 height 36
checkbox input "true"
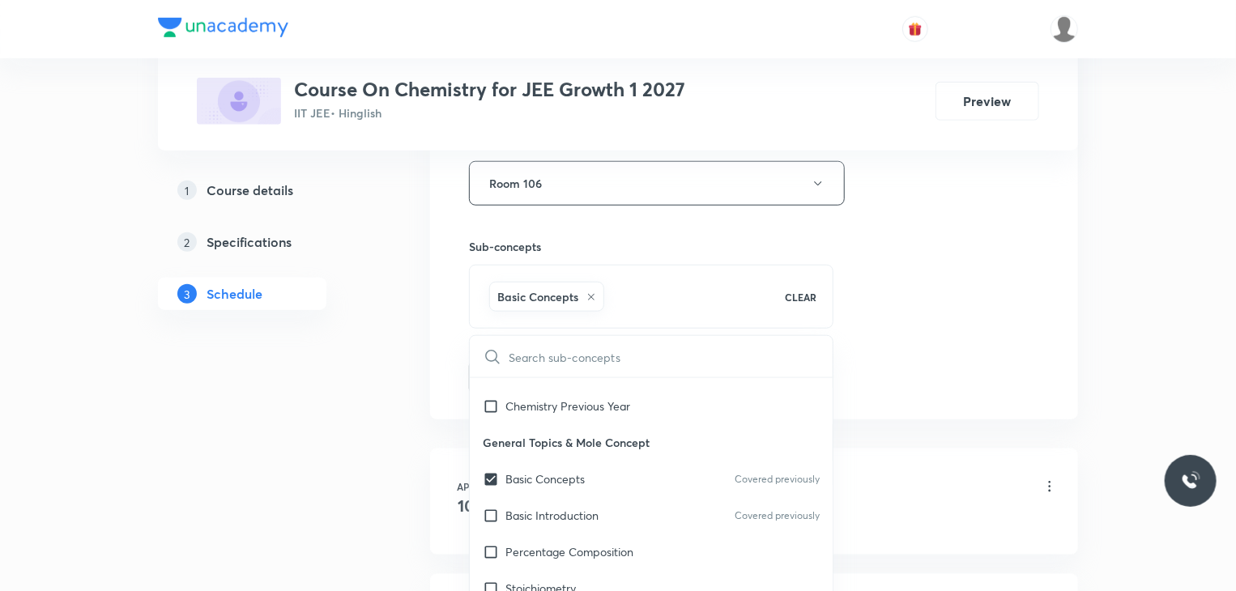
drag, startPoint x: 911, startPoint y: 304, endPoint x: 881, endPoint y: 283, distance: 36.6
click at [881, 283] on div "Session 69 Live class Session title 19/99 Chemical Bonding 11 ​ Schedule for Se…" at bounding box center [754, 3] width 570 height 779
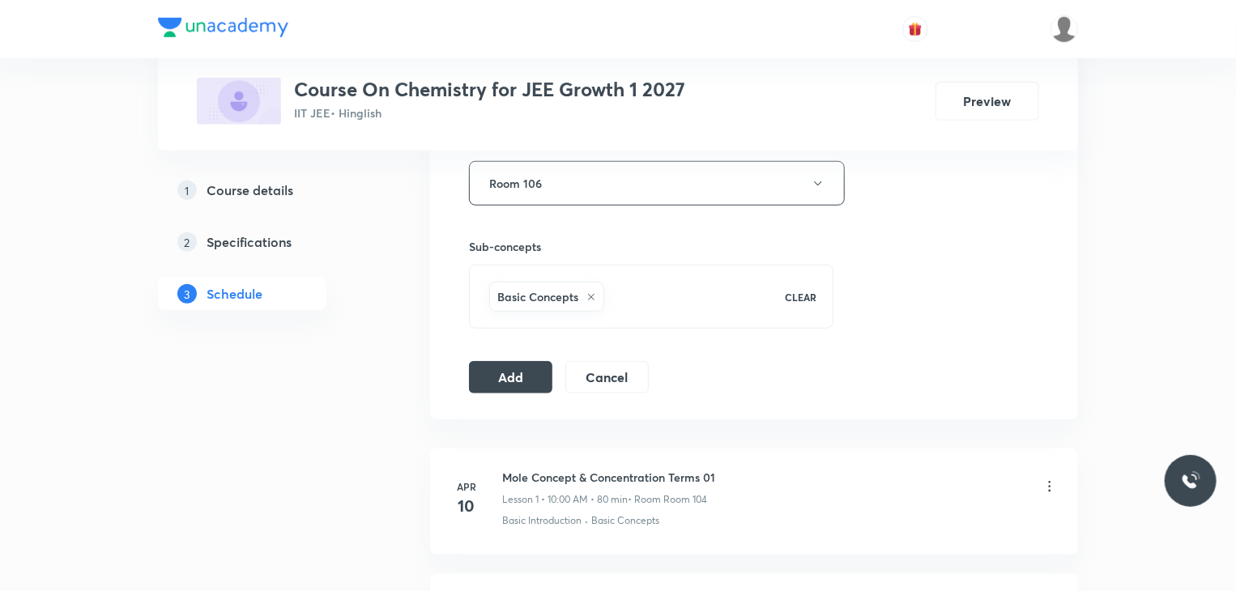
click at [881, 283] on div "Session 69 Live class Session title 19/99 Chemical Bonding 11 ​ Schedule for Se…" at bounding box center [754, 3] width 570 height 779
click at [508, 373] on button "Add" at bounding box center [510, 376] width 83 height 32
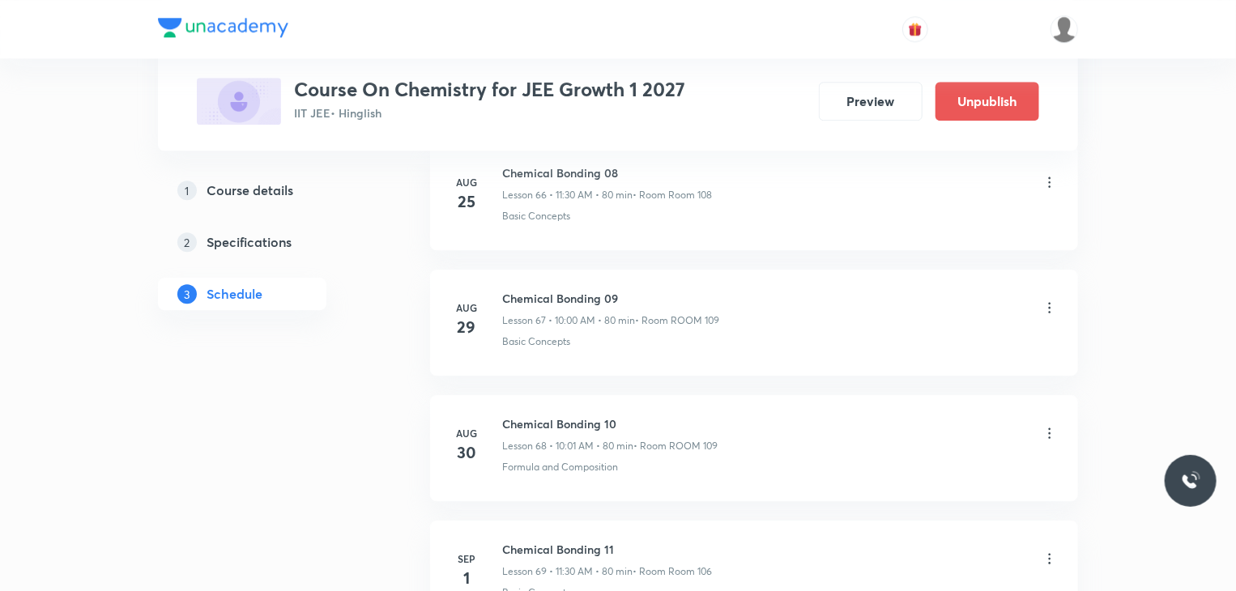
scroll to position [8605, 0]
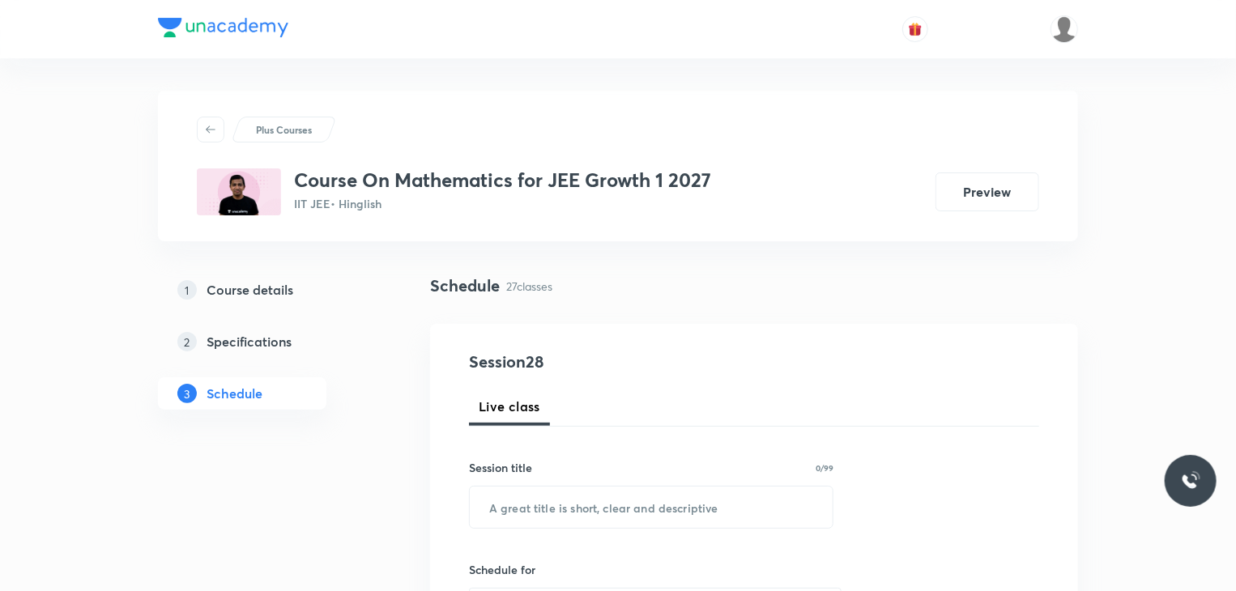
scroll to position [4087, 0]
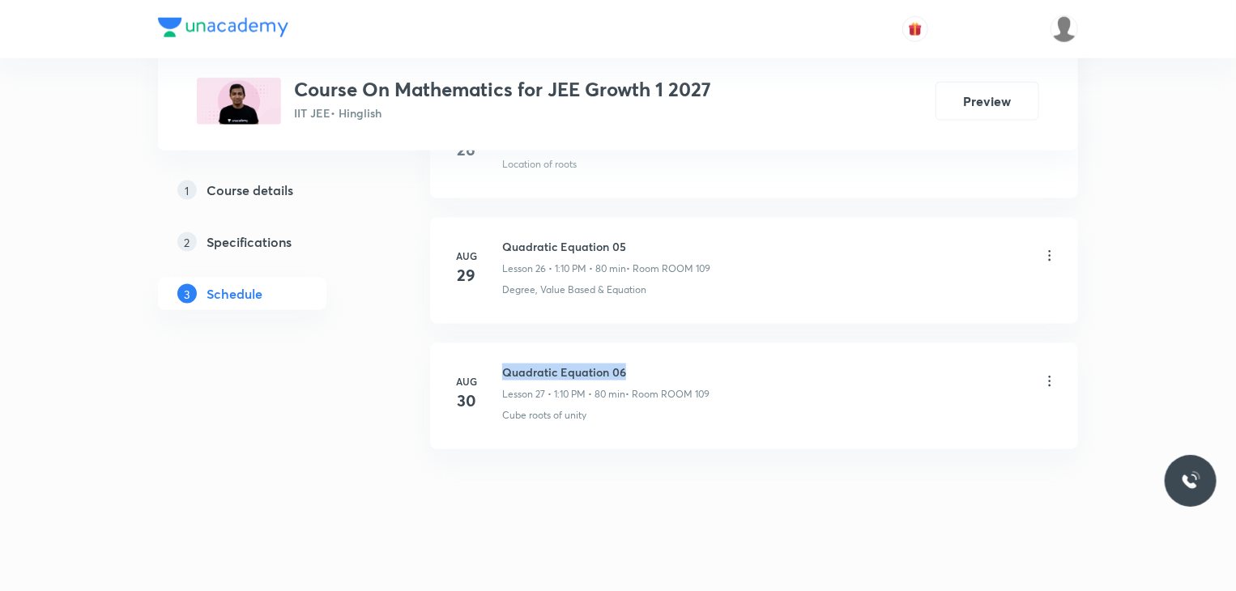
drag, startPoint x: 642, startPoint y: 338, endPoint x: 499, endPoint y: 322, distance: 143.5
copy h6 "Quadratic Equation 06"
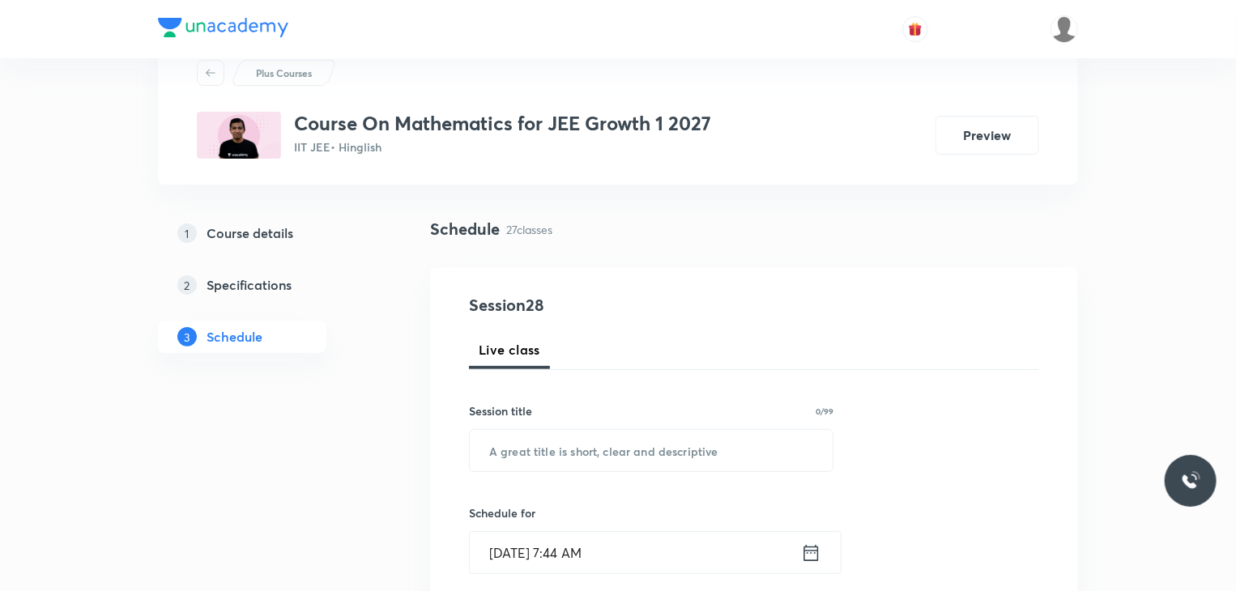
scroll to position [66, 0]
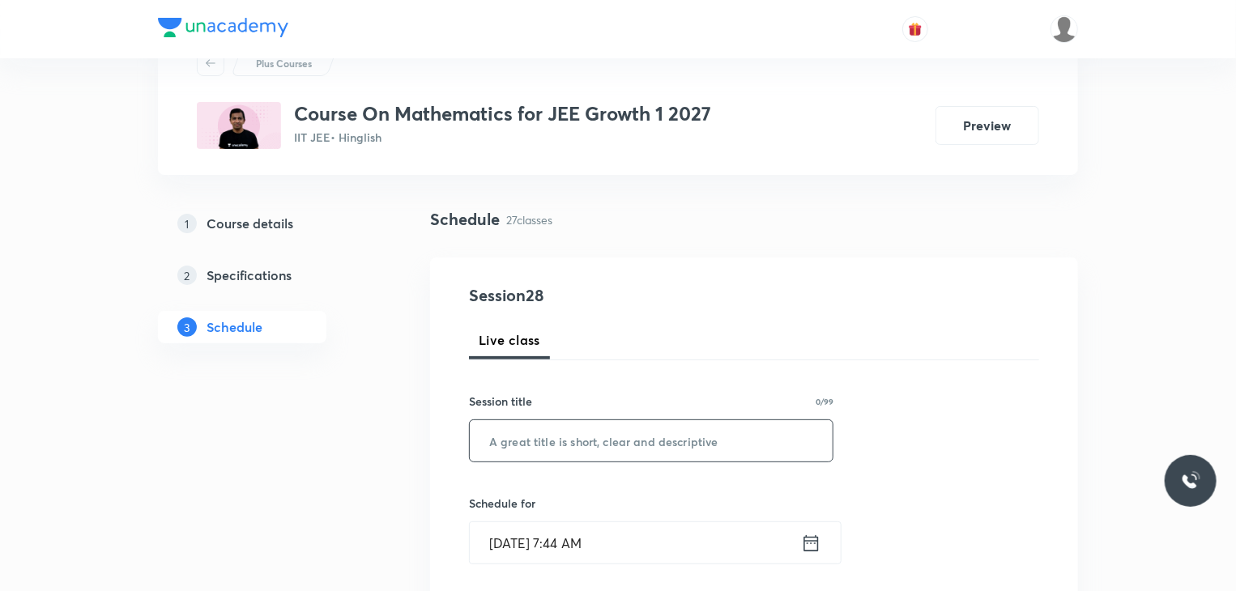
click at [646, 442] on input "text" at bounding box center [651, 440] width 363 height 41
paste input "Quadratic Equation 06"
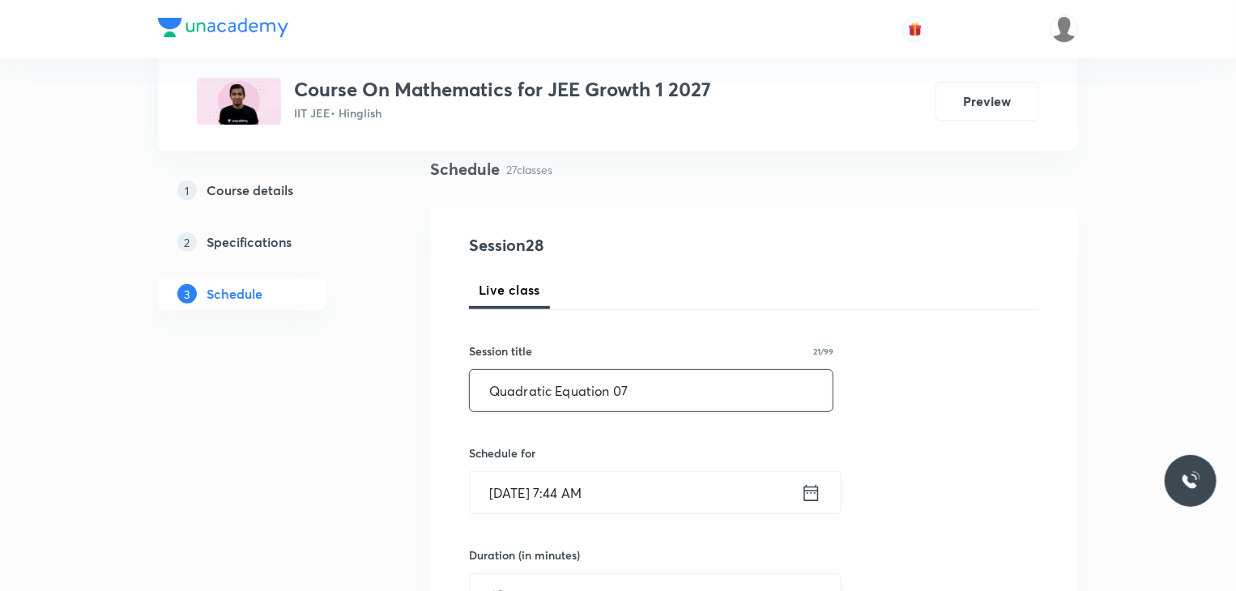
scroll to position [118, 0]
type input "Quadratic Equation 07"
click at [658, 489] on input "[DATE] 7:44 AM" at bounding box center [635, 491] width 331 height 41
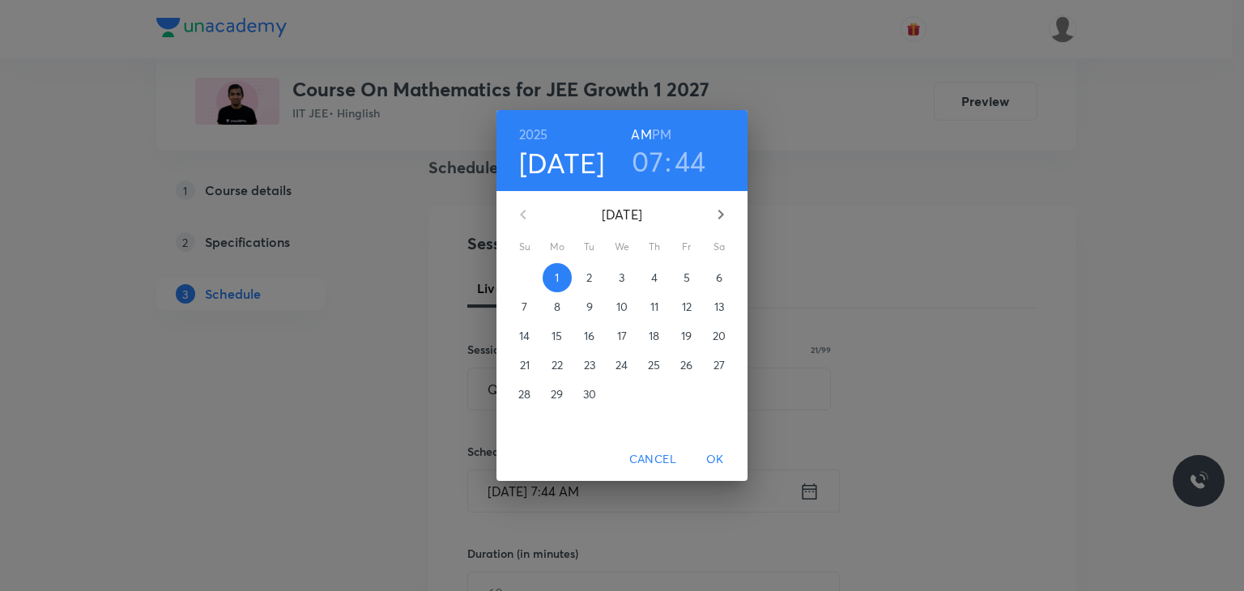
click at [659, 134] on h6 "PM" at bounding box center [661, 134] width 19 height 23
click at [642, 164] on h3 "07" at bounding box center [648, 161] width 32 height 34
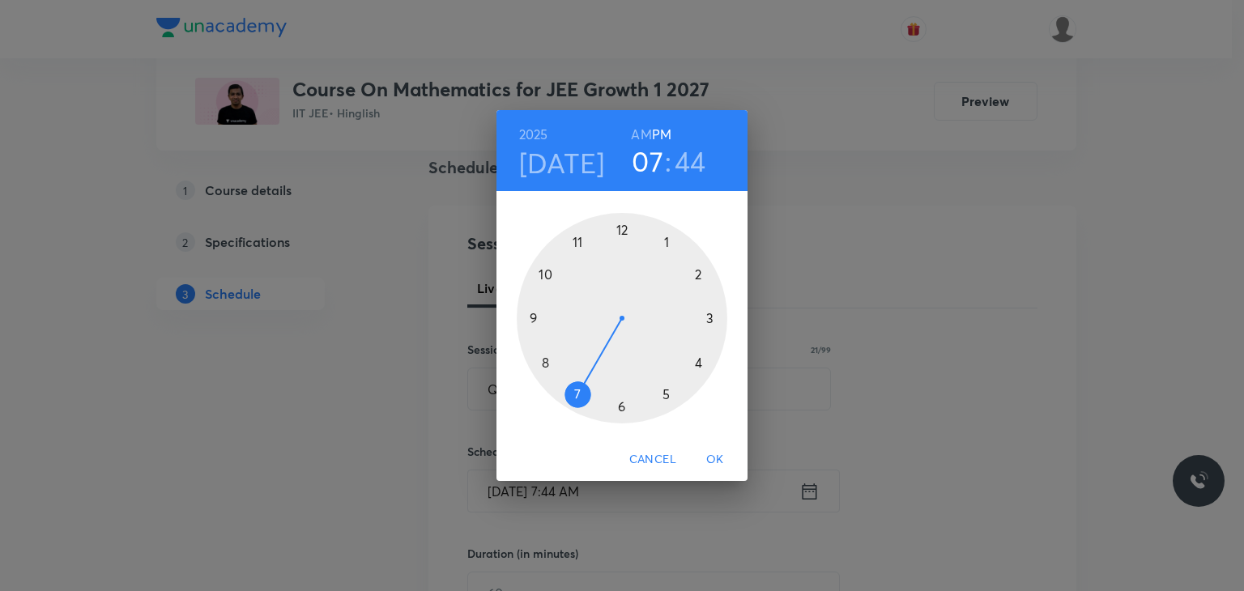
click at [668, 241] on div at bounding box center [622, 318] width 211 height 211
click at [700, 271] on div at bounding box center [622, 318] width 211 height 211
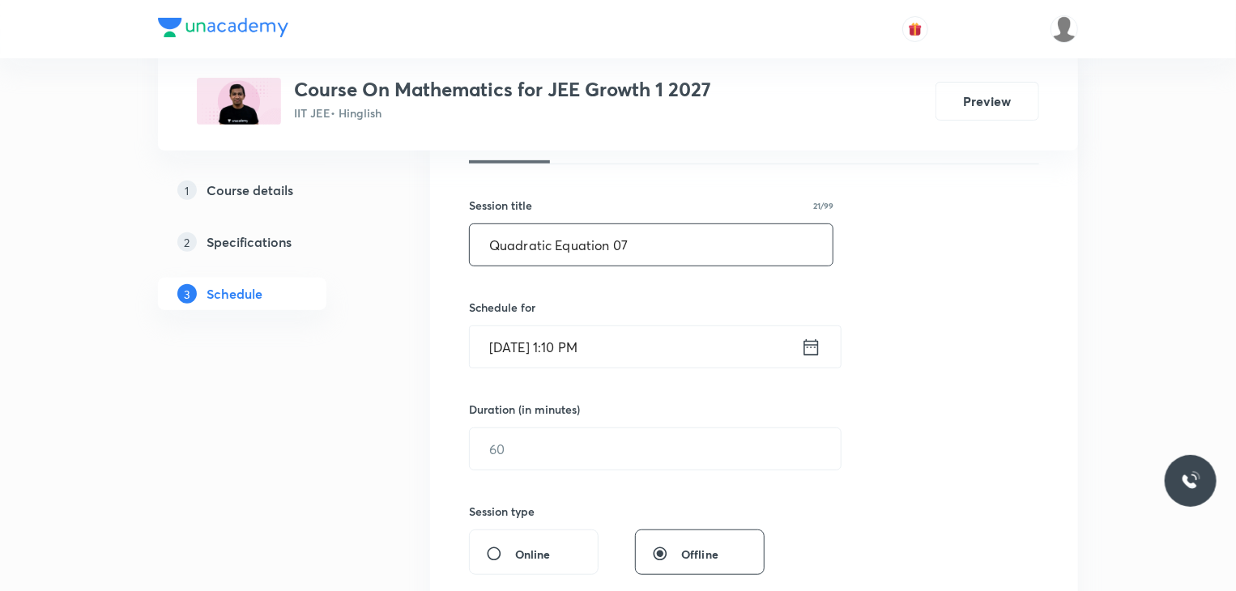
scroll to position [264, 0]
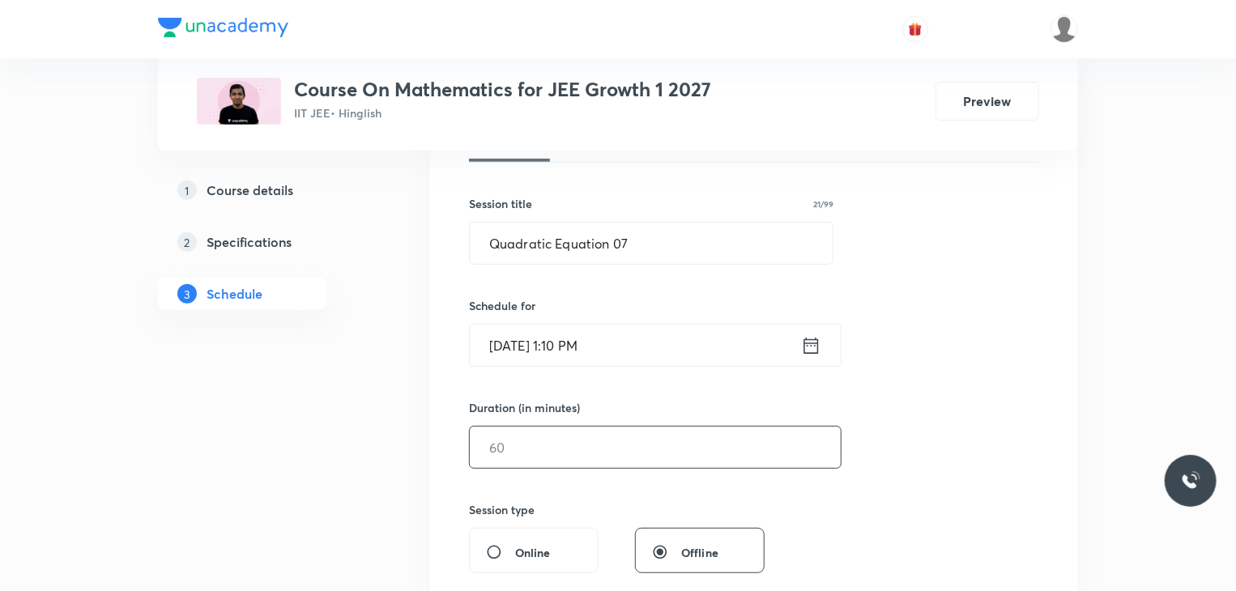
click at [596, 444] on input "text" at bounding box center [655, 447] width 371 height 41
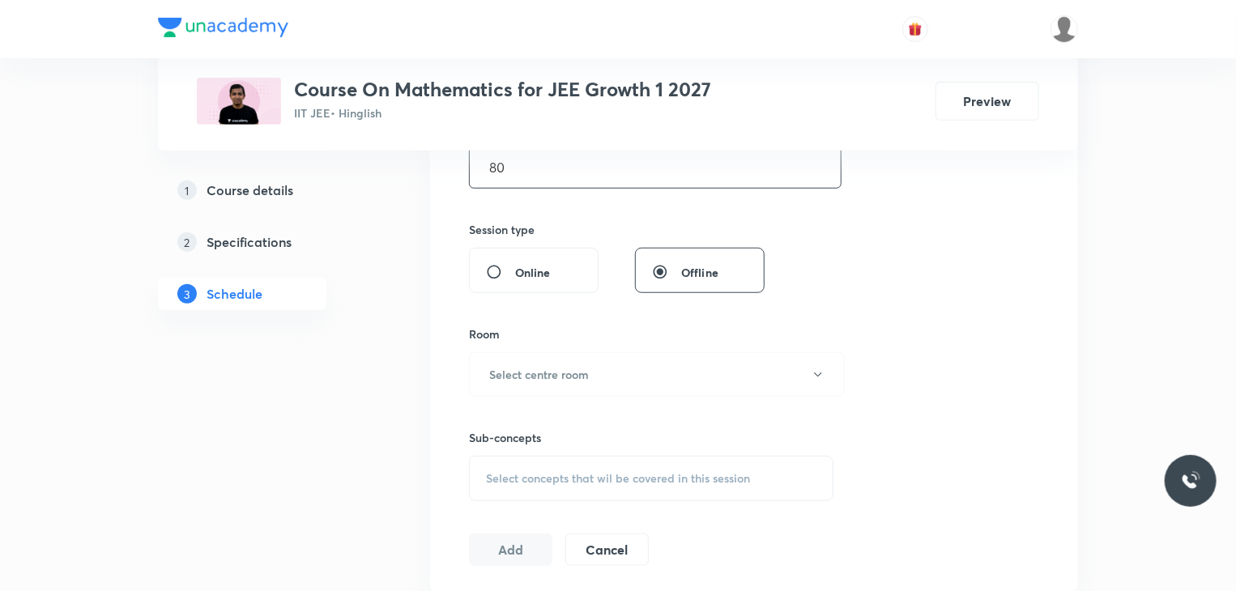
scroll to position [546, 0]
type input "80"
click at [811, 370] on button "Select centre room" at bounding box center [657, 373] width 376 height 45
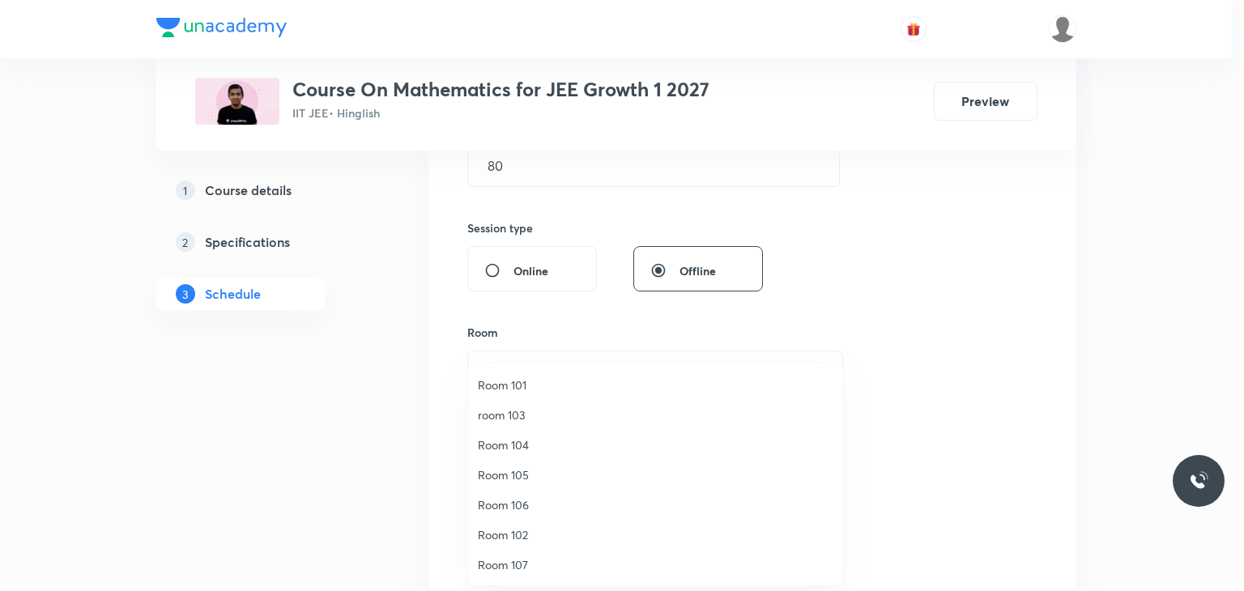
click at [593, 501] on span "Room 106" at bounding box center [655, 505] width 355 height 17
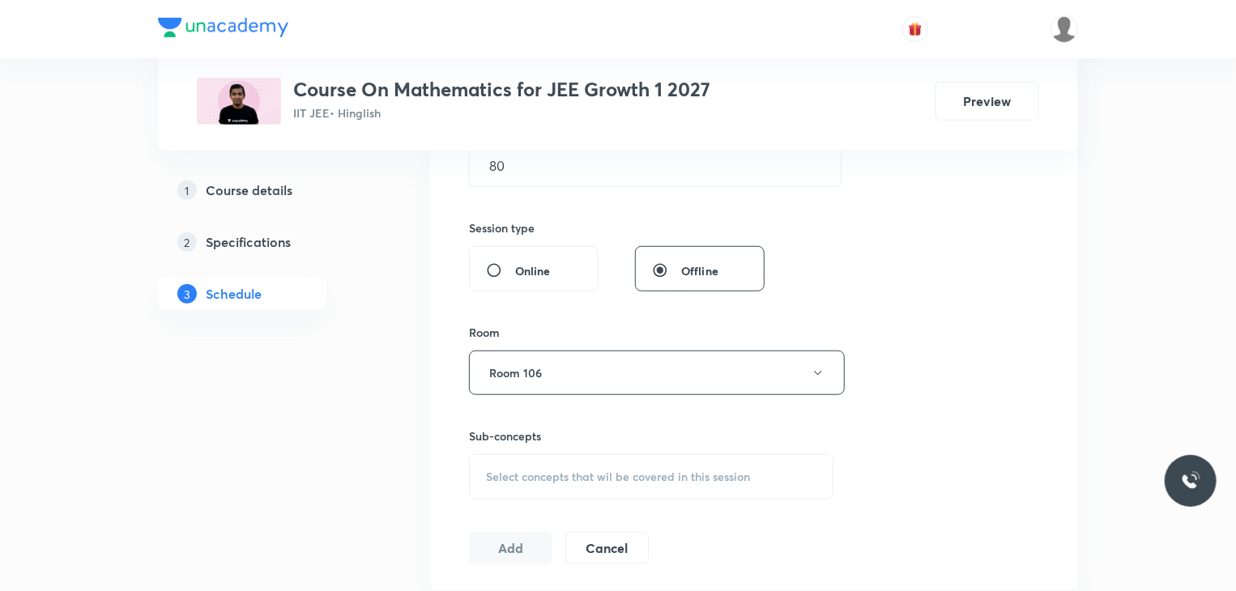
click at [760, 459] on div "Select concepts that wil be covered in this session" at bounding box center [651, 476] width 365 height 45
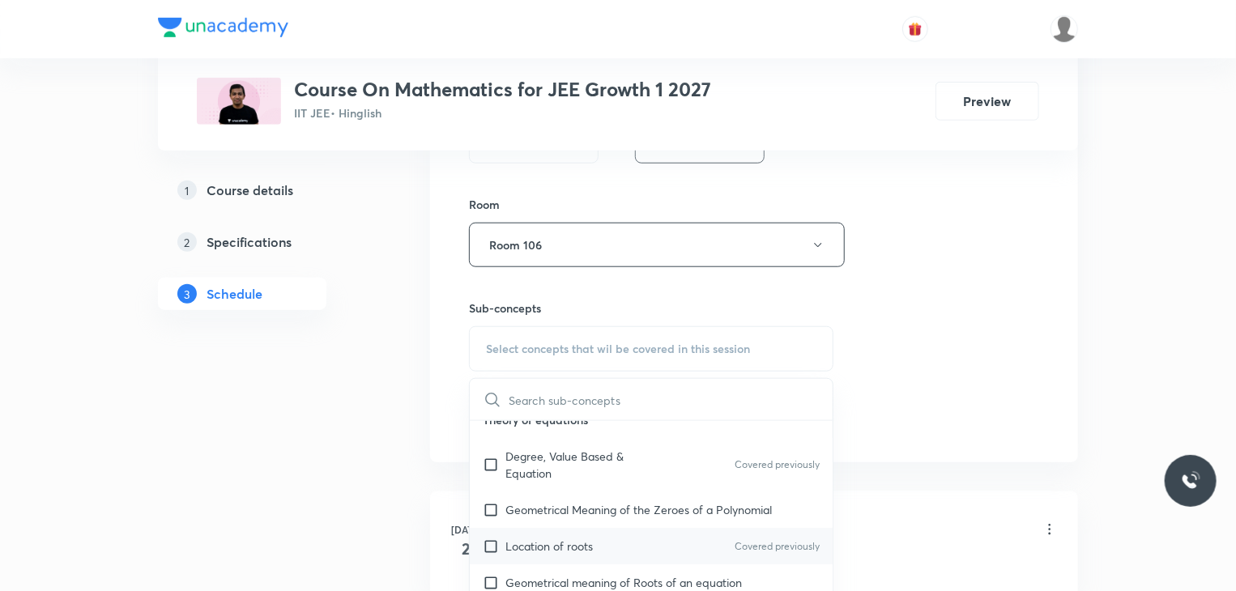
scroll to position [314, 0]
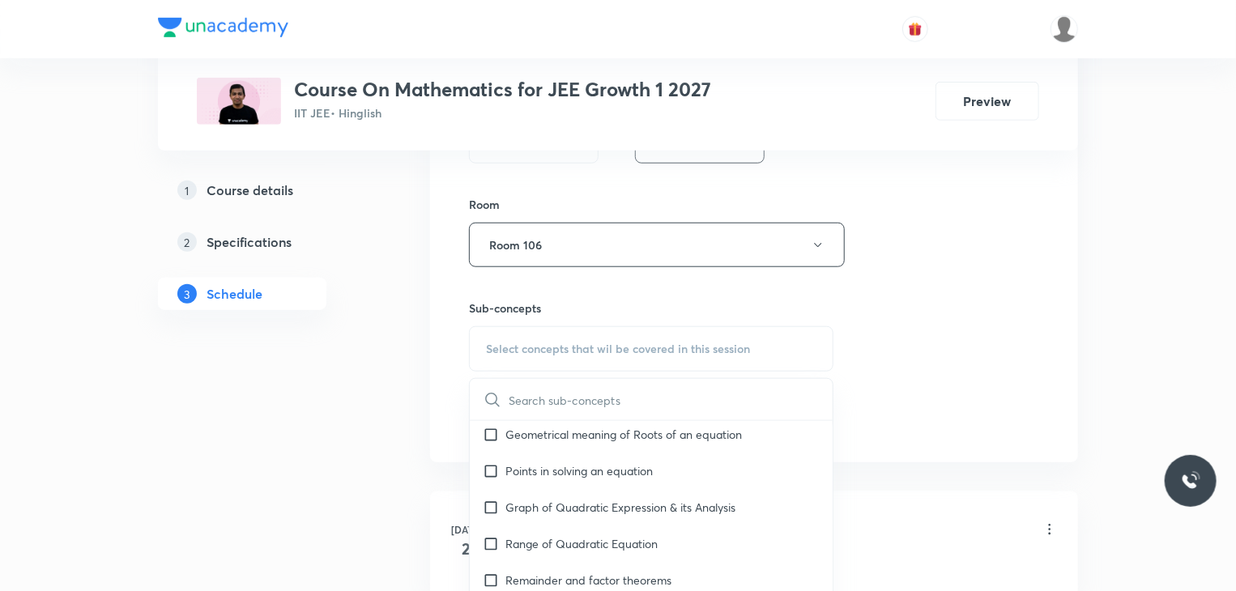
click at [726, 555] on div "Range of Quadratic Equation" at bounding box center [651, 544] width 363 height 36
checkbox input "true"
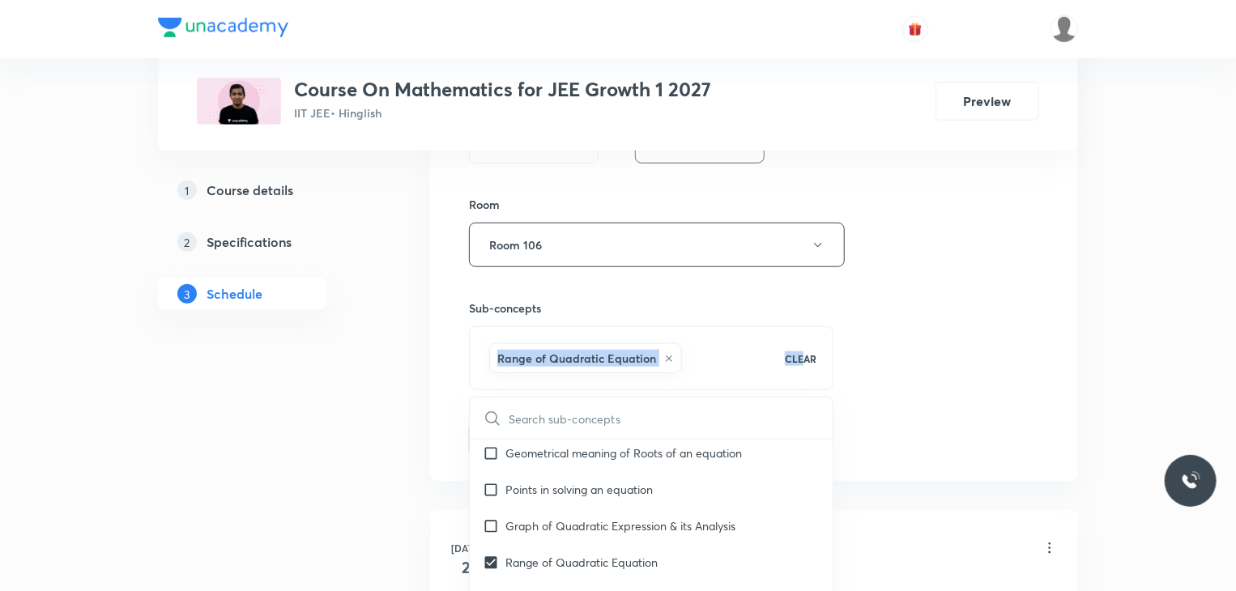
drag, startPoint x: 937, startPoint y: 276, endPoint x: 810, endPoint y: 382, distance: 165.1
click at [810, 382] on div "Session 28 Live class Session title 21/99 Quadratic Equation 07 ​ Schedule for …" at bounding box center [754, 65] width 570 height 779
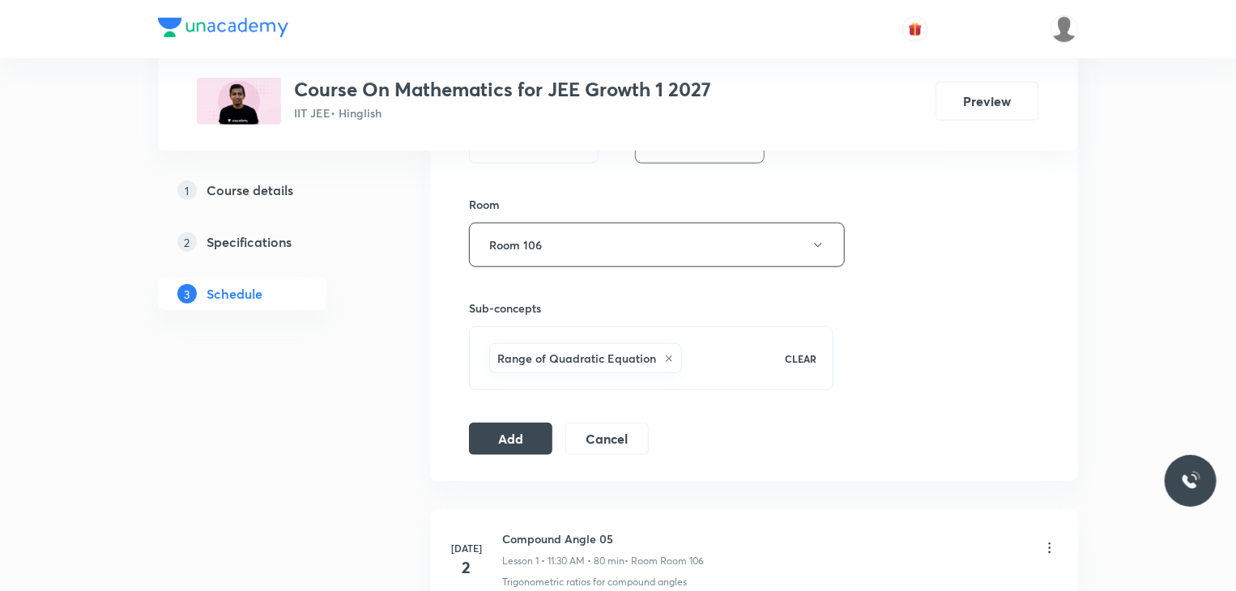
click at [951, 370] on div "Session 28 Live class Session title 21/99 Quadratic Equation 07 ​ Schedule for …" at bounding box center [754, 65] width 570 height 779
click at [498, 446] on button "Add" at bounding box center [510, 437] width 83 height 32
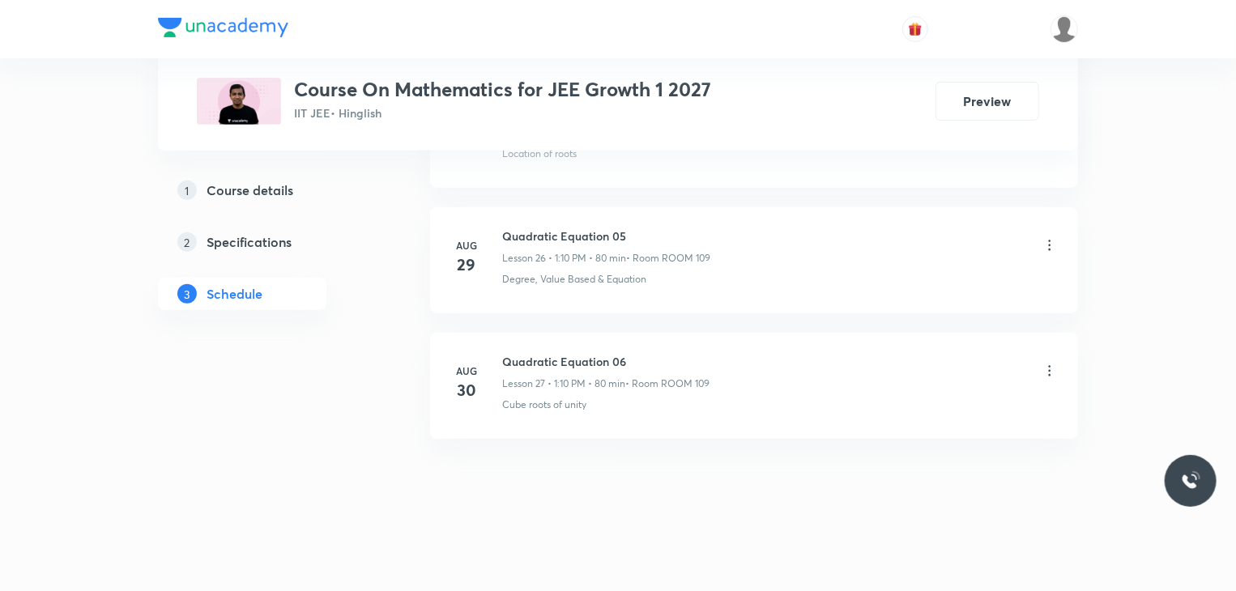
scroll to position [3344, 0]
